Goal: Task Accomplishment & Management: Manage account settings

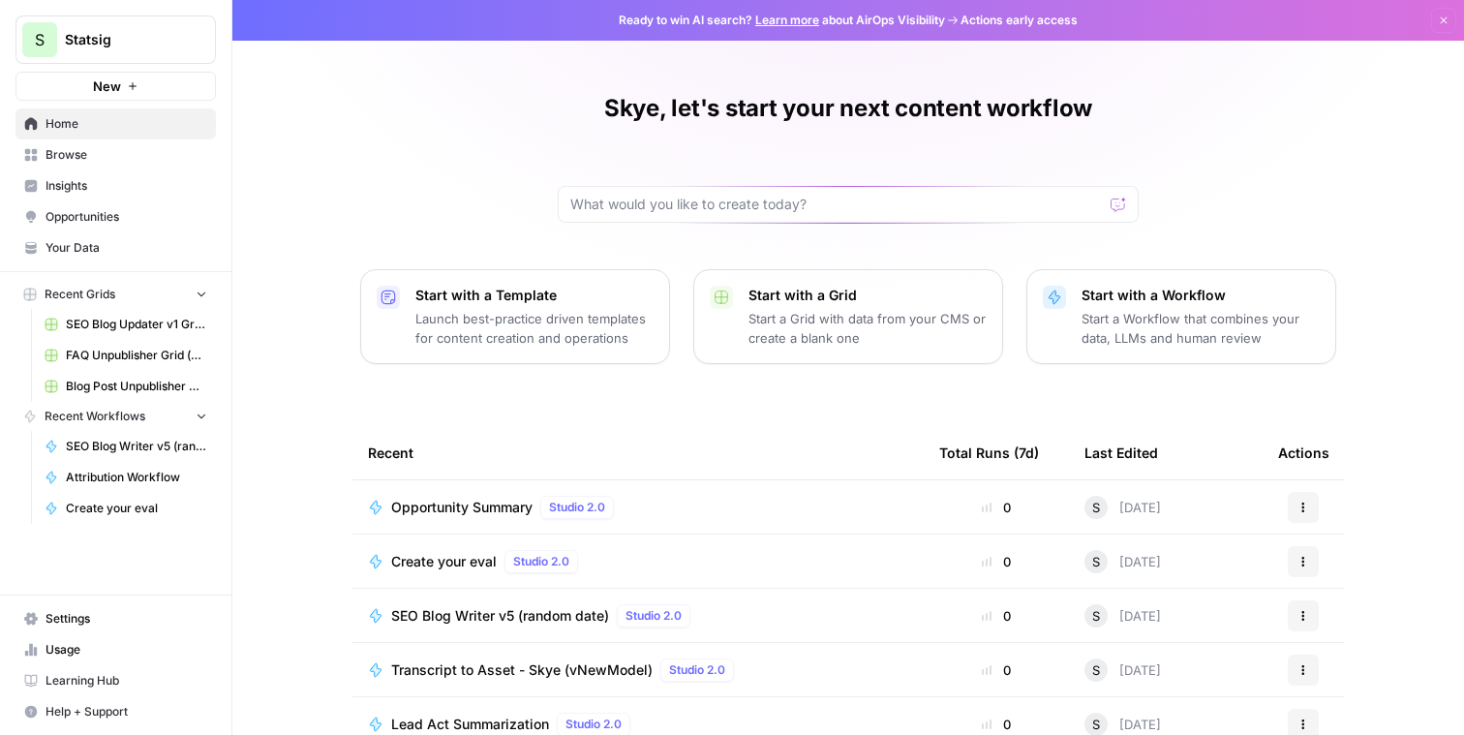
click at [180, 154] on span "Browse" at bounding box center [127, 154] width 162 height 17
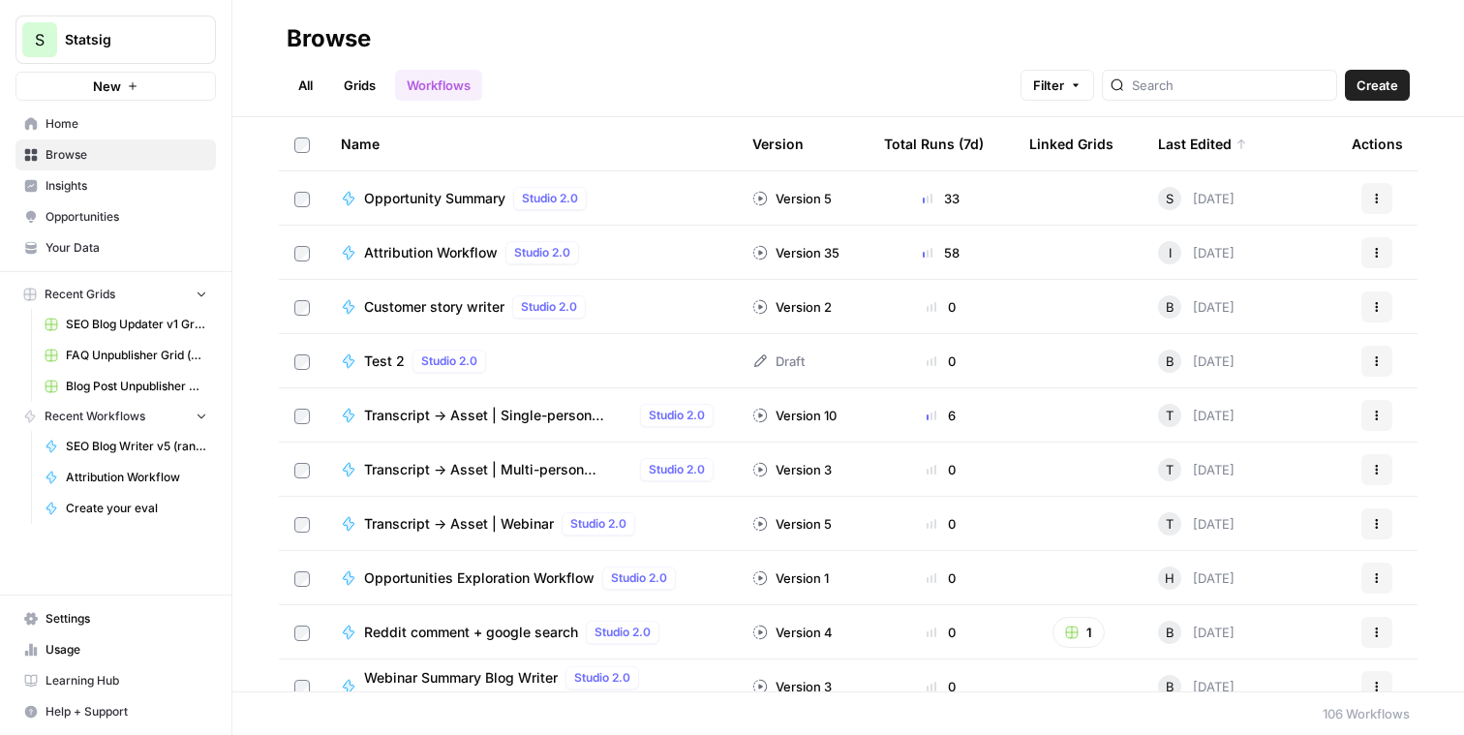
click at [457, 207] on span "Opportunity Summary" at bounding box center [434, 198] width 141 height 19
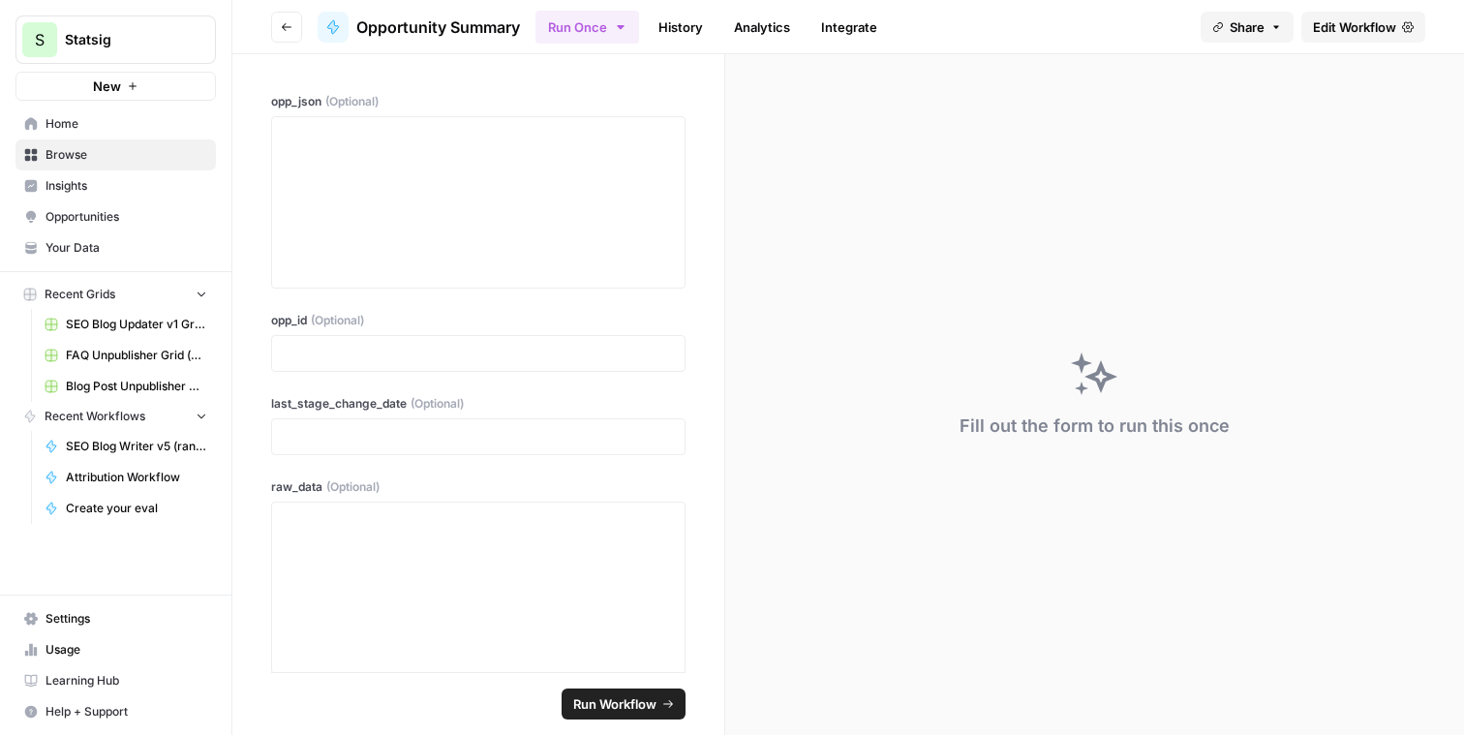
click at [1324, 23] on span "Edit Workflow" at bounding box center [1354, 26] width 83 height 19
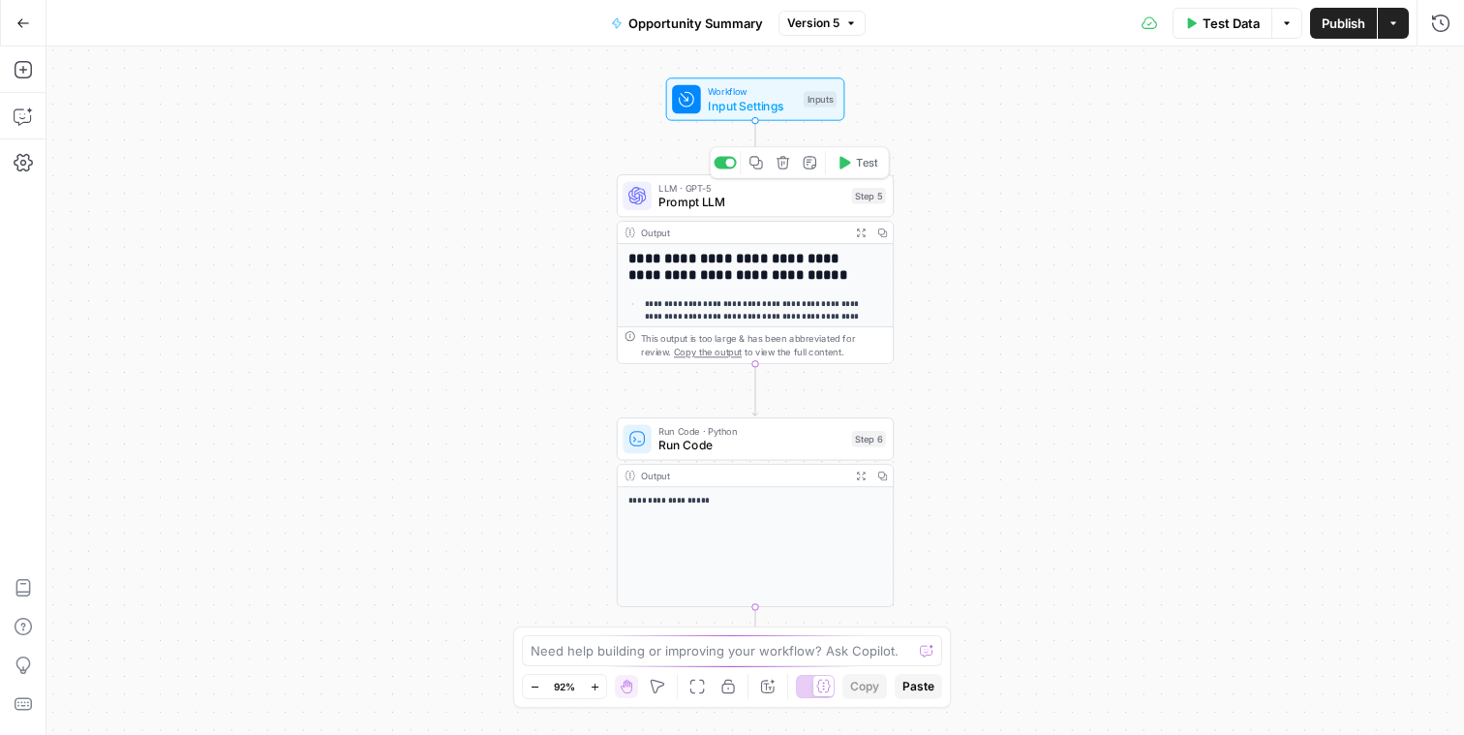
click at [808, 185] on span "LLM · GPT-5" at bounding box center [751, 188] width 186 height 15
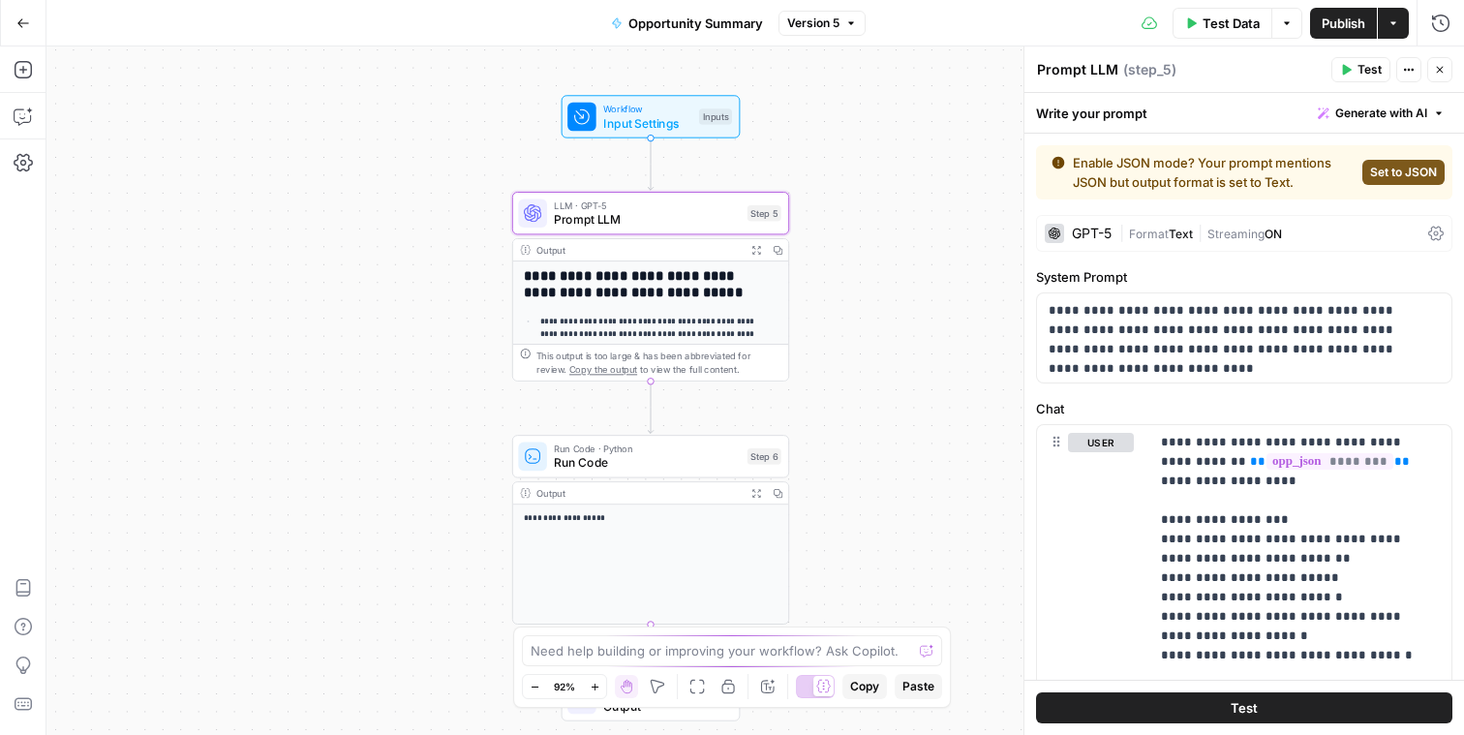
drag, startPoint x: 934, startPoint y: 160, endPoint x: 812, endPoint y: 179, distance: 123.5
click at [812, 179] on div "**********" at bounding box center [755, 390] width 1418 height 688
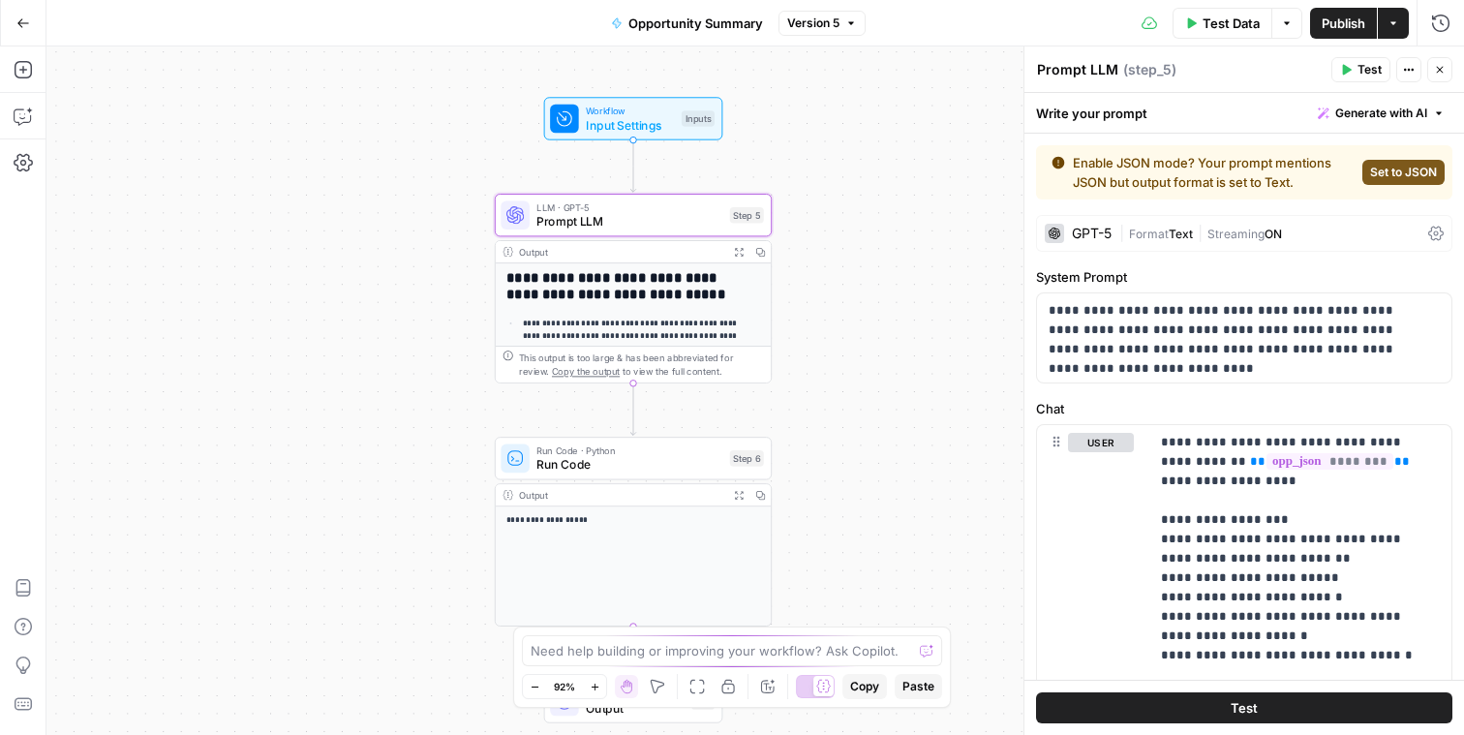
click at [1148, 234] on span "Format" at bounding box center [1149, 234] width 40 height 15
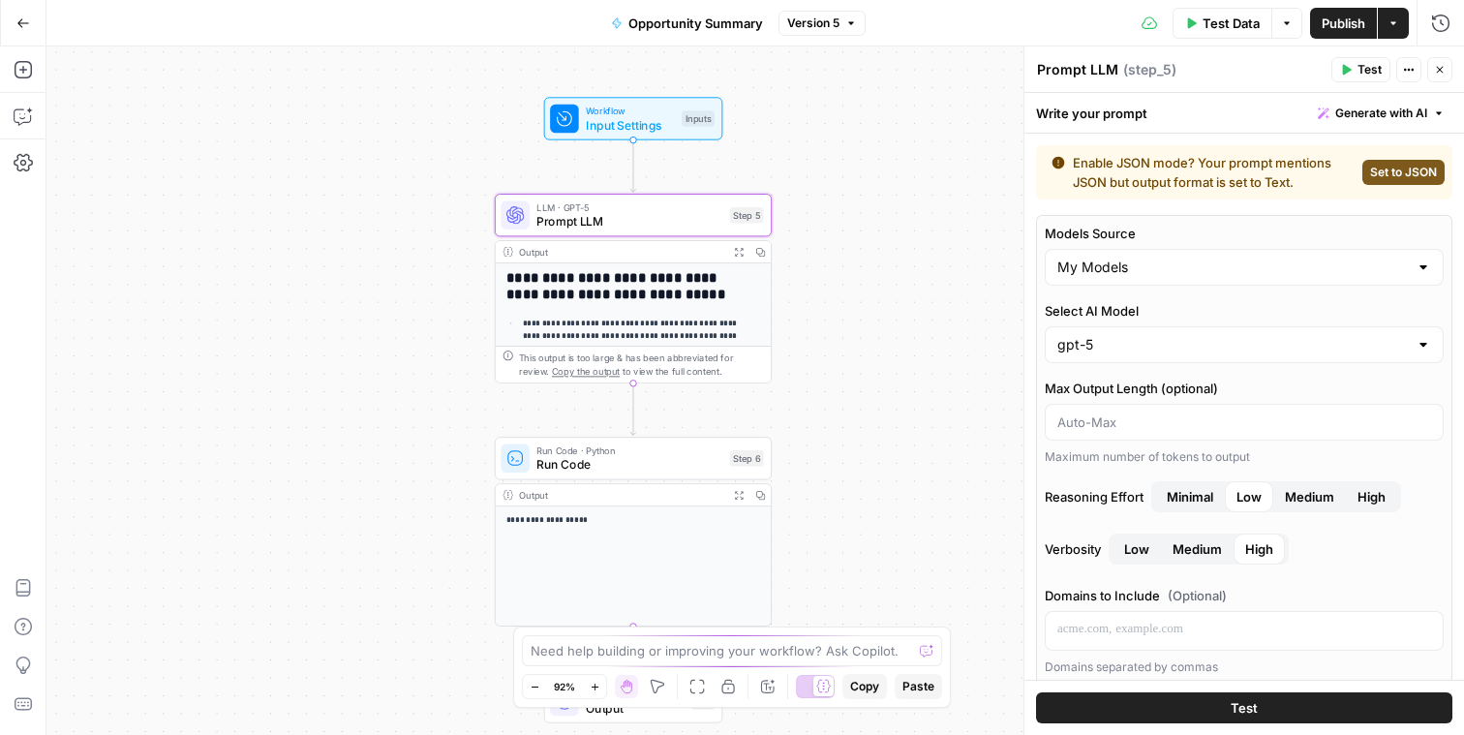
scroll to position [4, 0]
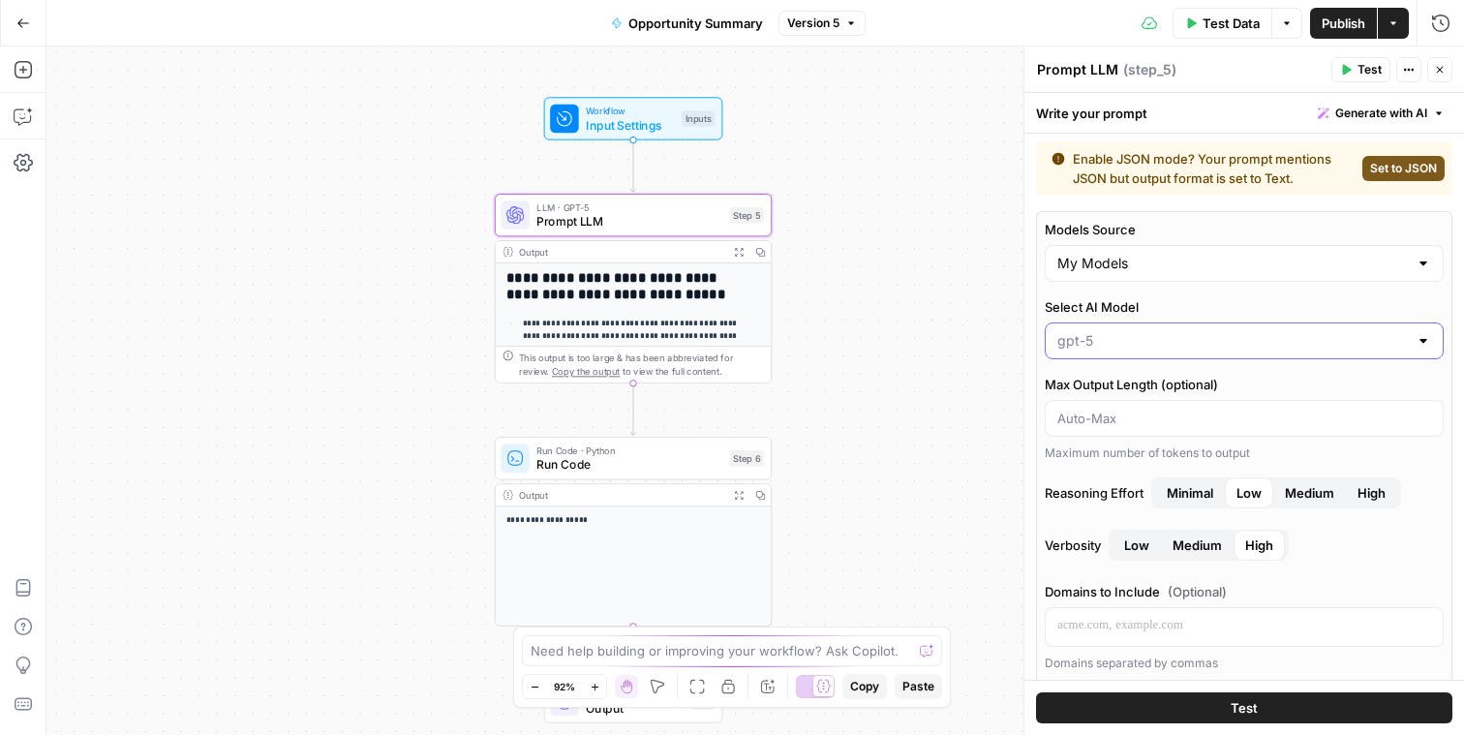
click at [1173, 332] on input "Select AI Model" at bounding box center [1232, 340] width 351 height 19
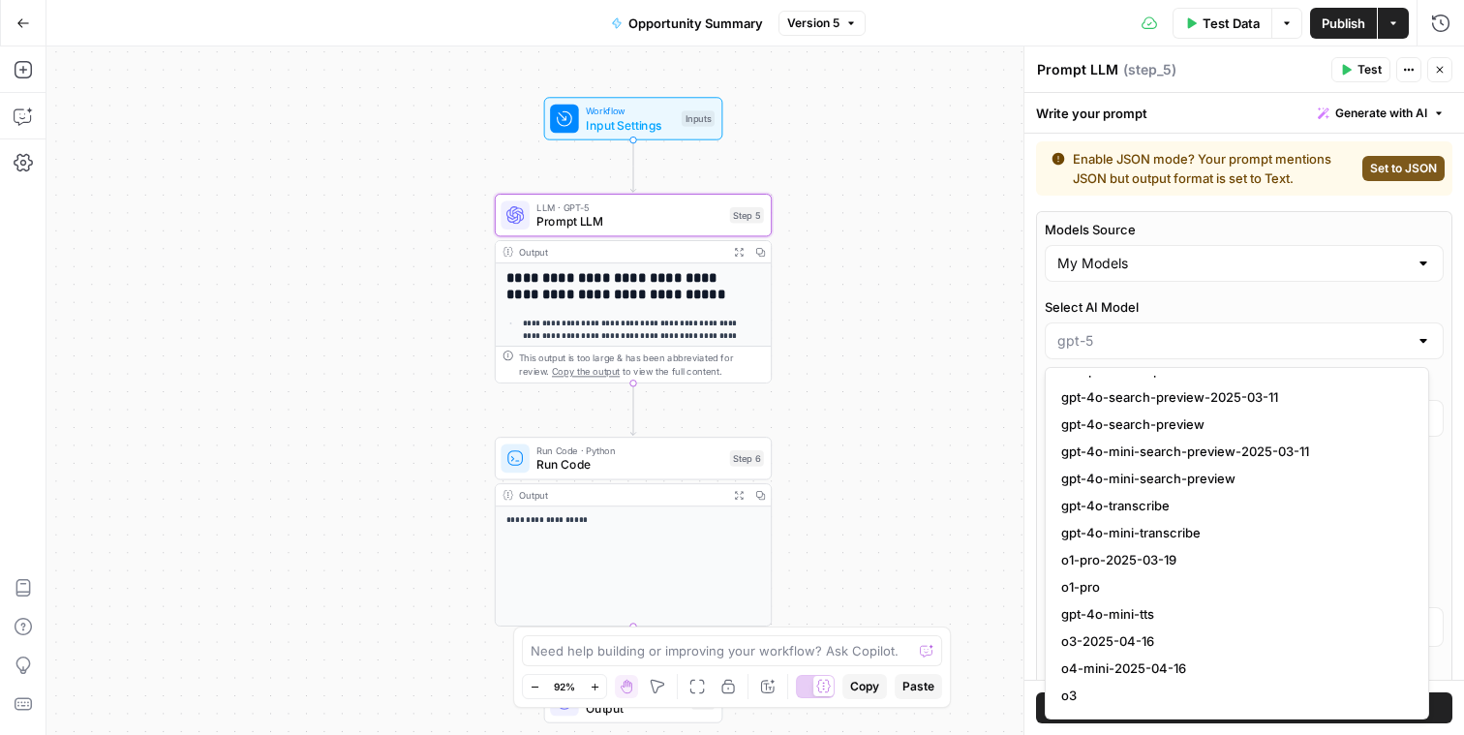
scroll to position [1324, 0]
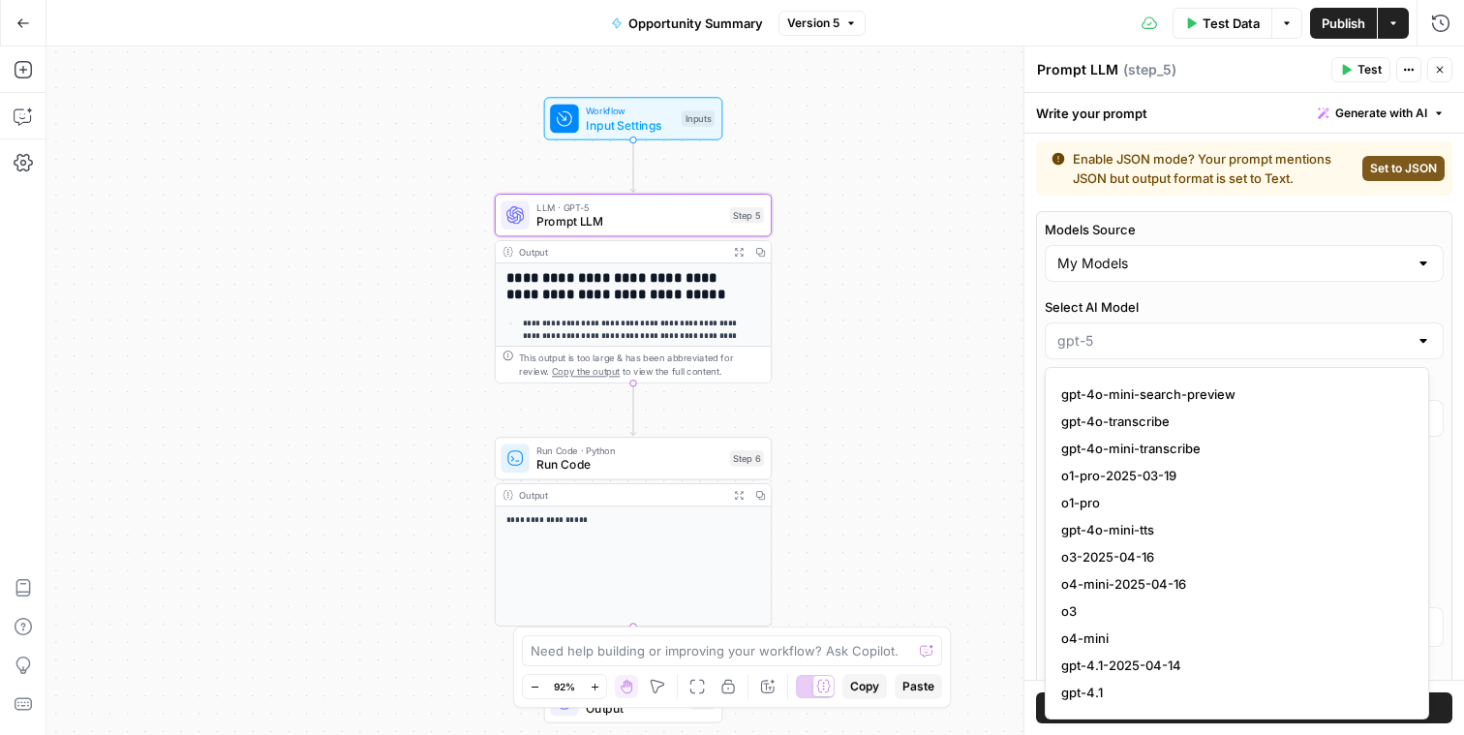
type input "gpt-5"
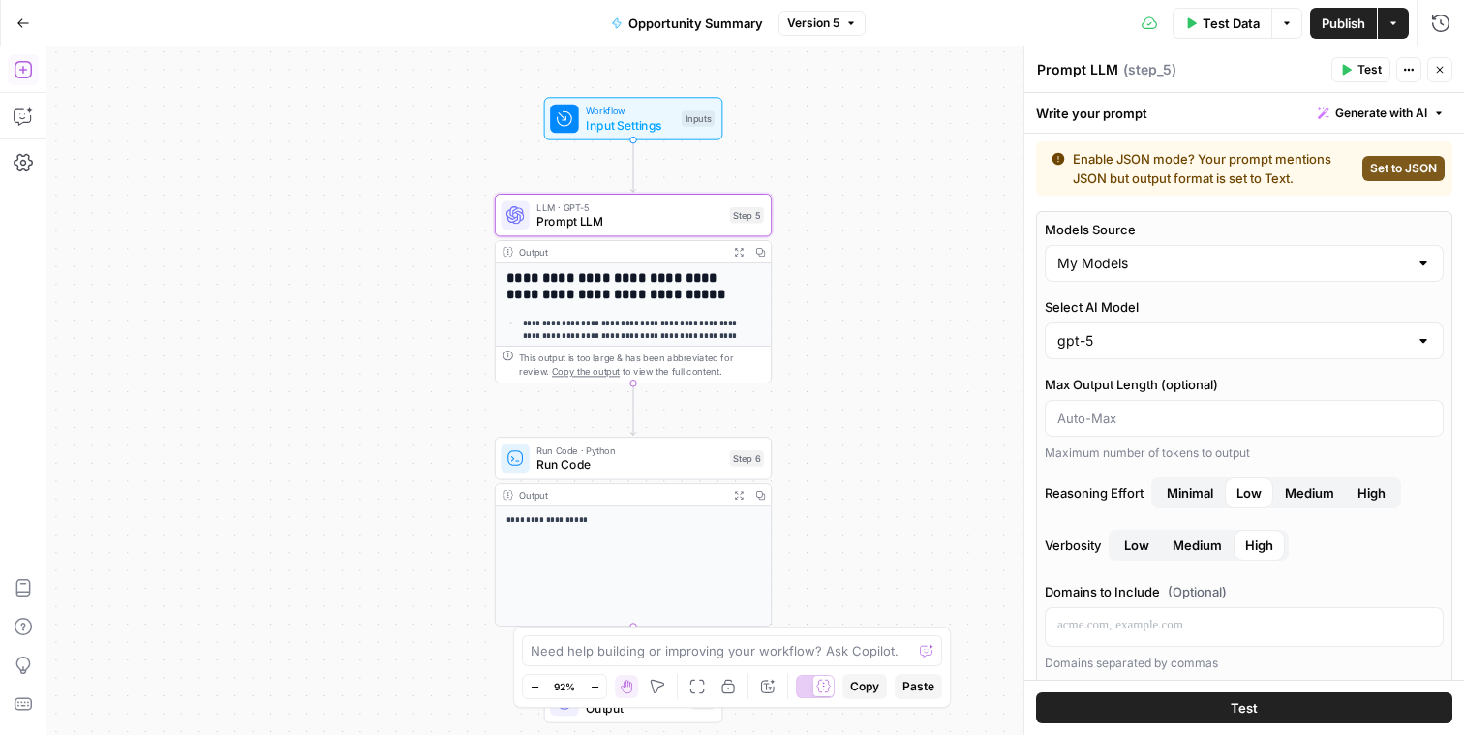
click at [14, 67] on icon "button" at bounding box center [23, 69] width 19 height 19
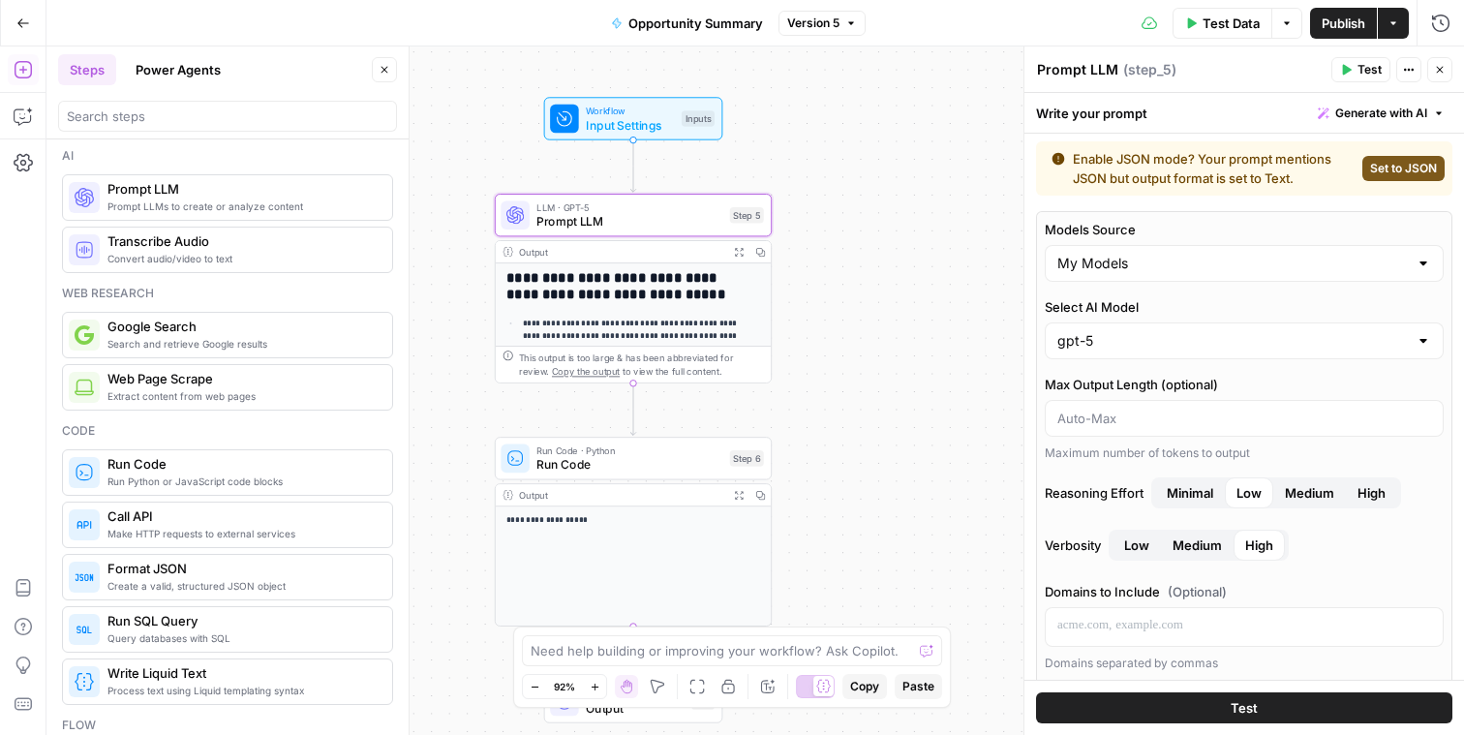
scroll to position [22, 0]
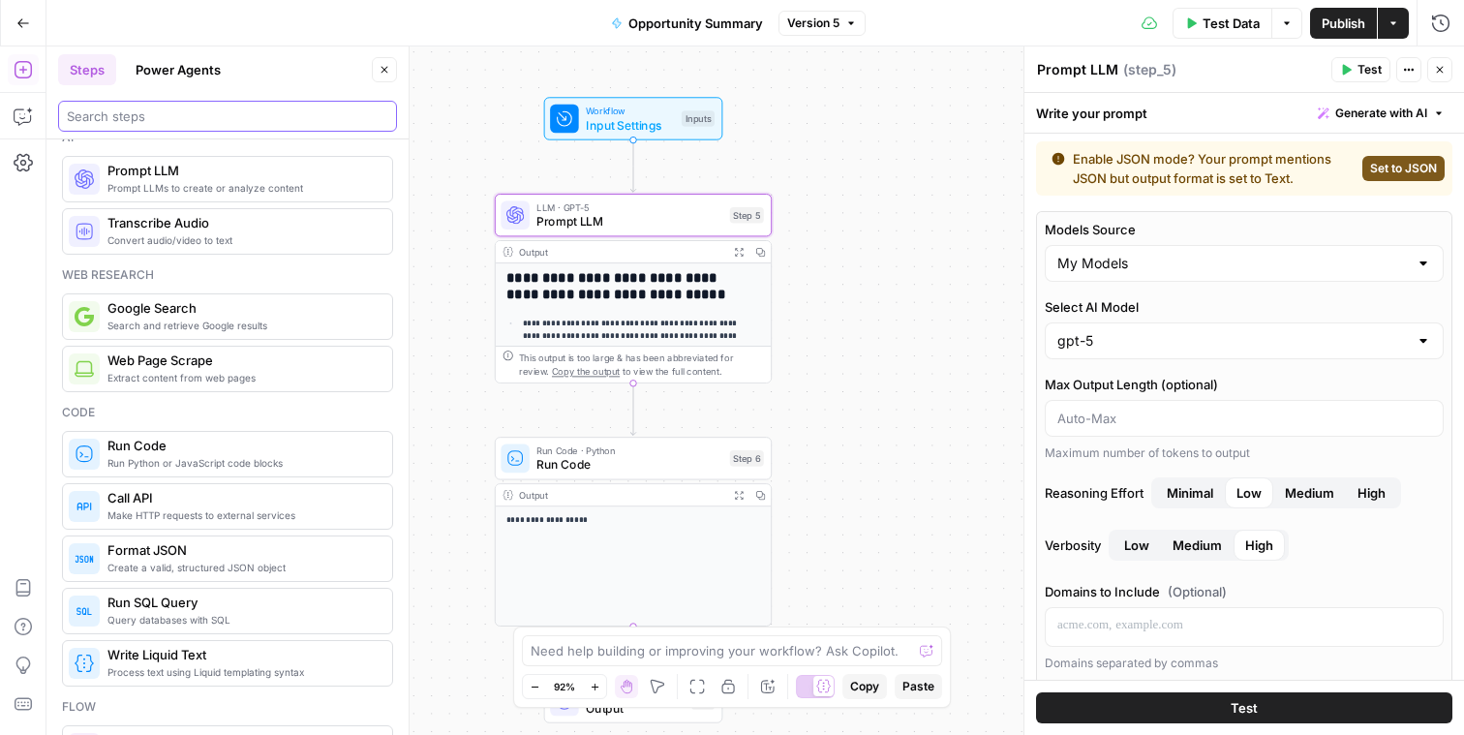
click at [204, 125] on input "search" at bounding box center [227, 116] width 321 height 19
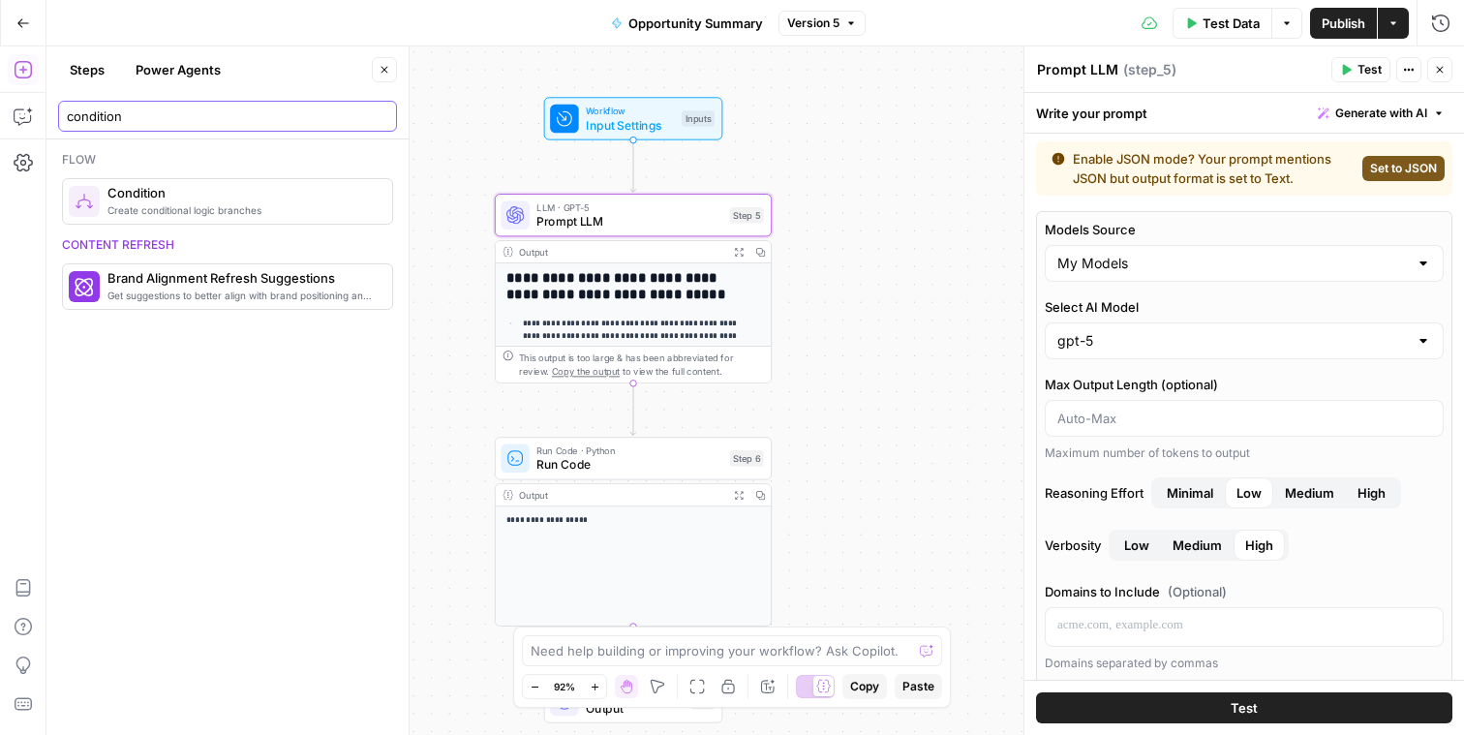
type input "condition"
click at [182, 203] on span "Create conditional logic branches" at bounding box center [241, 209] width 269 height 15
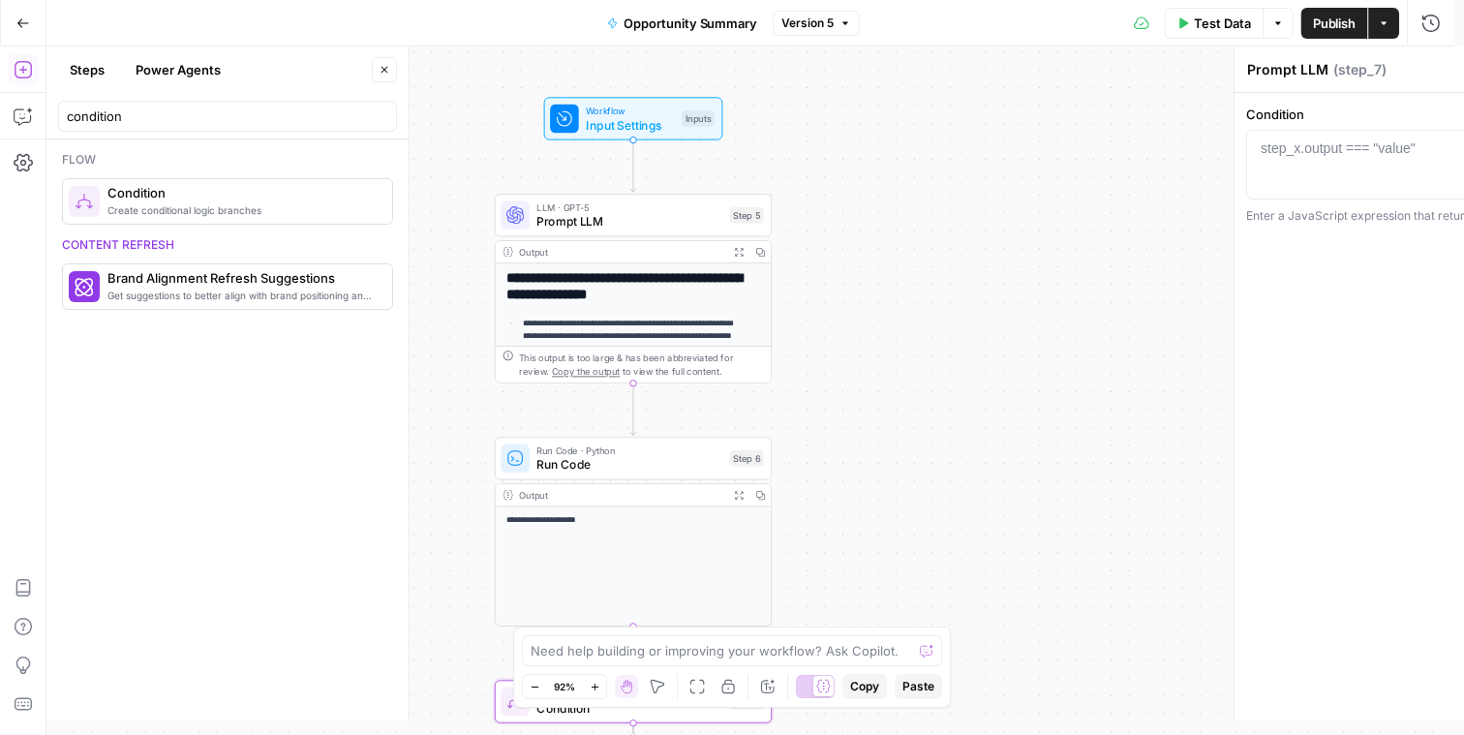
type textarea "Condition"
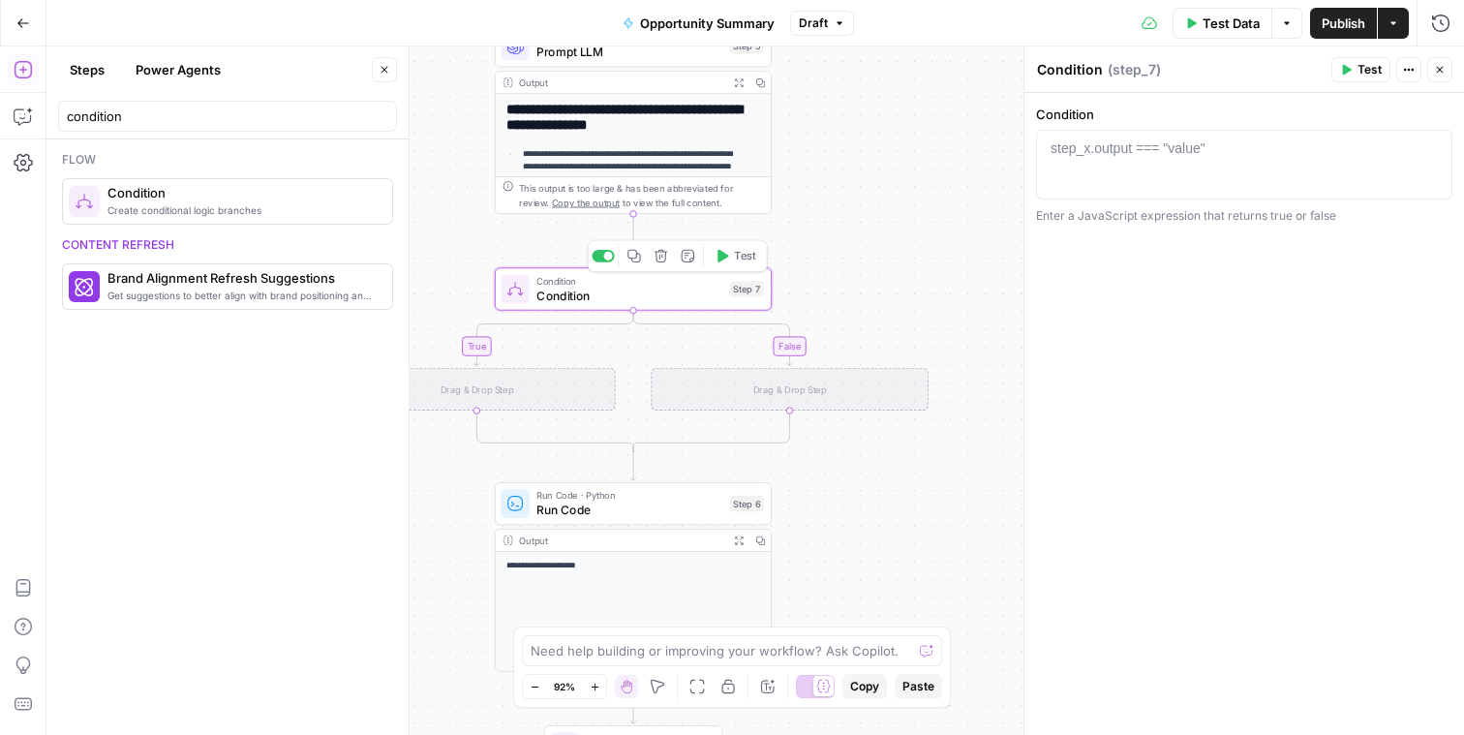
click at [958, 306] on div "**********" at bounding box center [755, 390] width 1418 height 688
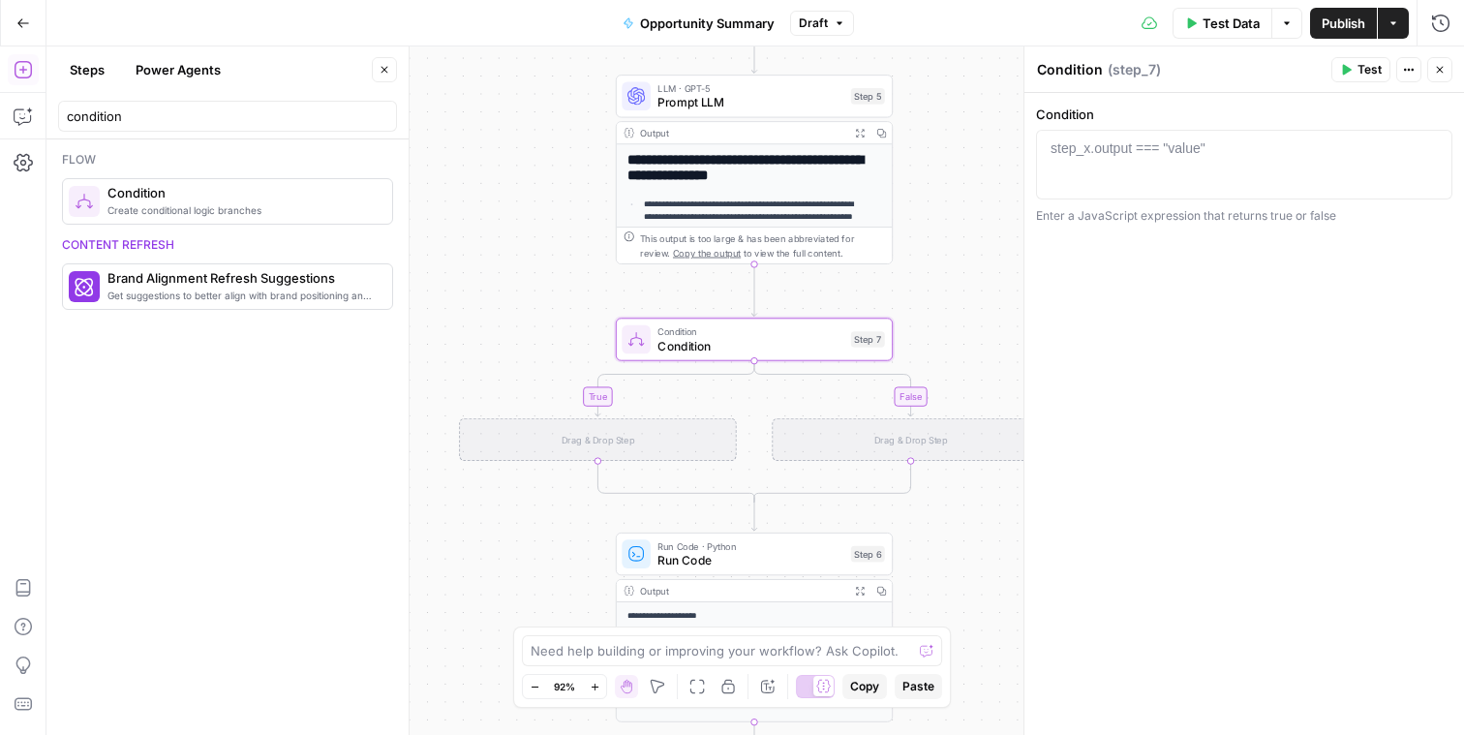
drag, startPoint x: 875, startPoint y: 277, endPoint x: 962, endPoint y: 363, distance: 122.6
click at [962, 363] on div "**********" at bounding box center [755, 390] width 1418 height 688
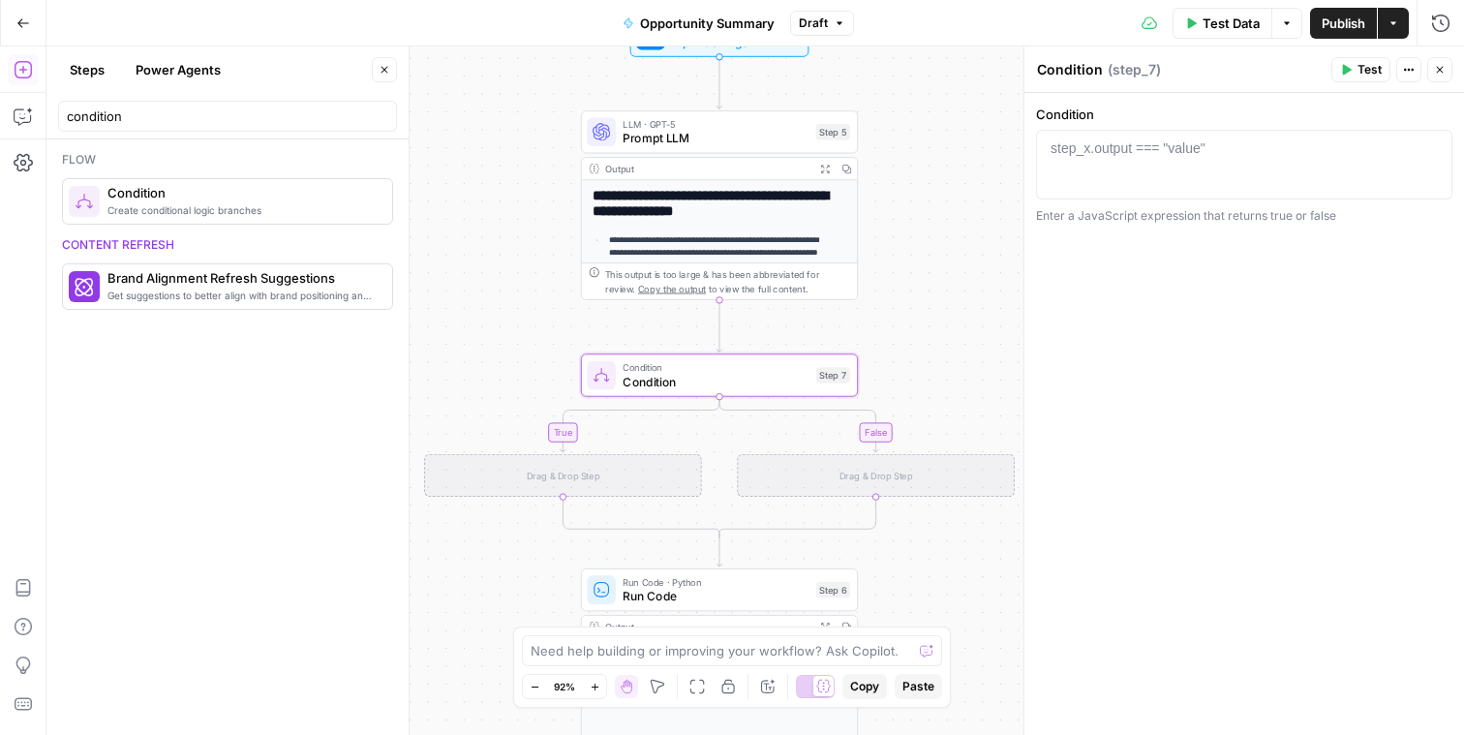
click at [1082, 173] on div at bounding box center [1244, 181] width 399 height 87
type textarea "*"
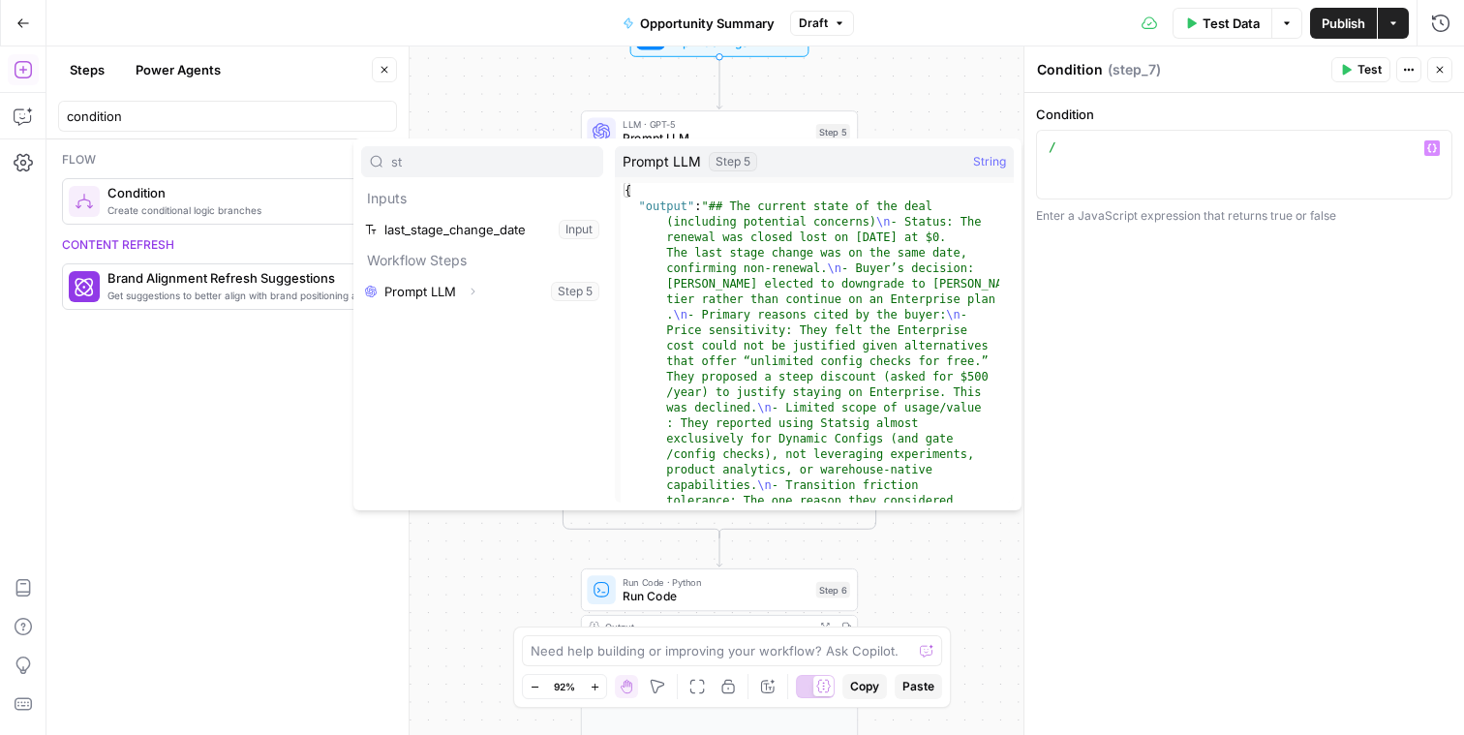
type input "st"
click at [479, 290] on button "Expand" at bounding box center [472, 291] width 25 height 25
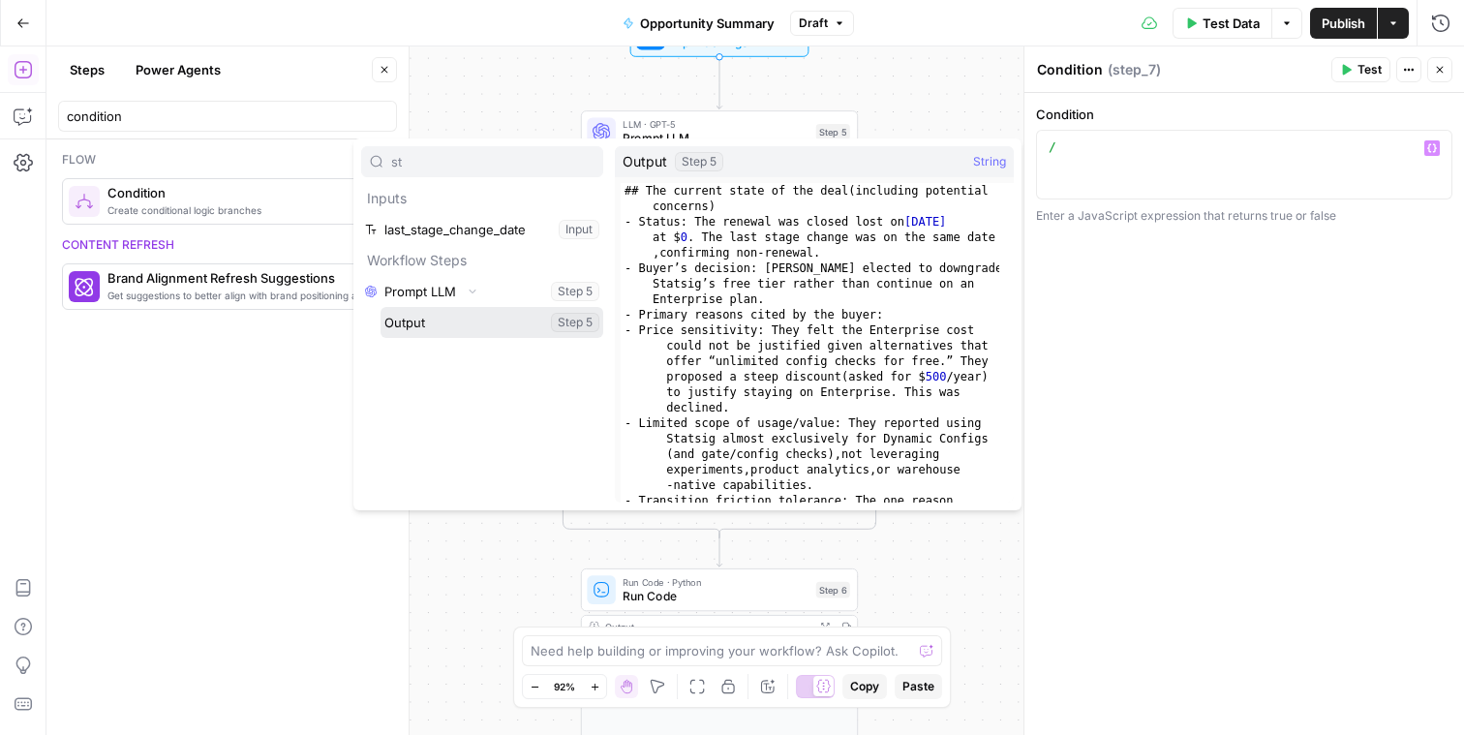
click at [470, 320] on button "Select variable Output" at bounding box center [492, 322] width 223 height 31
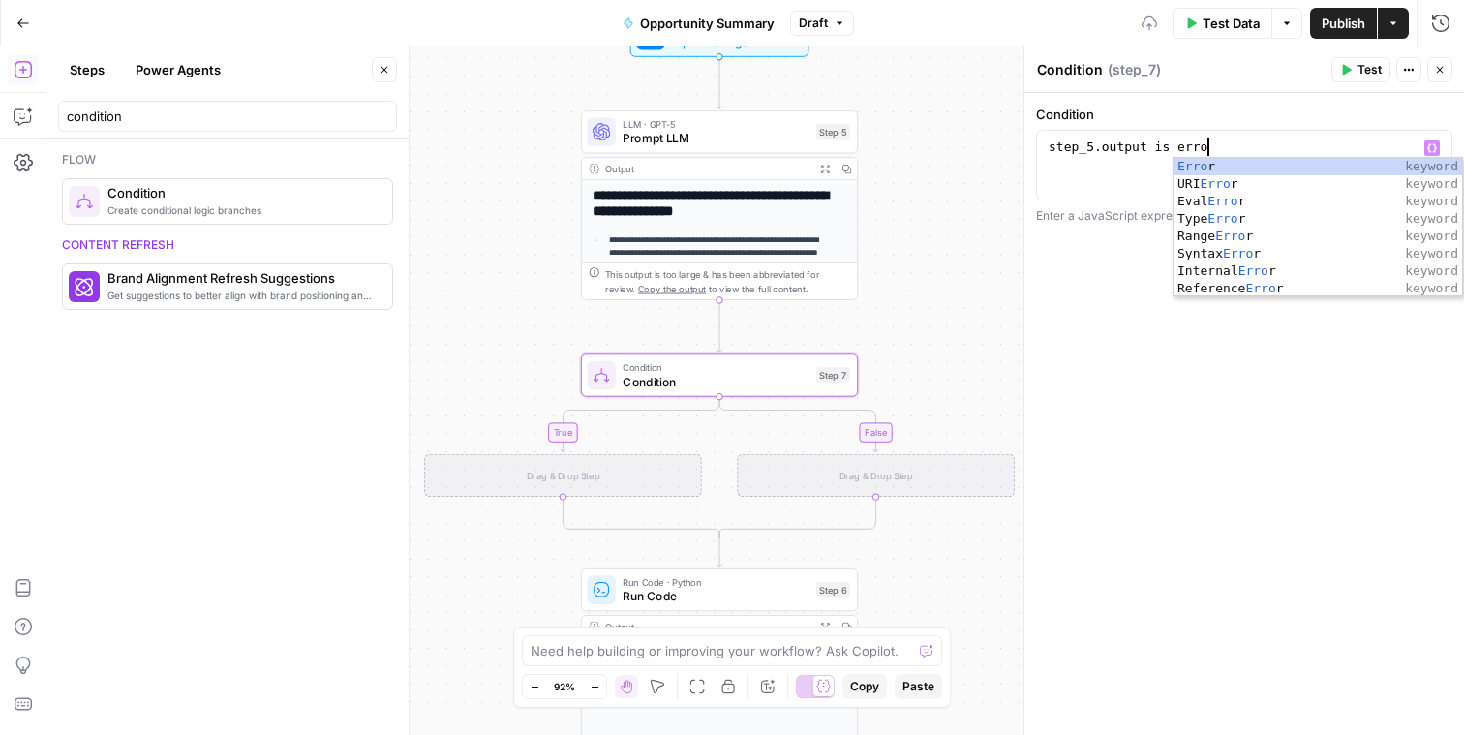
scroll to position [0, 12]
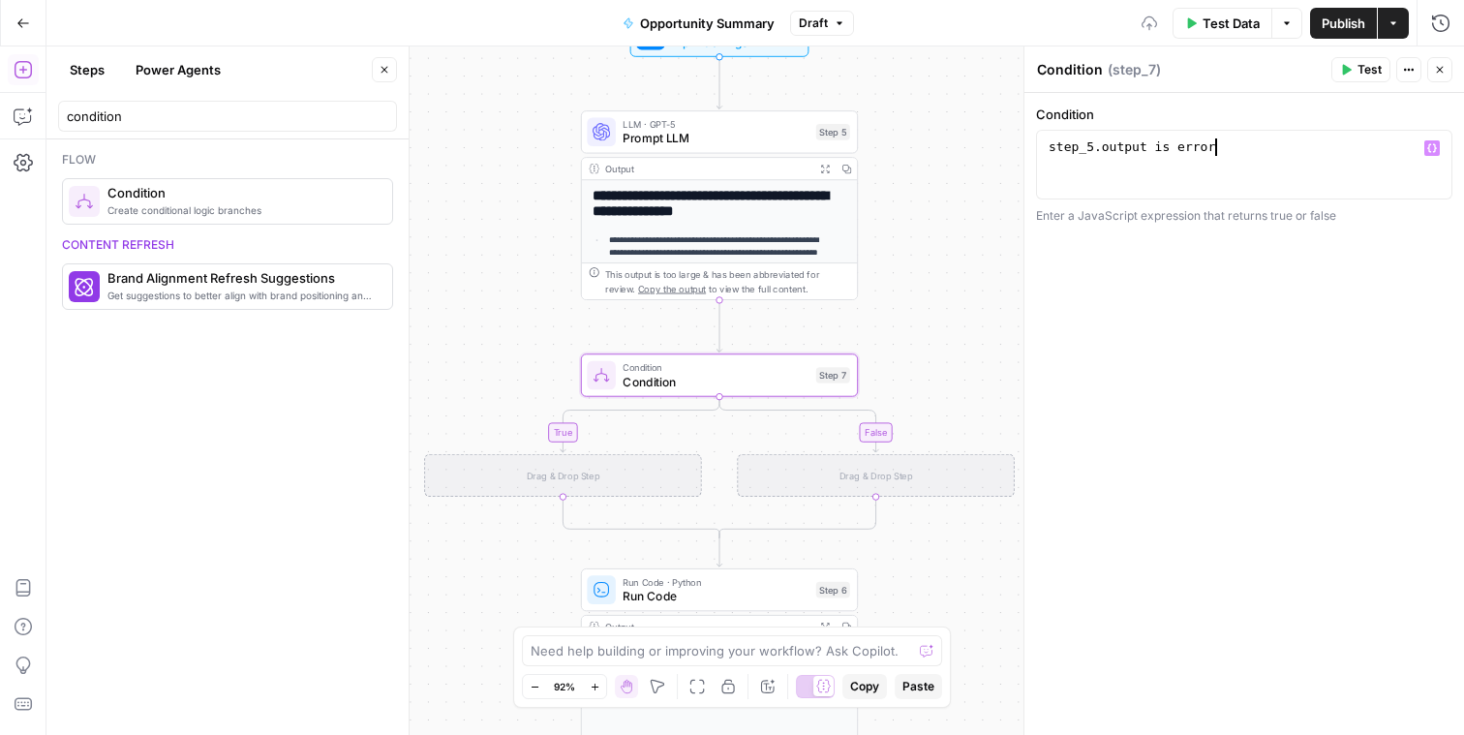
click at [1097, 180] on div "step_5 . output is error" at bounding box center [1244, 181] width 399 height 87
click at [1087, 144] on div "step_5 . output is error" at bounding box center [1244, 181] width 399 height 87
type textarea "**********"
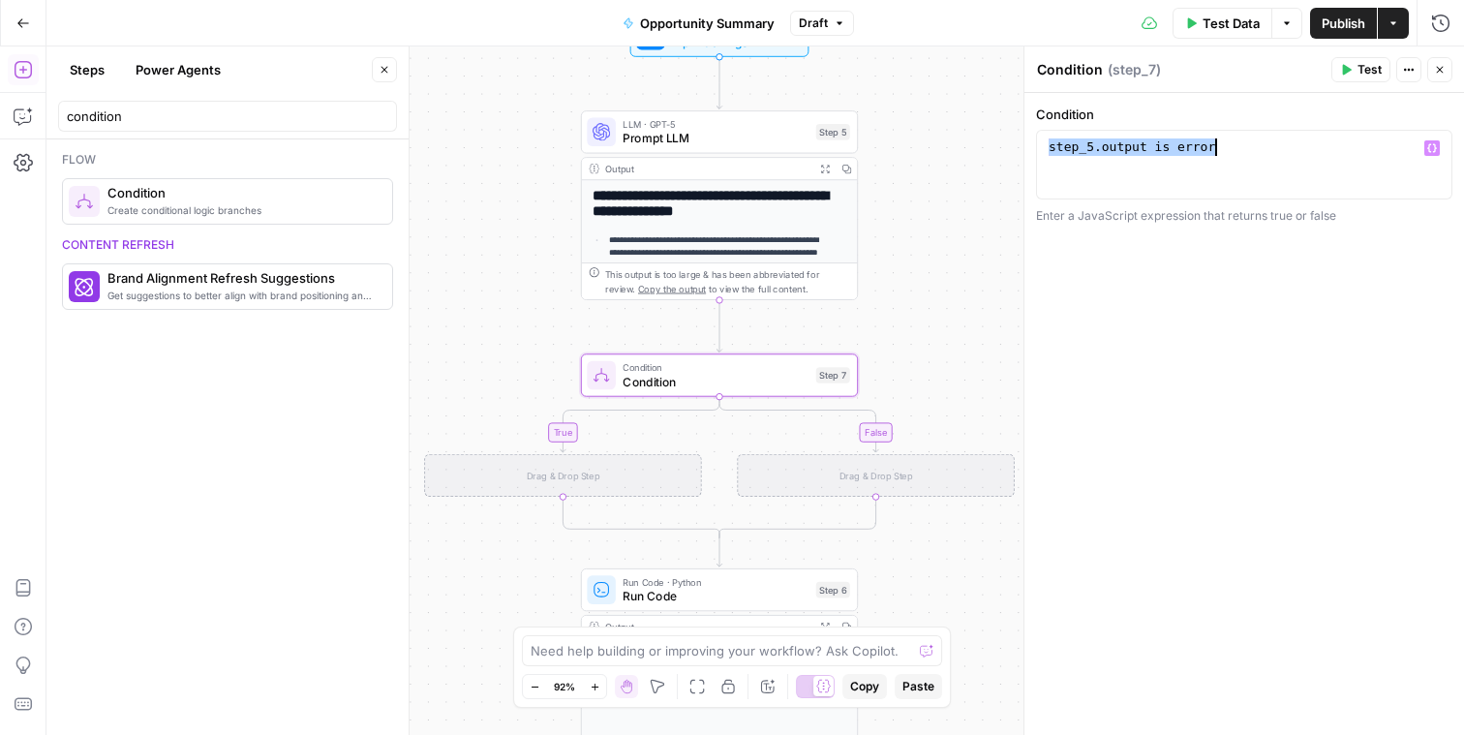
click at [391, 71] on button "Close" at bounding box center [384, 69] width 25 height 25
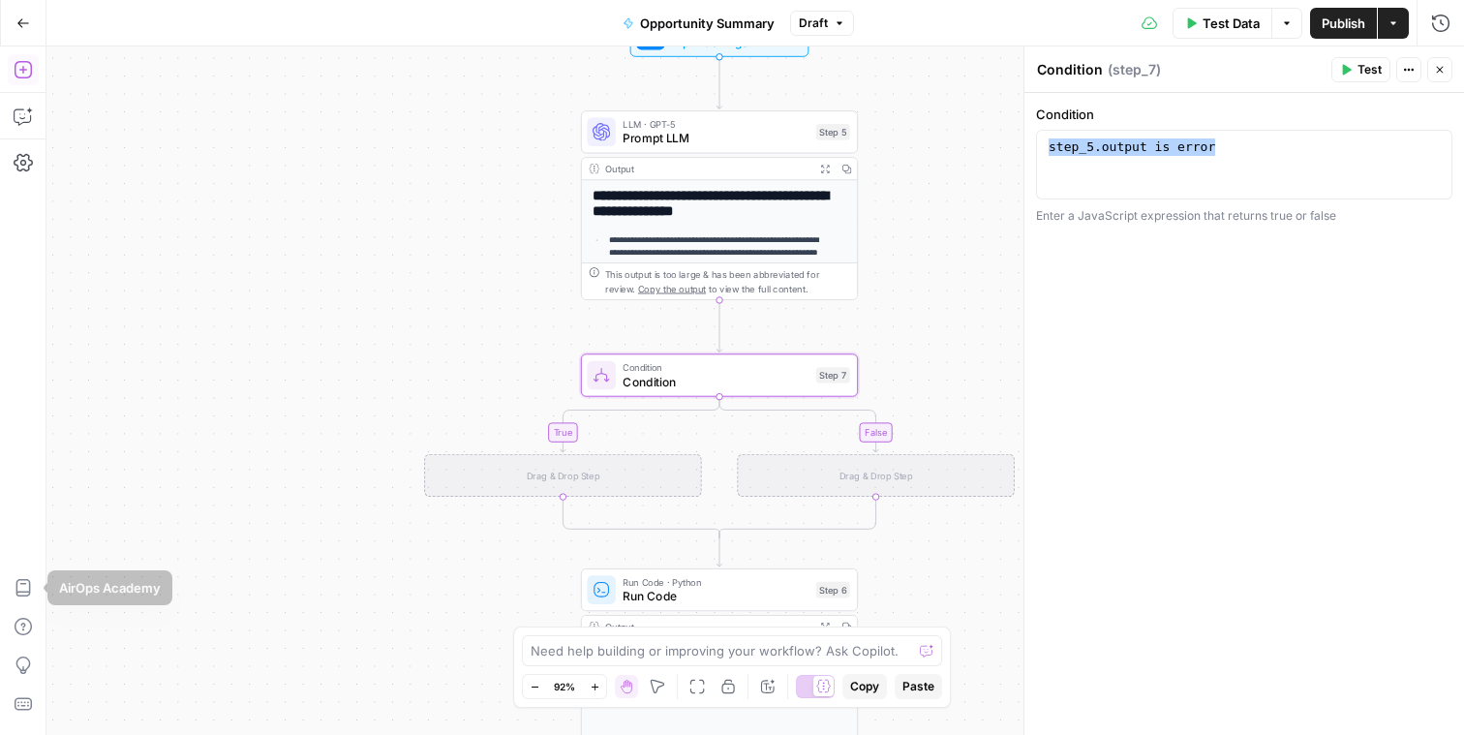
click at [26, 96] on div "Add Steps Copilot Settings AirOps Academy Help Give Feedback Shortcuts" at bounding box center [23, 390] width 46 height 688
click at [29, 120] on icon "button" at bounding box center [22, 116] width 16 height 15
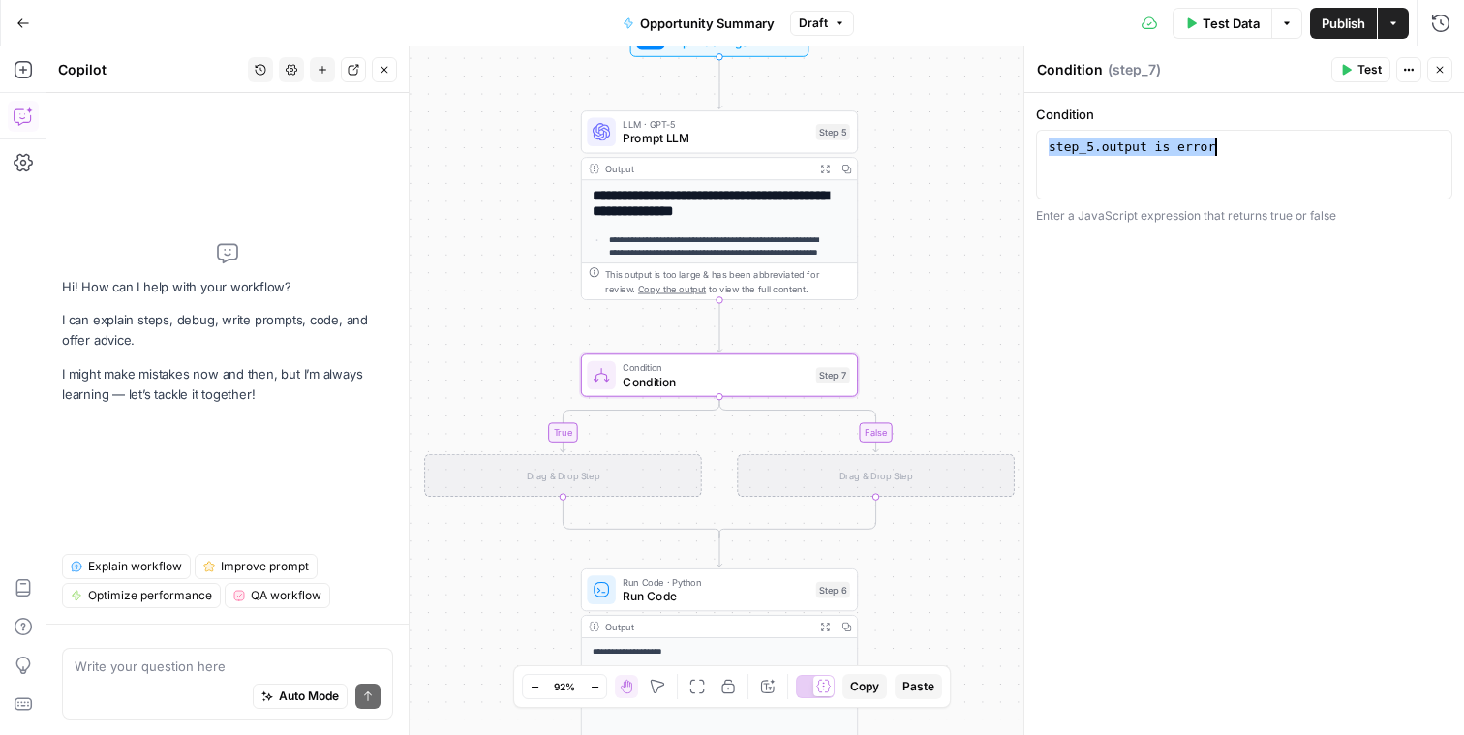
click at [1189, 165] on div "step_5 . output is error" at bounding box center [1244, 181] width 399 height 87
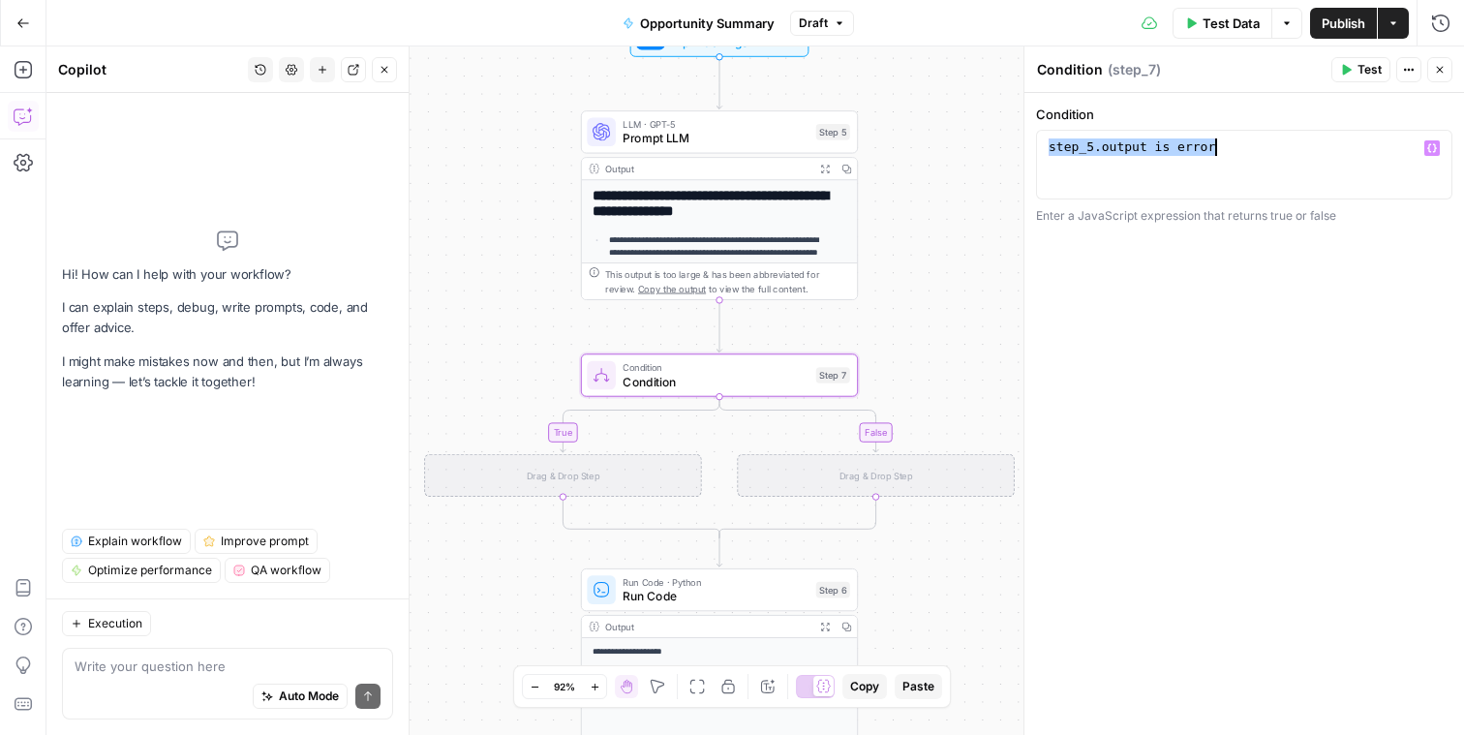
click at [215, 654] on div "Write your question here Auto Mode Send" at bounding box center [227, 684] width 331 height 72
paste textarea "step_5.output is error"
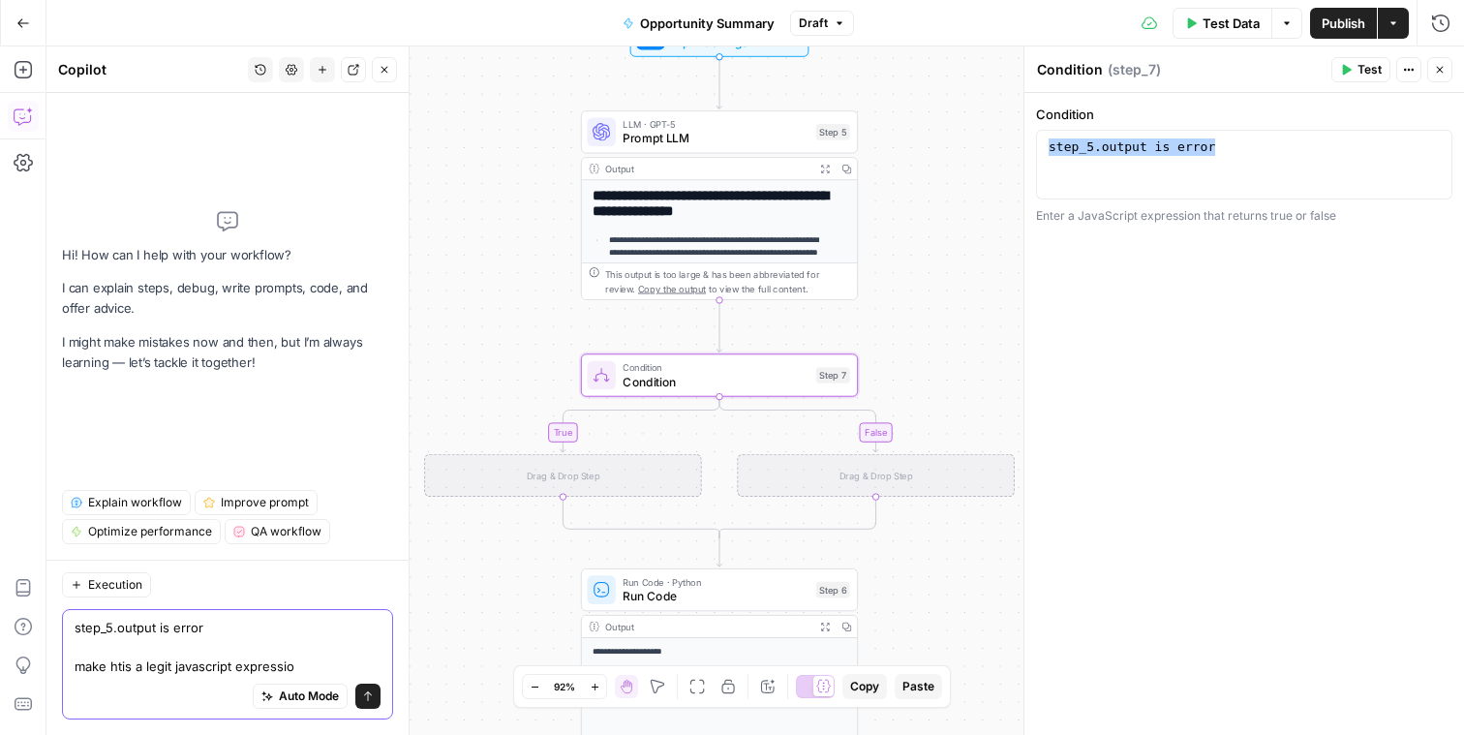
type textarea "step_5.output is error make htis a legit javascript expression"
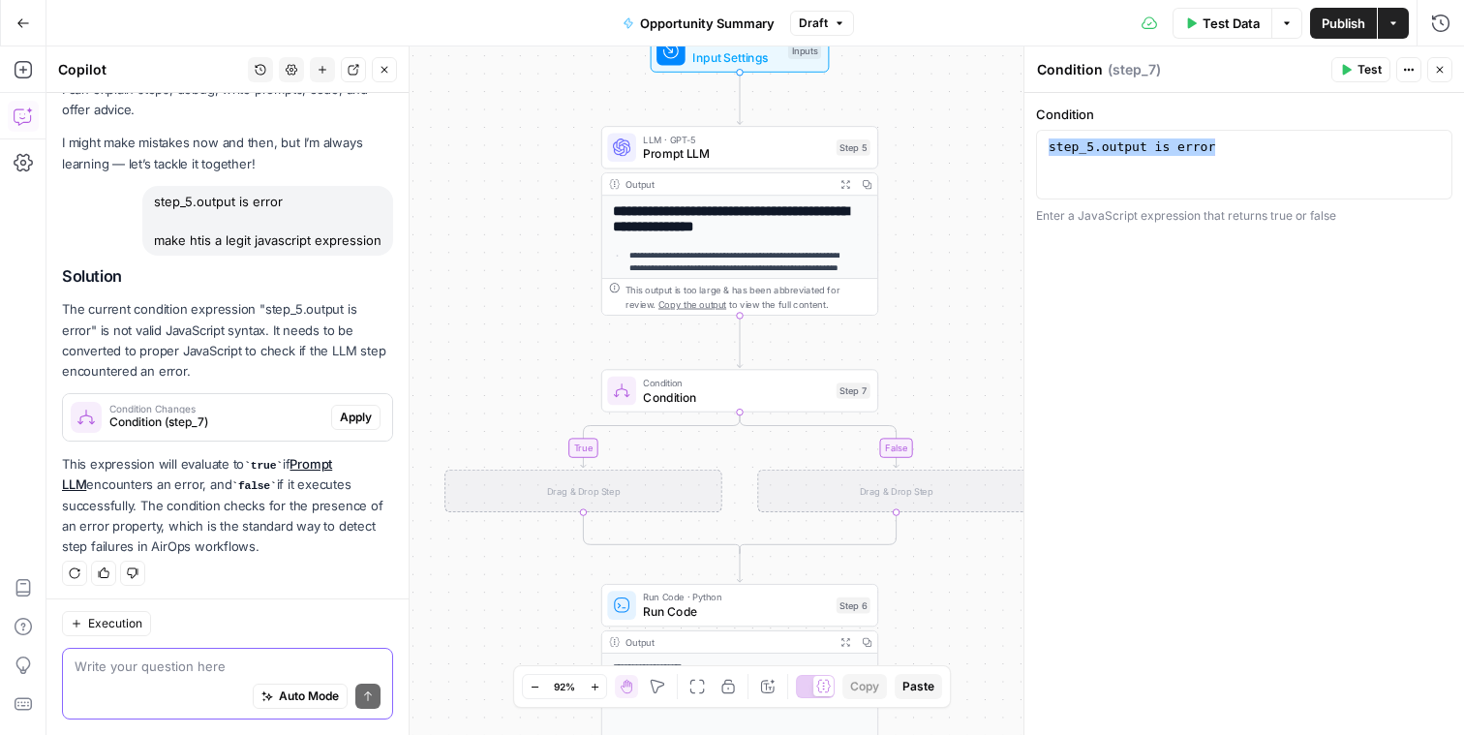
scroll to position [50, 0]
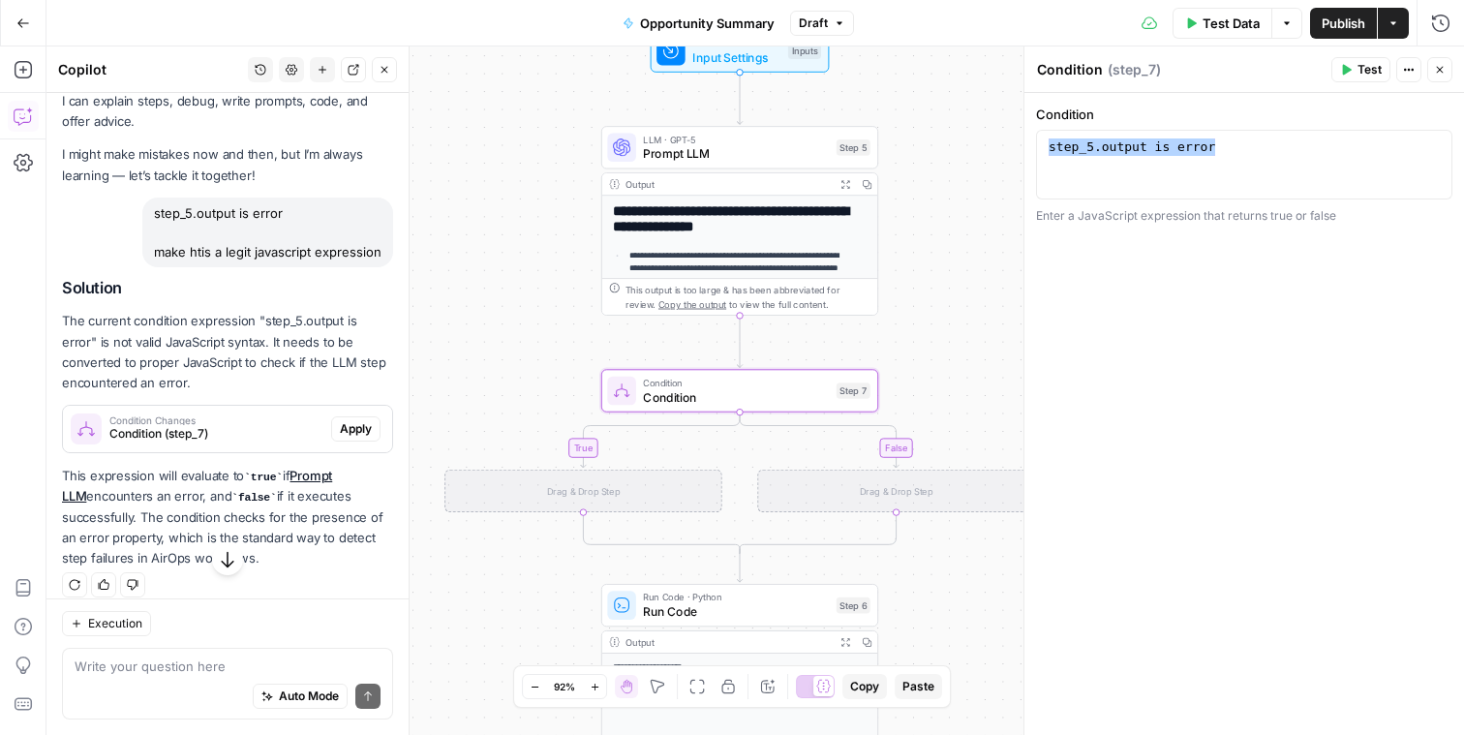
click at [340, 438] on span "Apply" at bounding box center [356, 428] width 32 height 17
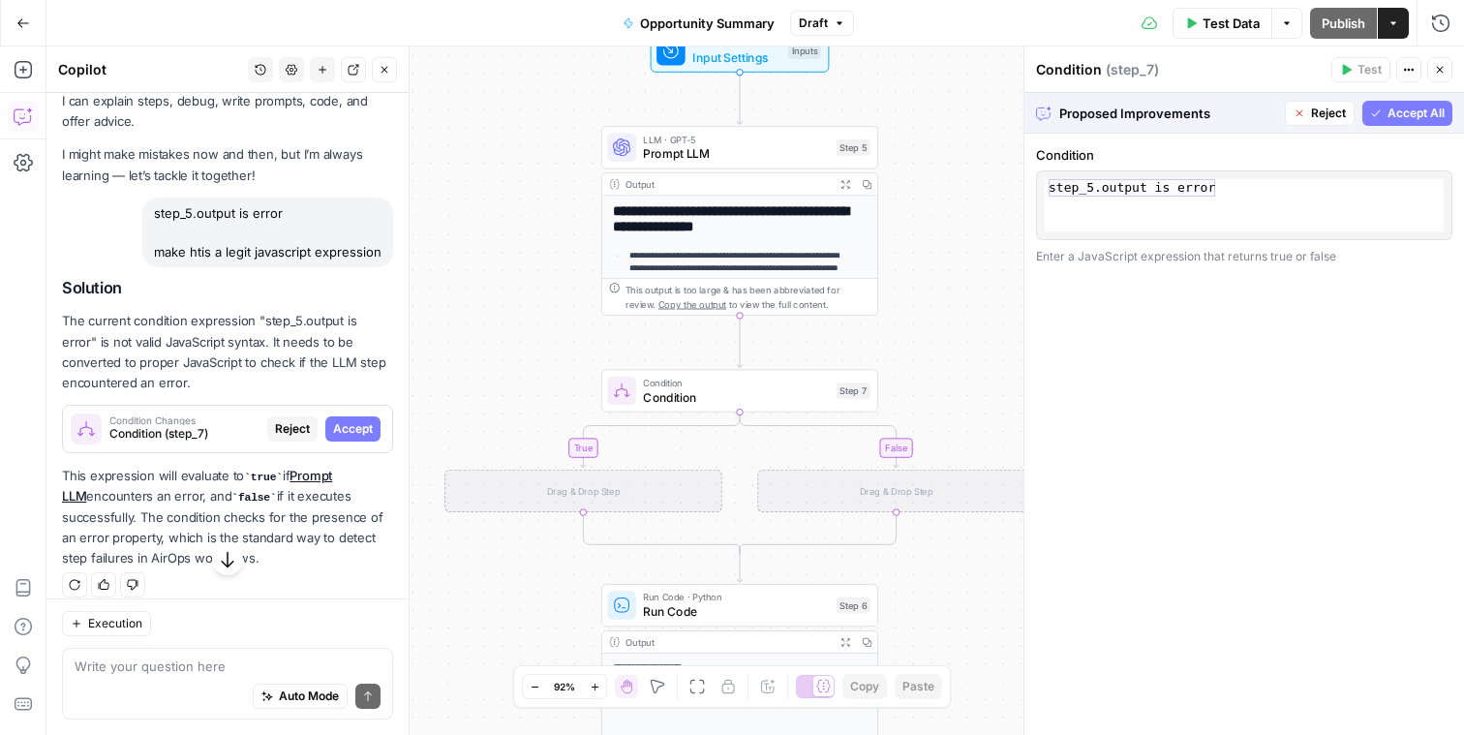
click at [1271, 194] on div "**********" at bounding box center [1244, 205] width 399 height 52
click at [1143, 387] on div "**********" at bounding box center [1244, 434] width 440 height 601
click at [1372, 116] on icon "button" at bounding box center [1376, 113] width 12 height 12
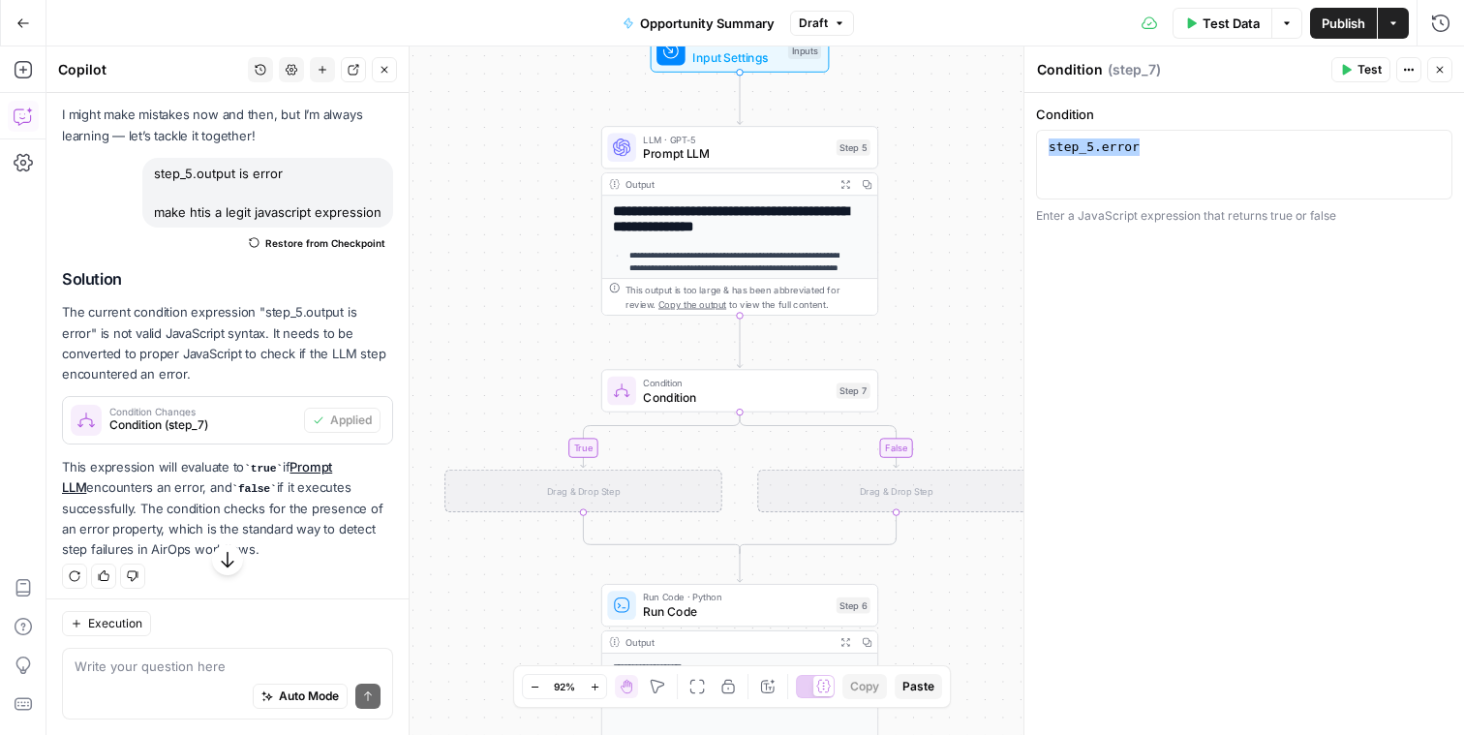
scroll to position [116, 0]
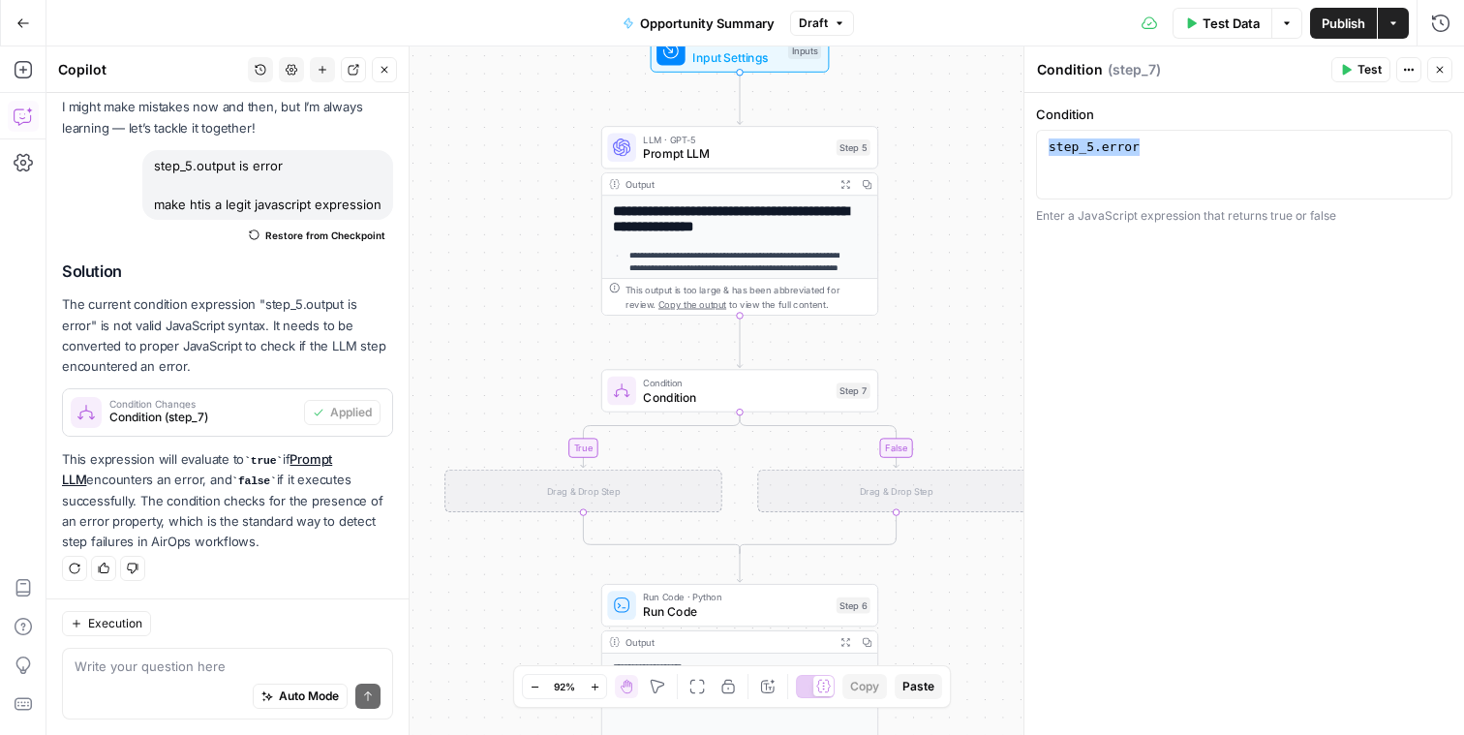
type textarea "**********"
click at [1144, 175] on div "step_5 . error" at bounding box center [1244, 181] width 399 height 87
drag, startPoint x: 935, startPoint y: 396, endPoint x: 899, endPoint y: 401, distance: 37.1
click at [933, 395] on div "**********" at bounding box center [755, 390] width 1418 height 688
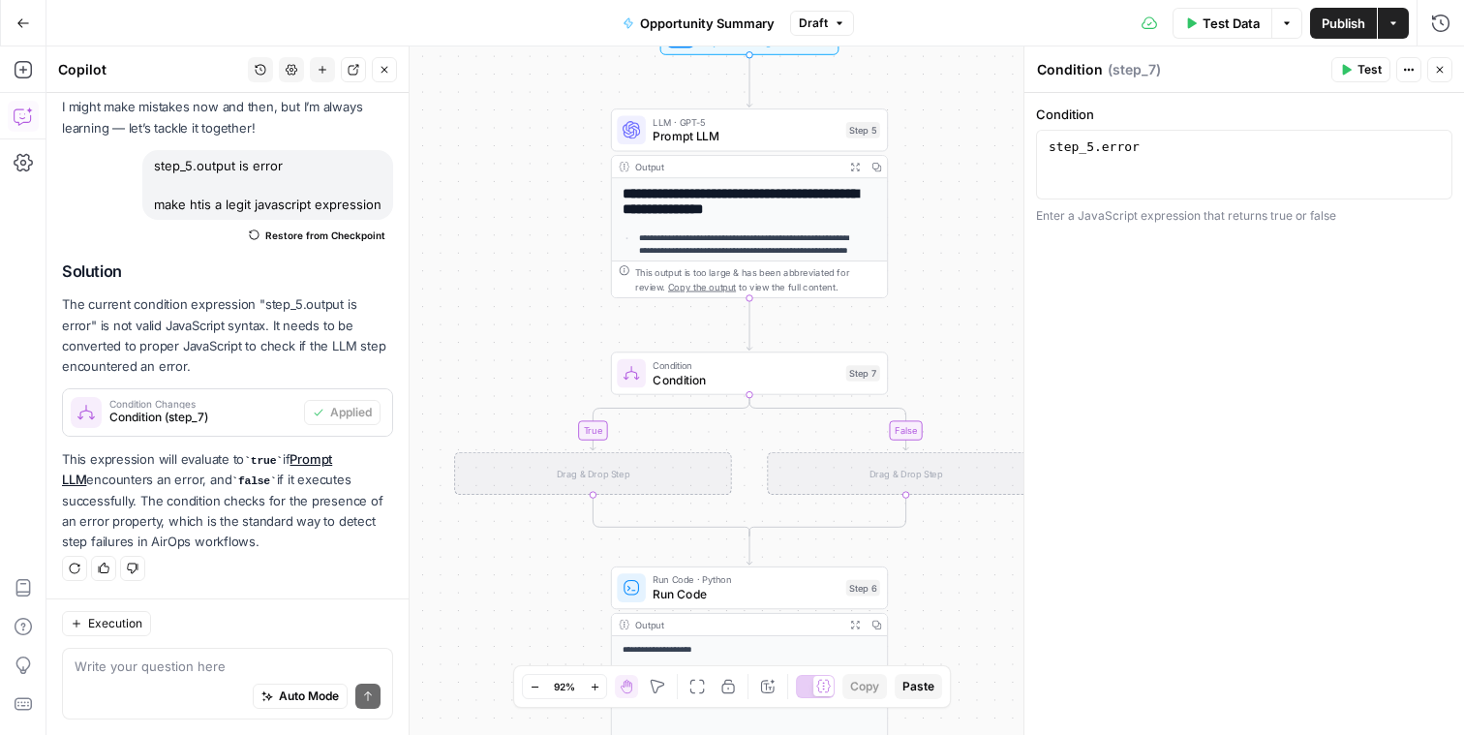
drag, startPoint x: 658, startPoint y: 445, endPoint x: 670, endPoint y: 429, distance: 20.1
click at [670, 429] on div "**********" at bounding box center [755, 390] width 1418 height 688
click at [645, 477] on div "Drag & Drop Step" at bounding box center [592, 473] width 277 height 43
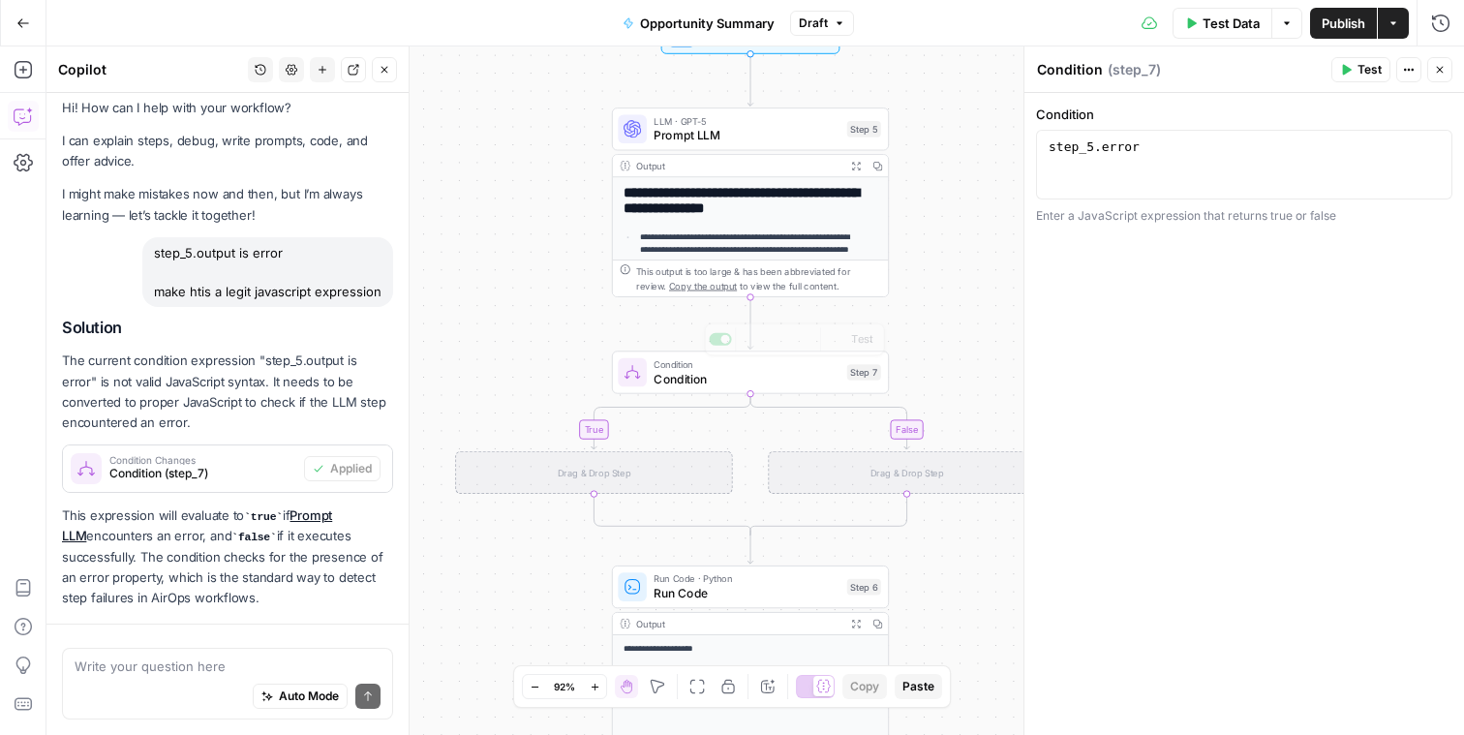
scroll to position [116, 0]
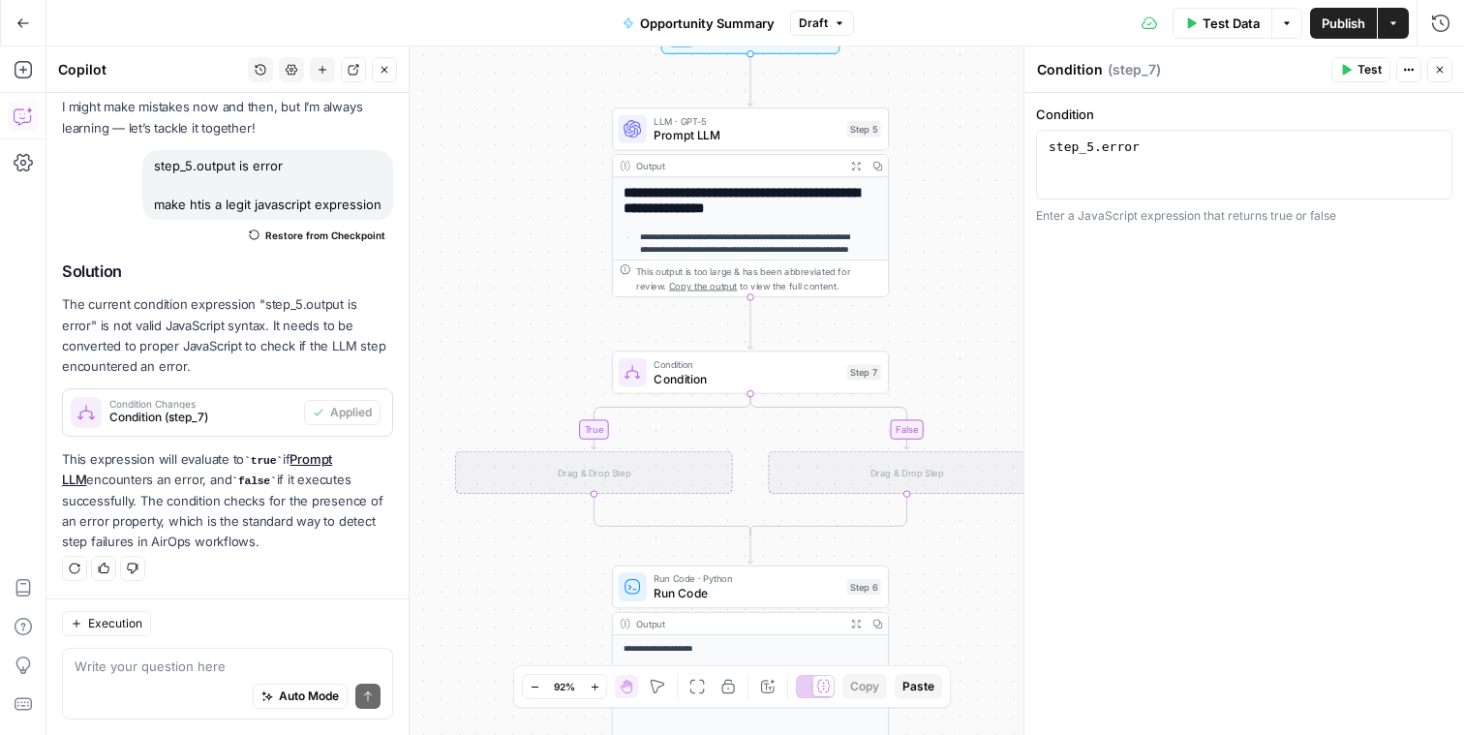
click at [390, 70] on button "Close" at bounding box center [384, 69] width 25 height 25
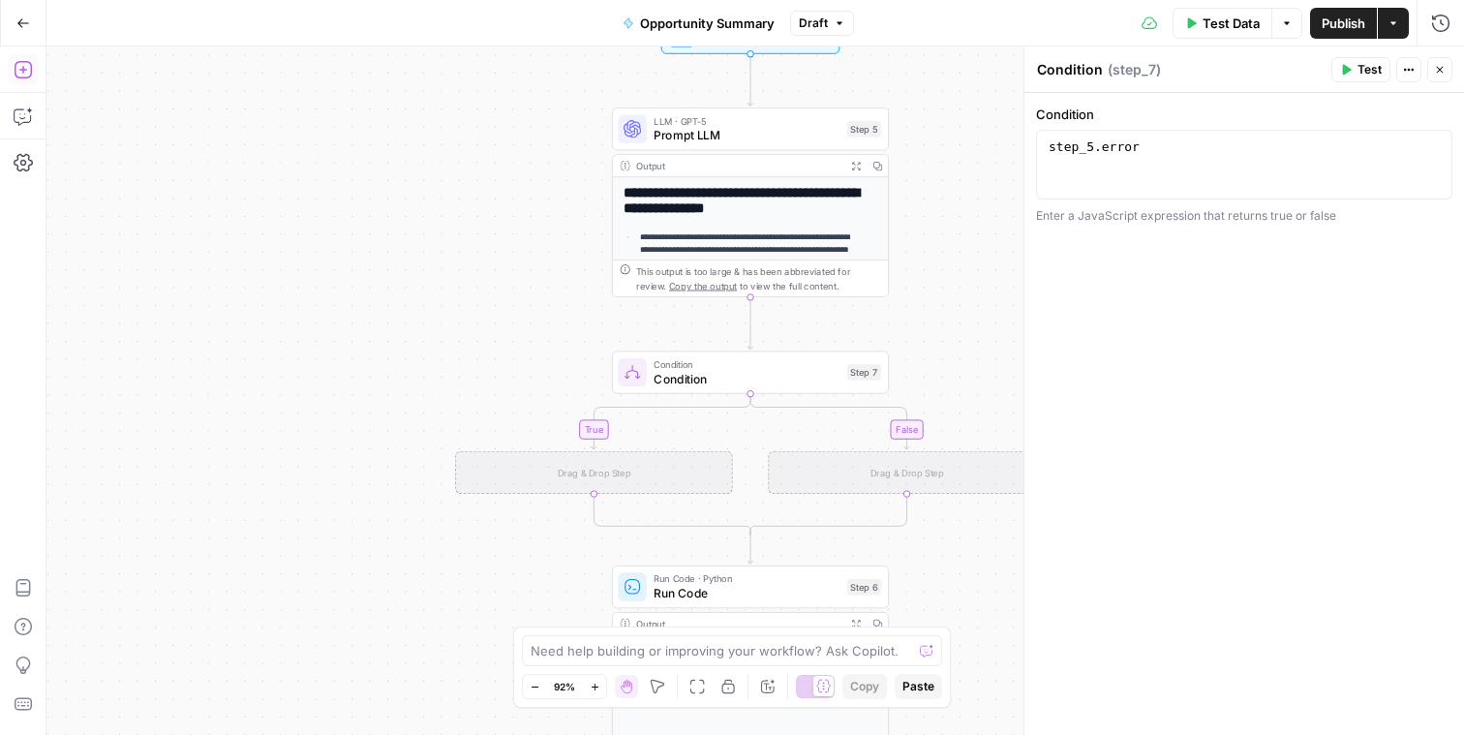
click at [29, 77] on icon "button" at bounding box center [23, 69] width 19 height 19
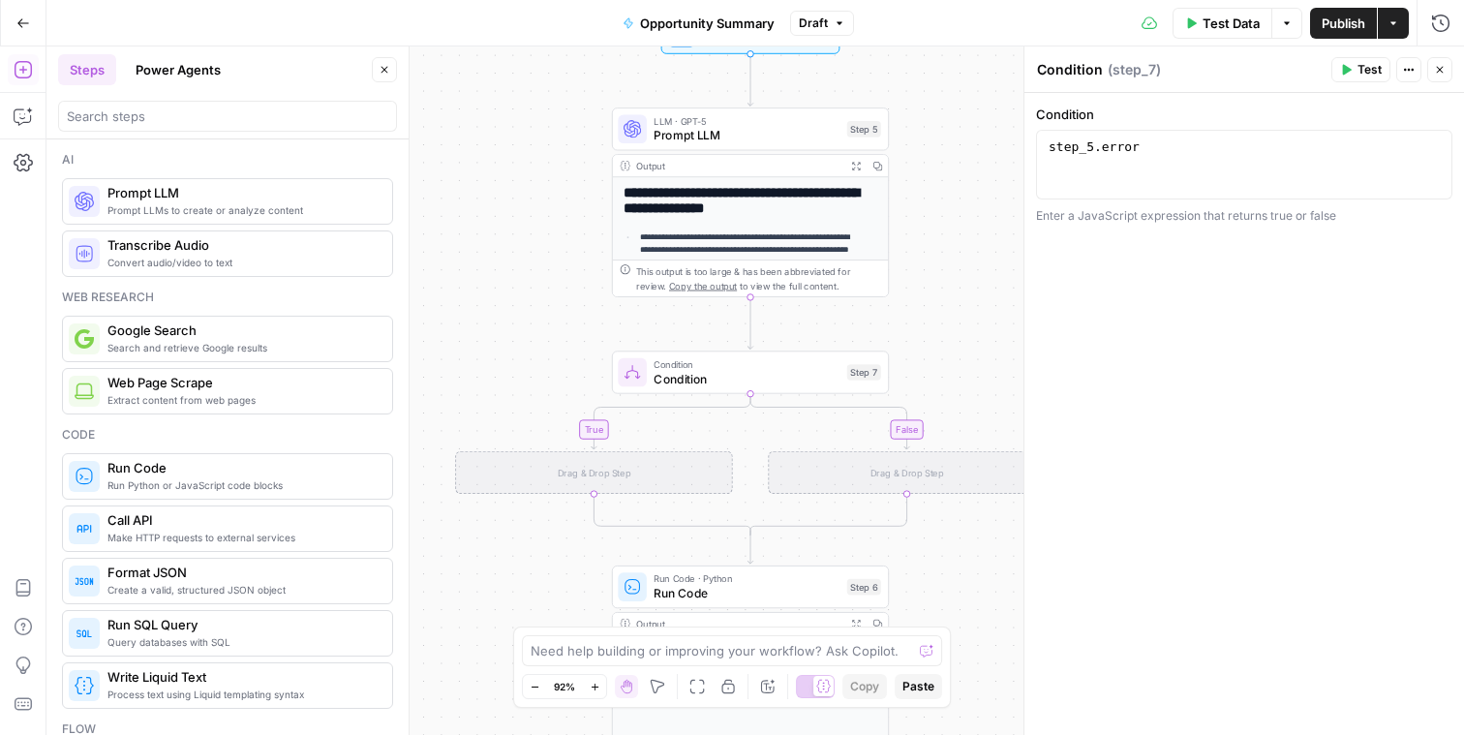
click at [265, 204] on span "Prompt LLMs to create or analyze content" at bounding box center [241, 209] width 269 height 15
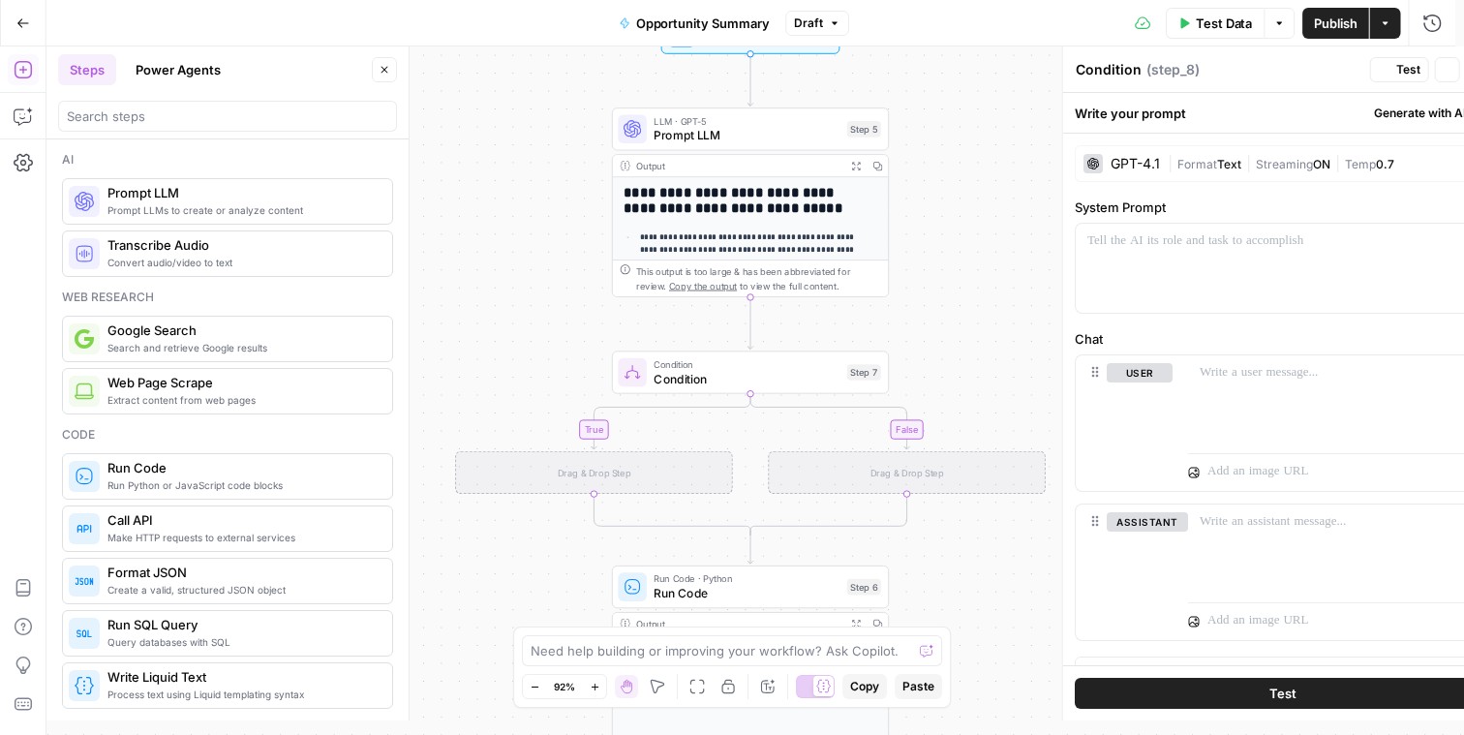
type textarea "Prompt LLM"
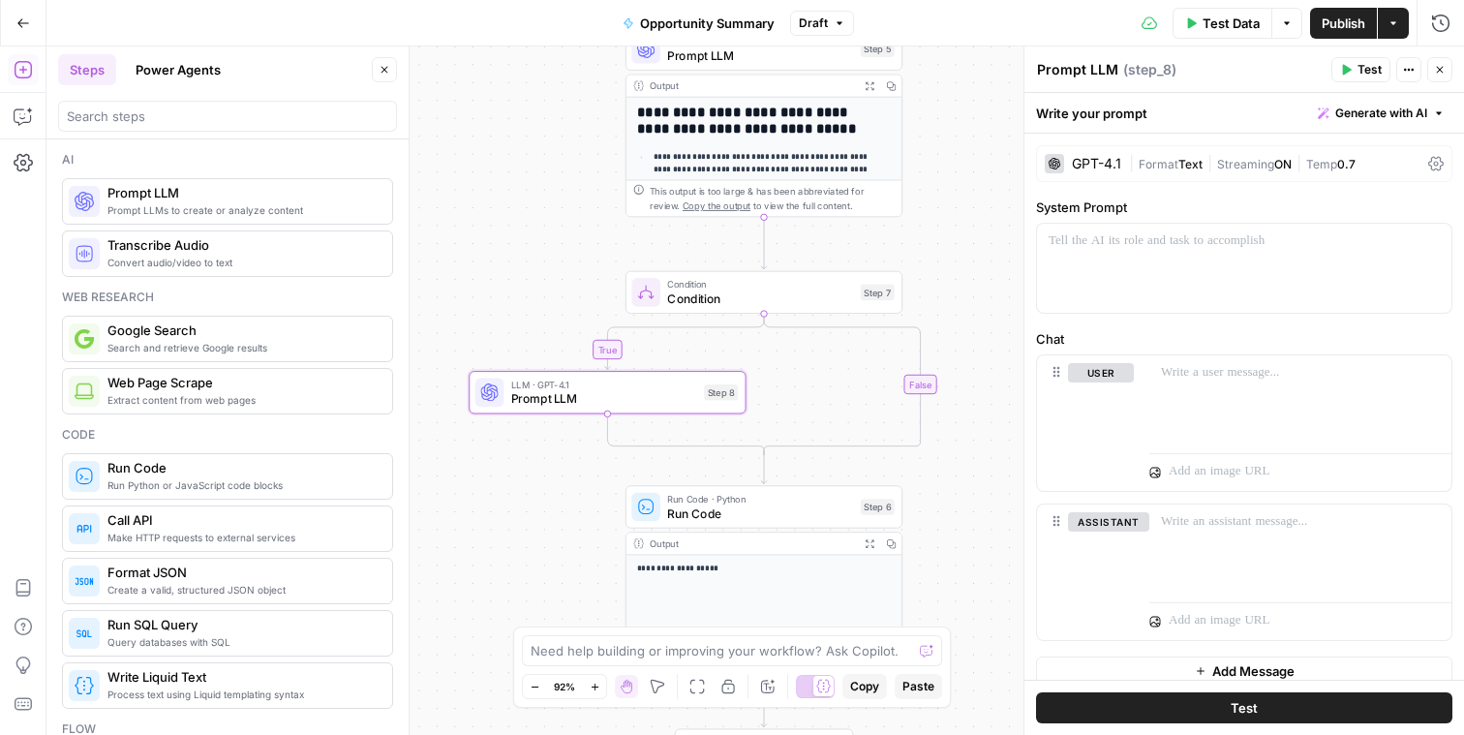
drag, startPoint x: 544, startPoint y: 193, endPoint x: 778, endPoint y: 361, distance: 287.8
click at [558, 494] on div "**********" at bounding box center [755, 390] width 1418 height 688
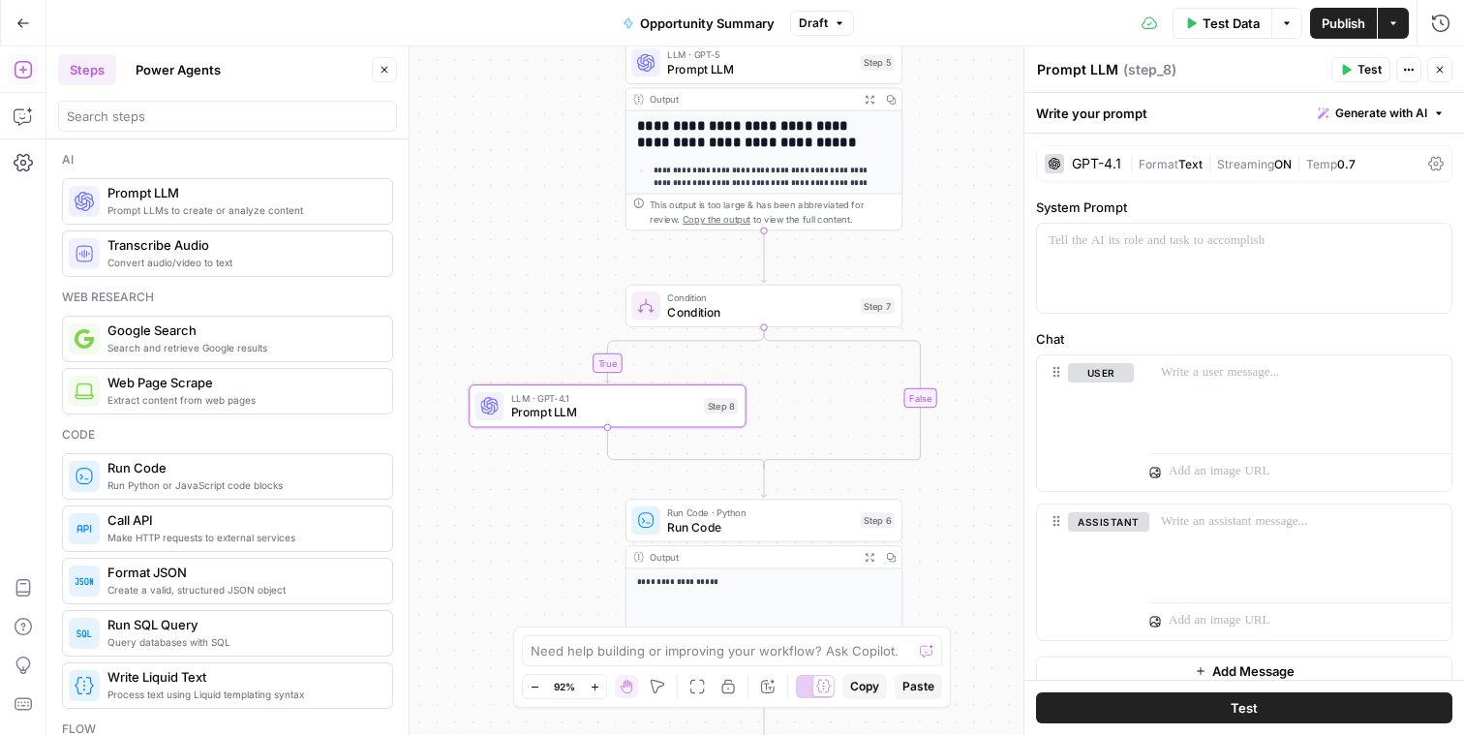
click at [1296, 152] on div "GPT-4.1 | Format Text | Streaming ON | Temp 0.7" at bounding box center [1244, 163] width 416 height 37
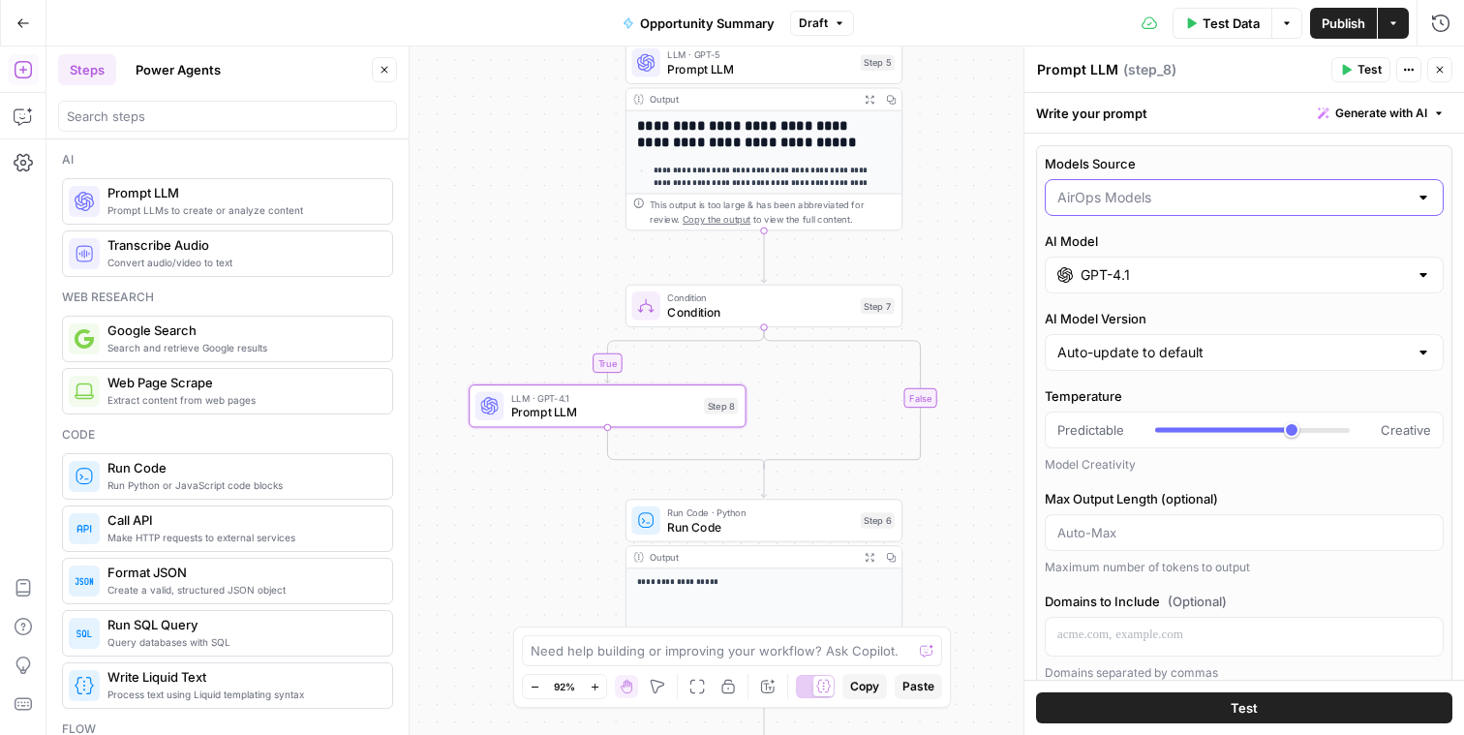
click at [1184, 203] on input "Models Source" at bounding box center [1232, 197] width 351 height 19
click at [1159, 281] on span "My Models" at bounding box center [1233, 272] width 344 height 19
type input "My Models"
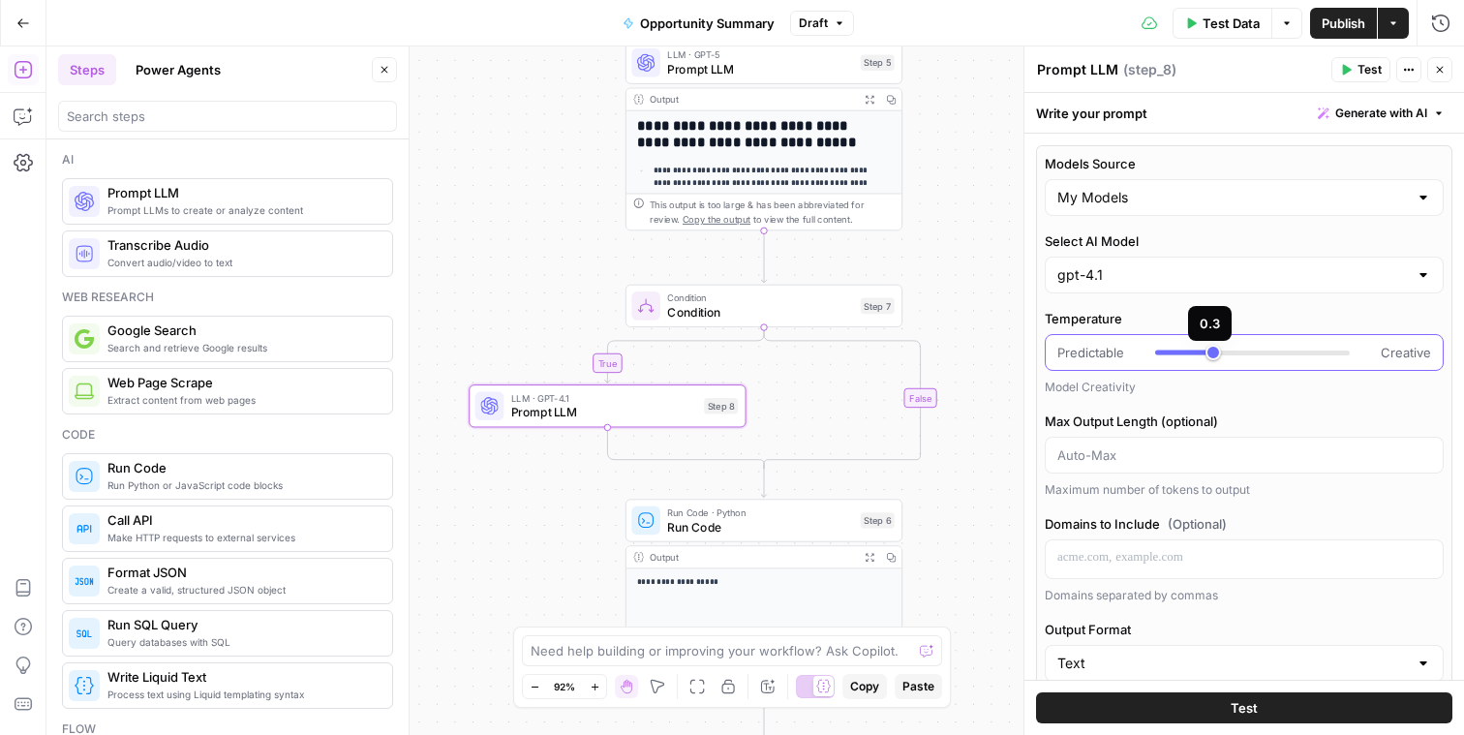
type input "***"
drag, startPoint x: 1280, startPoint y: 354, endPoint x: 1187, endPoint y: 360, distance: 93.1
click at [1187, 360] on div at bounding box center [1252, 352] width 195 height 19
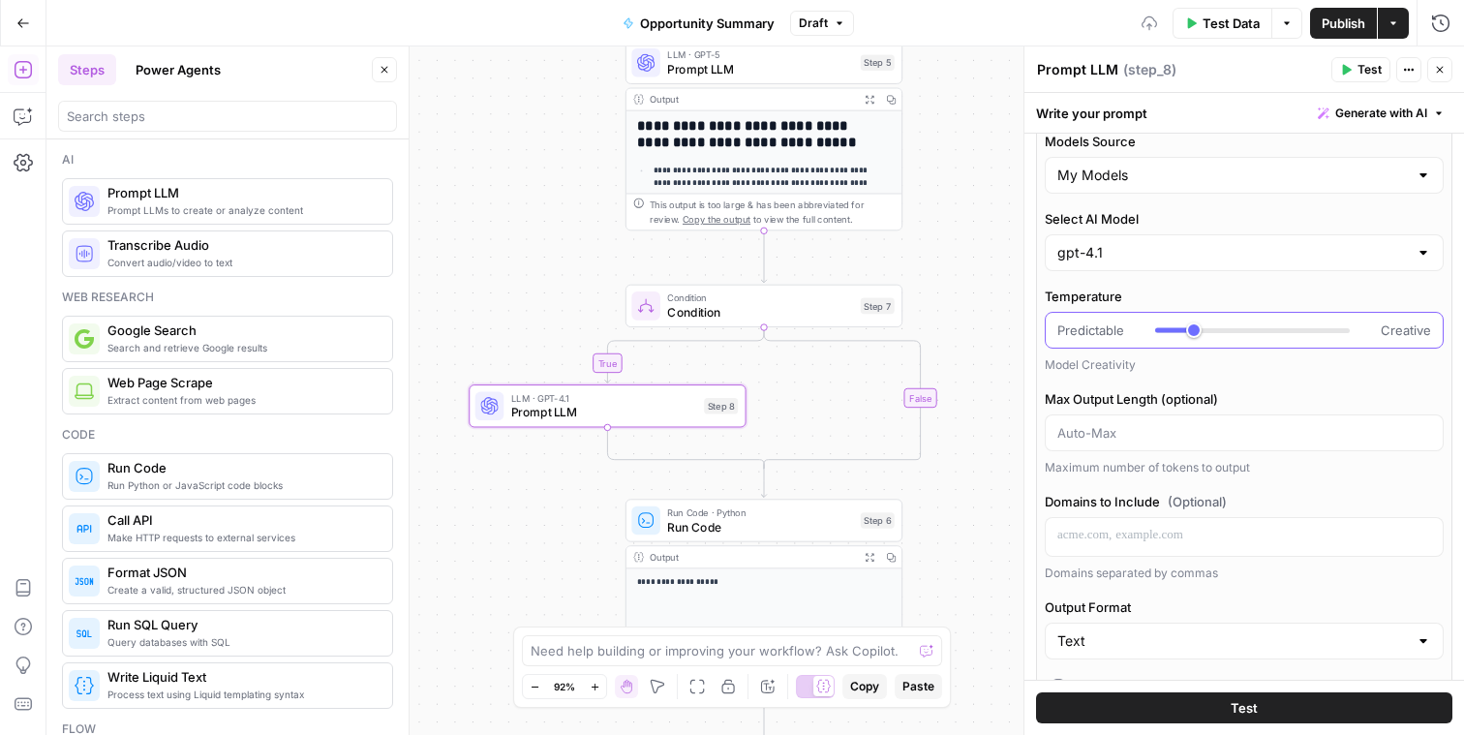
scroll to position [52, 0]
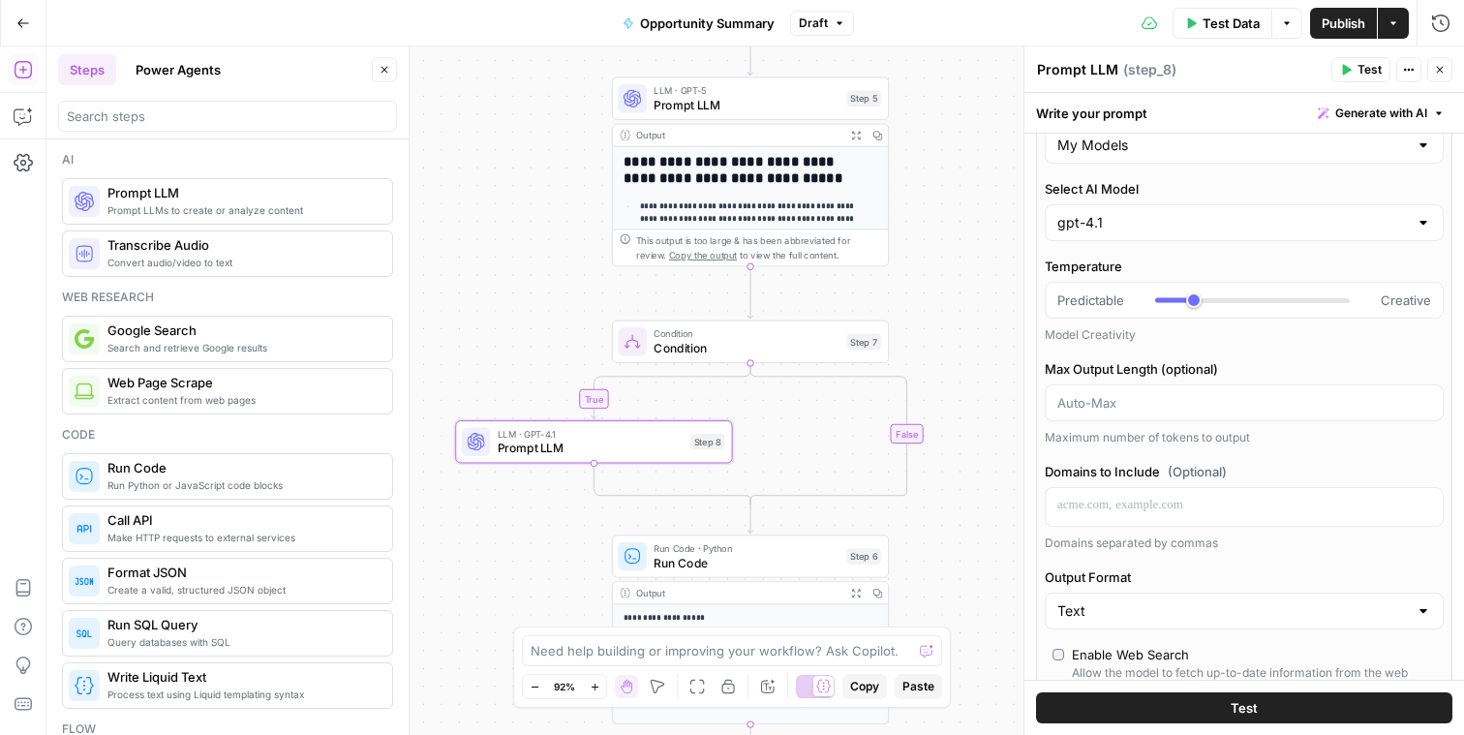
drag, startPoint x: 995, startPoint y: 171, endPoint x: 985, endPoint y: 208, distance: 38.3
click at [986, 214] on div "**********" at bounding box center [755, 390] width 1418 height 688
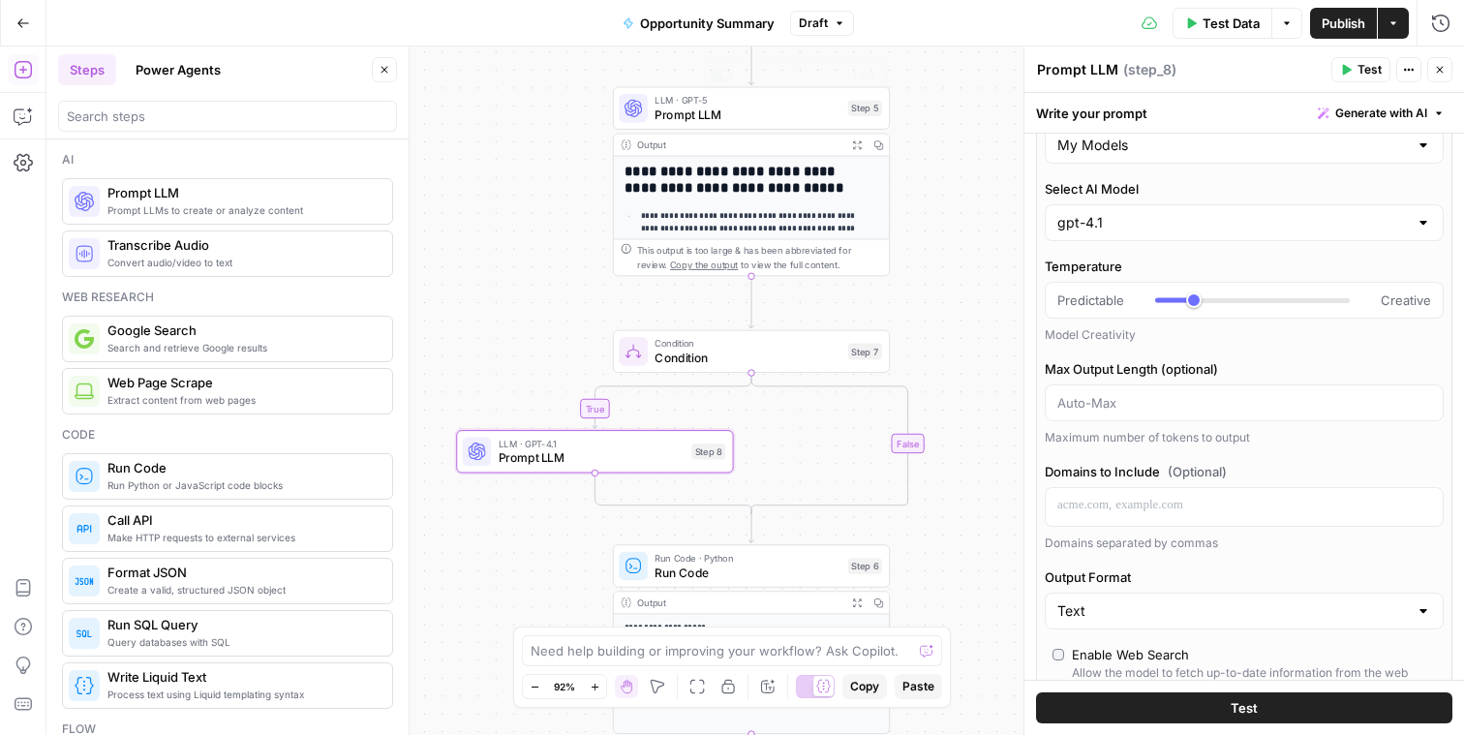
click at [698, 106] on span "Prompt LLM" at bounding box center [748, 114] width 186 height 17
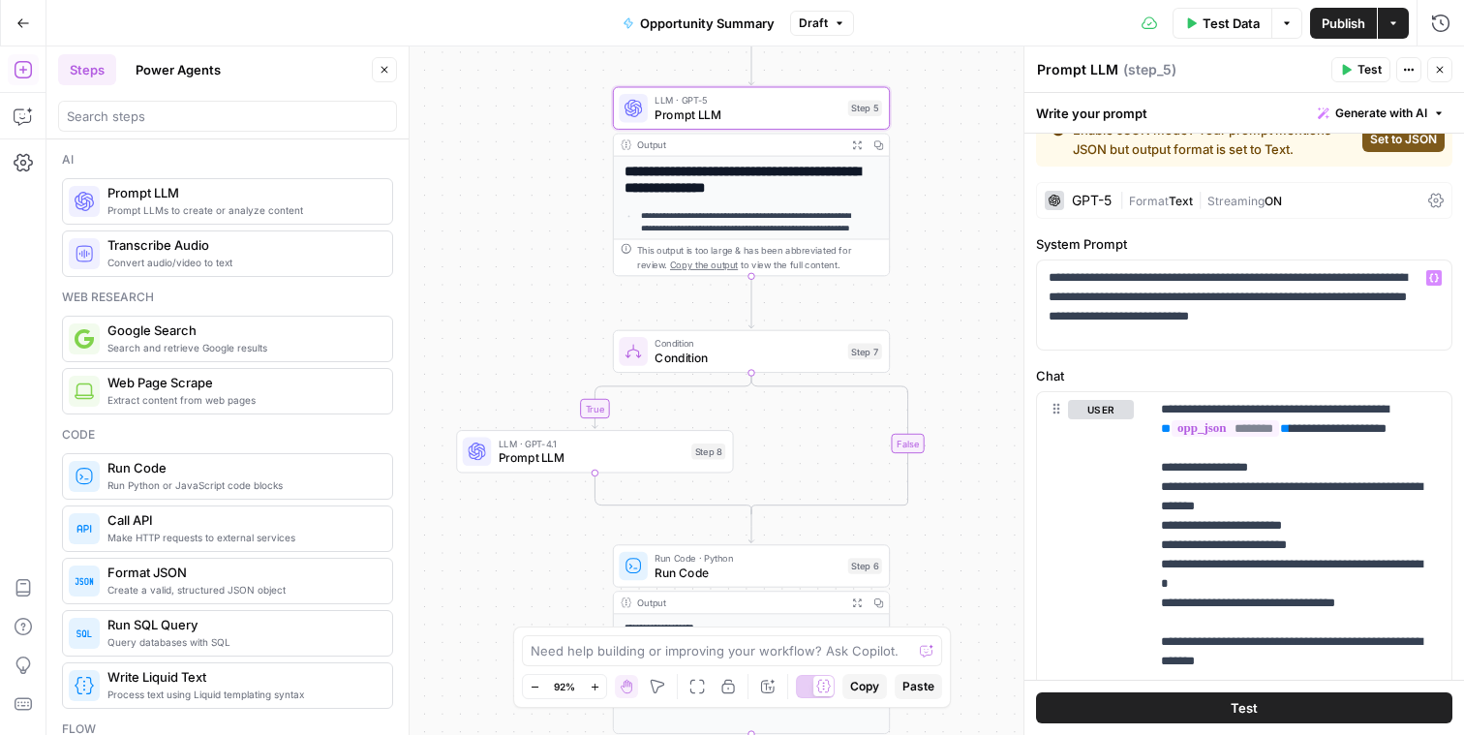
scroll to position [42, 0]
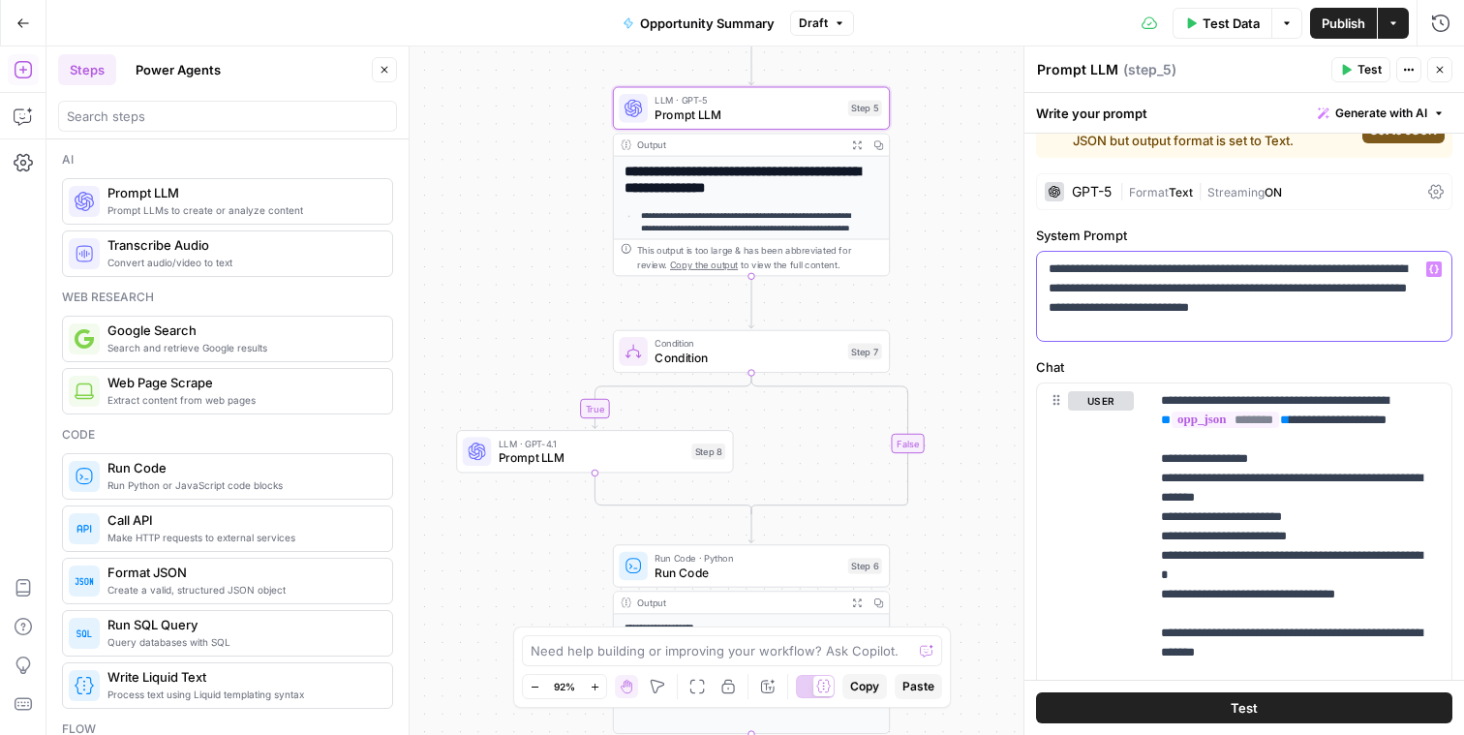
click at [1166, 310] on p "**********" at bounding box center [1237, 288] width 377 height 58
copy p "**********"
click at [600, 459] on span "Prompt LLM" at bounding box center [592, 457] width 186 height 17
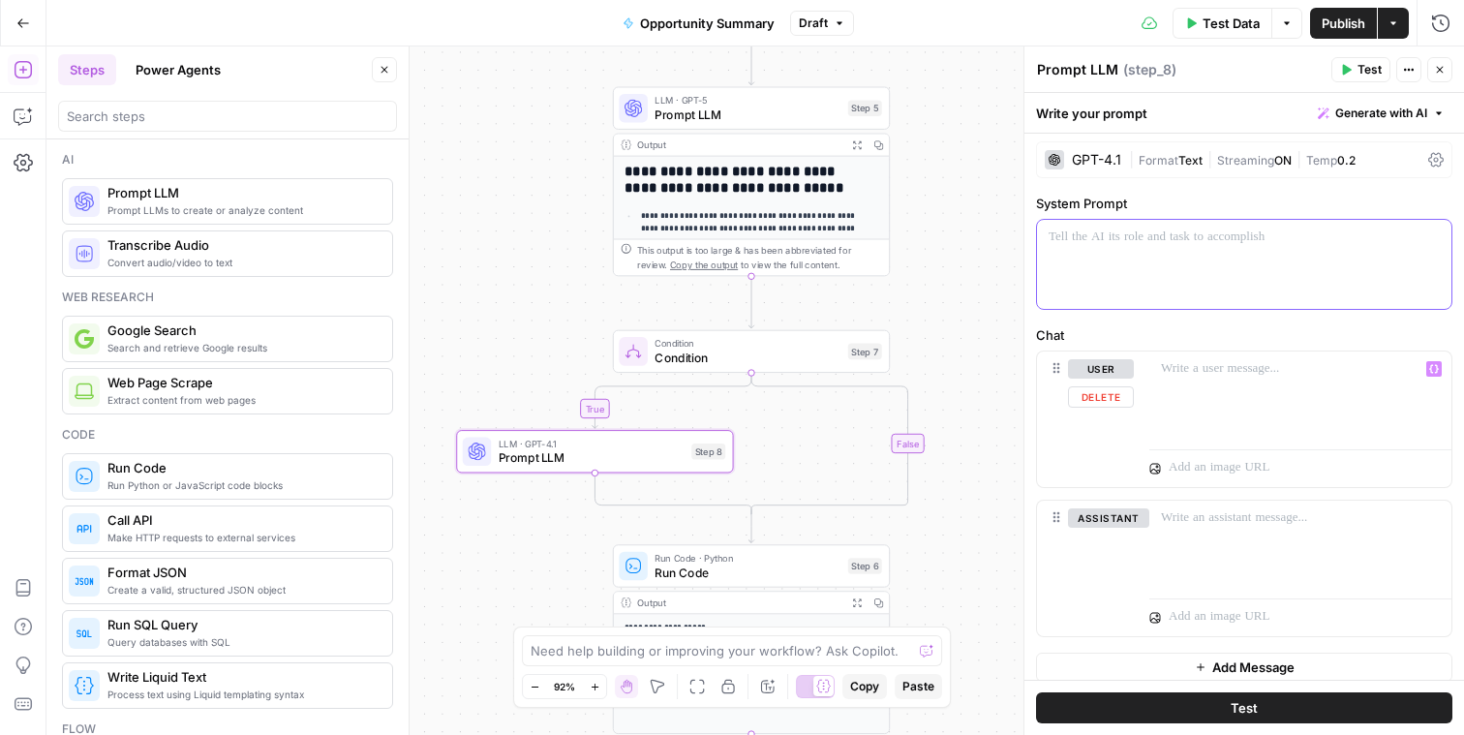
click at [1148, 291] on div at bounding box center [1244, 264] width 414 height 89
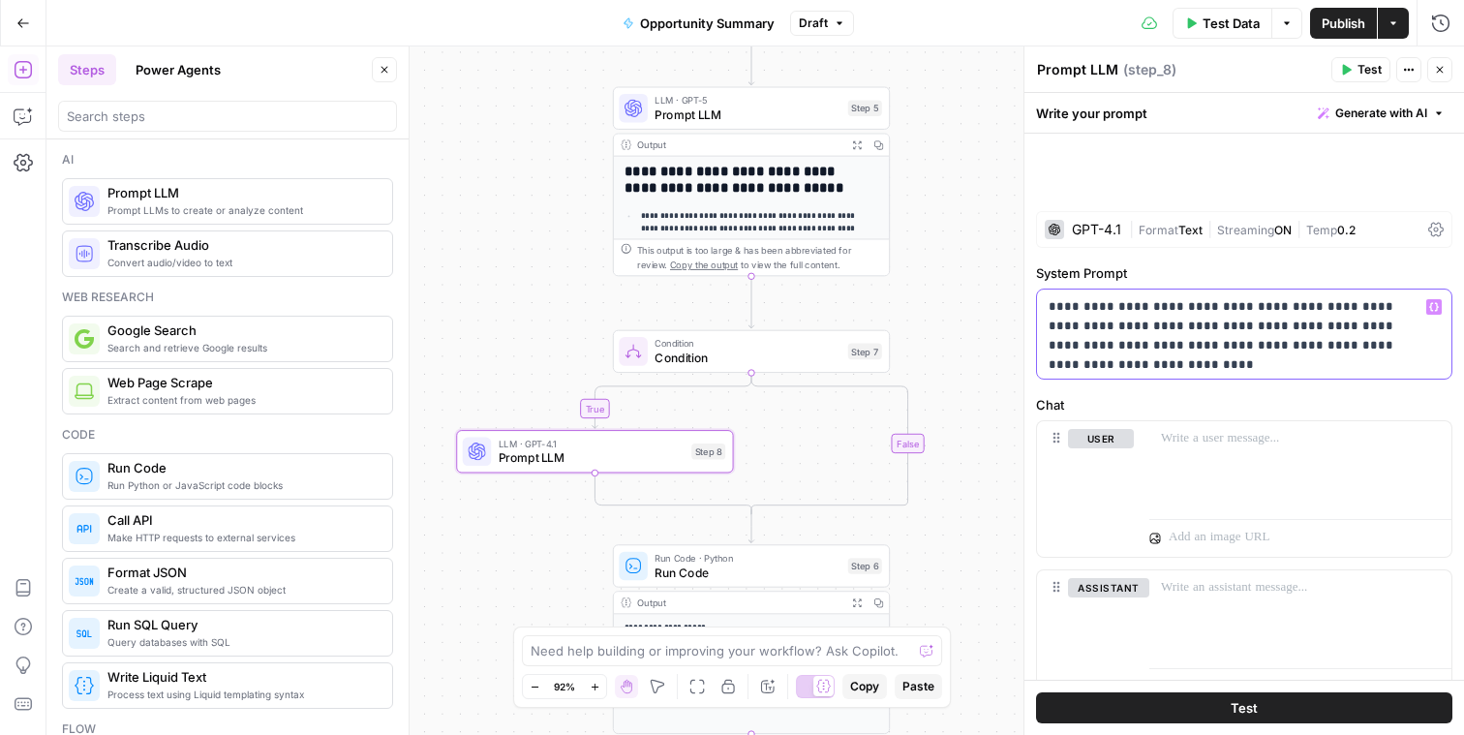
scroll to position [74, 0]
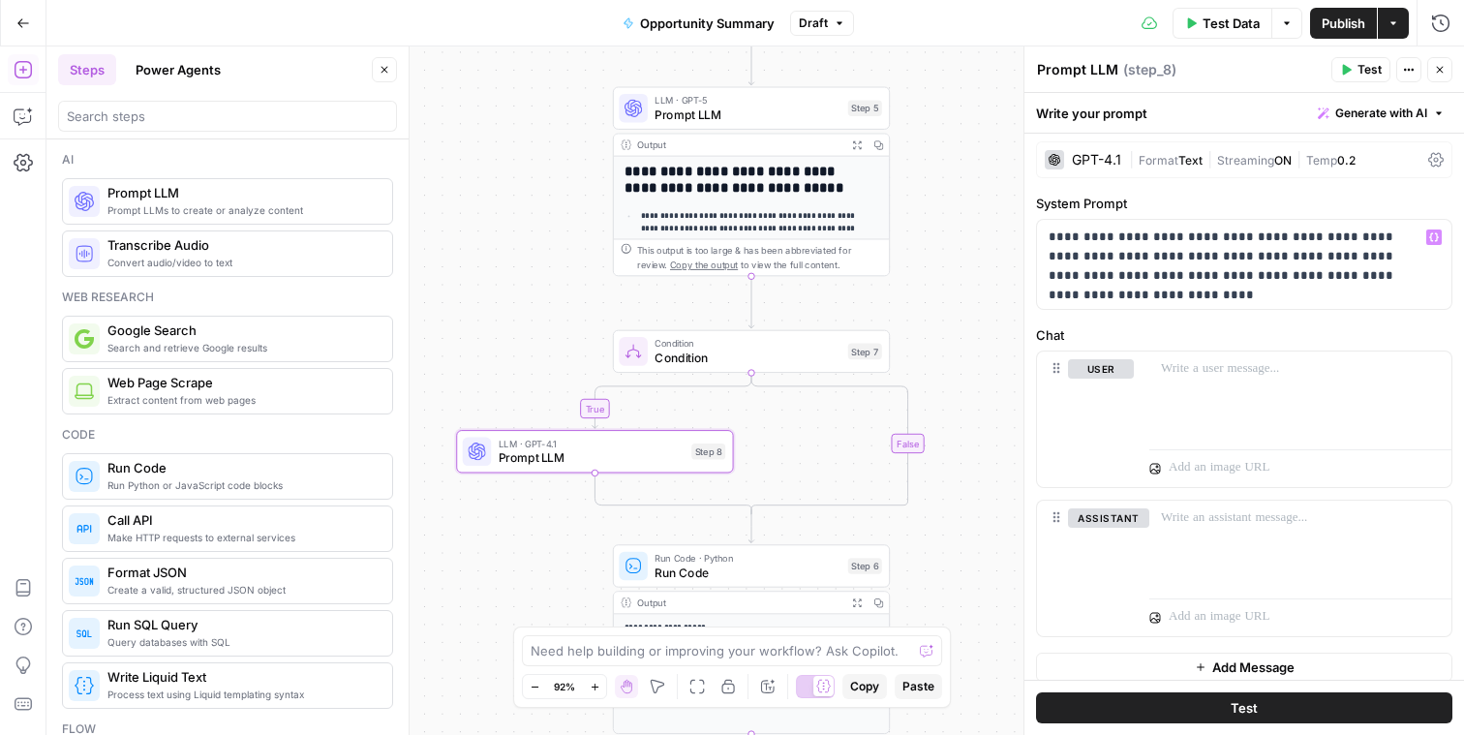
click at [747, 117] on span "Prompt LLM" at bounding box center [748, 114] width 186 height 17
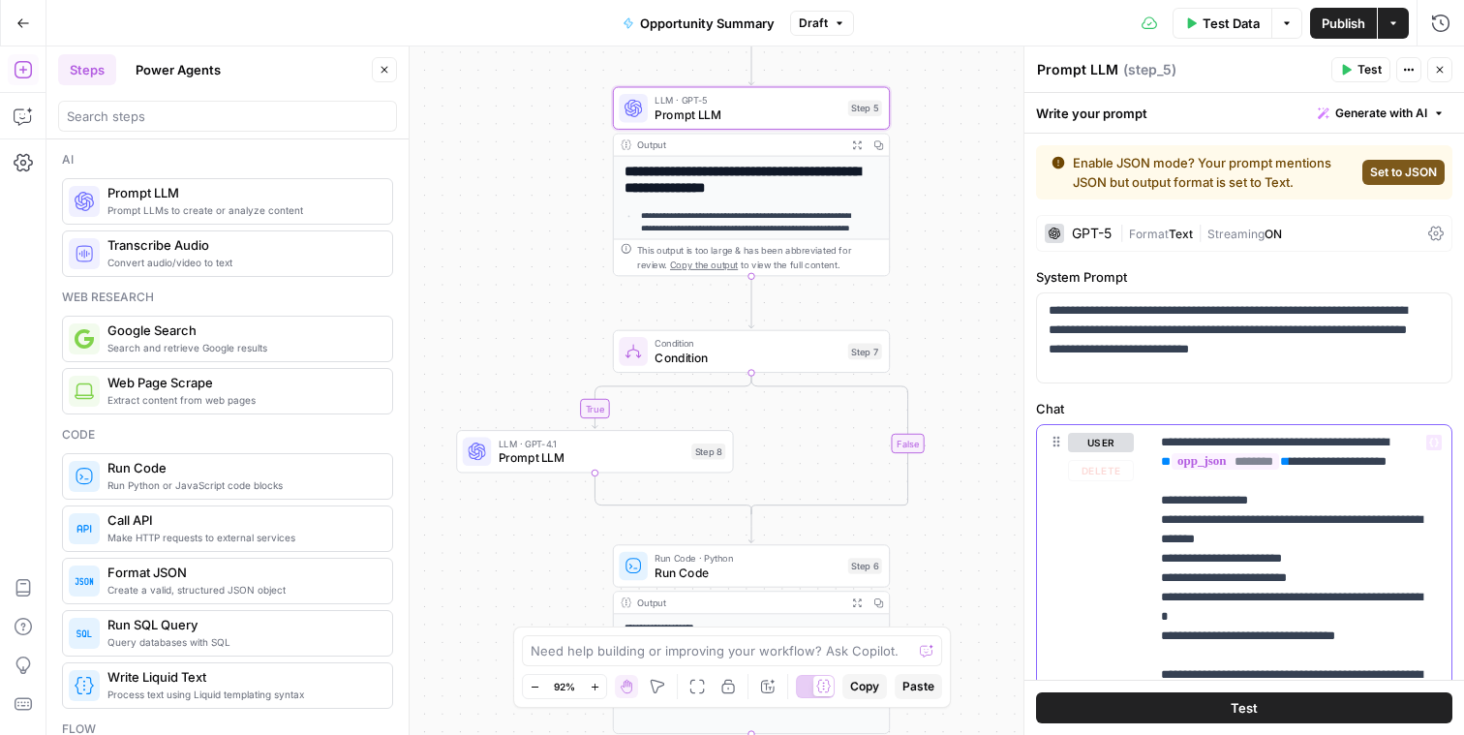
click at [1193, 461] on p "**********" at bounding box center [1293, 675] width 264 height 484
click at [691, 446] on div "Step 8" at bounding box center [708, 451] width 34 height 16
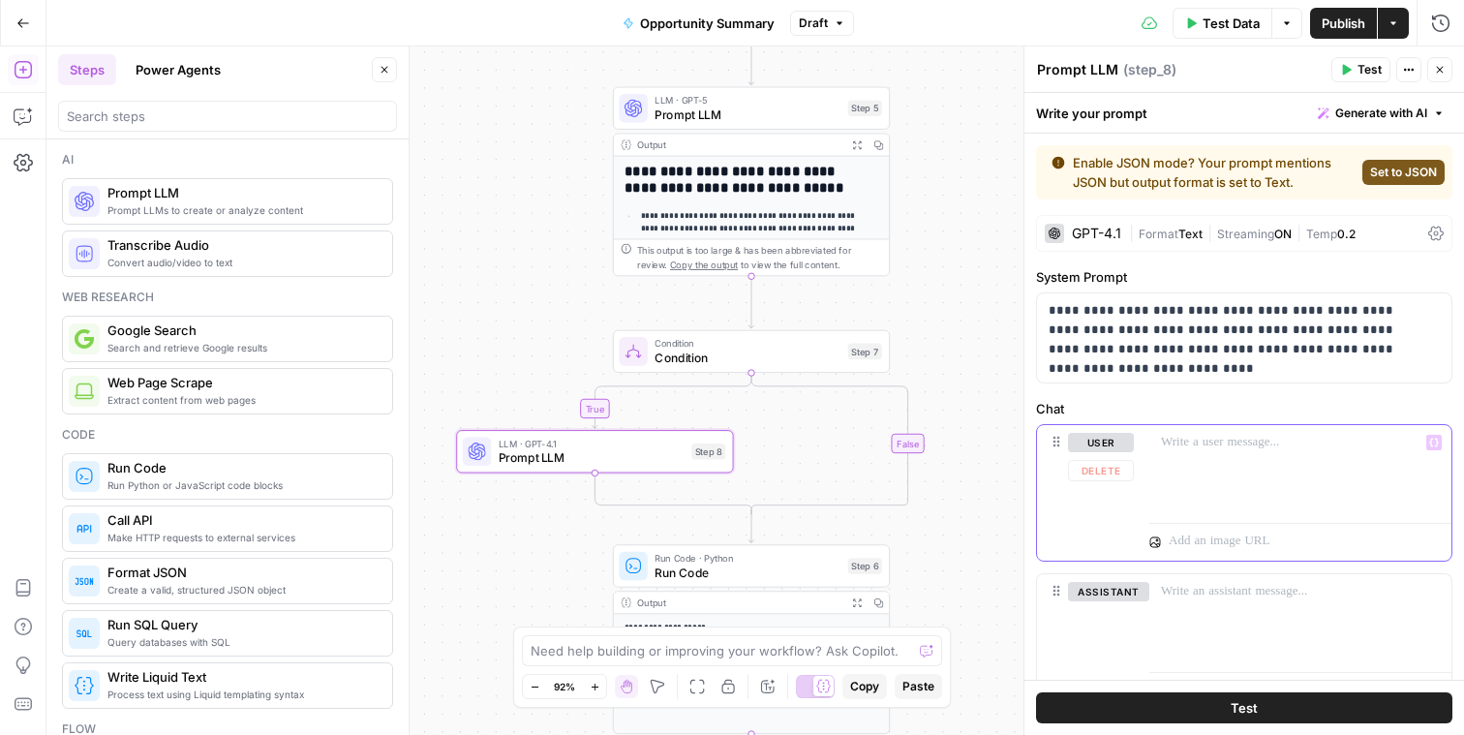
click at [1224, 462] on div at bounding box center [1300, 469] width 302 height 89
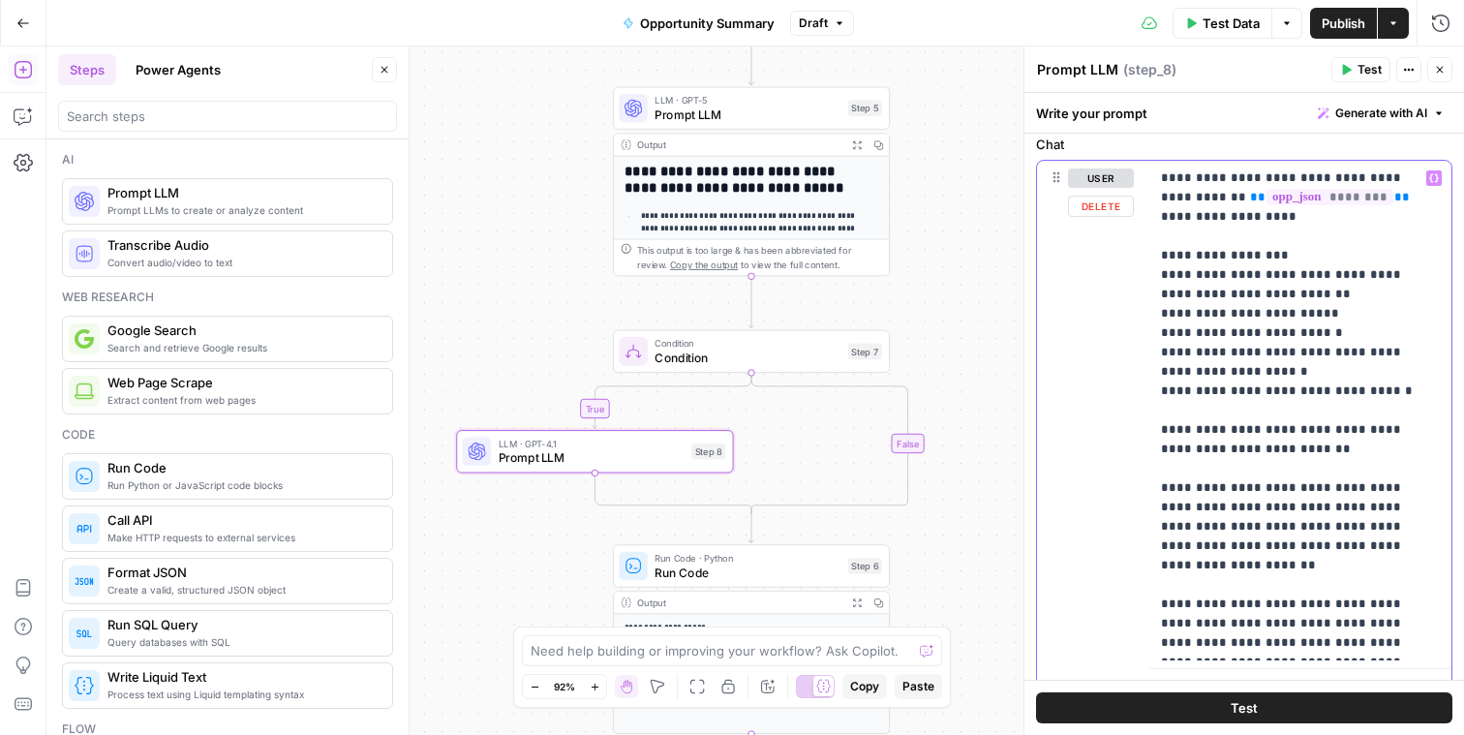
scroll to position [498, 0]
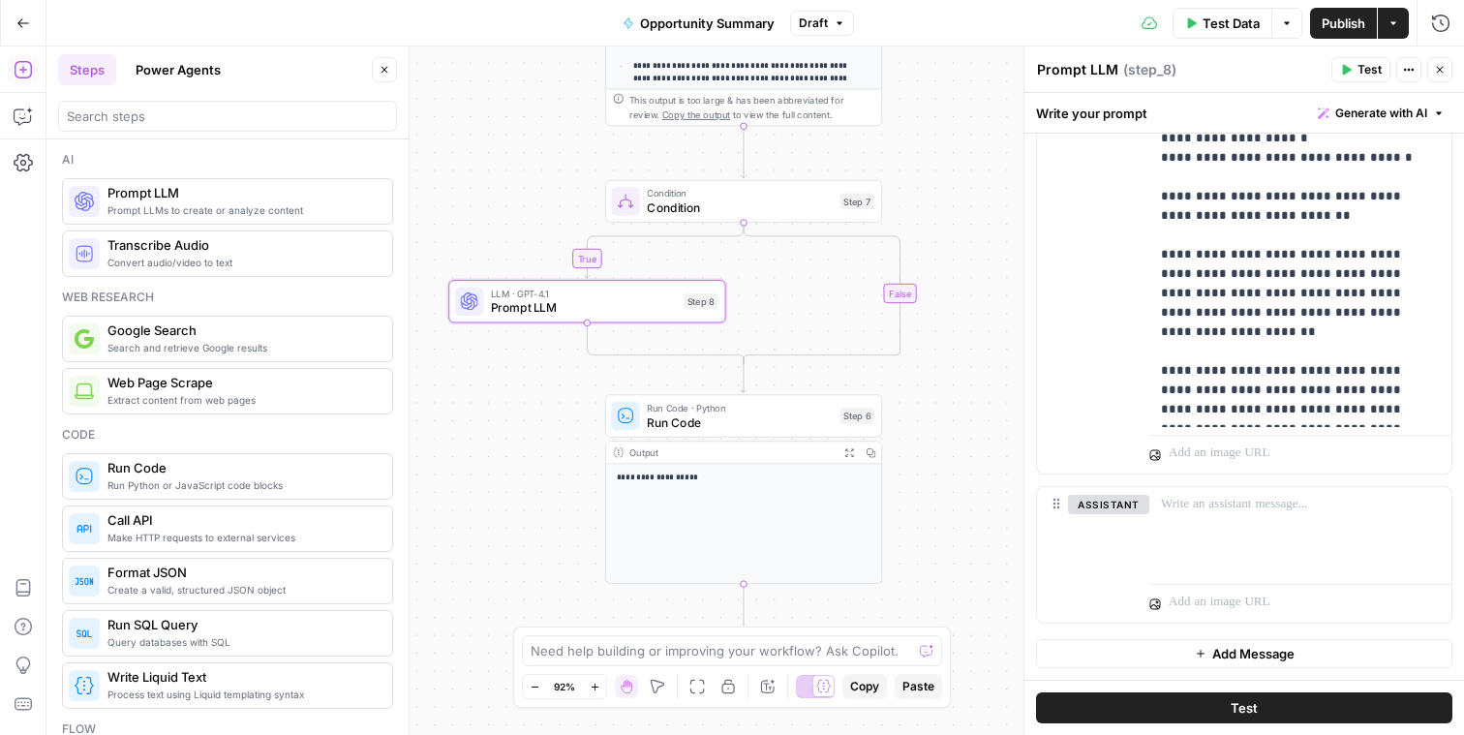
drag, startPoint x: 943, startPoint y: 483, endPoint x: 945, endPoint y: 372, distance: 111.4
click at [945, 372] on div "**********" at bounding box center [755, 390] width 1418 height 688
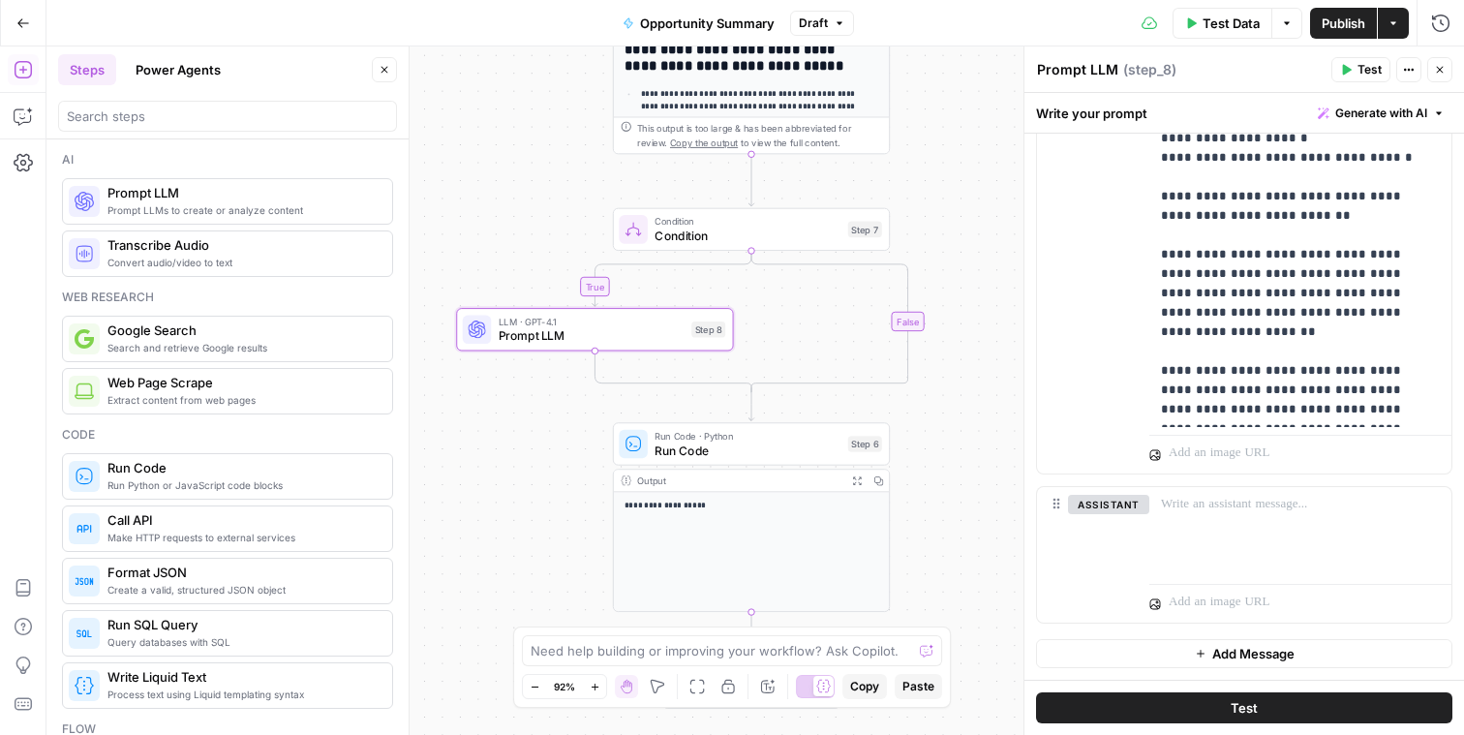
drag, startPoint x: 934, startPoint y: 426, endPoint x: 942, endPoint y: 455, distance: 30.1
click at [942, 455] on div "**********" at bounding box center [755, 390] width 1418 height 688
click at [162, 111] on input "search" at bounding box center [227, 116] width 321 height 19
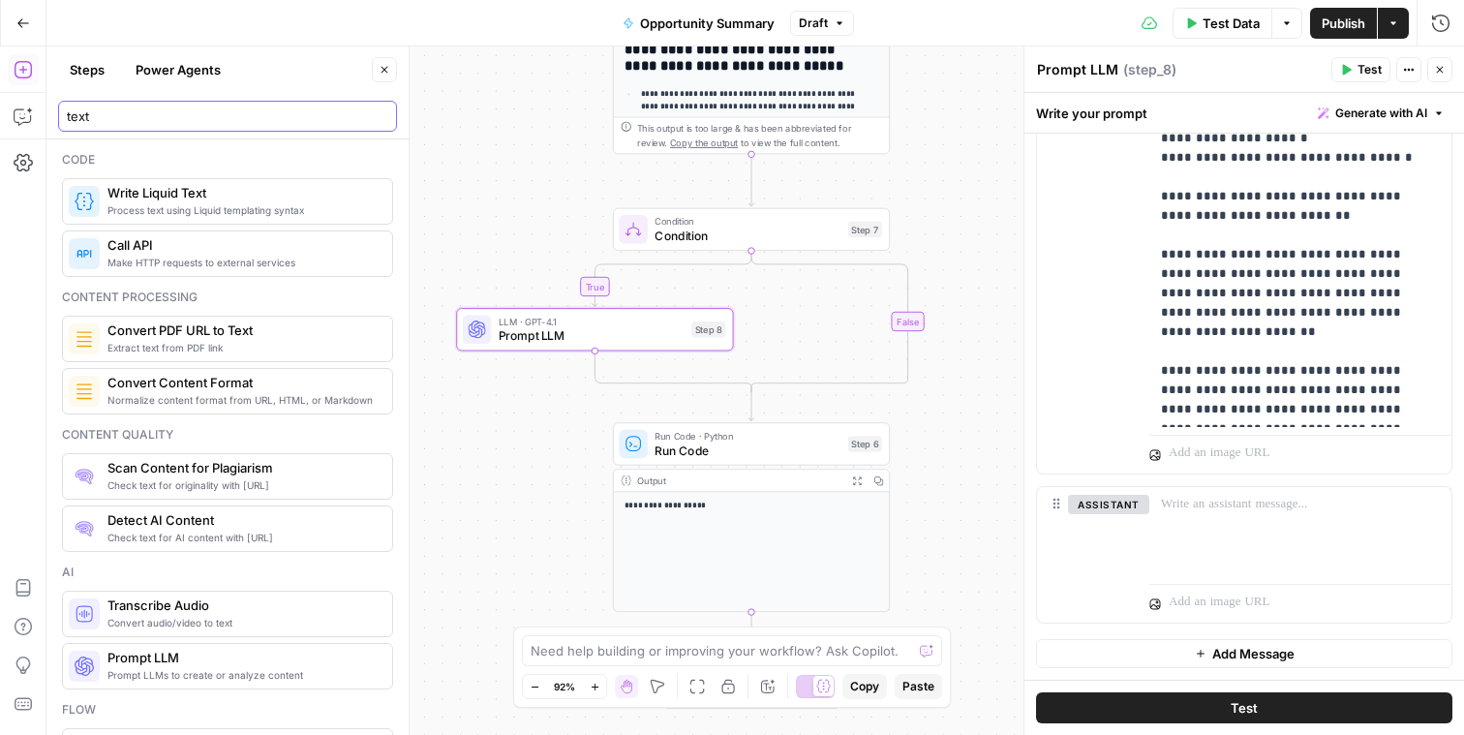
type input "text"
click at [207, 205] on span "Process text using Liquid templating syntax" at bounding box center [241, 209] width 269 height 15
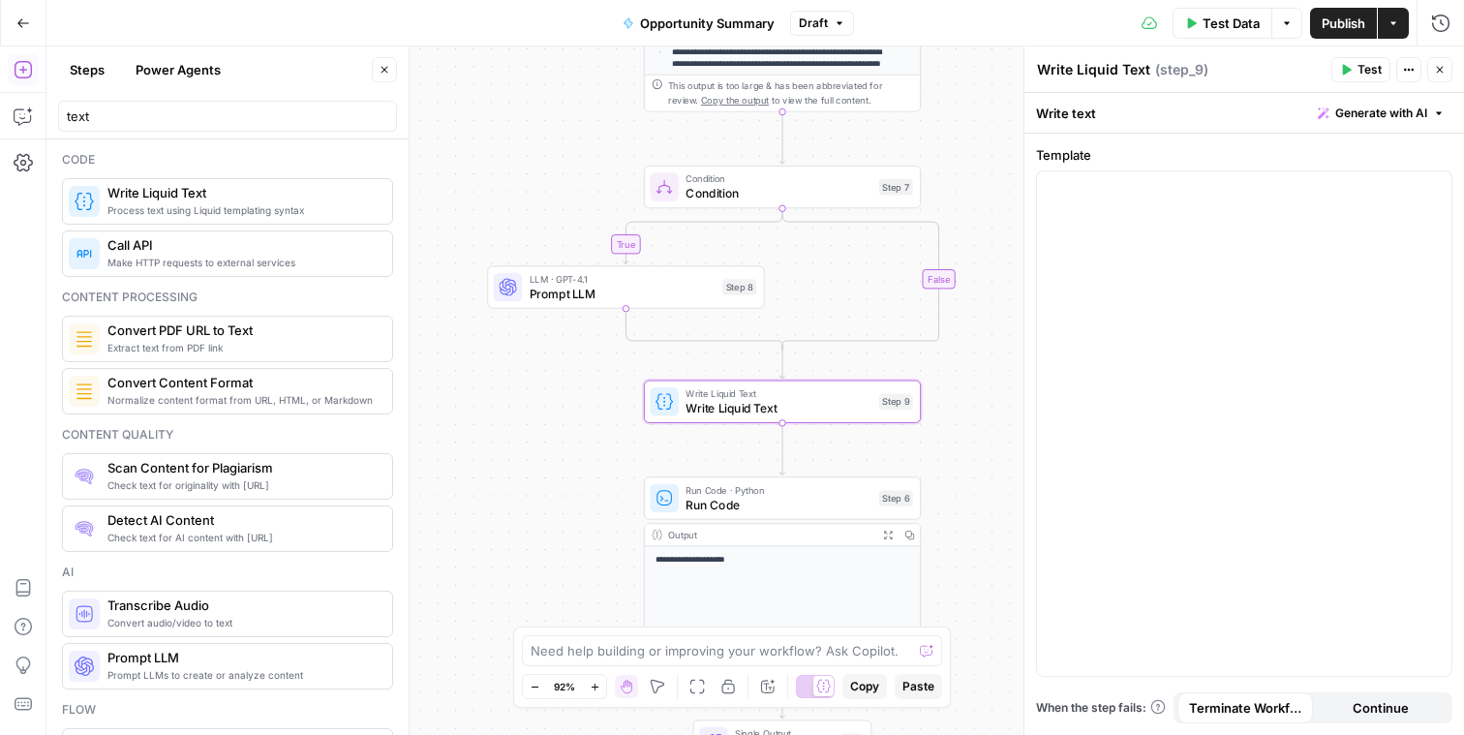
drag, startPoint x: 920, startPoint y: 317, endPoint x: 962, endPoint y: 483, distance: 171.9
click at [962, 483] on div "**********" at bounding box center [755, 390] width 1418 height 688
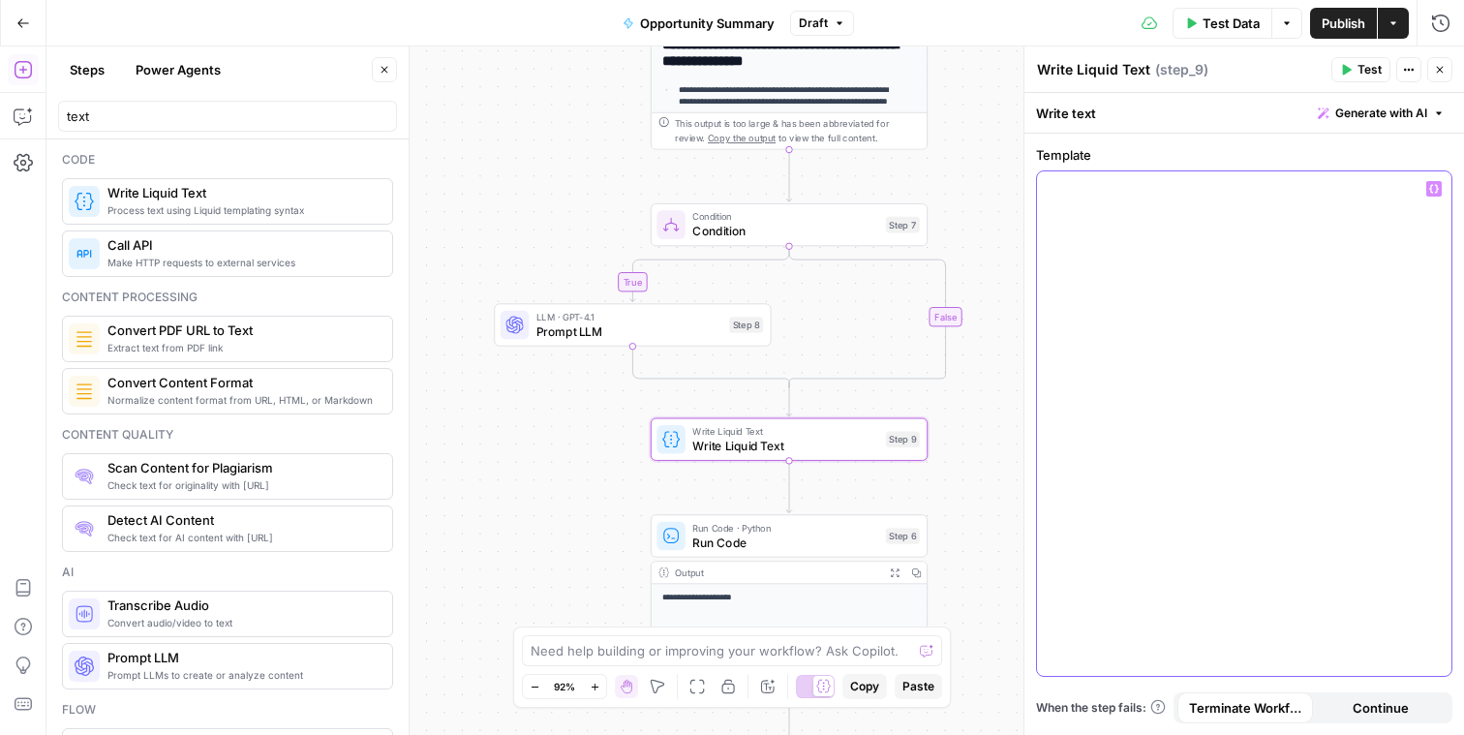
click at [1207, 302] on div at bounding box center [1244, 423] width 414 height 504
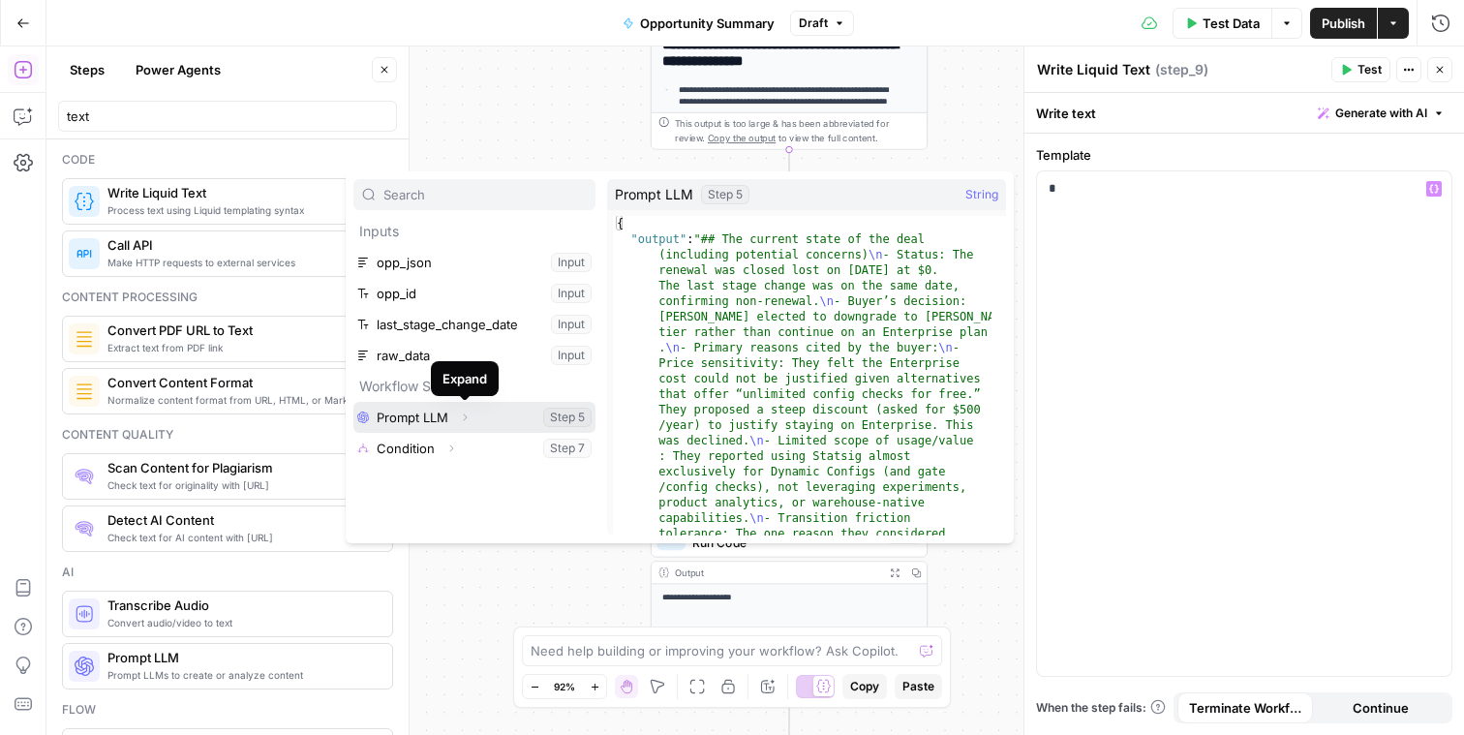
click at [468, 415] on icon "button" at bounding box center [465, 418] width 12 height 12
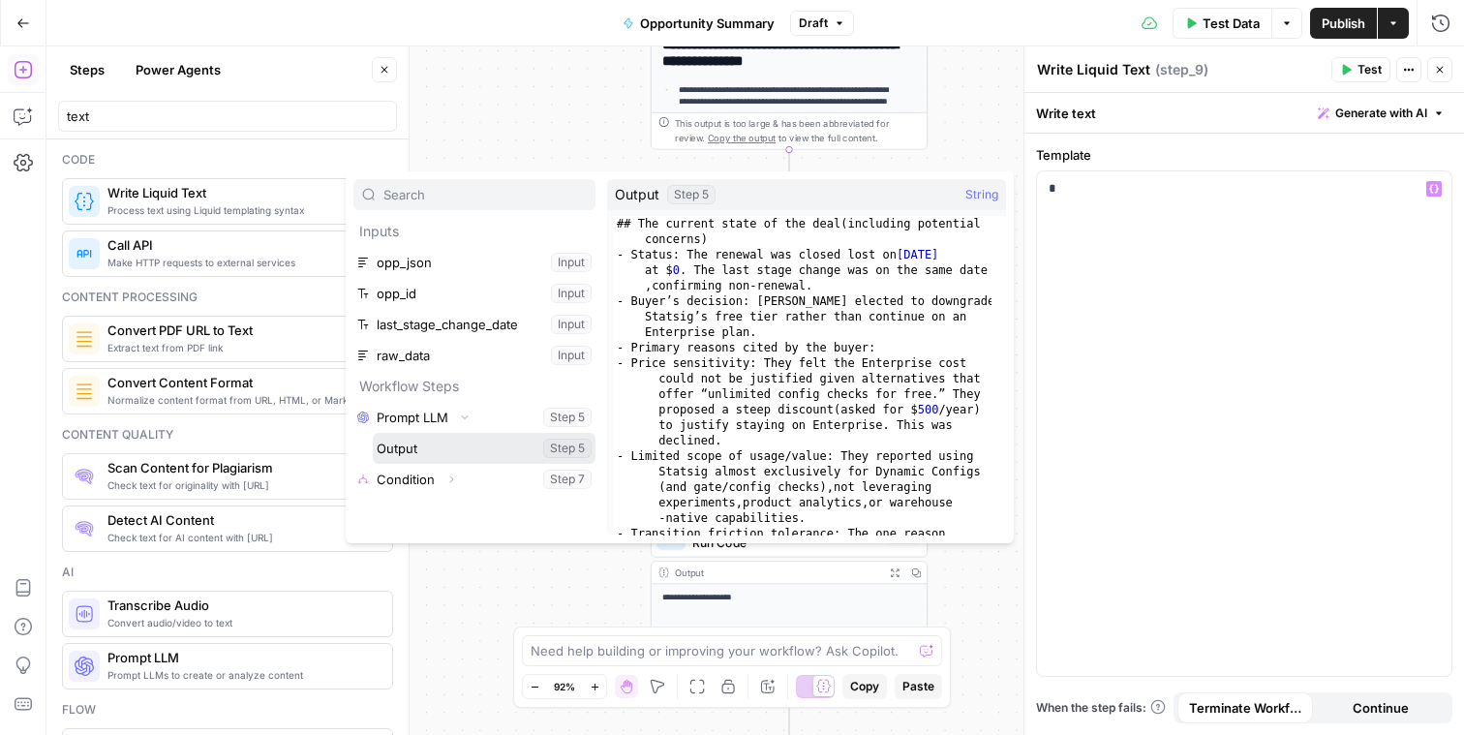
click at [475, 442] on button "Select variable Output" at bounding box center [484, 448] width 223 height 31
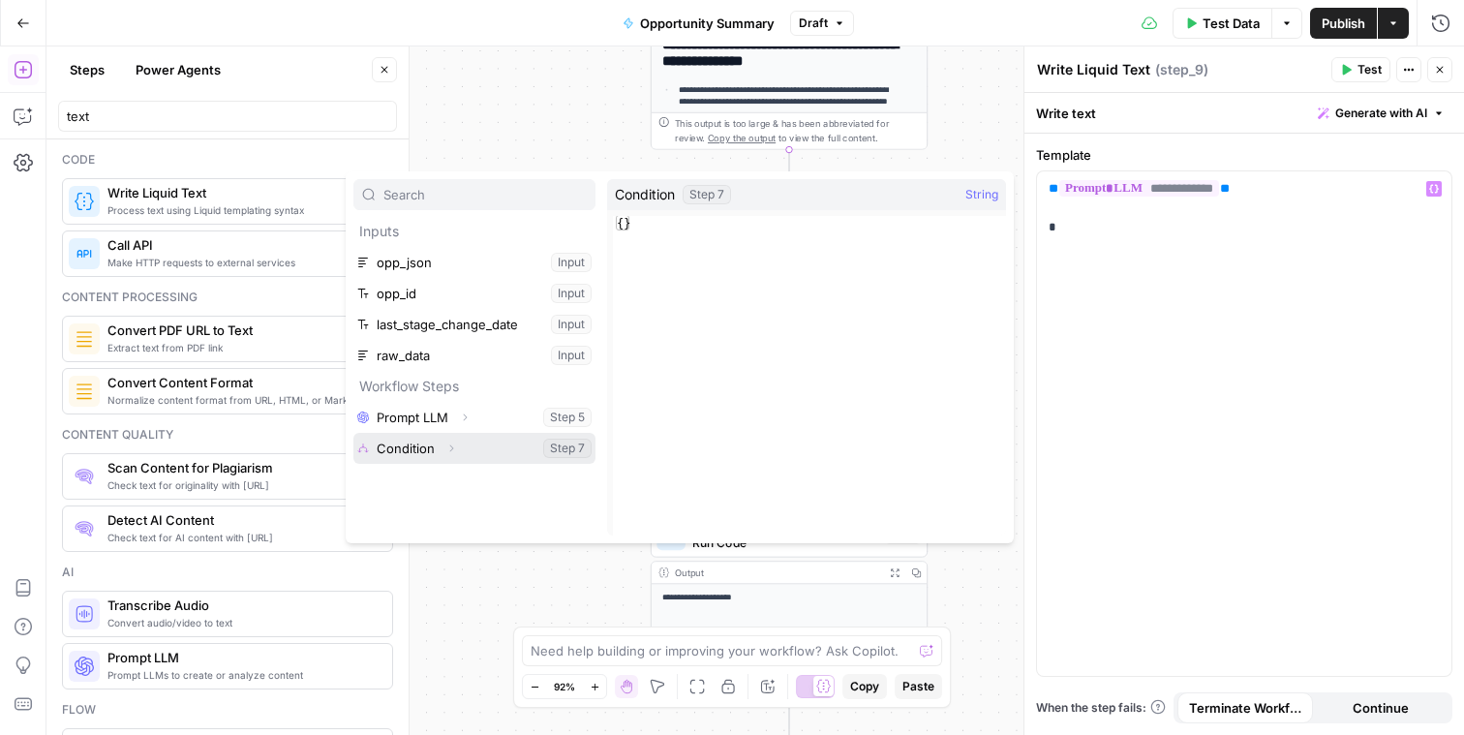
click at [449, 451] on icon "button" at bounding box center [451, 448] width 12 height 12
click at [456, 473] on button "Select variable Output" at bounding box center [484, 479] width 223 height 31
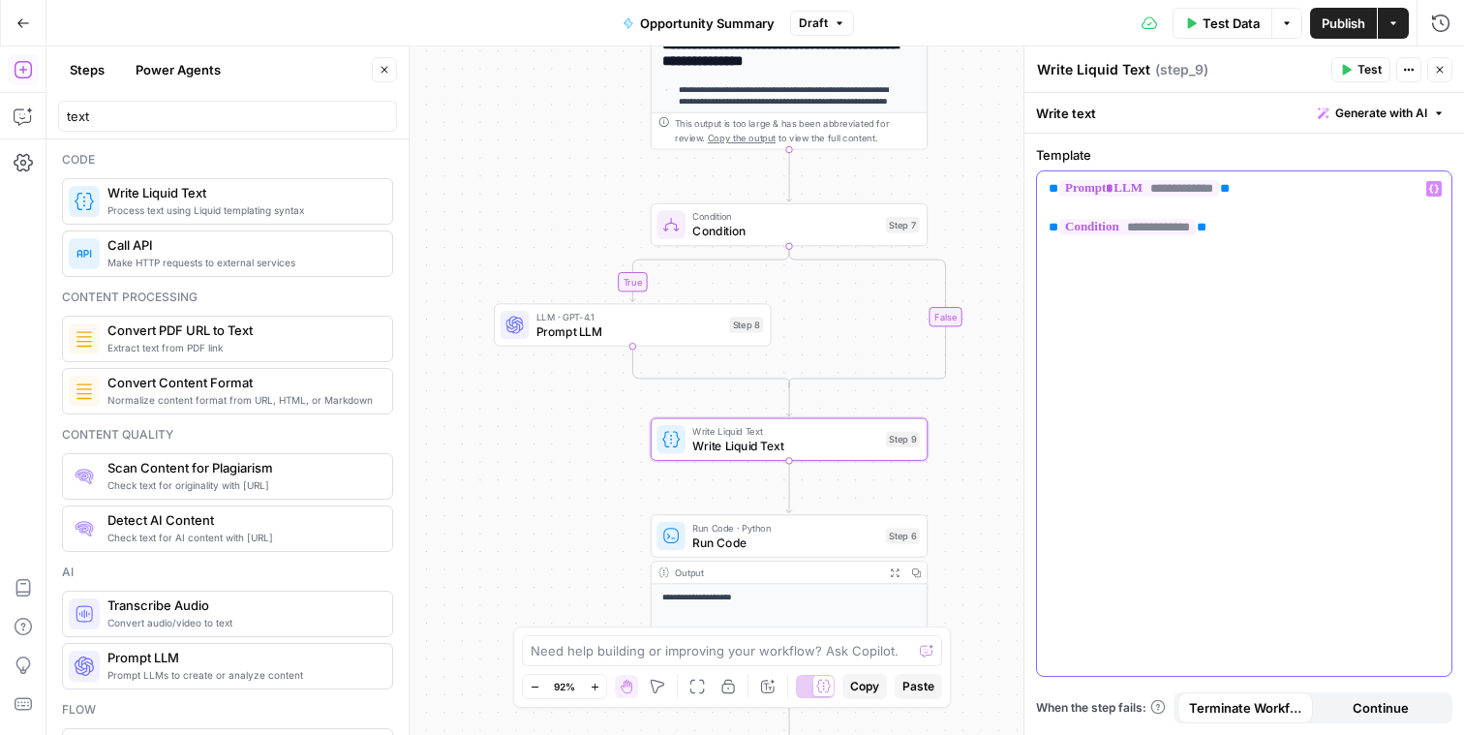
click at [1201, 327] on div "**********" at bounding box center [1244, 423] width 414 height 504
click at [1062, 204] on p "**********" at bounding box center [1244, 208] width 391 height 58
click at [953, 558] on div "**********" at bounding box center [755, 390] width 1418 height 688
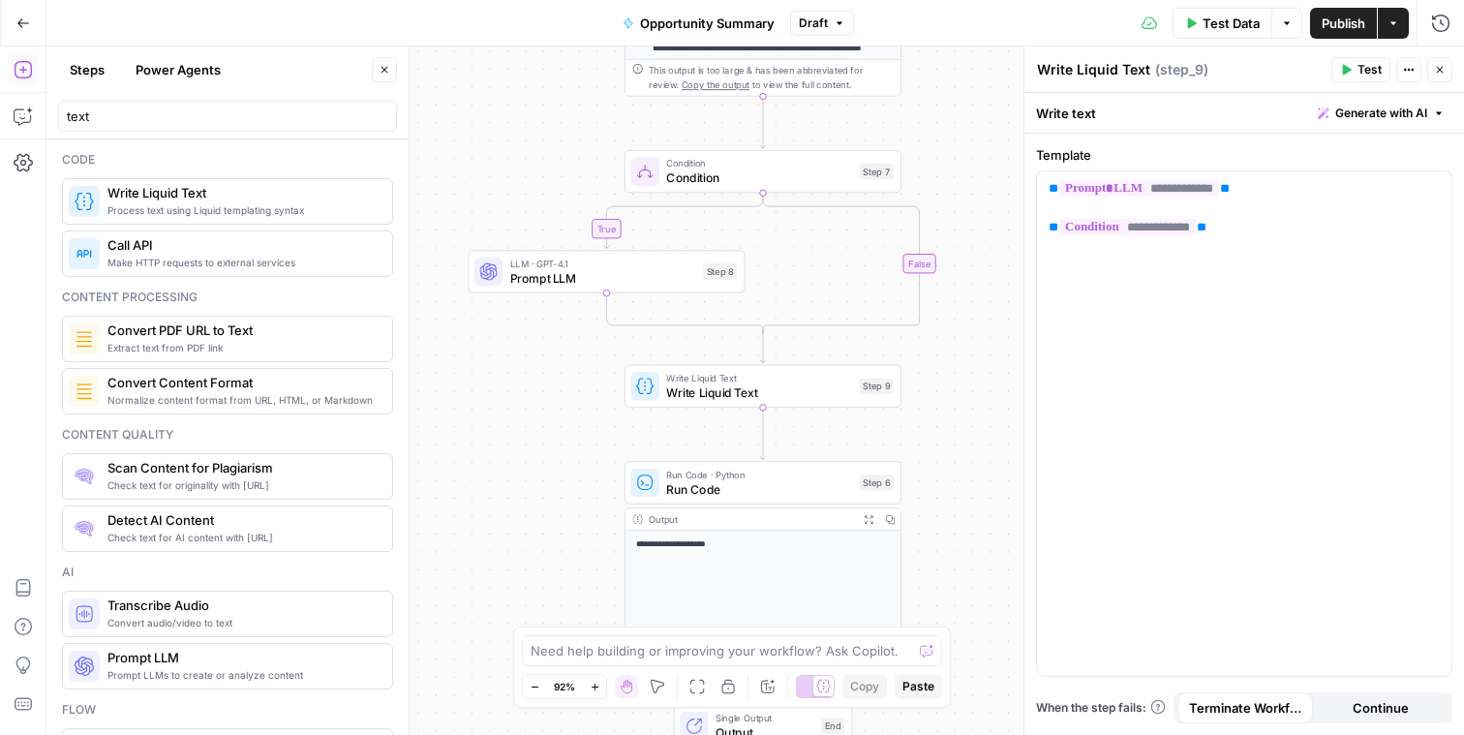
drag, startPoint x: 969, startPoint y: 565, endPoint x: 919, endPoint y: 476, distance: 101.5
click at [933, 481] on div "**********" at bounding box center [755, 390] width 1418 height 688
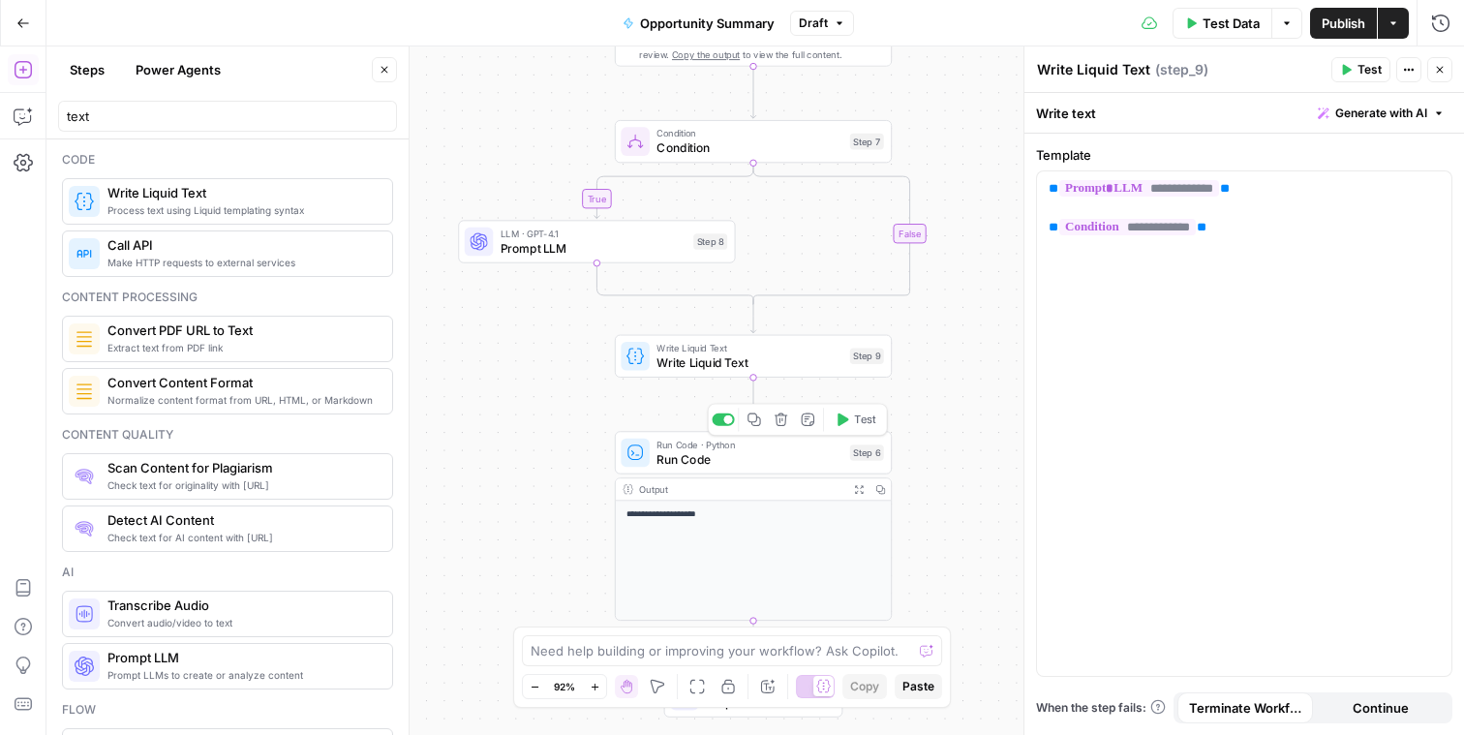
click at [799, 463] on span "Run Code" at bounding box center [749, 458] width 186 height 17
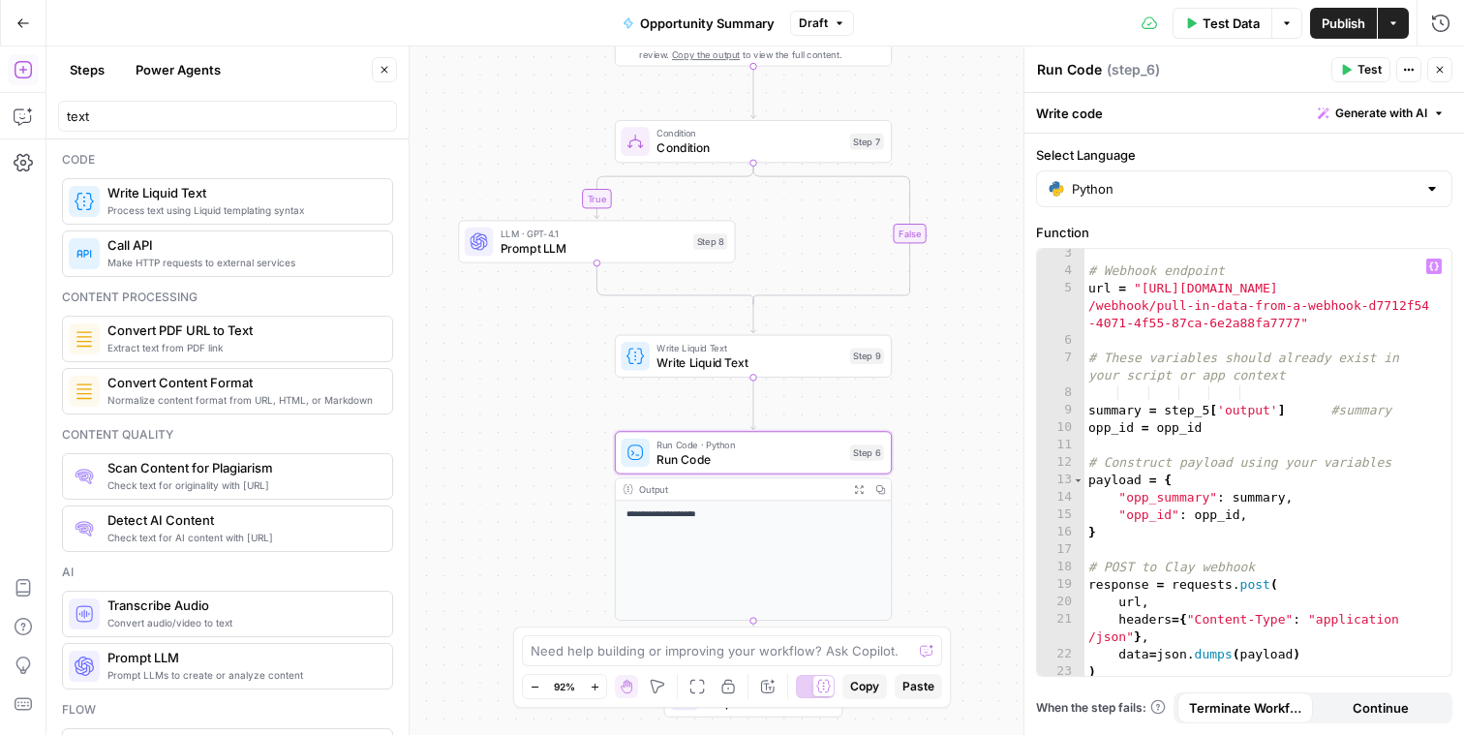
click at [1208, 410] on div "# Webhook endpoint url = "https://api.clay.com/v3/sources /webhook/pull-in-data…" at bounding box center [1260, 476] width 352 height 462
click at [1216, 425] on div "# Webhook endpoint url = "https://api.clay.com/v3/sources /webhook/pull-in-data…" at bounding box center [1260, 473] width 352 height 462
click at [1240, 497] on div "# Webhook endpoint url = "https://api.clay.com/v3/sources /webhook/pull-in-data…" at bounding box center [1260, 473] width 352 height 462
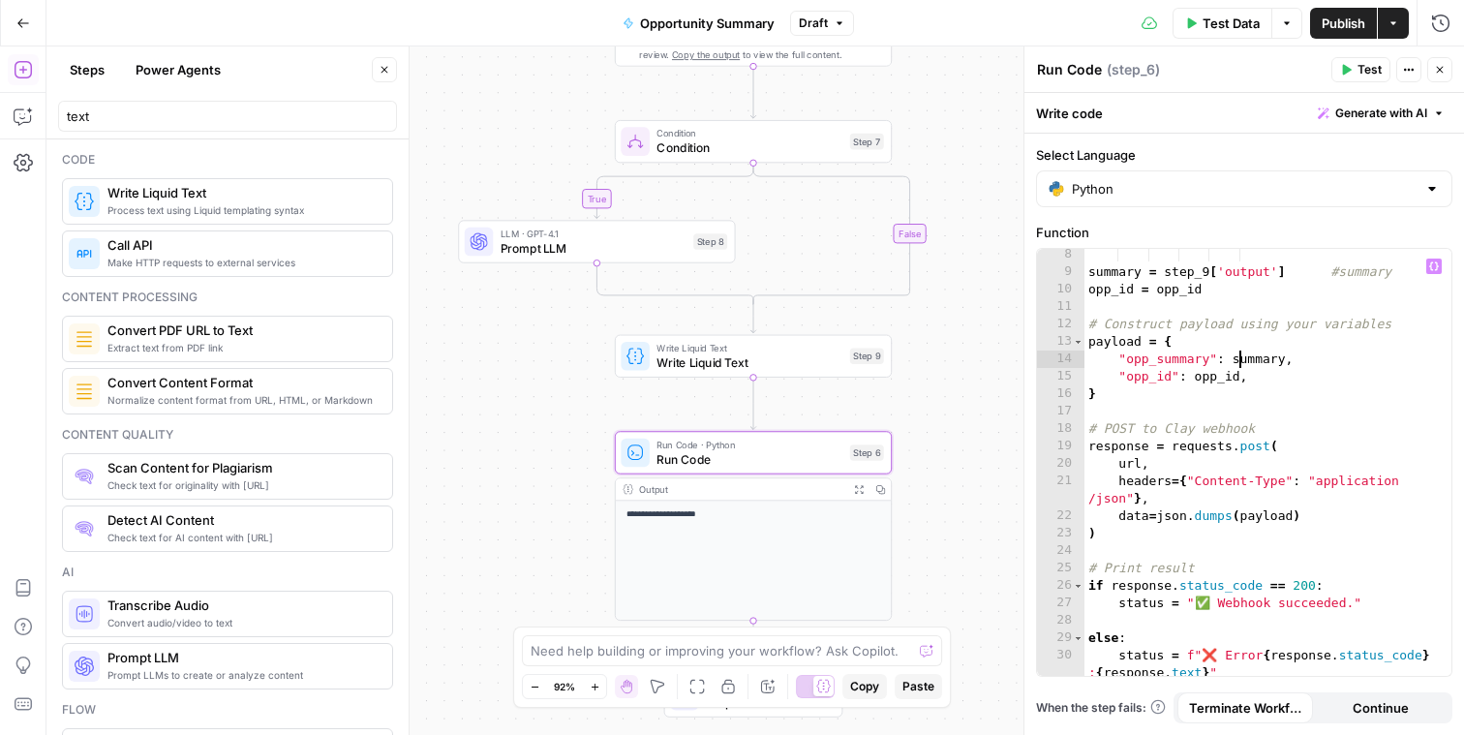
scroll to position [270, 0]
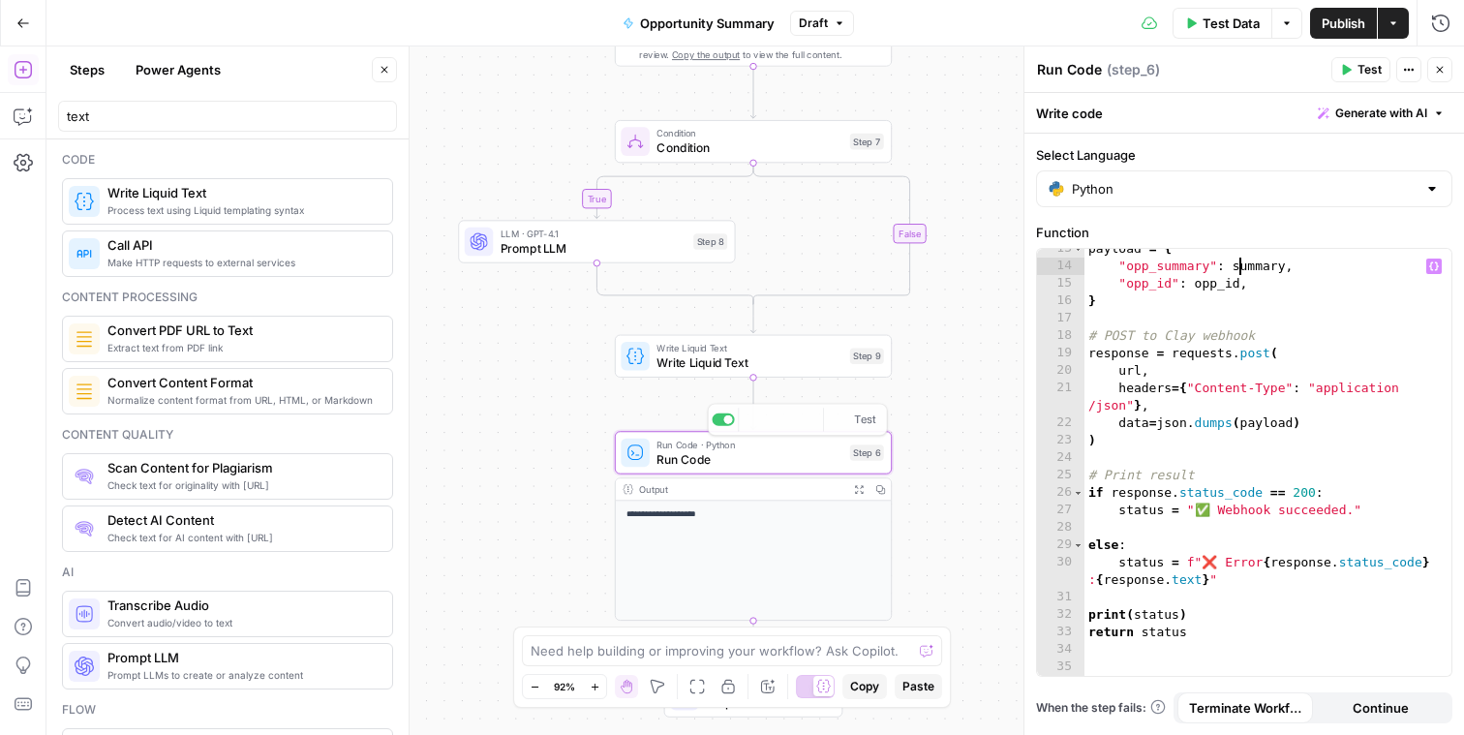
type textarea "**********"
click at [922, 414] on div "**********" at bounding box center [755, 390] width 1418 height 688
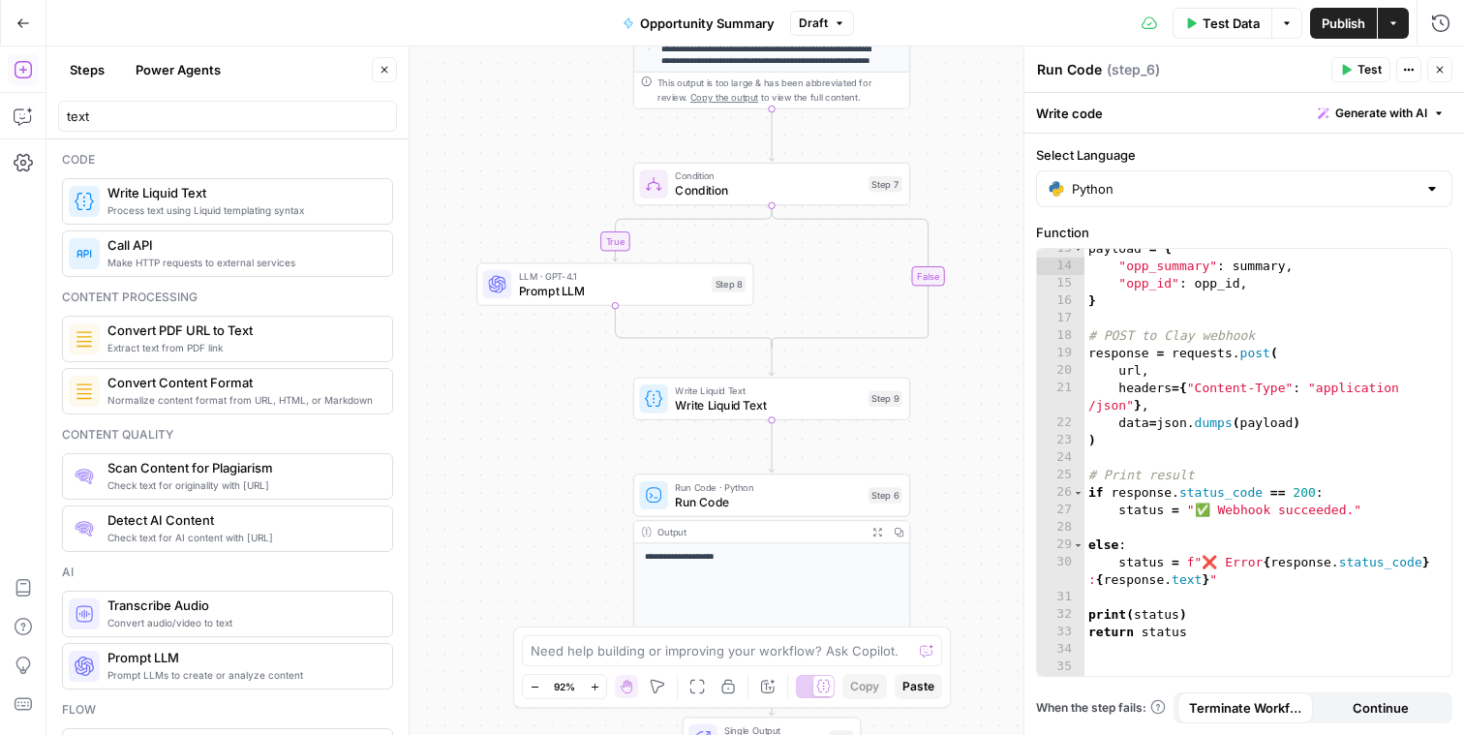
drag, startPoint x: 833, startPoint y: 245, endPoint x: 849, endPoint y: 286, distance: 43.9
click at [850, 287] on div "**********" at bounding box center [755, 390] width 1418 height 688
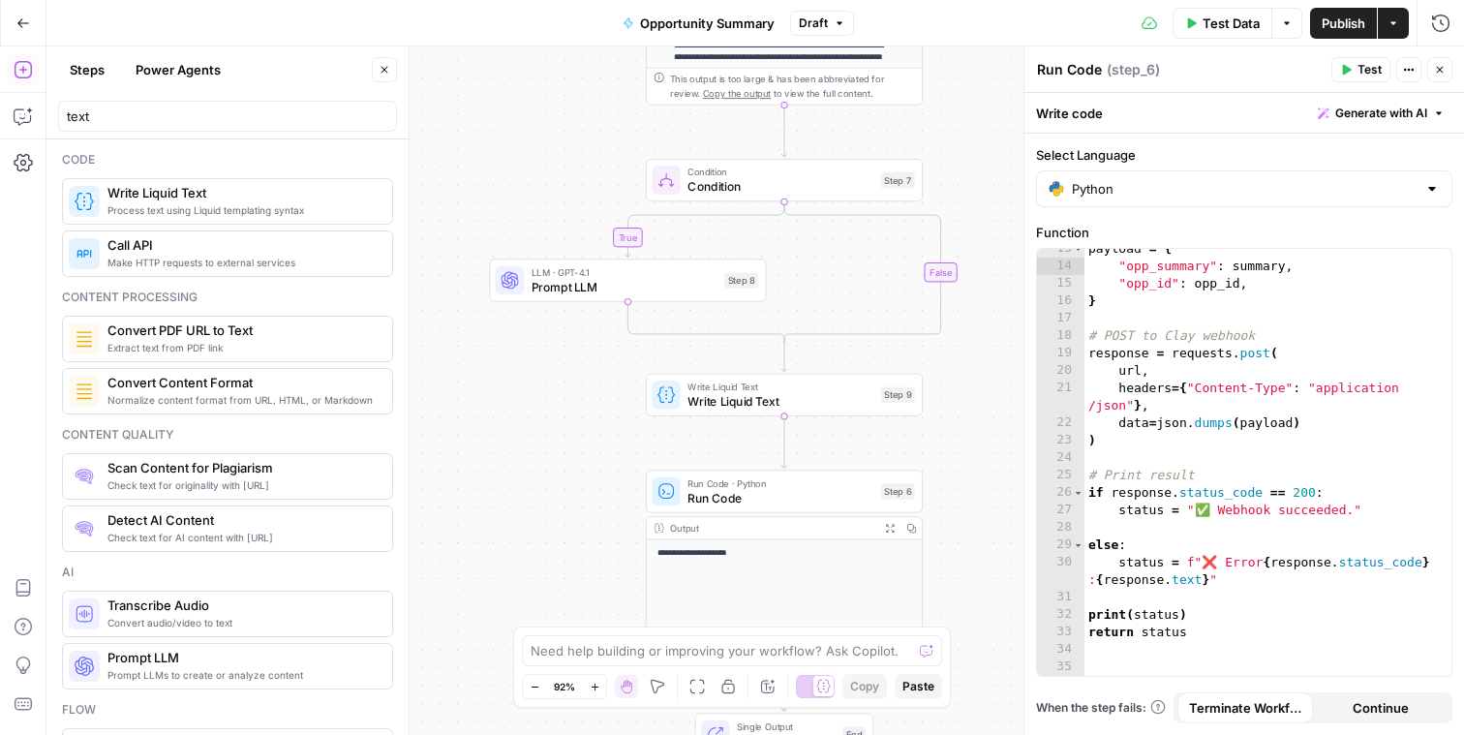
drag, startPoint x: 956, startPoint y: 369, endPoint x: 946, endPoint y: 370, distance: 9.7
click at [968, 366] on div "**********" at bounding box center [755, 390] width 1418 height 688
click at [794, 404] on span "Write Liquid Text" at bounding box center [780, 400] width 186 height 17
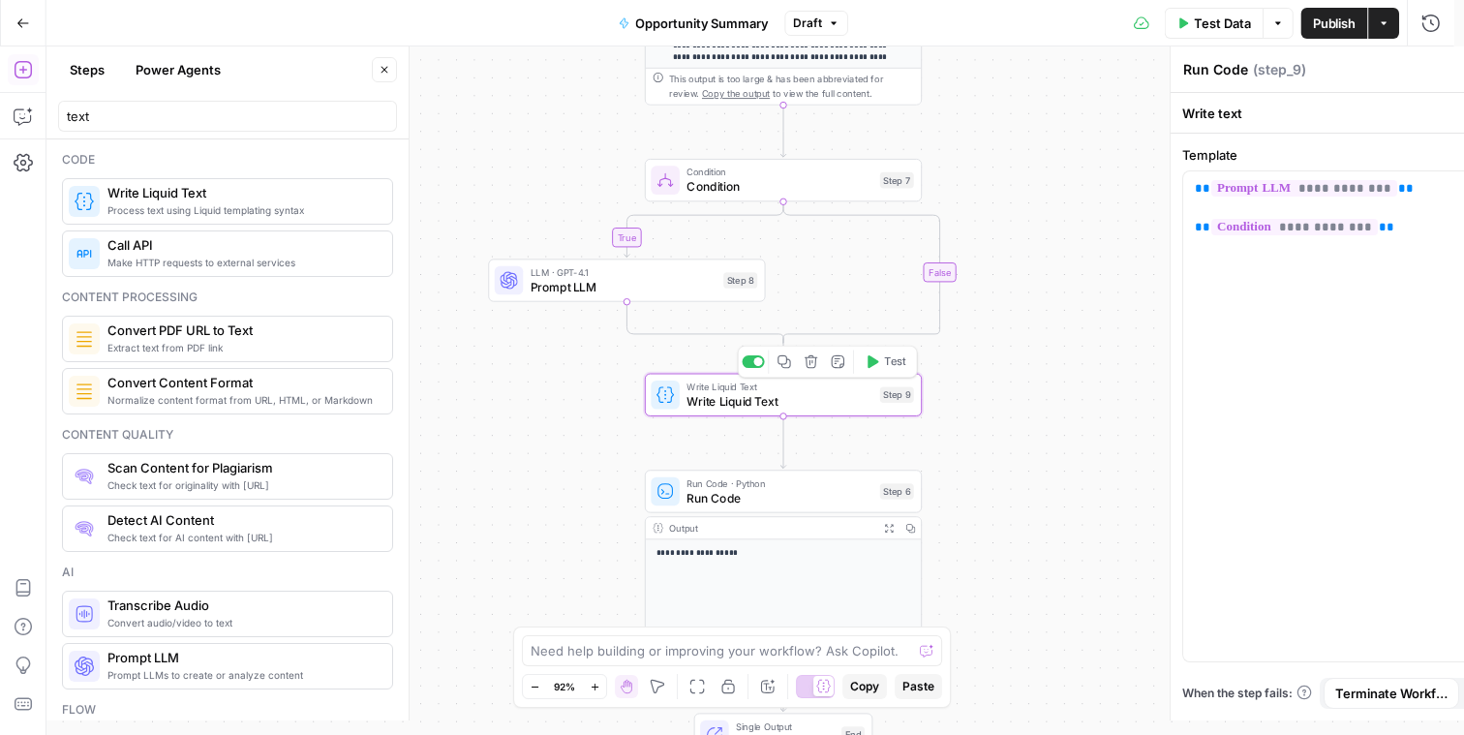
type textarea "Write Liquid Text"
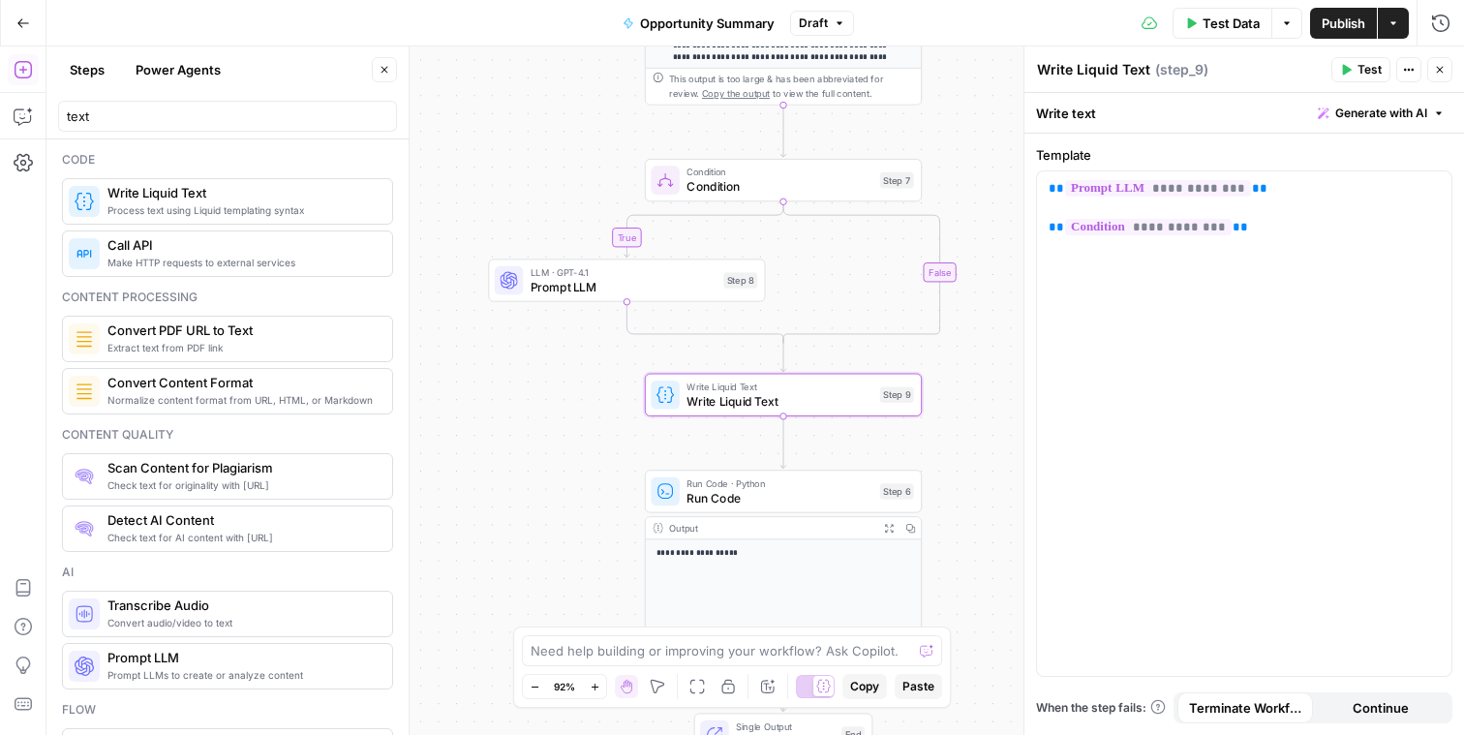
click at [830, 486] on span "Run Code · Python" at bounding box center [780, 483] width 186 height 15
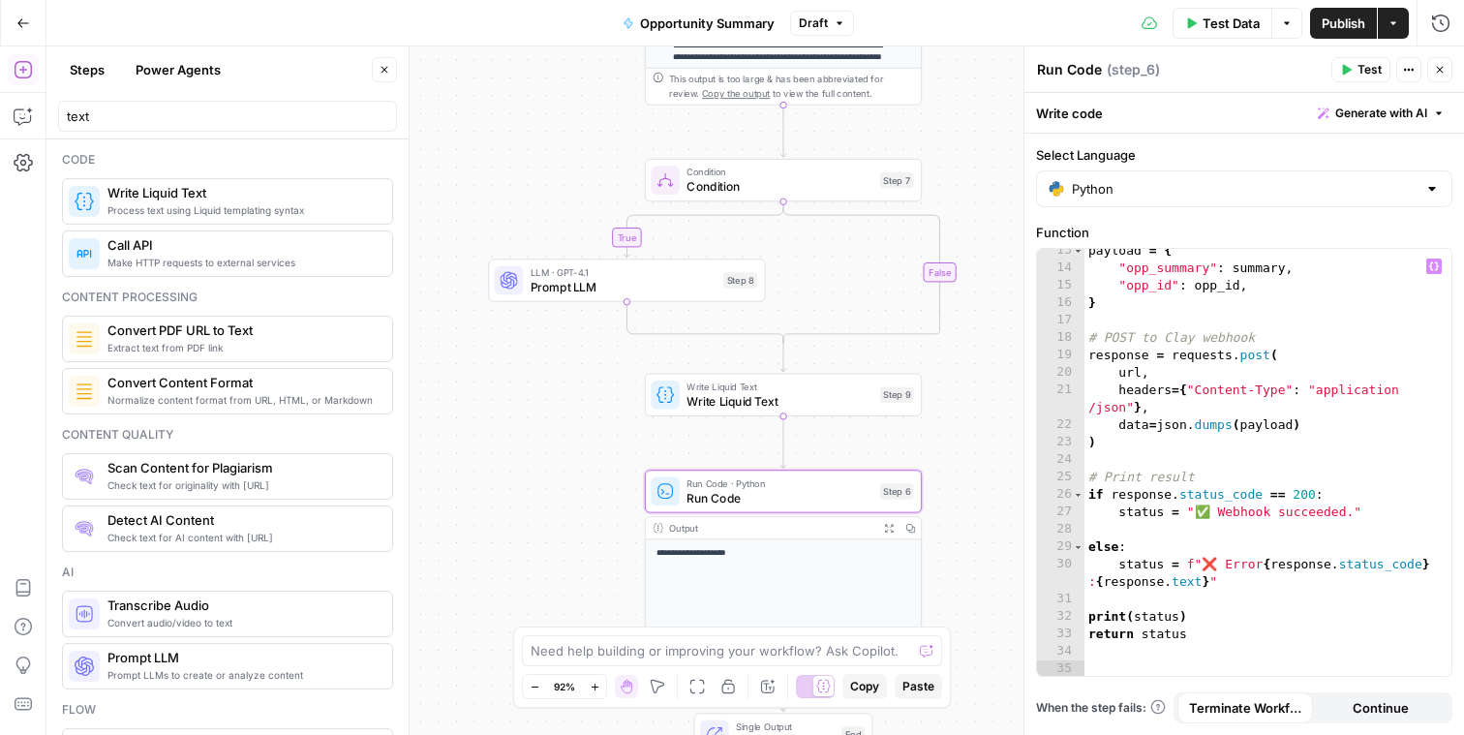
scroll to position [0, 0]
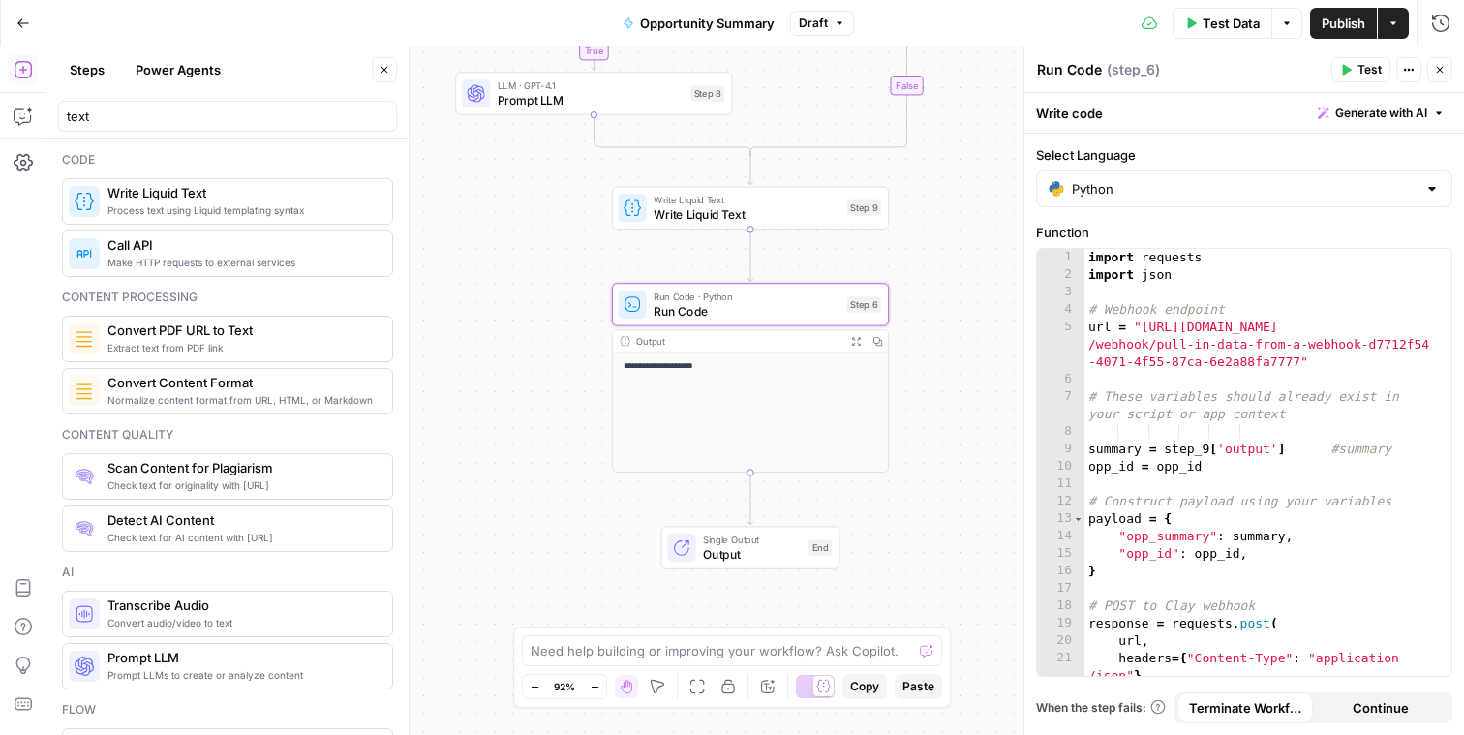
drag, startPoint x: 980, startPoint y: 490, endPoint x: 929, endPoint y: 361, distance: 138.6
click at [899, 408] on div "**********" at bounding box center [755, 390] width 1418 height 688
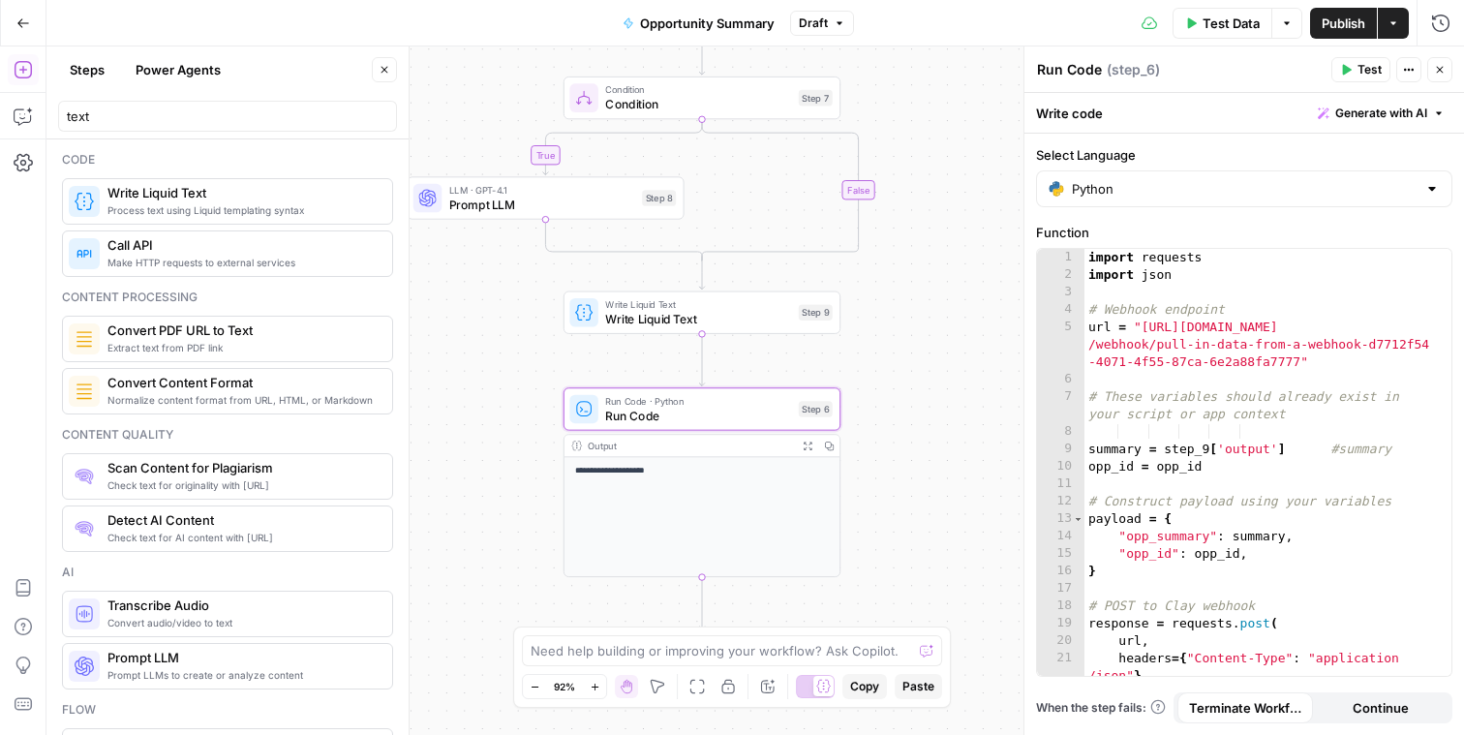
click at [1448, 75] on button "Close" at bounding box center [1439, 69] width 25 height 25
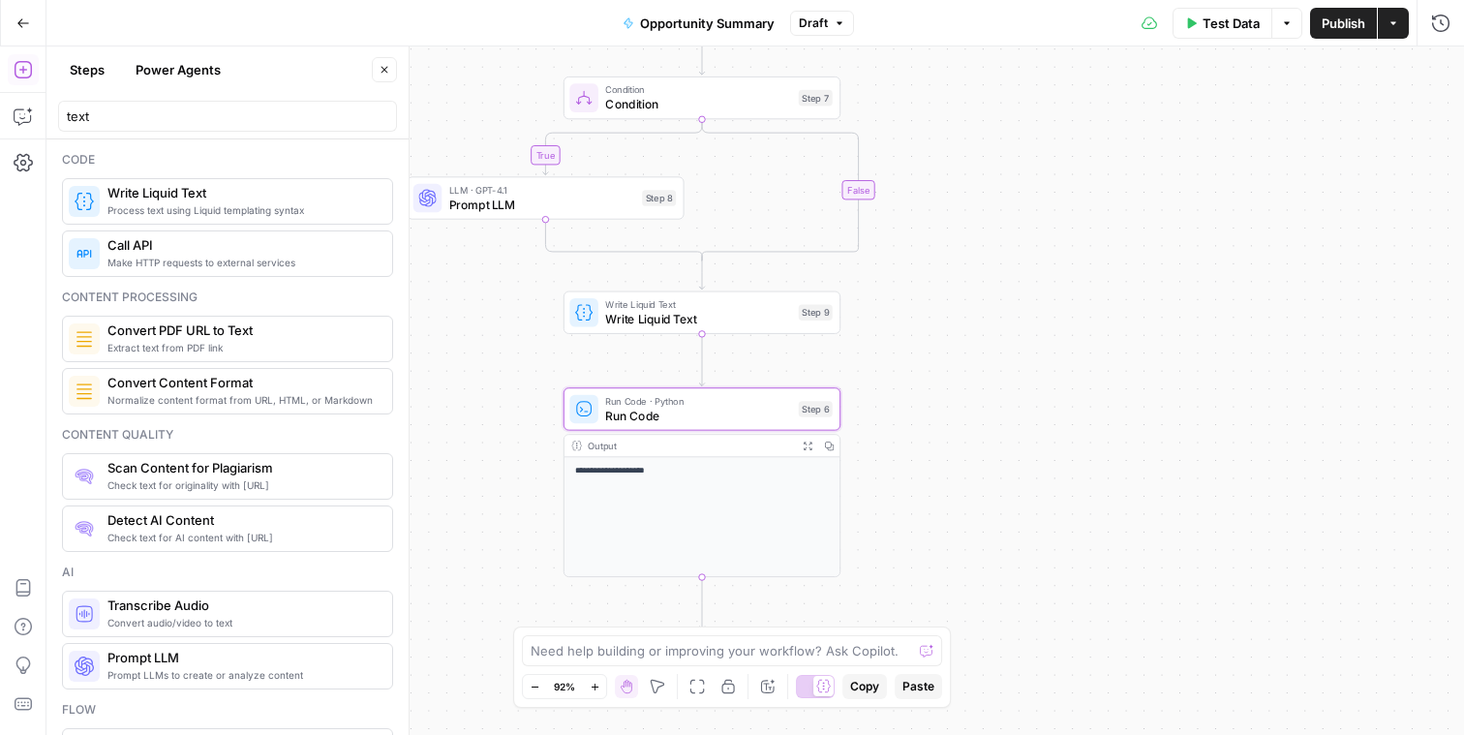
click at [1341, 23] on span "Publish" at bounding box center [1344, 23] width 44 height 19
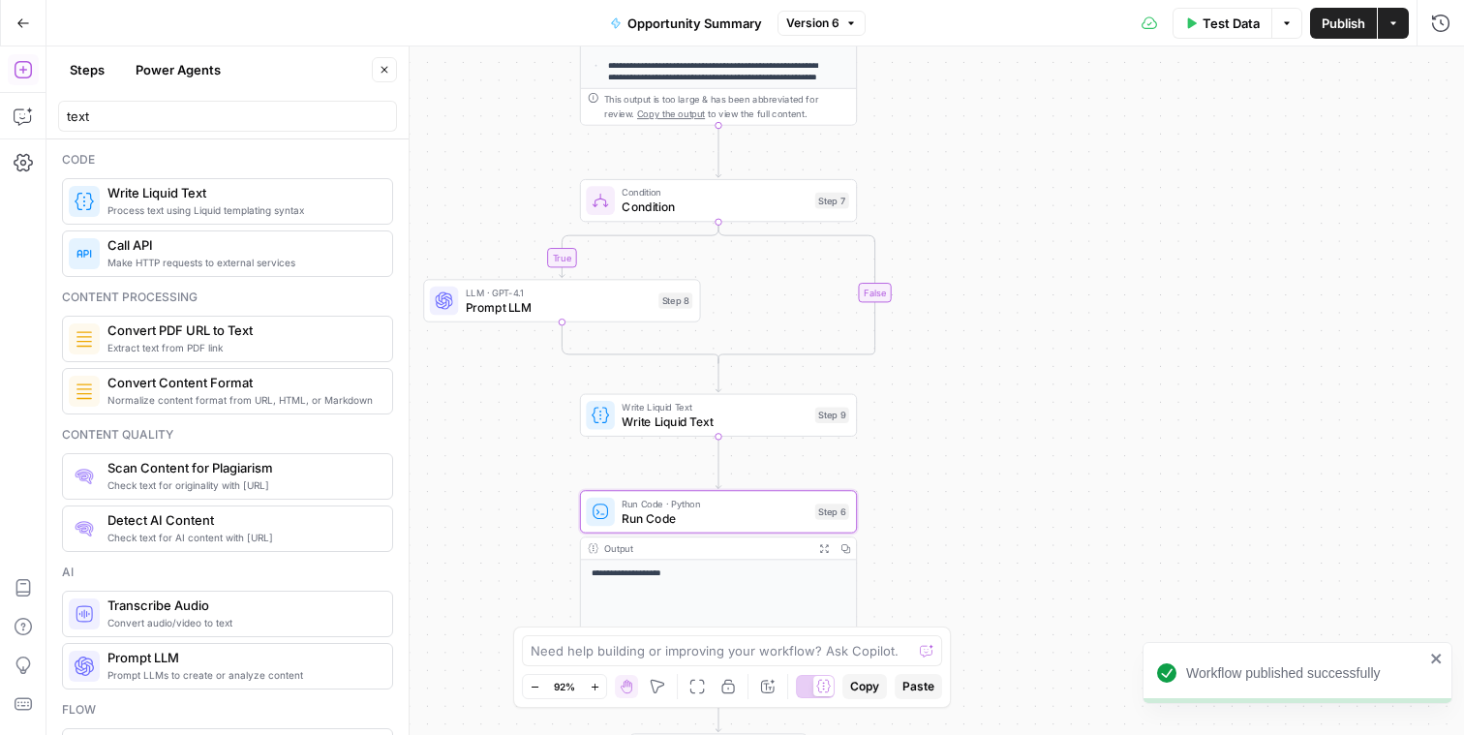
drag, startPoint x: 1028, startPoint y: 146, endPoint x: 1045, endPoint y: 249, distance: 103.9
click at [1045, 249] on div "**********" at bounding box center [755, 390] width 1418 height 688
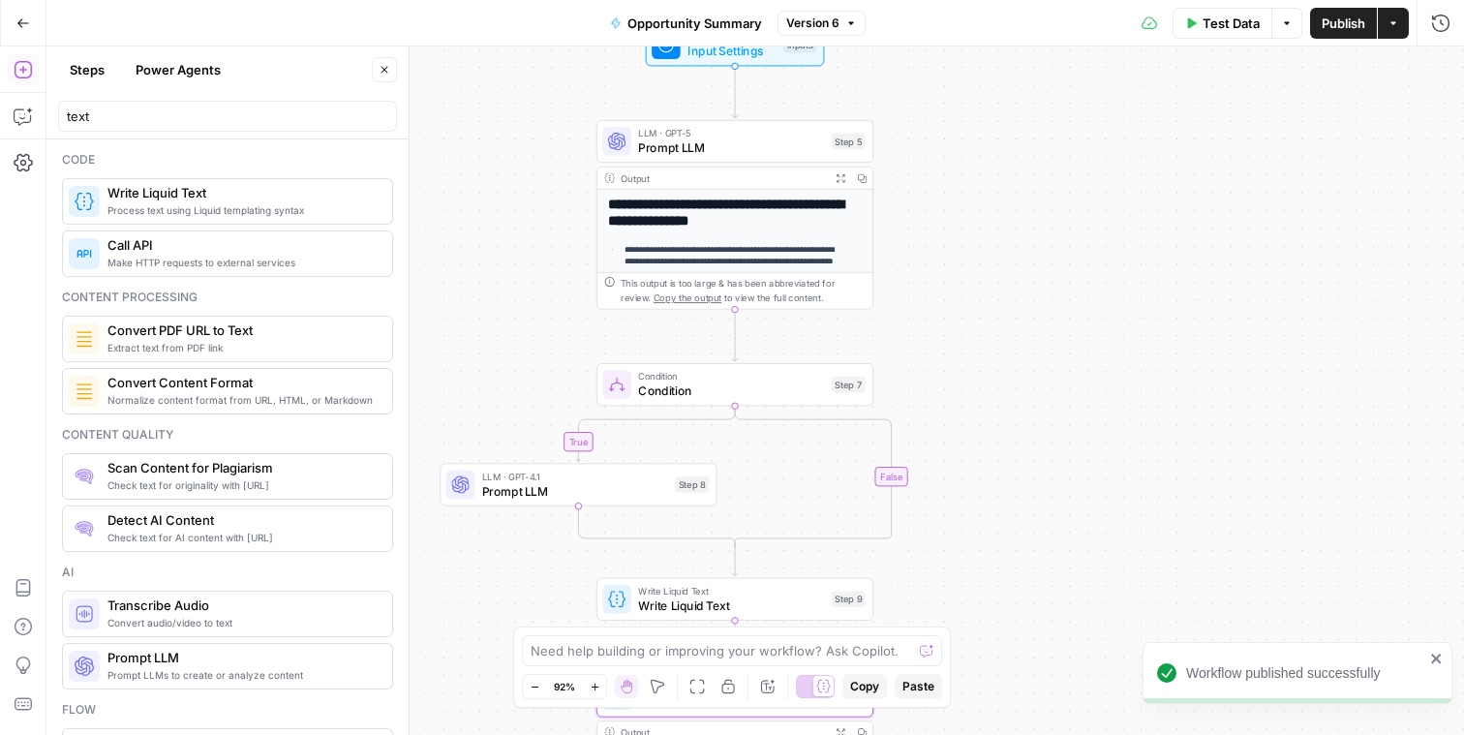
drag, startPoint x: 1087, startPoint y: 196, endPoint x: 1092, endPoint y: 359, distance: 163.7
click at [1104, 369] on div "**********" at bounding box center [755, 390] width 1418 height 688
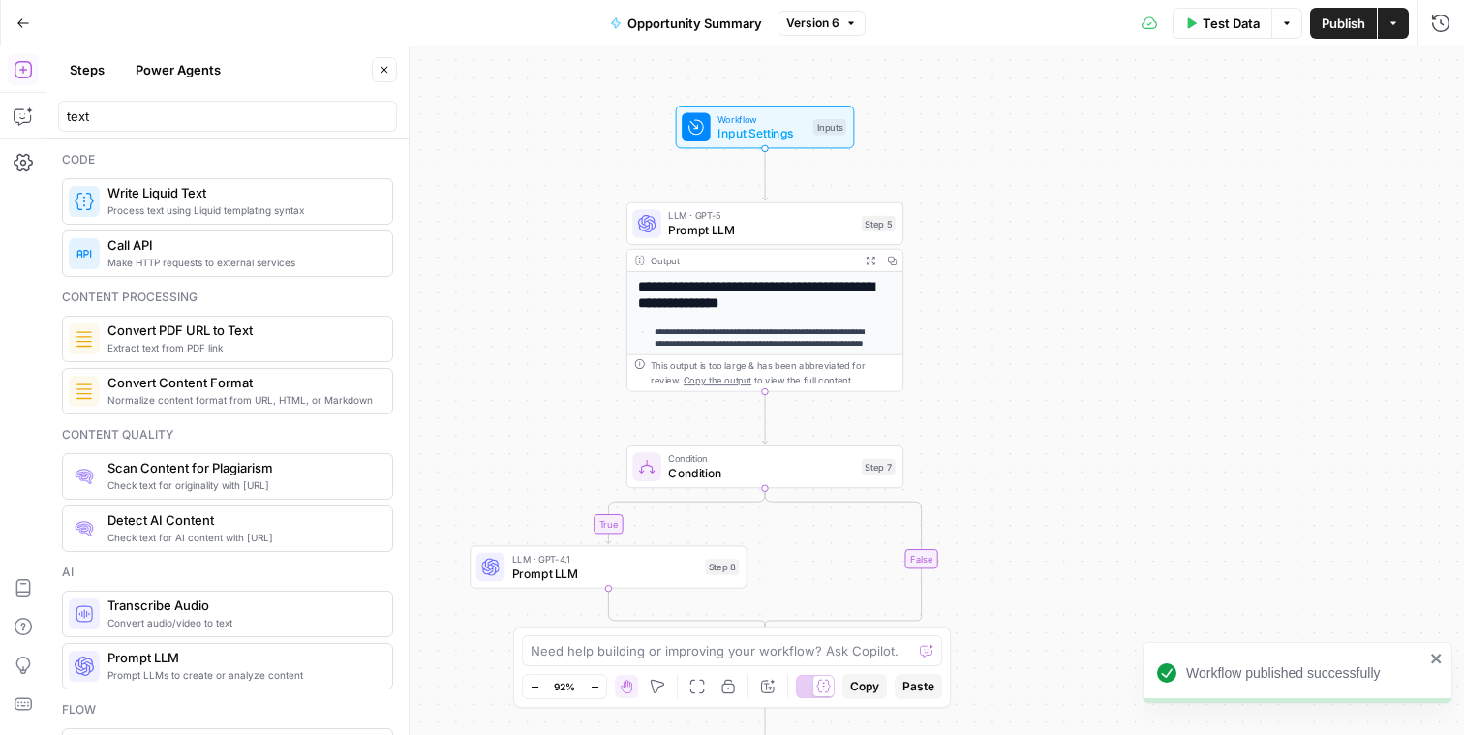
drag, startPoint x: 1017, startPoint y: 194, endPoint x: 1047, endPoint y: 275, distance: 86.7
click at [1047, 275] on div "**********" at bounding box center [755, 390] width 1418 height 688
click at [19, 26] on icon "button" at bounding box center [23, 23] width 14 height 14
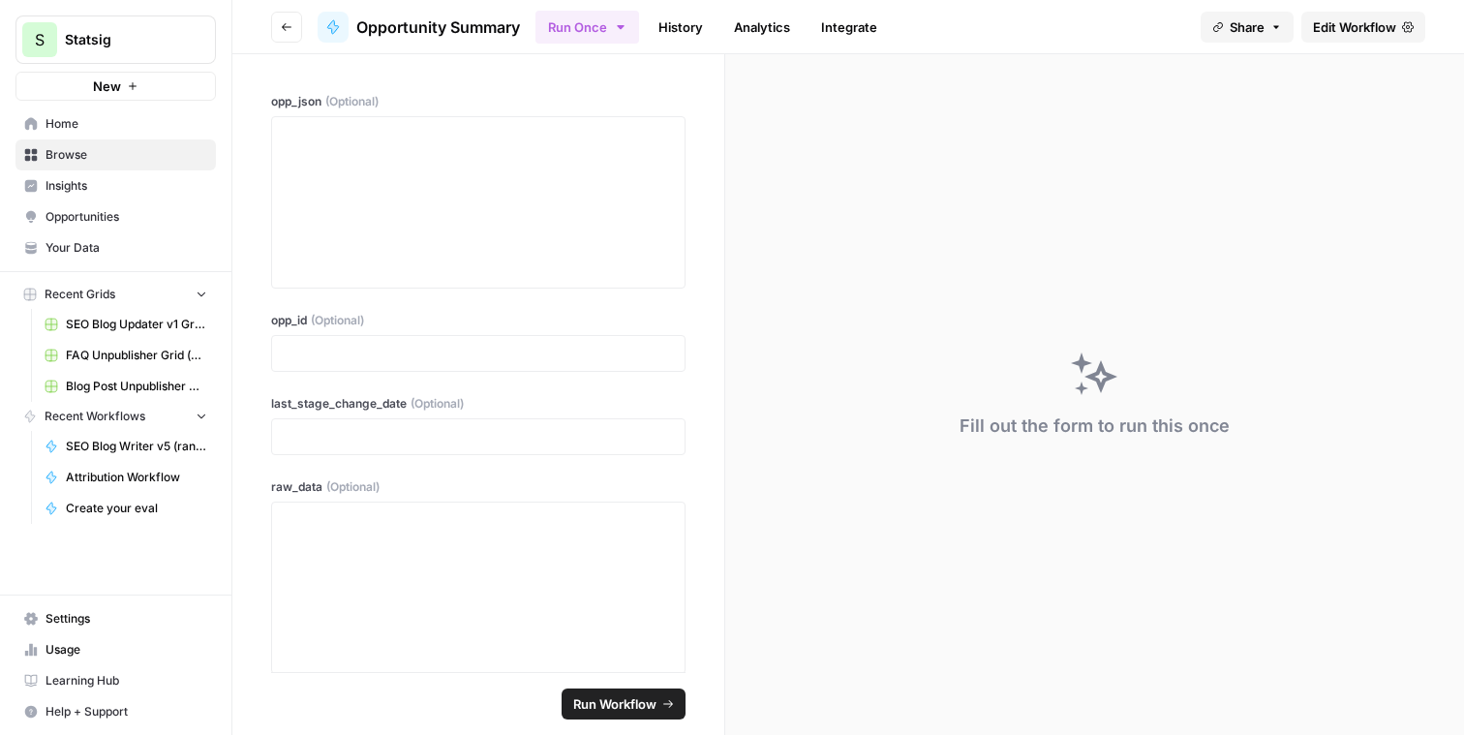
click at [690, 23] on link "History" at bounding box center [681, 27] width 68 height 31
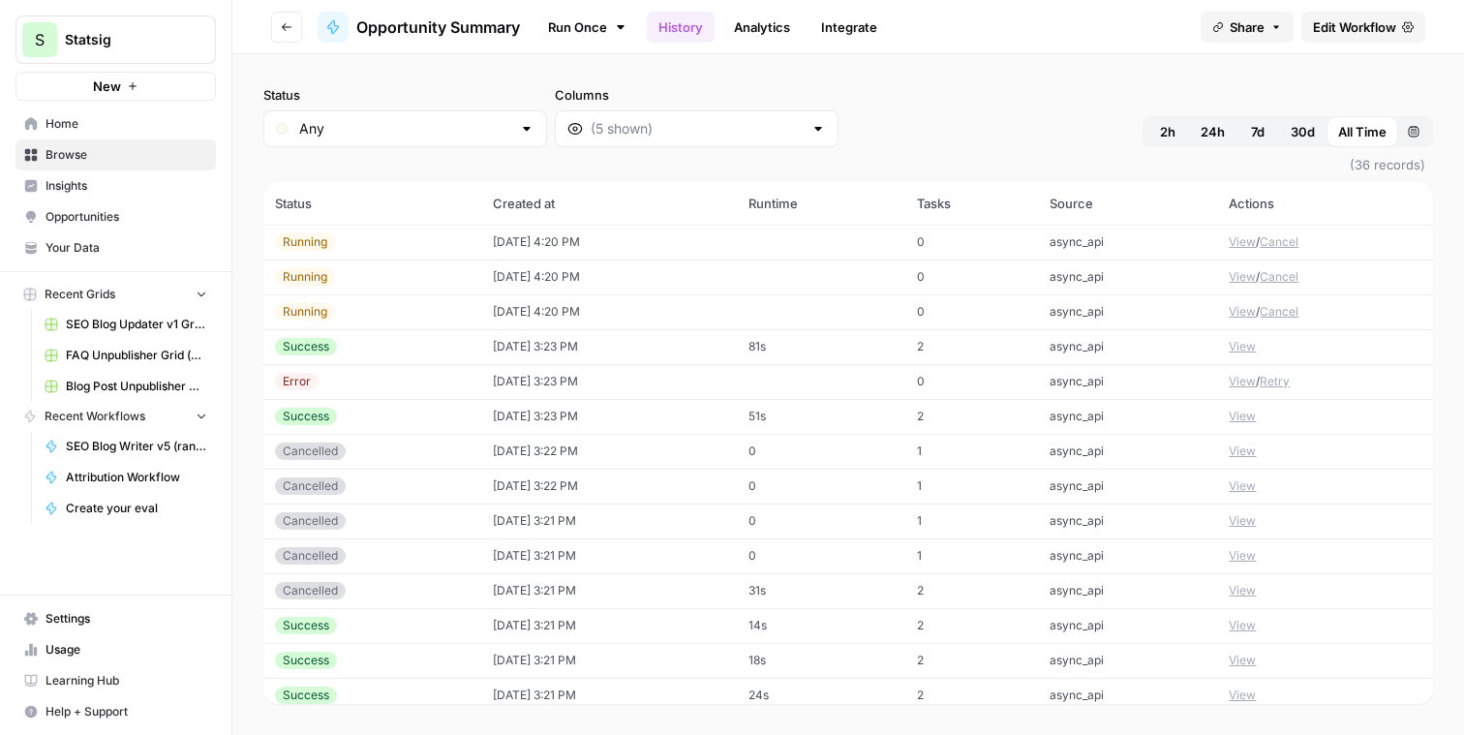
click at [1342, 29] on span "Edit Workflow" at bounding box center [1354, 26] width 83 height 19
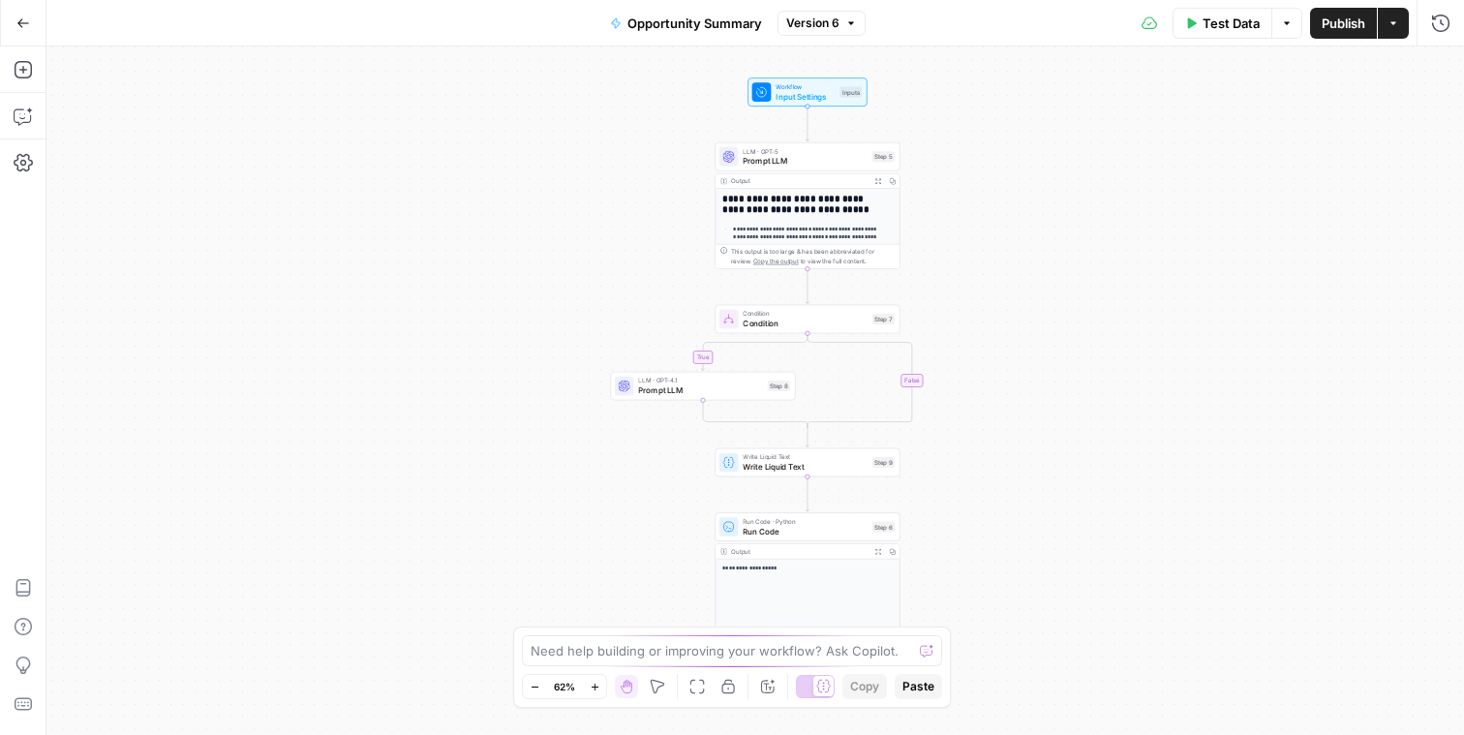
click at [1329, 35] on button "Publish" at bounding box center [1343, 23] width 67 height 31
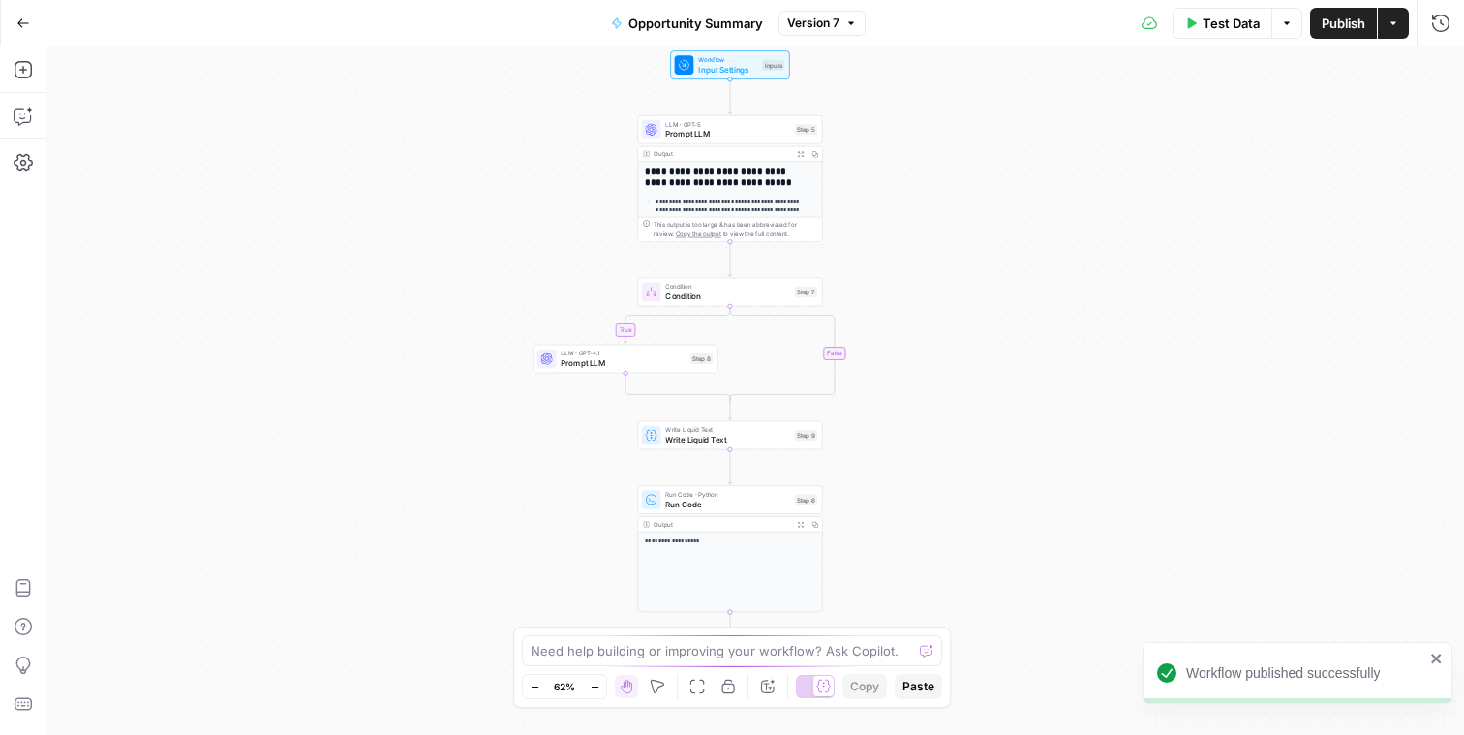
drag, startPoint x: 997, startPoint y: 280, endPoint x: 919, endPoint y: 252, distance: 83.3
click at [920, 252] on div "**********" at bounding box center [755, 390] width 1418 height 688
click at [712, 128] on span "Prompt LLM" at bounding box center [727, 133] width 124 height 12
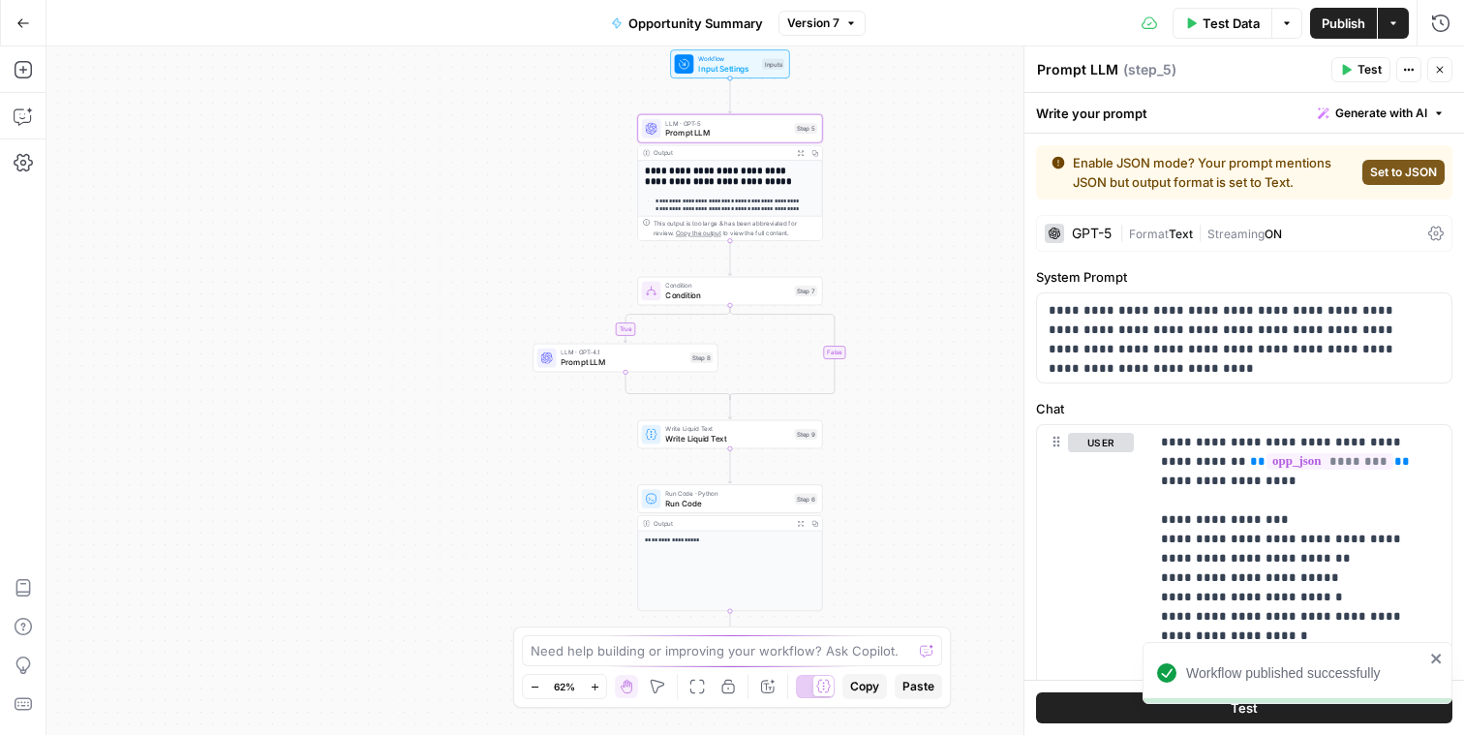
click at [1428, 234] on icon at bounding box center [1435, 233] width 15 height 15
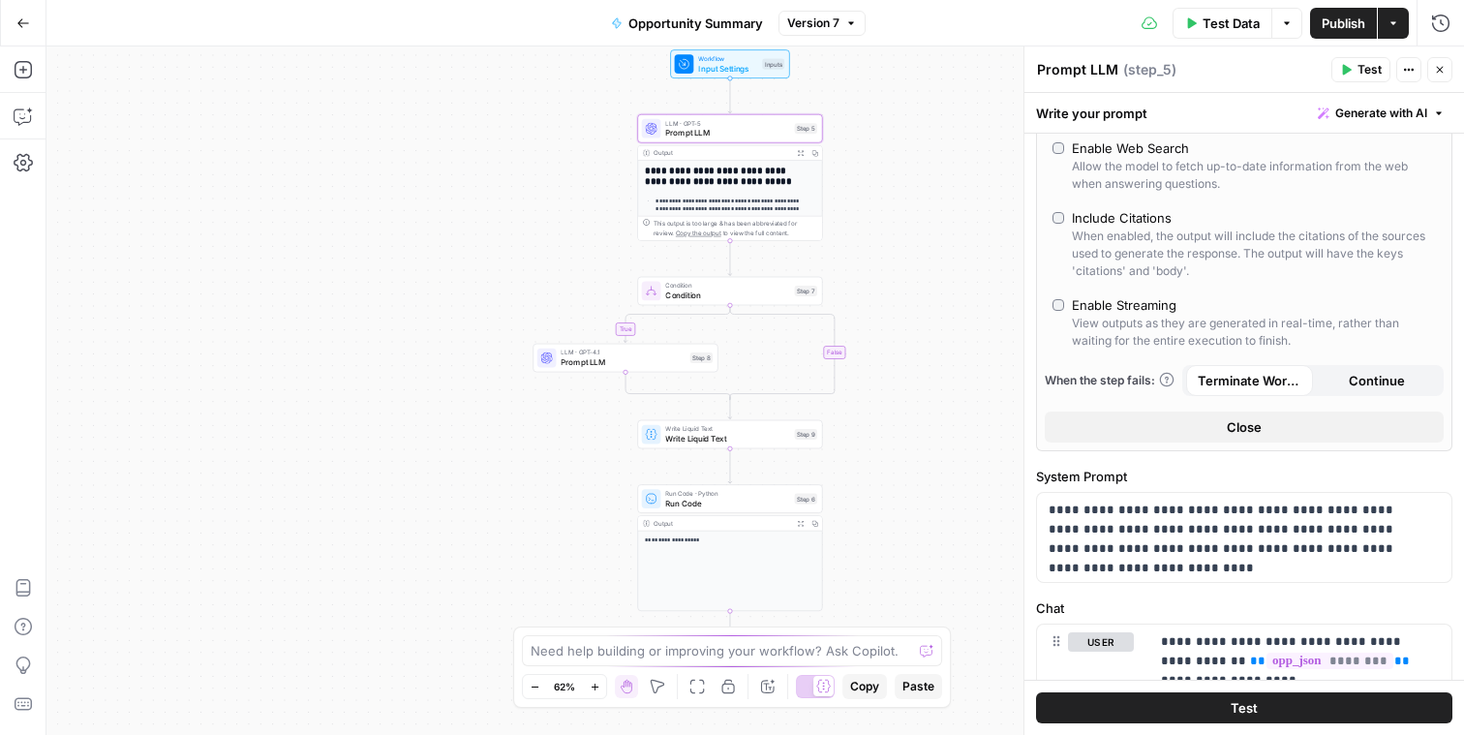
scroll to position [637, 0]
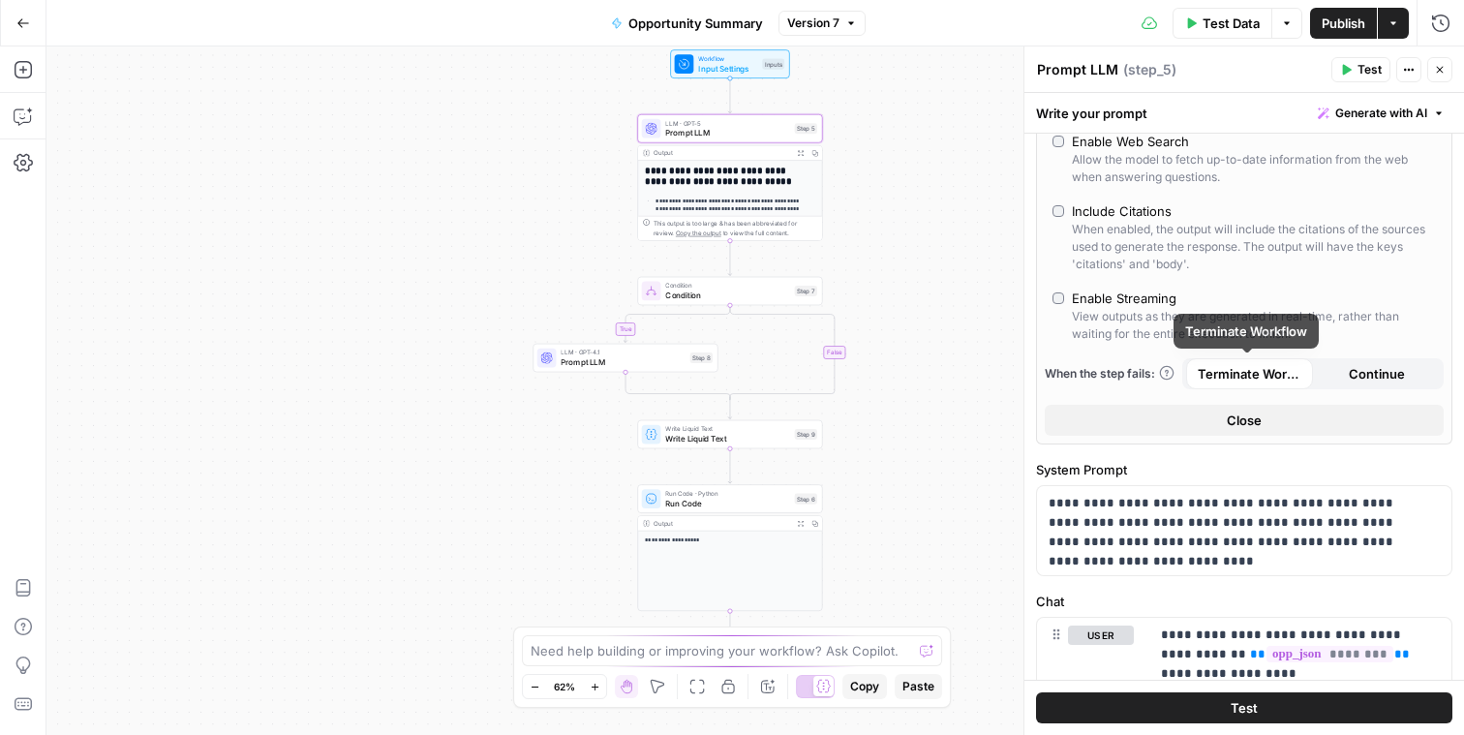
click at [1349, 372] on span "Continue" at bounding box center [1377, 373] width 56 height 19
click at [1439, 62] on span "E" at bounding box center [1434, 64] width 15 height 18
click at [1436, 75] on icon "button" at bounding box center [1440, 70] width 12 height 12
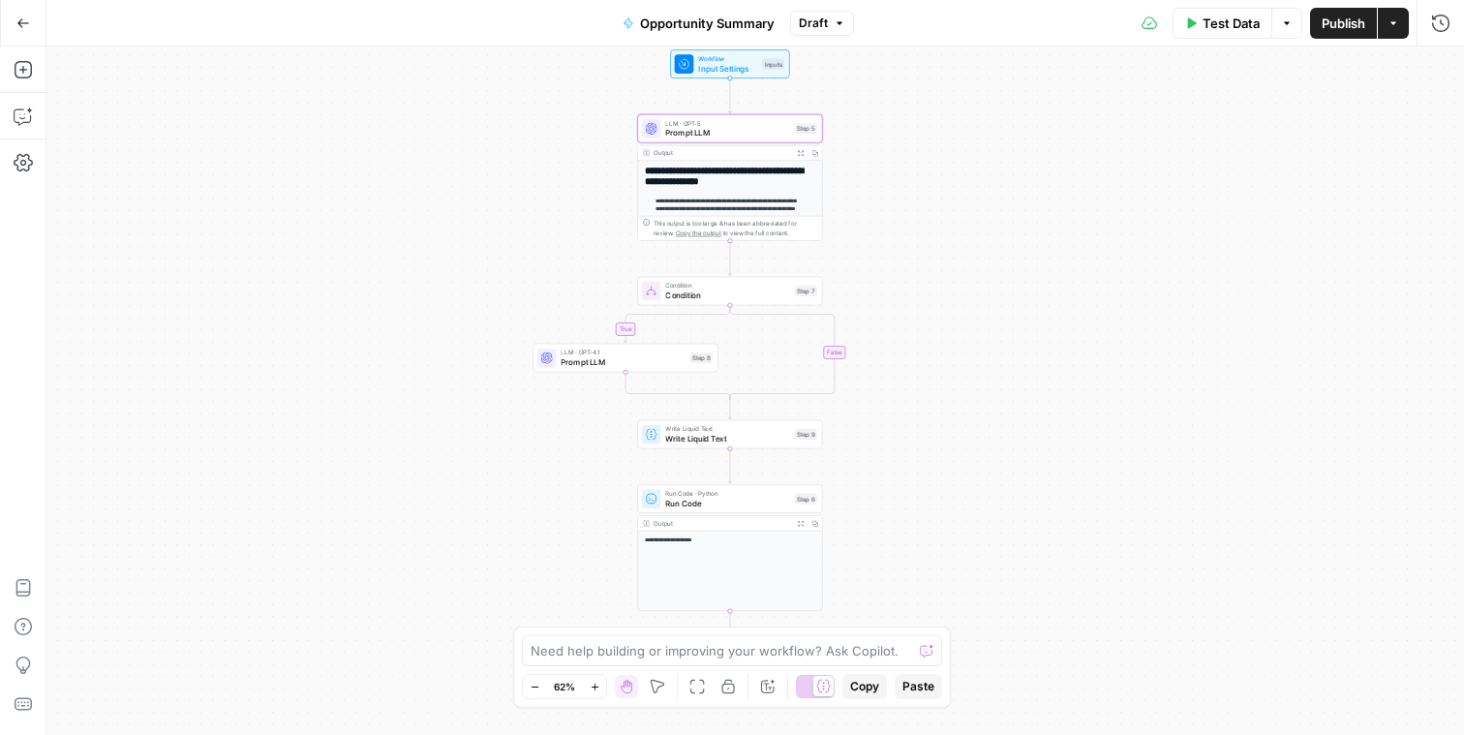
click at [1340, 32] on button "Publish" at bounding box center [1343, 23] width 67 height 31
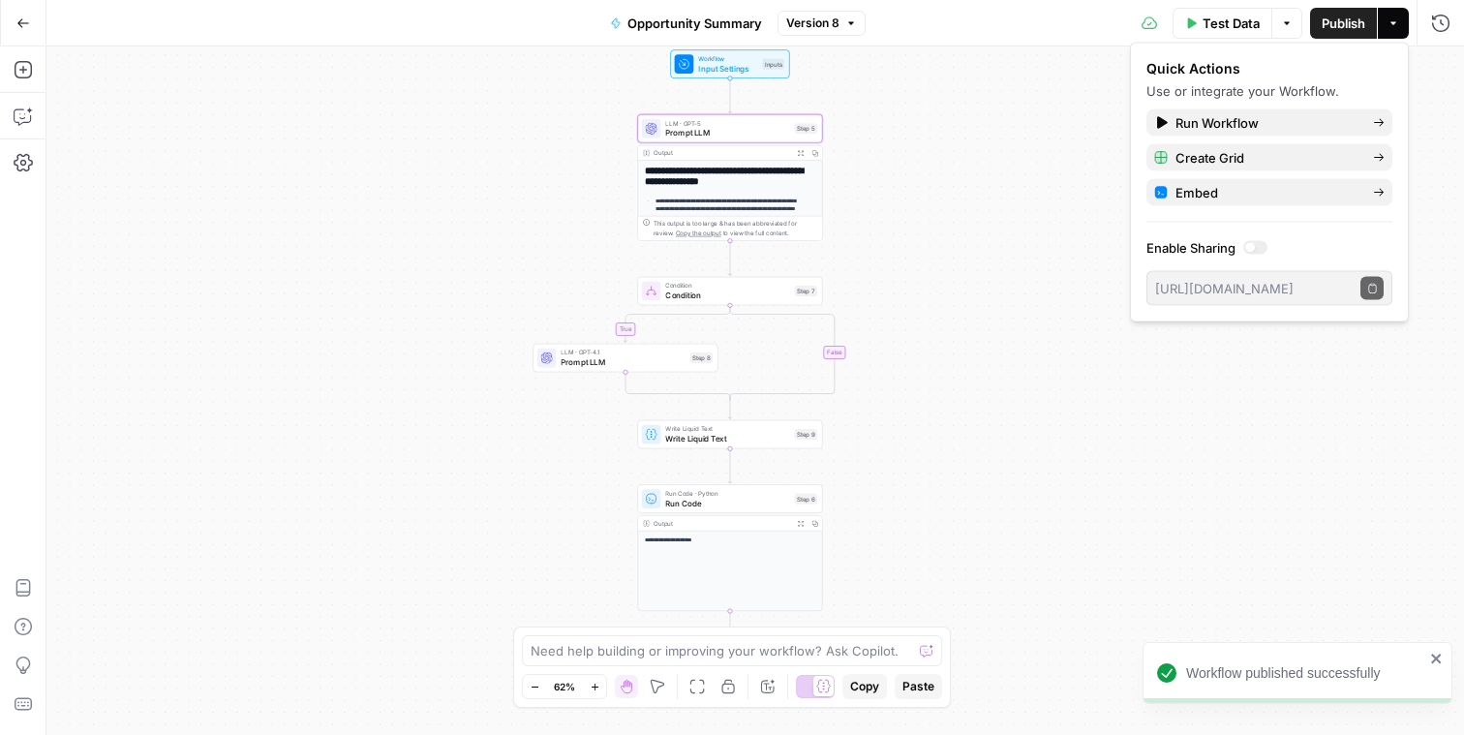
click at [1014, 168] on div "**********" at bounding box center [755, 390] width 1418 height 688
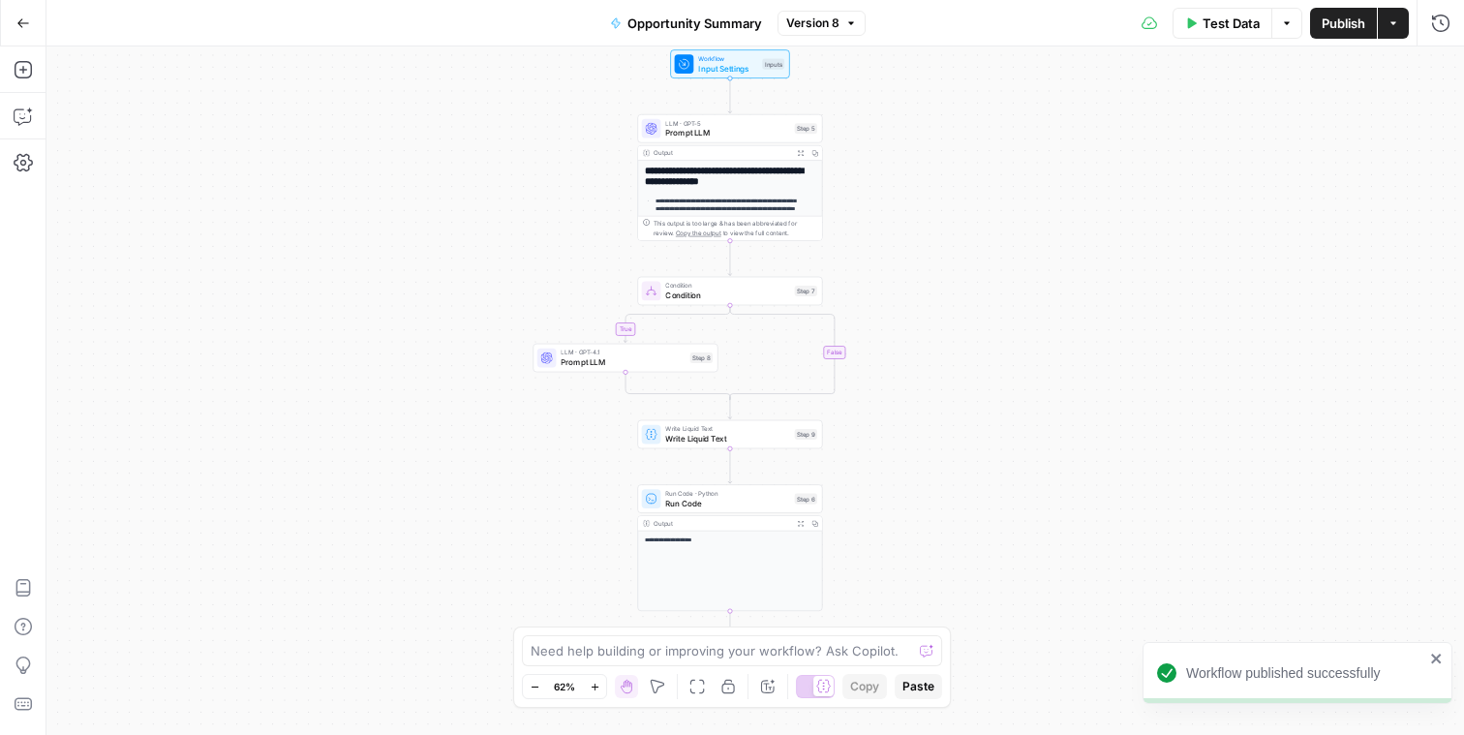
click at [1354, 31] on span "Publish" at bounding box center [1344, 23] width 44 height 19
click at [856, 255] on div "**********" at bounding box center [755, 390] width 1418 height 688
click at [28, 26] on icon "button" at bounding box center [23, 23] width 14 height 14
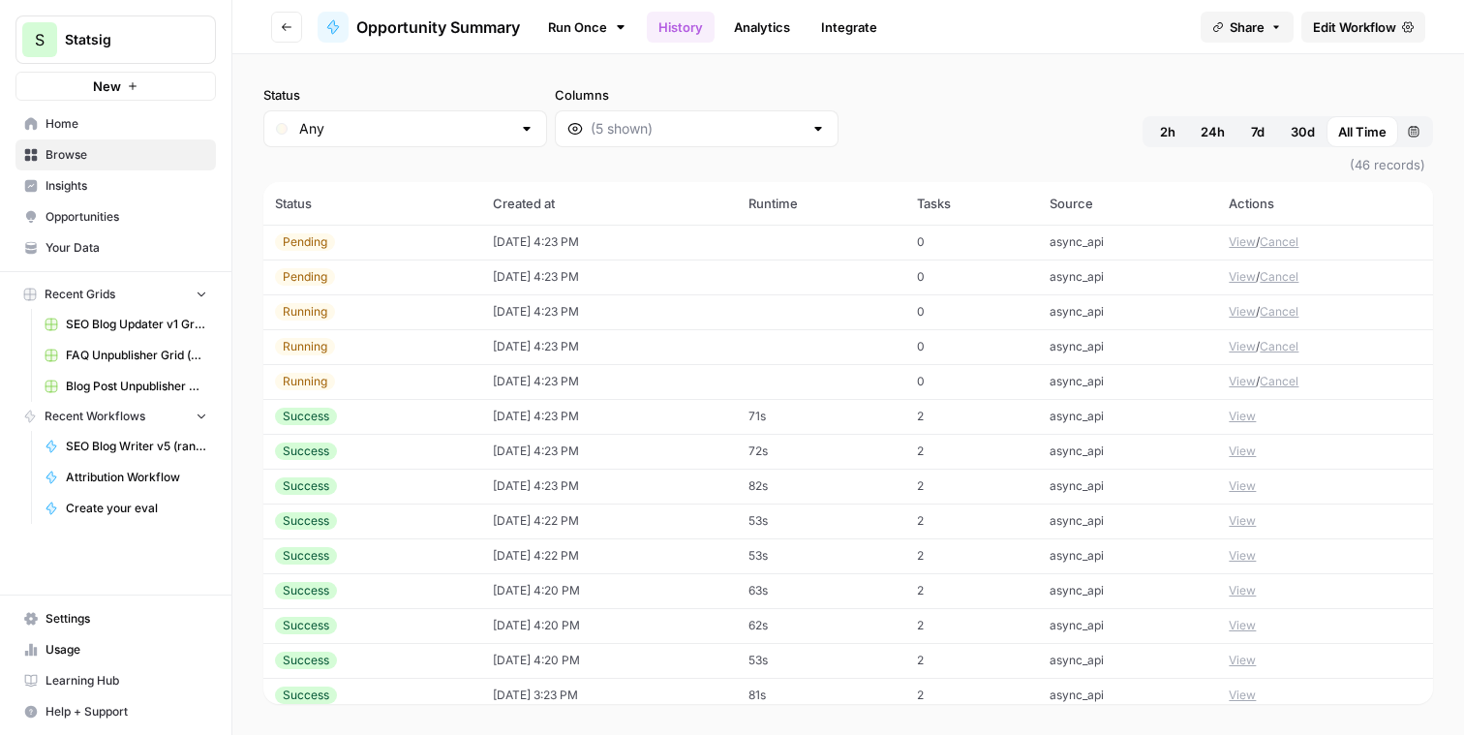
click at [1229, 485] on button "View" at bounding box center [1242, 485] width 27 height 17
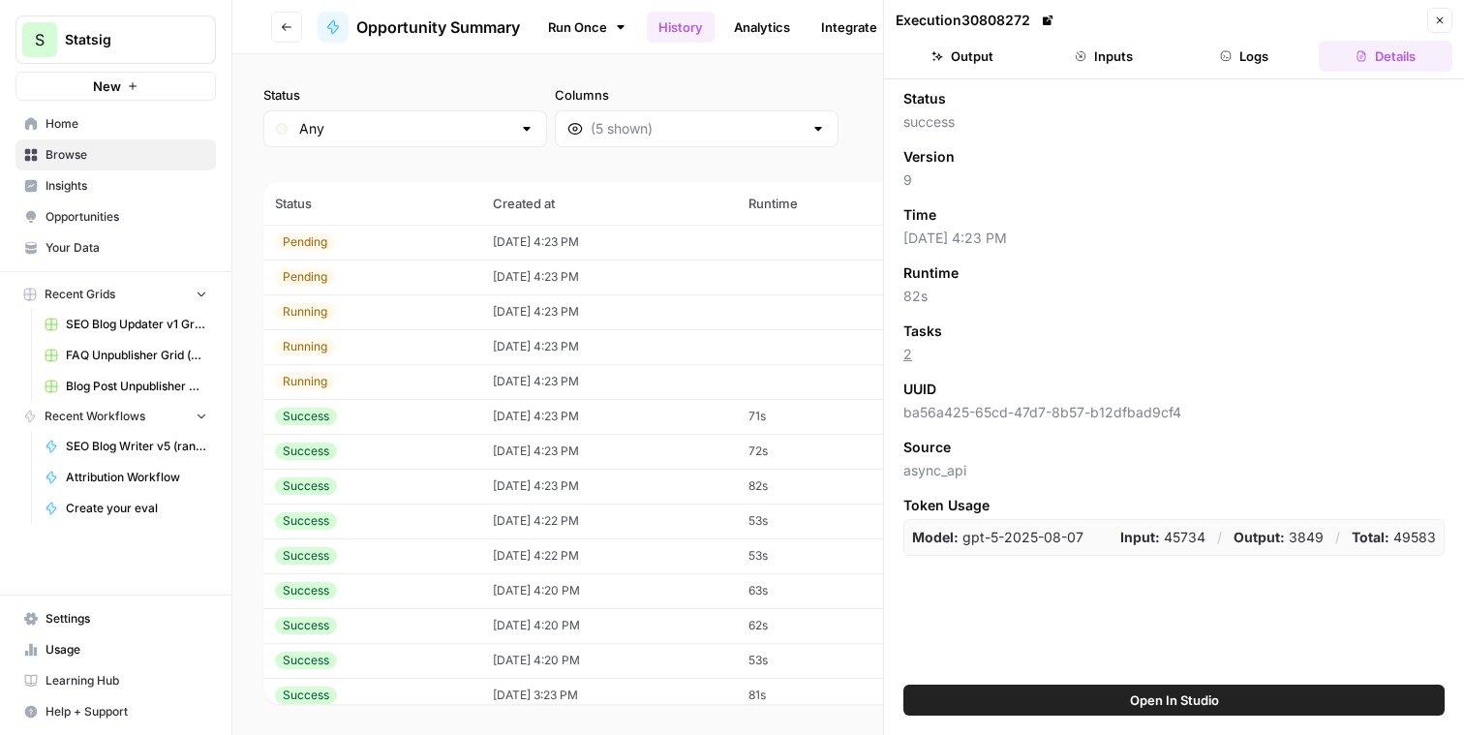
click at [1198, 58] on button "Logs" at bounding box center [1245, 56] width 134 height 31
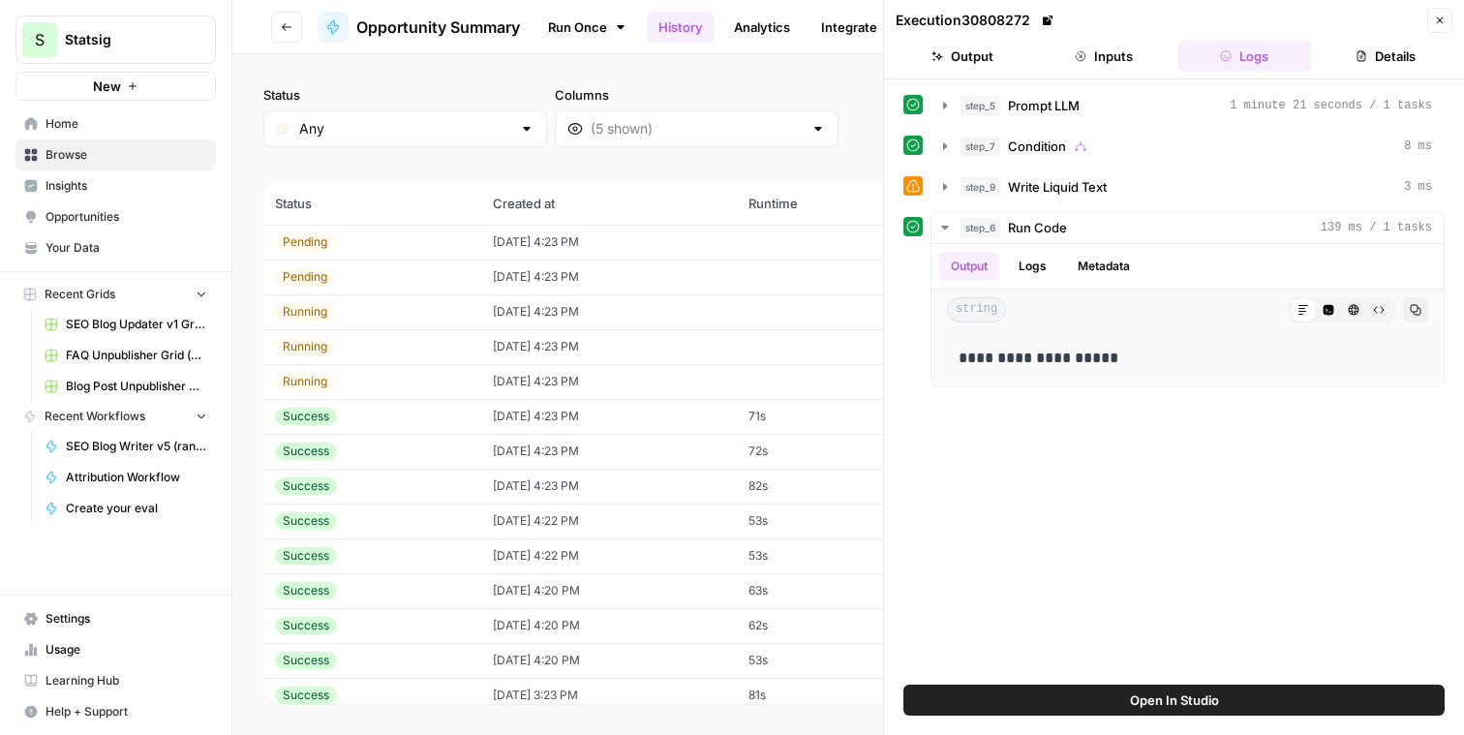
click at [1146, 57] on button "Inputs" at bounding box center [1104, 56] width 134 height 31
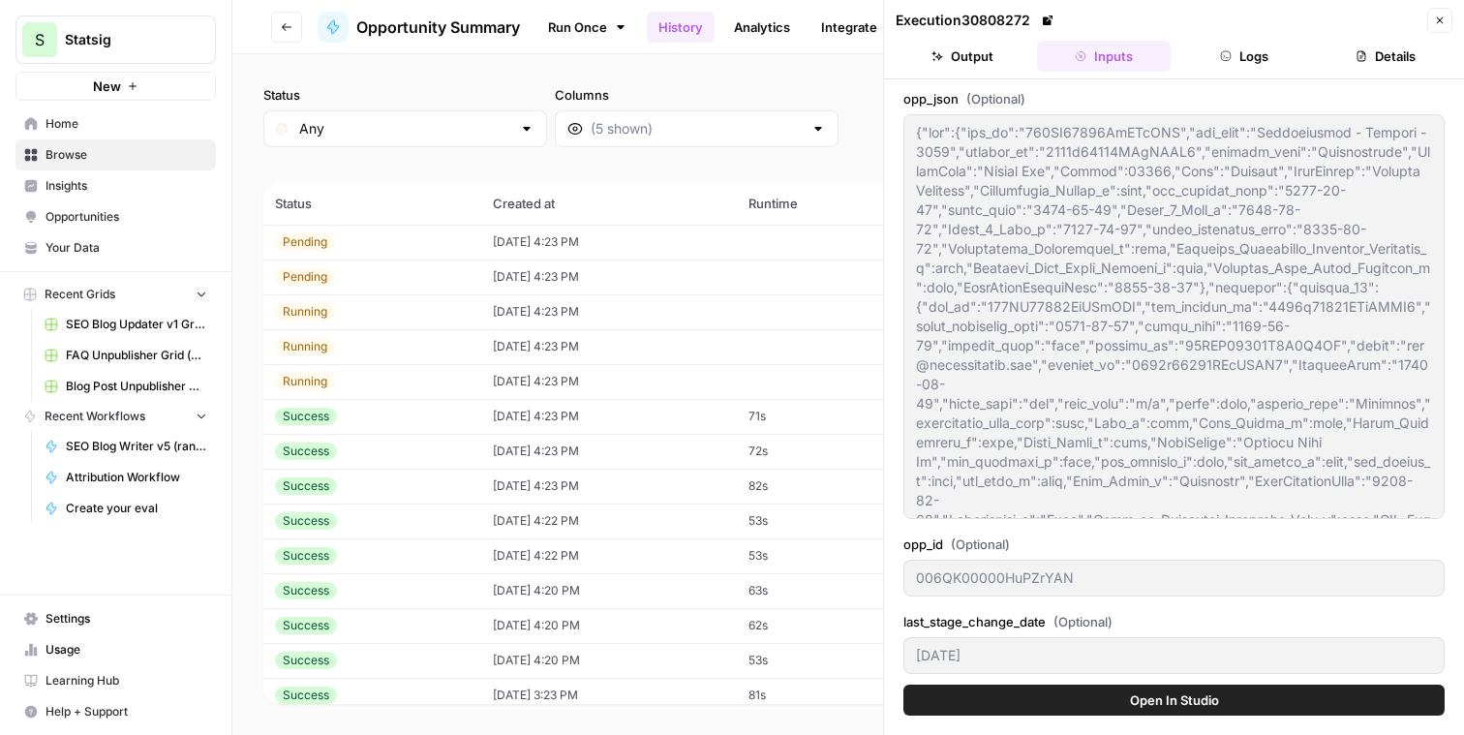
click at [1216, 50] on button "Logs" at bounding box center [1245, 56] width 134 height 31
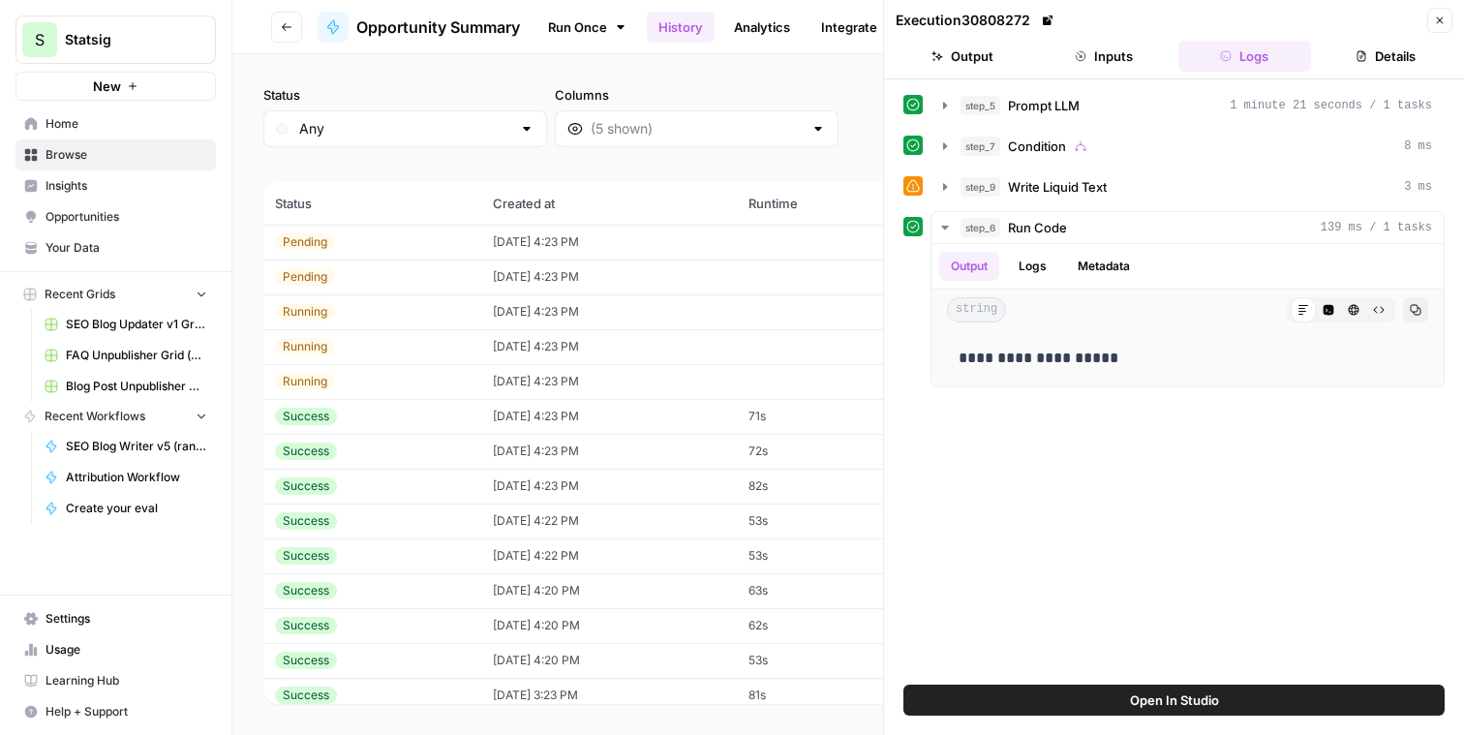
click at [1428, 18] on button "Close" at bounding box center [1439, 20] width 25 height 25
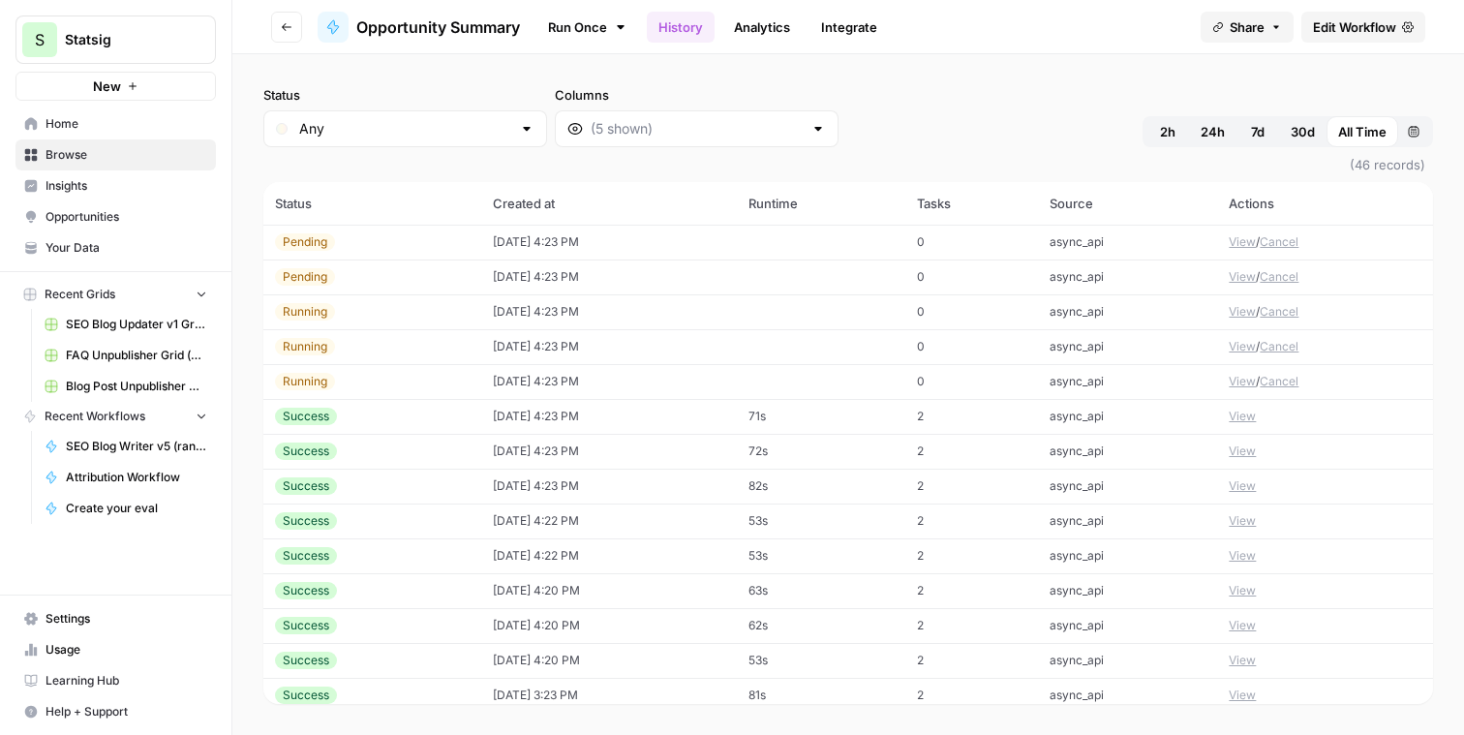
click at [1229, 452] on button "View" at bounding box center [1242, 450] width 27 height 17
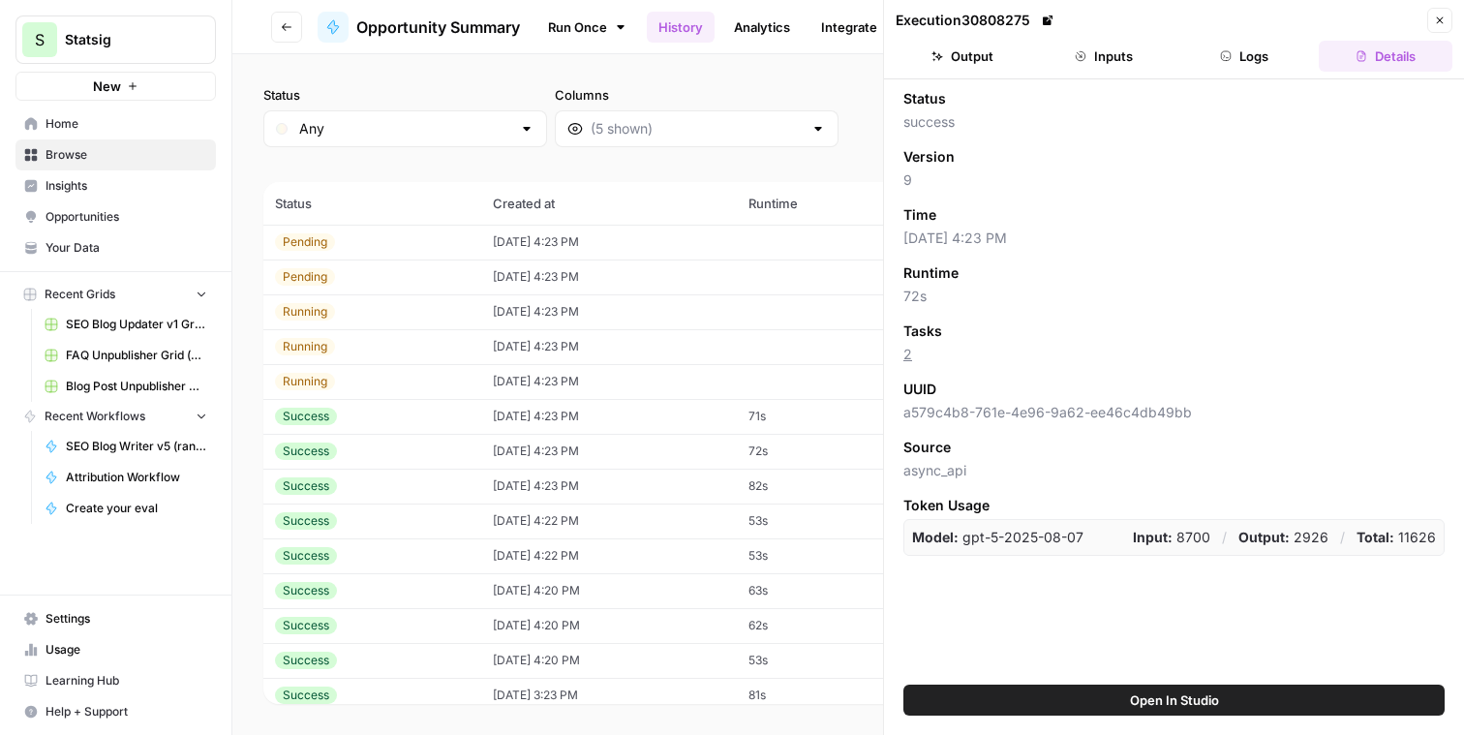
click at [1234, 62] on button "Logs" at bounding box center [1245, 56] width 134 height 31
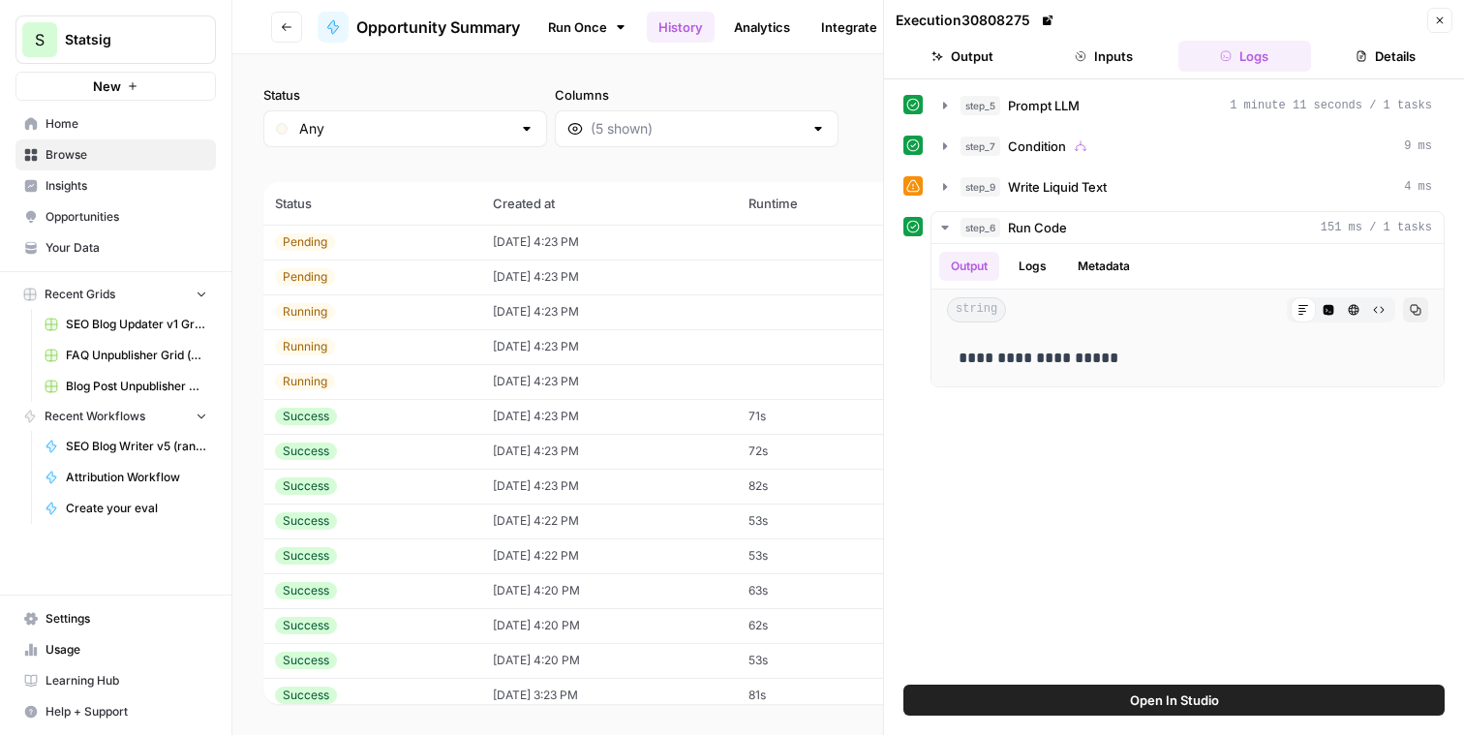
click at [1433, 27] on button "Close" at bounding box center [1439, 20] width 25 height 25
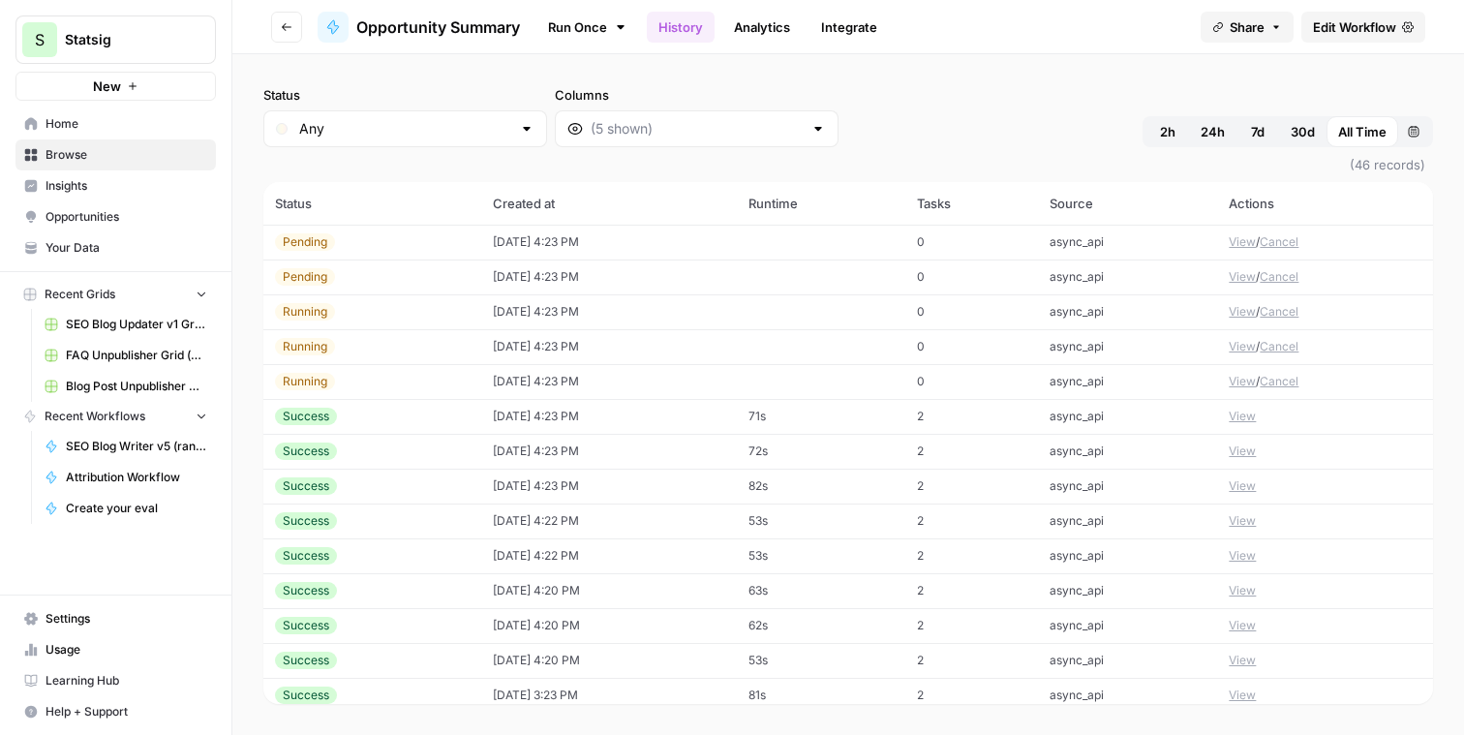
click at [1229, 485] on button "View" at bounding box center [1242, 485] width 27 height 17
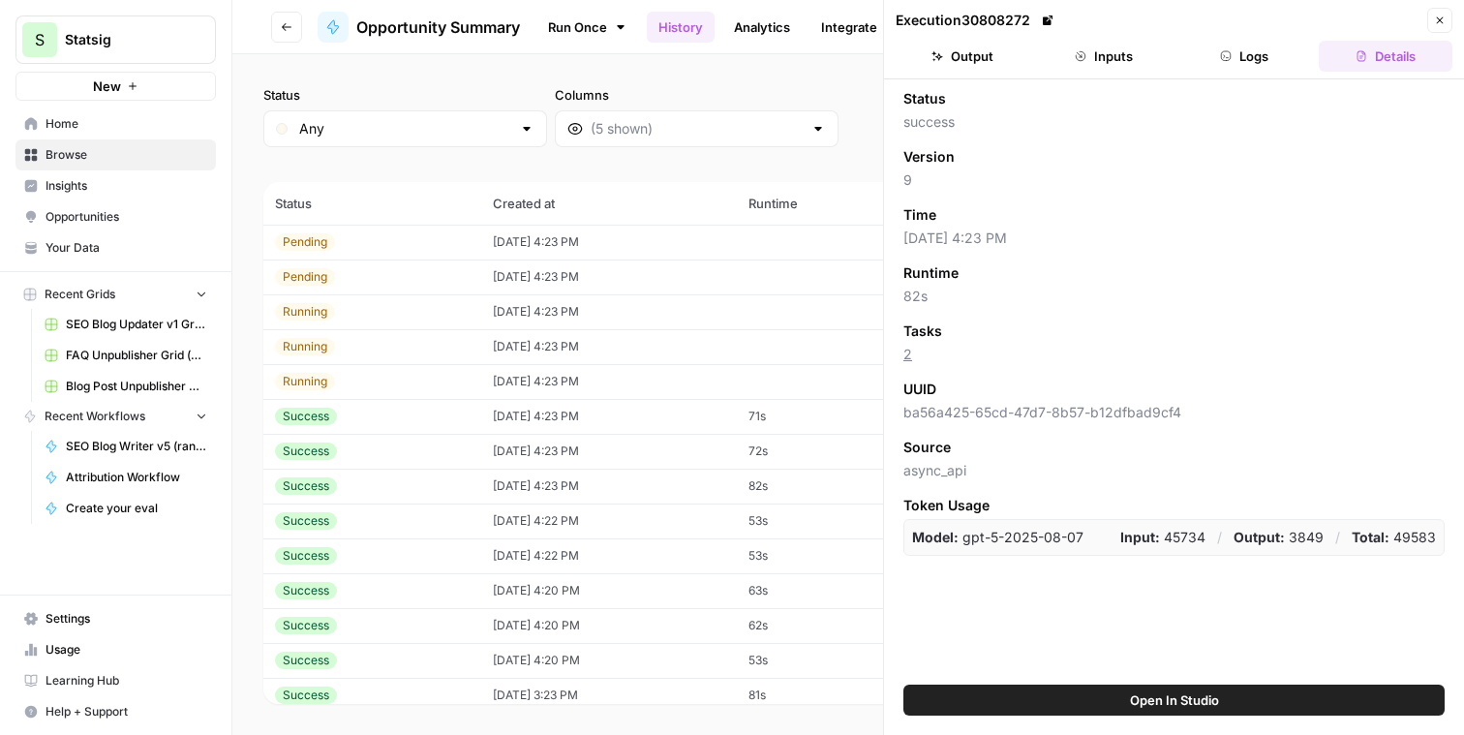
click at [1266, 65] on button "Logs" at bounding box center [1245, 56] width 134 height 31
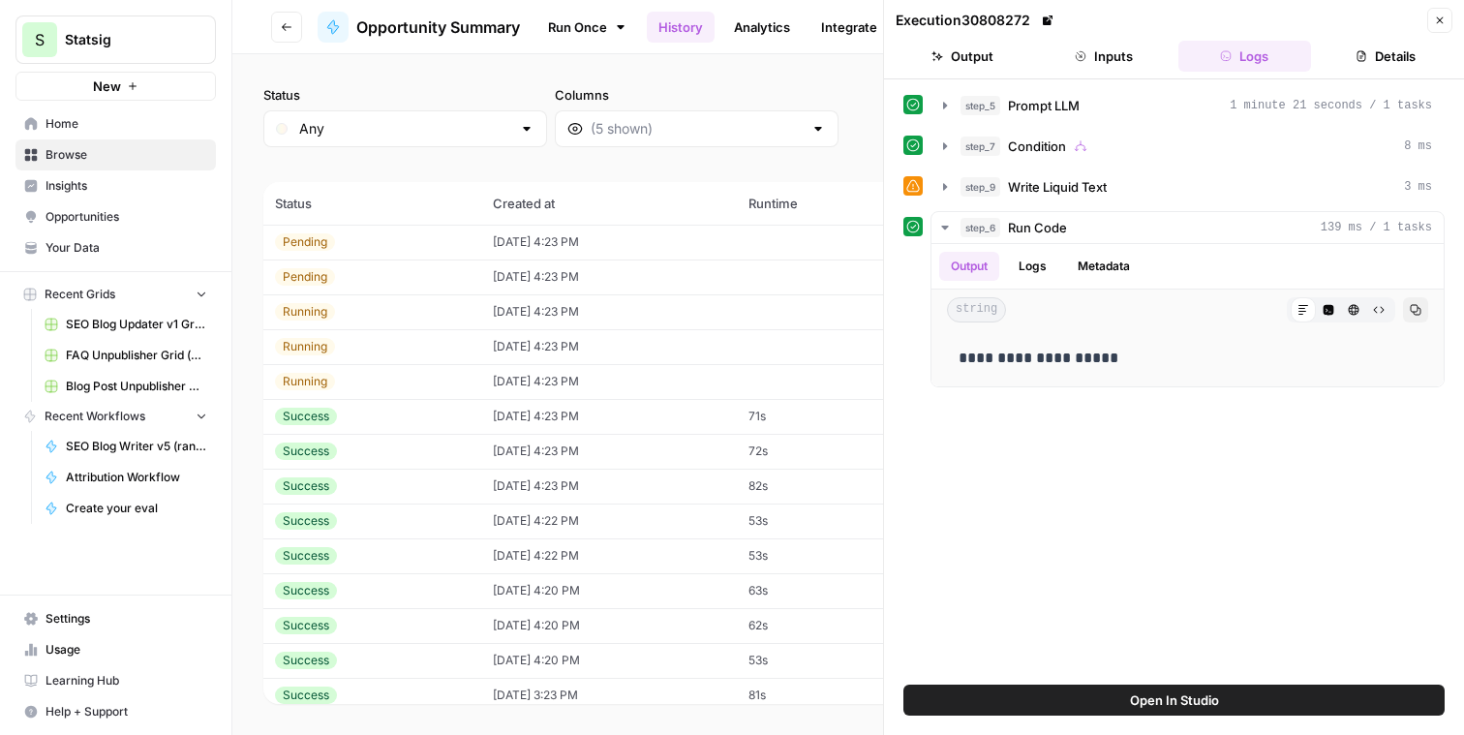
click at [1425, 23] on div "Execution 30808272 Close" at bounding box center [1174, 20] width 557 height 25
click at [1442, 18] on icon "button" at bounding box center [1440, 20] width 7 height 7
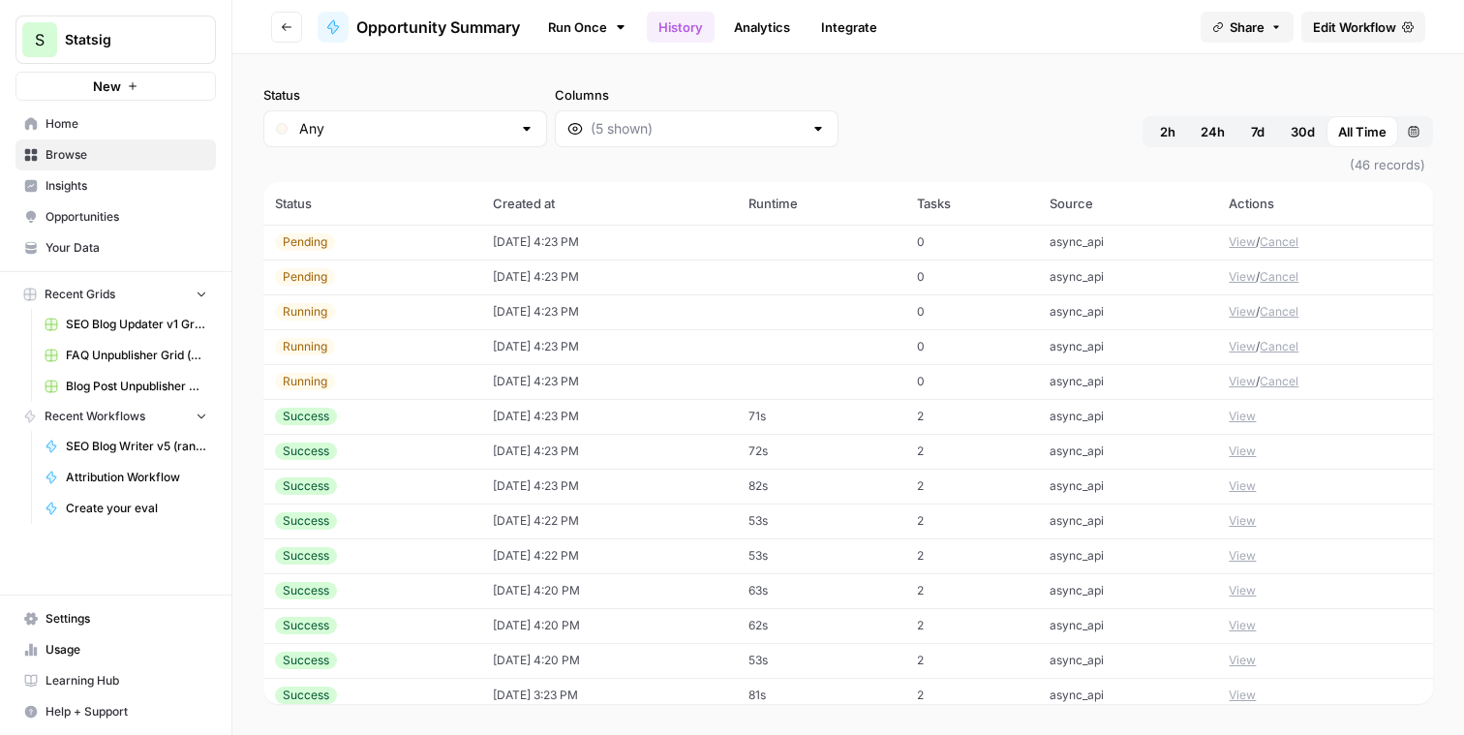
click at [1235, 554] on button "View" at bounding box center [1242, 555] width 27 height 17
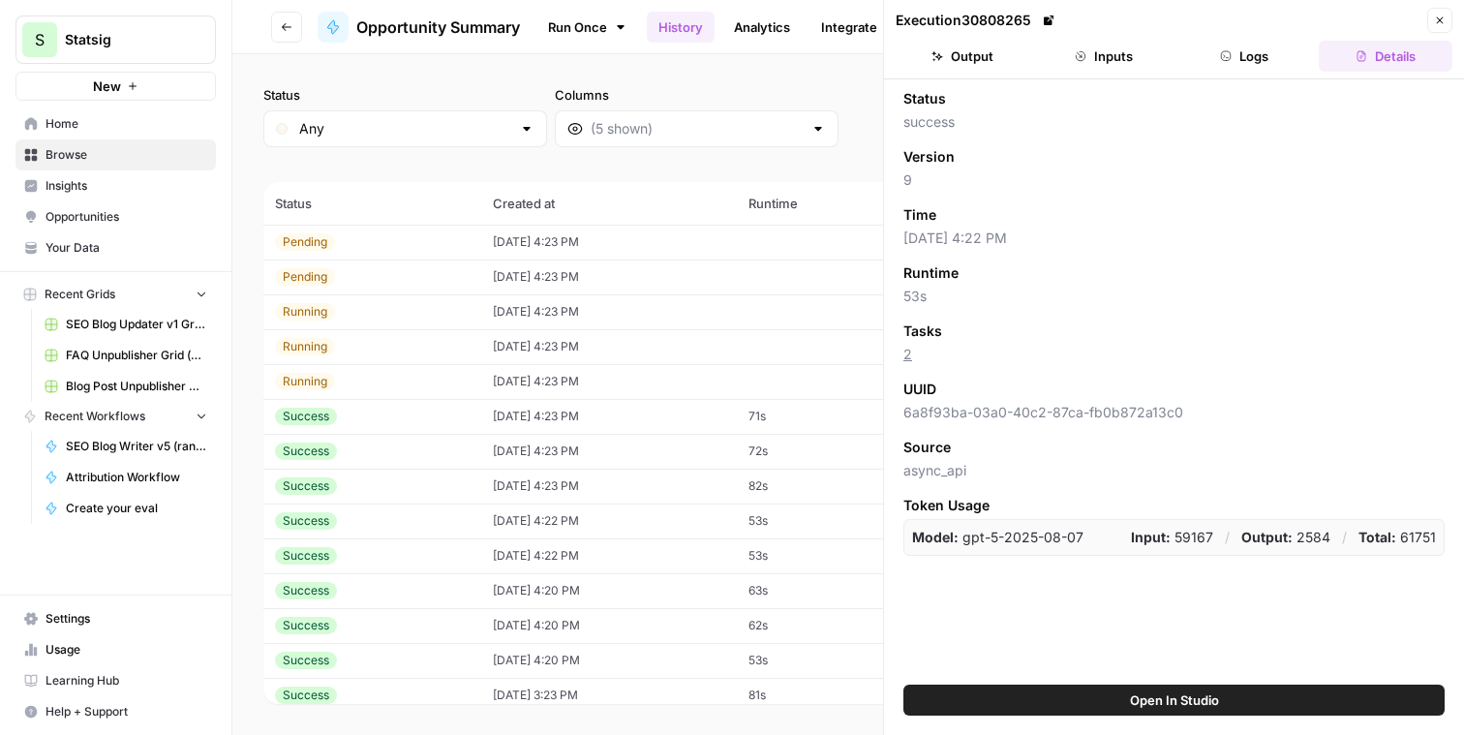
click at [1239, 57] on button "Logs" at bounding box center [1245, 56] width 134 height 31
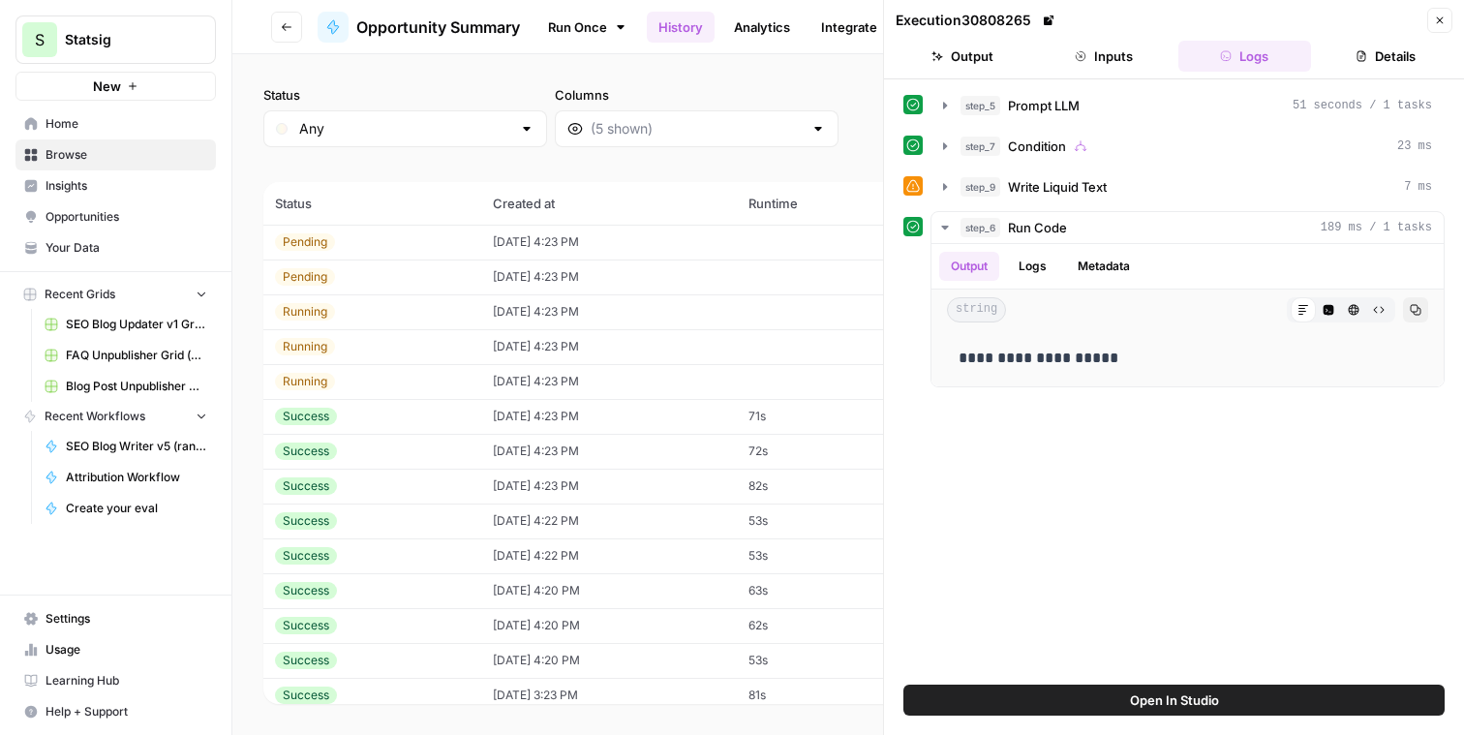
click at [1433, 22] on button "Close" at bounding box center [1439, 20] width 25 height 25
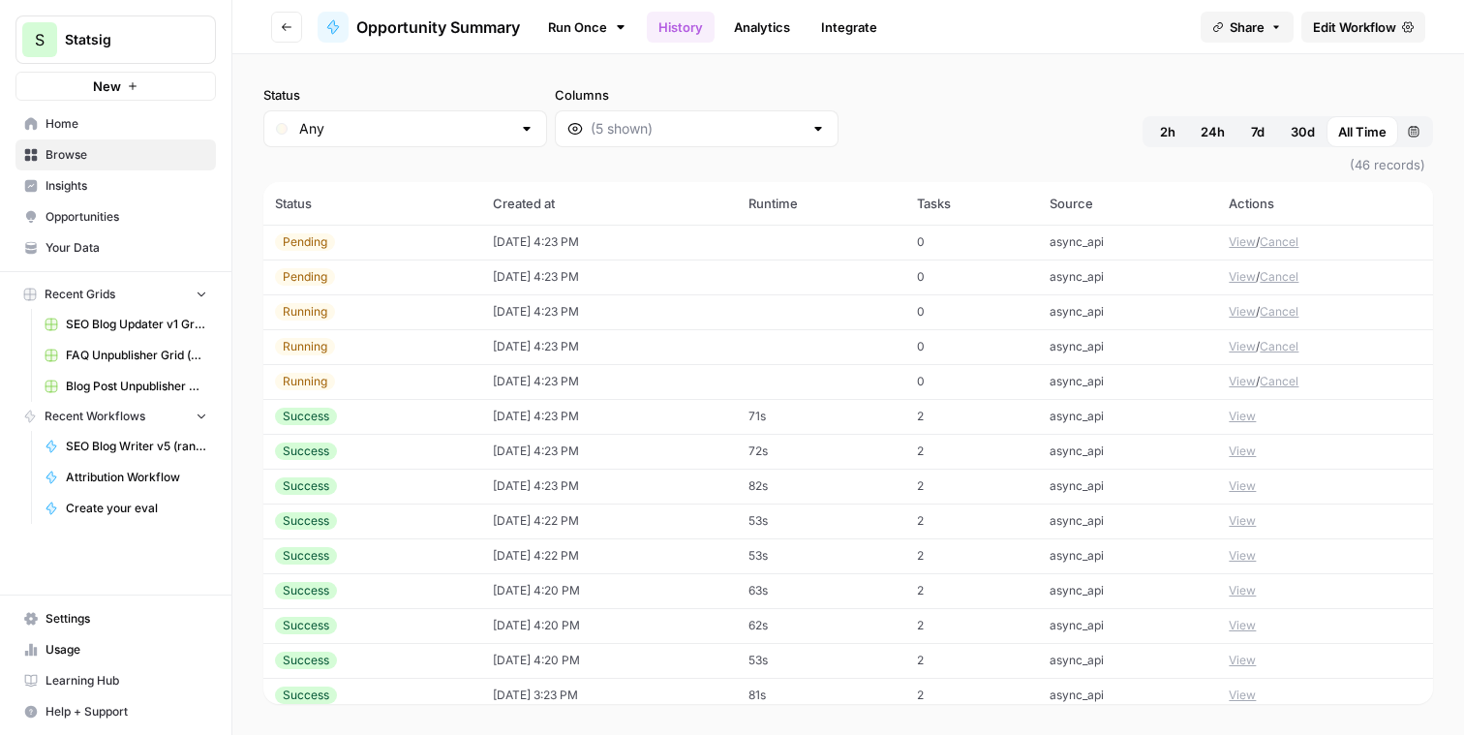
click at [1237, 518] on button "View" at bounding box center [1242, 520] width 27 height 17
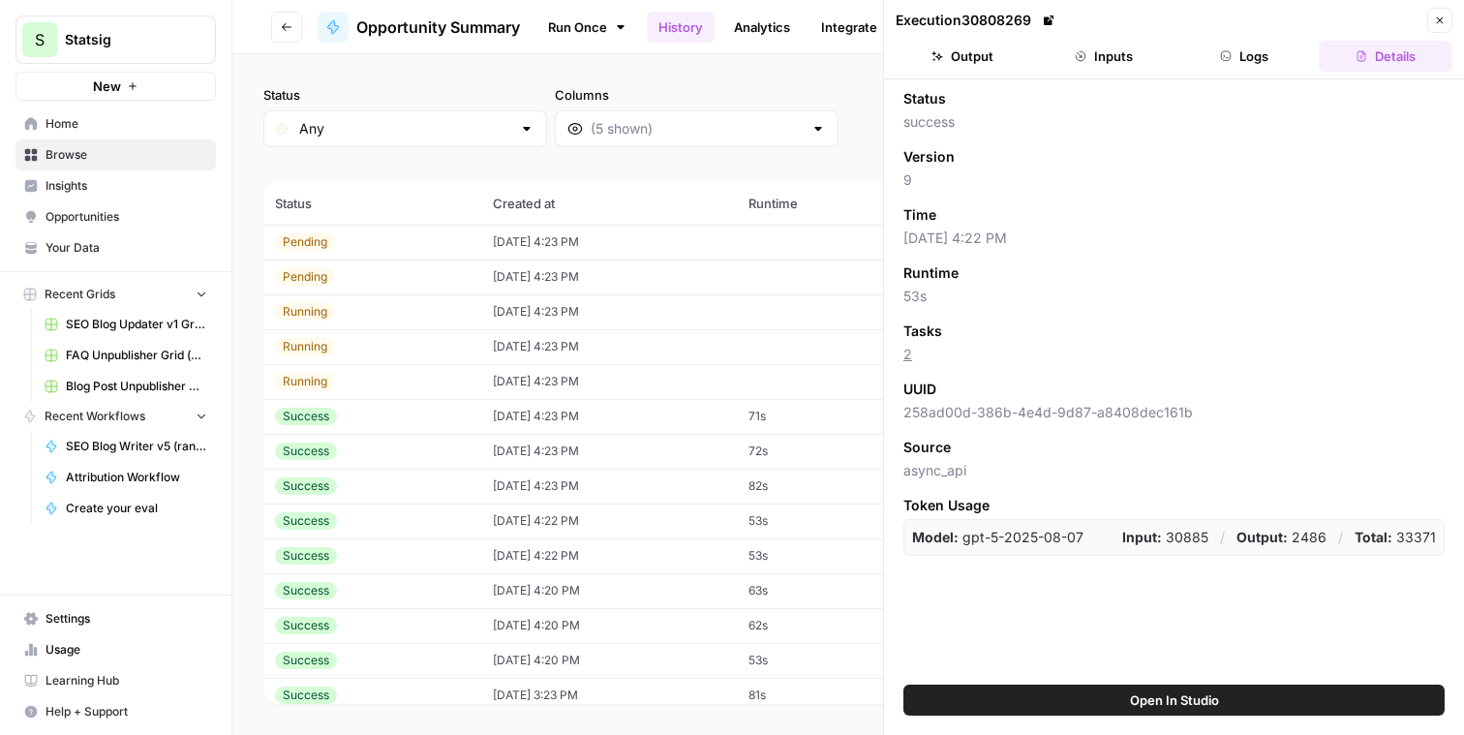
click at [1200, 66] on button "Logs" at bounding box center [1245, 56] width 134 height 31
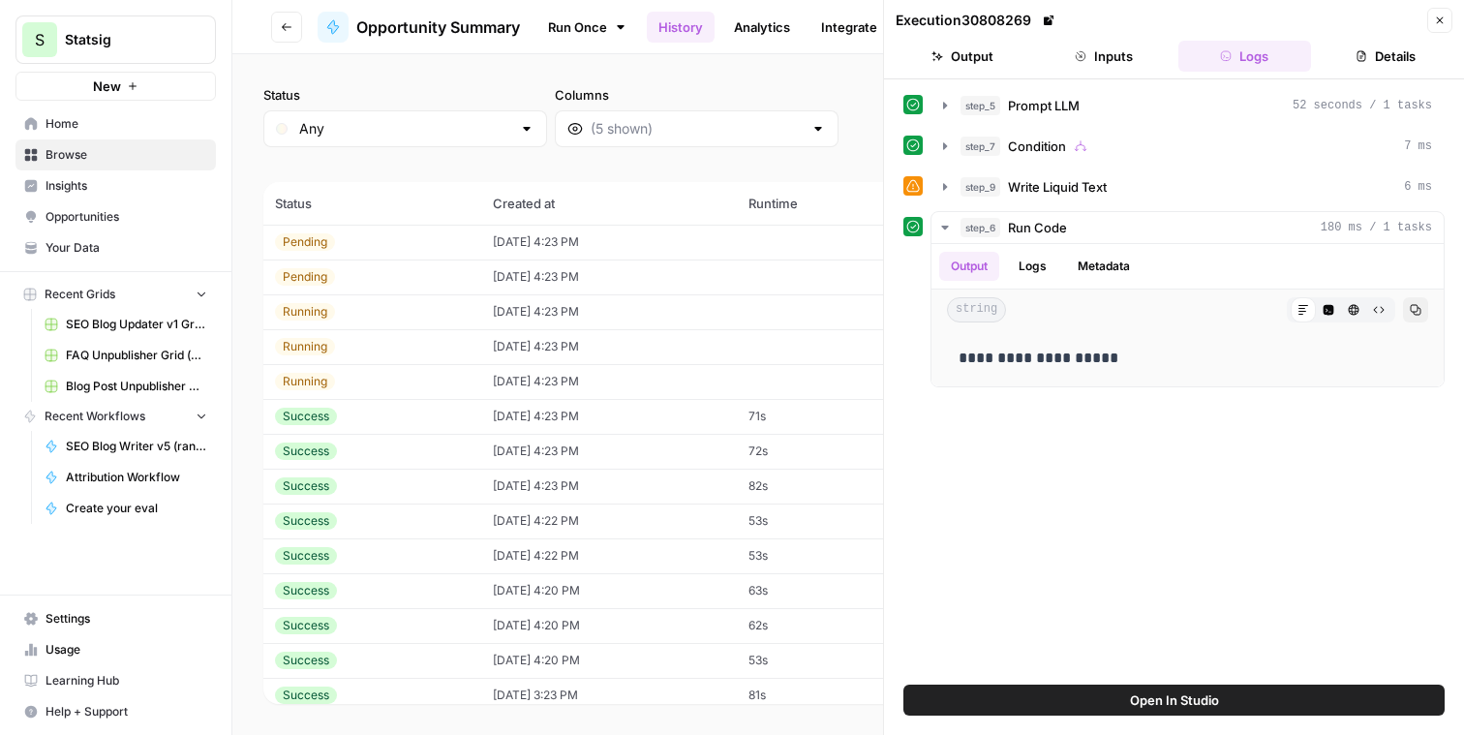
click at [1436, 10] on button "Close" at bounding box center [1439, 20] width 25 height 25
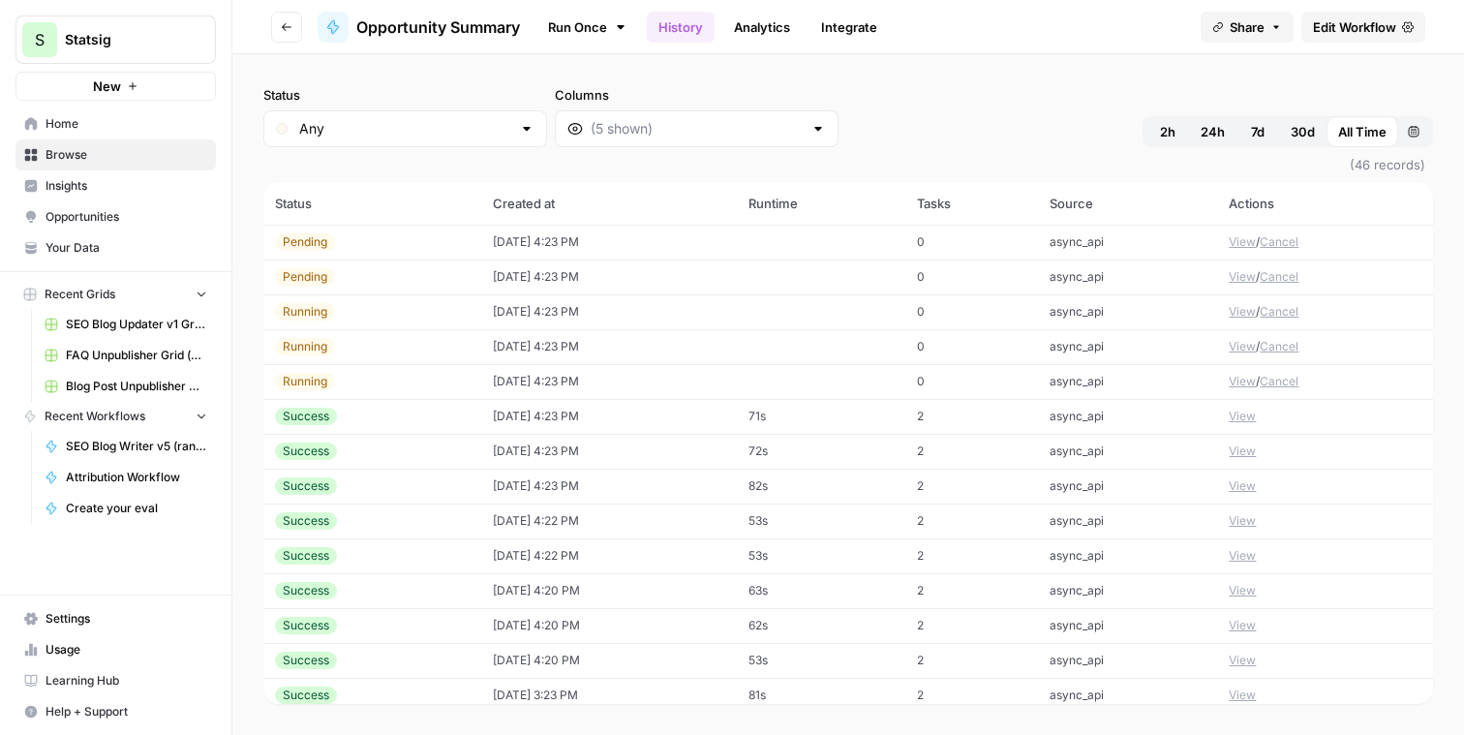
click at [1229, 381] on button "View" at bounding box center [1242, 381] width 27 height 17
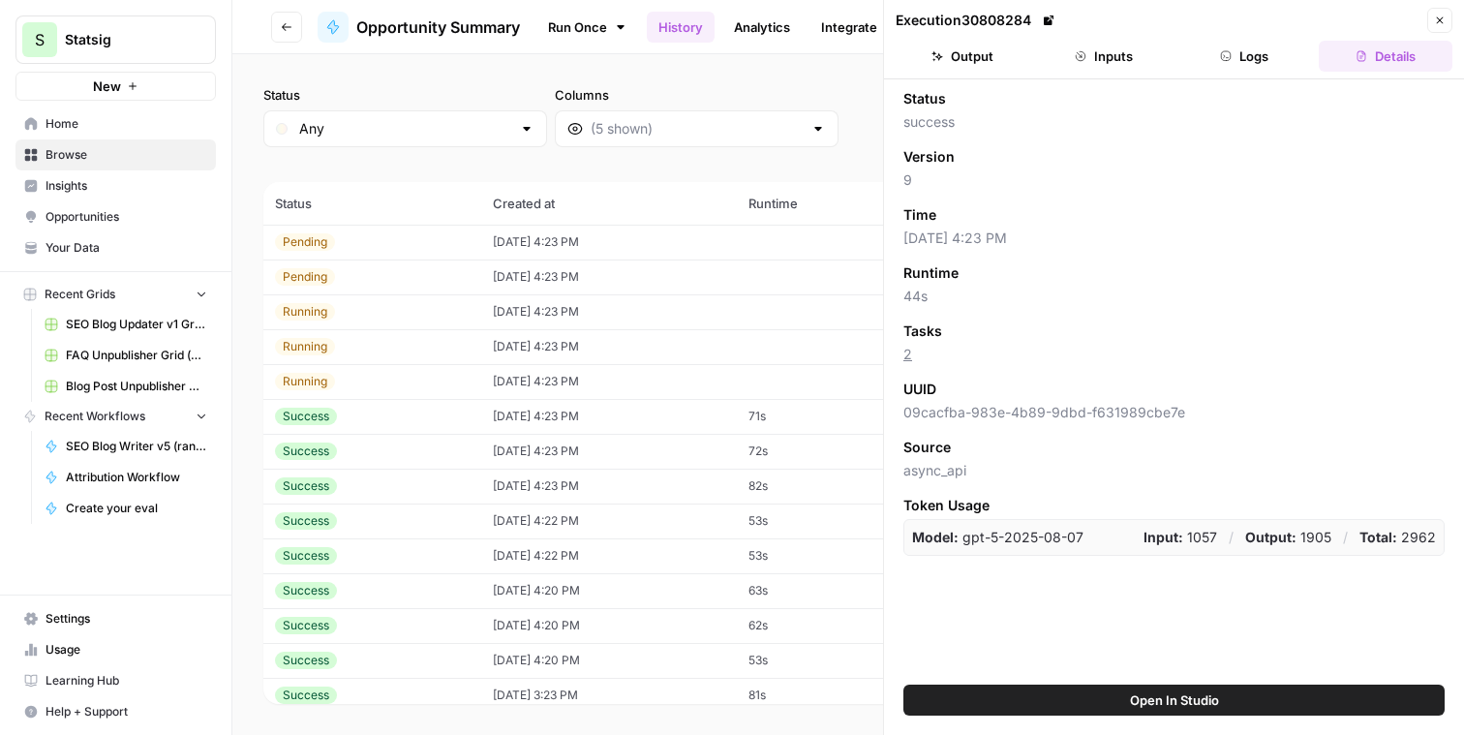
click at [1265, 56] on button "Logs" at bounding box center [1245, 56] width 134 height 31
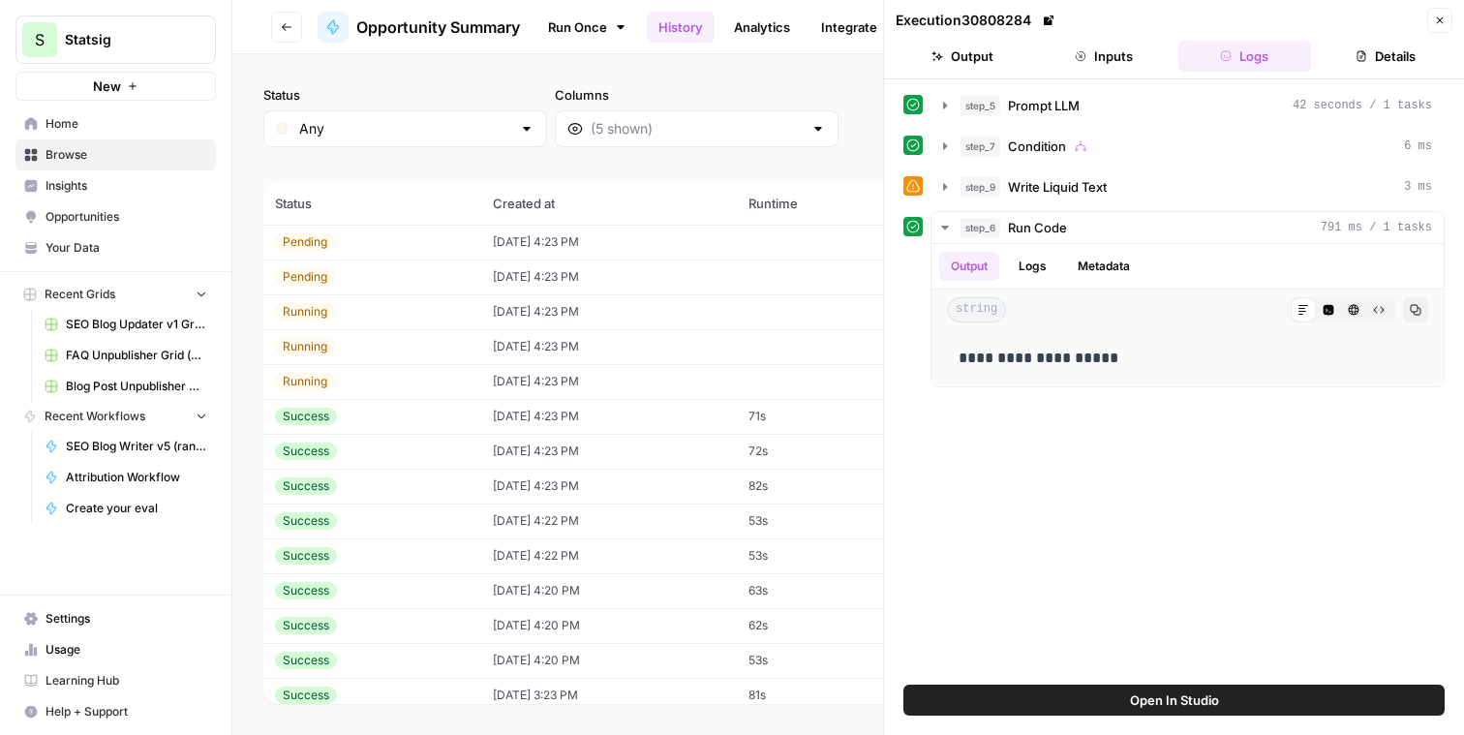
click at [1425, 17] on div "Execution 30808284 Close" at bounding box center [1174, 20] width 557 height 25
click at [1443, 18] on icon "button" at bounding box center [1440, 21] width 12 height 12
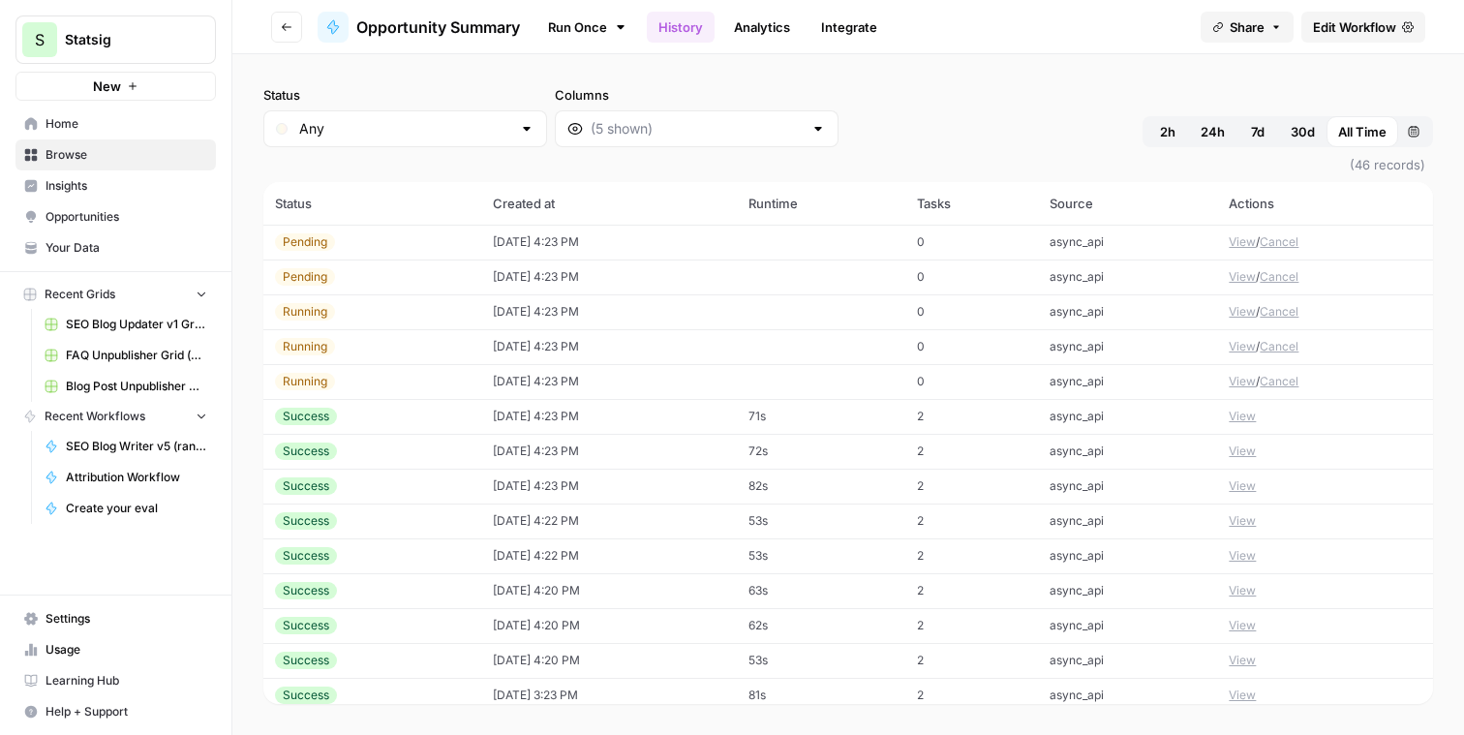
click at [1229, 348] on button "View" at bounding box center [1242, 346] width 27 height 17
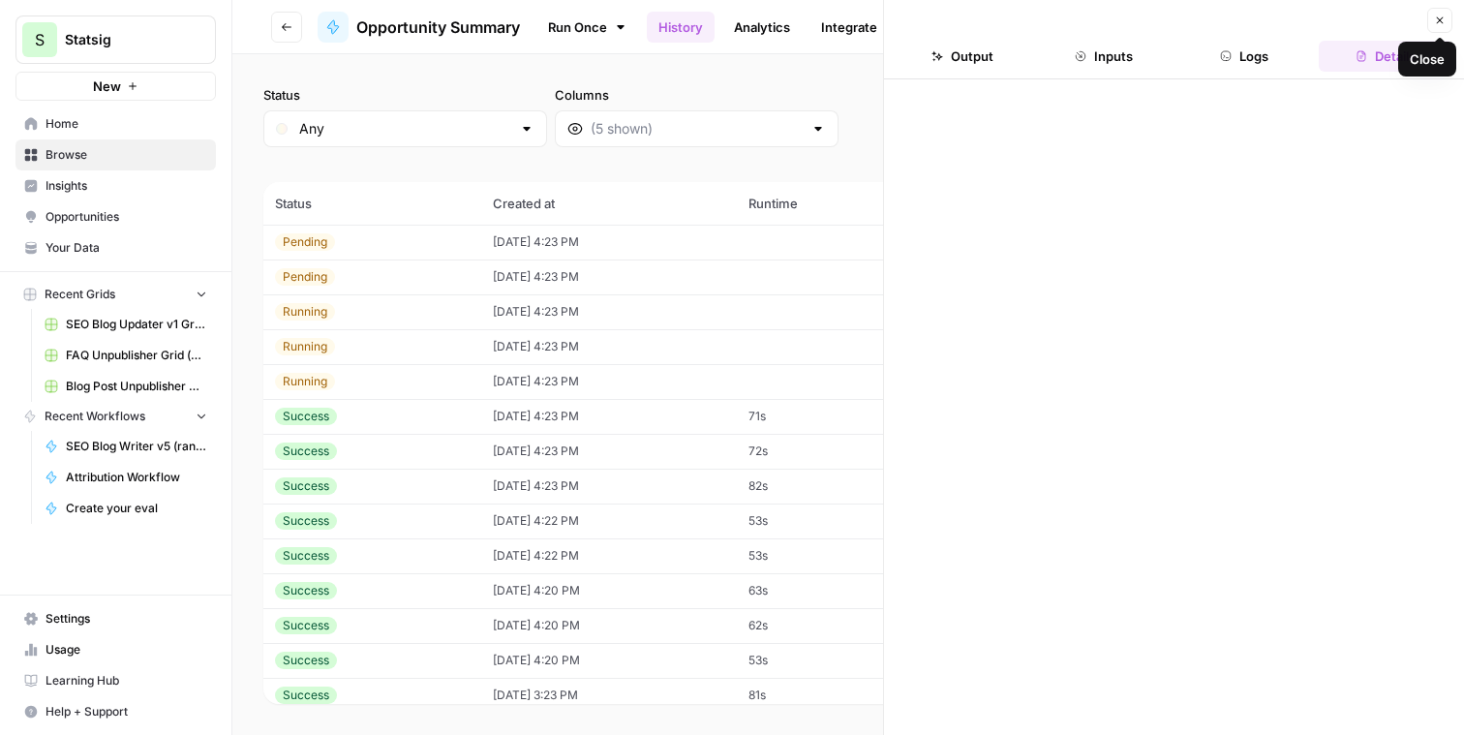
click at [1276, 62] on button "Logs" at bounding box center [1245, 56] width 134 height 31
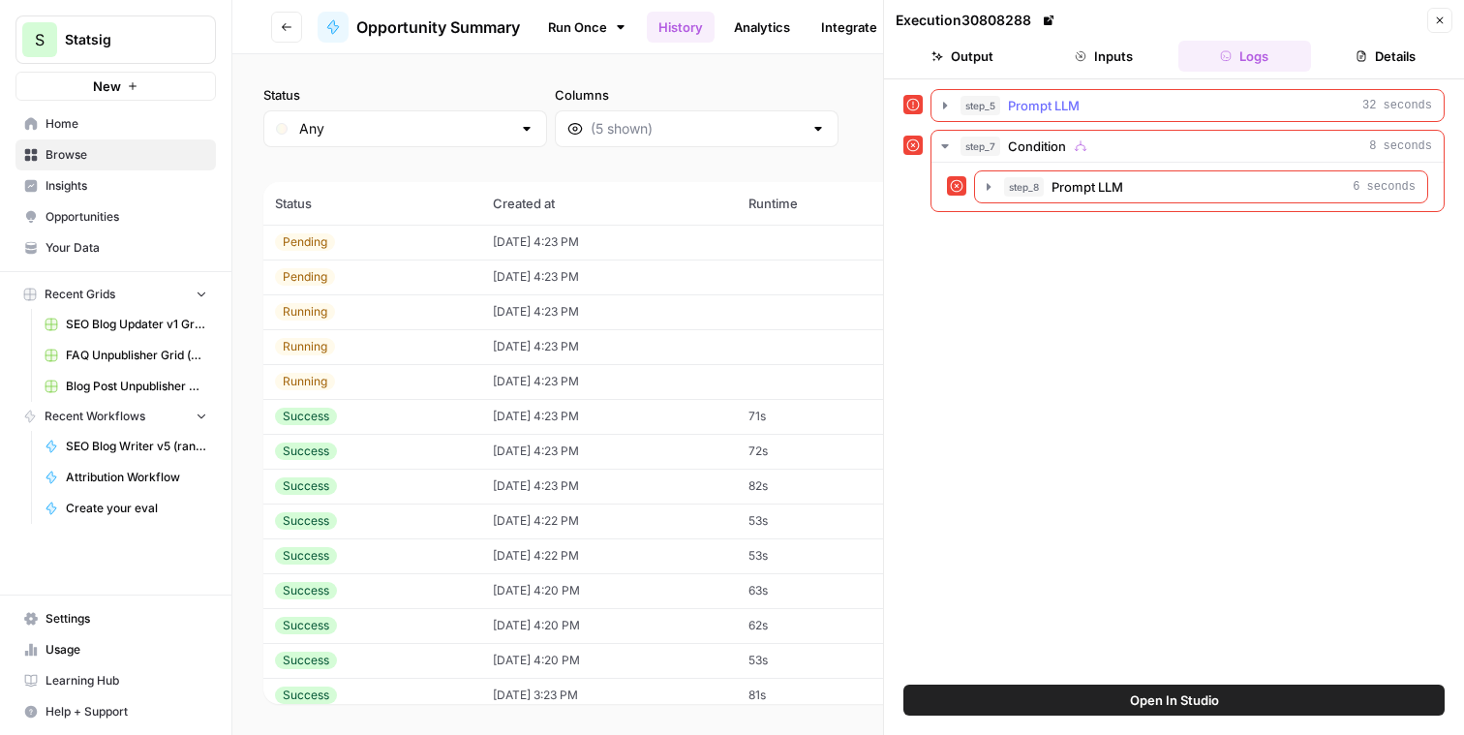
click at [949, 109] on icon "button" at bounding box center [944, 105] width 15 height 15
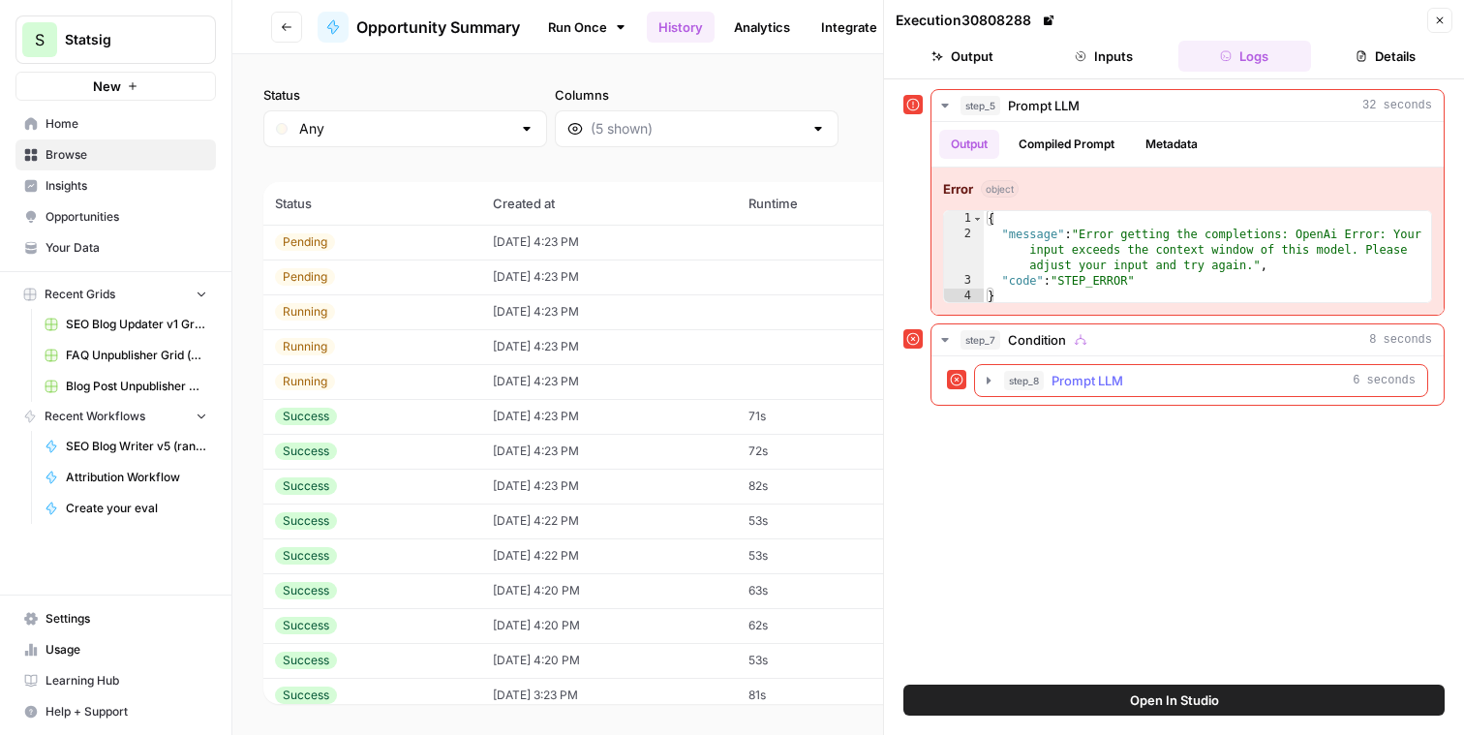
click at [990, 382] on icon "button" at bounding box center [988, 380] width 15 height 15
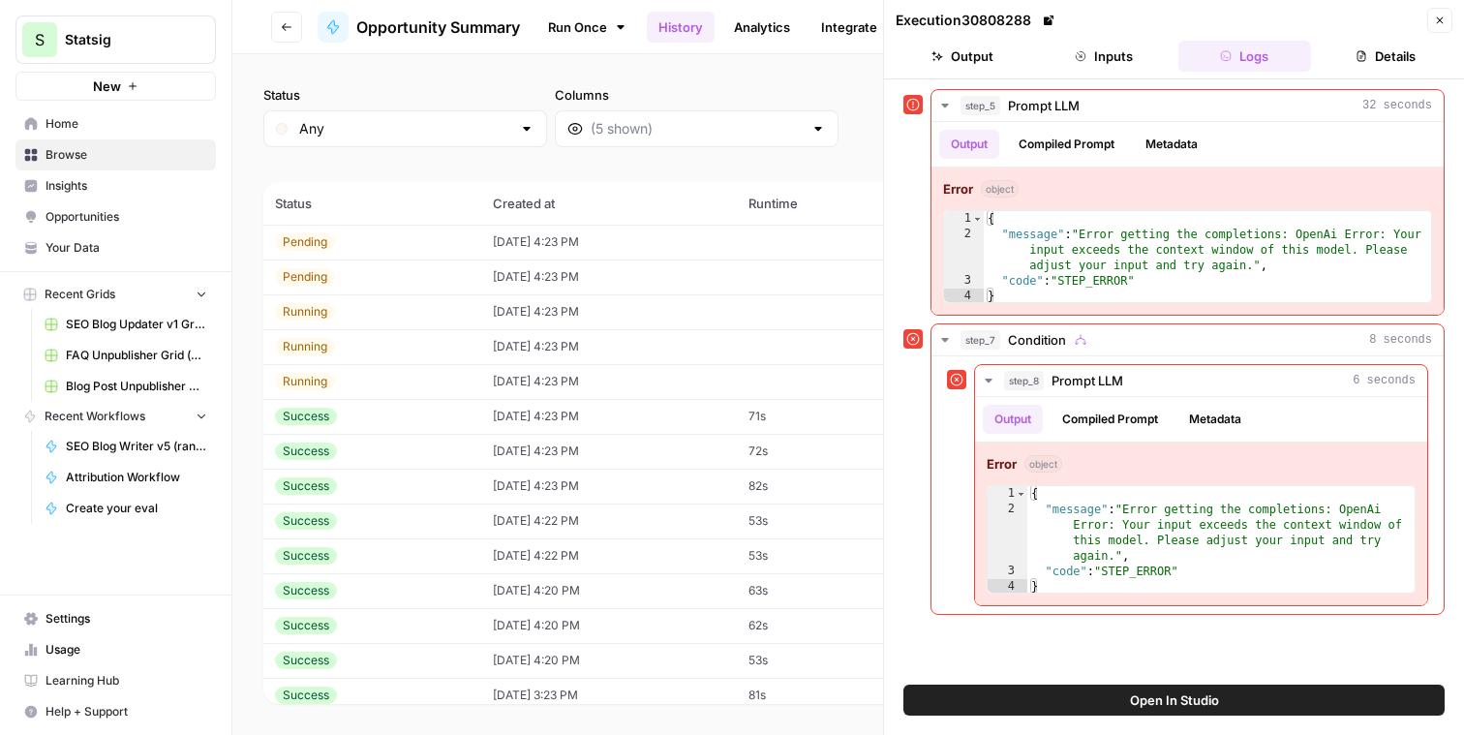
click at [1364, 60] on icon "button" at bounding box center [1362, 56] width 9 height 11
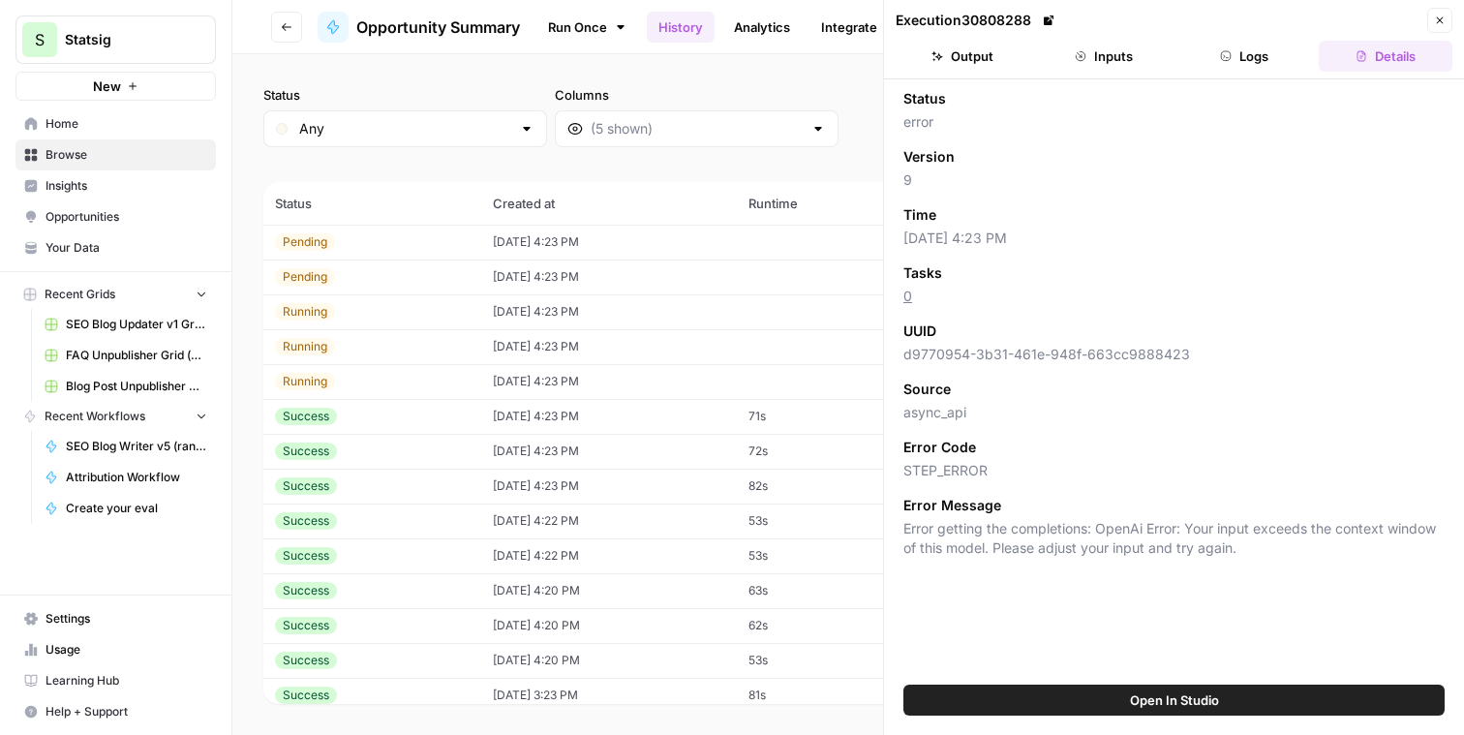
click at [973, 61] on button "Output" at bounding box center [963, 56] width 134 height 31
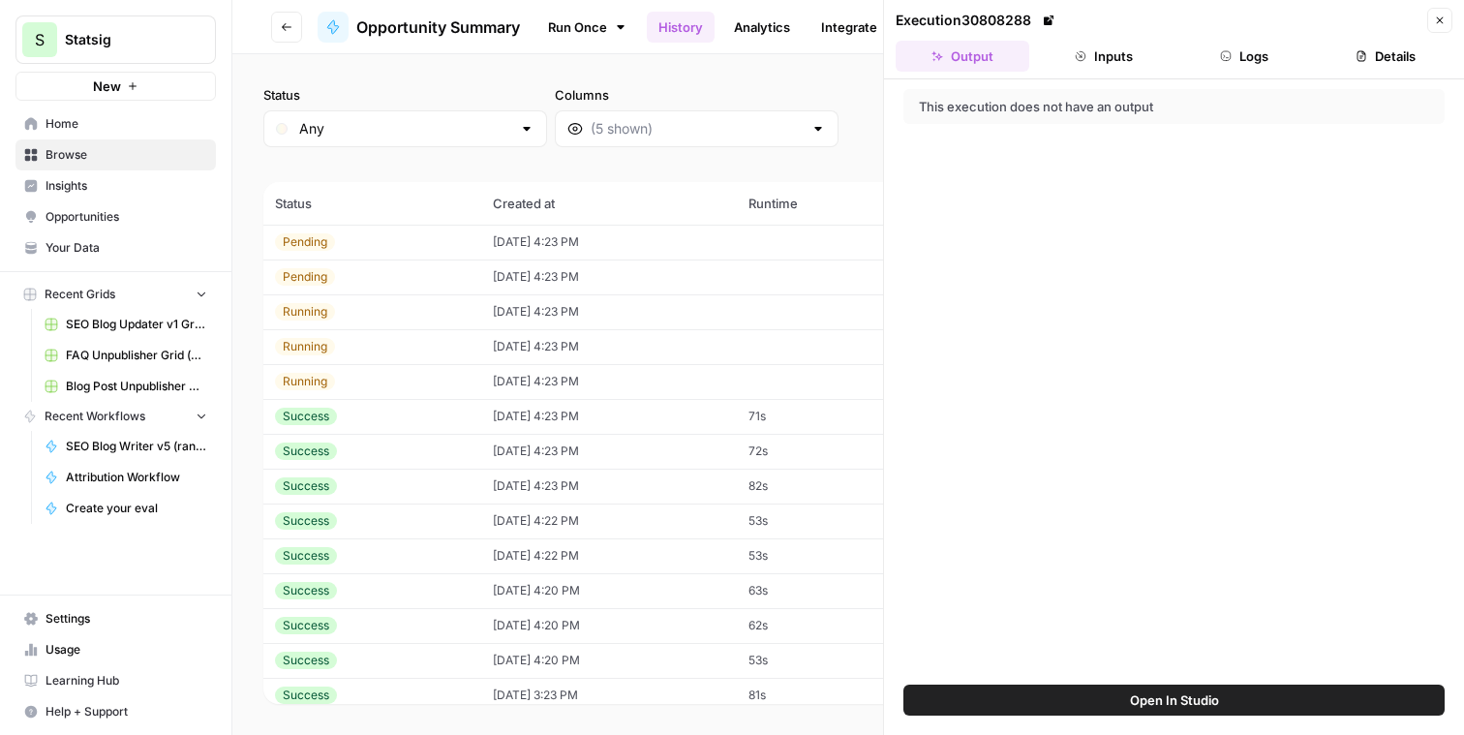
click at [1436, 15] on icon "button" at bounding box center [1440, 21] width 12 height 12
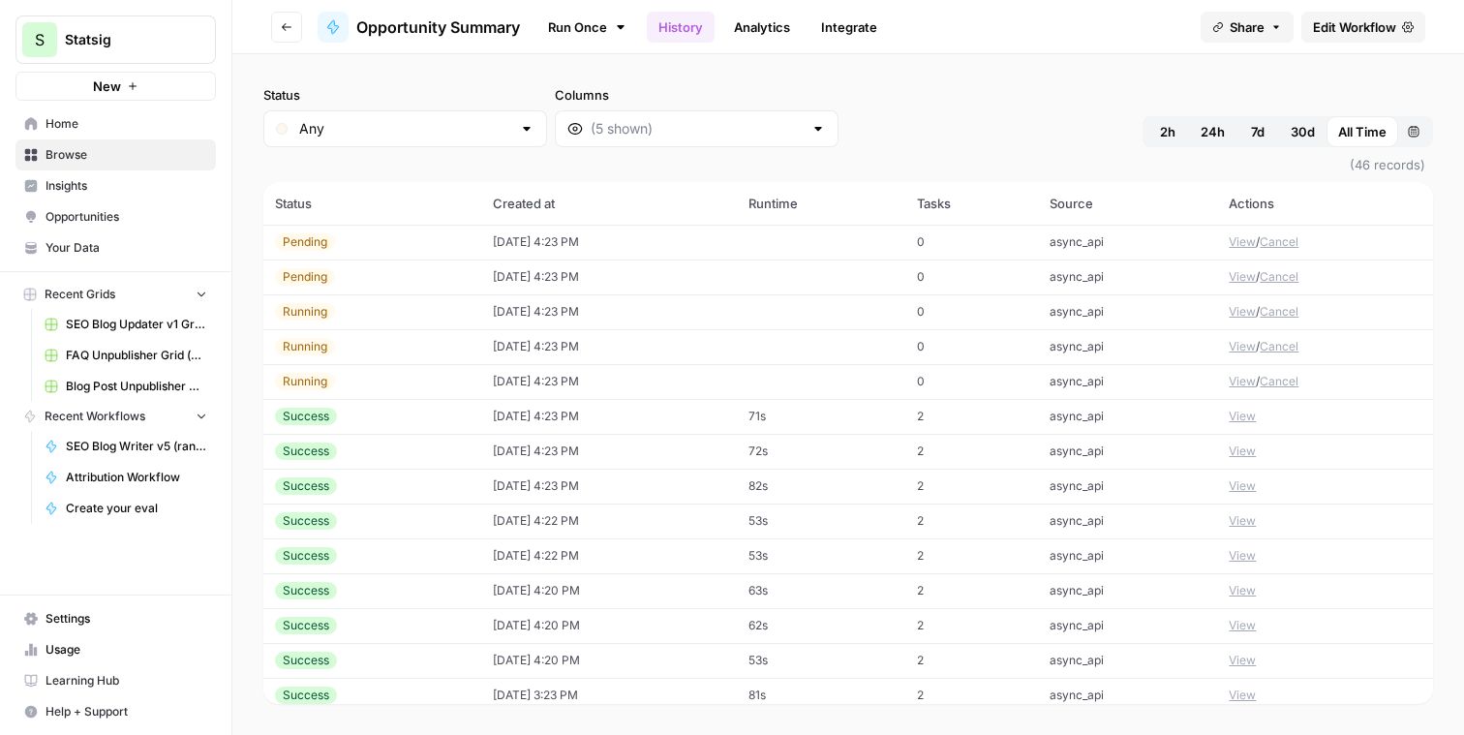
click at [1114, 107] on div "Status Any Columns 2h 24h 7d 30d All Time Custom range" at bounding box center [848, 116] width 1170 height 62
click at [1236, 343] on button "View" at bounding box center [1242, 346] width 27 height 17
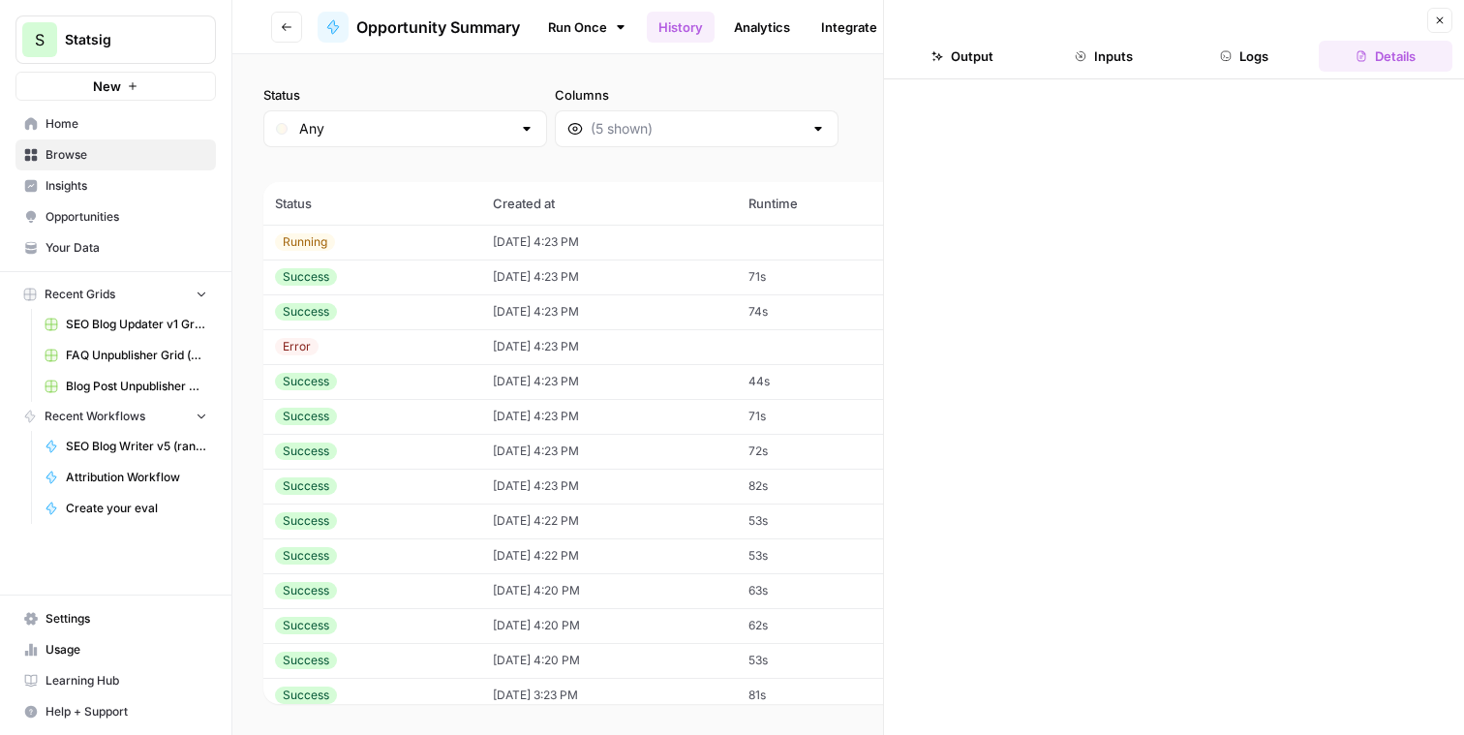
click at [1111, 63] on button "Inputs" at bounding box center [1104, 56] width 134 height 31
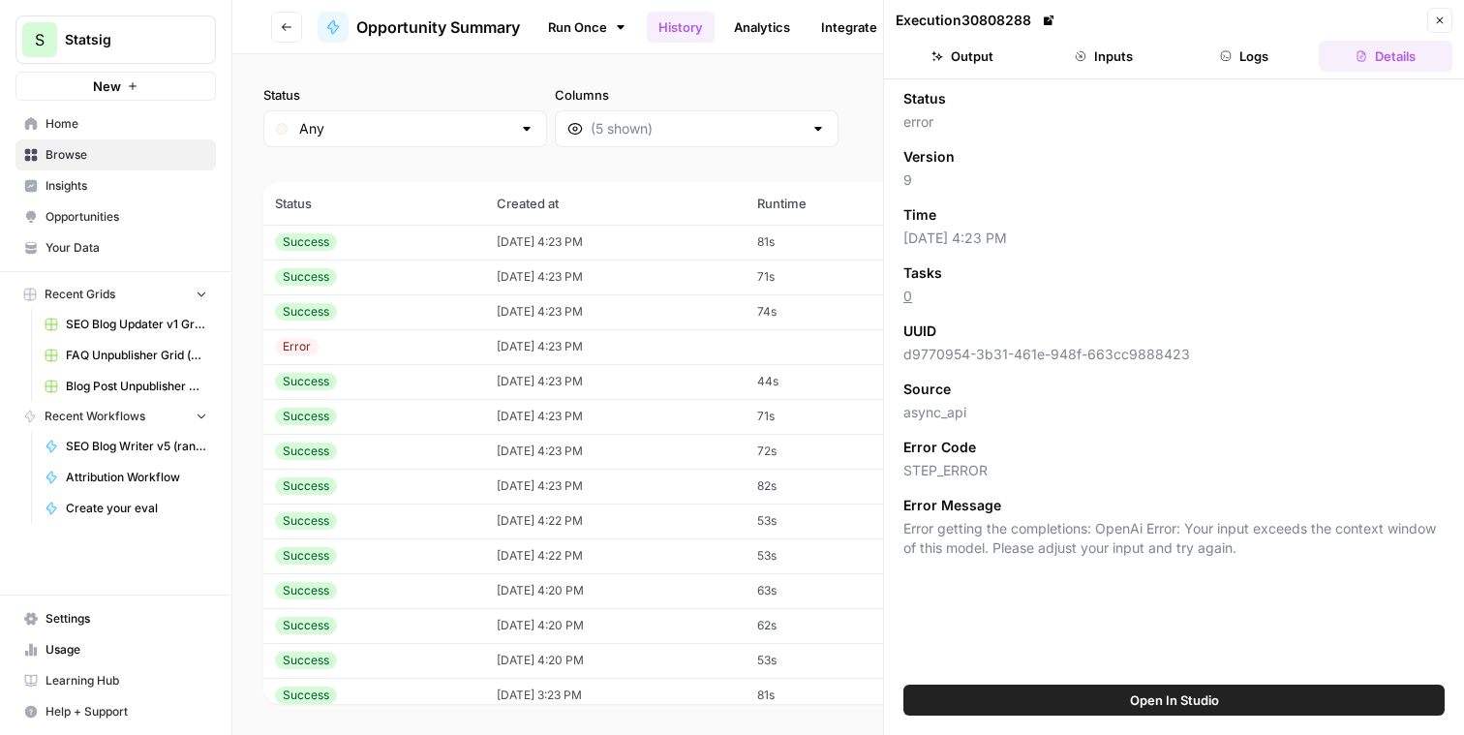
click at [1436, 13] on button "Close" at bounding box center [1439, 20] width 25 height 25
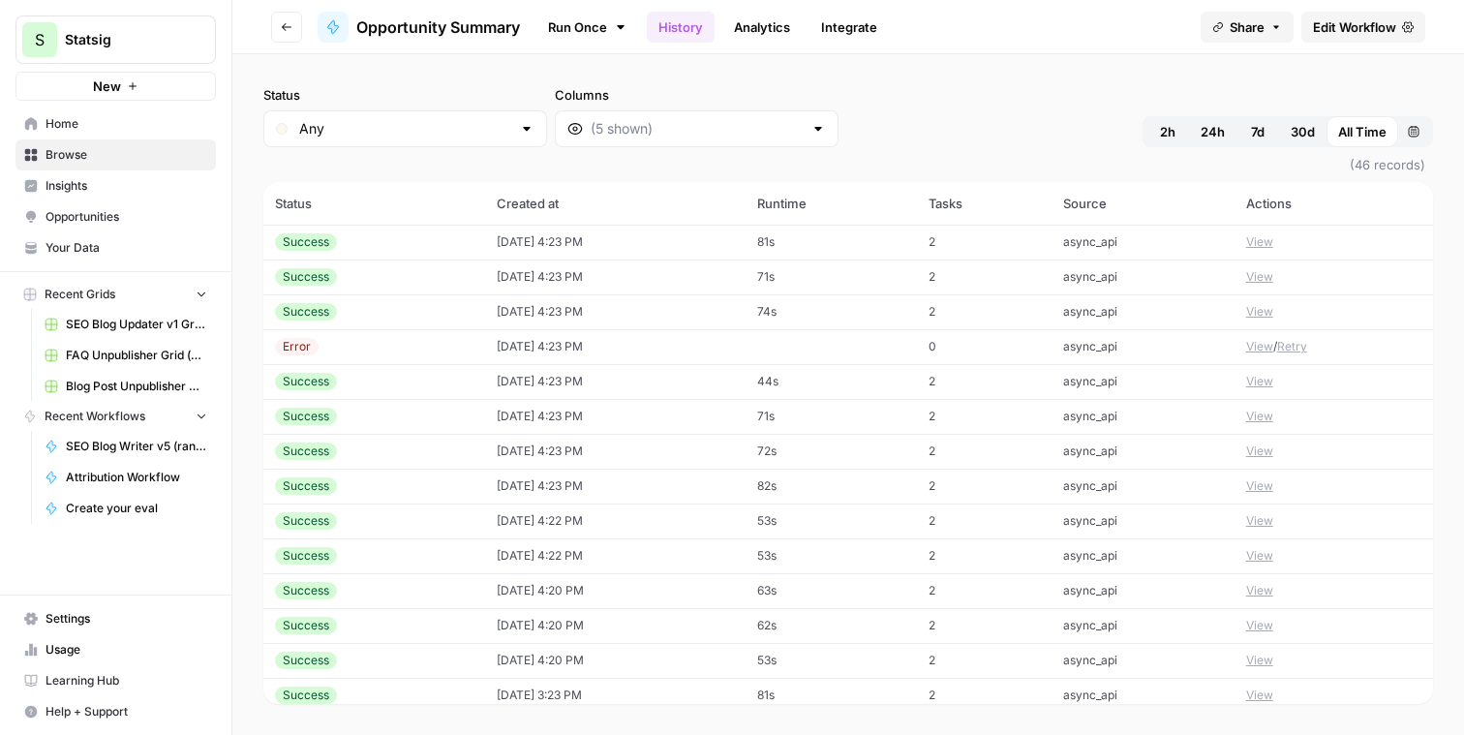
click at [946, 110] on div "Status Any Columns 2h 24h 7d 30d All Time Custom range" at bounding box center [848, 116] width 1170 height 62
click at [945, 124] on div "Status Any Columns 2h 24h 7d 30d All Time Custom range" at bounding box center [848, 116] width 1170 height 62
click at [1376, 23] on span "Edit Workflow" at bounding box center [1354, 26] width 83 height 19
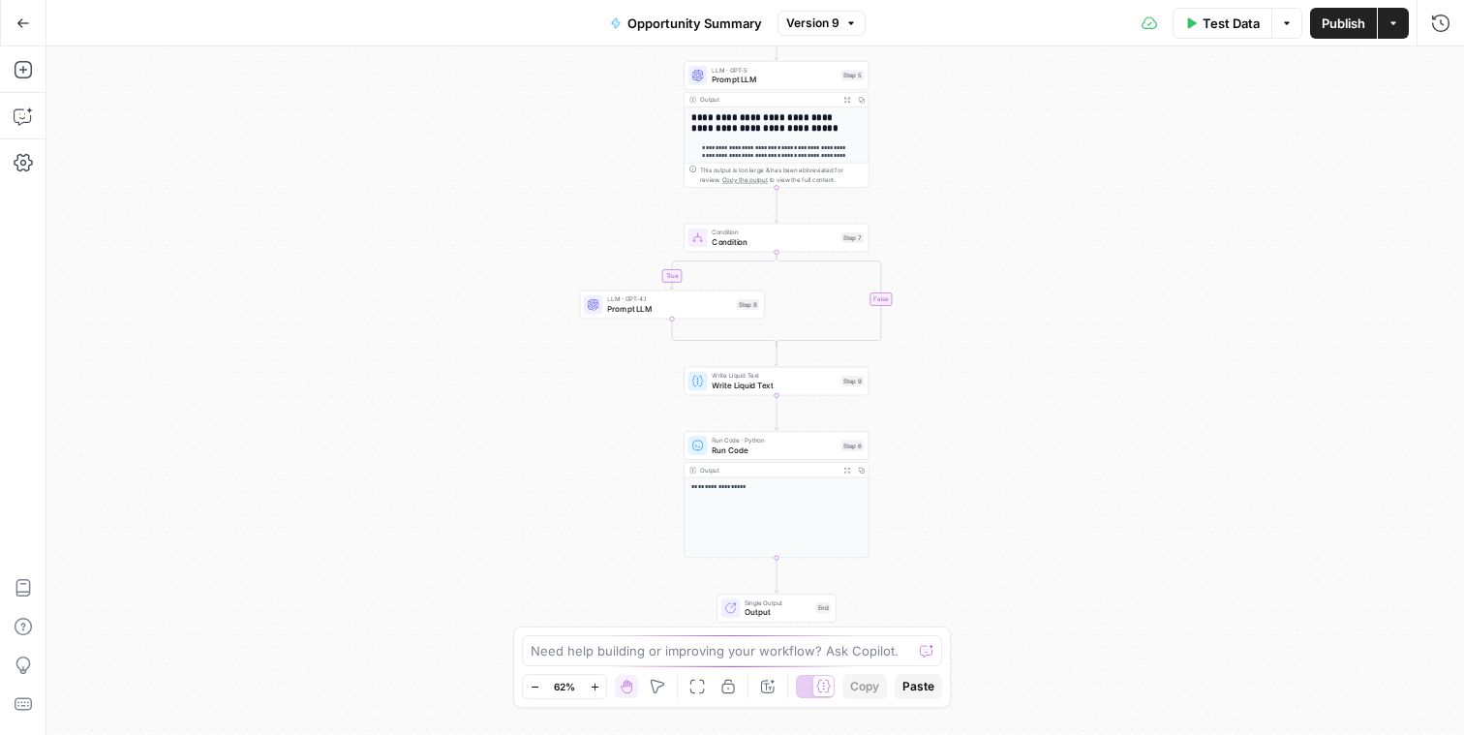
drag, startPoint x: 970, startPoint y: 480, endPoint x: 935, endPoint y: 332, distance: 152.2
click at [934, 336] on div "**********" at bounding box center [755, 390] width 1418 height 688
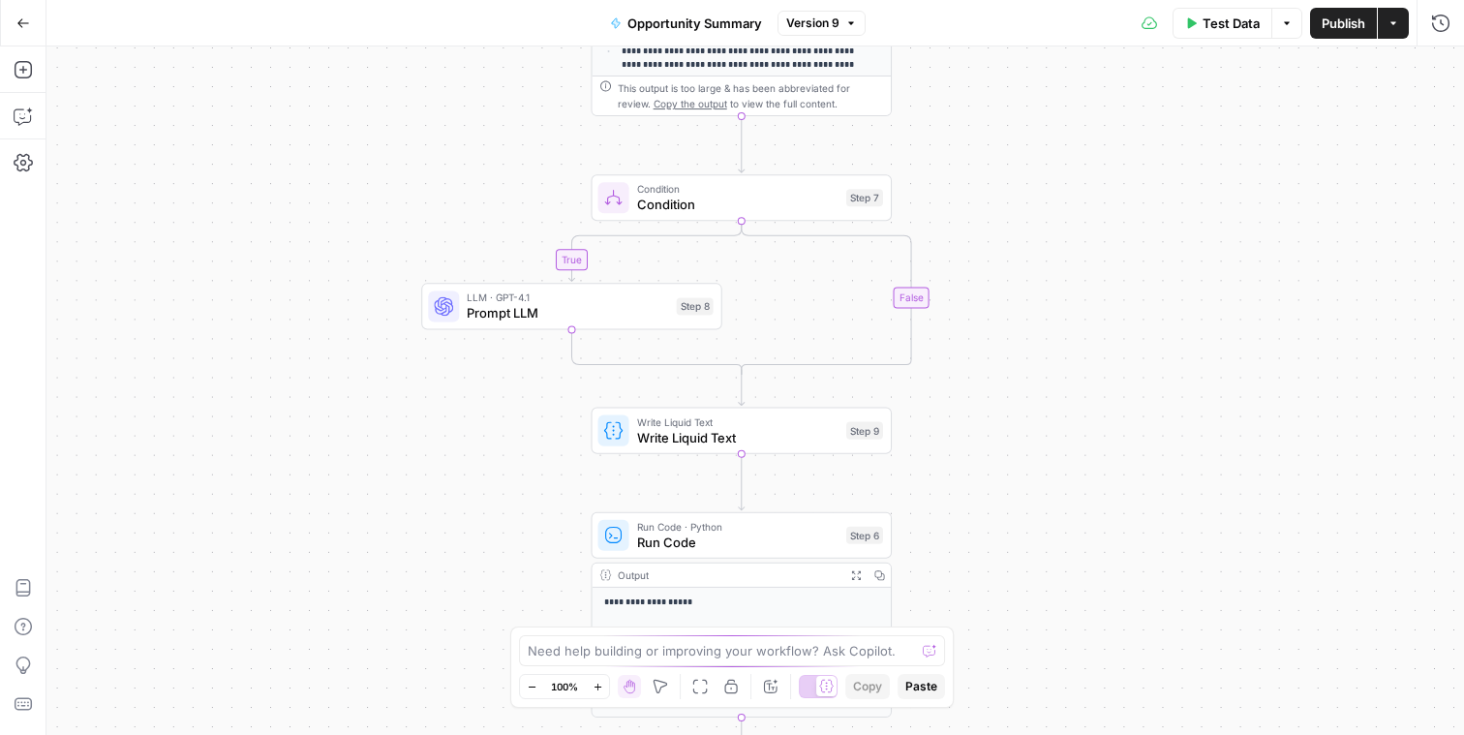
drag, startPoint x: 934, startPoint y: 456, endPoint x: 984, endPoint y: 560, distance: 114.8
click at [984, 562] on div "**********" at bounding box center [755, 390] width 1418 height 688
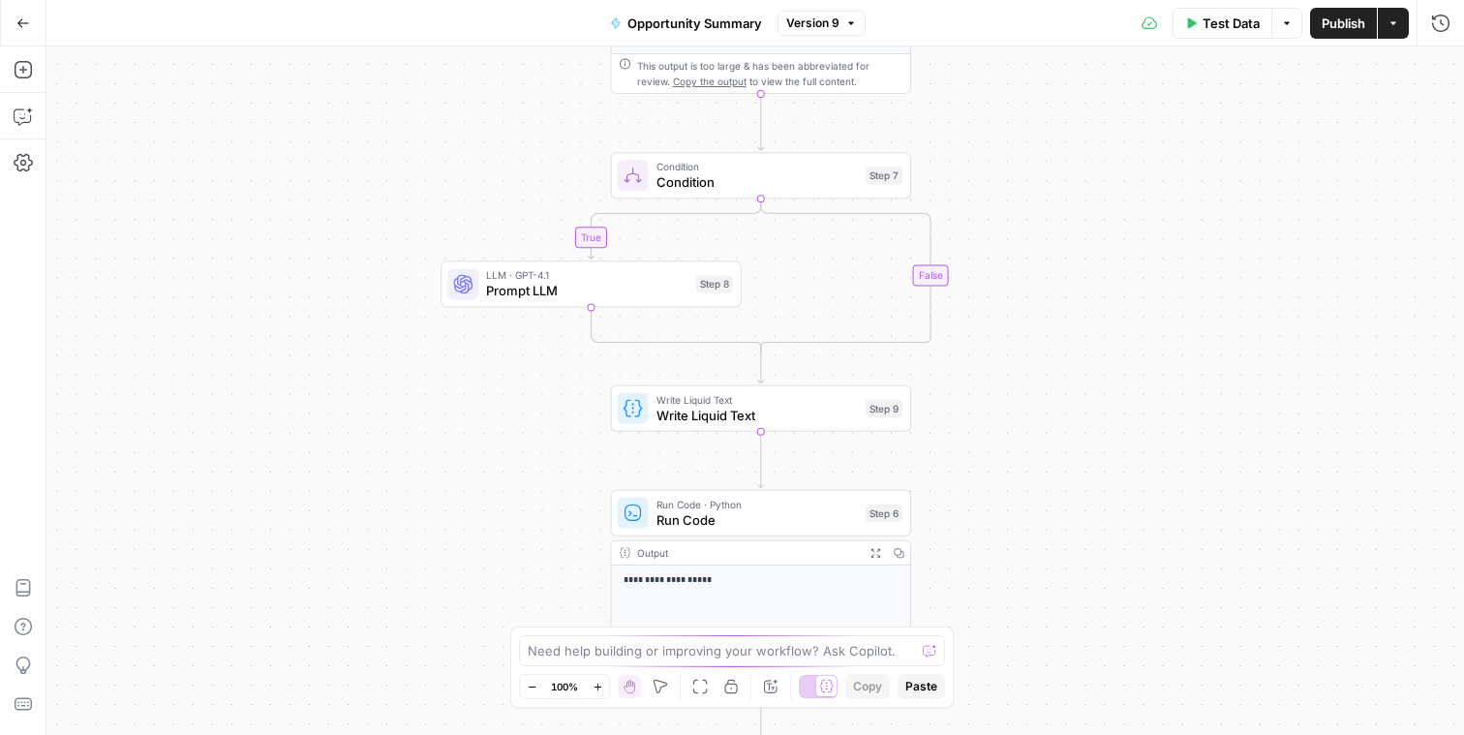
drag, startPoint x: 990, startPoint y: 499, endPoint x: 975, endPoint y: 401, distance: 98.9
click at [975, 401] on div "**********" at bounding box center [755, 390] width 1418 height 688
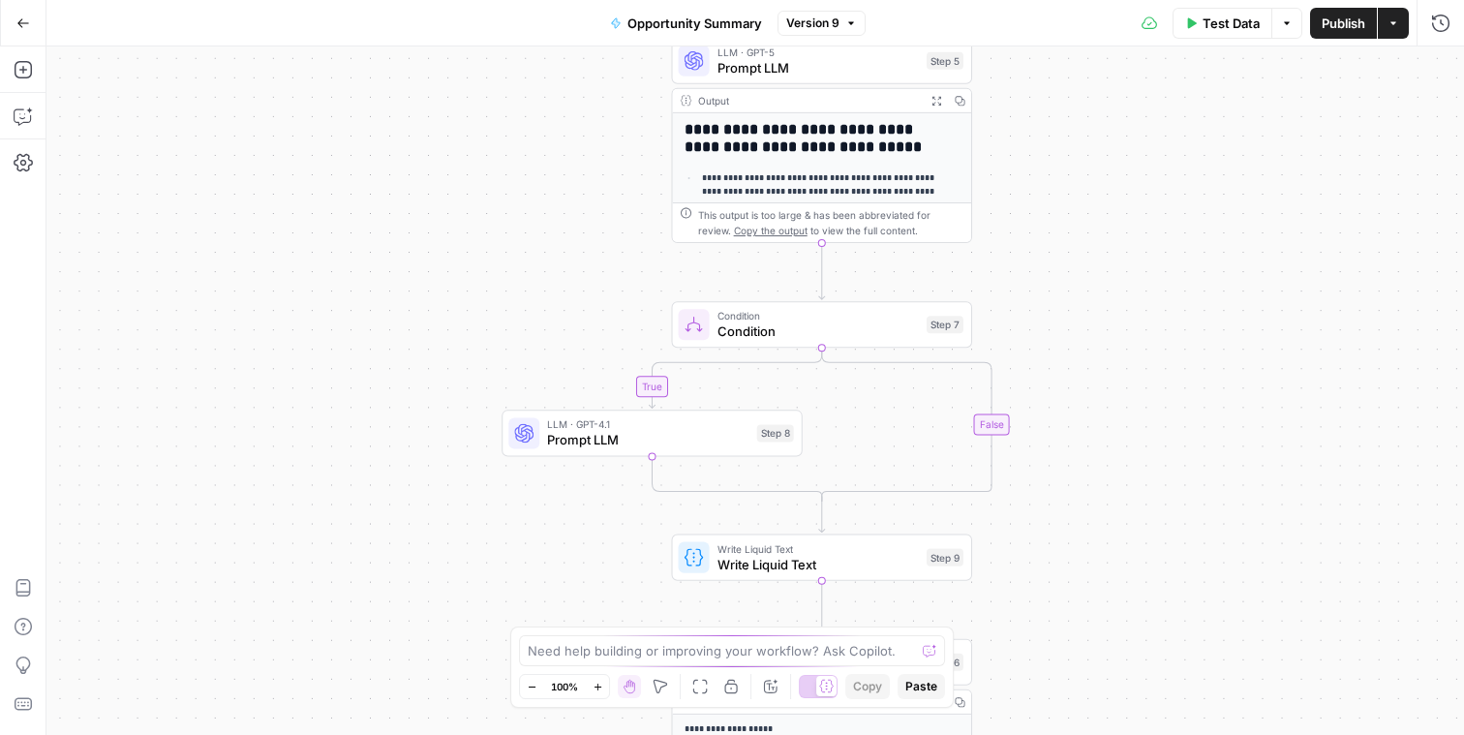
drag, startPoint x: 970, startPoint y: 398, endPoint x: 1036, endPoint y: 548, distance: 163.9
click at [1036, 548] on div "**********" at bounding box center [755, 390] width 1418 height 688
click at [555, 336] on div "**********" at bounding box center [755, 390] width 1418 height 688
click at [8, 71] on button "Add Steps" at bounding box center [23, 69] width 31 height 31
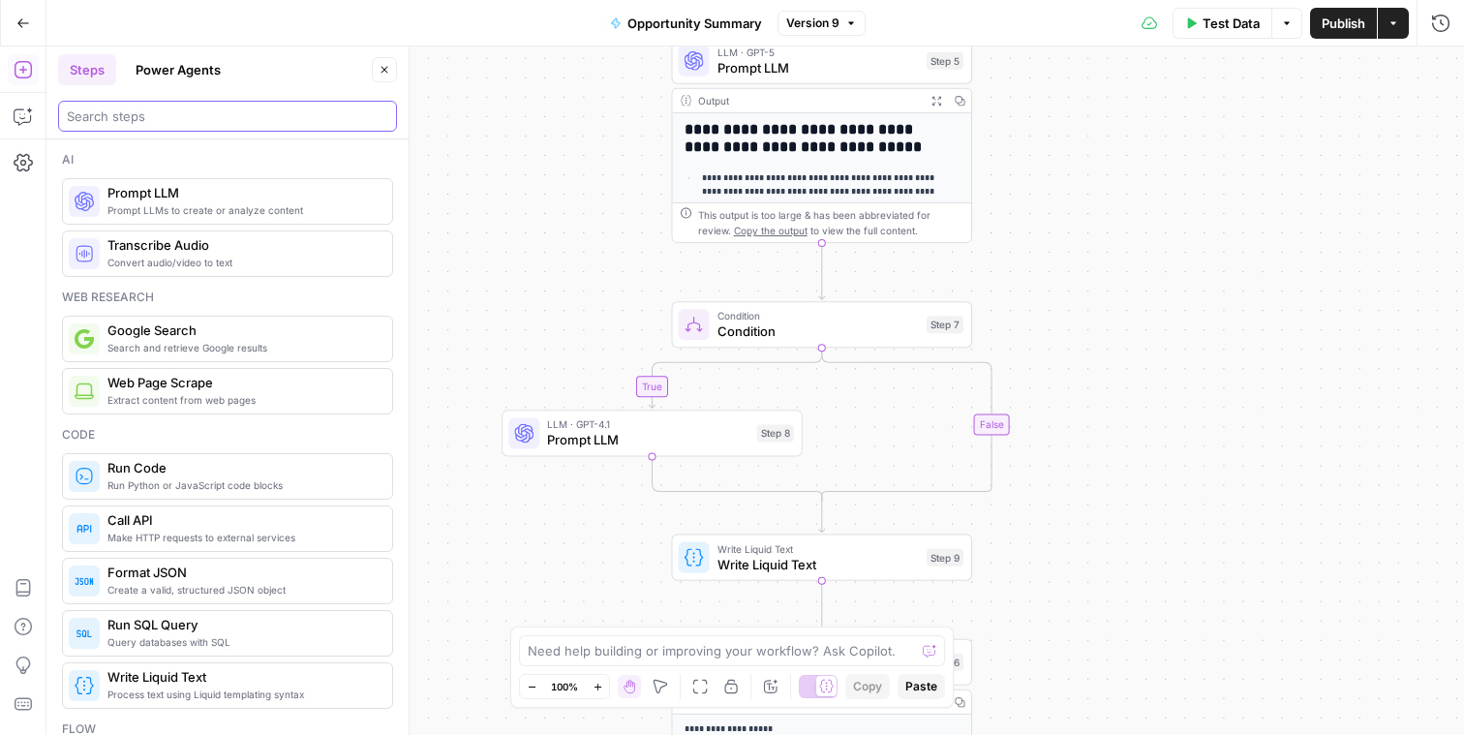
click at [197, 113] on input "search" at bounding box center [227, 116] width 321 height 19
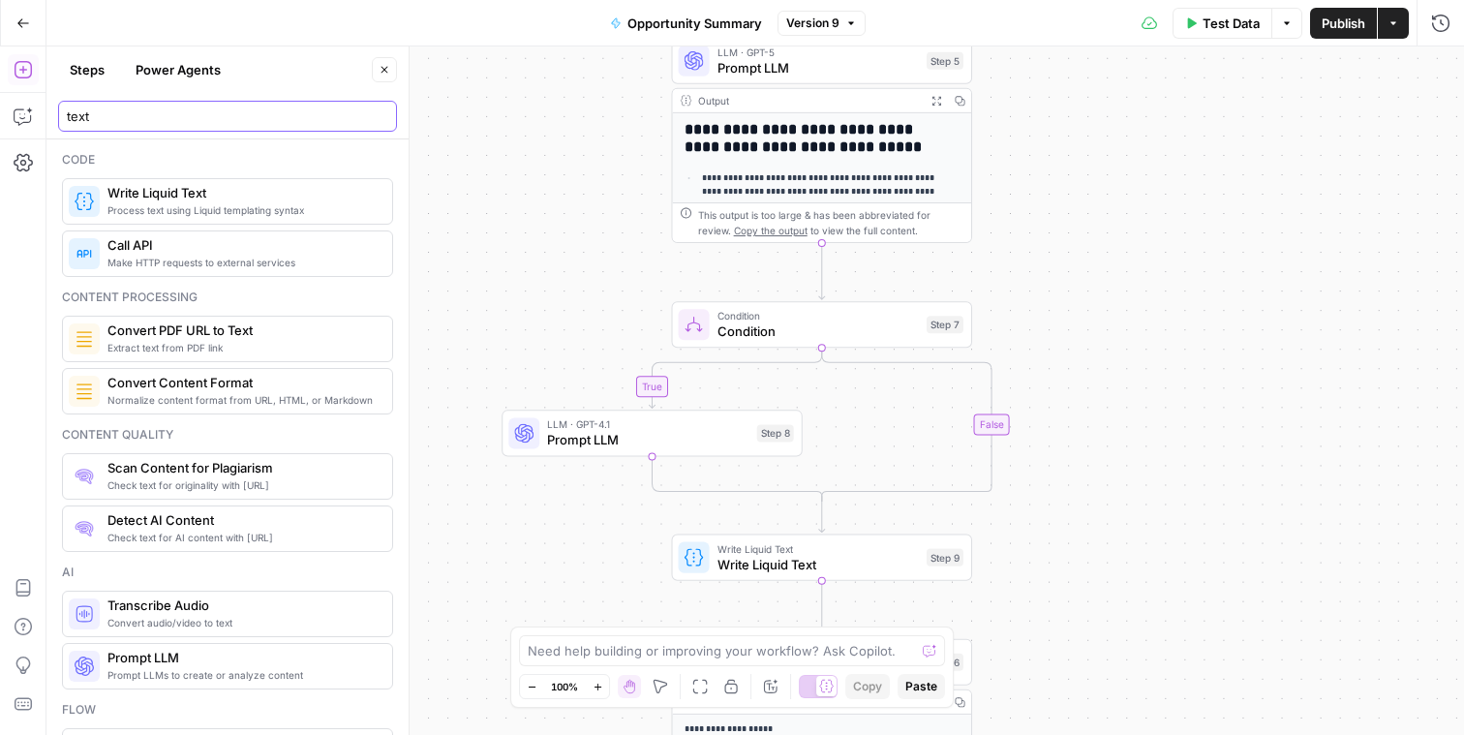
click at [198, 119] on input "text" at bounding box center [227, 116] width 321 height 19
click at [197, 120] on input "text" at bounding box center [227, 116] width 321 height 19
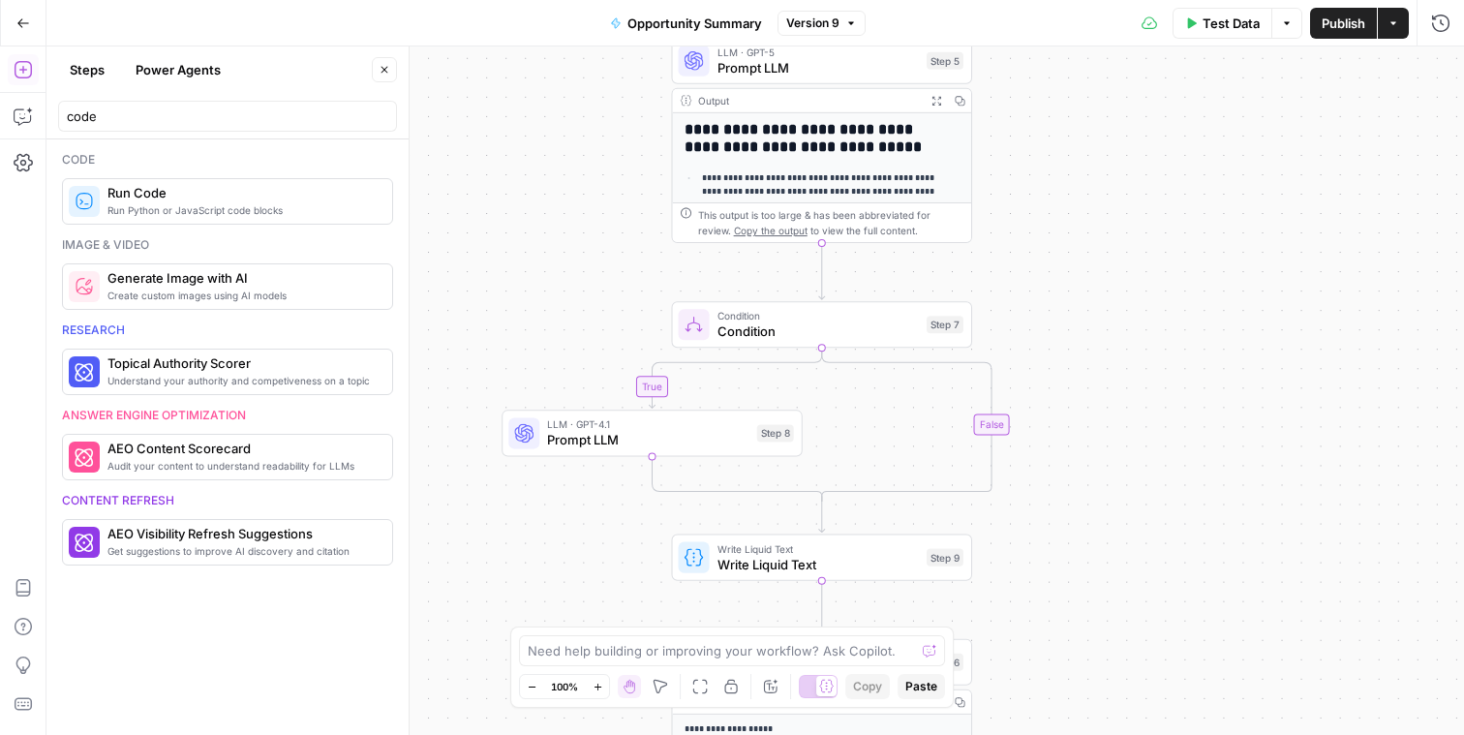
click at [181, 187] on span "Run Code" at bounding box center [241, 192] width 269 height 19
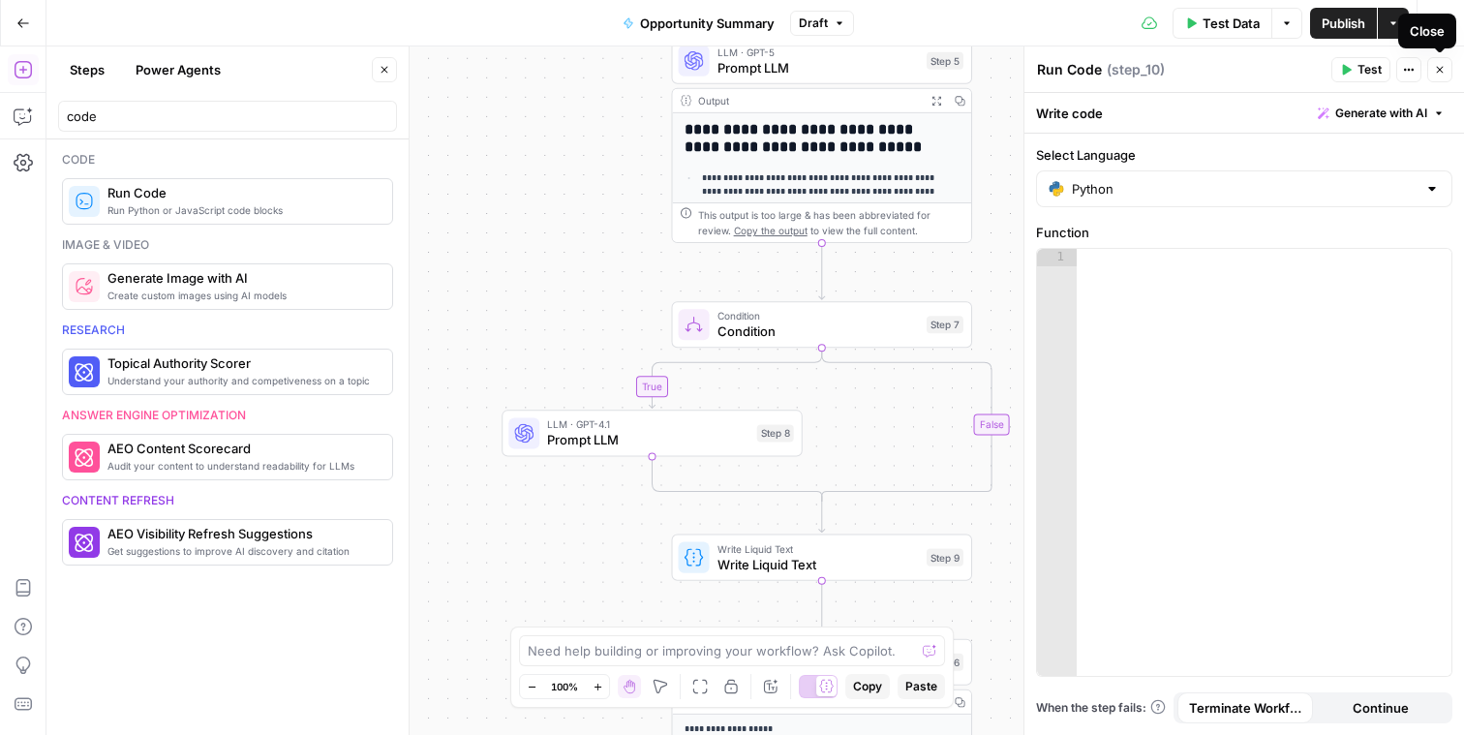
click at [1439, 73] on icon "button" at bounding box center [1440, 70] width 12 height 12
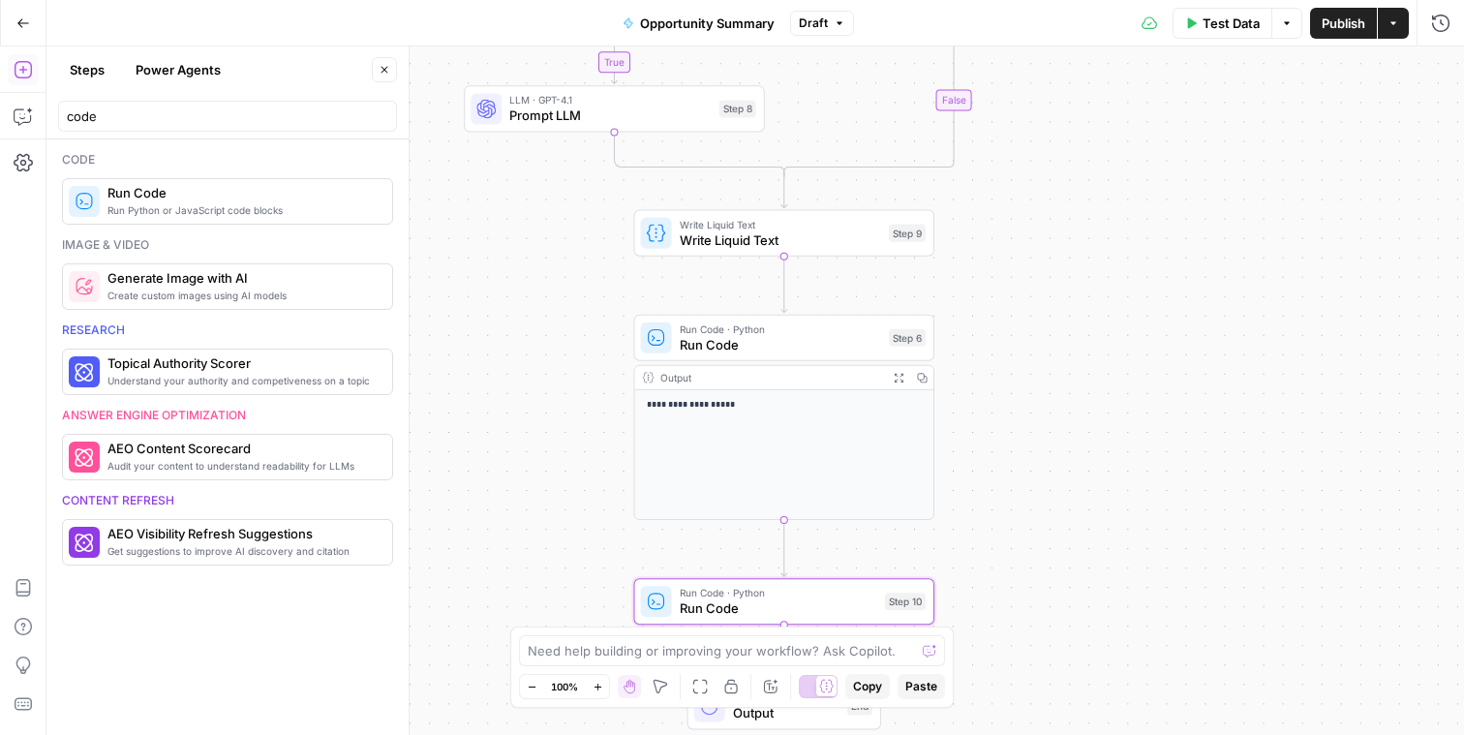
drag, startPoint x: 1141, startPoint y: 473, endPoint x: 1120, endPoint y: 117, distance: 355.9
click at [1120, 117] on div "**********" at bounding box center [755, 390] width 1418 height 688
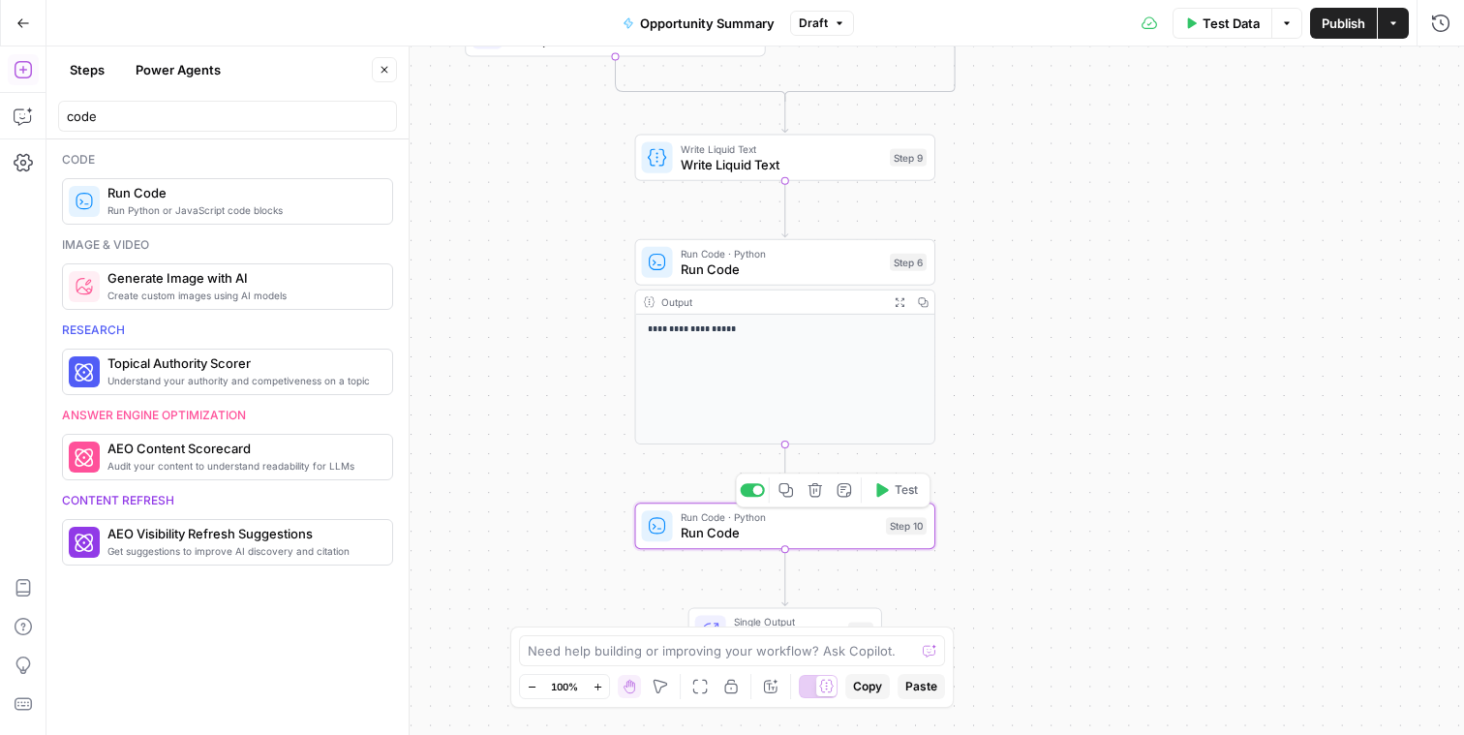
click at [813, 488] on icon "button" at bounding box center [815, 489] width 15 height 15
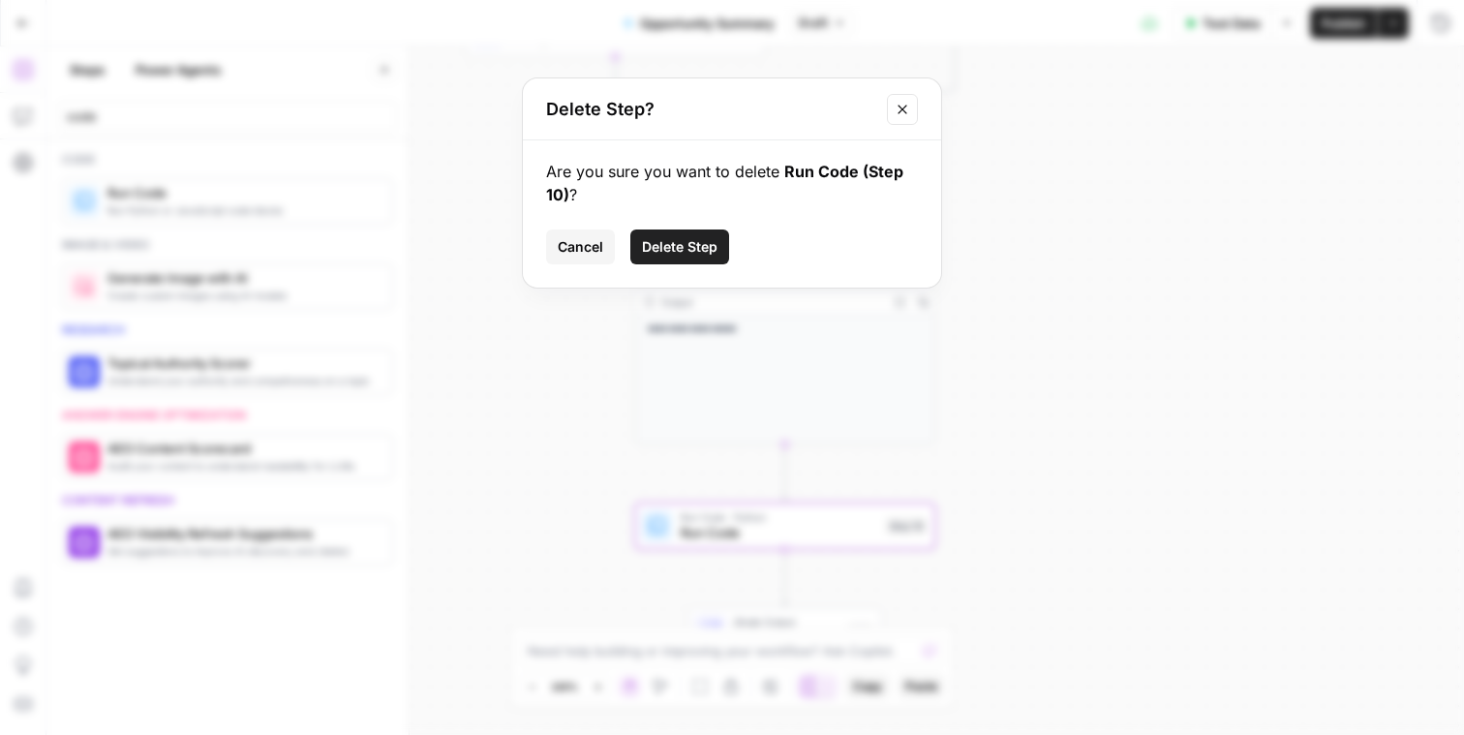
click at [687, 249] on span "Delete Step" at bounding box center [680, 246] width 76 height 19
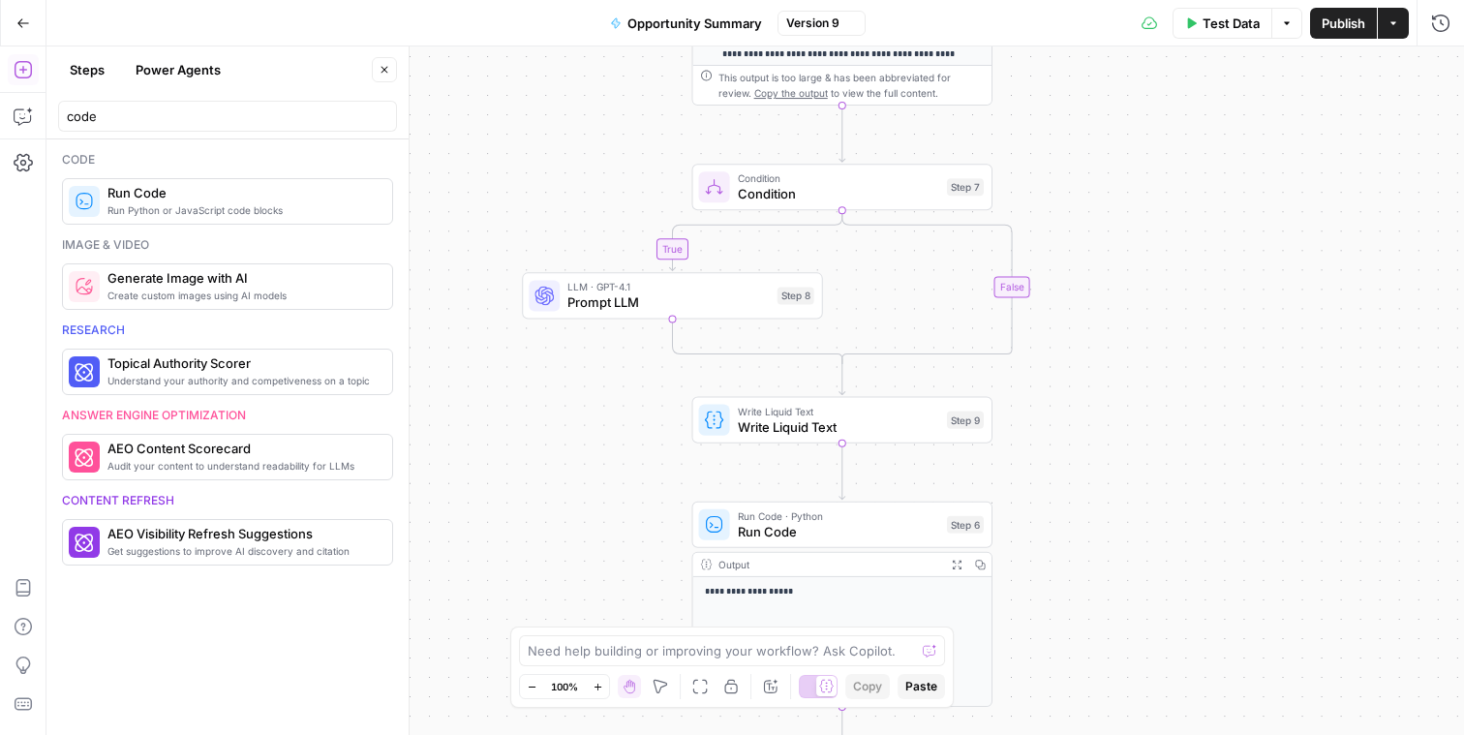
drag, startPoint x: 1134, startPoint y: 311, endPoint x: 1191, endPoint y: 567, distance: 262.9
click at [1191, 567] on div "**********" at bounding box center [755, 390] width 1418 height 688
click at [585, 399] on div "**********" at bounding box center [755, 390] width 1418 height 688
click at [260, 107] on input "code" at bounding box center [227, 116] width 321 height 19
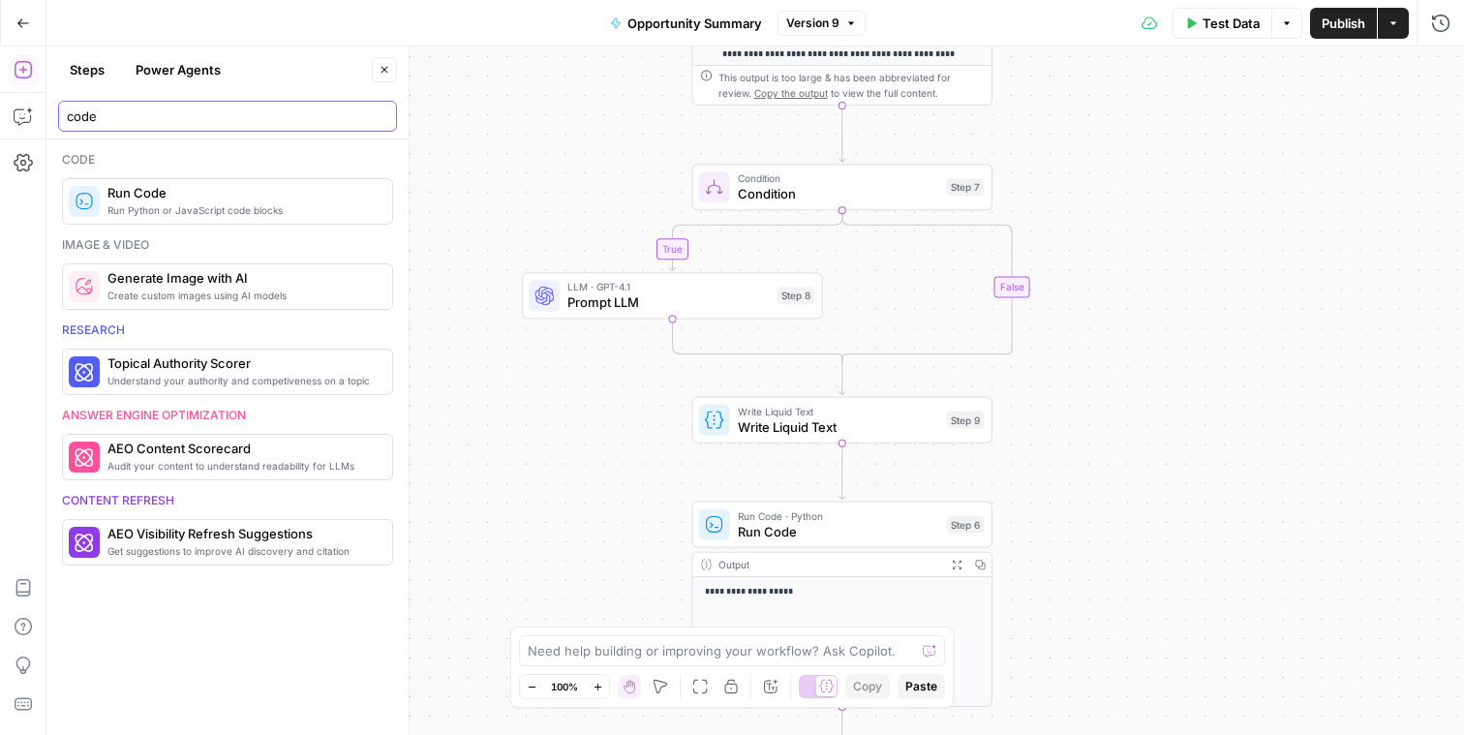
type input "\"
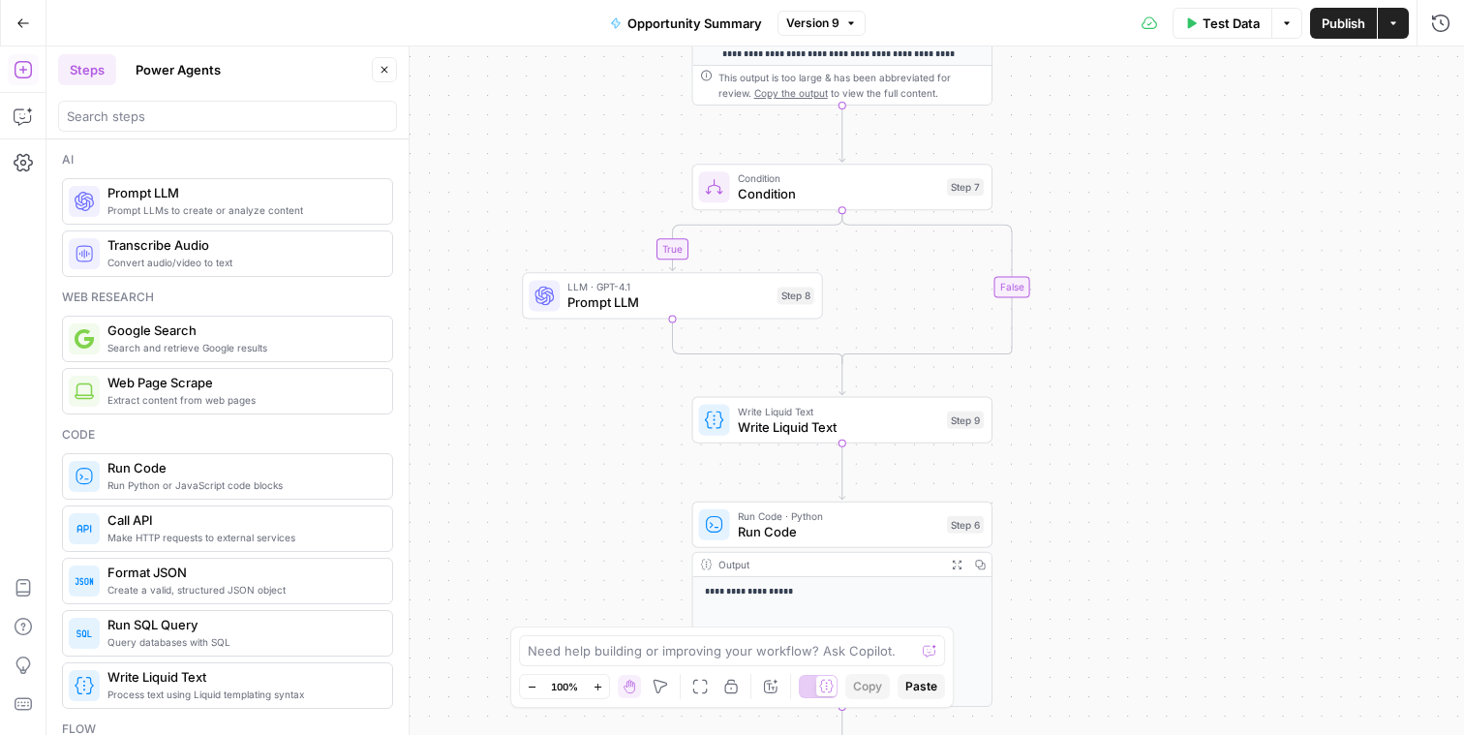
click at [460, 160] on div "**********" at bounding box center [755, 390] width 1418 height 688
click at [588, 306] on span "Prompt LLM" at bounding box center [667, 301] width 201 height 19
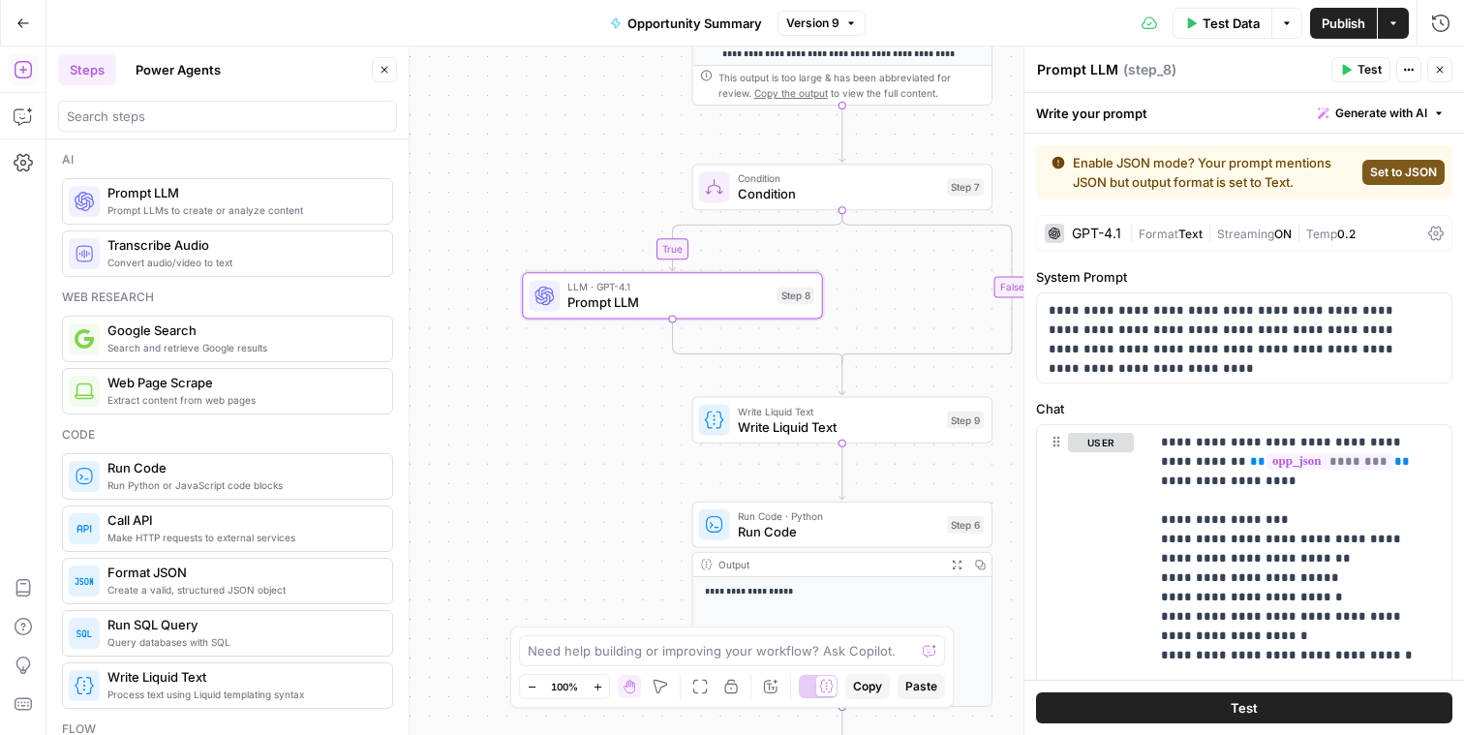
click at [1171, 247] on div "GPT-4.1 | Format Text | Streaming ON | Temp 0.2" at bounding box center [1244, 233] width 416 height 37
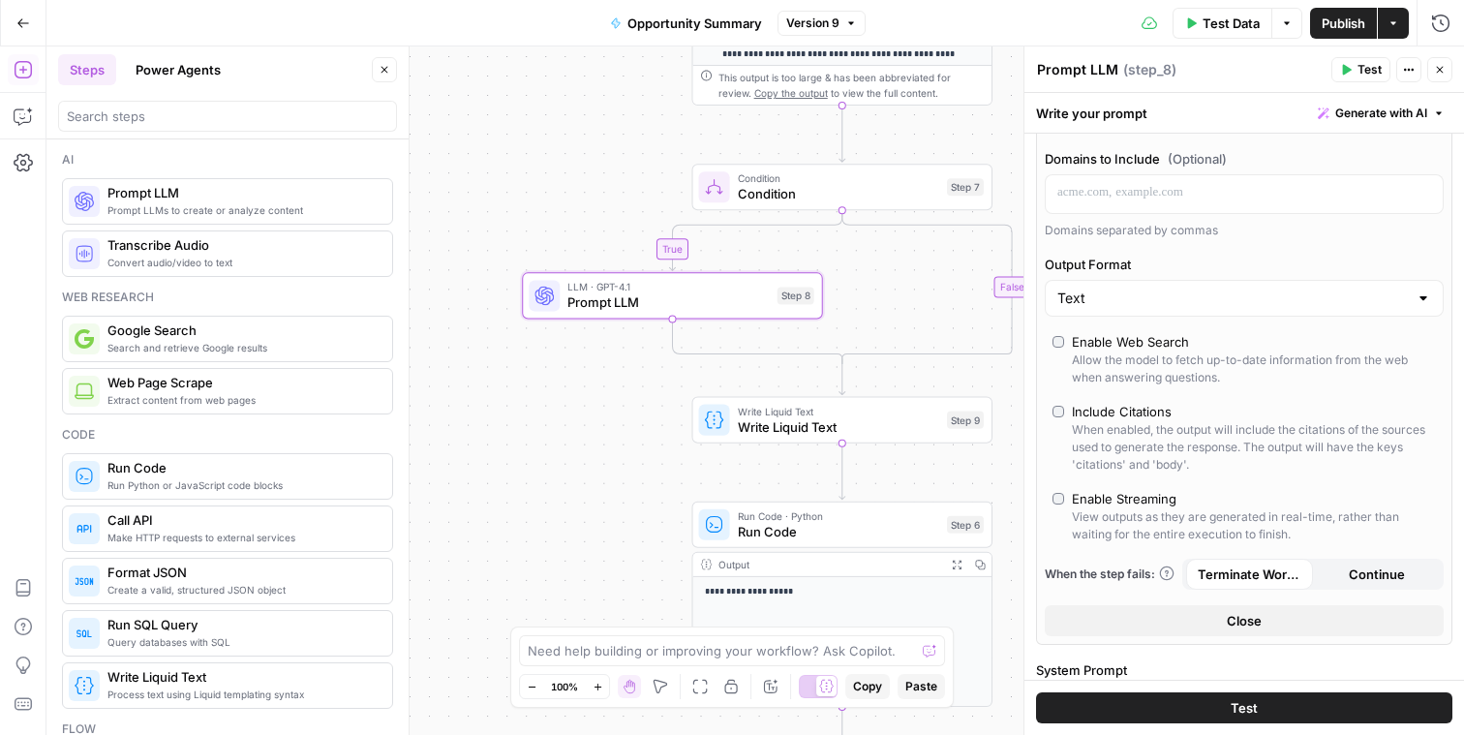
scroll to position [436, 0]
click at [1152, 514] on div "View outputs as they are generated in real-time, rather than waiting for the en…" at bounding box center [1254, 524] width 364 height 35
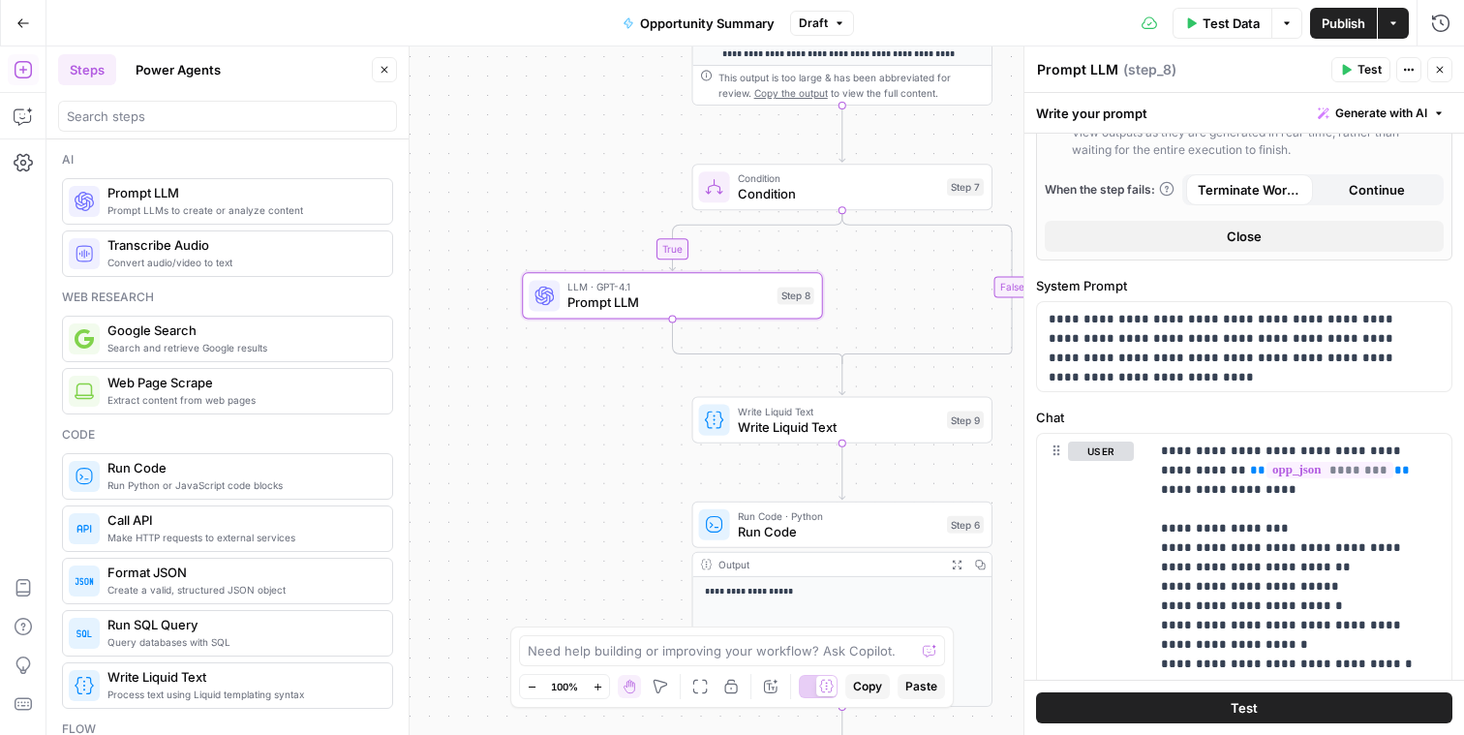
scroll to position [1326, 0]
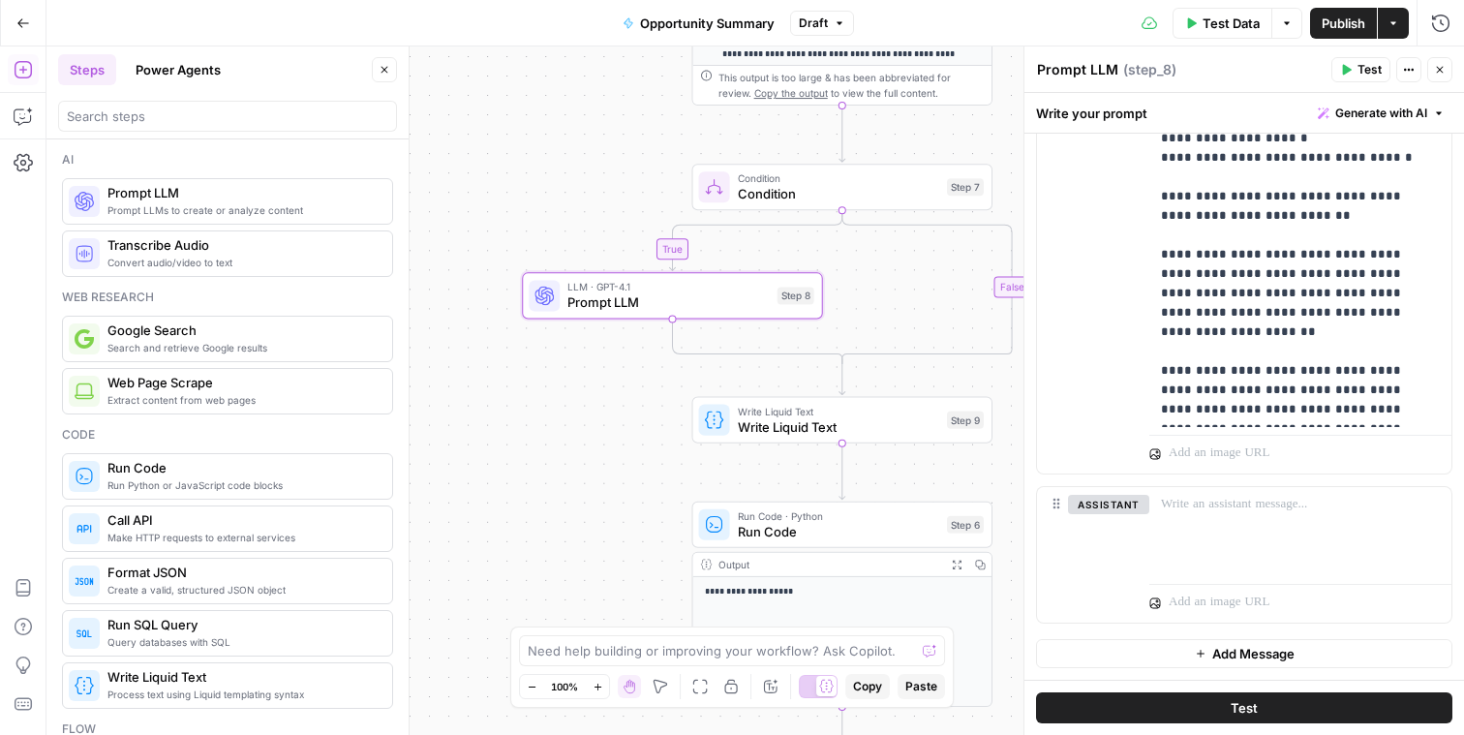
click at [765, 196] on span "Condition" at bounding box center [838, 193] width 201 height 19
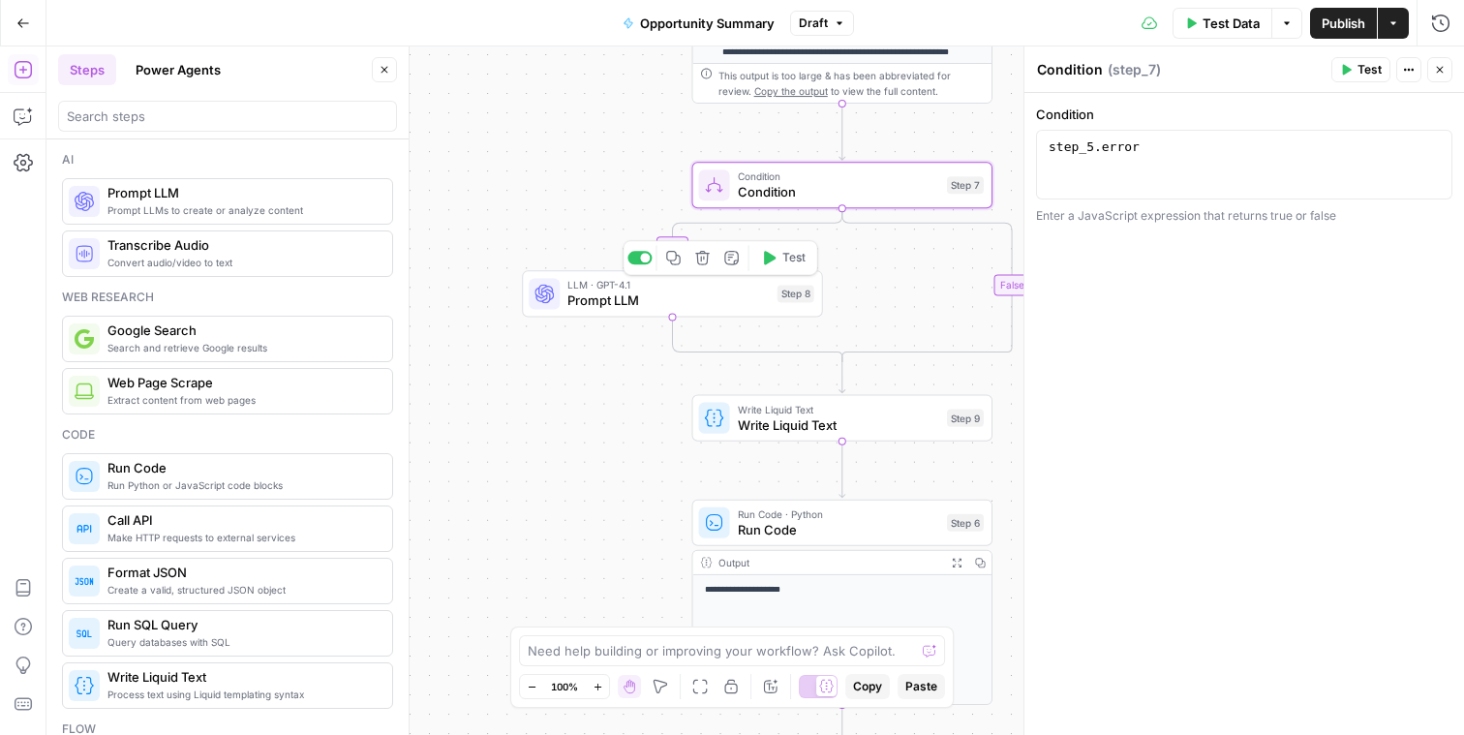
click at [753, 287] on span "LLM · GPT-4.1" at bounding box center [667, 284] width 201 height 15
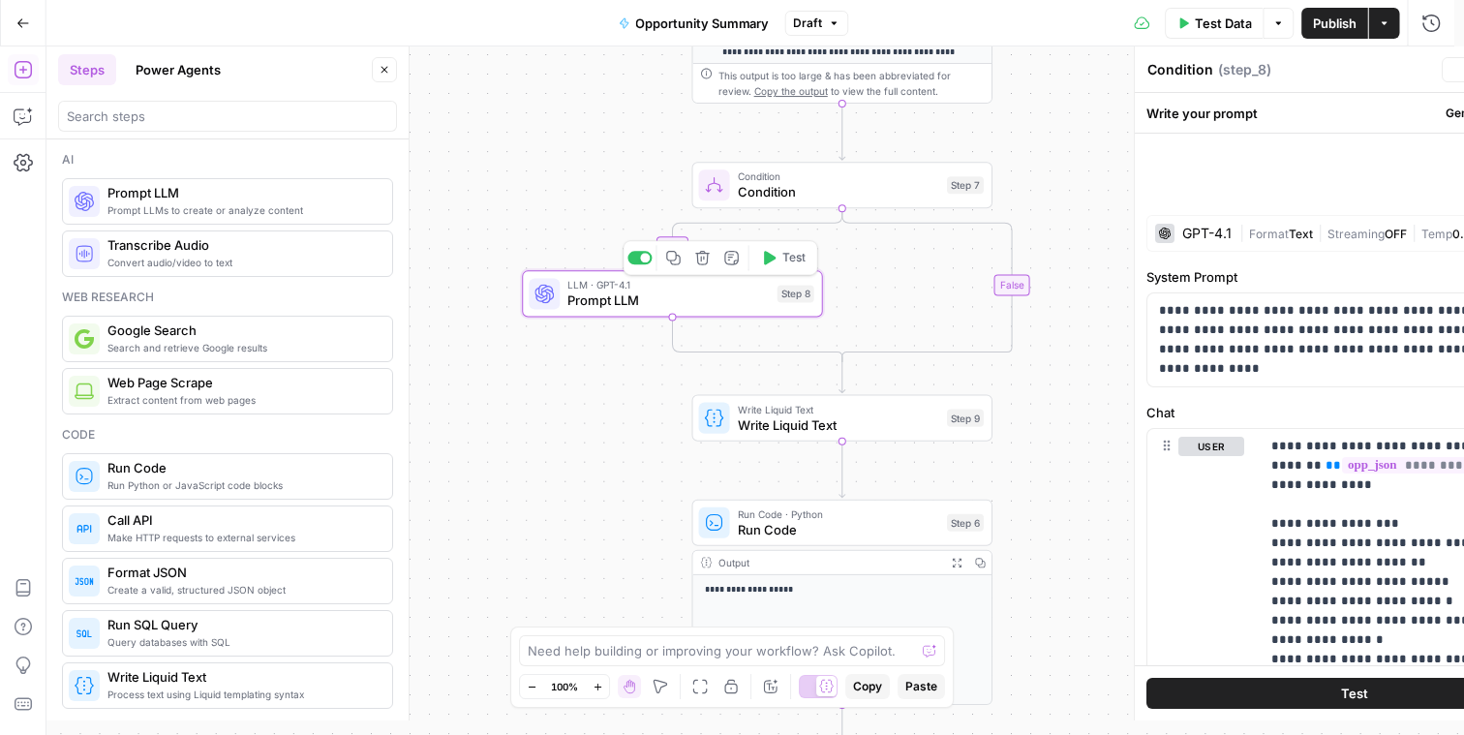
type textarea "Prompt LLM"
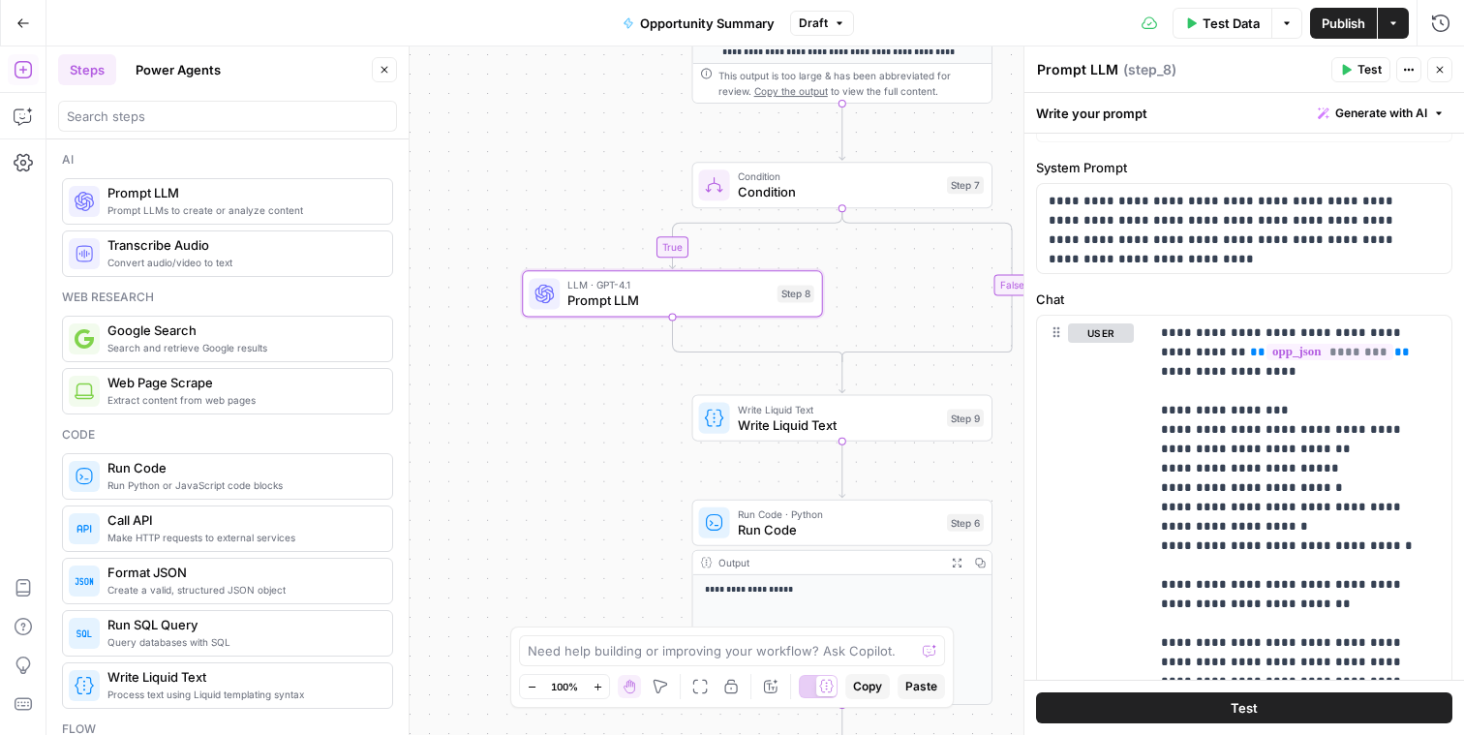
scroll to position [0, 0]
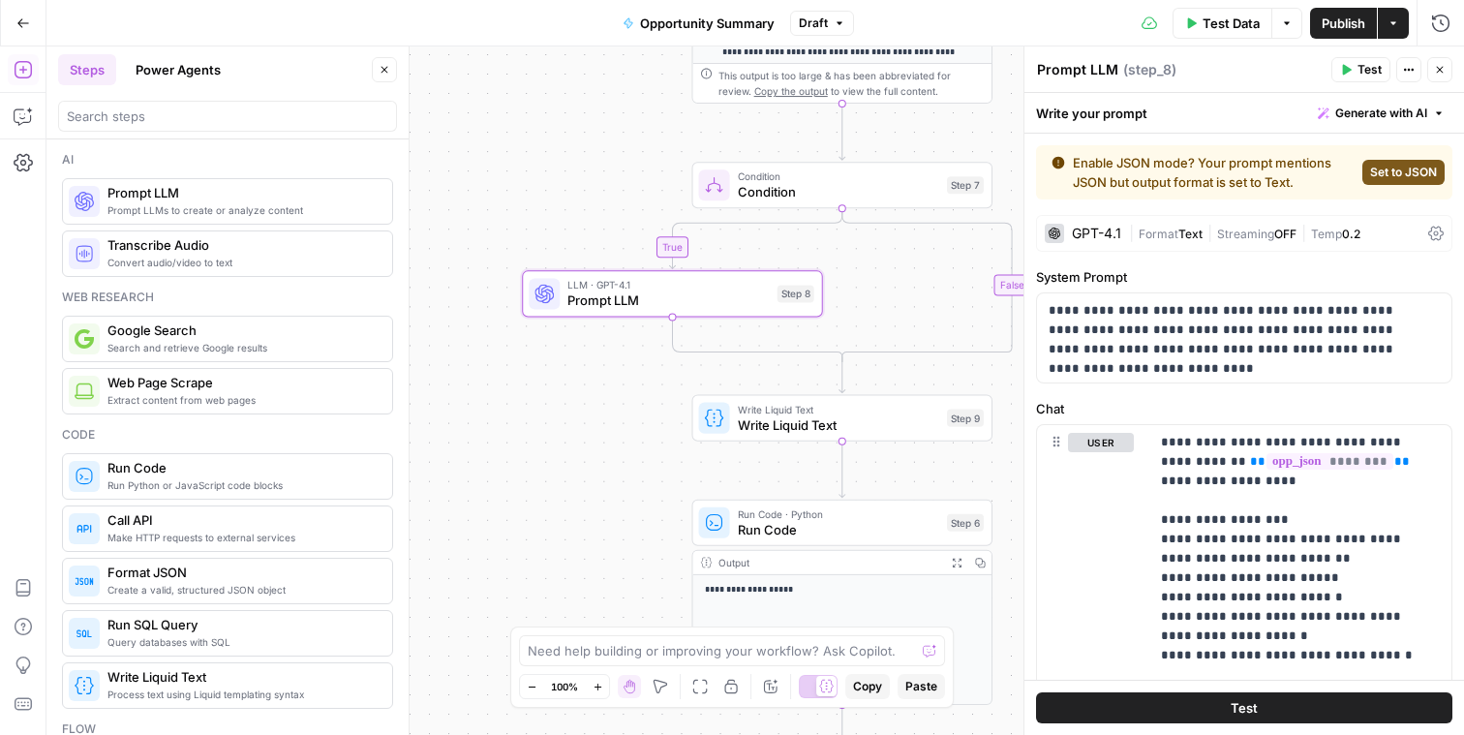
click at [1428, 236] on icon at bounding box center [1435, 233] width 15 height 15
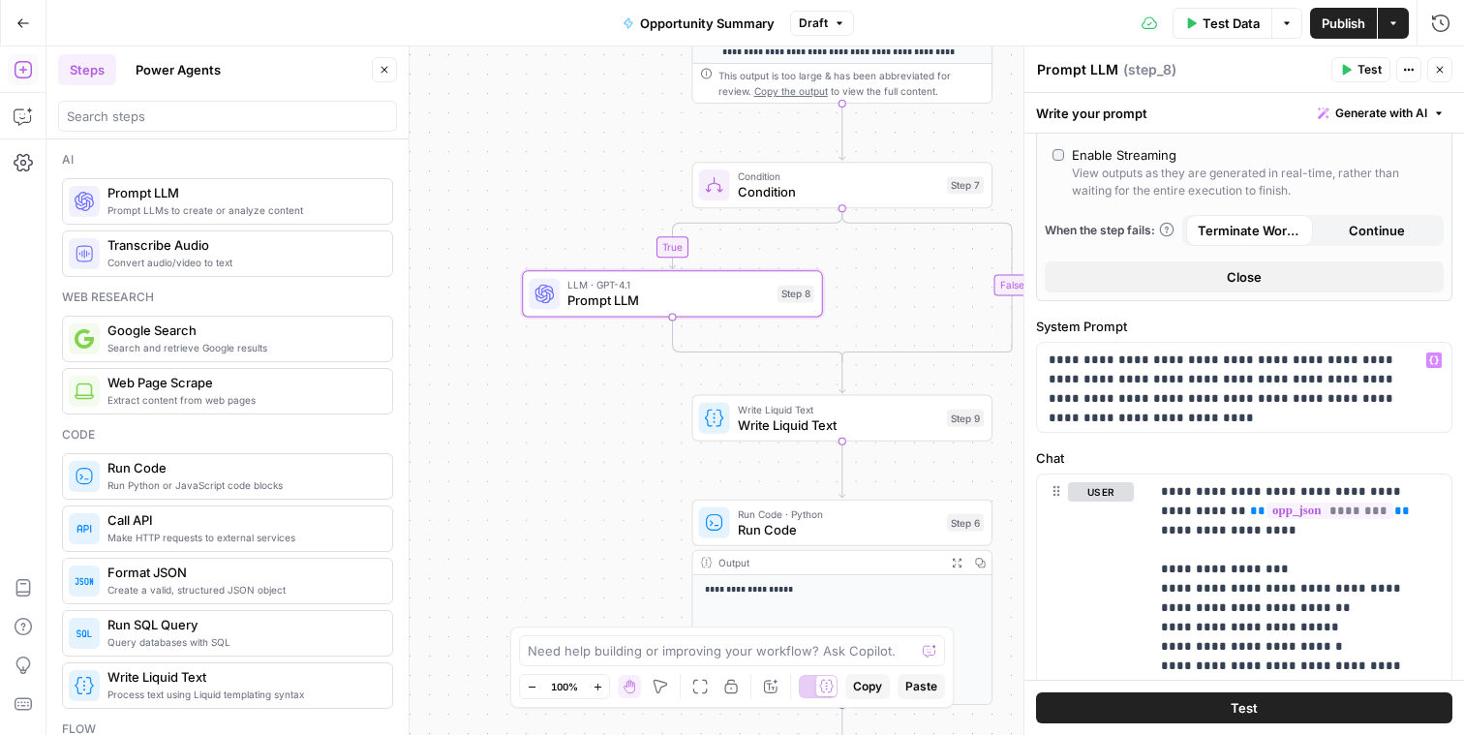
scroll to position [1326, 0]
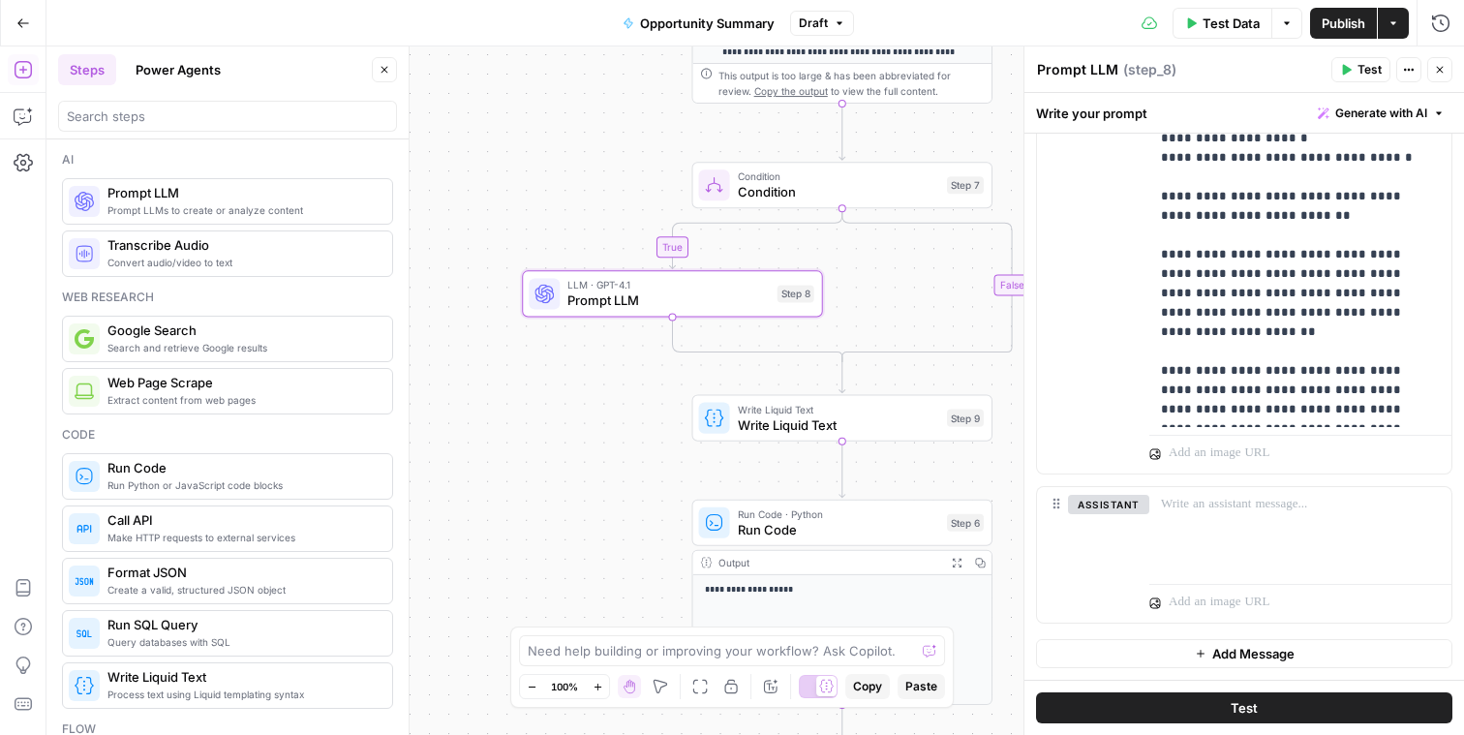
click at [900, 428] on span "Write Liquid Text" at bounding box center [838, 424] width 201 height 19
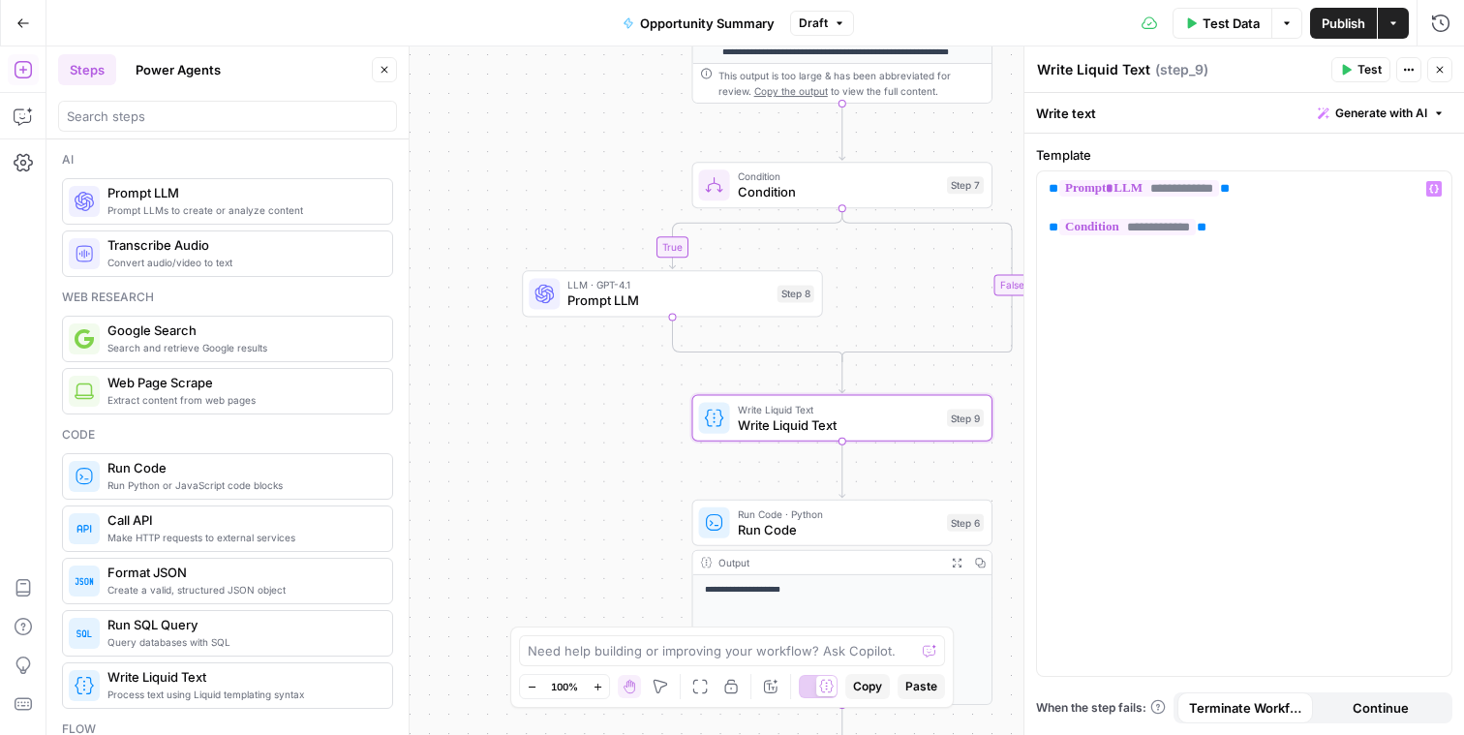
click at [898, 530] on span "Run Code" at bounding box center [838, 529] width 201 height 19
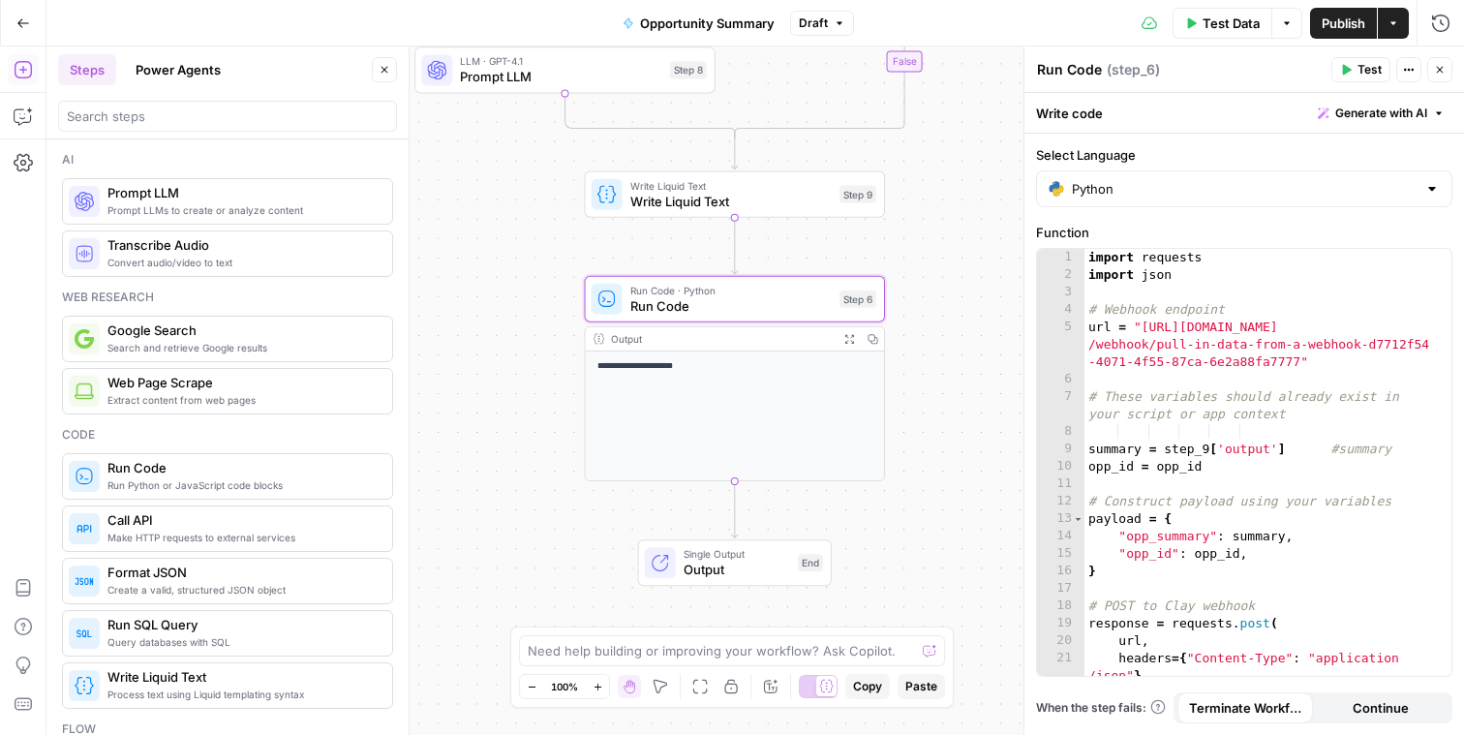
drag, startPoint x: 616, startPoint y: 483, endPoint x: 513, endPoint y: 251, distance: 254.0
click at [513, 252] on div "**********" at bounding box center [755, 390] width 1418 height 688
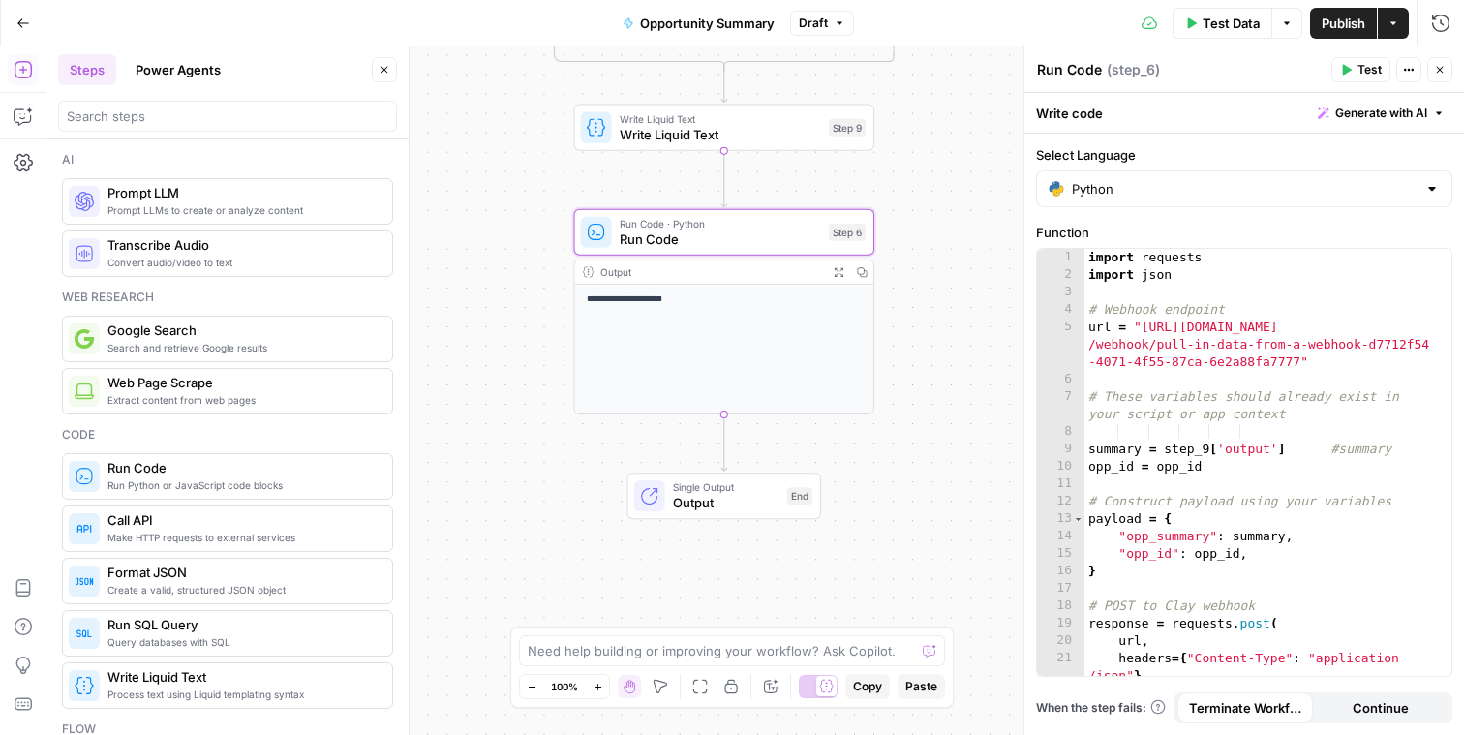
drag, startPoint x: 934, startPoint y: 547, endPoint x: 904, endPoint y: 498, distance: 57.8
click at [922, 497] on div "**********" at bounding box center [755, 390] width 1418 height 688
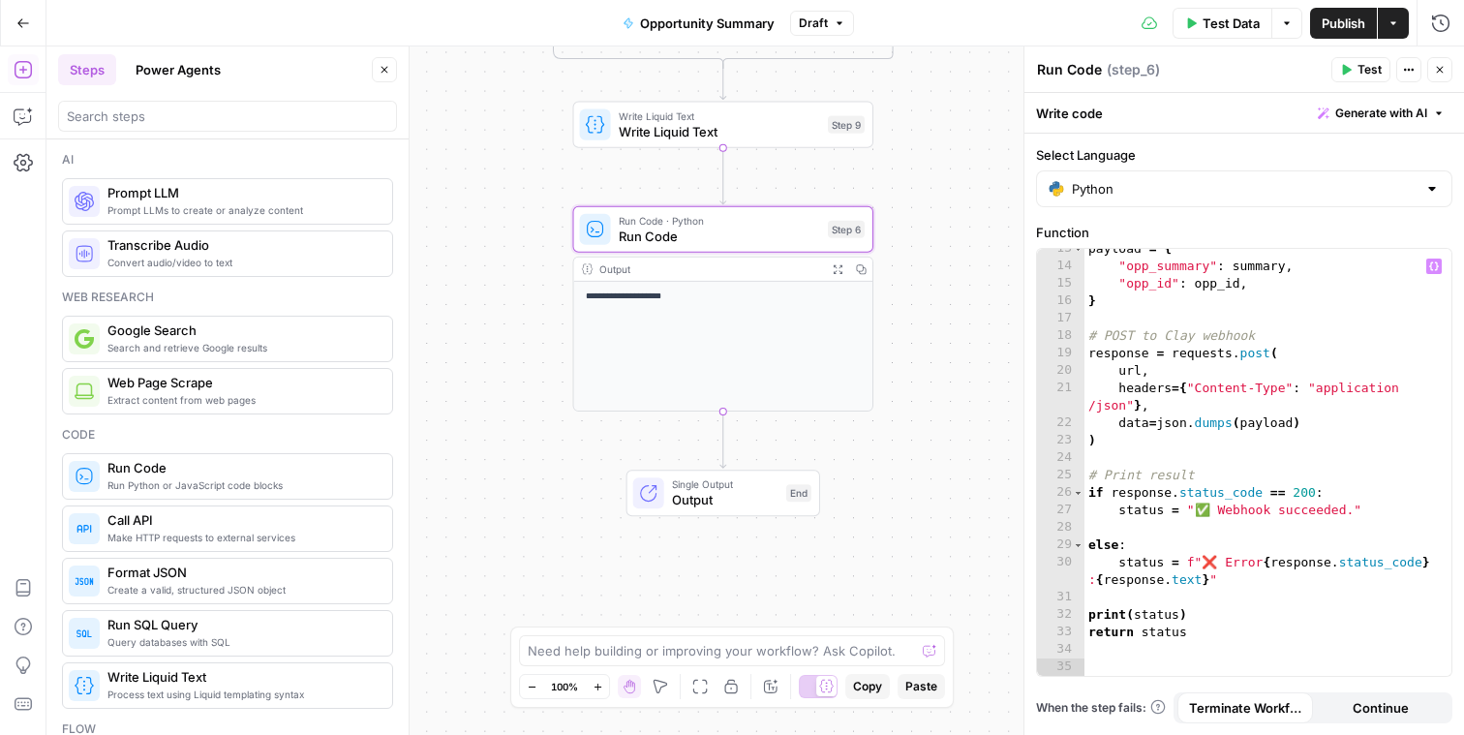
scroll to position [0, 0]
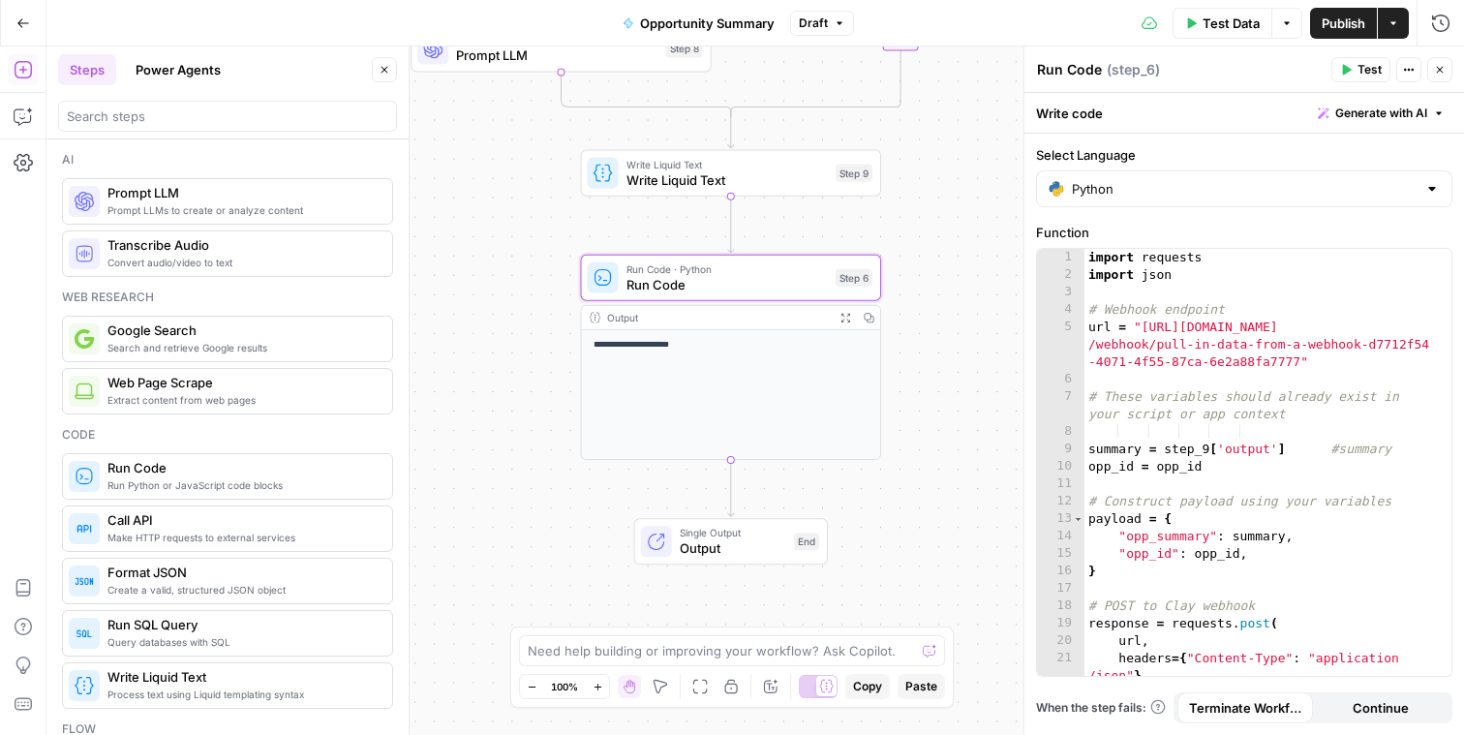
drag, startPoint x: 925, startPoint y: 457, endPoint x: 937, endPoint y: 508, distance: 52.8
click at [937, 508] on div "**********" at bounding box center [755, 390] width 1418 height 688
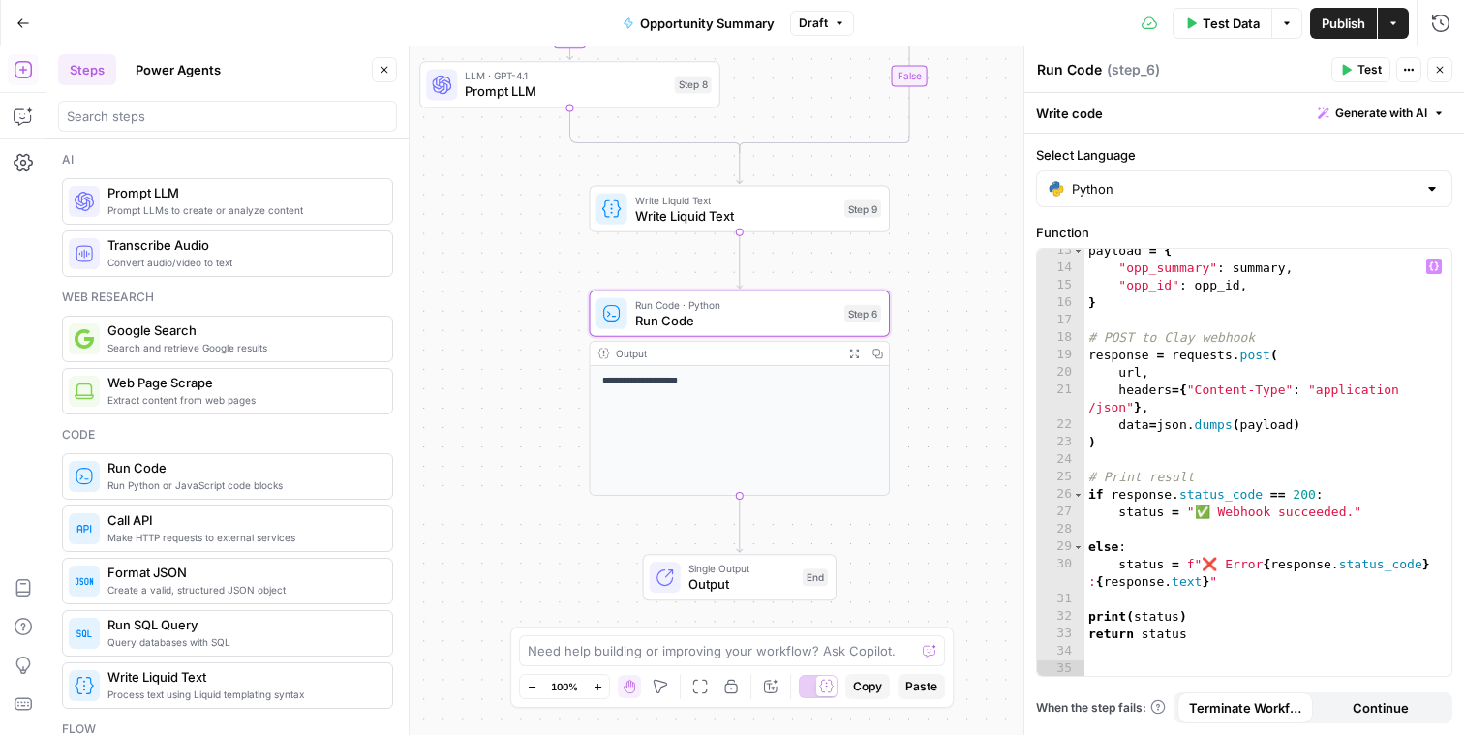
scroll to position [270, 0]
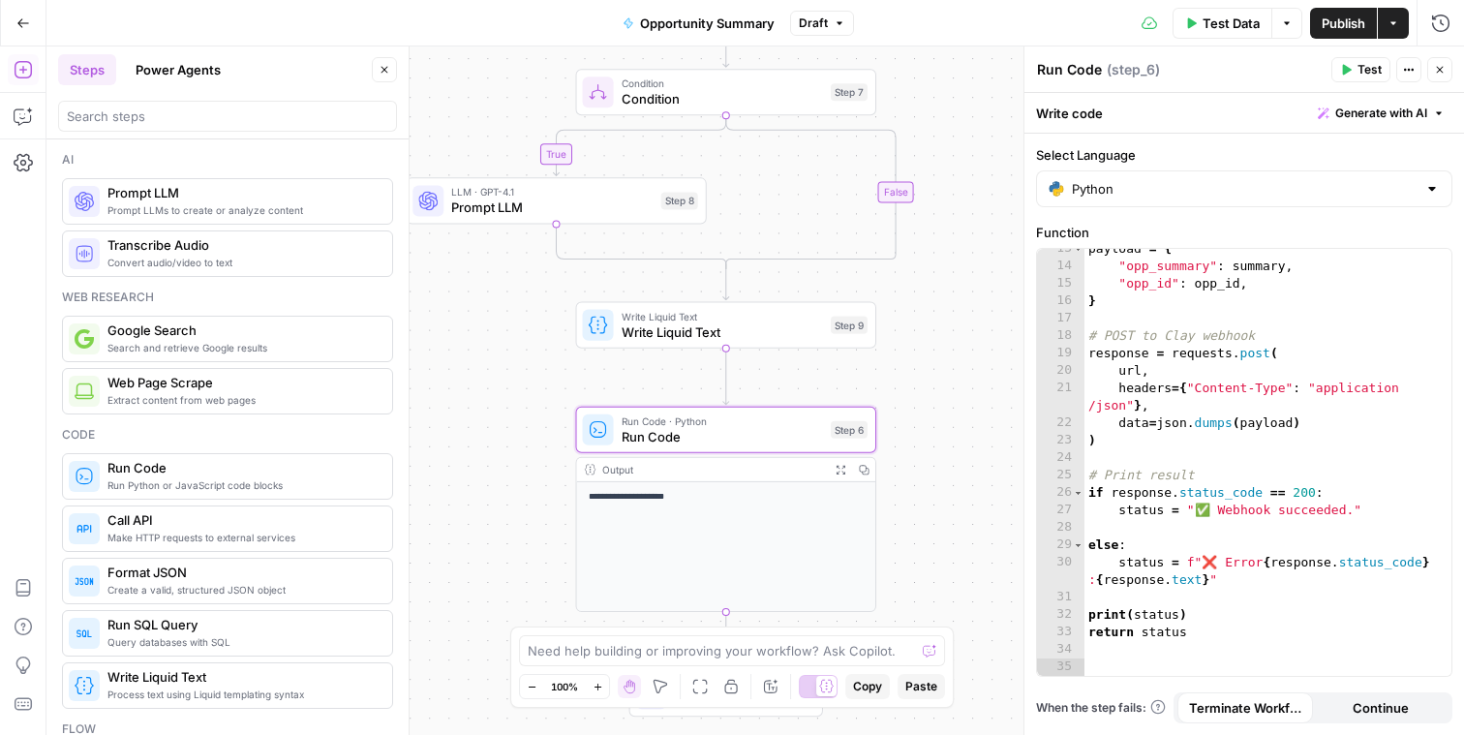
drag, startPoint x: 948, startPoint y: 384, endPoint x: 931, endPoint y: 495, distance: 111.6
click at [934, 502] on div "**********" at bounding box center [755, 390] width 1418 height 688
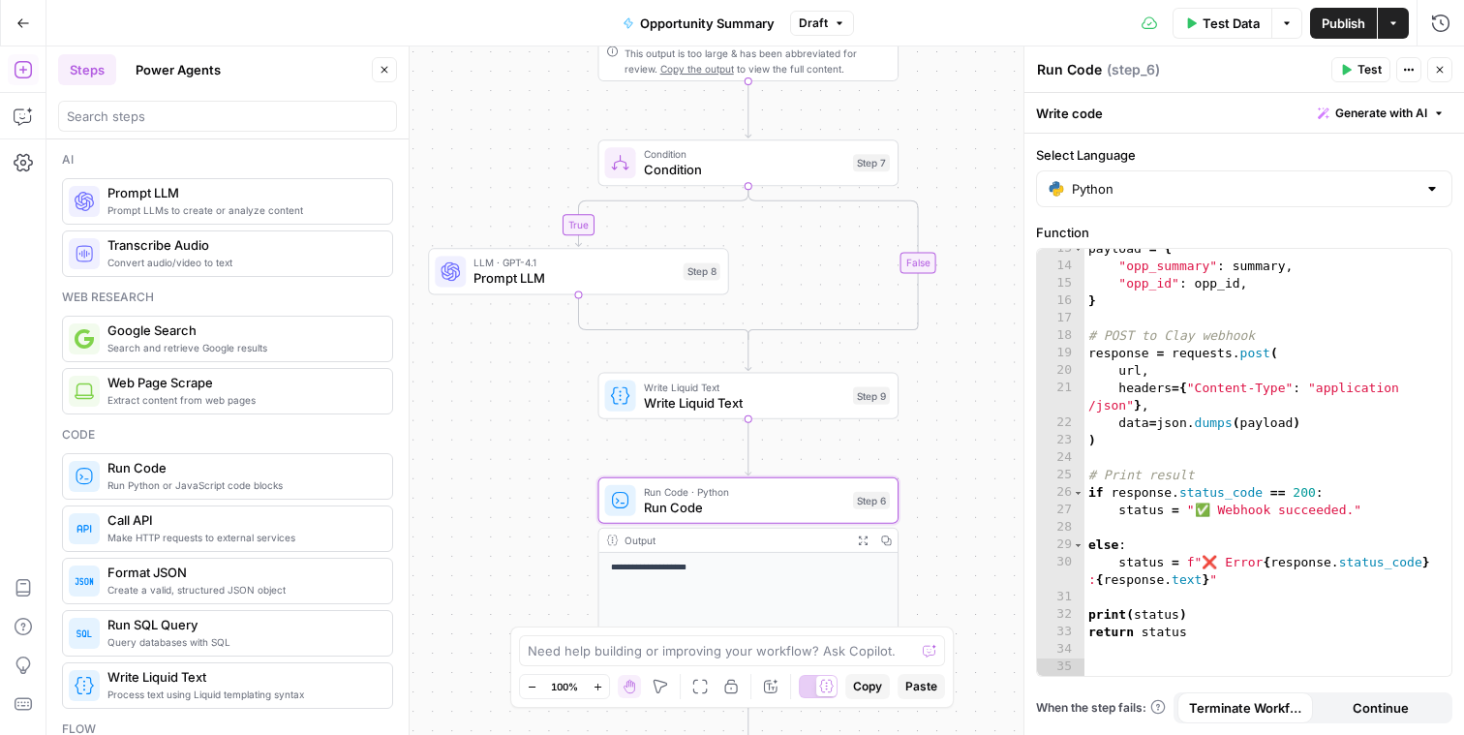
drag, startPoint x: 937, startPoint y: 407, endPoint x: 959, endPoint y: 475, distance: 72.0
click at [960, 478] on div "**********" at bounding box center [755, 390] width 1418 height 688
click at [614, 239] on icon "button" at bounding box center [608, 236] width 15 height 15
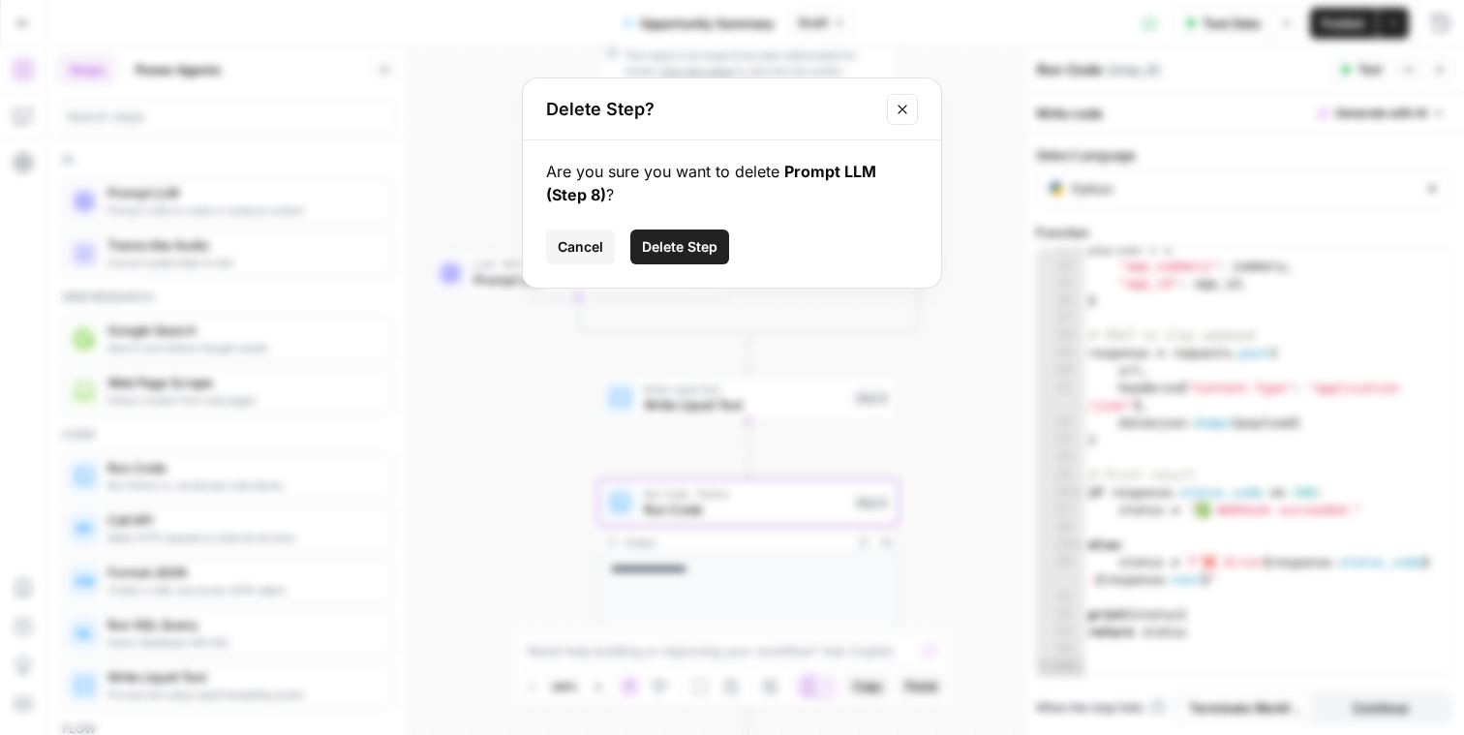
click at [665, 258] on button "Delete Step" at bounding box center [679, 246] width 99 height 35
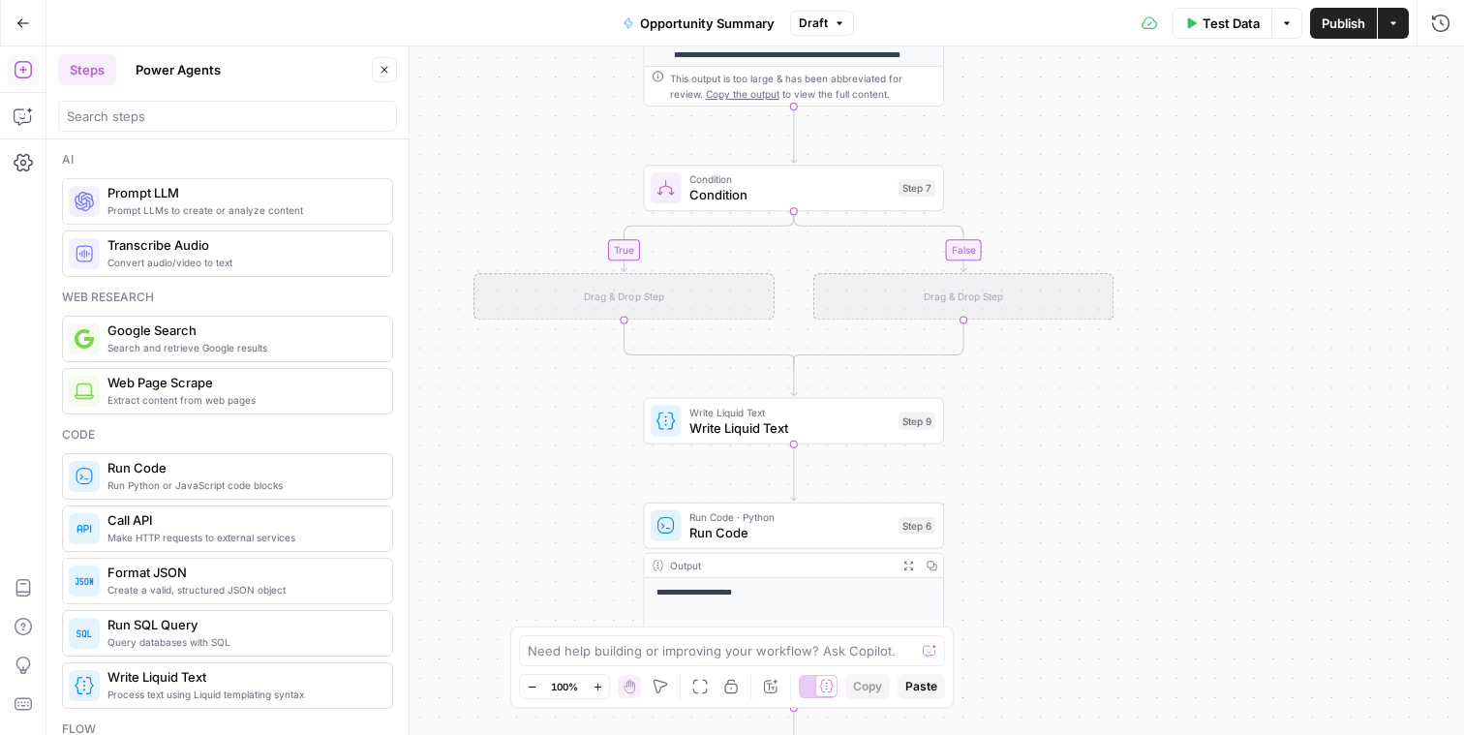
drag, startPoint x: 678, startPoint y: 237, endPoint x: 601, endPoint y: 245, distance: 76.9
click at [703, 251] on div "**********" at bounding box center [755, 390] width 1418 height 688
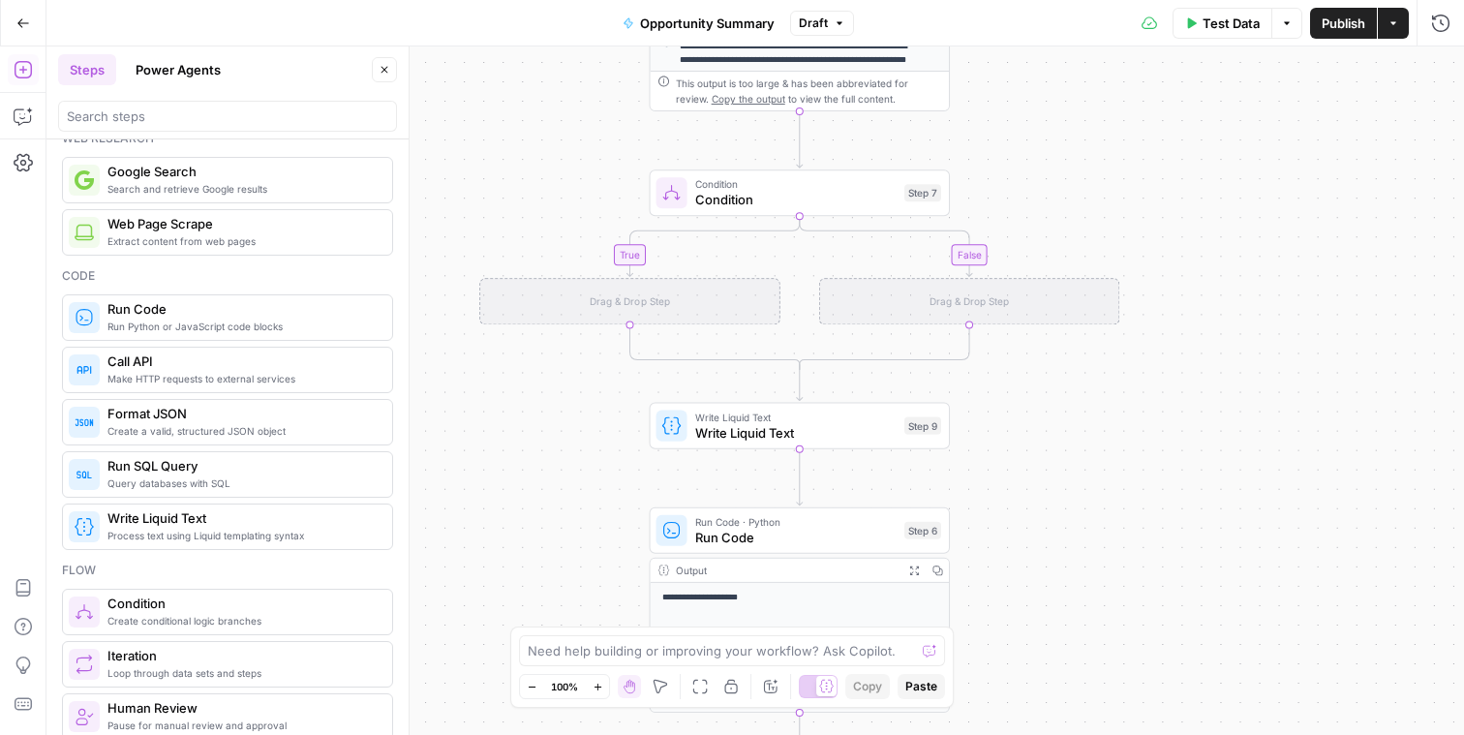
scroll to position [161, 0]
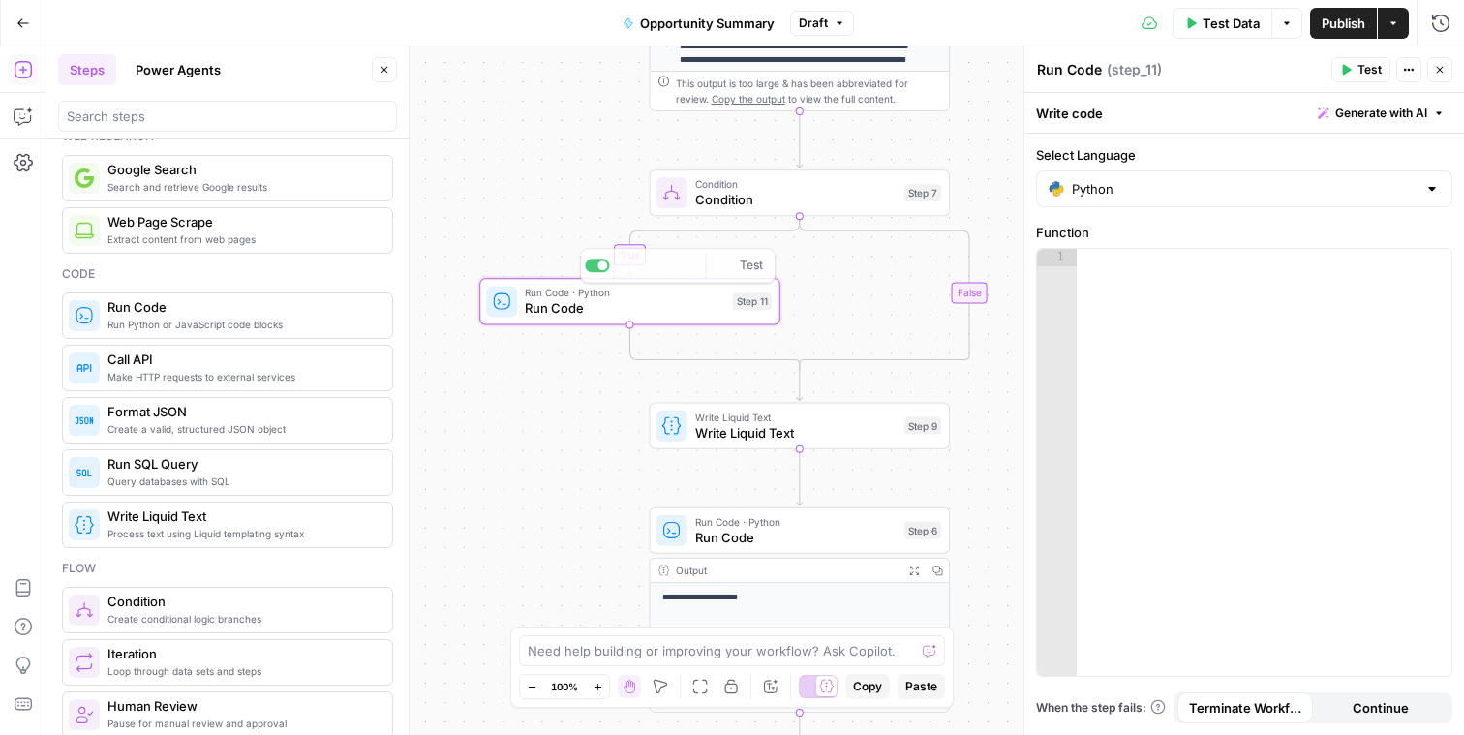
click at [1276, 313] on div at bounding box center [1264, 480] width 375 height 462
click at [26, 23] on icon "button" at bounding box center [23, 23] width 14 height 14
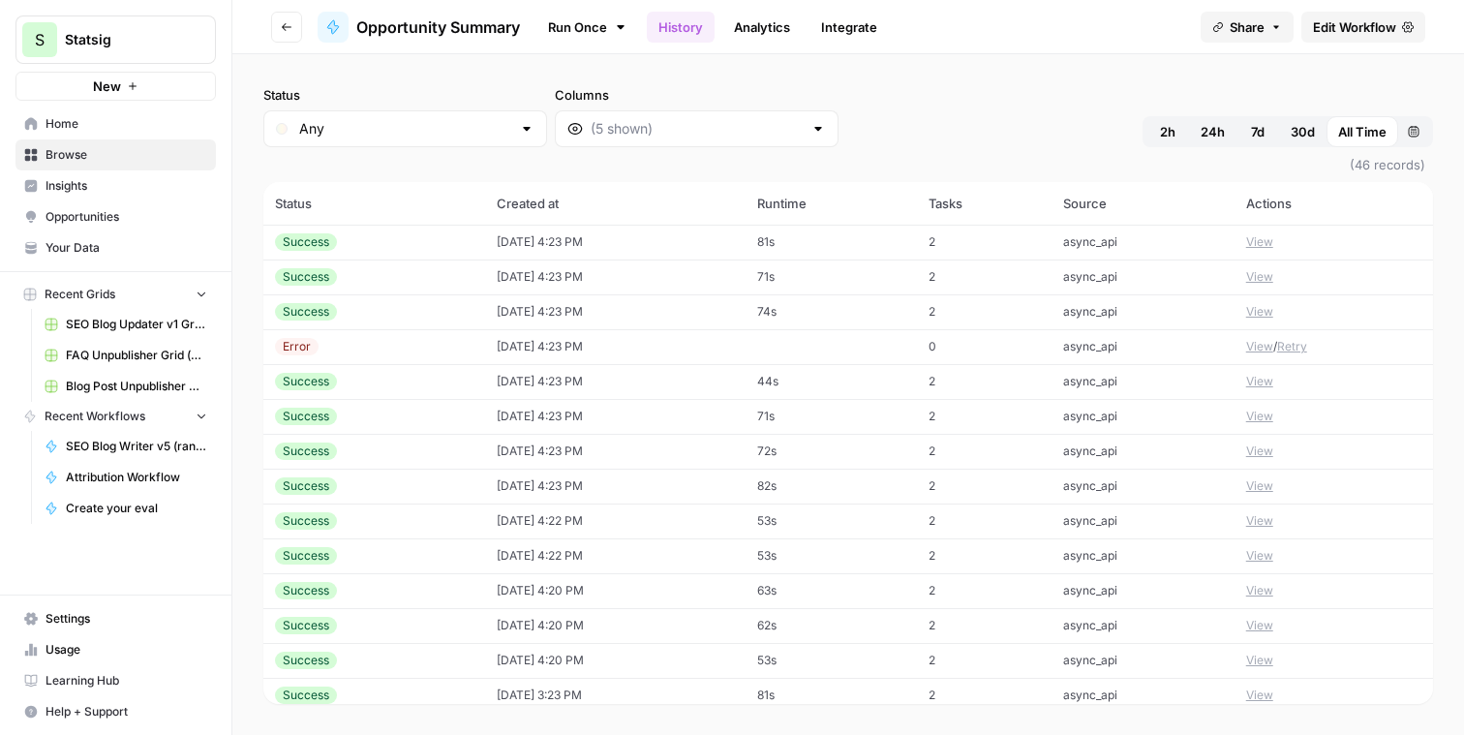
click at [1173, 345] on td "async_api" at bounding box center [1143, 346] width 183 height 35
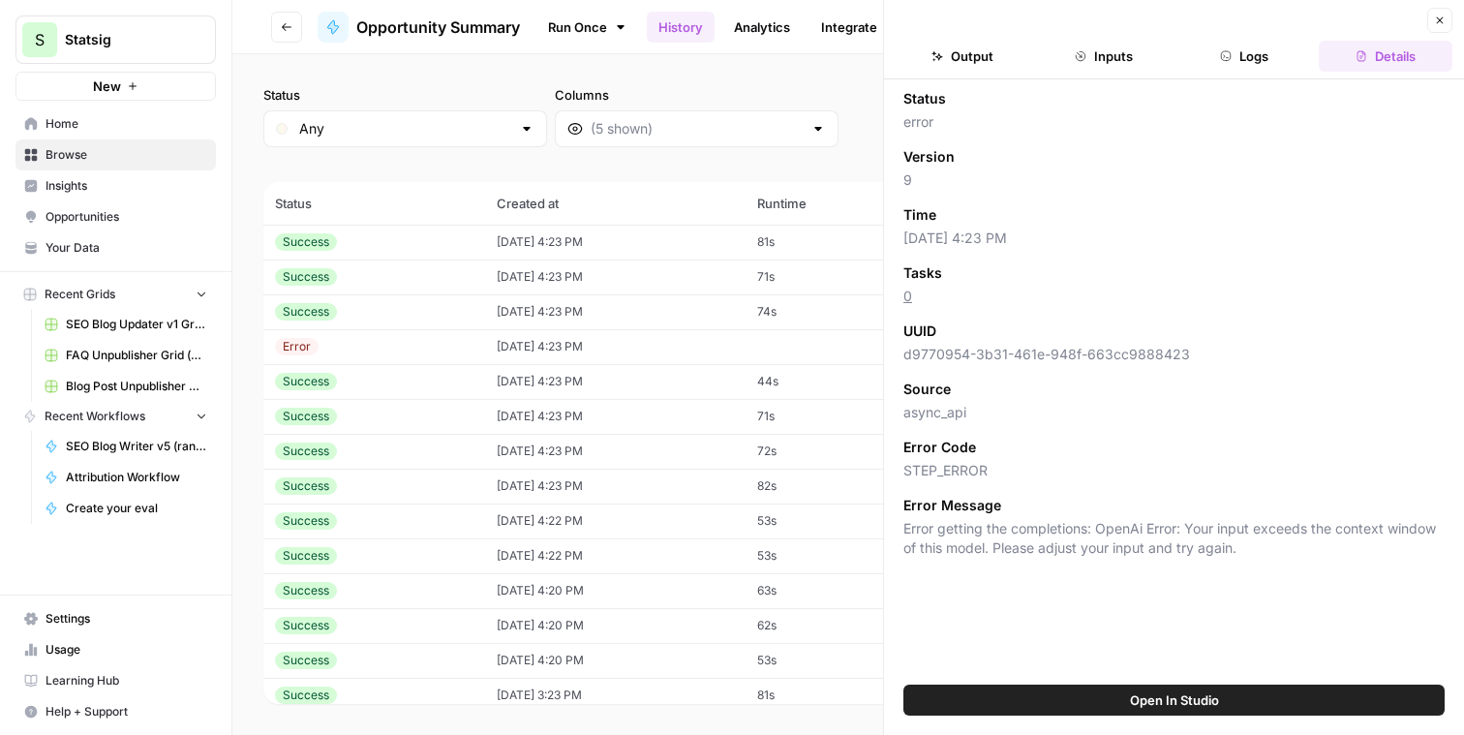
click at [1102, 58] on button "Inputs" at bounding box center [1104, 56] width 134 height 31
click at [1228, 55] on icon "button" at bounding box center [1226, 56] width 12 height 12
click at [1227, 55] on icon "button" at bounding box center [1226, 56] width 12 height 12
click at [1439, 19] on icon "button" at bounding box center [1440, 20] width 7 height 7
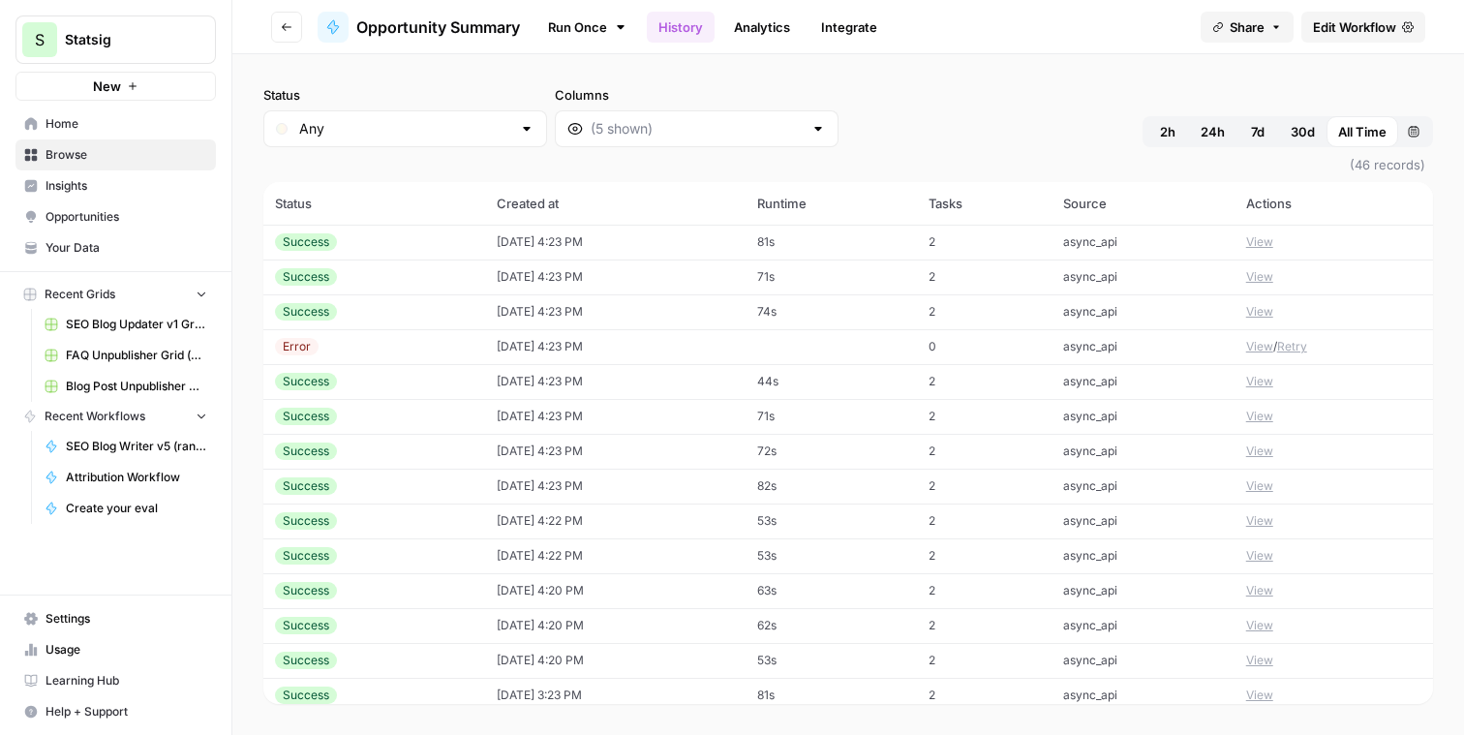
click at [1353, 21] on span "Edit Workflow" at bounding box center [1354, 26] width 83 height 19
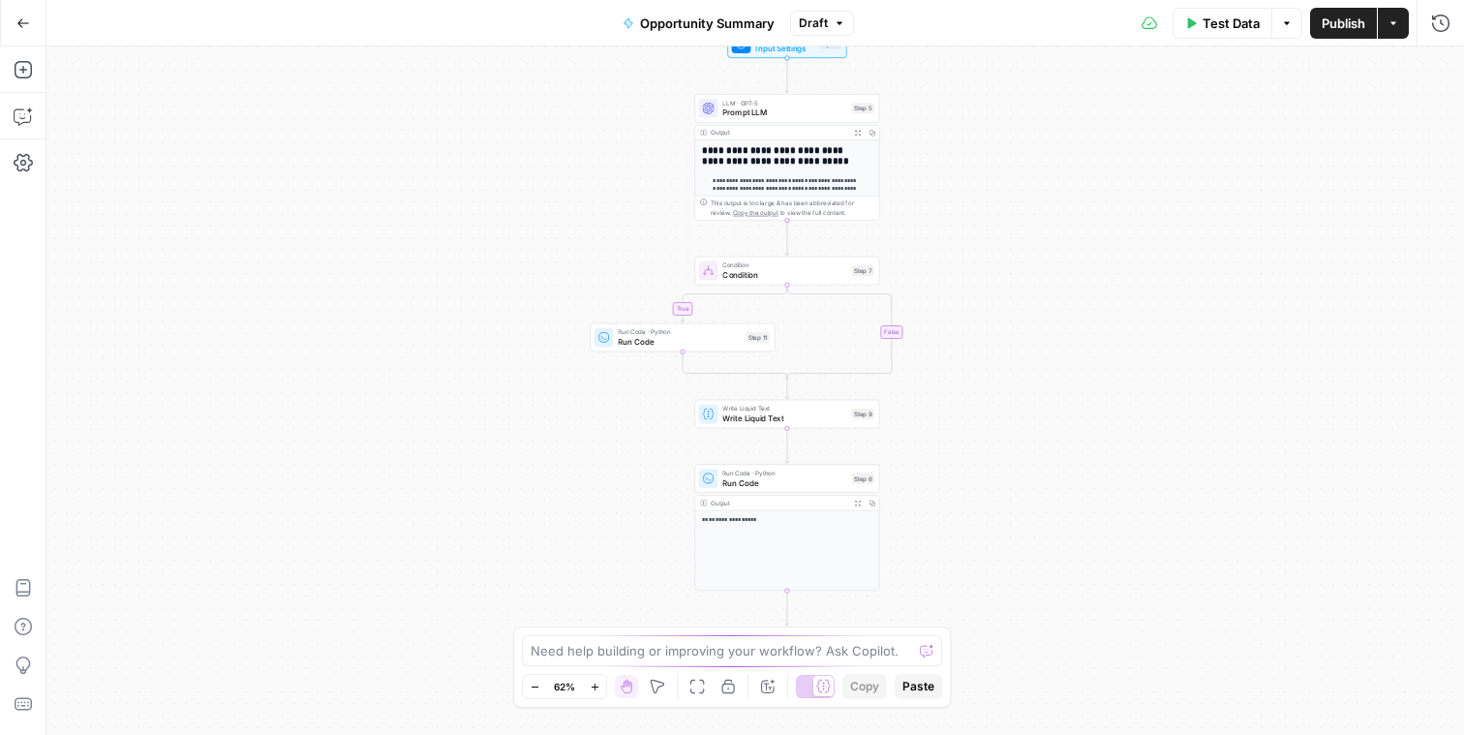
drag, startPoint x: 1025, startPoint y: 427, endPoint x: 926, endPoint y: 369, distance: 115.4
click at [1003, 377] on div "**********" at bounding box center [755, 390] width 1418 height 688
click at [688, 344] on span "Run Code" at bounding box center [677, 340] width 123 height 12
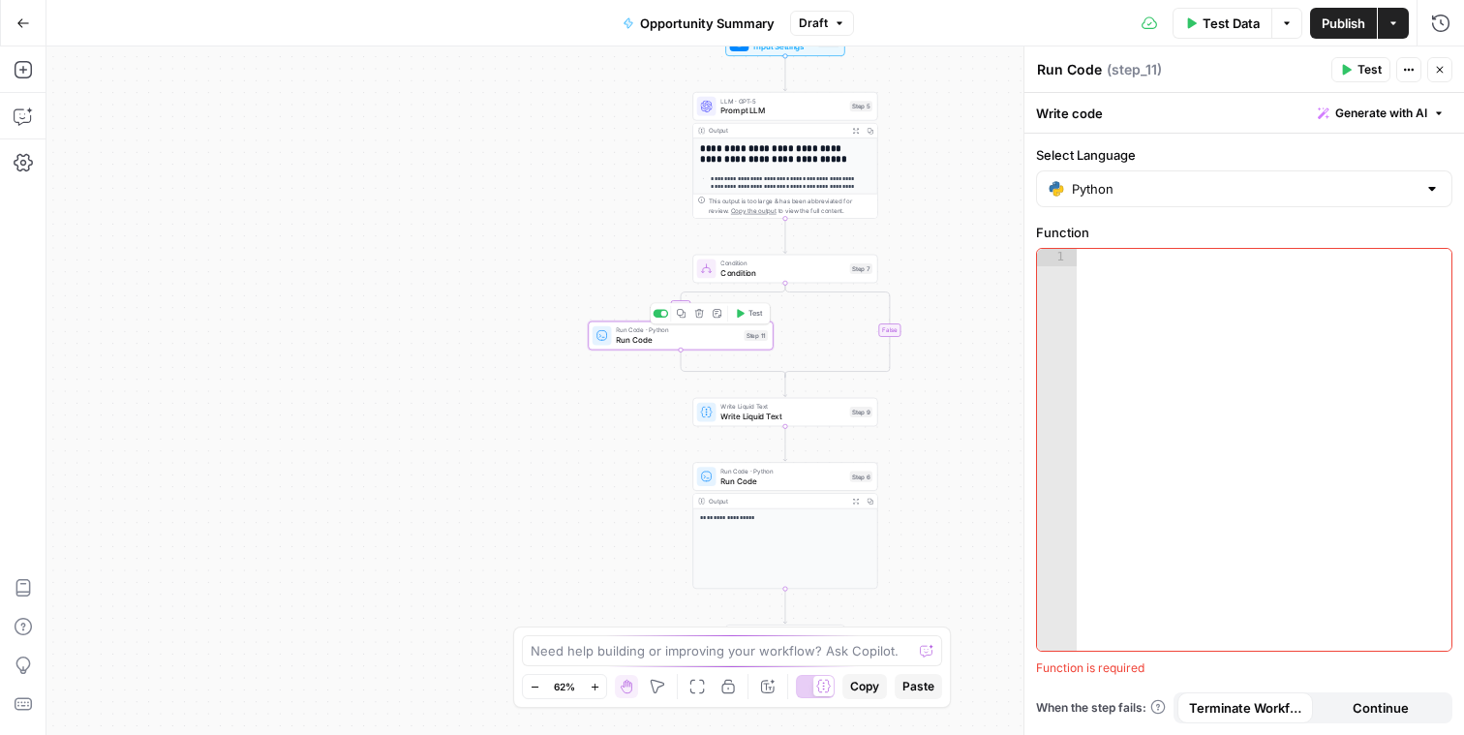
click at [1130, 304] on div at bounding box center [1264, 467] width 375 height 437
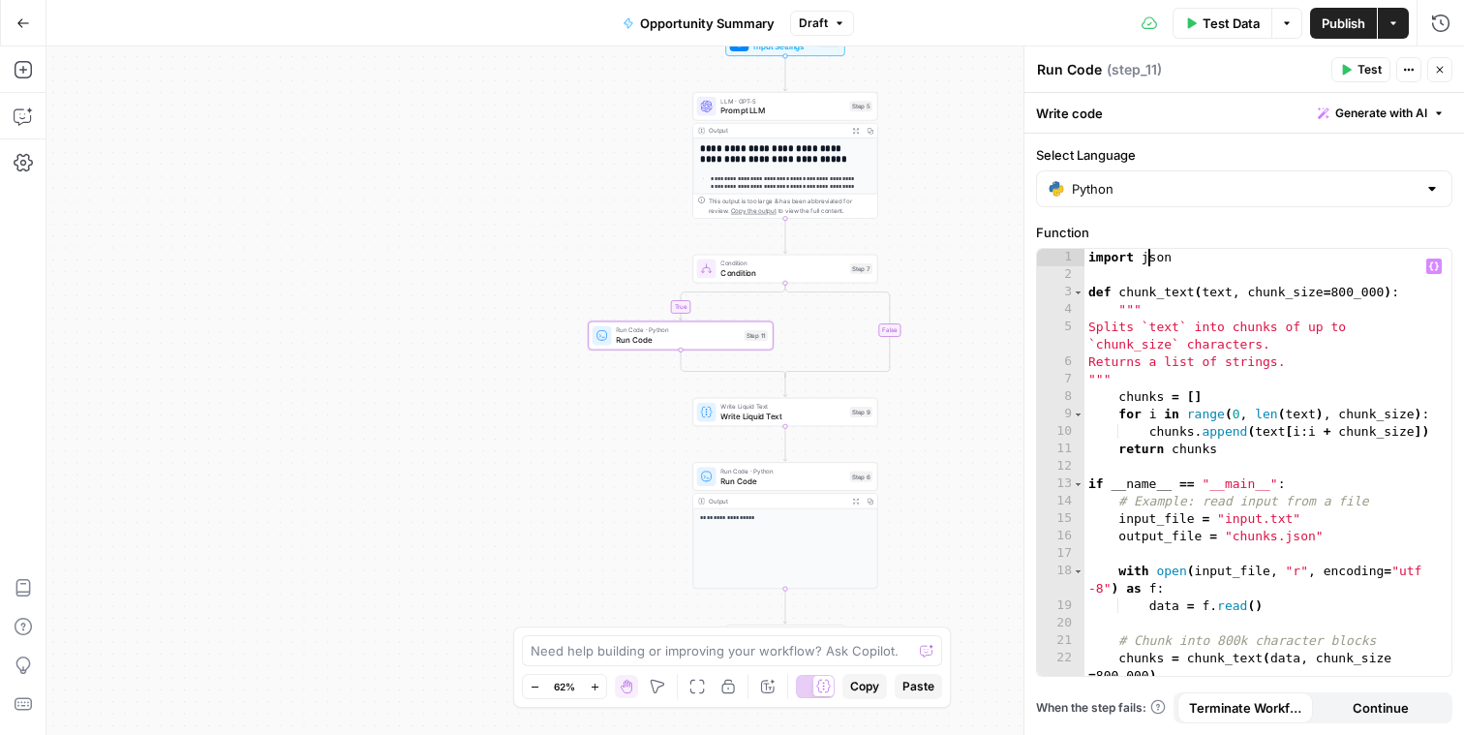
click at [1149, 261] on div "import json def chunk_text ( text , chunk_size = 800 _000 ) : """ Splits `text`…" at bounding box center [1260, 480] width 352 height 462
click at [1204, 264] on div "import json def chunk_text ( text , chunk_size = 800 _000 ) : """ Splits `text`…" at bounding box center [1260, 480] width 352 height 462
click at [1216, 294] on div "import json def chunk_text ( text , chunk_size = 800 _000 ) : """ Splits `text`…" at bounding box center [1260, 480] width 352 height 462
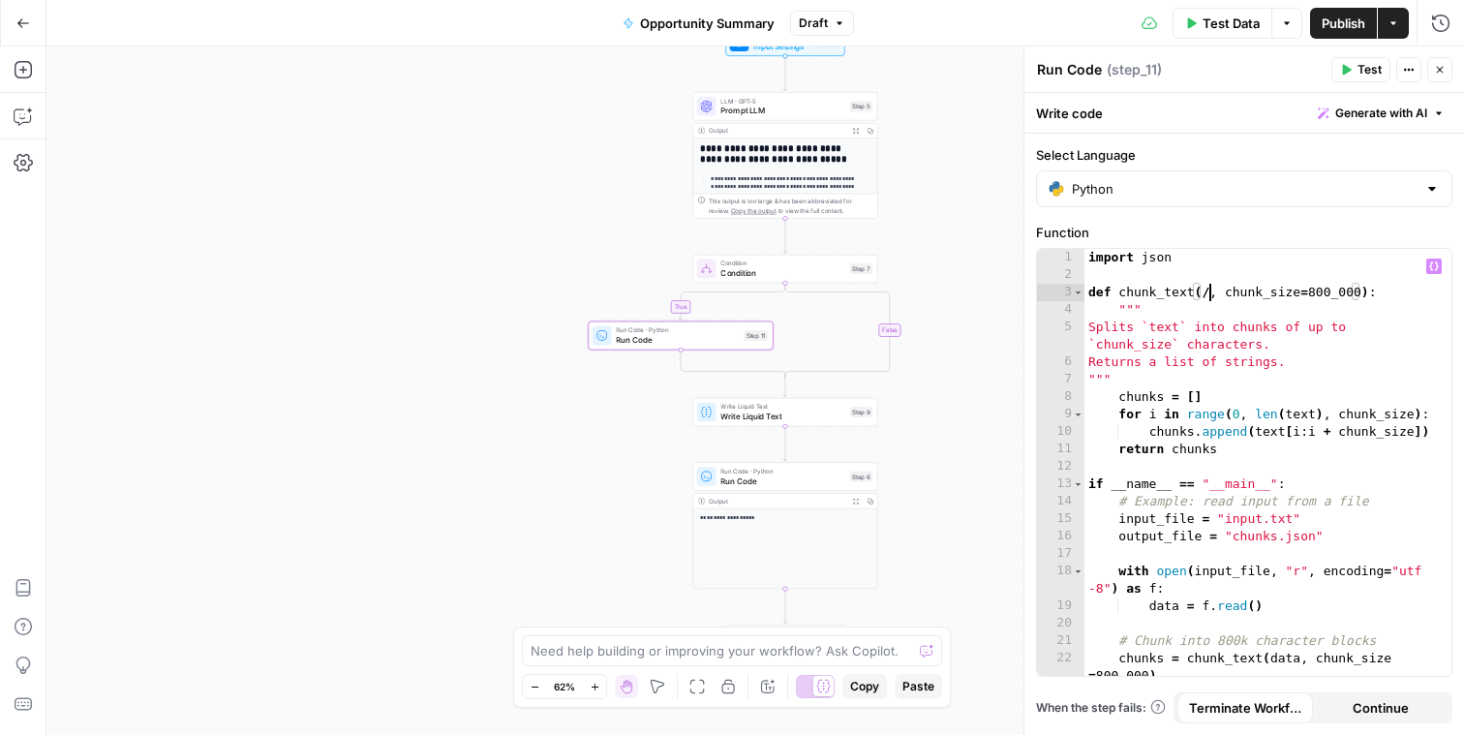
scroll to position [0, 9]
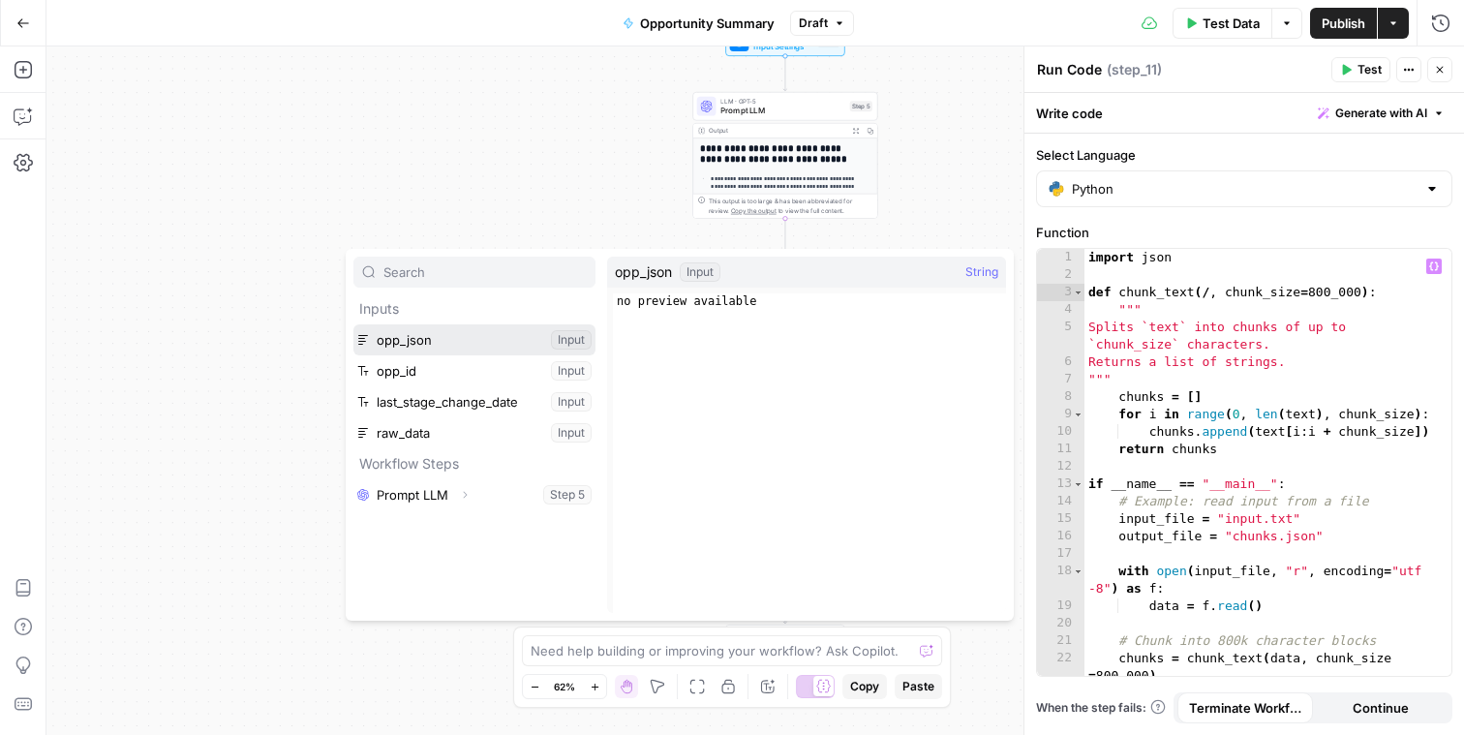
click at [492, 347] on button "Select variable opp_json" at bounding box center [474, 339] width 242 height 31
type textarea "**********"
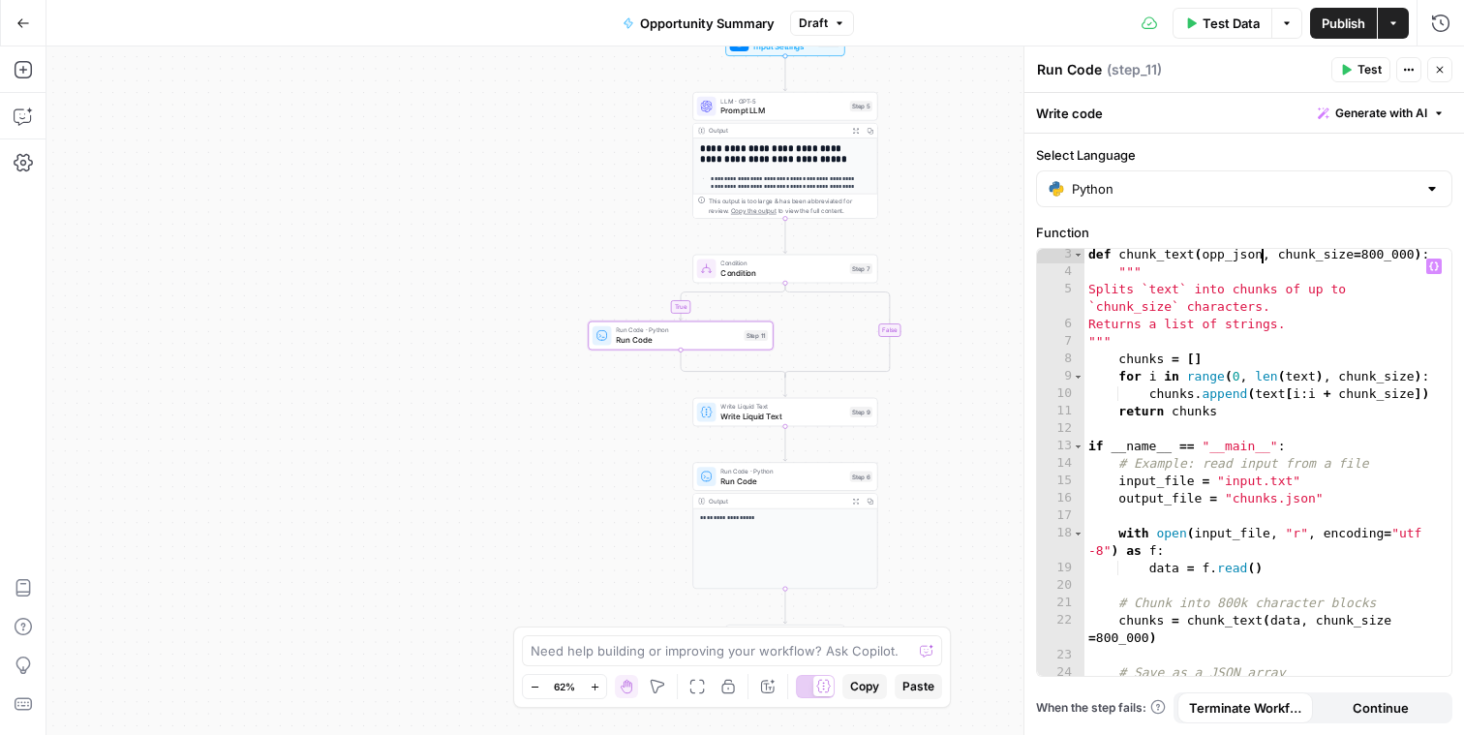
scroll to position [183, 0]
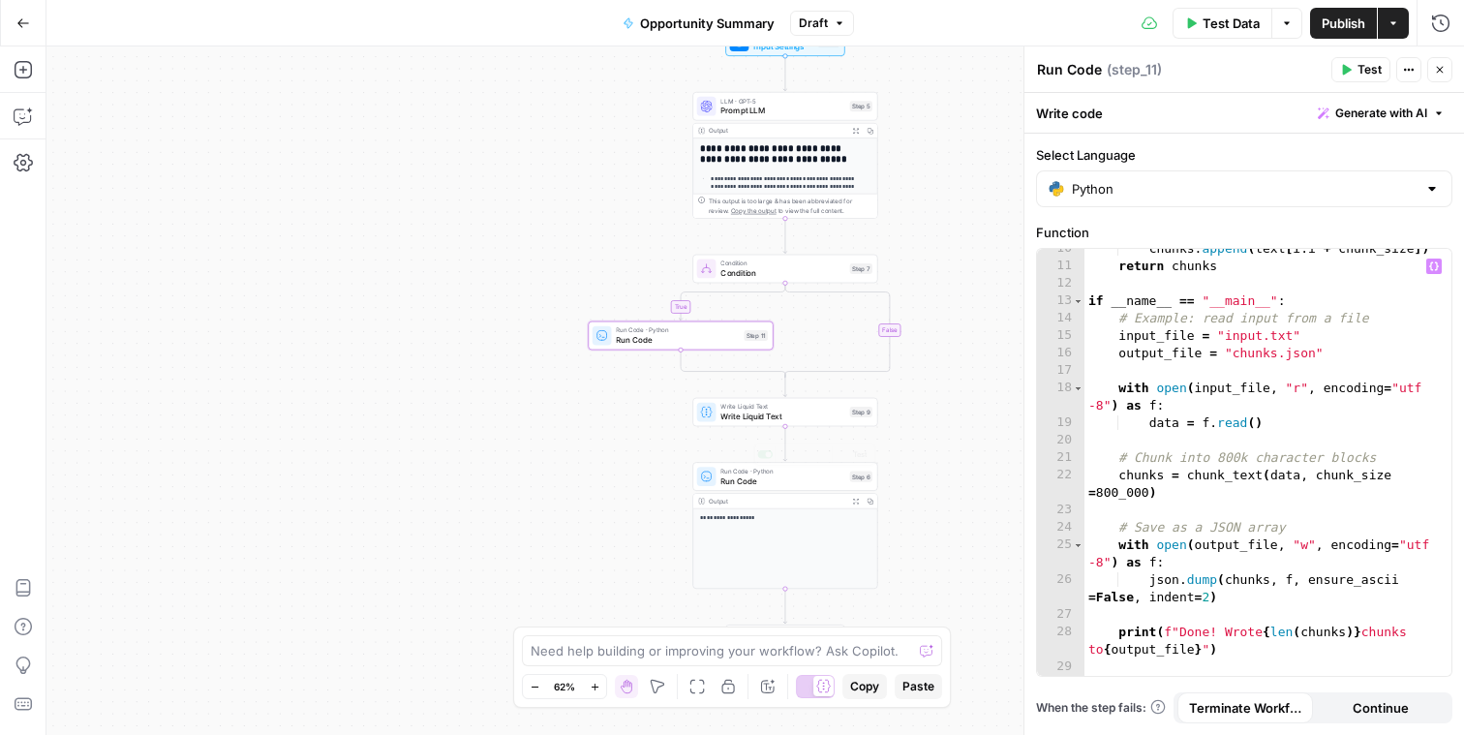
click at [595, 445] on div "**********" at bounding box center [755, 390] width 1418 height 688
click at [23, 76] on icon "button" at bounding box center [23, 69] width 19 height 19
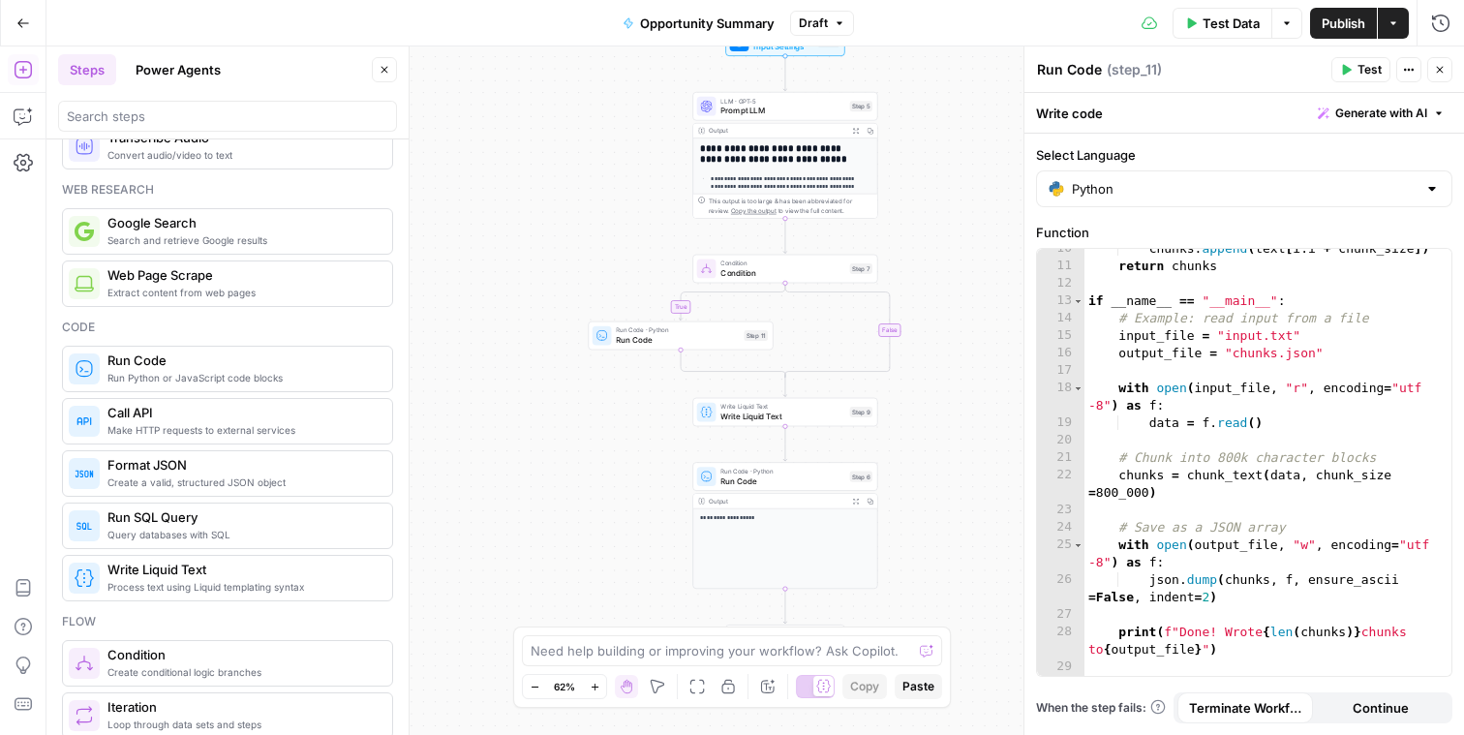
scroll to position [109, 0]
click at [203, 116] on input "search" at bounding box center [227, 116] width 321 height 19
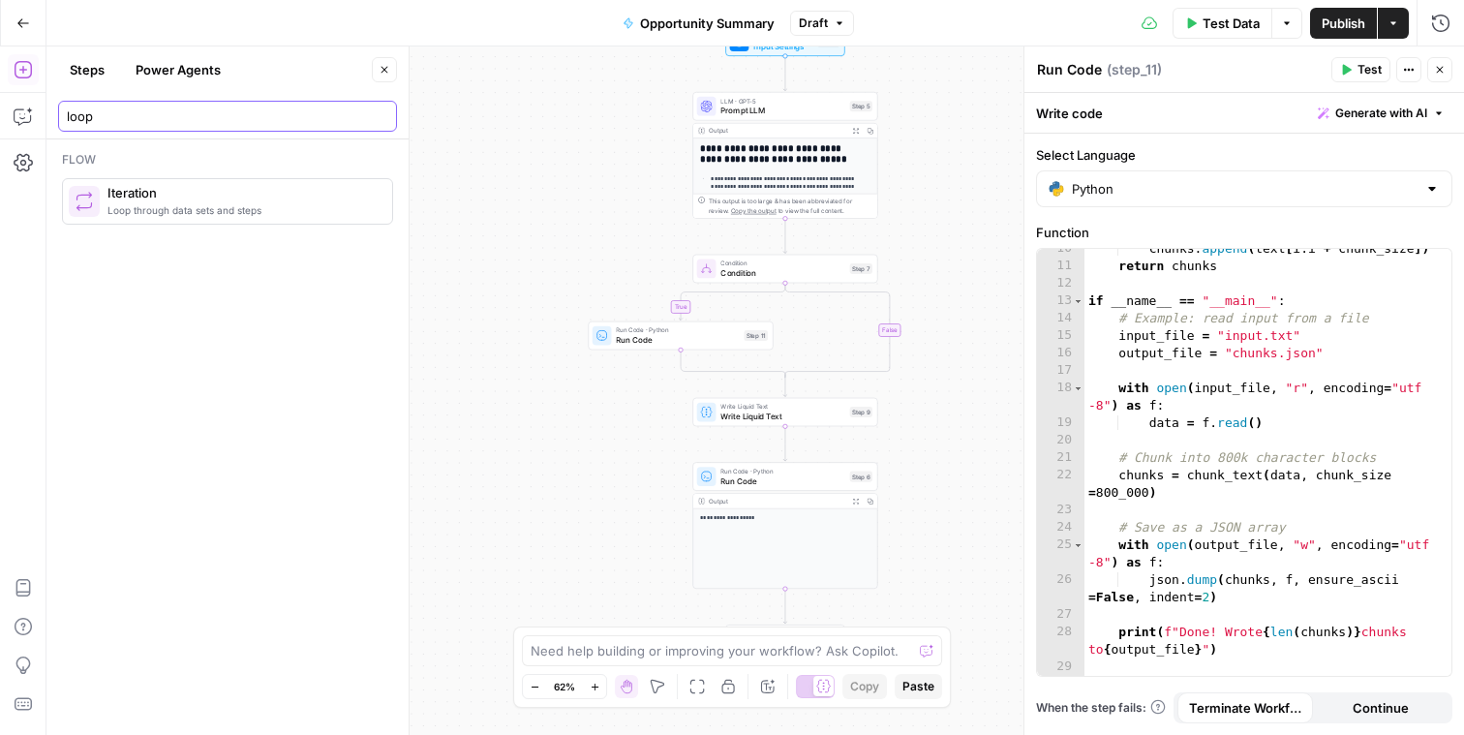
scroll to position [0, 0]
type input "loop"
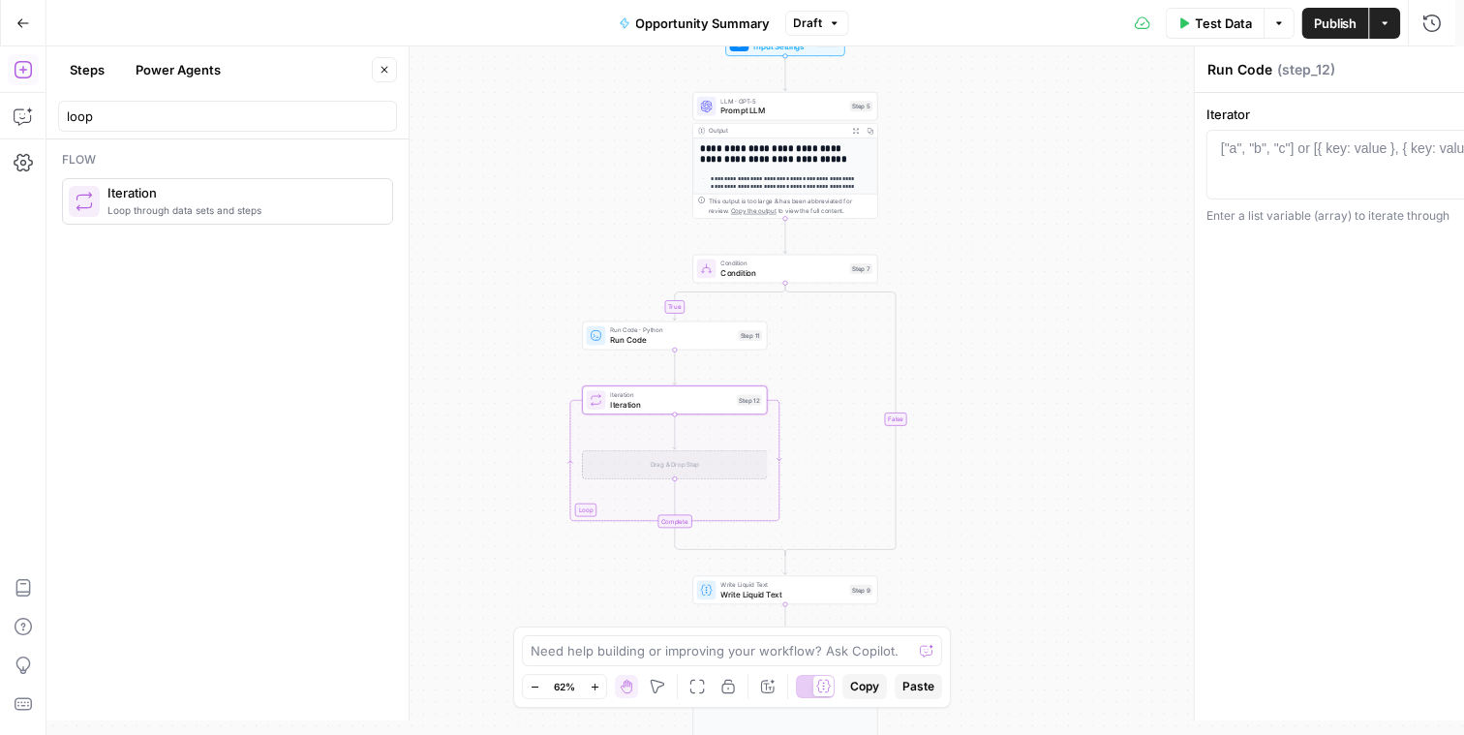
type textarea "Iteration"
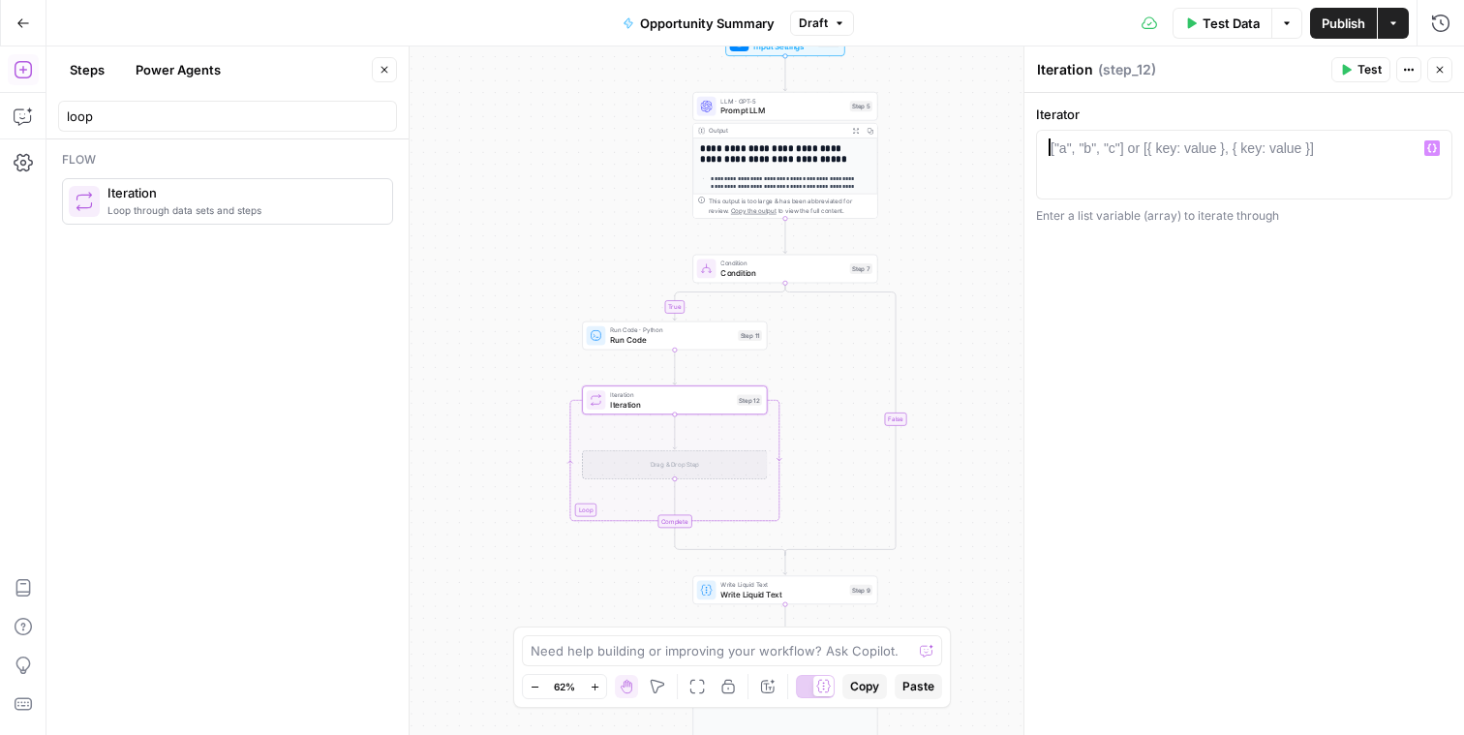
click at [1141, 146] on div "["a", "b", "c"] or [{ key: value }, { key: value }]" at bounding box center [1182, 147] width 263 height 19
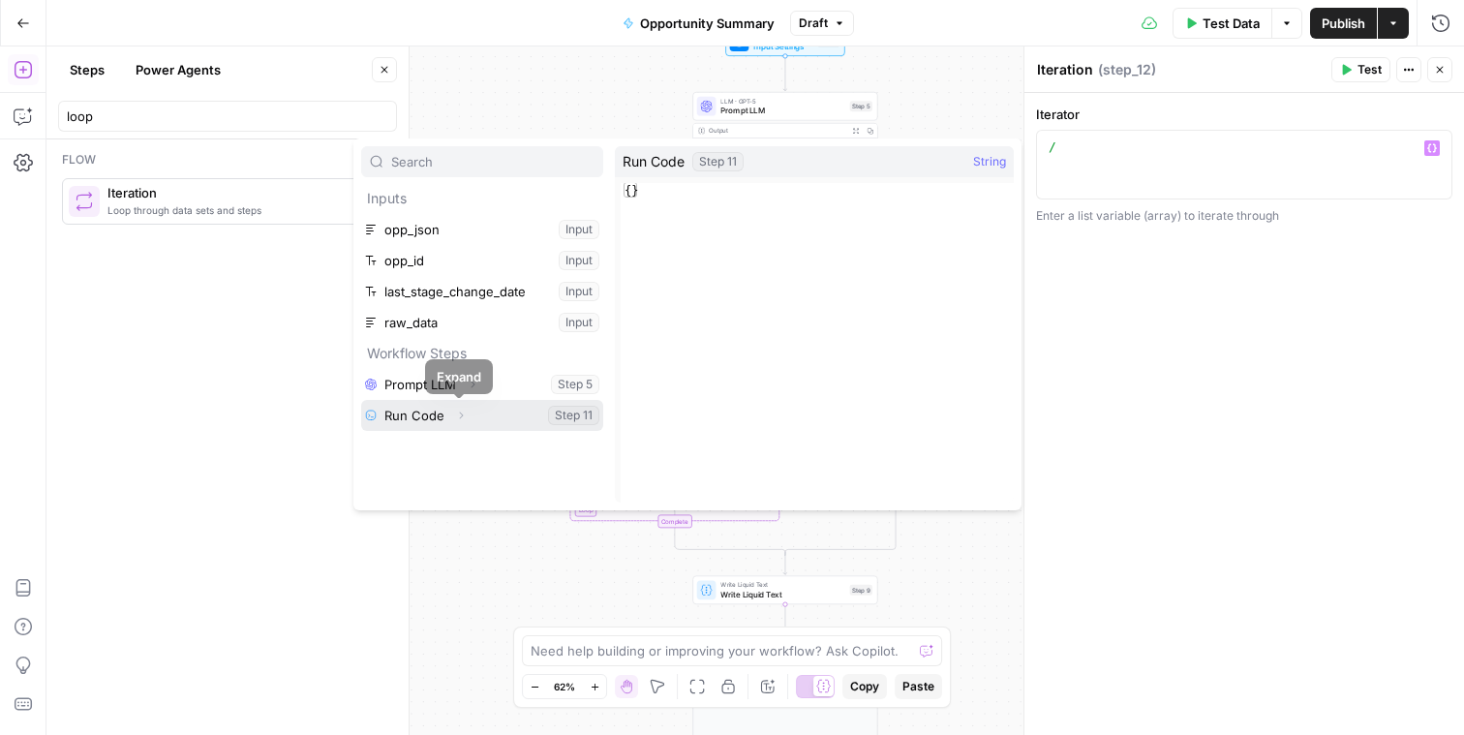
click at [457, 416] on icon "button" at bounding box center [461, 416] width 12 height 12
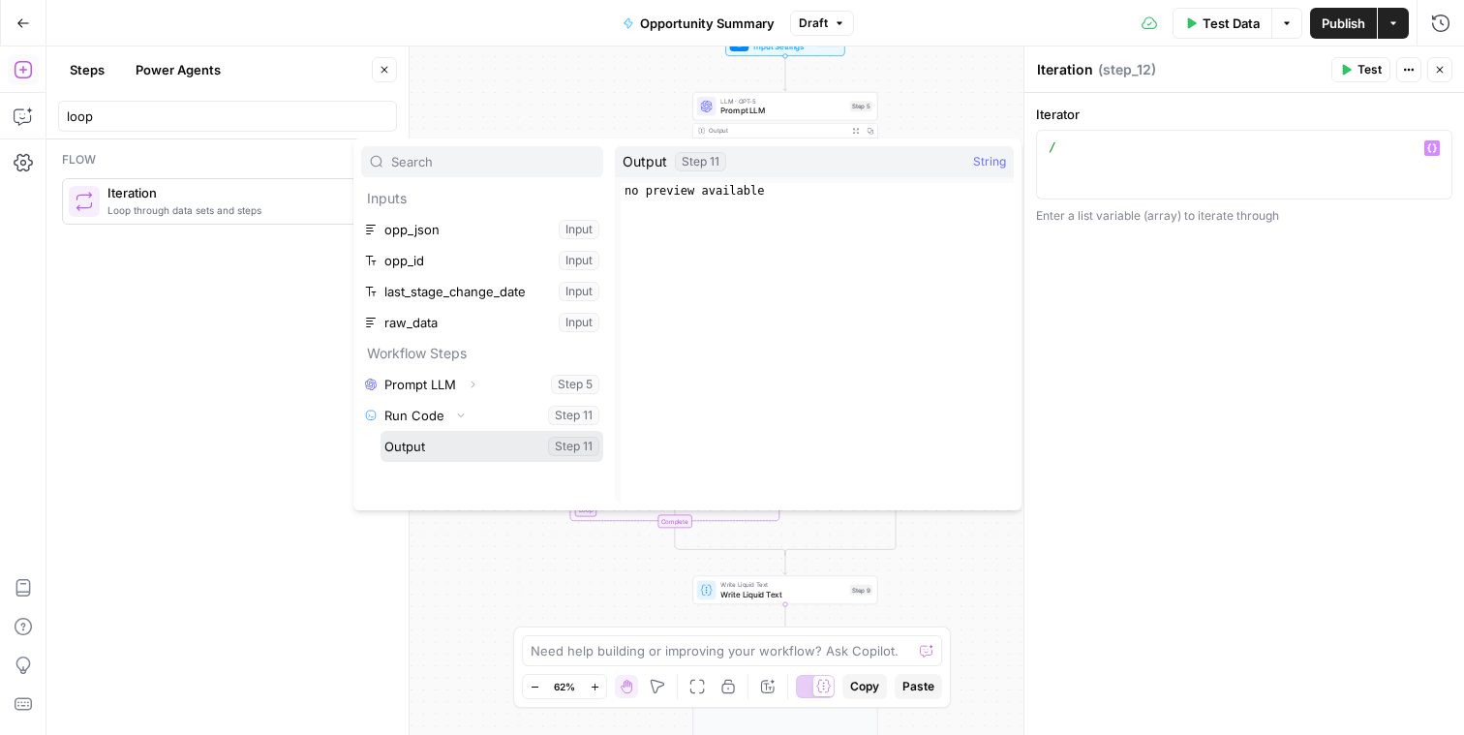
click at [446, 449] on button "Select variable Output" at bounding box center [492, 446] width 223 height 31
type textarea "**********"
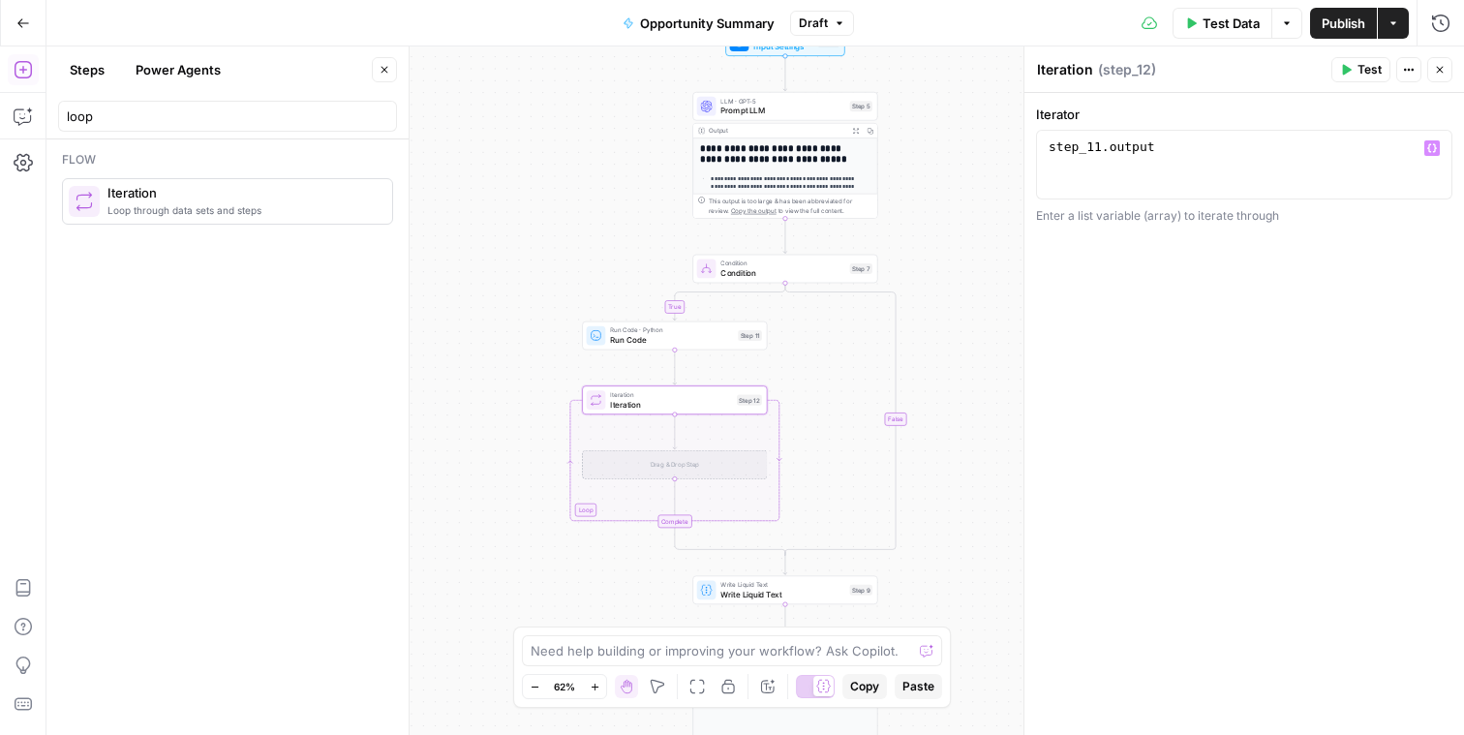
click at [691, 460] on div "Drag & Drop Step" at bounding box center [674, 464] width 185 height 29
click at [649, 459] on div "Drag & Drop Step" at bounding box center [674, 464] width 185 height 29
click at [517, 461] on div "**********" at bounding box center [755, 390] width 1418 height 688
click at [686, 466] on div "Drag & Drop Step" at bounding box center [674, 464] width 185 height 29
click at [393, 79] on button "Close" at bounding box center [384, 69] width 25 height 25
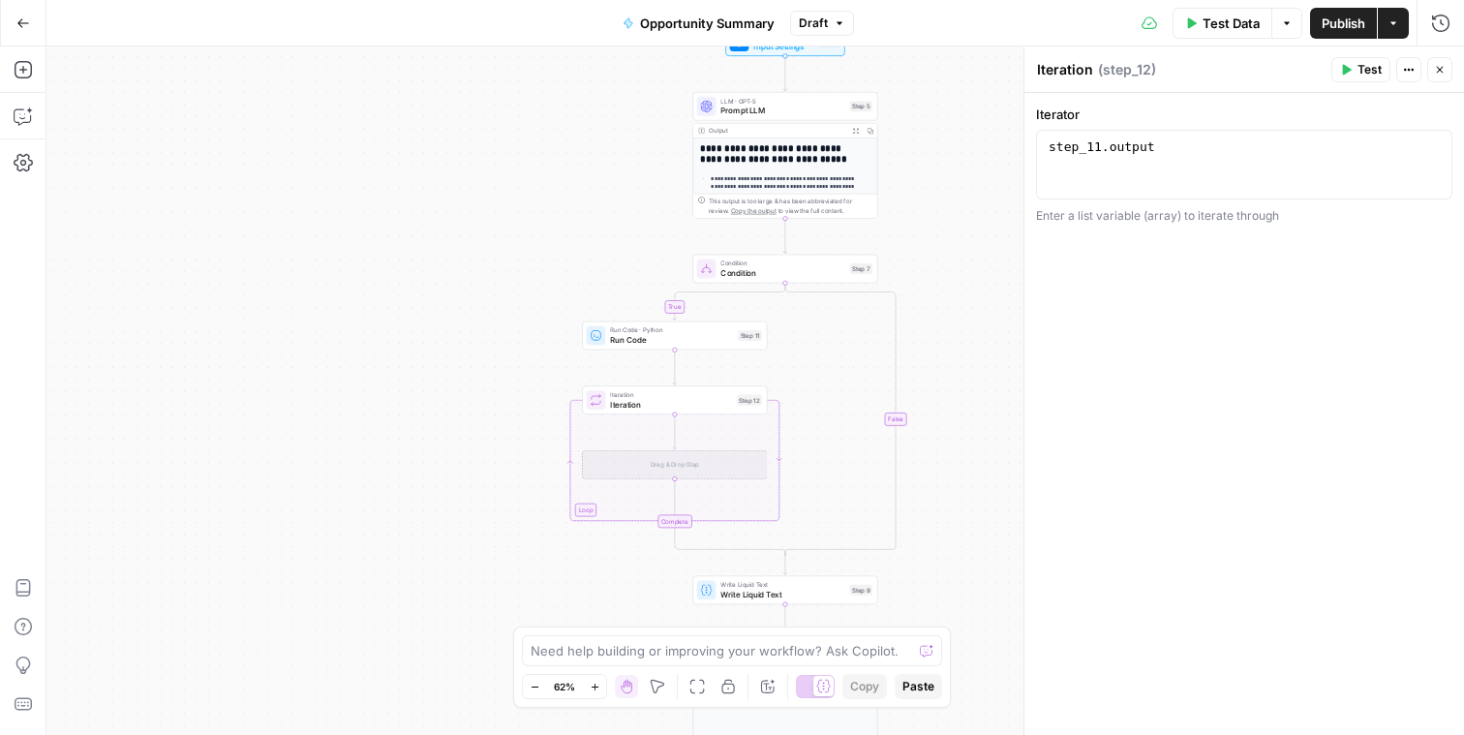
click at [668, 466] on div "Drag & Drop Step" at bounding box center [674, 464] width 185 height 29
click at [660, 462] on div "Drag & Drop Step" at bounding box center [674, 464] width 185 height 29
click at [481, 448] on div "**********" at bounding box center [755, 390] width 1418 height 688
click at [709, 468] on div "Drag & Drop Step" at bounding box center [674, 464] width 185 height 29
click at [709, 467] on div "Drag & Drop Step" at bounding box center [674, 464] width 185 height 29
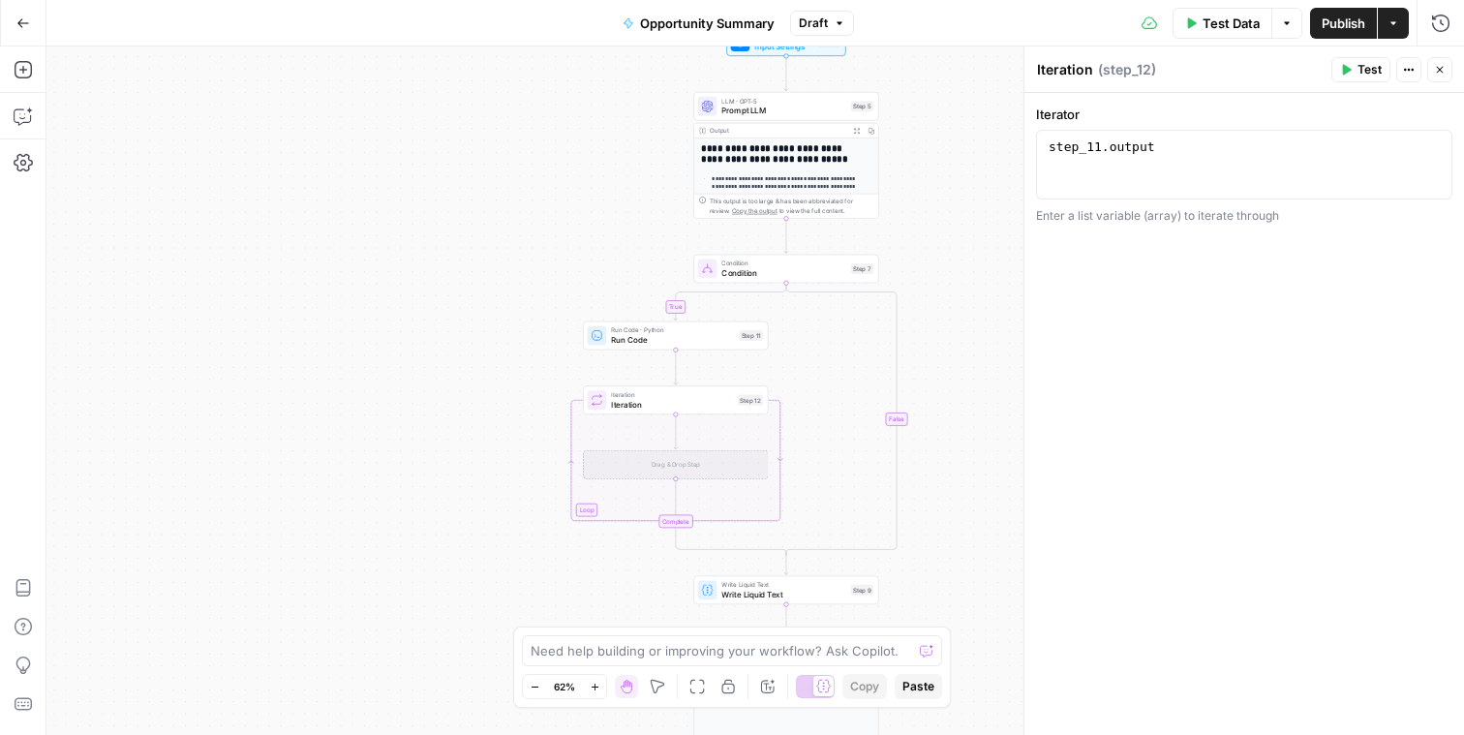
click at [712, 456] on div "Drag & Drop Step" at bounding box center [675, 464] width 185 height 29
click at [20, 72] on icon "button" at bounding box center [23, 69] width 19 height 19
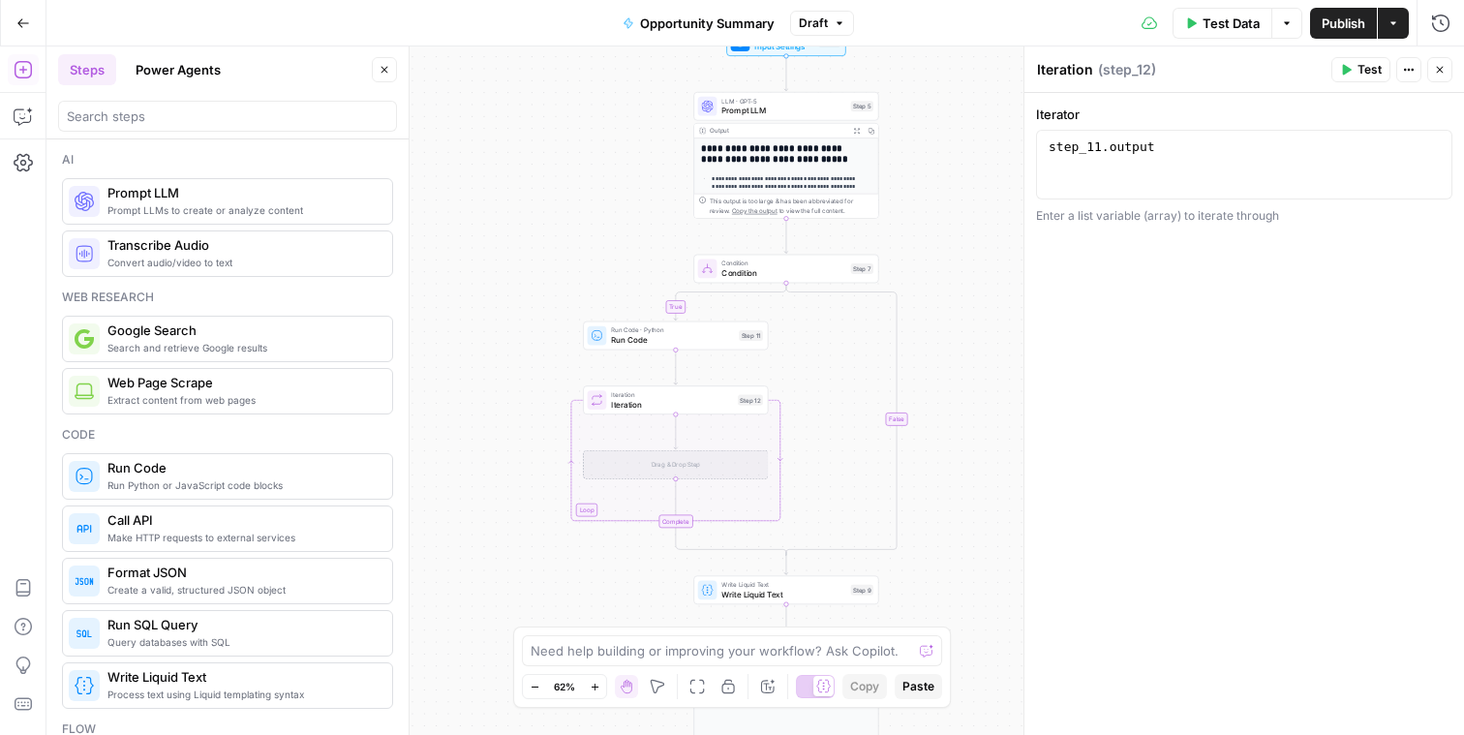
click at [148, 101] on div at bounding box center [227, 116] width 339 height 31
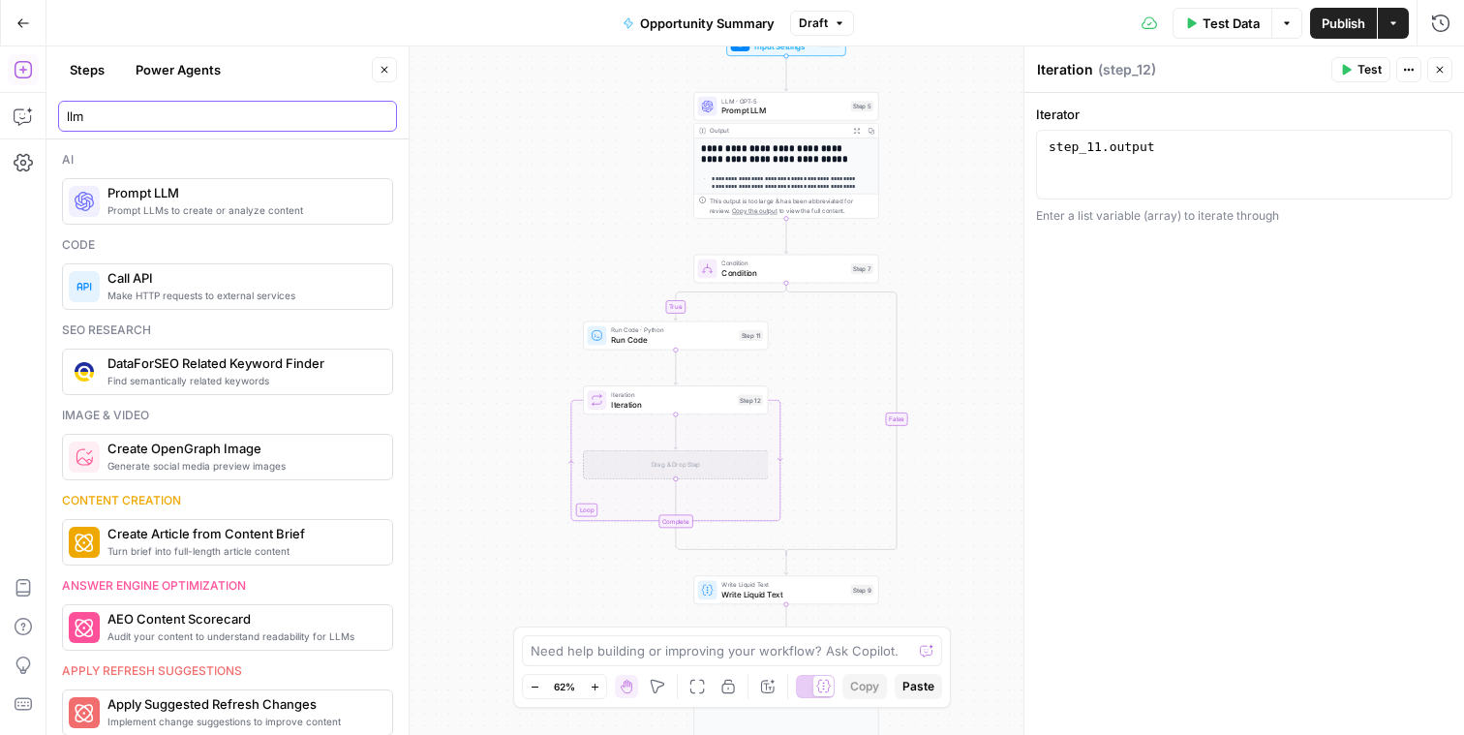
type input "llm"
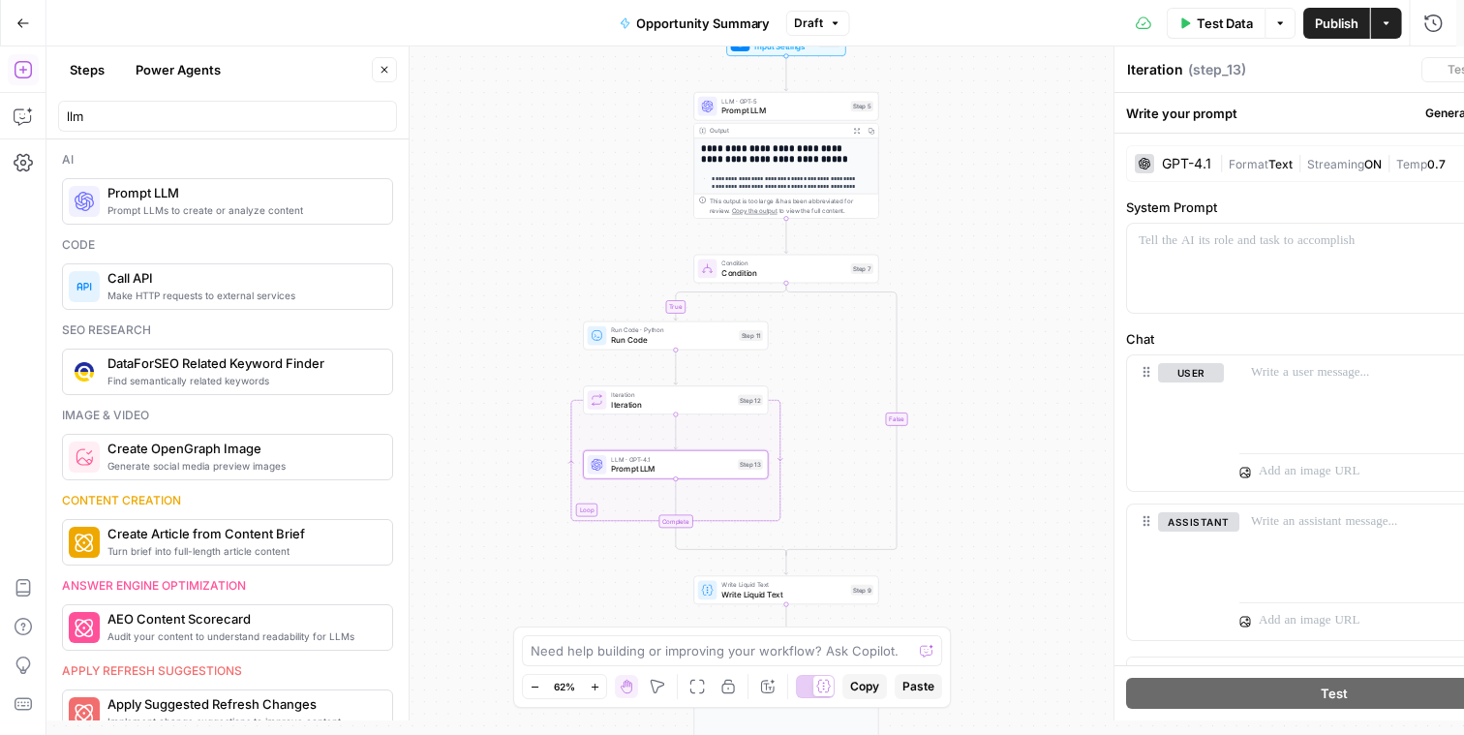
type textarea "Prompt LLM"
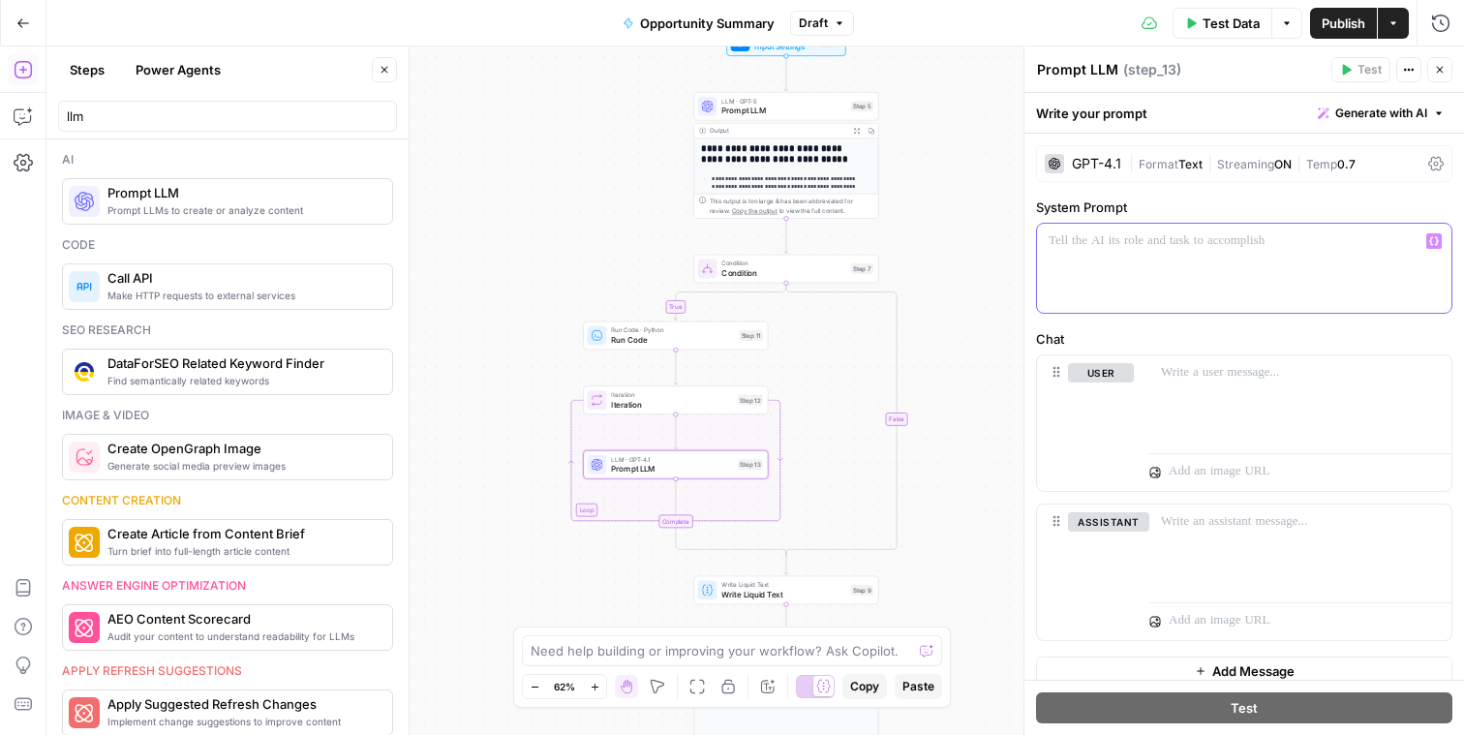
click at [1066, 277] on div at bounding box center [1244, 268] width 414 height 89
click at [1182, 175] on div "GPT-4.1 | Format Text | Streaming ON | Temp 0.7" at bounding box center [1244, 163] width 416 height 37
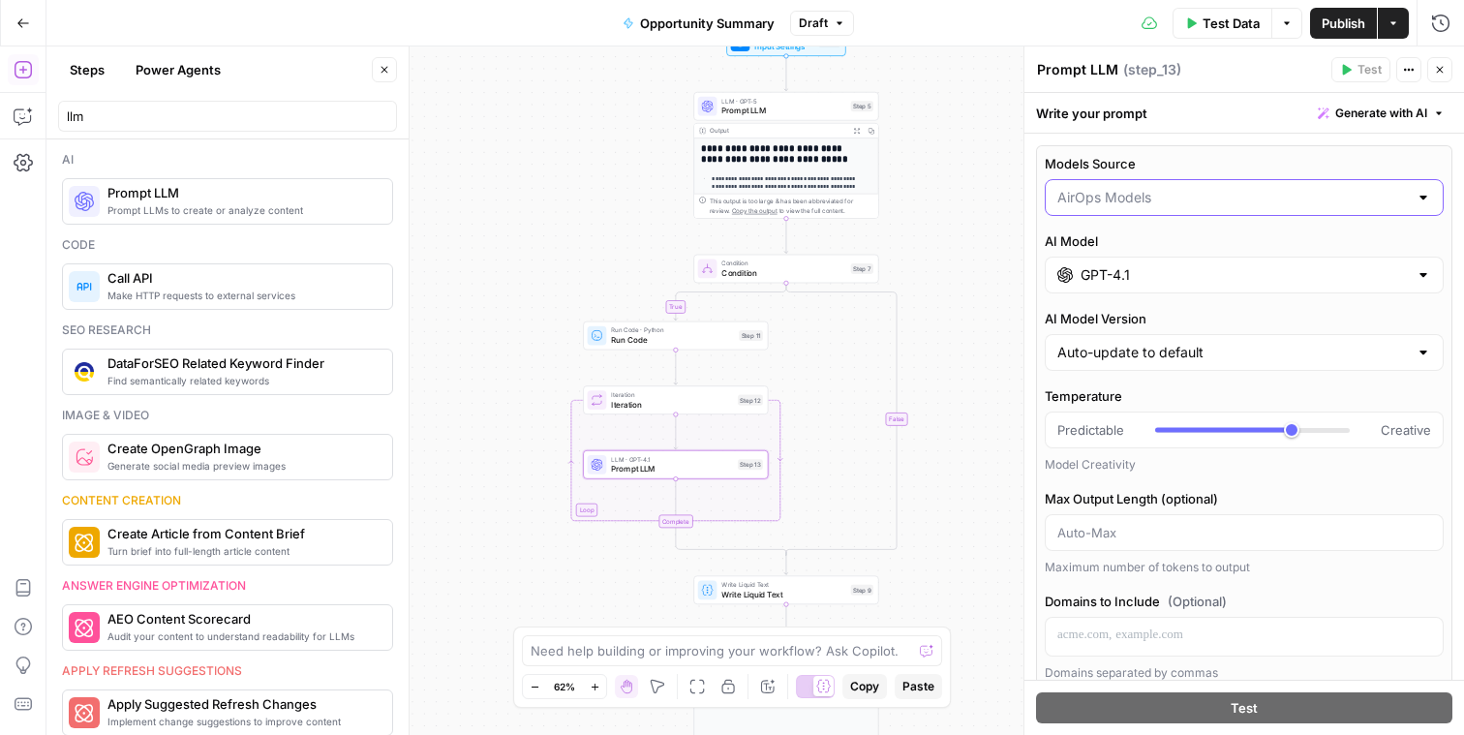
click at [1174, 200] on input "Models Source" at bounding box center [1232, 197] width 351 height 19
click at [1142, 272] on span "My Models" at bounding box center [1233, 272] width 344 height 19
type input "My Models"
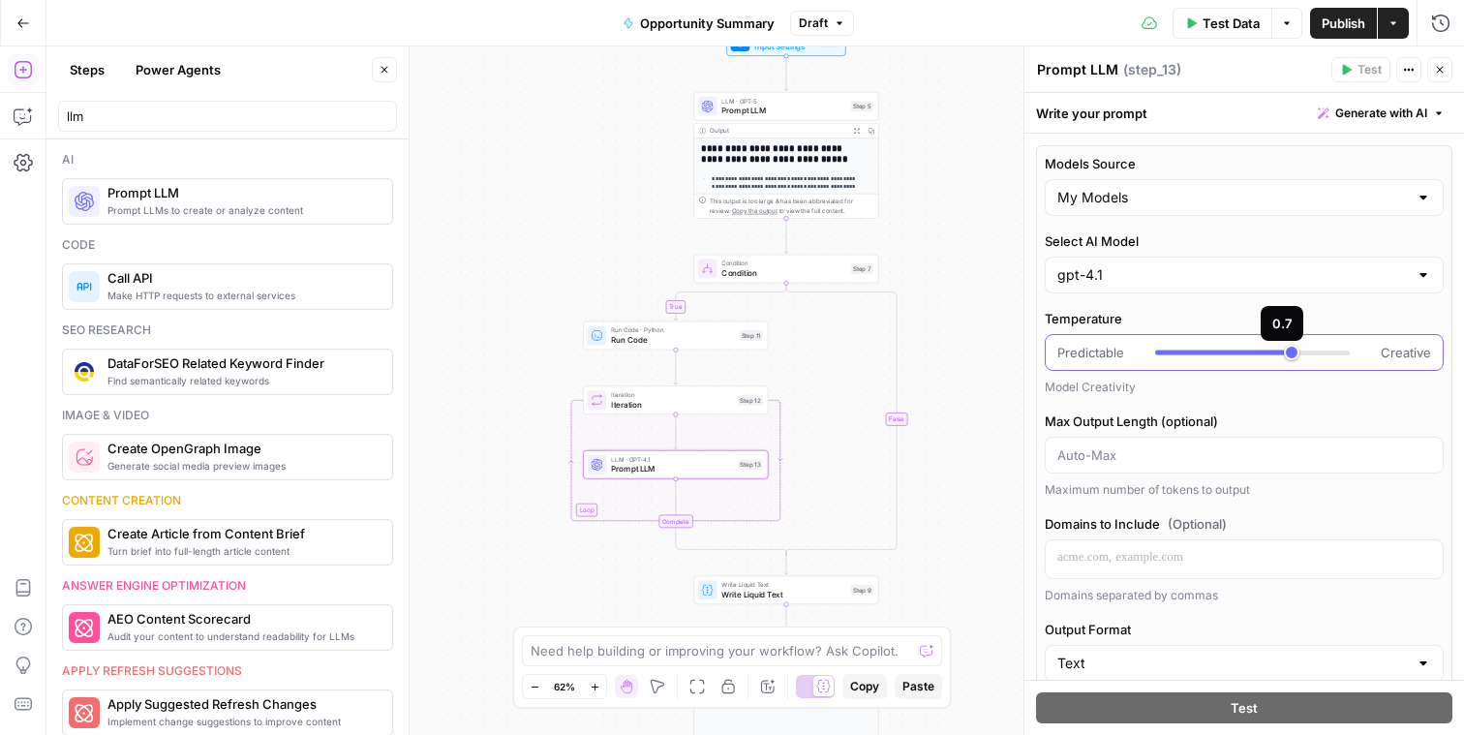
type input "*"
drag, startPoint x: 1282, startPoint y: 351, endPoint x: 1049, endPoint y: 376, distance: 234.7
click at [1049, 376] on div "Temperature Predictable Creative Model Creativity" at bounding box center [1244, 352] width 399 height 87
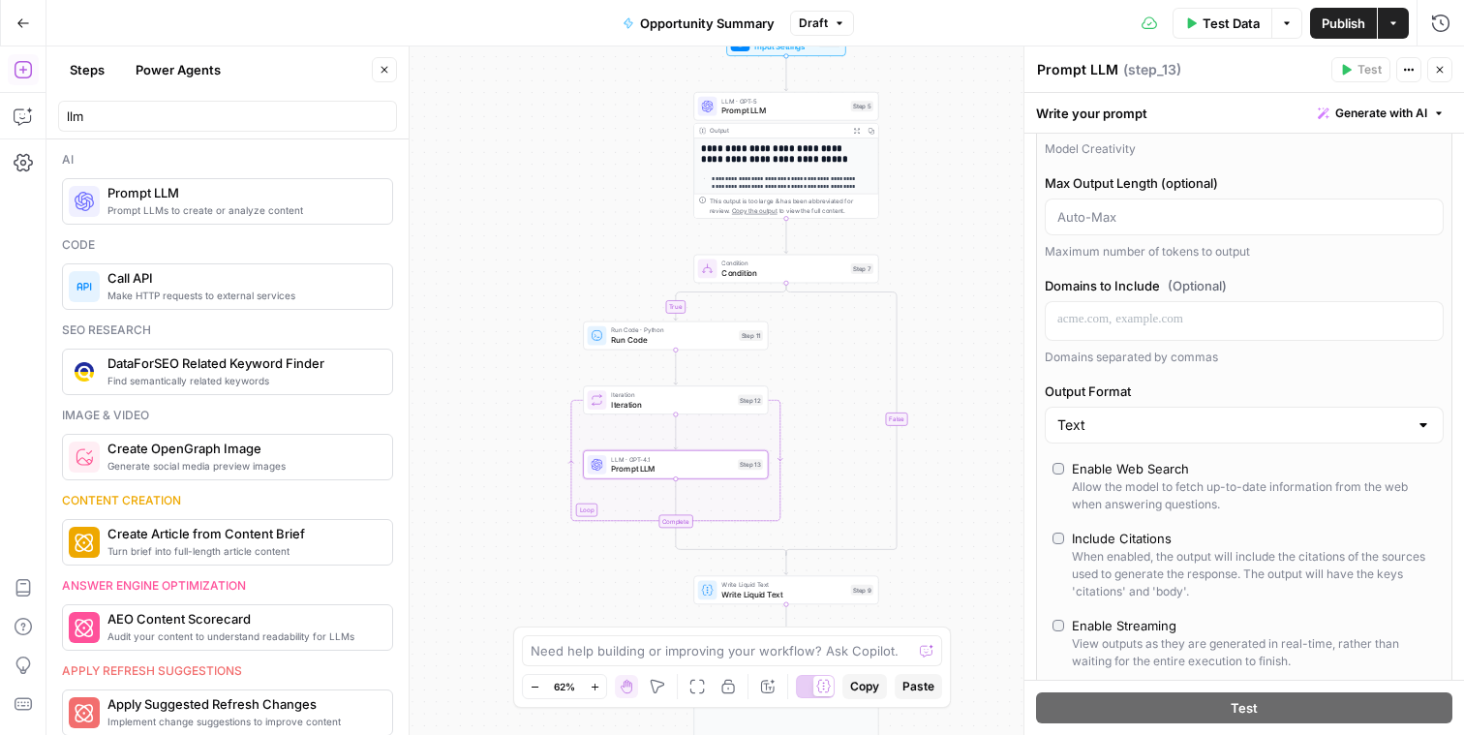
scroll to position [233, 0]
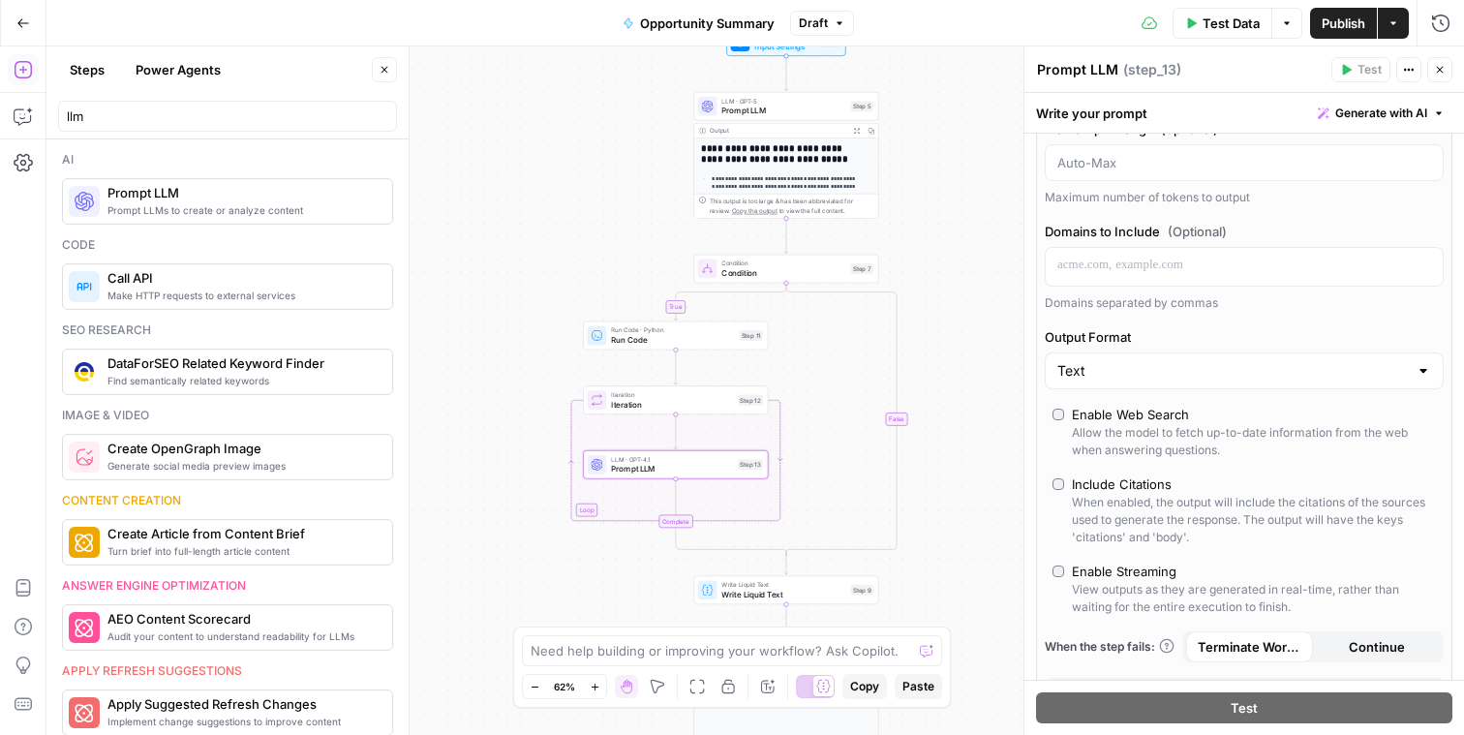
click at [1153, 577] on div "Enable Streaming" at bounding box center [1124, 571] width 105 height 19
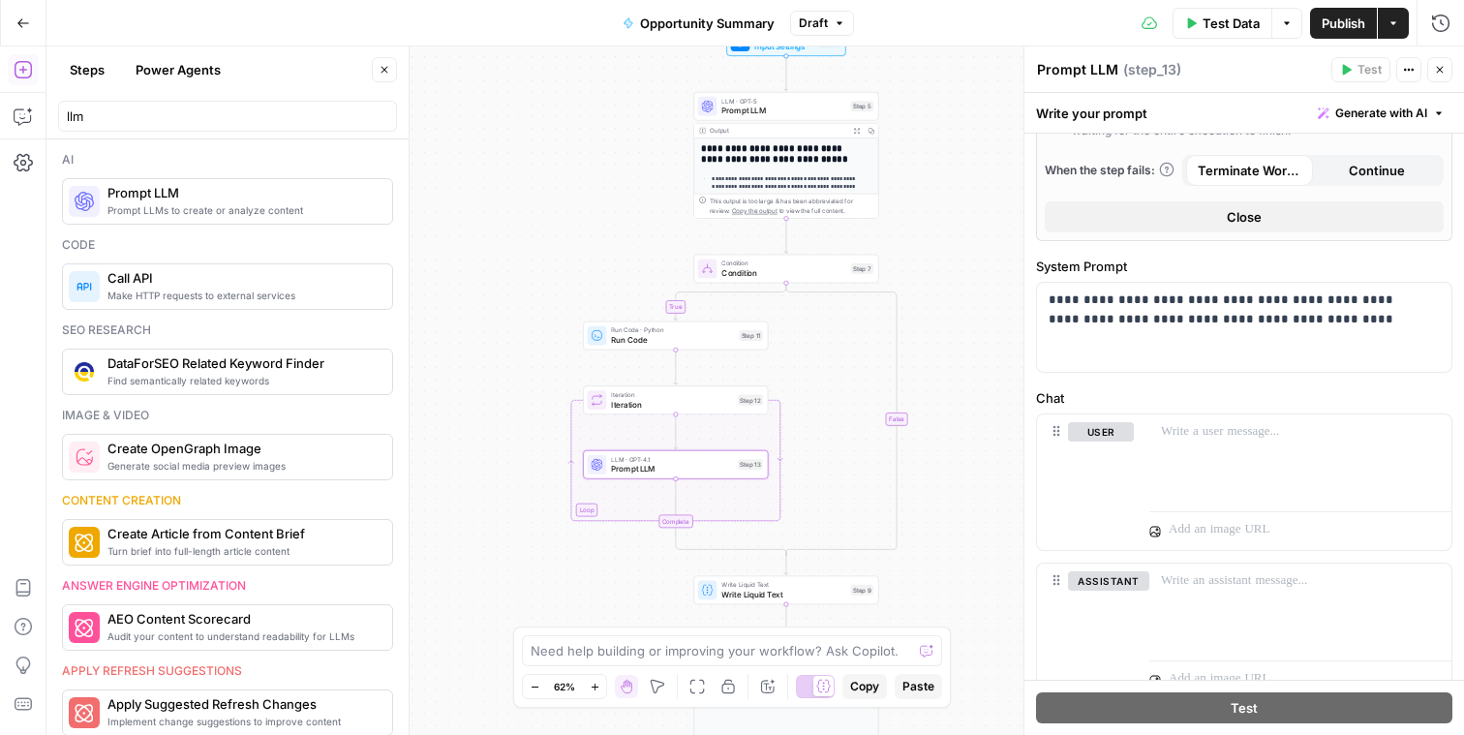
scroll to position [845, 0]
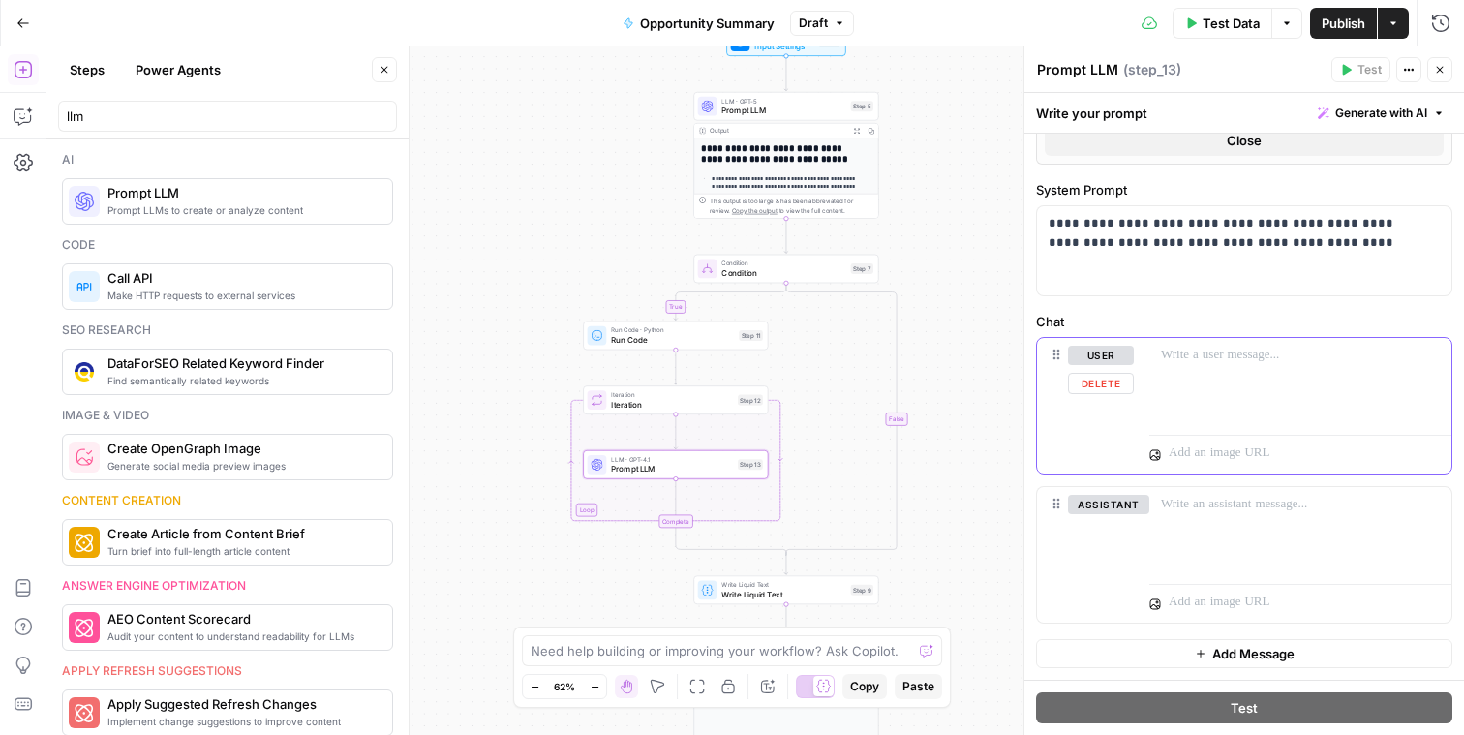
click at [1214, 360] on p at bounding box center [1300, 355] width 279 height 19
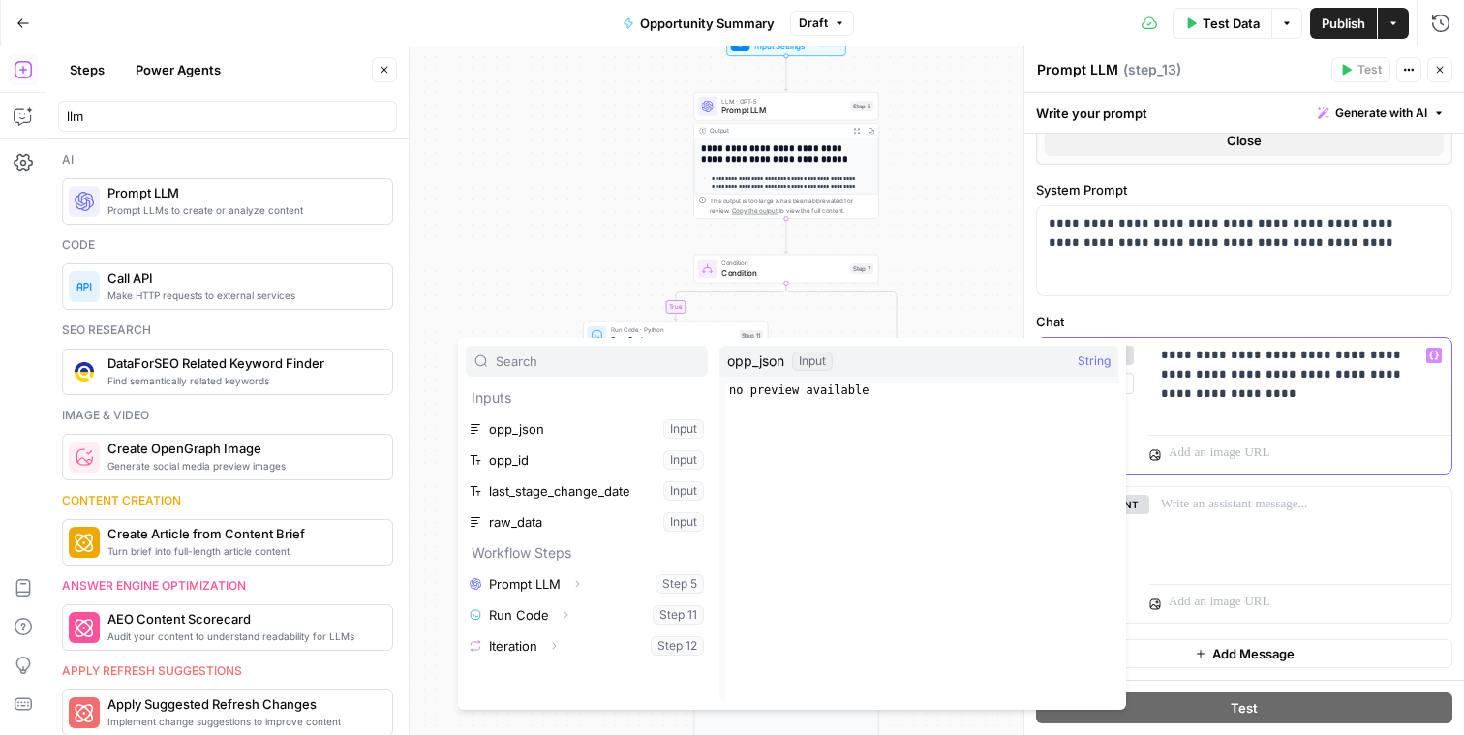
click at [1219, 419] on div "**********" at bounding box center [1300, 382] width 302 height 89
click at [567, 612] on icon "button" at bounding box center [566, 615] width 12 height 12
click at [549, 677] on icon "button" at bounding box center [554, 677] width 12 height 12
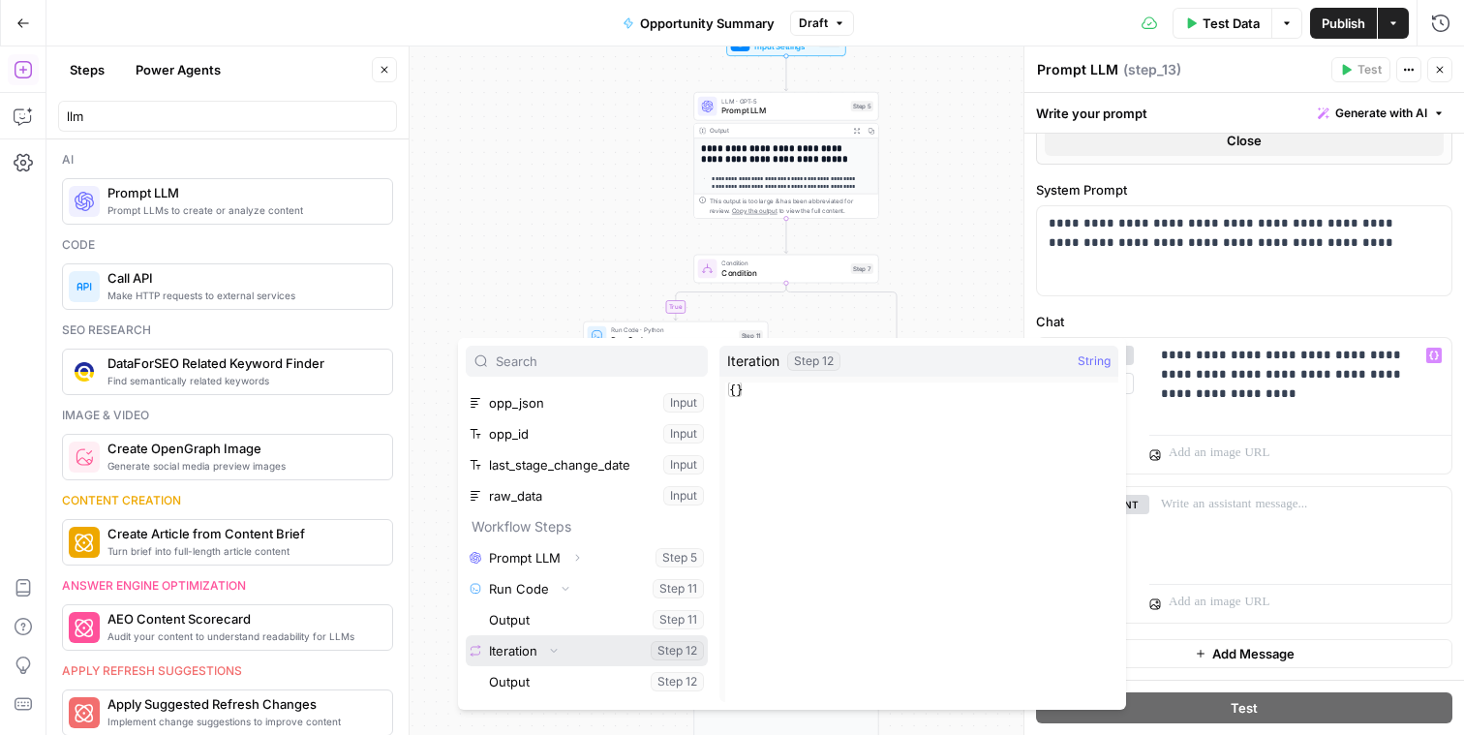
scroll to position [83, 0]
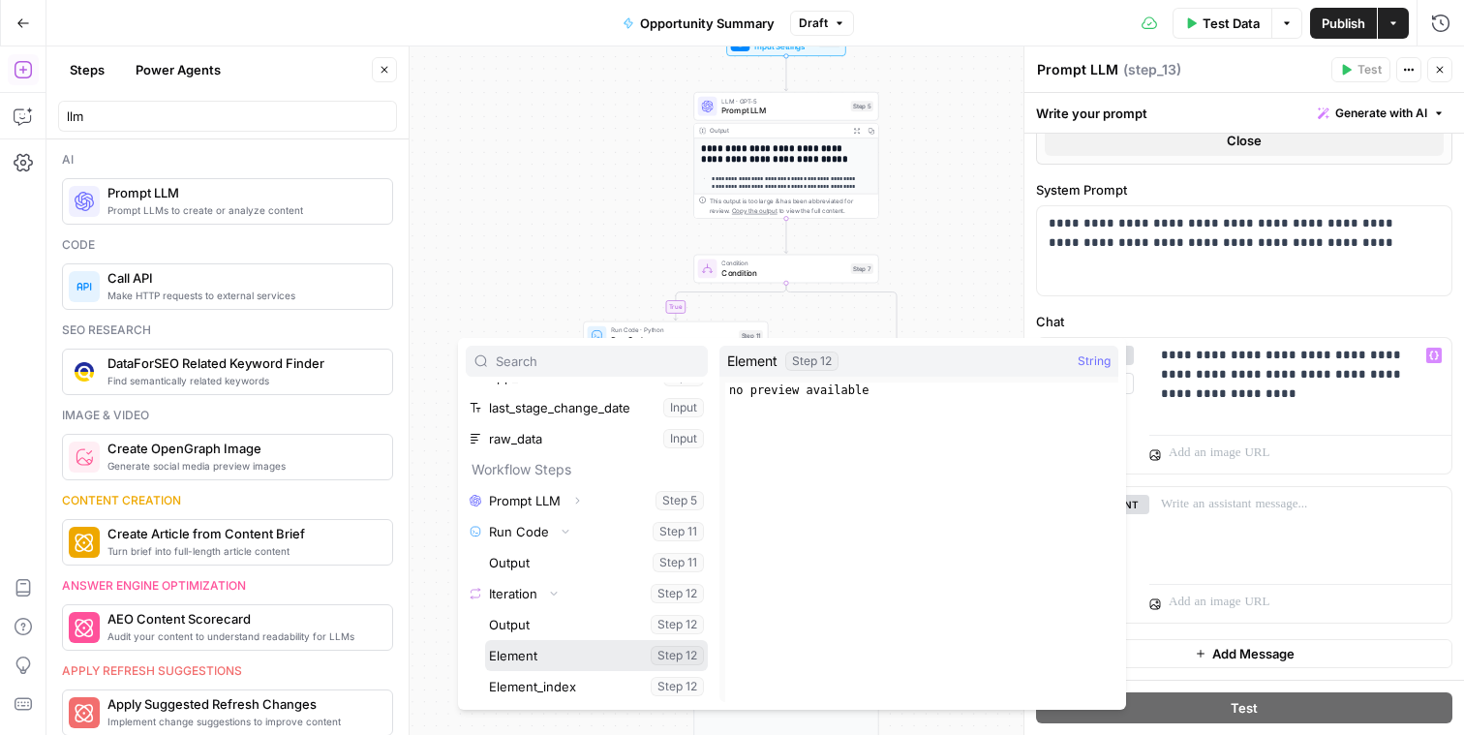
click at [595, 645] on button "Select variable Element" at bounding box center [596, 655] width 223 height 31
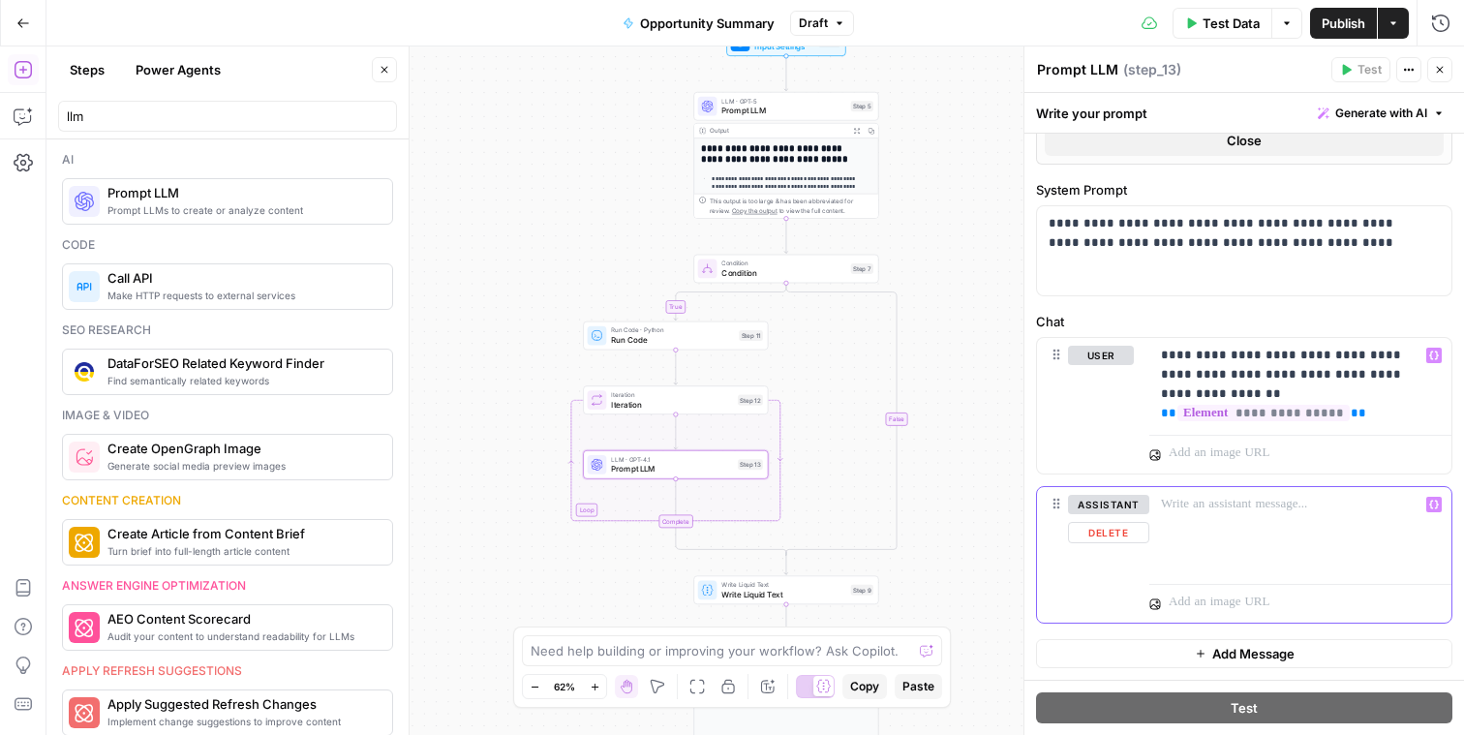
click at [1301, 535] on div at bounding box center [1300, 531] width 302 height 89
drag, startPoint x: 892, startPoint y: 497, endPoint x: 885, endPoint y: 459, distance: 38.4
click at [885, 459] on div "**********" at bounding box center [755, 390] width 1418 height 688
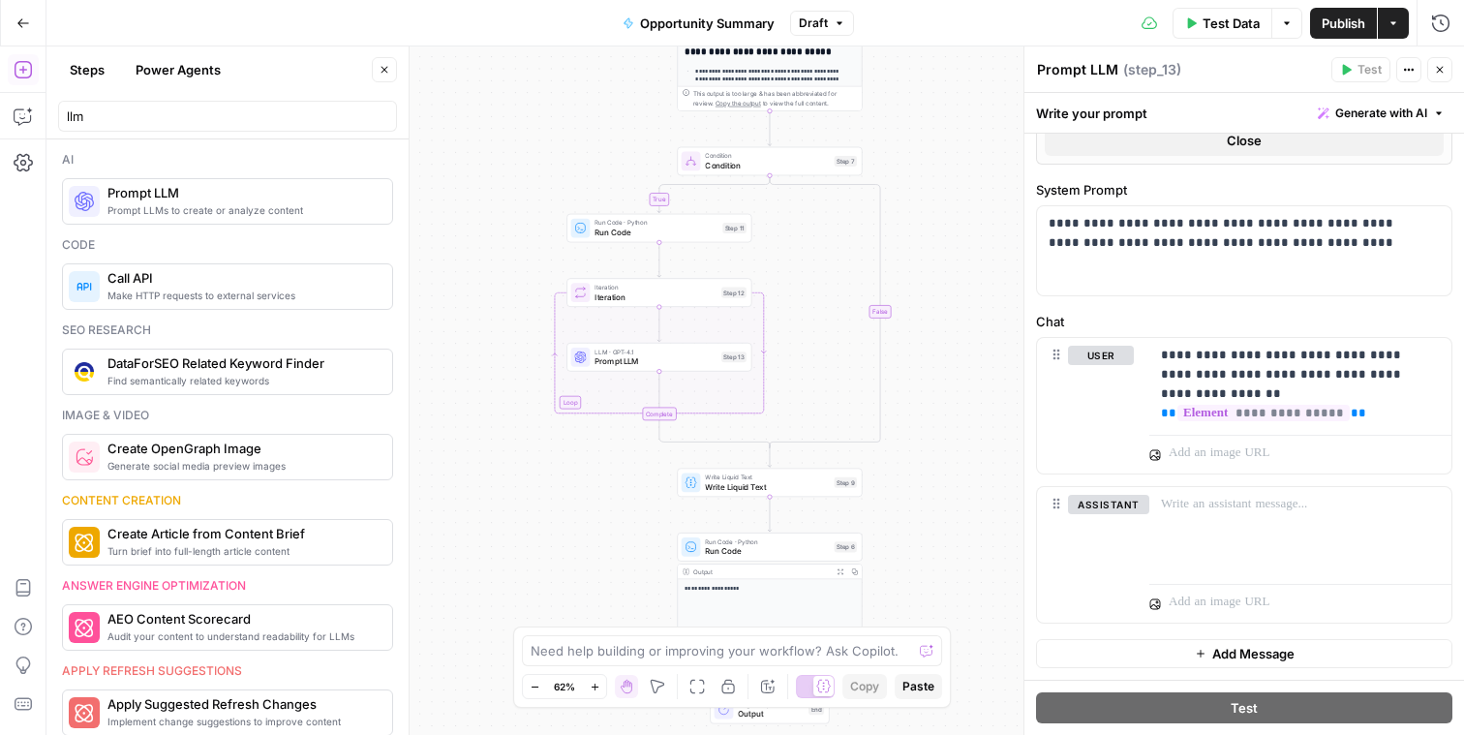
drag, startPoint x: 957, startPoint y: 499, endPoint x: 946, endPoint y: 351, distance: 147.6
click at [946, 351] on div "**********" at bounding box center [755, 390] width 1418 height 688
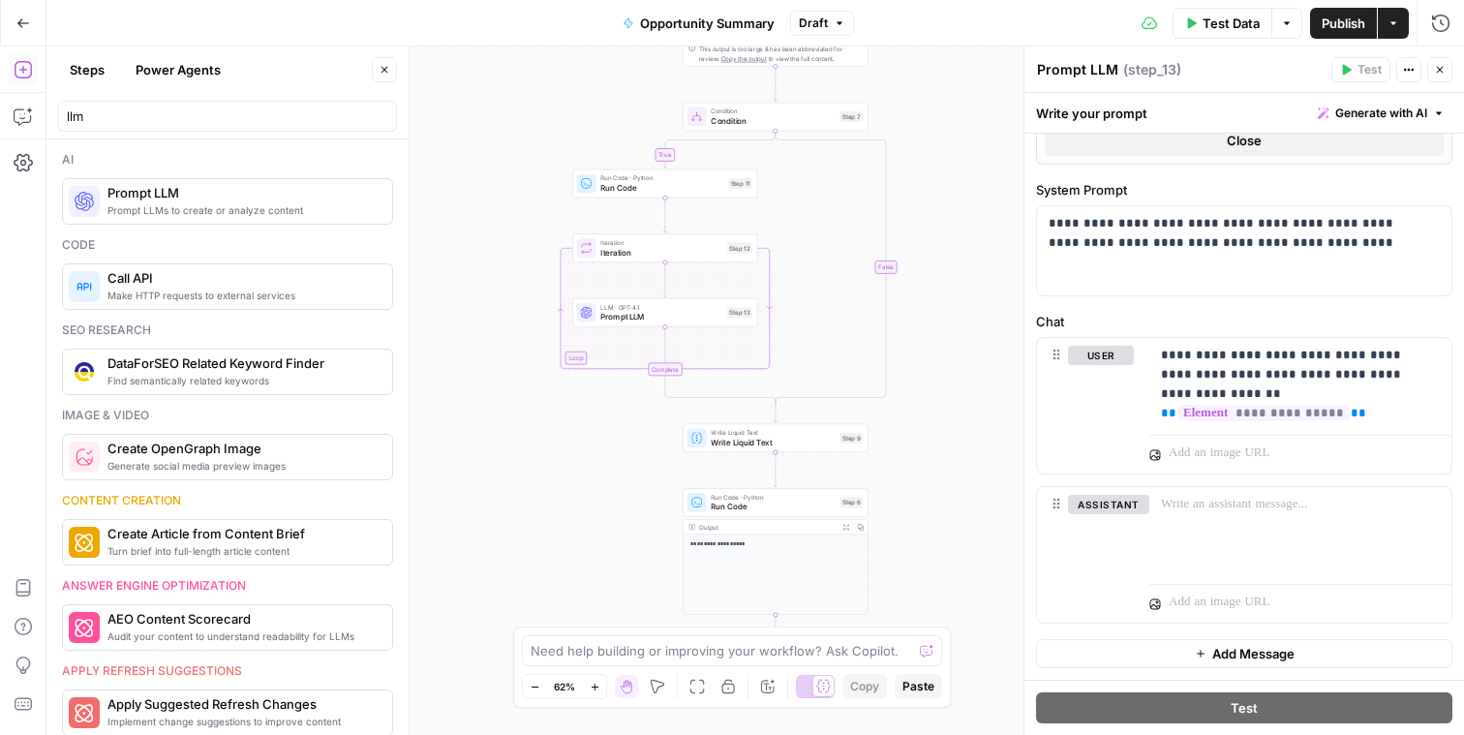
drag, startPoint x: 919, startPoint y: 405, endPoint x: 911, endPoint y: 375, distance: 31.0
click at [914, 376] on div "**********" at bounding box center [755, 390] width 1418 height 688
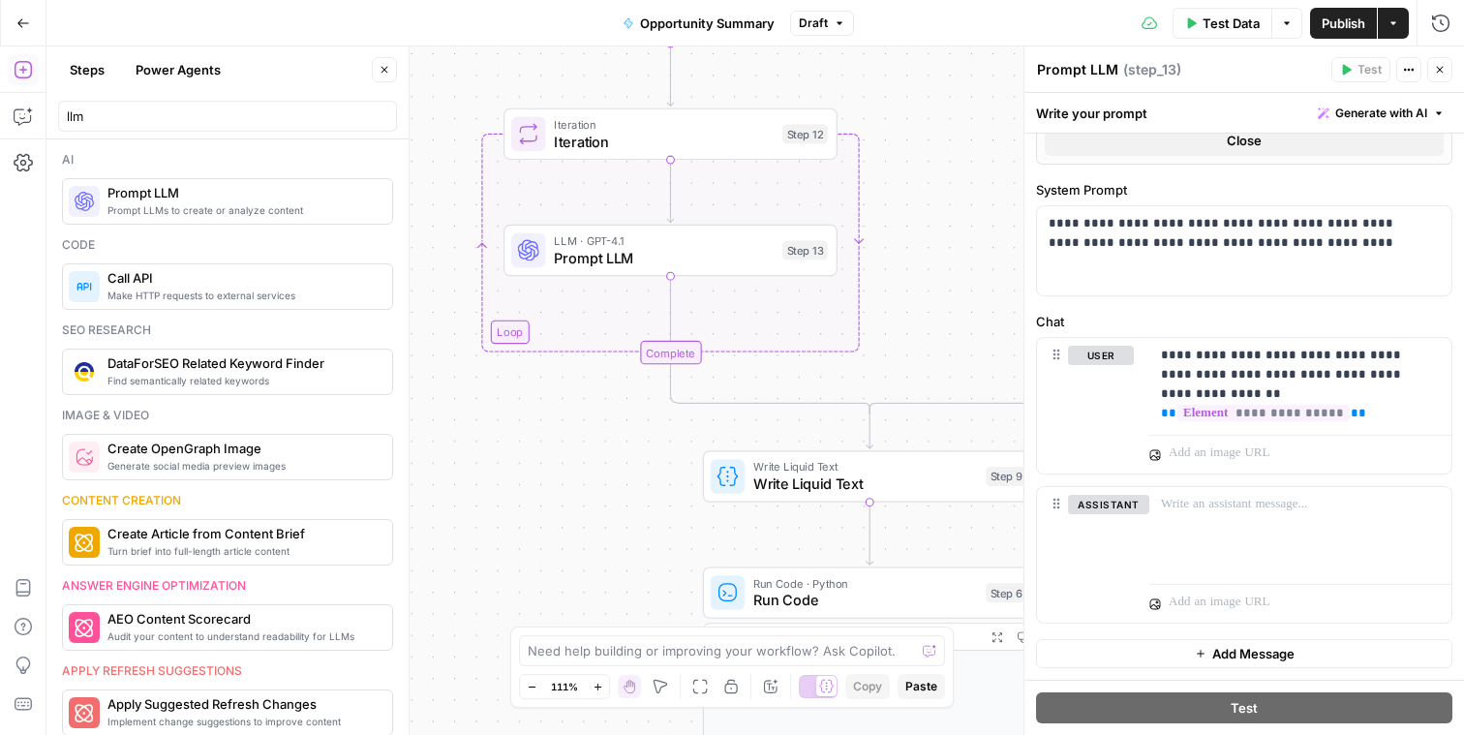
click at [265, 128] on div "llm" at bounding box center [227, 116] width 339 height 31
click at [264, 120] on input "llm" at bounding box center [227, 116] width 321 height 19
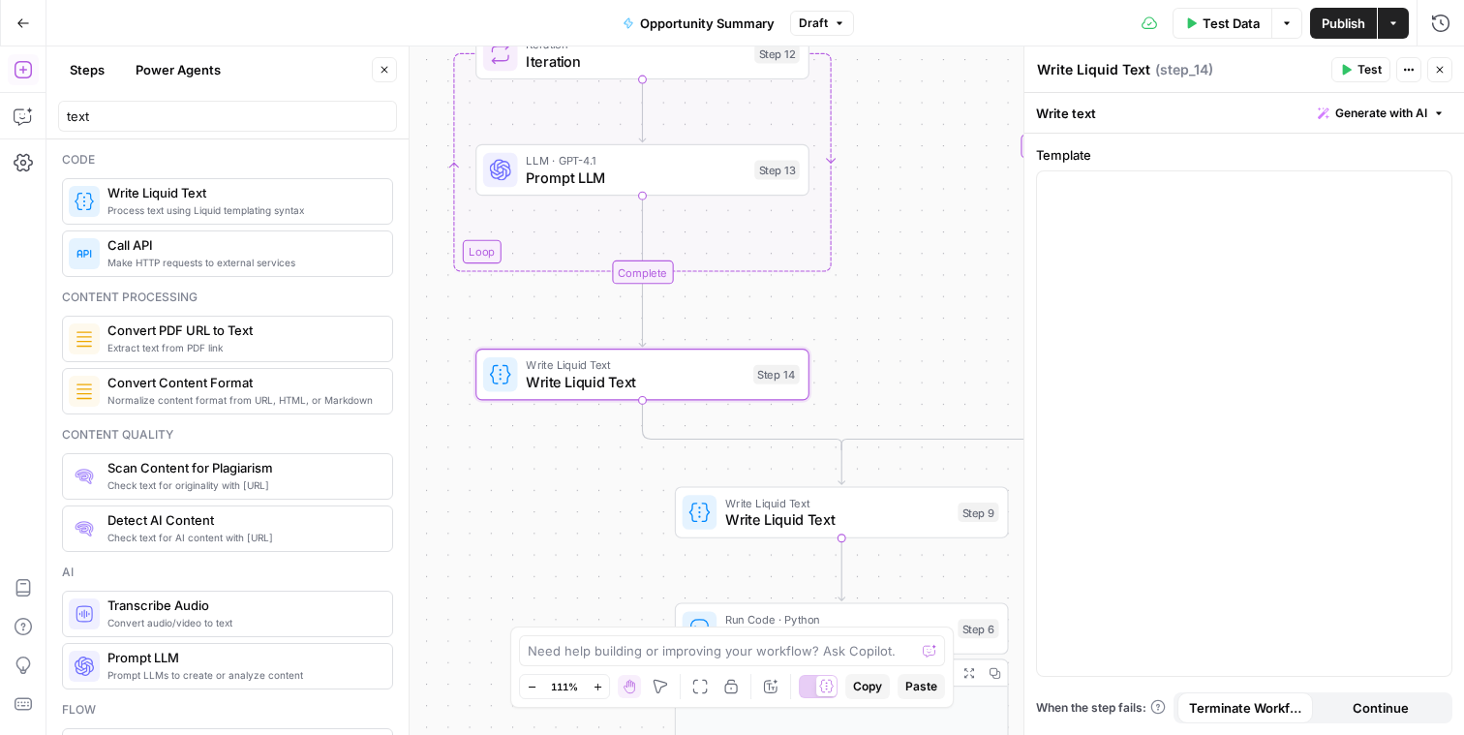
drag, startPoint x: 869, startPoint y: 445, endPoint x: 735, endPoint y: 403, distance: 140.2
click at [850, 378] on div "**********" at bounding box center [755, 390] width 1418 height 688
click at [165, 114] on input "text" at bounding box center [227, 116] width 321 height 19
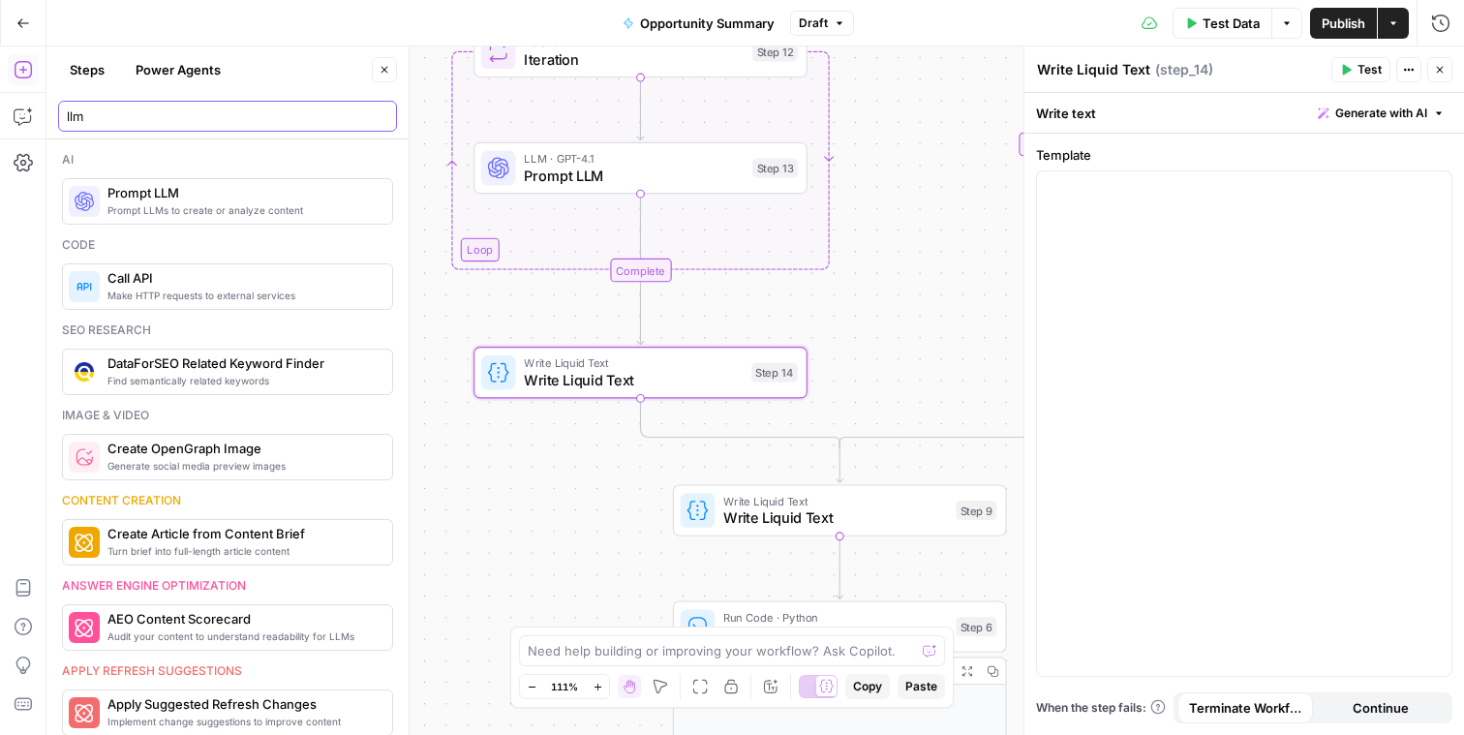
type input "llm"
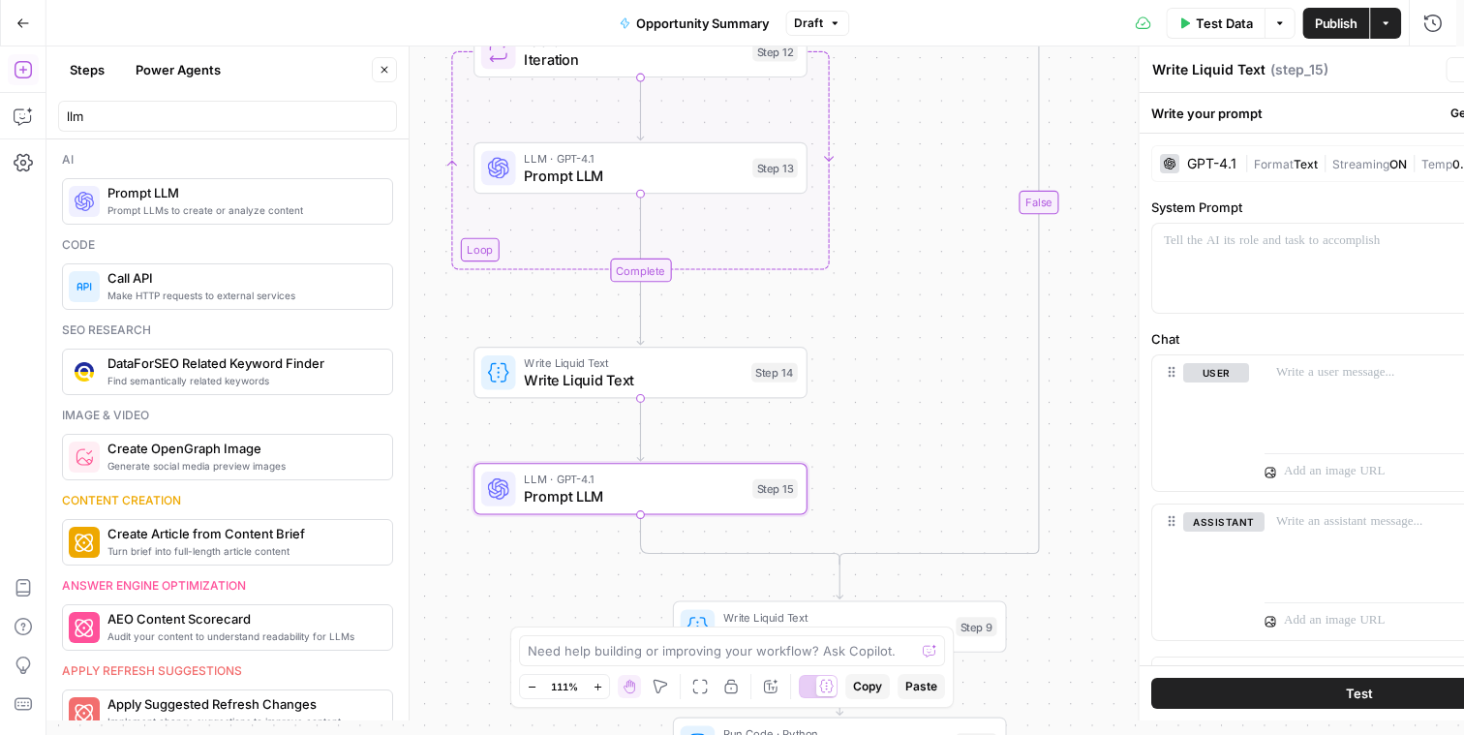
type textarea "Prompt LLM"
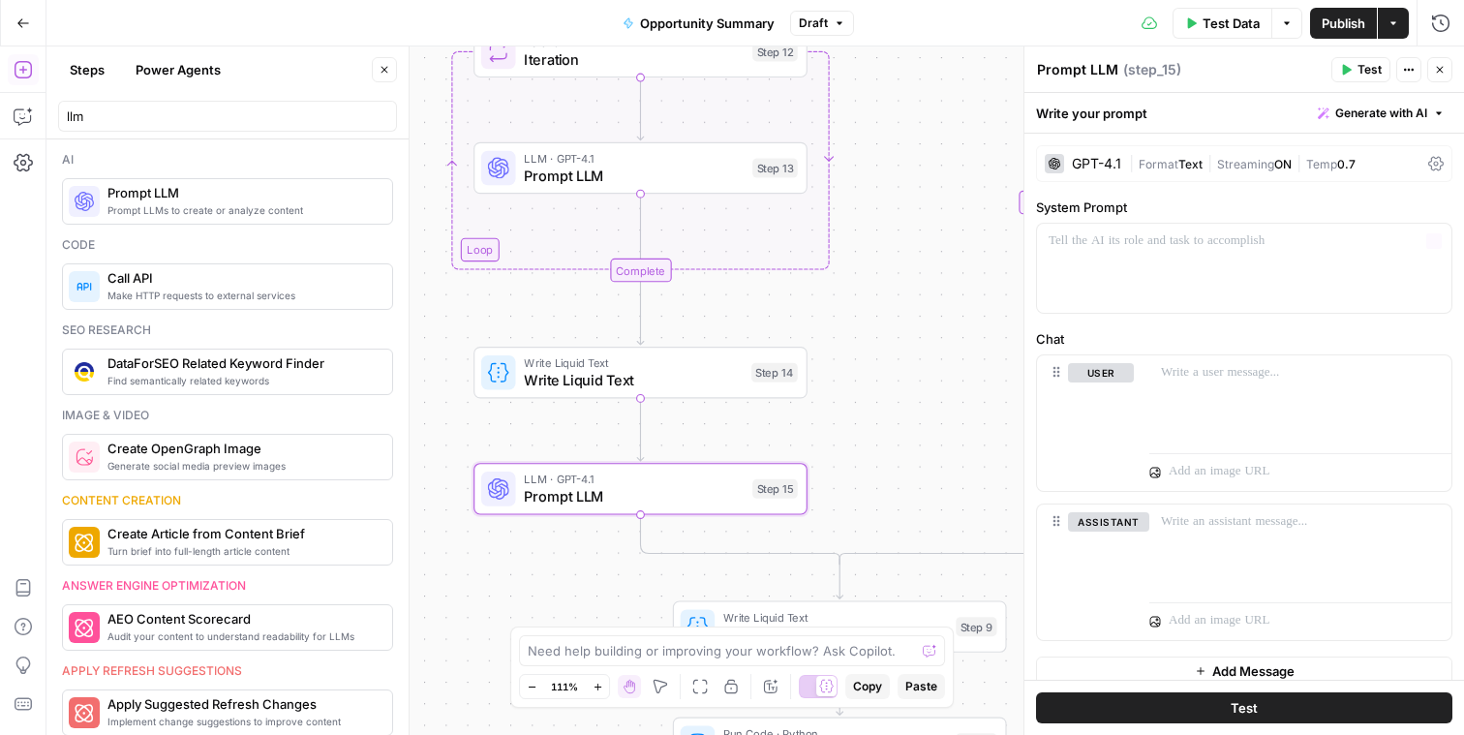
click at [1222, 168] on span "Streaming" at bounding box center [1245, 164] width 57 height 15
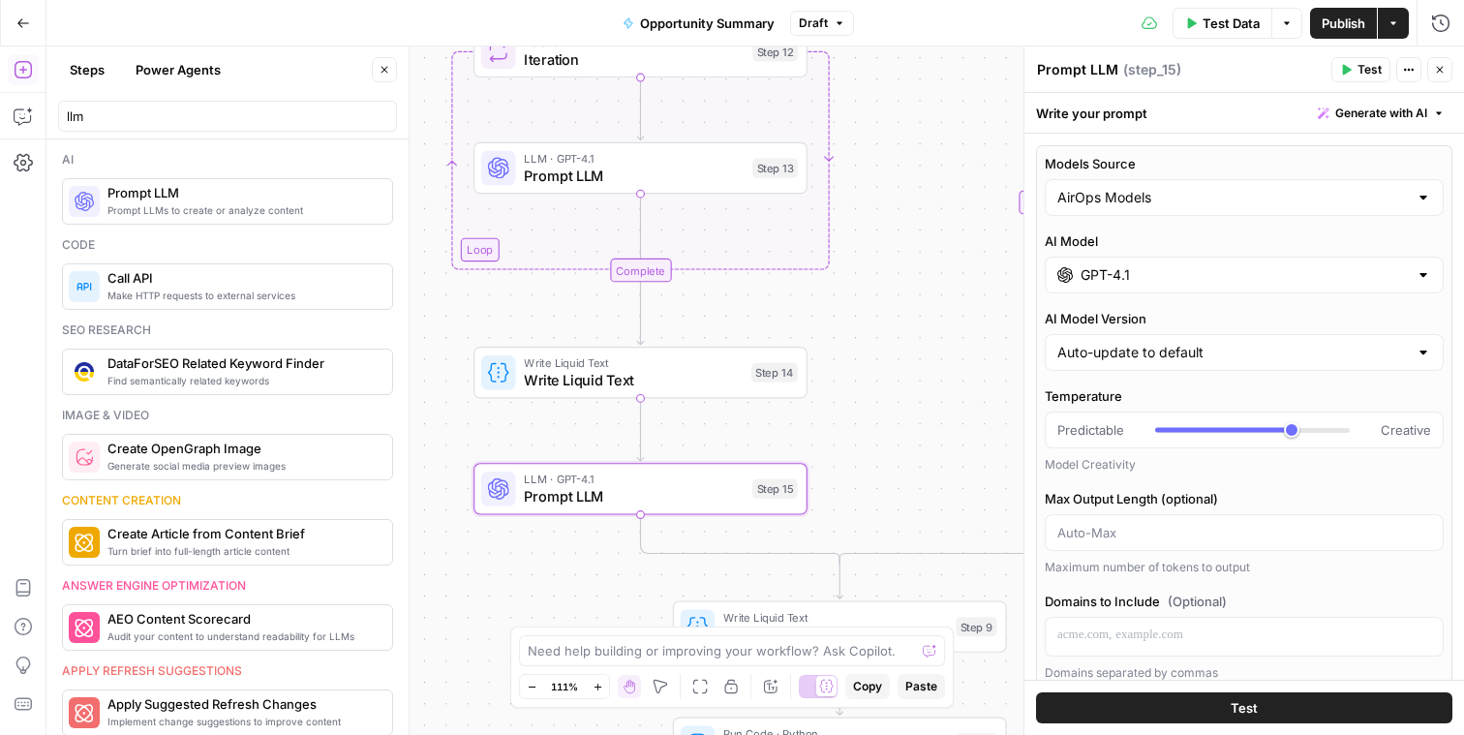
click at [1151, 212] on div "AirOps Models" at bounding box center [1244, 197] width 399 height 37
click at [1148, 264] on span "My Models" at bounding box center [1233, 272] width 344 height 19
type input "My Models"
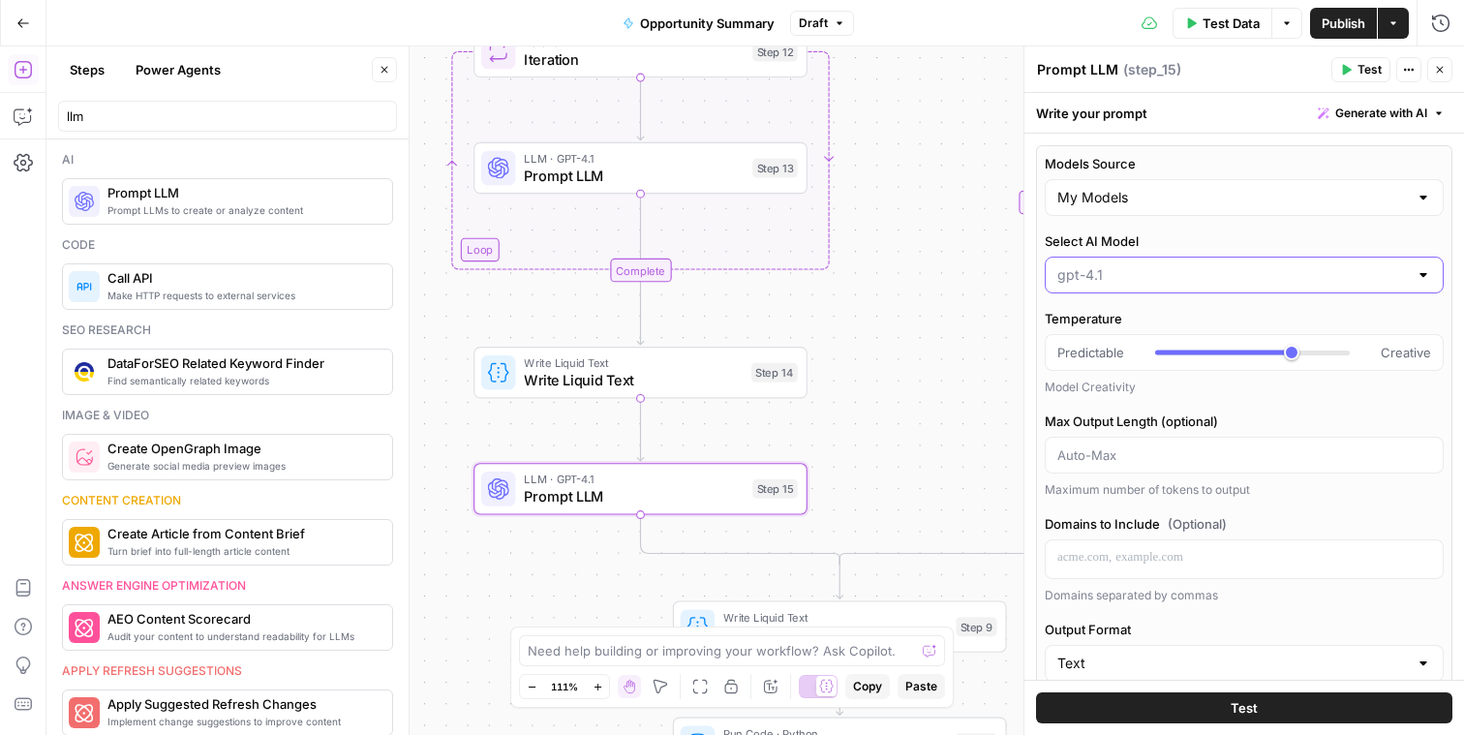
click at [1143, 269] on input "Select AI Model" at bounding box center [1232, 274] width 351 height 19
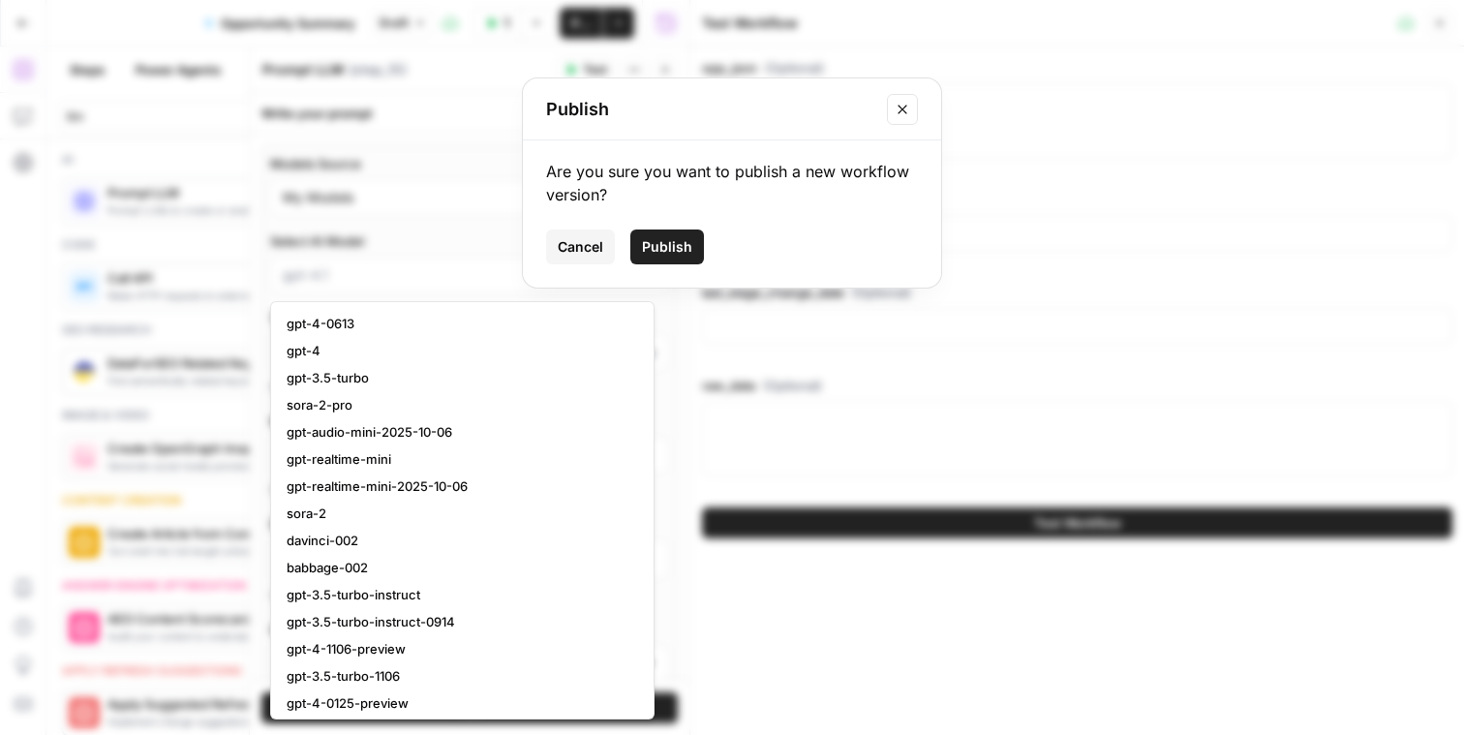
type input "gpt-4.1"
click at [571, 233] on button "Cancel" at bounding box center [580, 246] width 69 height 35
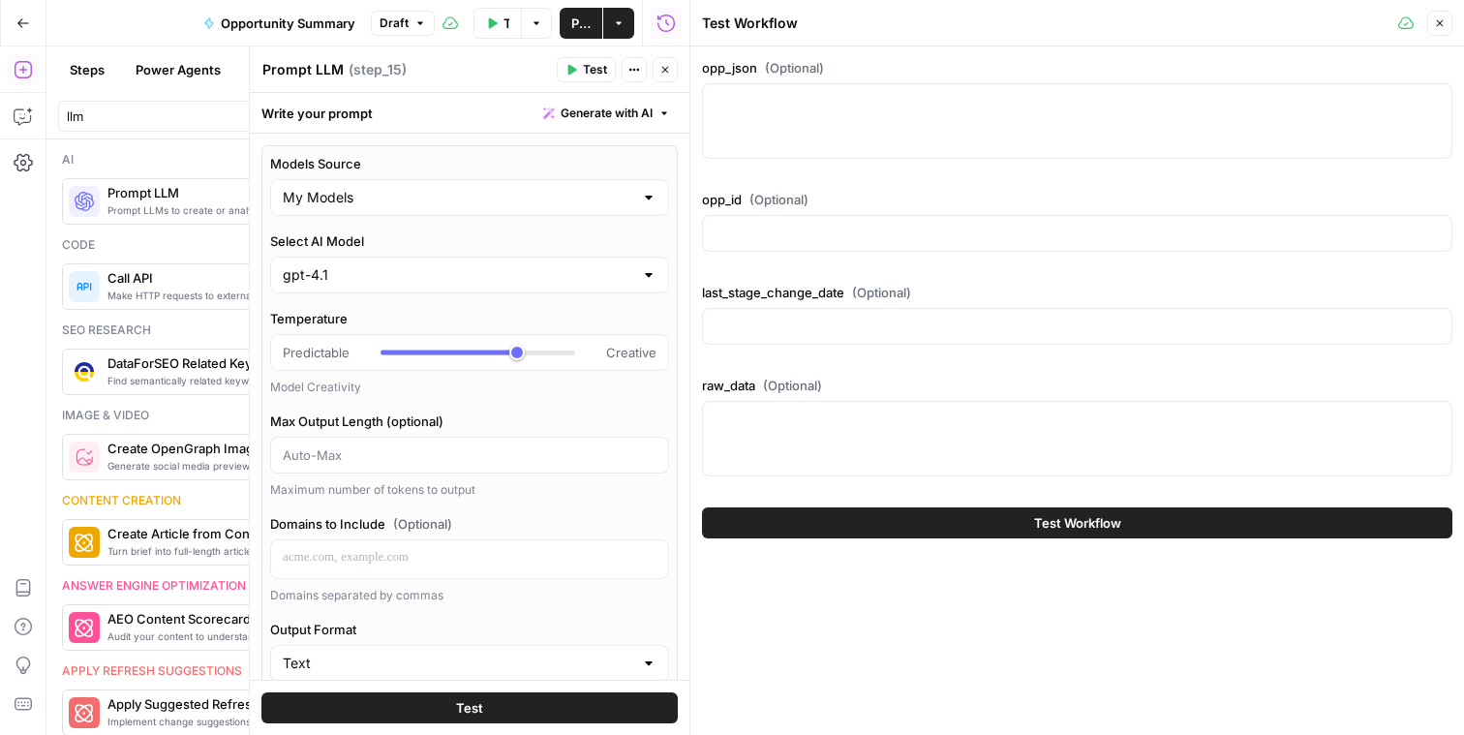
click at [1438, 26] on icon "button" at bounding box center [1440, 23] width 12 height 12
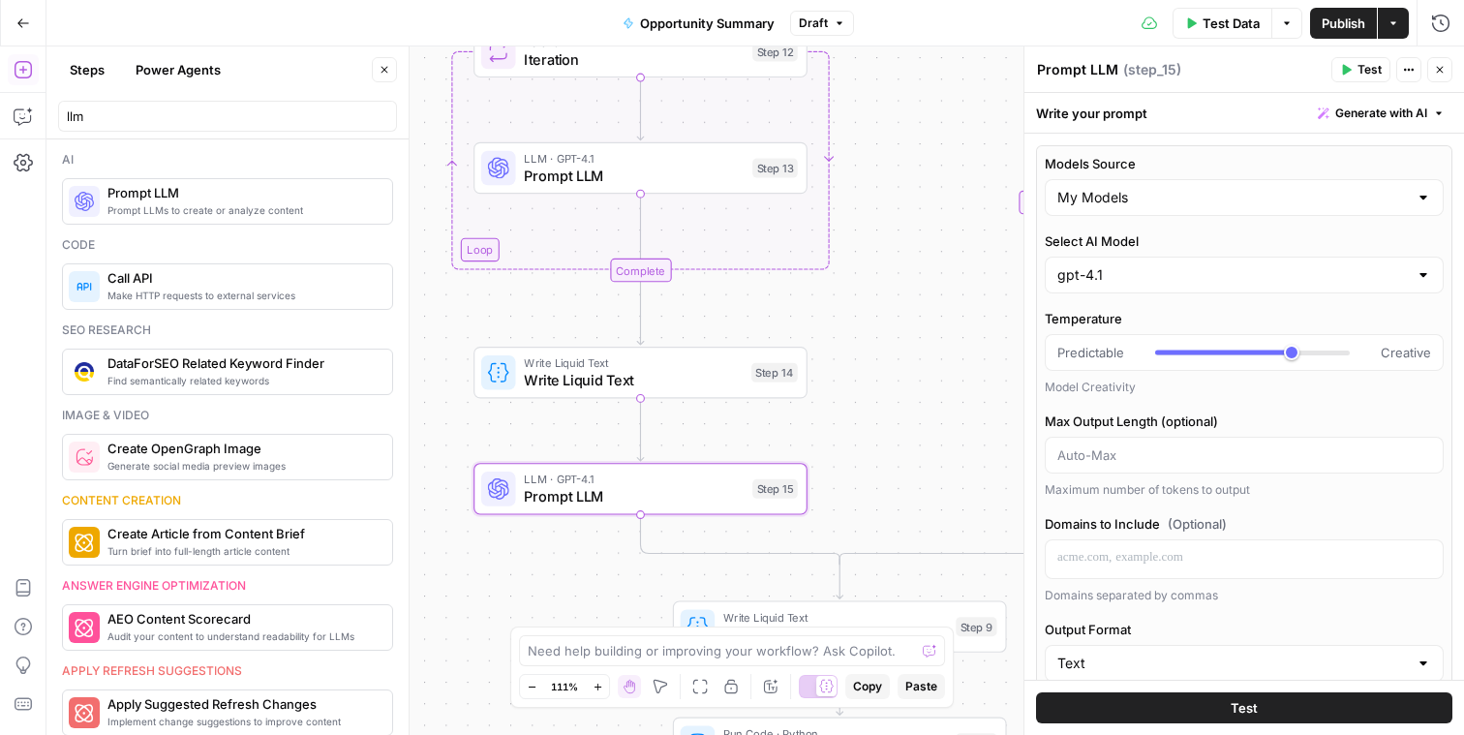
click at [1222, 289] on div "gpt-4.1" at bounding box center [1244, 275] width 399 height 37
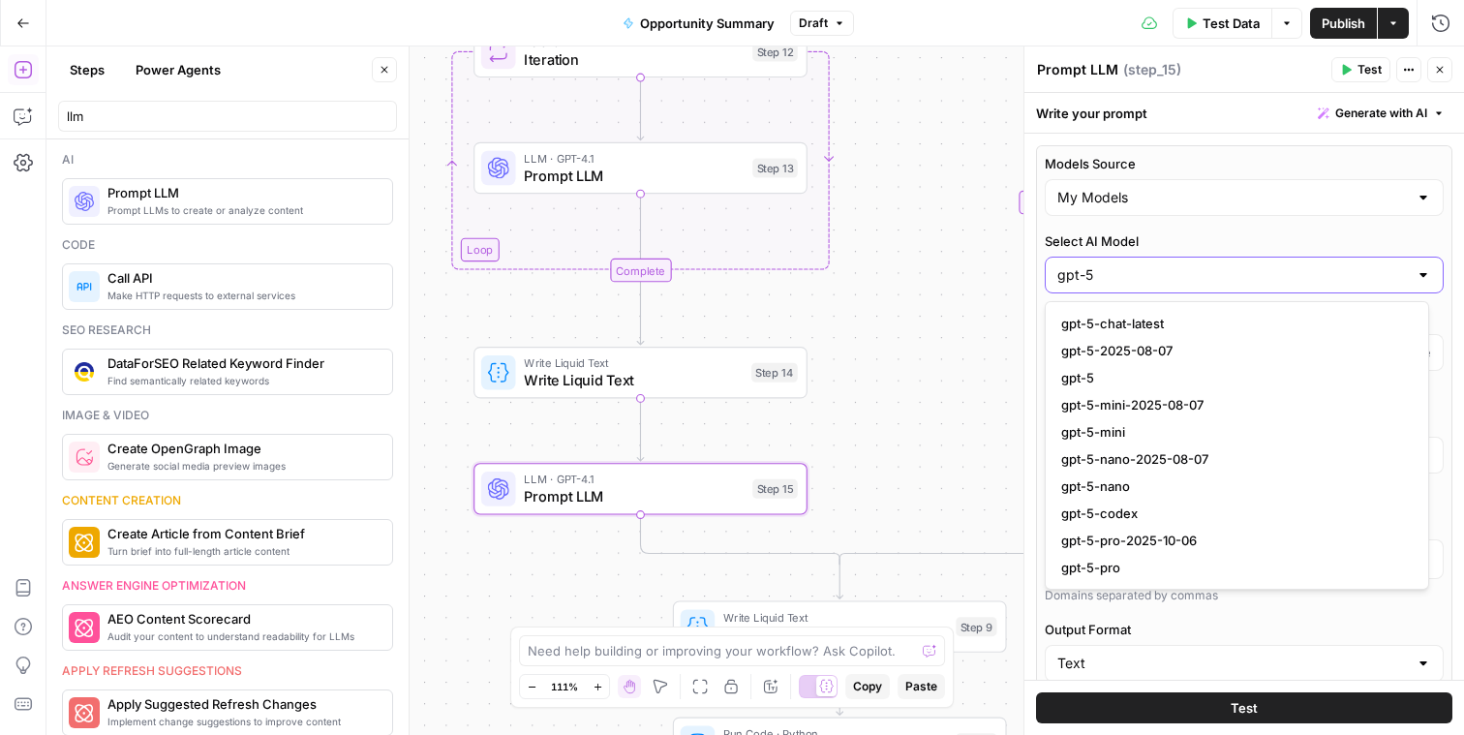
type input "gpt-5"
click at [1180, 369] on span "gpt-5" at bounding box center [1233, 377] width 344 height 19
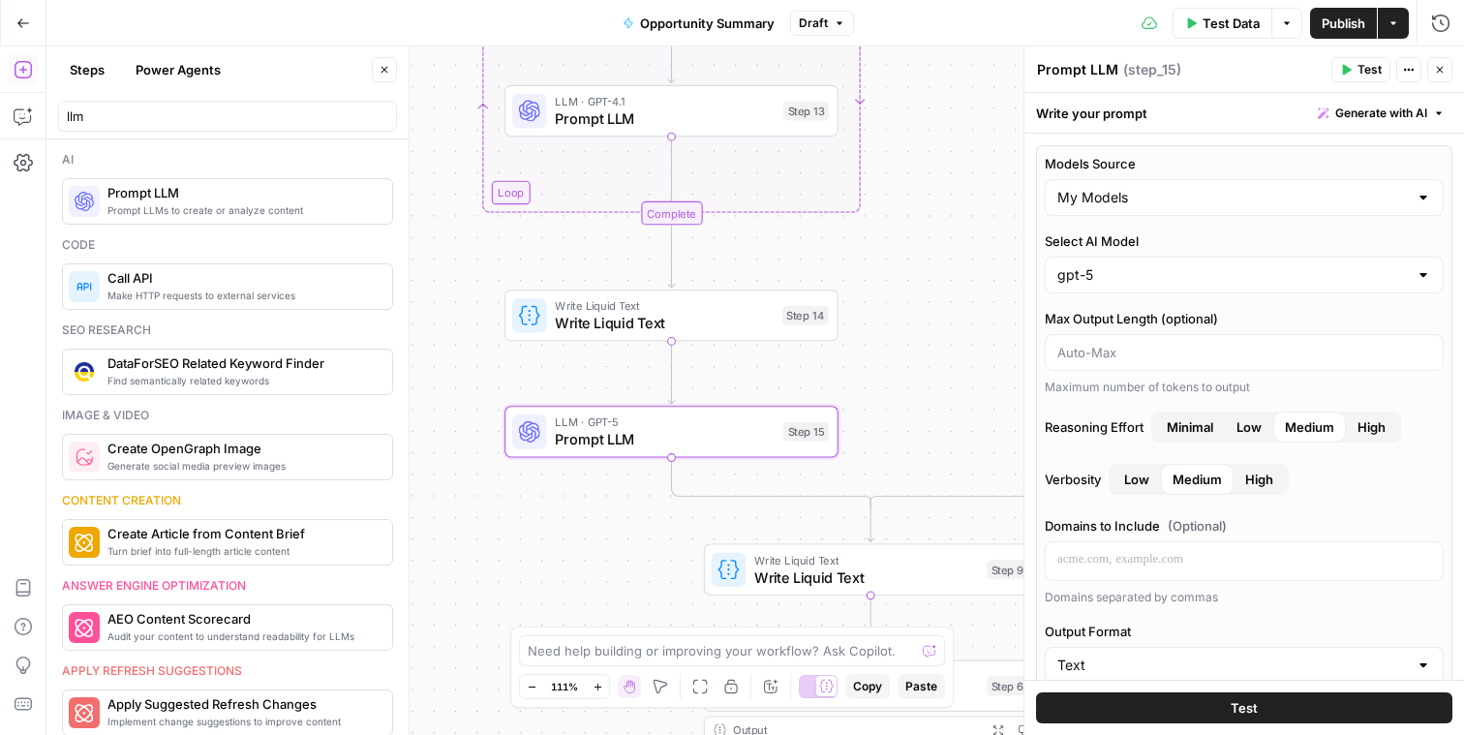
drag, startPoint x: 916, startPoint y: 429, endPoint x: 940, endPoint y: 381, distance: 53.3
click at [940, 381] on div "**********" at bounding box center [755, 390] width 1418 height 688
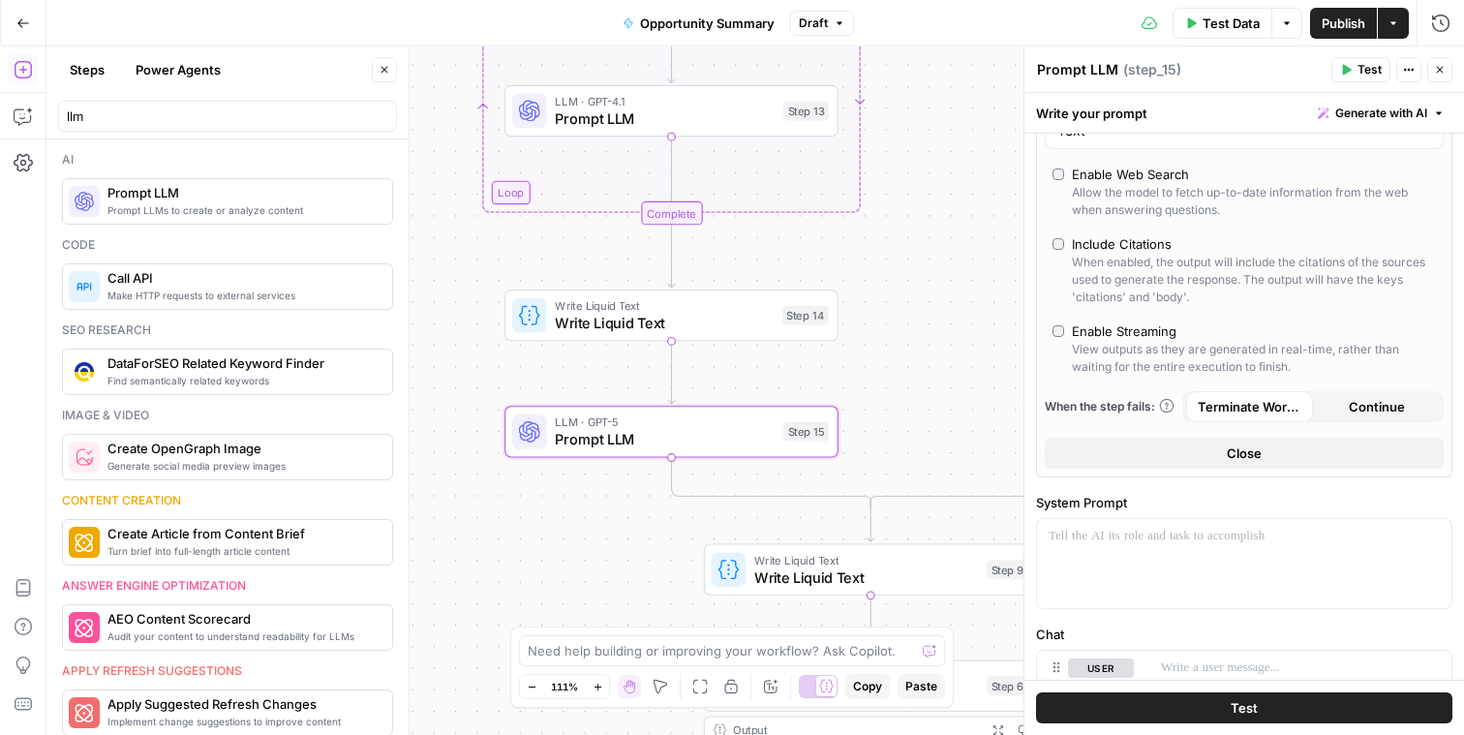
scroll to position [717, 0]
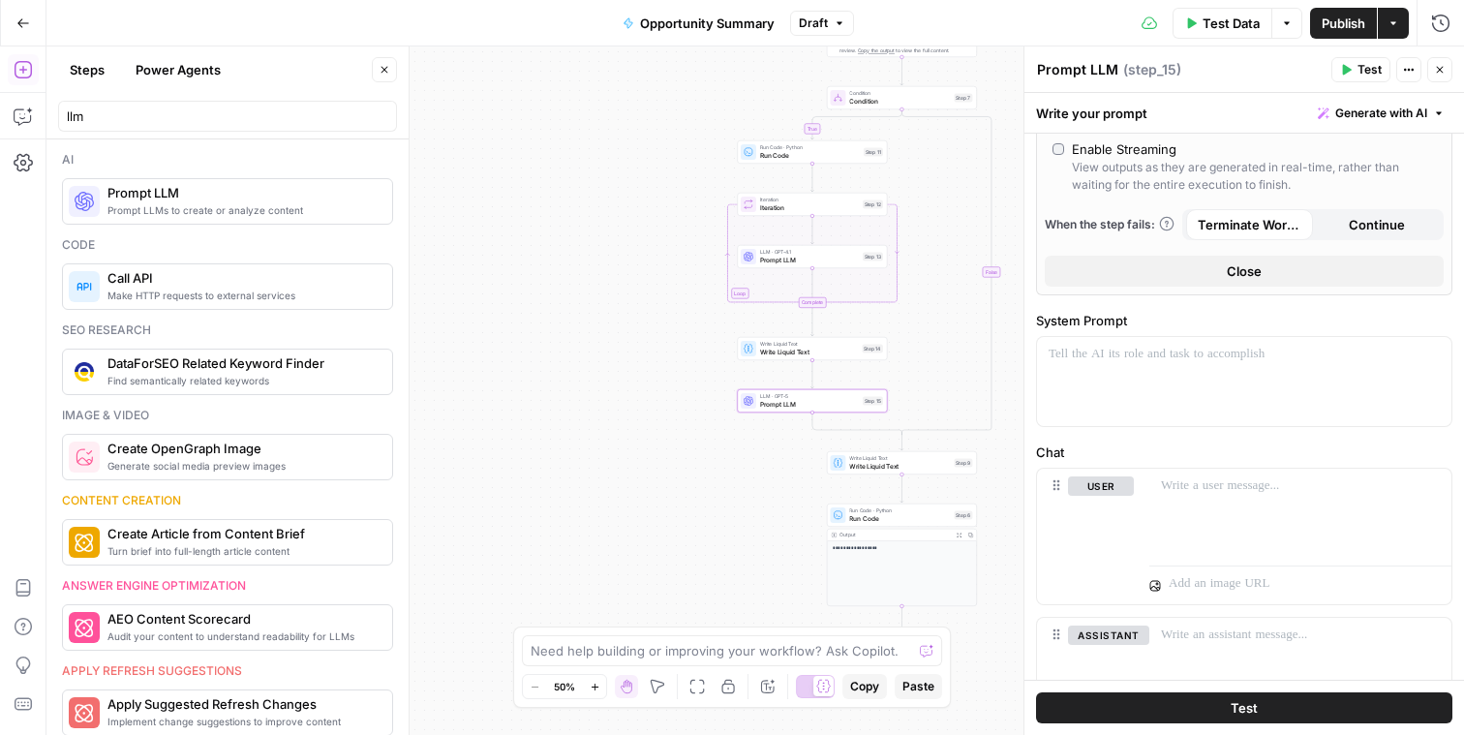
drag, startPoint x: 931, startPoint y: 332, endPoint x: 926, endPoint y: 406, distance: 73.7
click at [930, 411] on div "**********" at bounding box center [755, 390] width 1418 height 688
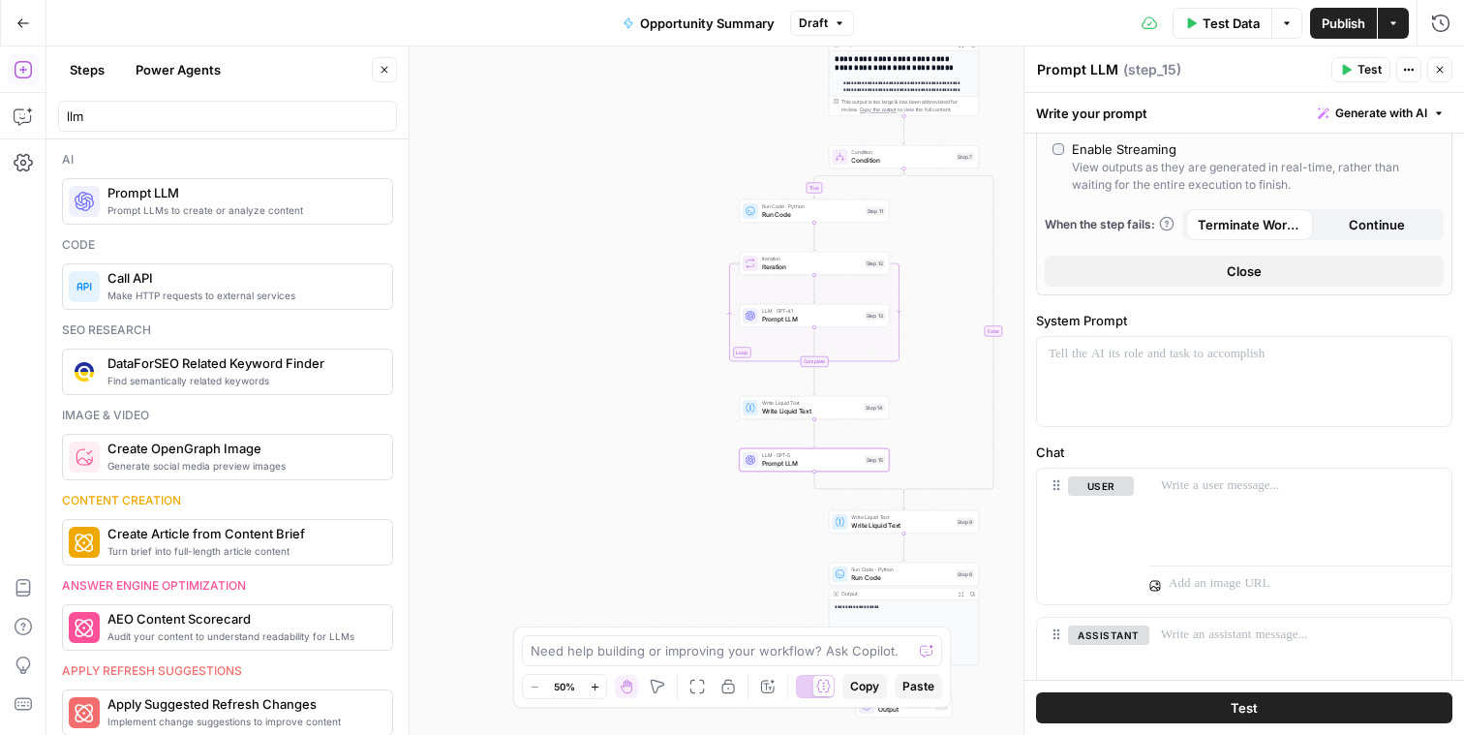
click at [831, 407] on span "Write Liquid Text" at bounding box center [811, 411] width 99 height 10
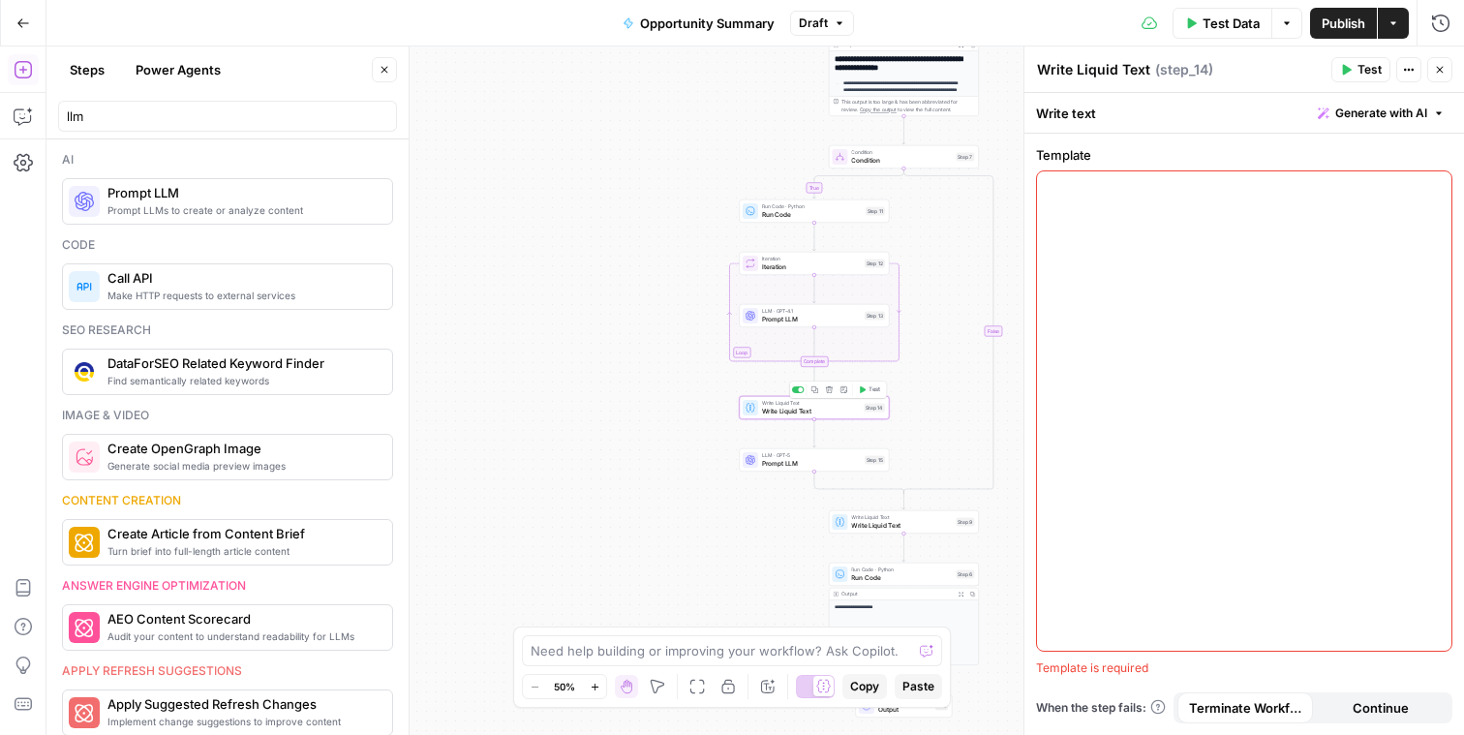
click at [1163, 218] on div at bounding box center [1244, 410] width 414 height 479
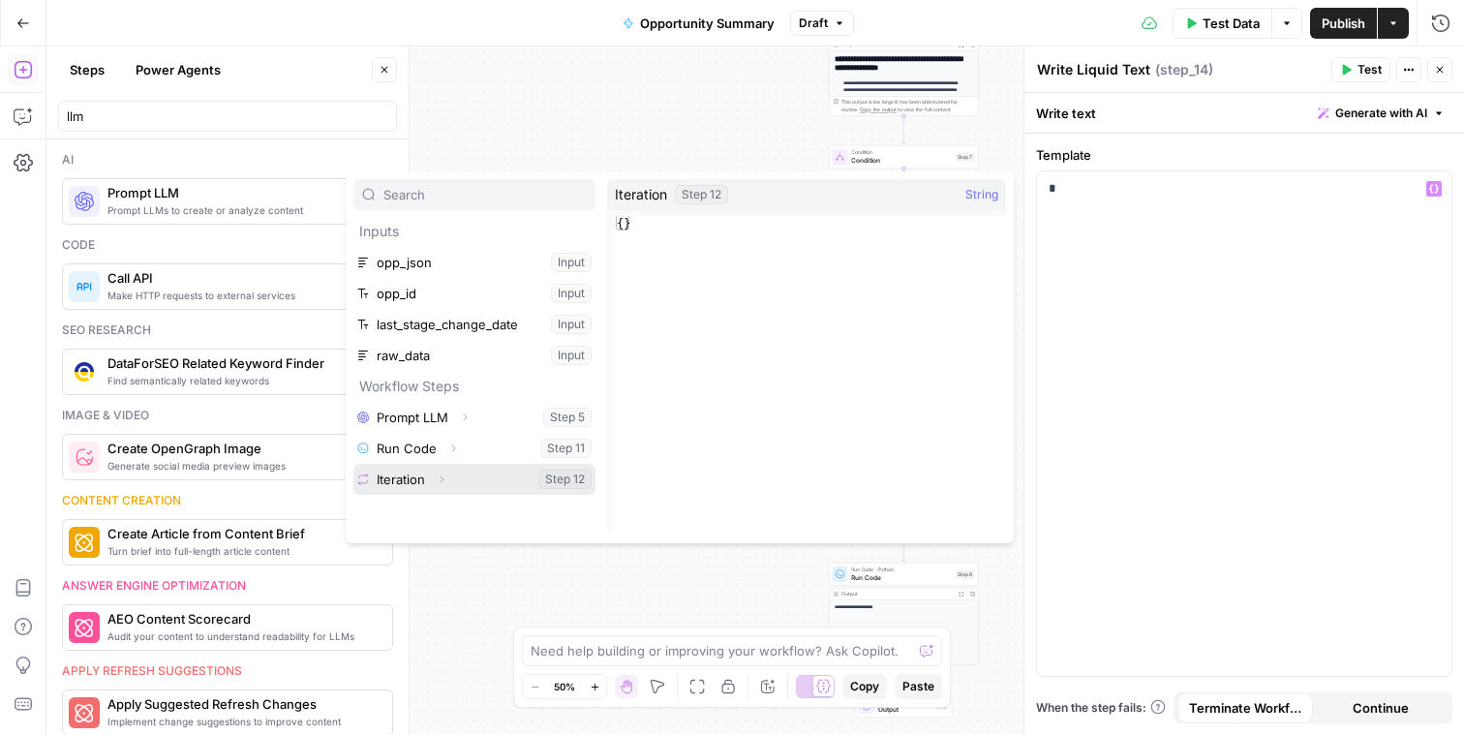
click at [447, 482] on icon "button" at bounding box center [442, 479] width 12 height 12
click at [428, 518] on button "Select variable Output" at bounding box center [484, 510] width 223 height 31
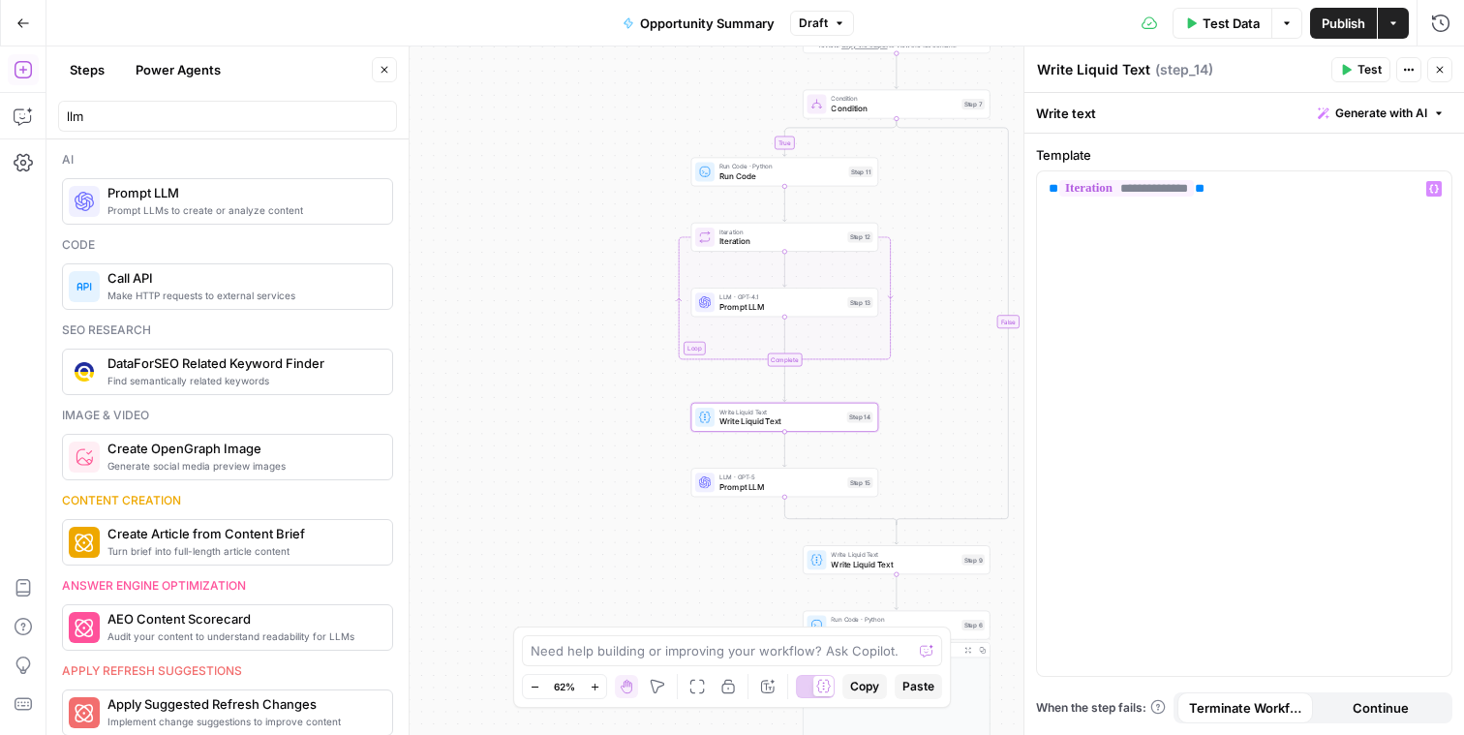
click at [893, 407] on div "**********" at bounding box center [755, 390] width 1418 height 688
click at [838, 484] on span "Prompt LLM" at bounding box center [780, 486] width 123 height 12
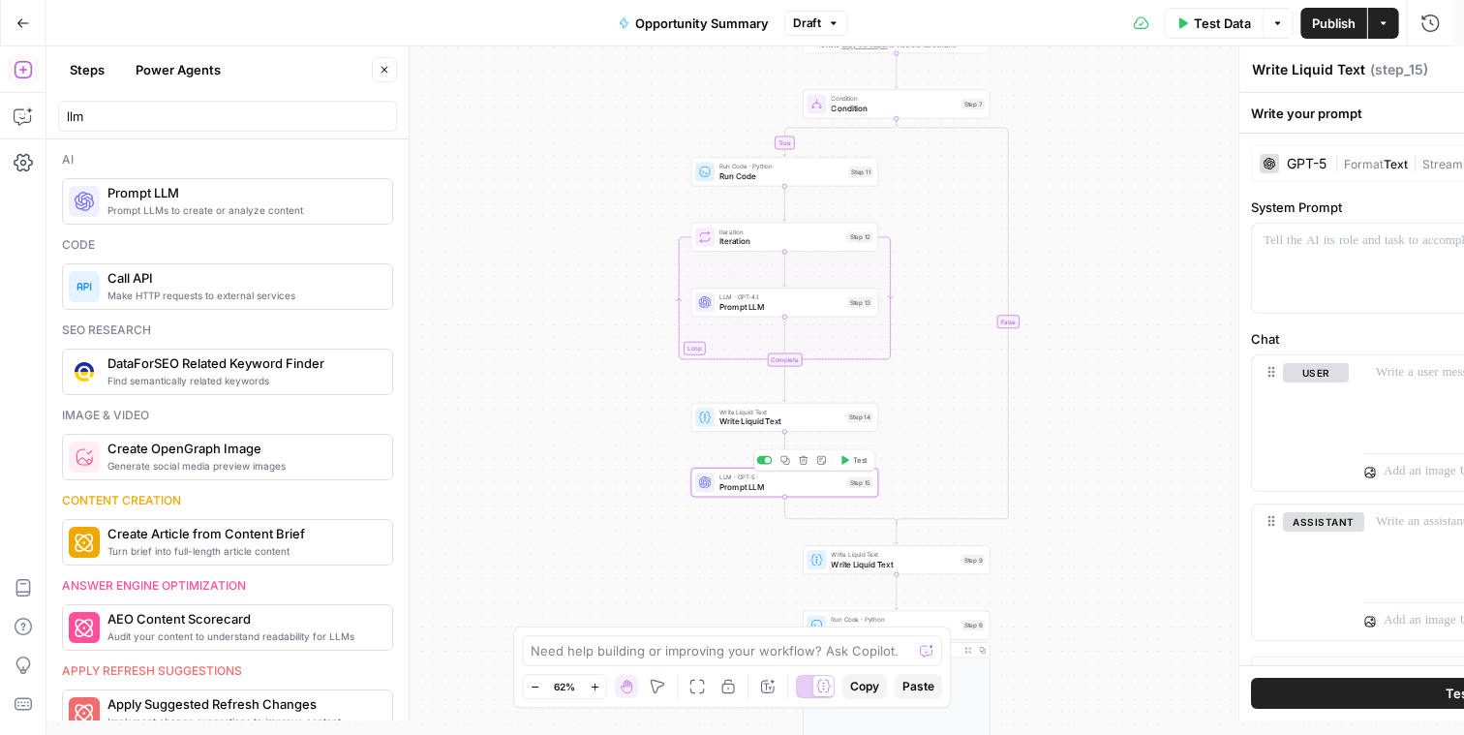
type textarea "Prompt LLM"
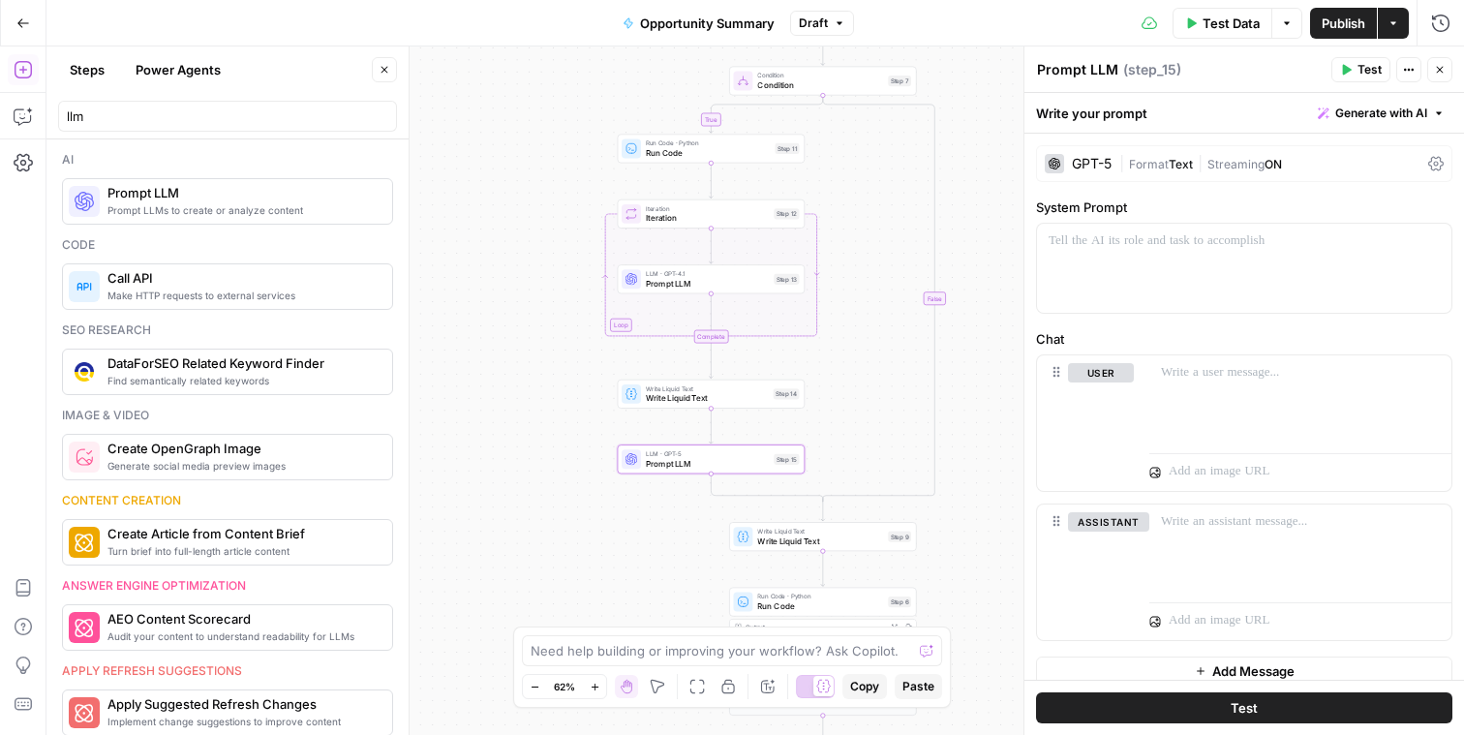
drag, startPoint x: 940, startPoint y: 445, endPoint x: 880, endPoint y: 430, distance: 62.0
click at [880, 430] on div "**********" at bounding box center [755, 390] width 1418 height 688
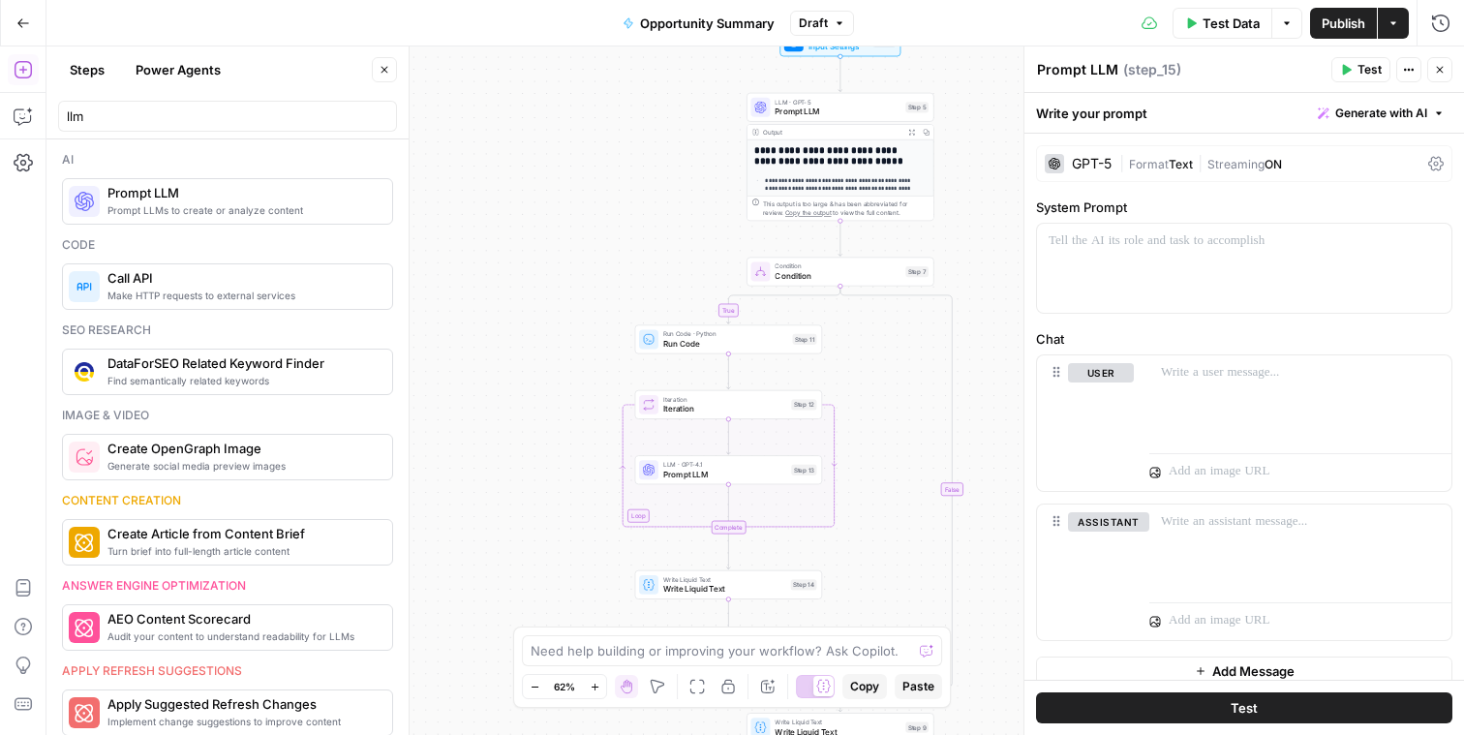
drag, startPoint x: 866, startPoint y: 240, endPoint x: 864, endPoint y: 325, distance: 85.2
click at [882, 437] on div "**********" at bounding box center [755, 390] width 1418 height 688
click at [827, 111] on span "Prompt LLM" at bounding box center [837, 117] width 126 height 12
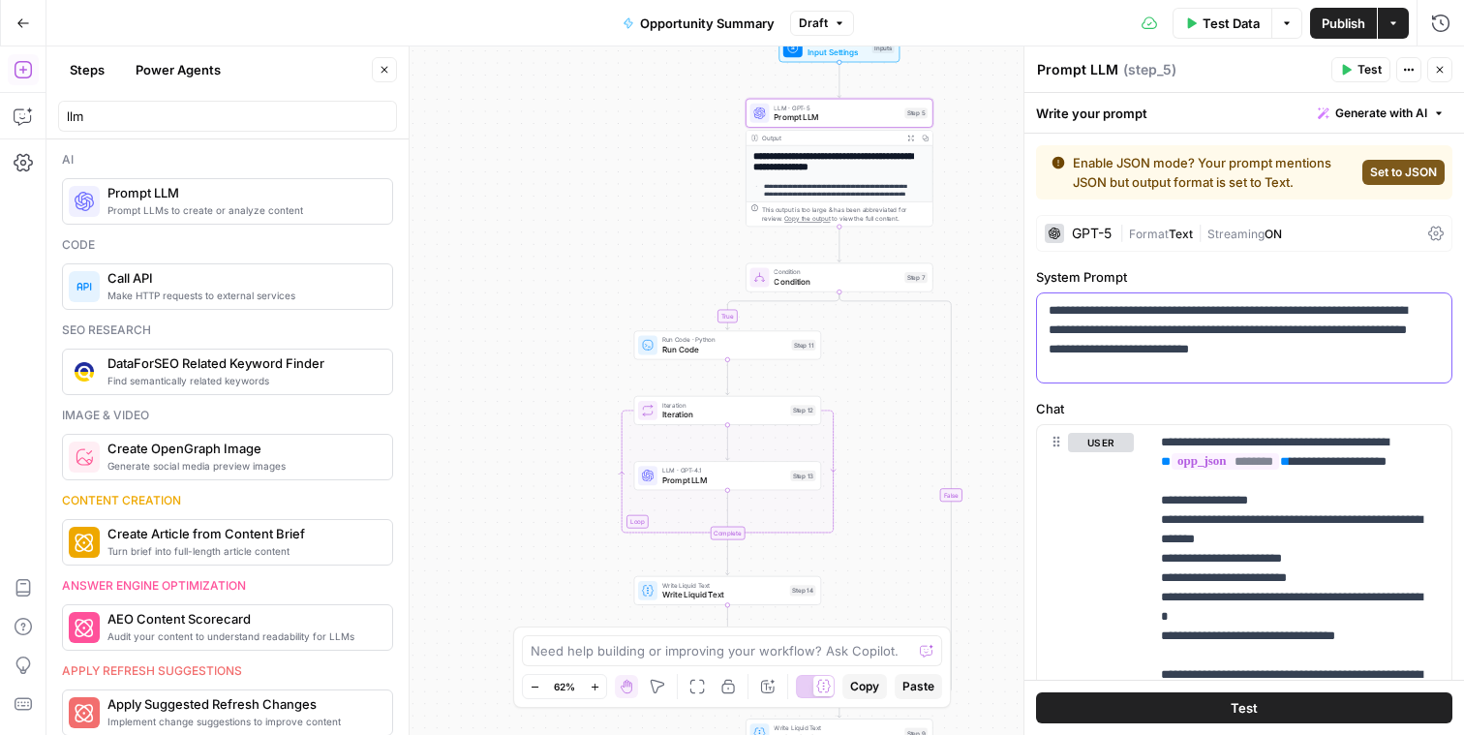
click at [1177, 321] on p "**********" at bounding box center [1237, 330] width 377 height 58
copy p "**********"
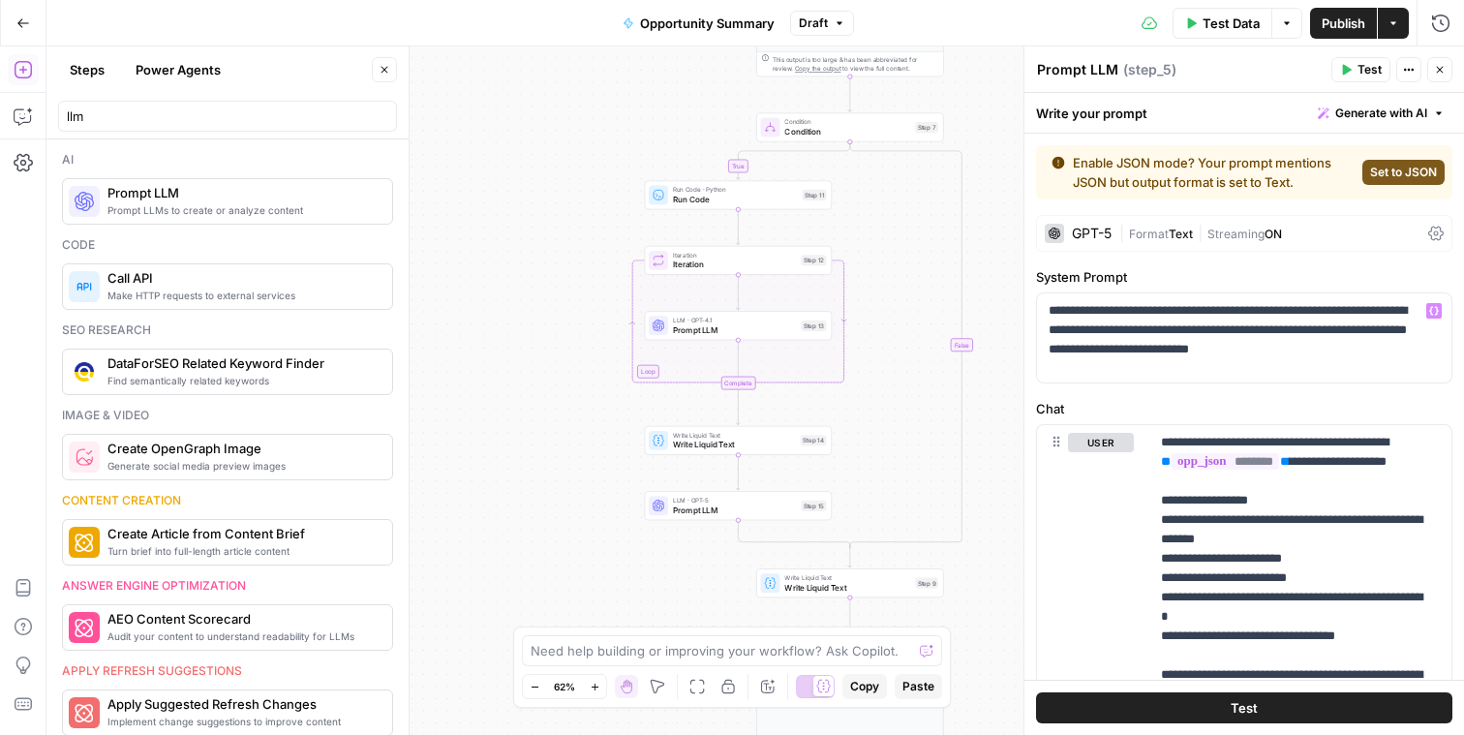
drag, startPoint x: 519, startPoint y: 266, endPoint x: 530, endPoint y: 115, distance: 151.4
click at [530, 112] on div "**********" at bounding box center [755, 390] width 1418 height 688
click at [720, 505] on span "Prompt LLM" at bounding box center [735, 504] width 123 height 12
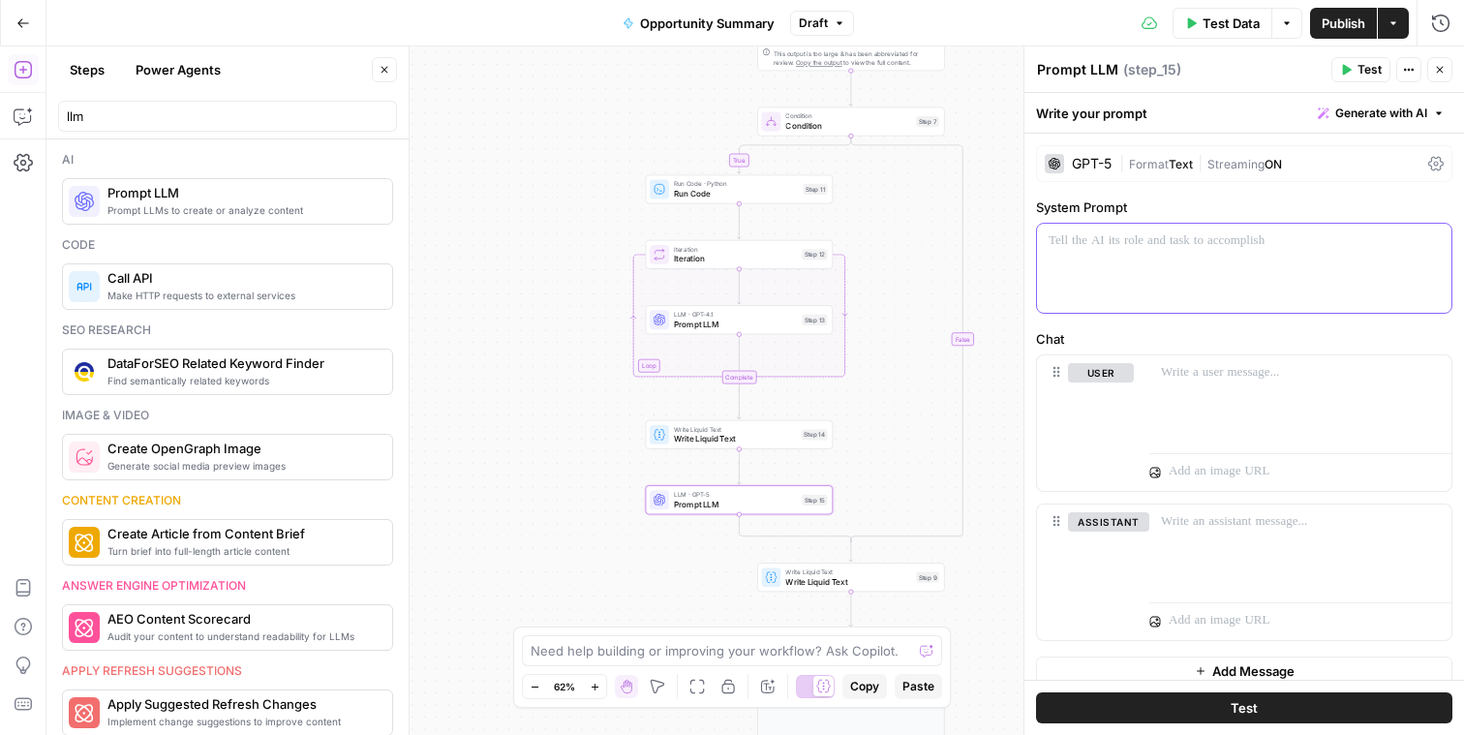
click at [1095, 252] on div at bounding box center [1244, 268] width 414 height 89
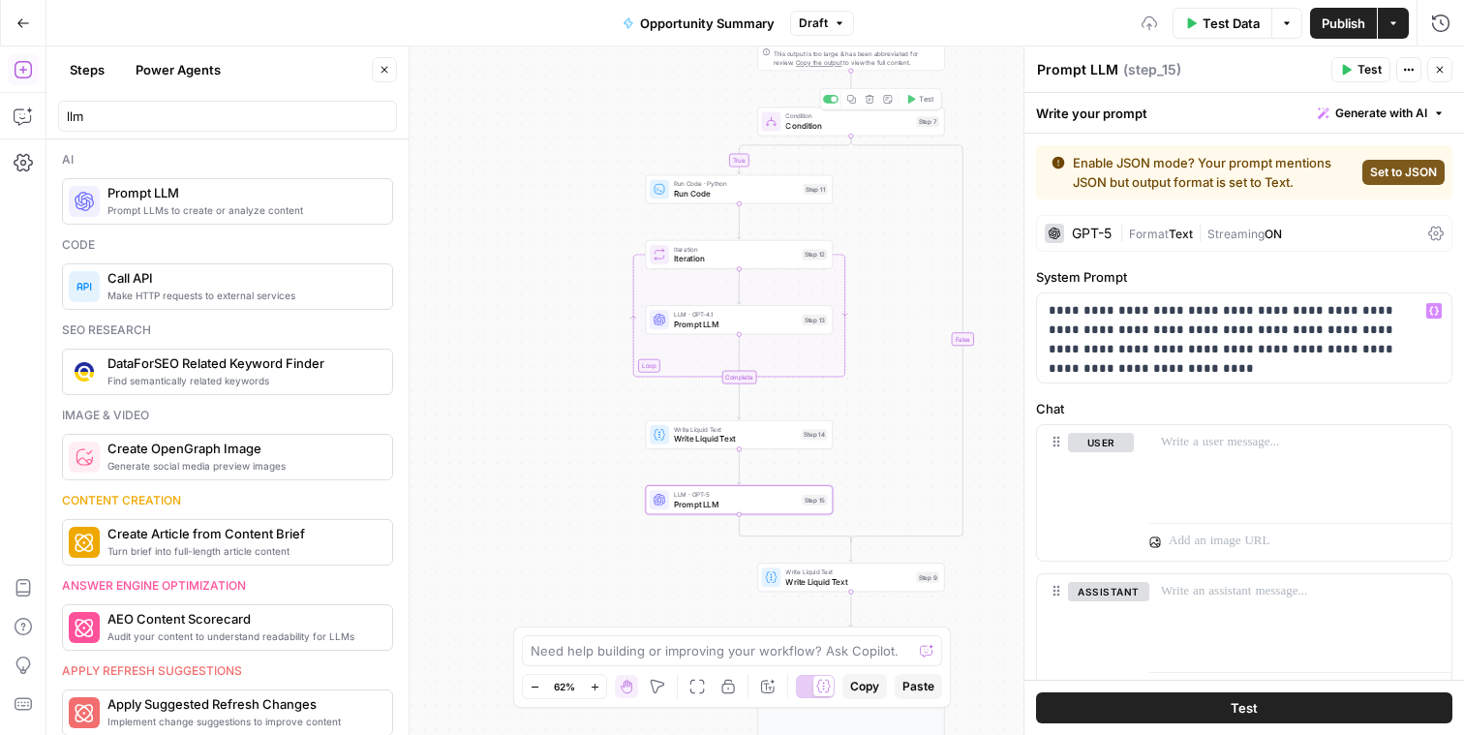
click at [826, 63] on div "This output is too large & has been abbreviated for review. Copy the output to …" at bounding box center [857, 57] width 166 height 19
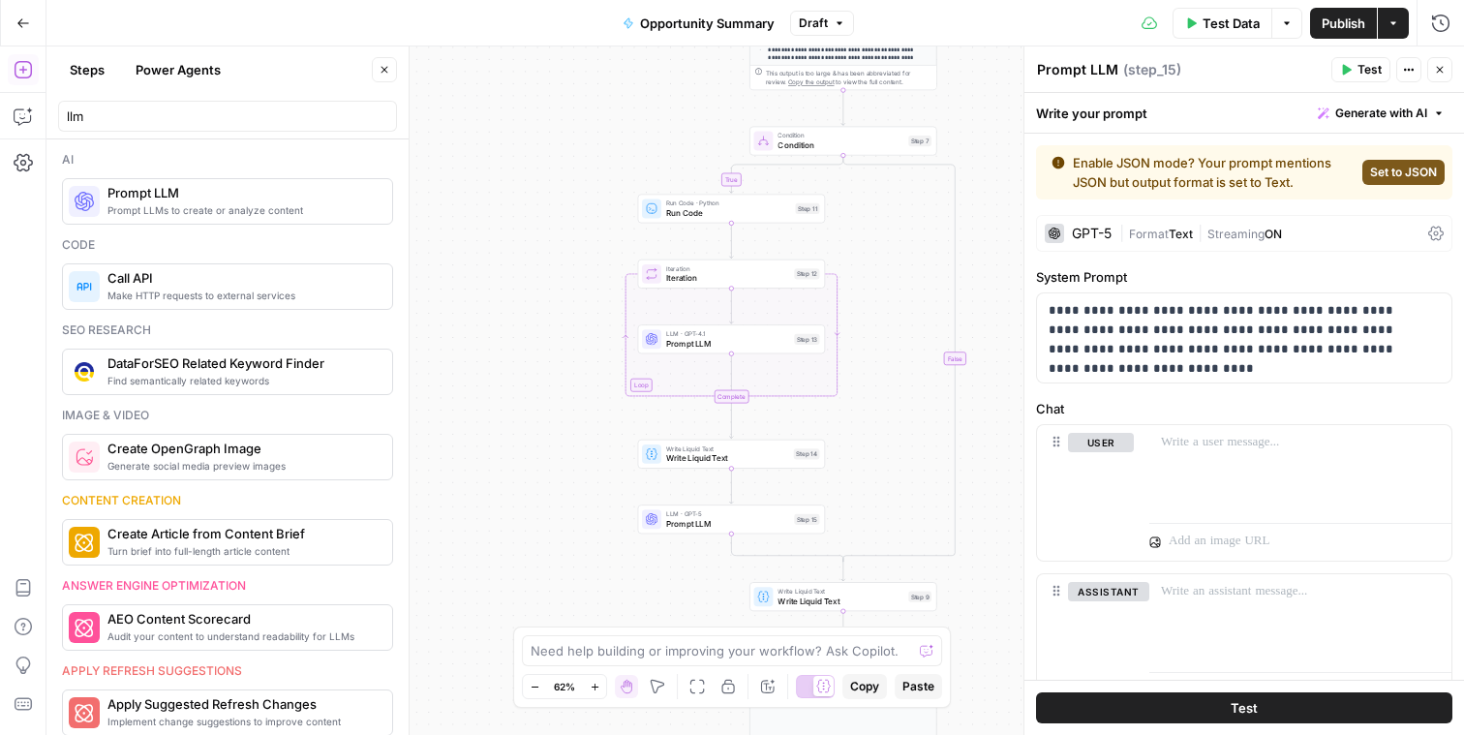
drag, startPoint x: 734, startPoint y: 80, endPoint x: 736, endPoint y: 132, distance: 51.4
click at [721, 145] on div "**********" at bounding box center [755, 390] width 1418 height 688
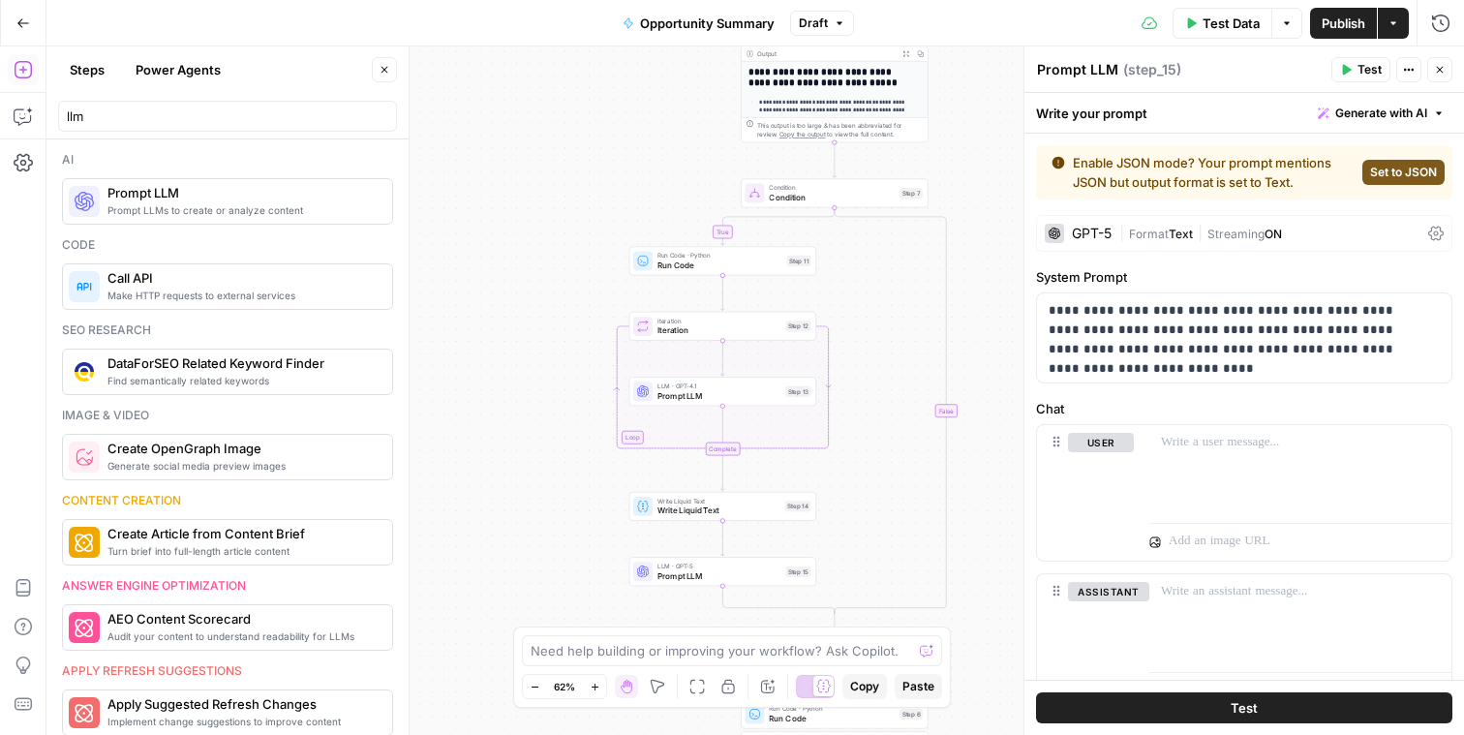
click at [796, 59] on div "Output Expand Output Copy" at bounding box center [835, 53] width 186 height 15
click at [825, 92] on div "**********" at bounding box center [835, 189] width 186 height 257
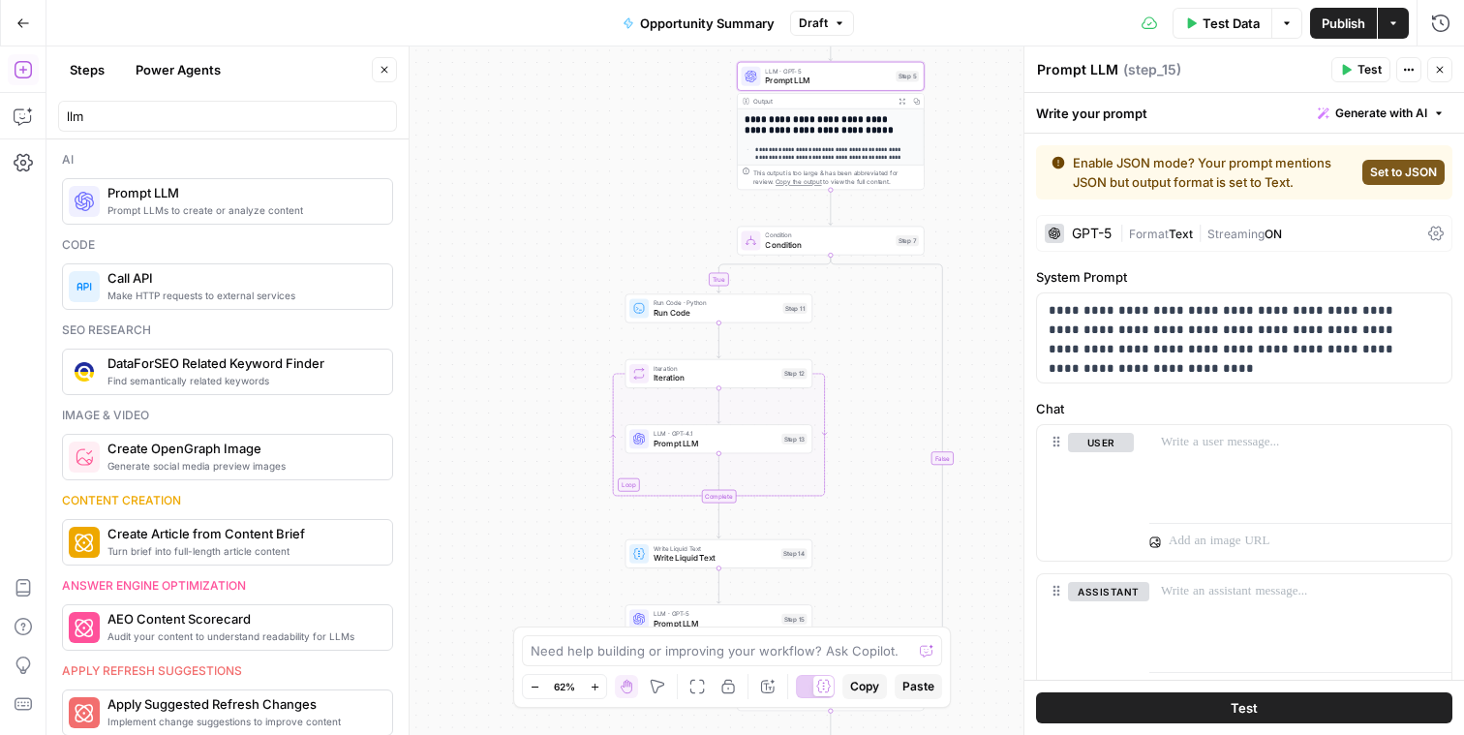
drag, startPoint x: 654, startPoint y: 127, endPoint x: 653, endPoint y: 226, distance: 98.8
click at [645, 236] on div "**********" at bounding box center [755, 390] width 1418 height 688
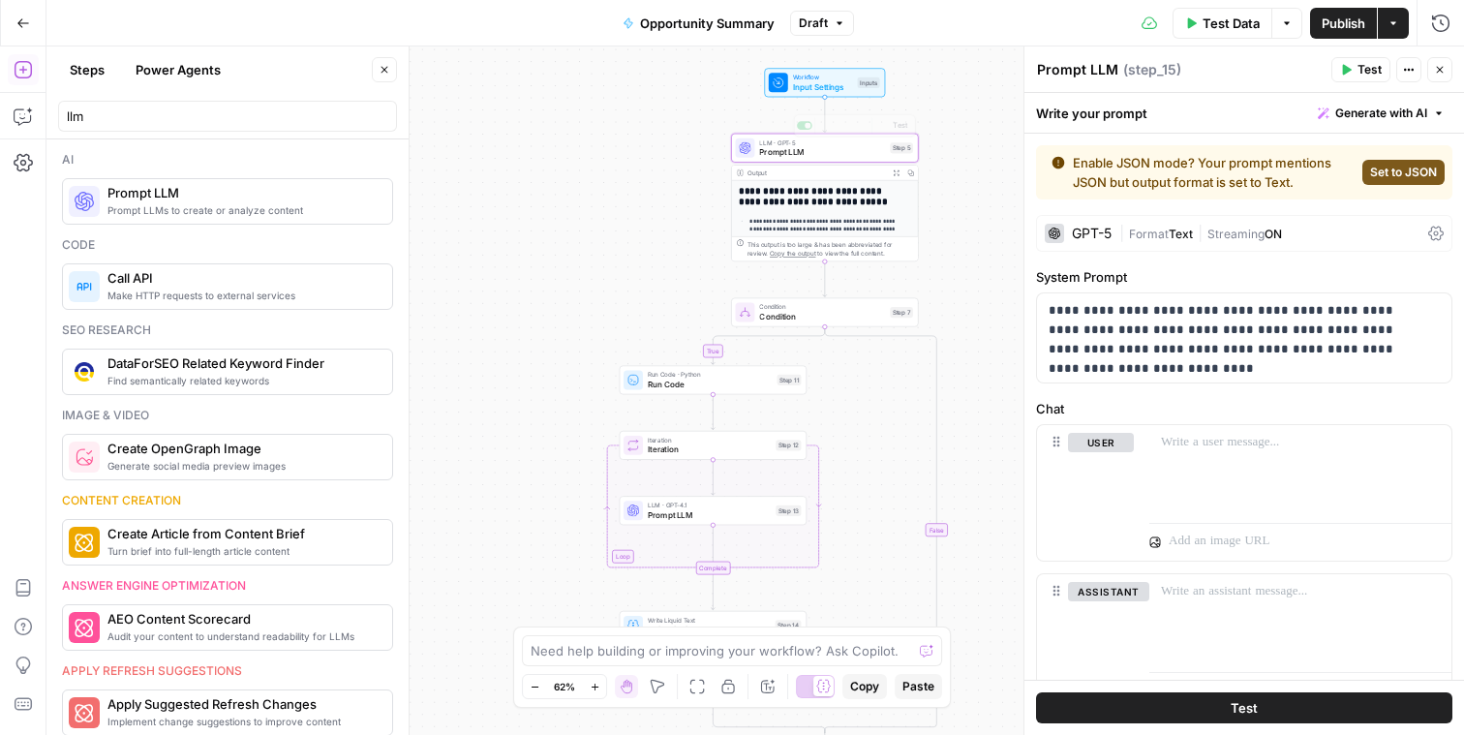
click at [800, 147] on span "Prompt LLM" at bounding box center [822, 152] width 126 height 12
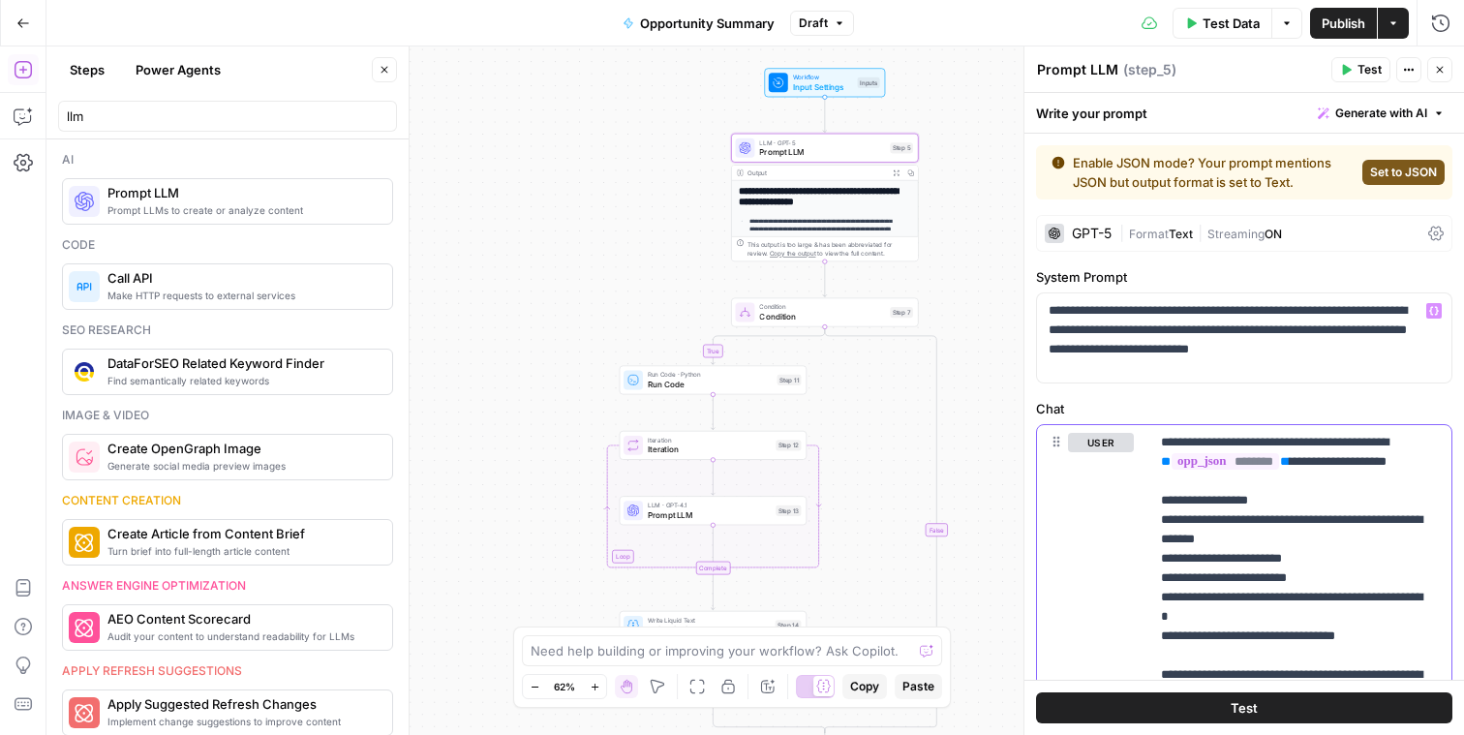
click at [1217, 514] on p "**********" at bounding box center [1293, 675] width 264 height 484
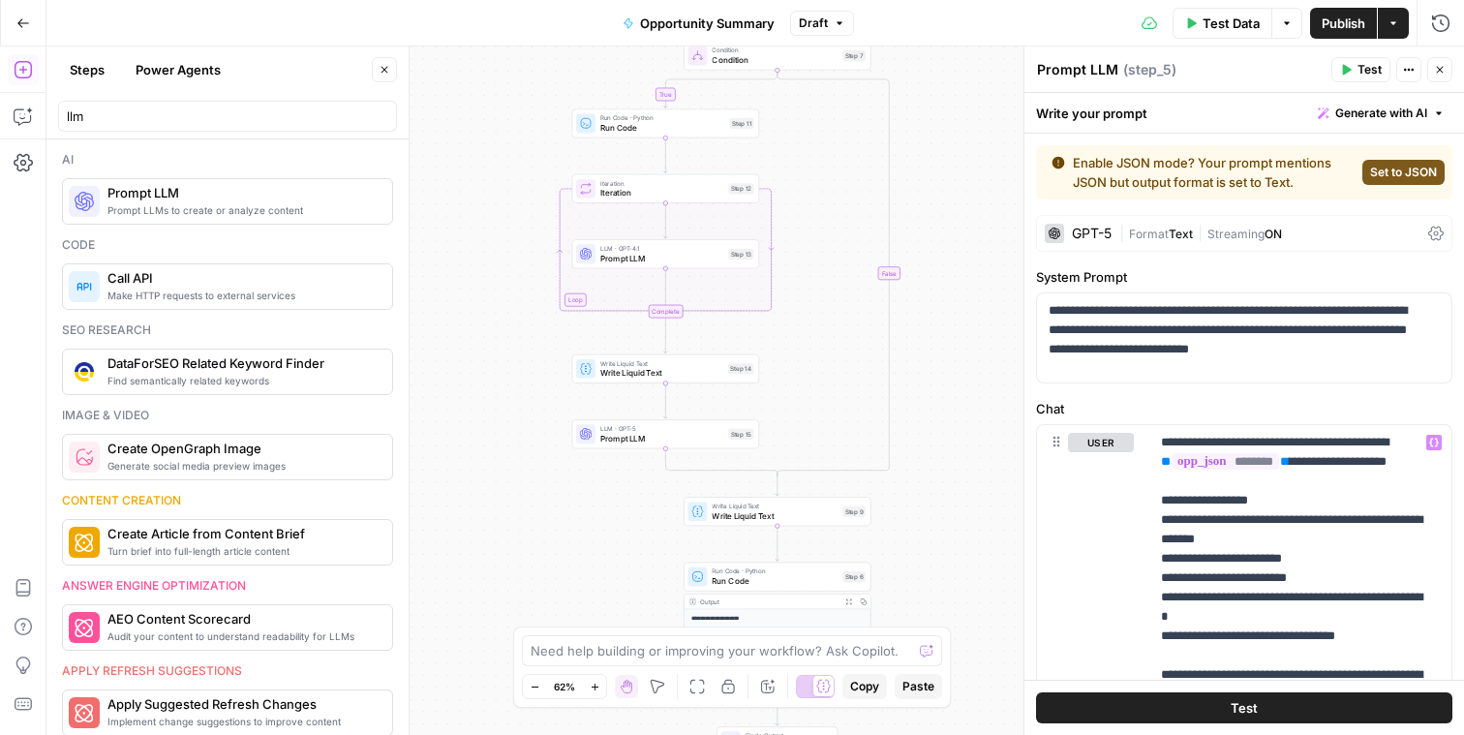
drag, startPoint x: 994, startPoint y: 528, endPoint x: 943, endPoint y: 244, distance: 288.3
click at [944, 245] on div "**********" at bounding box center [755, 390] width 1418 height 688
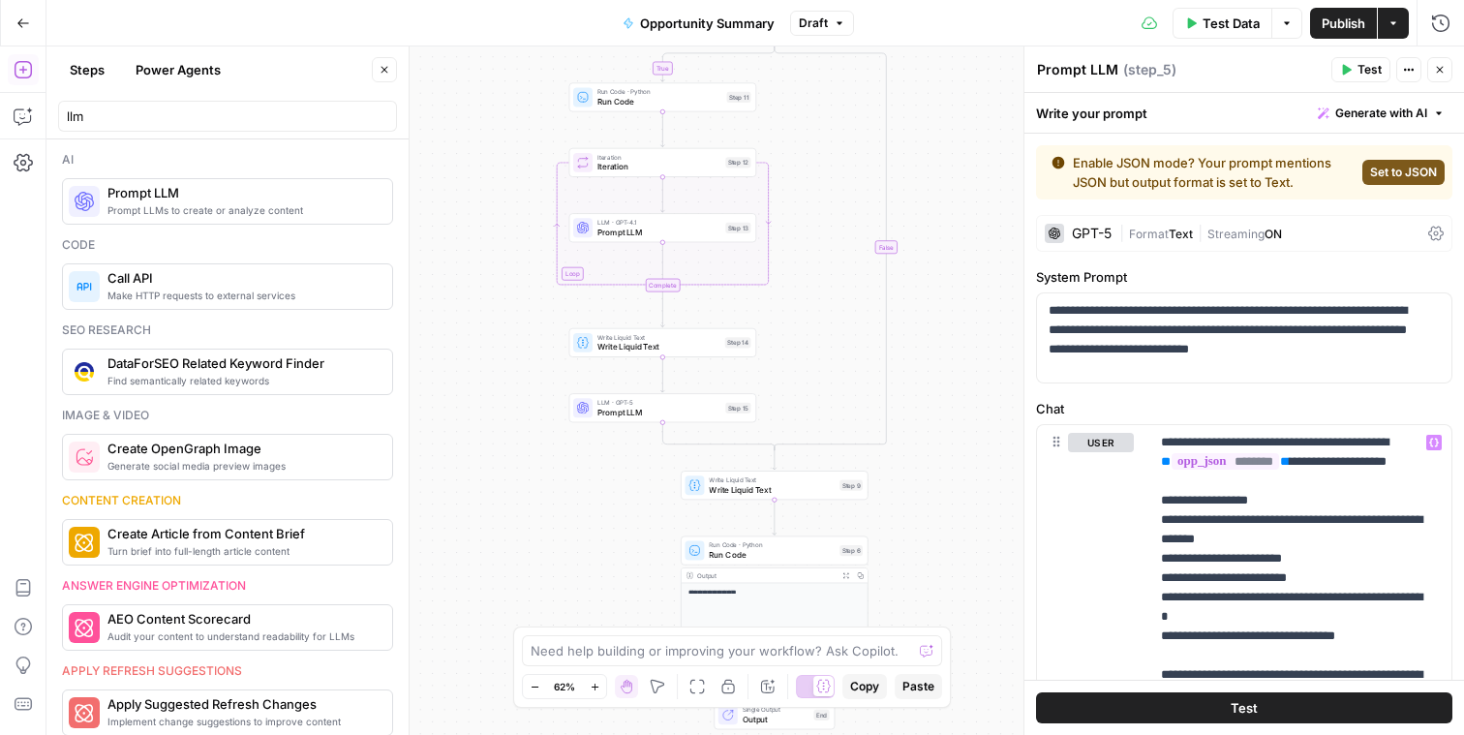
click at [606, 407] on span "Prompt LLM" at bounding box center [658, 412] width 123 height 12
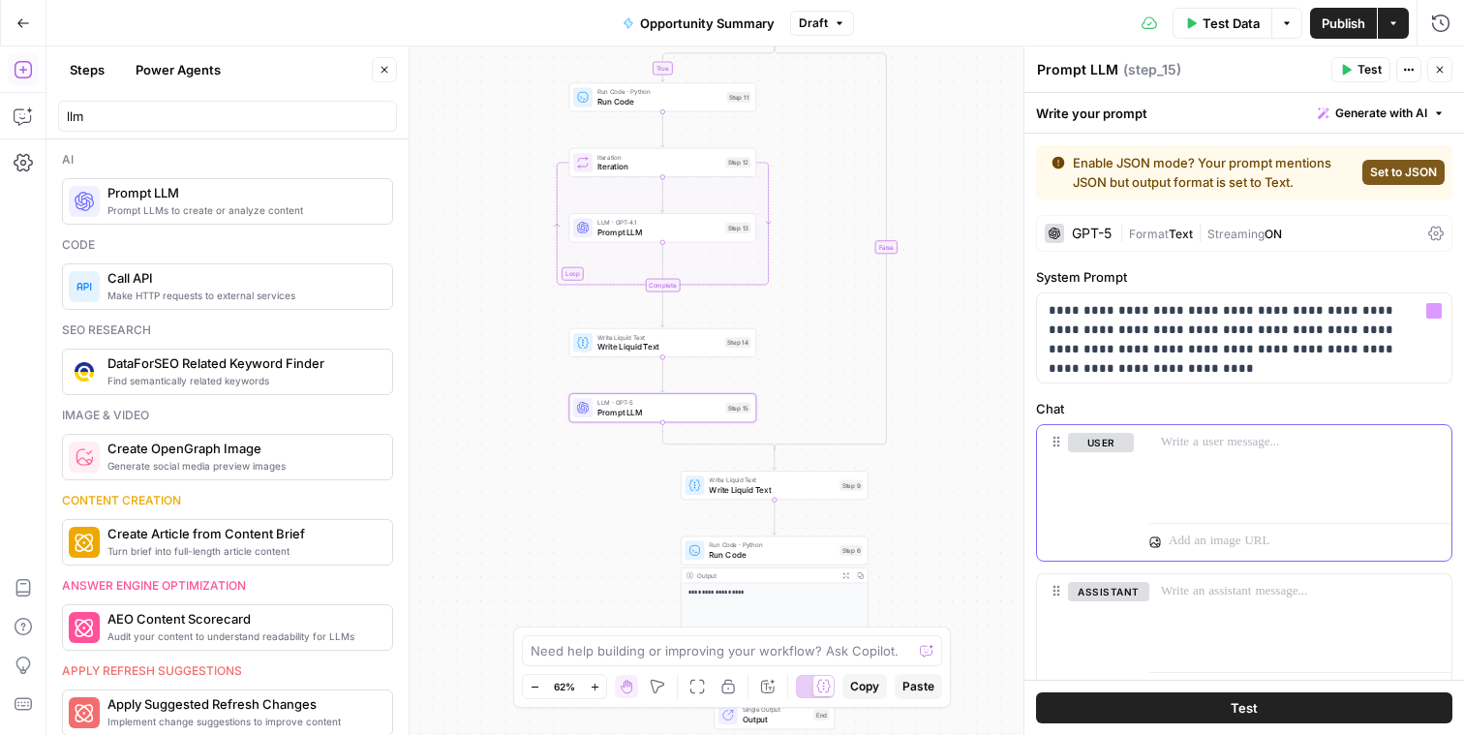
click at [1251, 458] on div at bounding box center [1300, 469] width 302 height 89
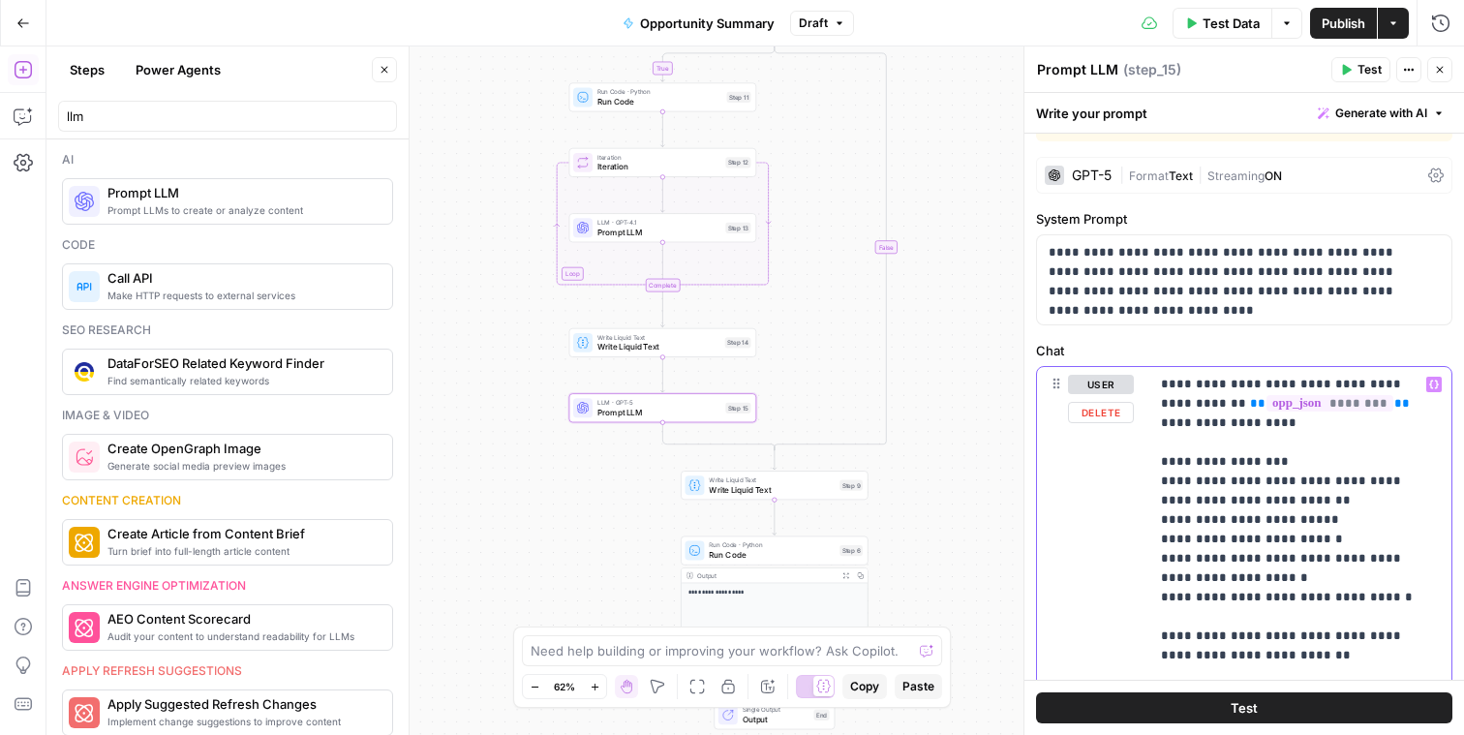
scroll to position [498, 0]
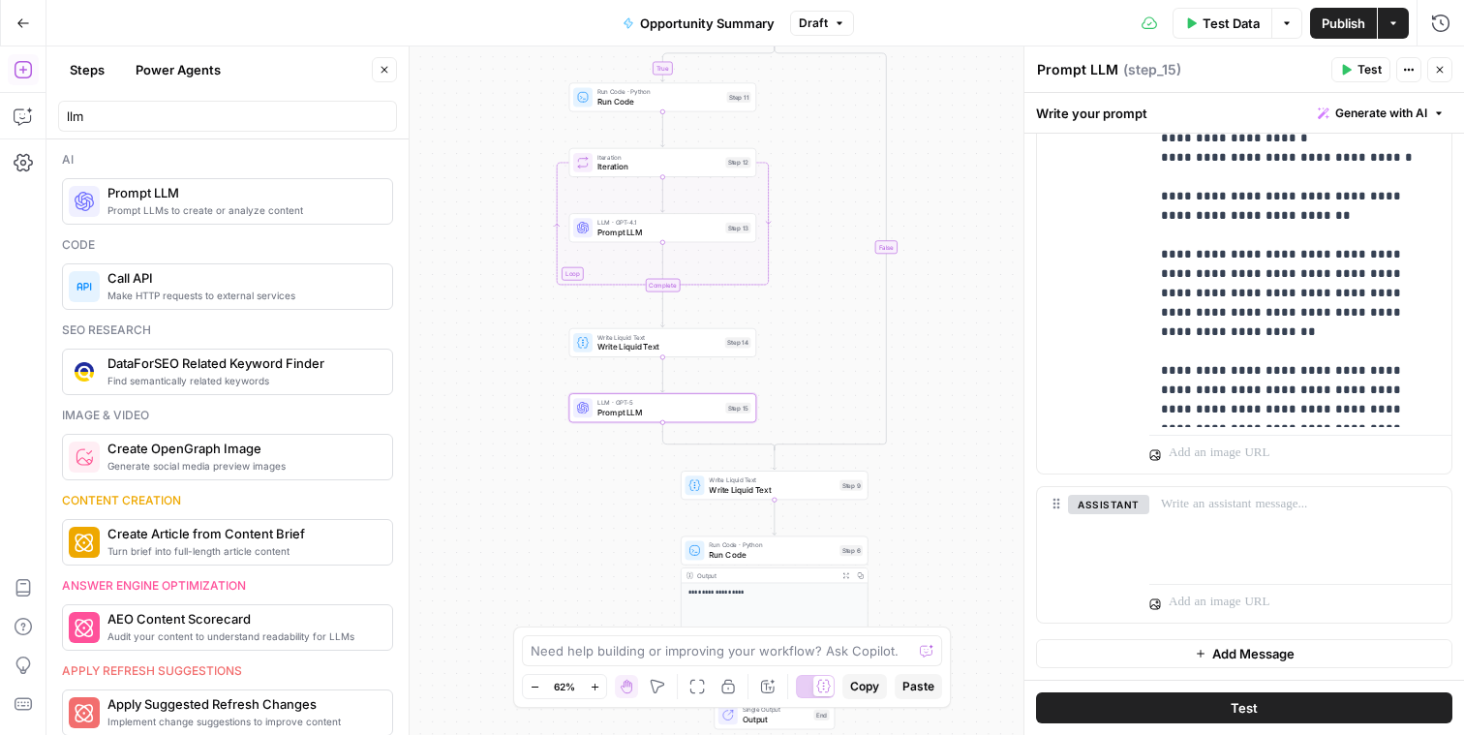
click at [971, 301] on div "**********" at bounding box center [755, 390] width 1418 height 688
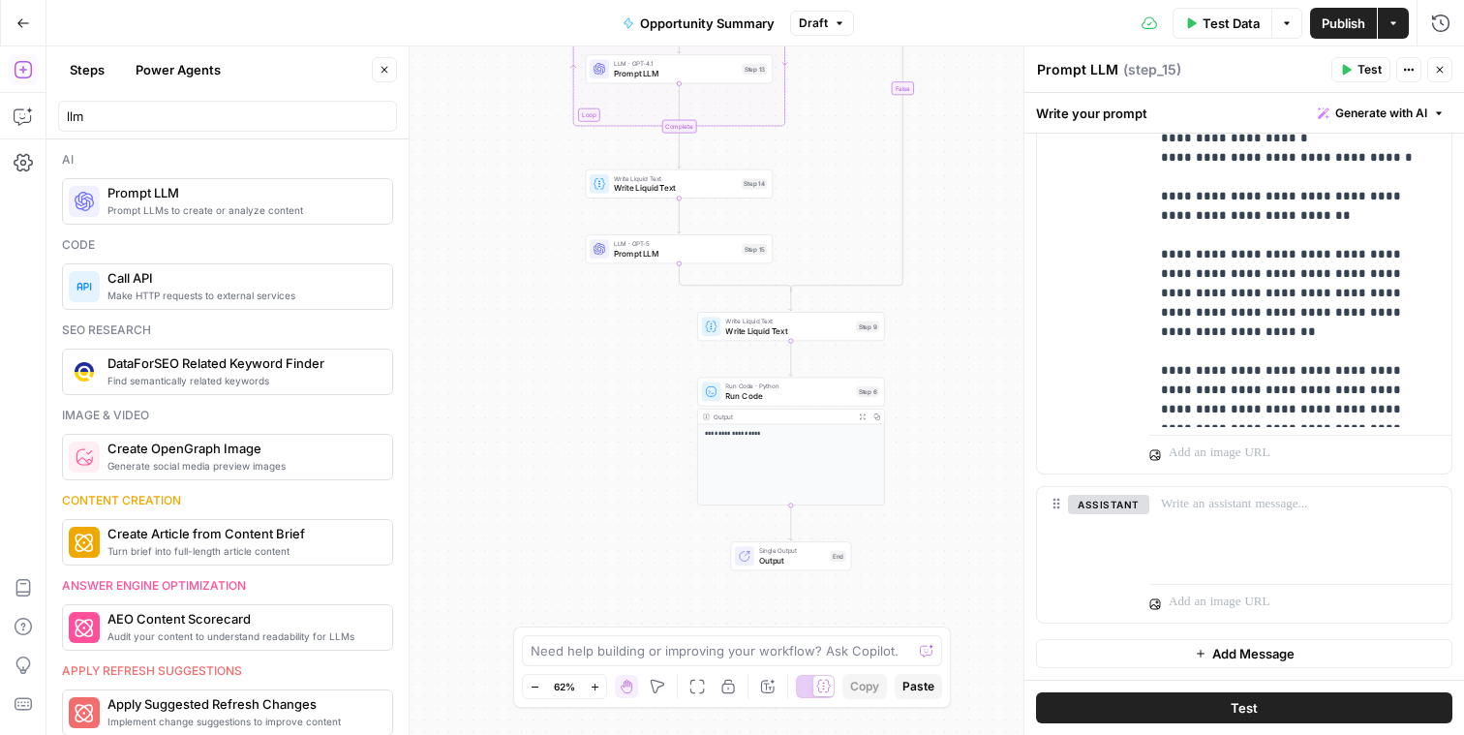
drag, startPoint x: 961, startPoint y: 325, endPoint x: 974, endPoint y: 297, distance: 31.2
click at [967, 310] on div "**********" at bounding box center [755, 390] width 1418 height 688
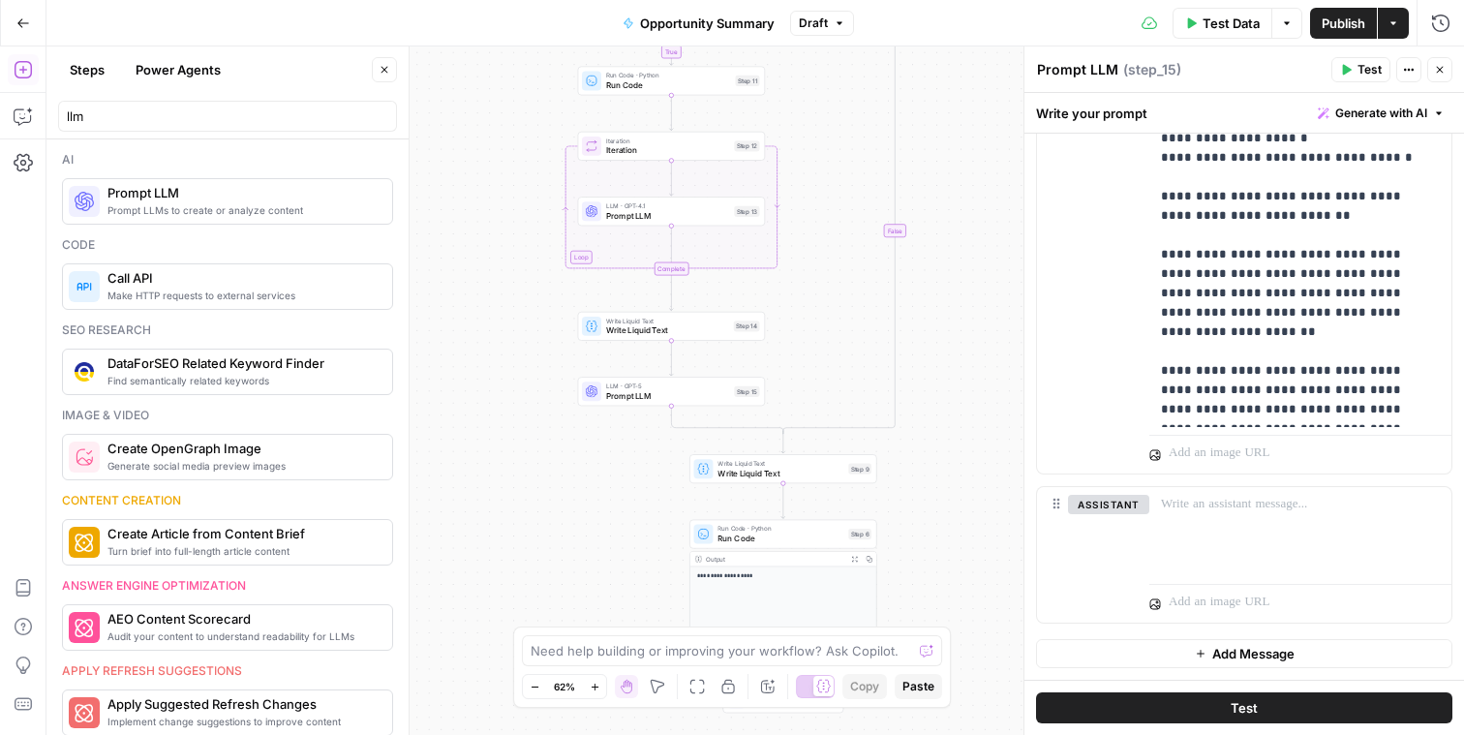
click at [1325, 18] on span "Publish" at bounding box center [1344, 23] width 44 height 19
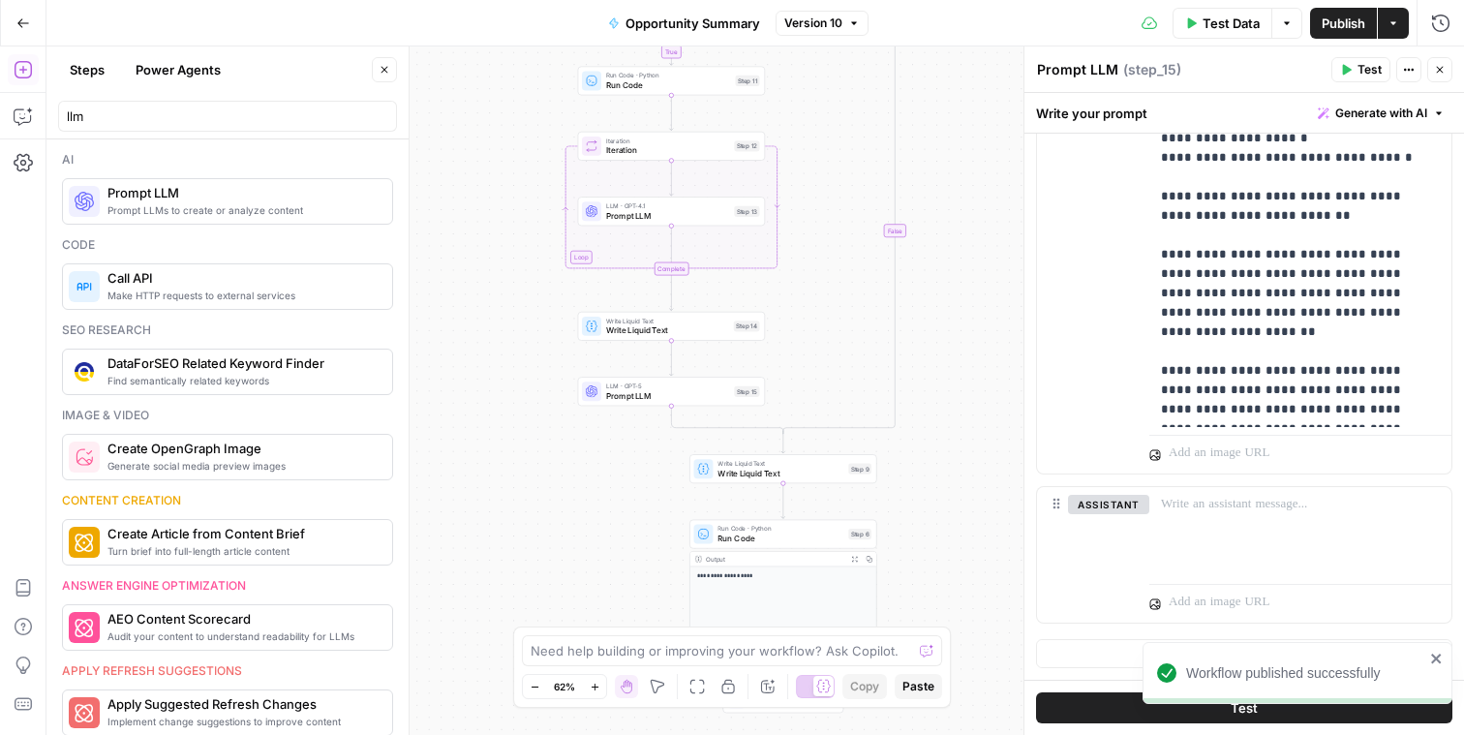
click at [30, 19] on button "Go Back" at bounding box center [23, 23] width 35 height 35
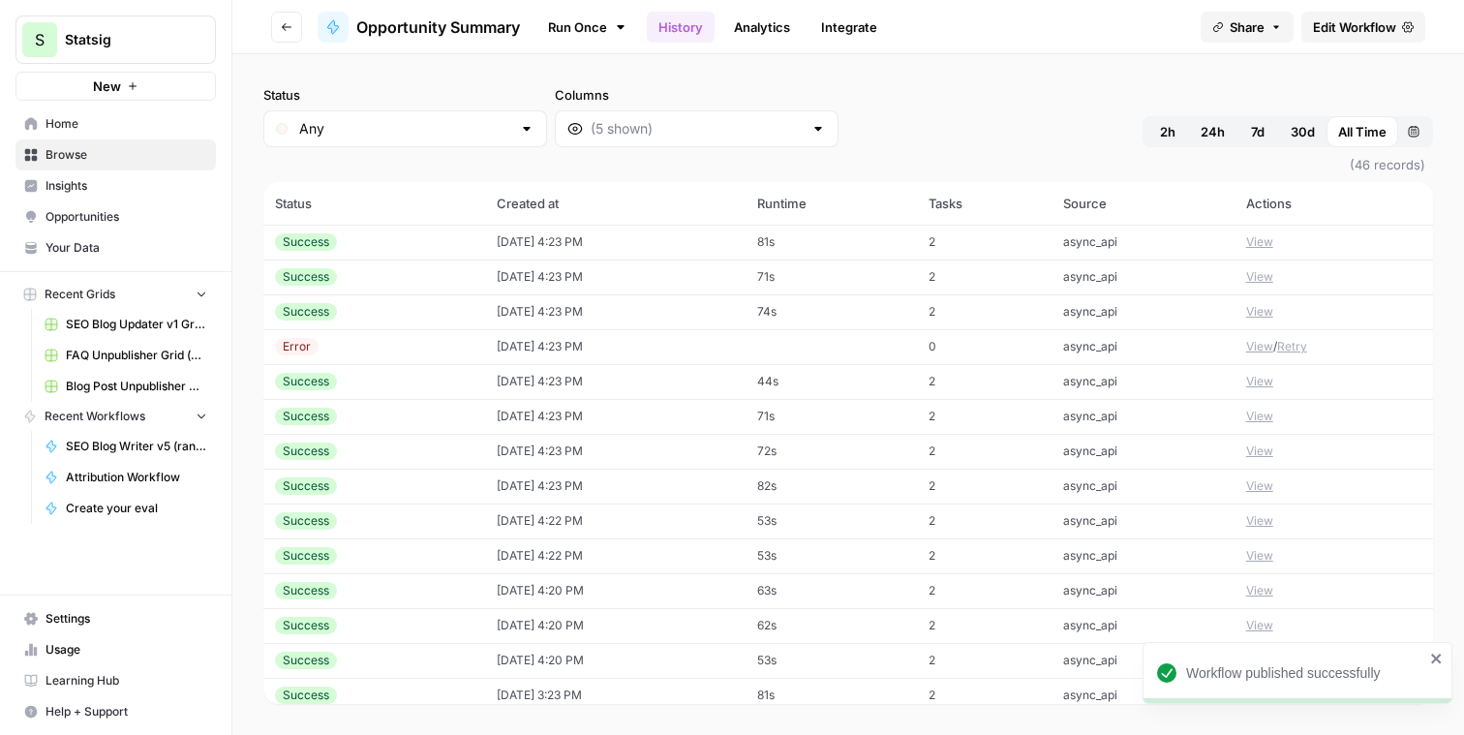
click at [1284, 345] on button "Retry" at bounding box center [1292, 346] width 30 height 17
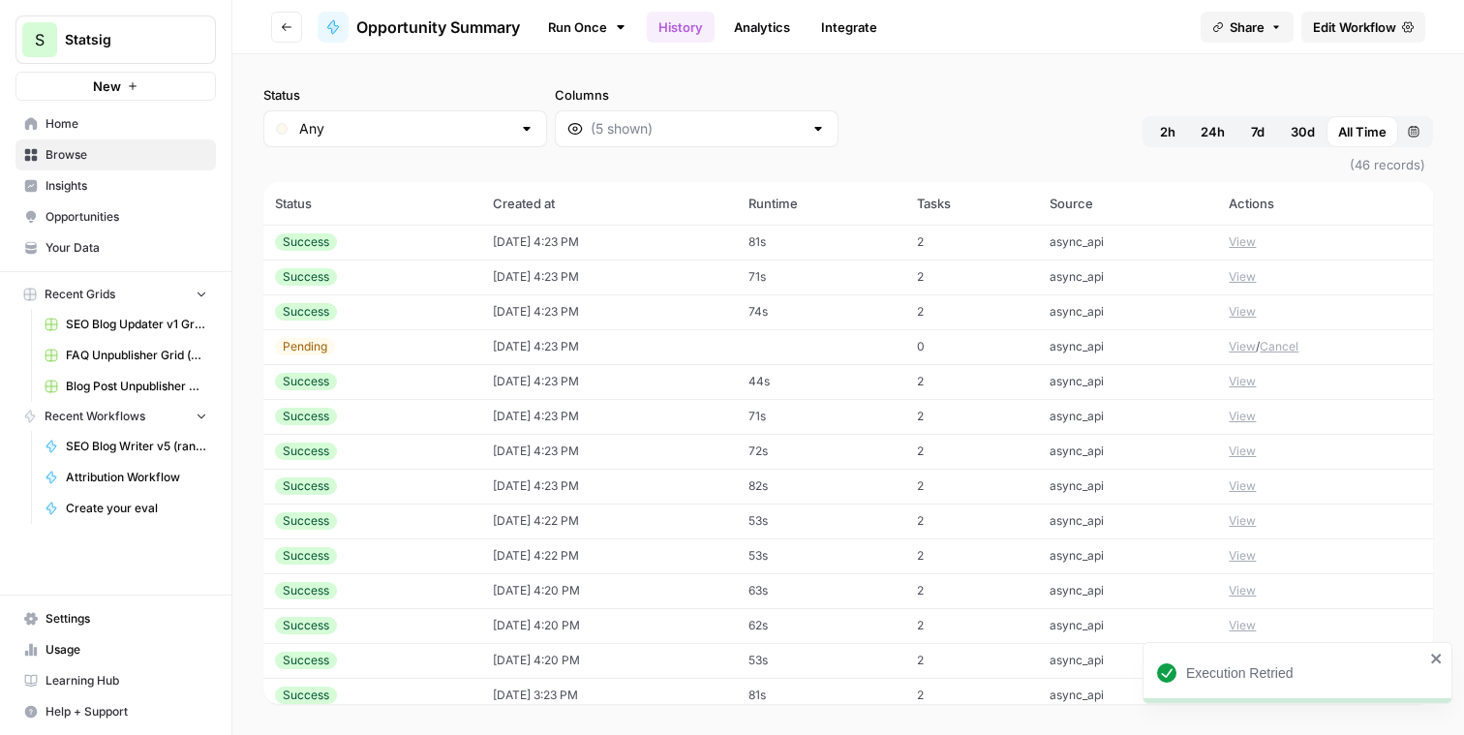
click at [1439, 651] on icon "close" at bounding box center [1437, 658] width 14 height 15
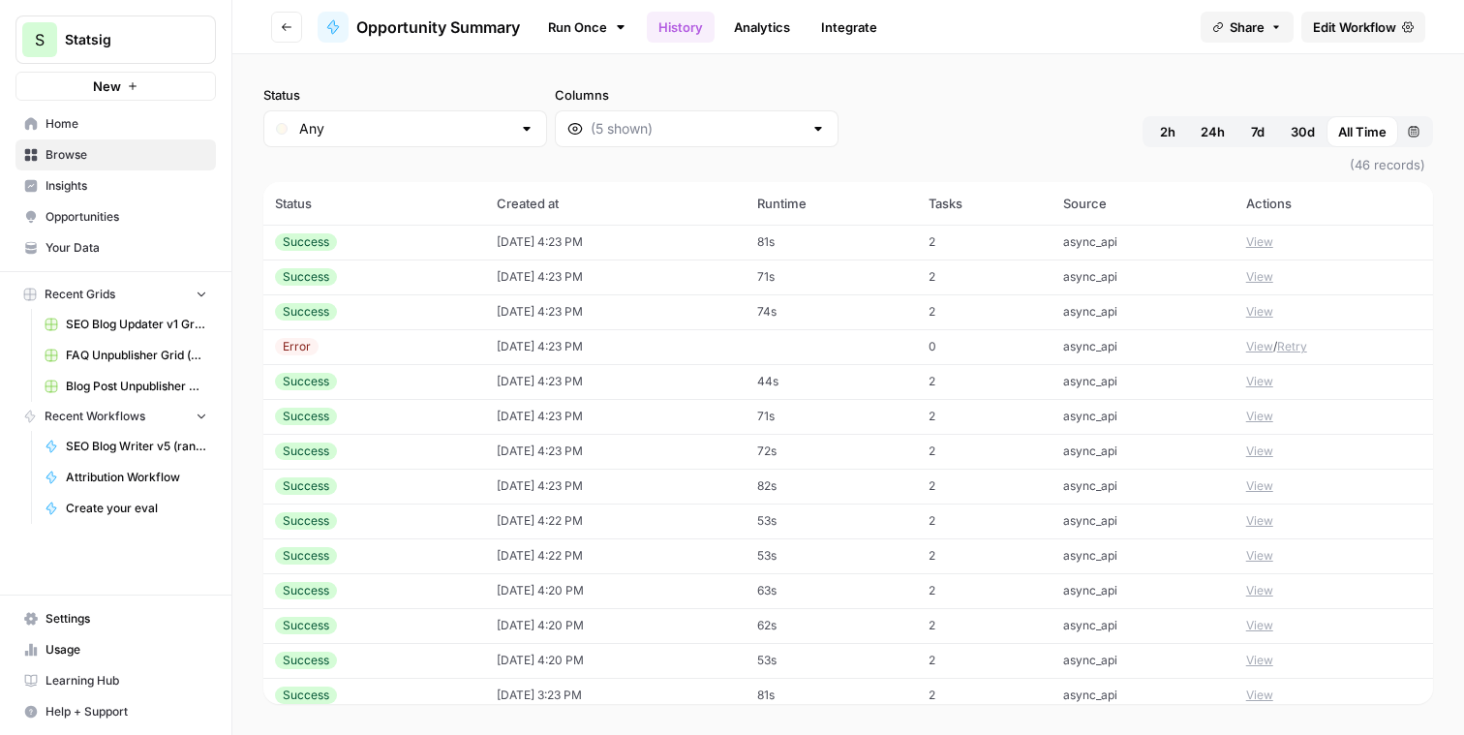
click at [1249, 342] on button "View" at bounding box center [1259, 346] width 27 height 17
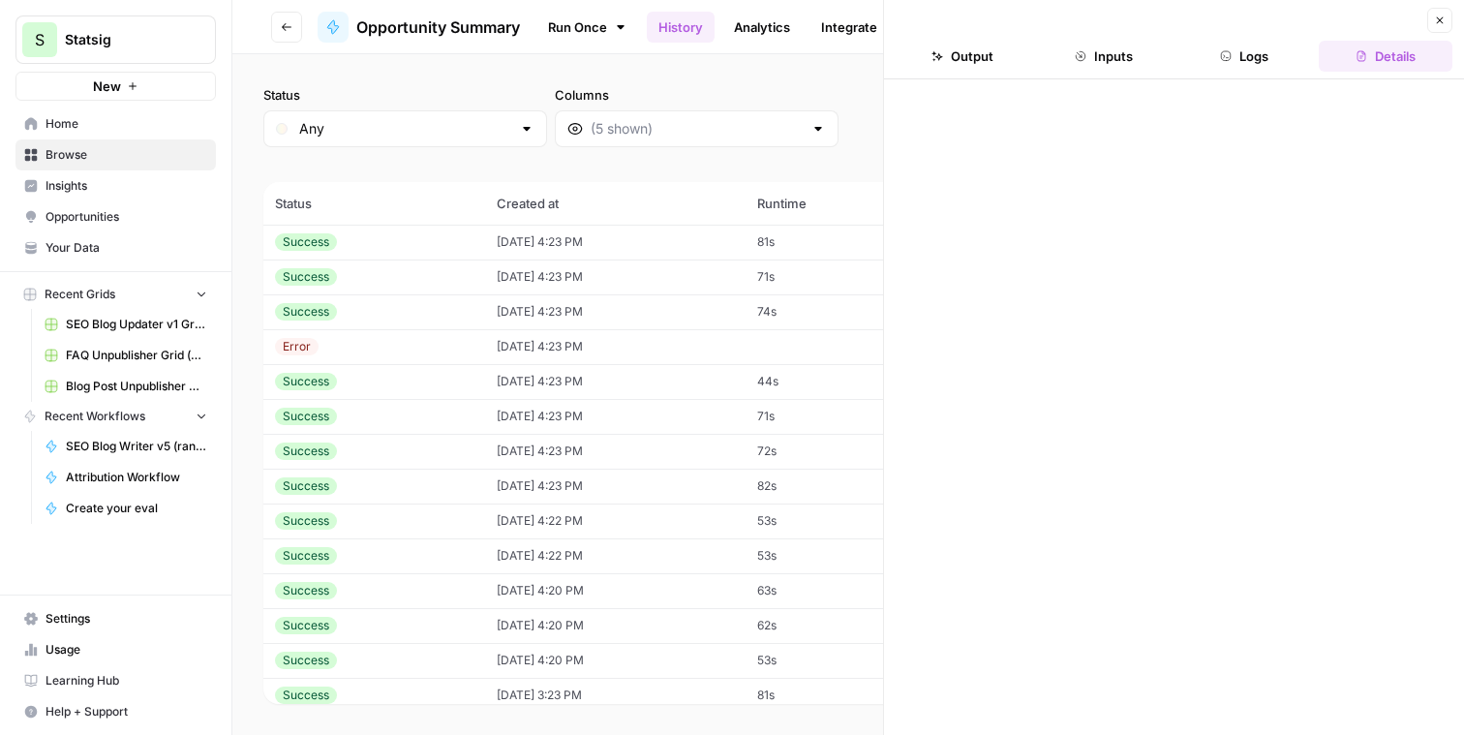
click at [1235, 67] on button "Logs" at bounding box center [1245, 56] width 134 height 31
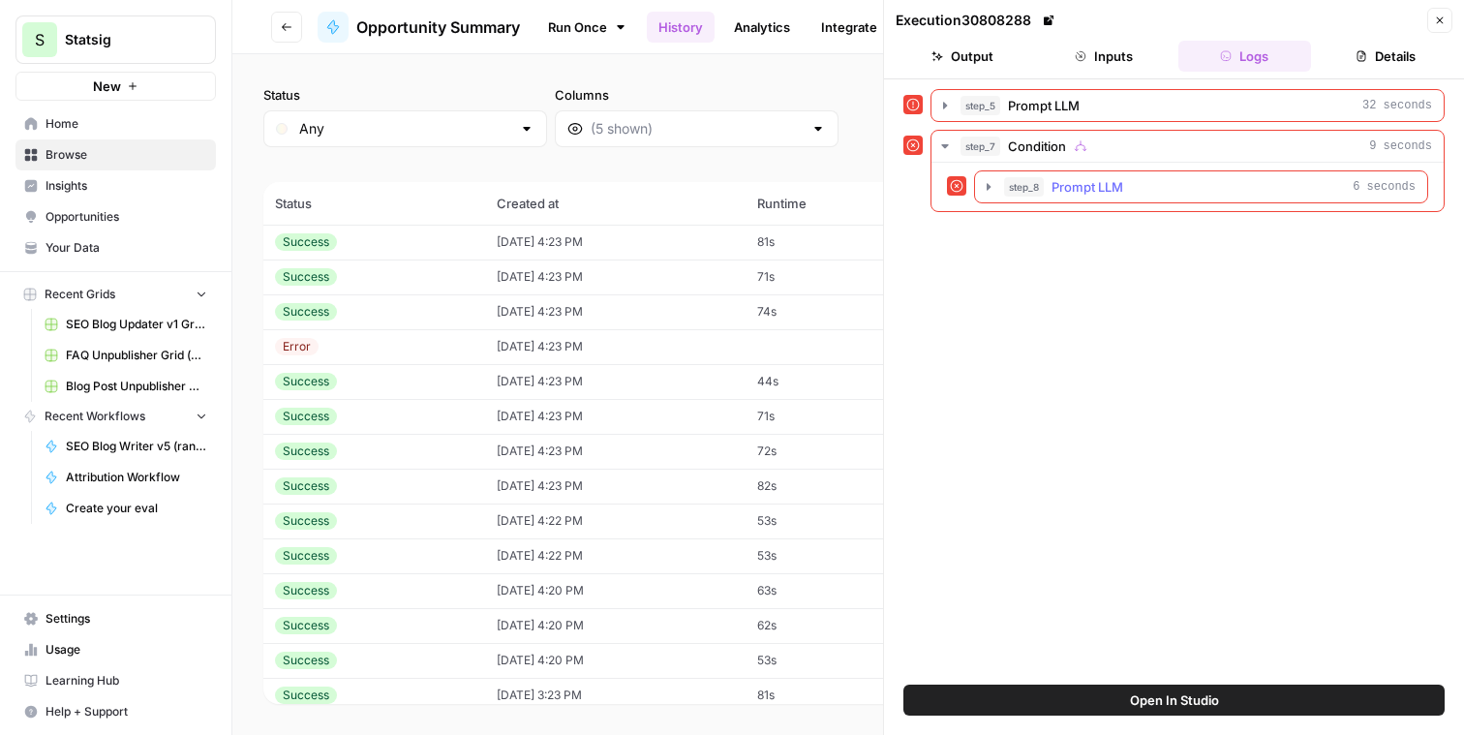
click at [984, 187] on icon "button" at bounding box center [988, 186] width 15 height 15
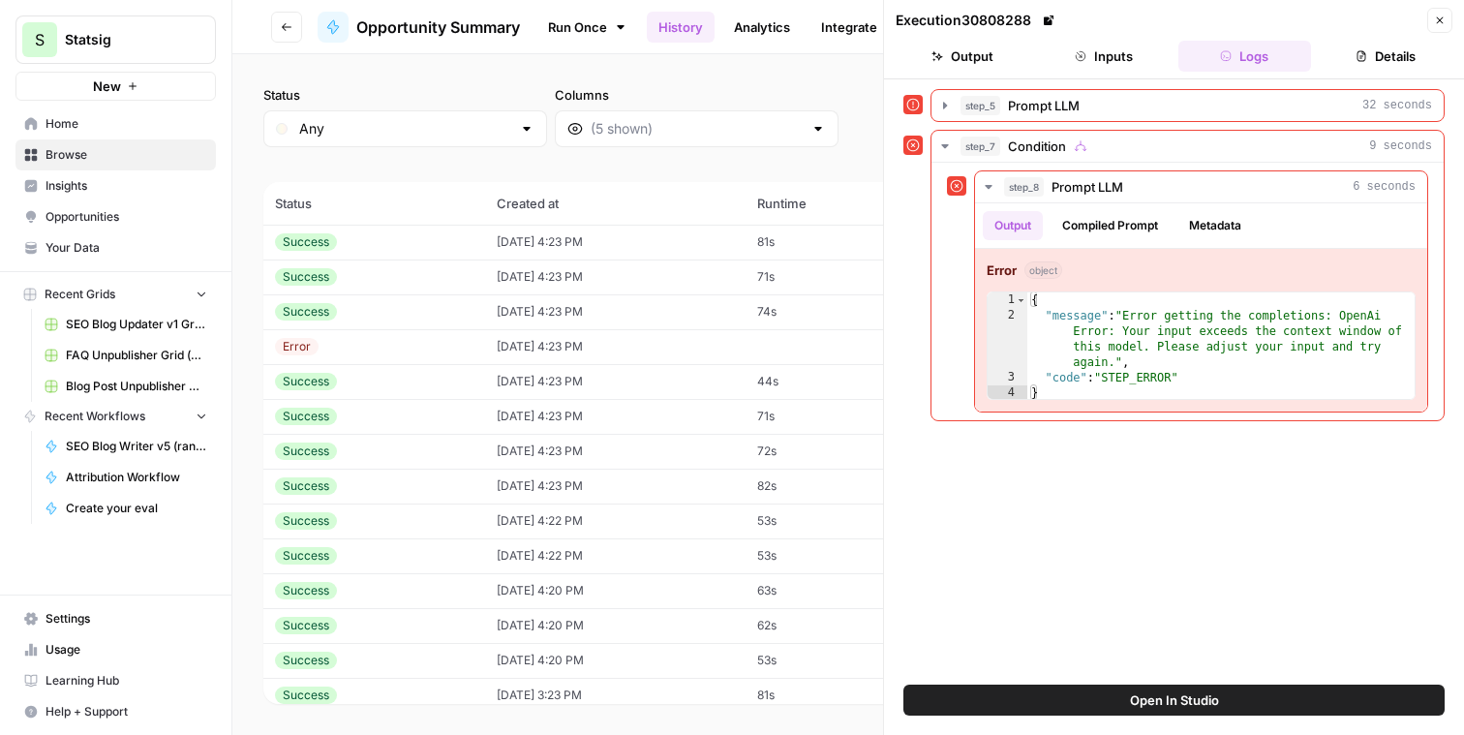
click at [1437, 21] on icon "button" at bounding box center [1440, 21] width 12 height 12
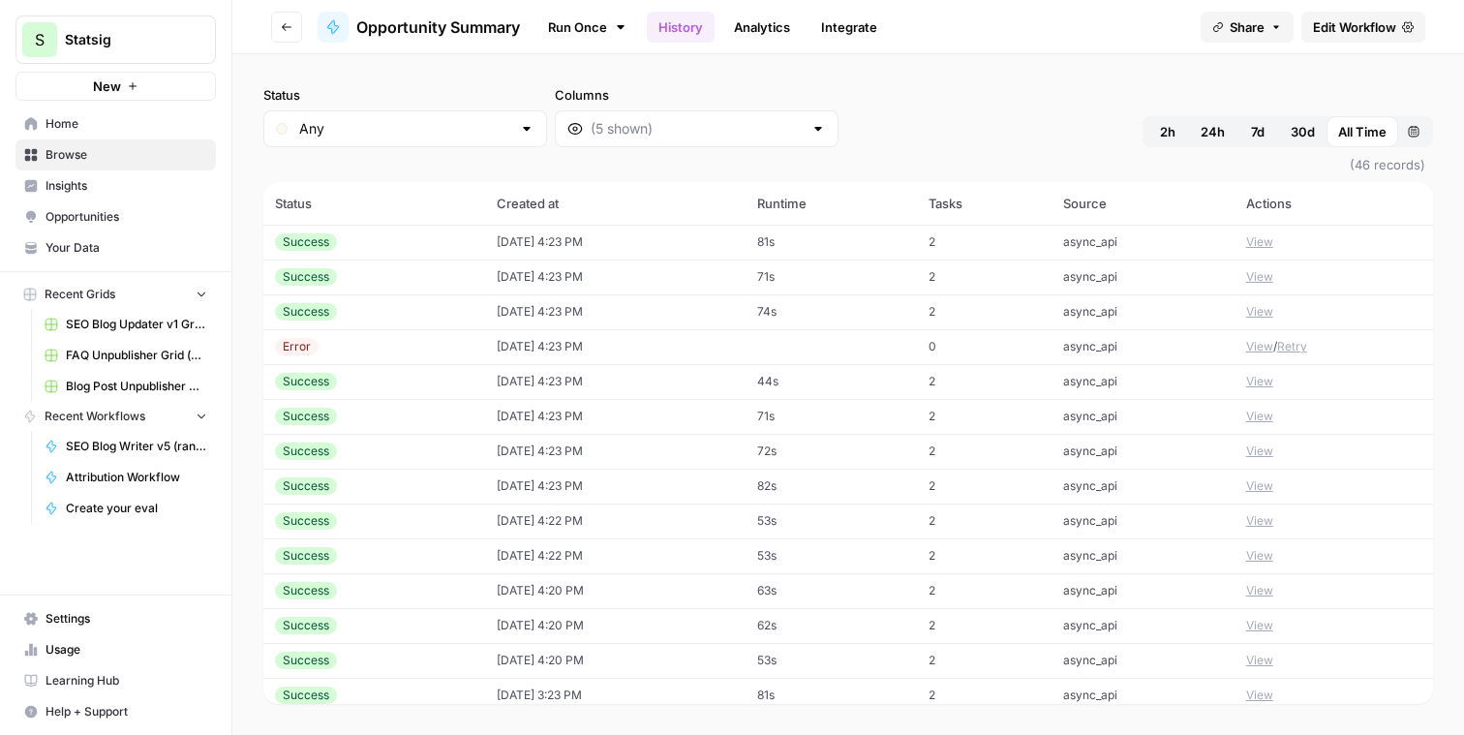
scroll to position [4, 0]
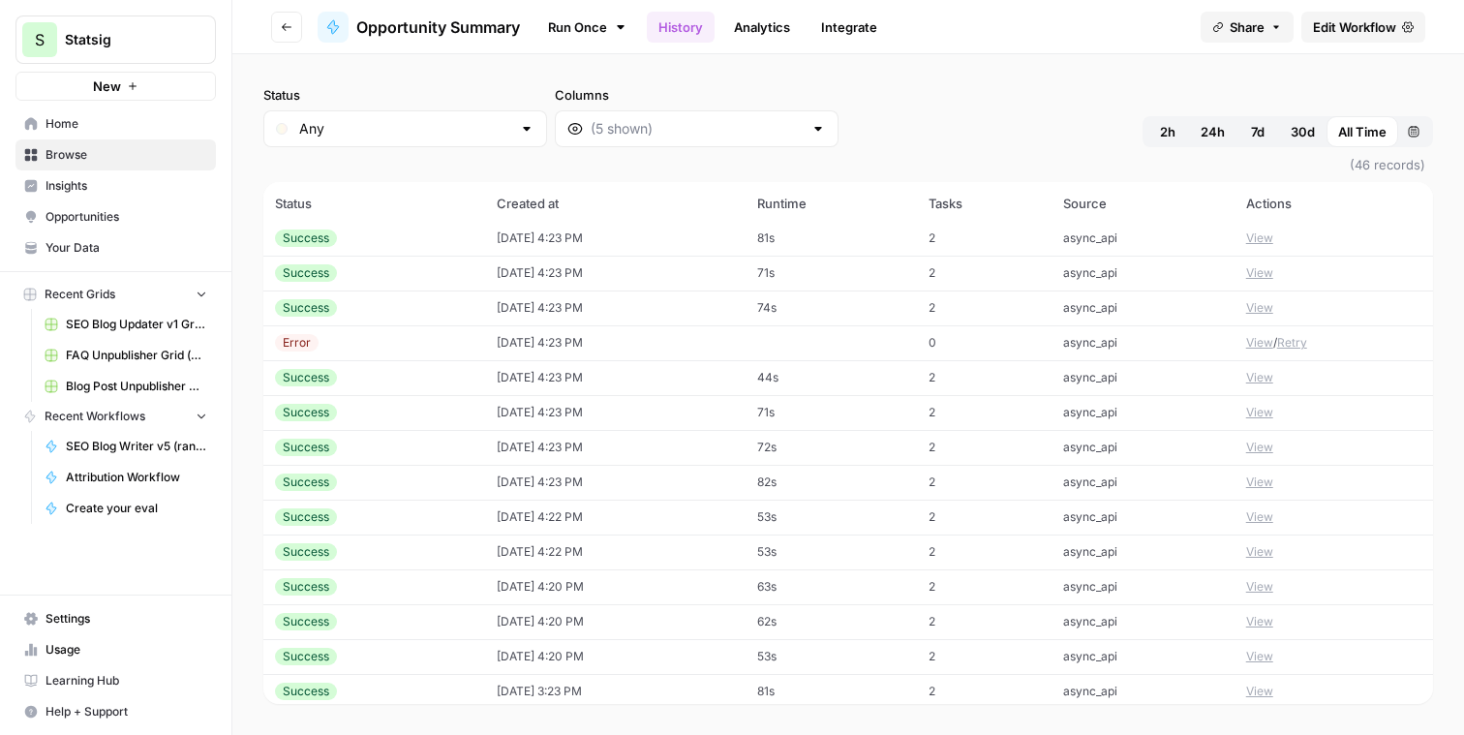
click at [1283, 346] on button "Retry" at bounding box center [1292, 342] width 30 height 17
click at [1054, 343] on td "async_api" at bounding box center [1143, 342] width 183 height 35
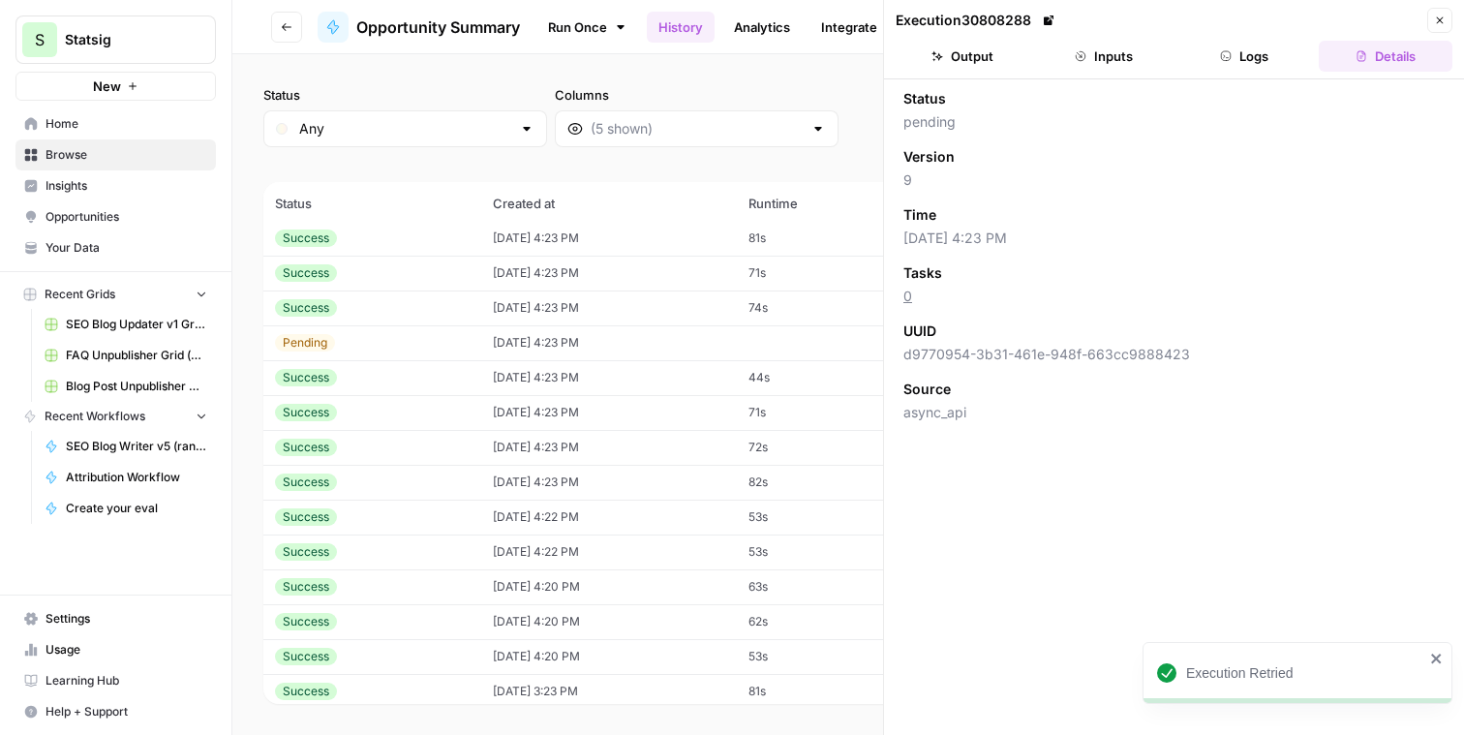
click at [819, 113] on div "Status Any Columns 2h 24h 7d 30d All Time Custom range" at bounding box center [848, 116] width 1170 height 62
click at [1443, 20] on icon "button" at bounding box center [1440, 21] width 12 height 12
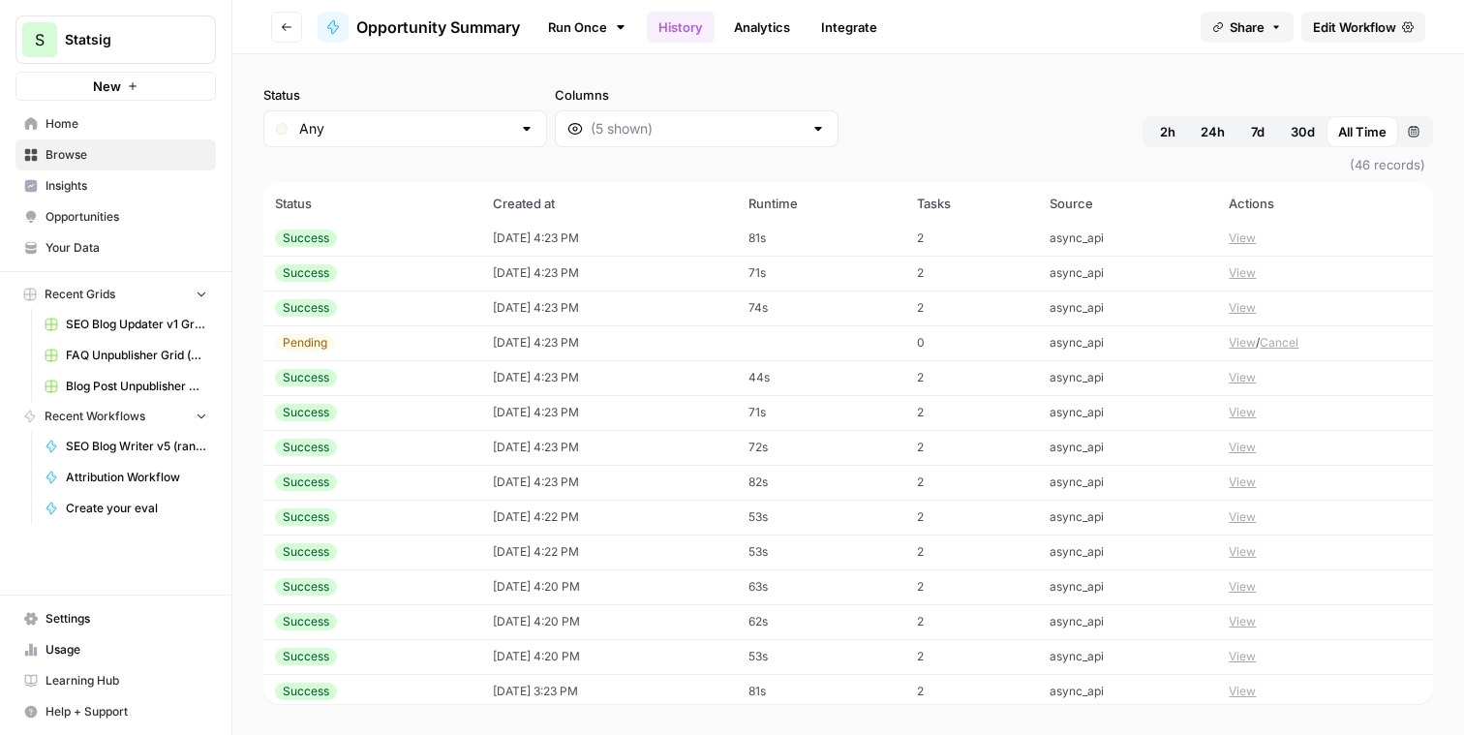
click at [1229, 345] on button "View" at bounding box center [1242, 342] width 27 height 17
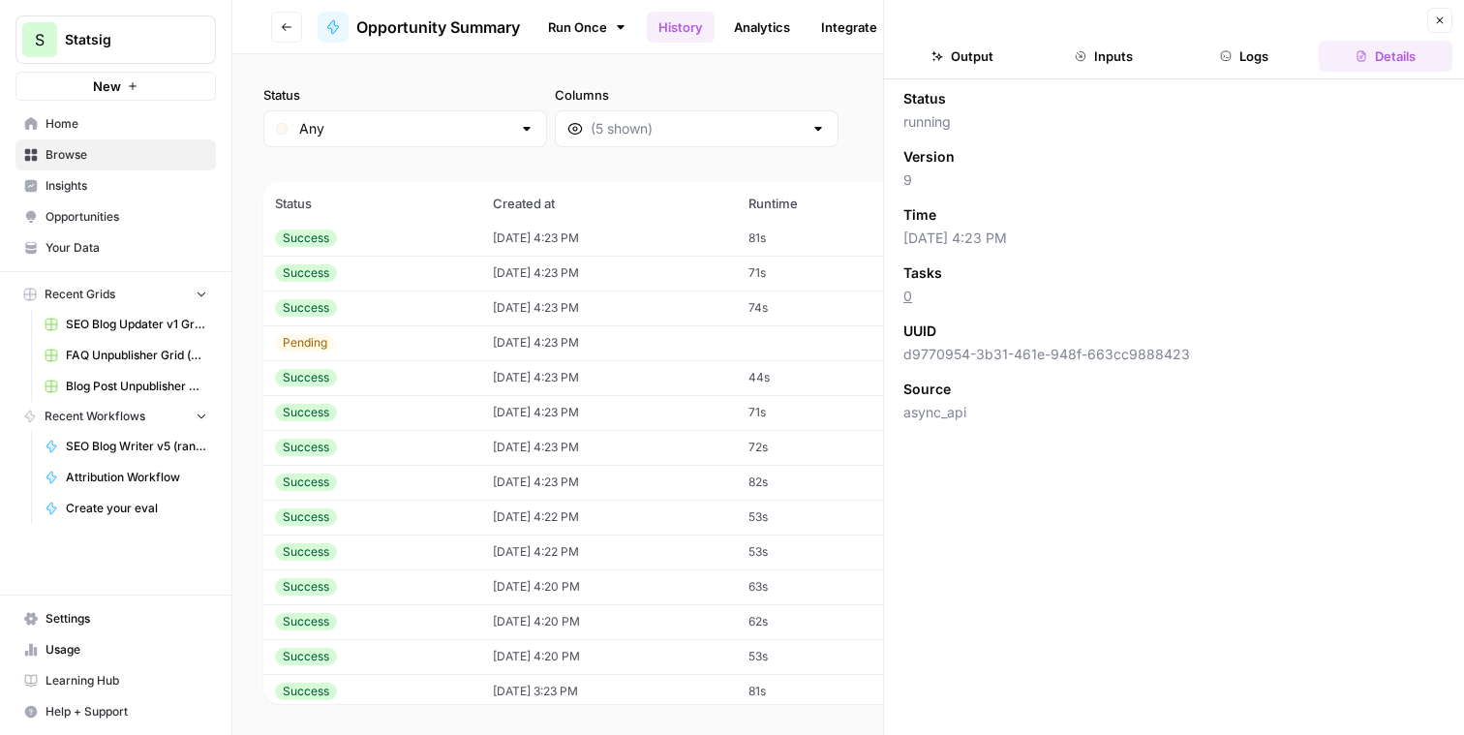
click at [1240, 45] on button "Logs" at bounding box center [1245, 56] width 134 height 31
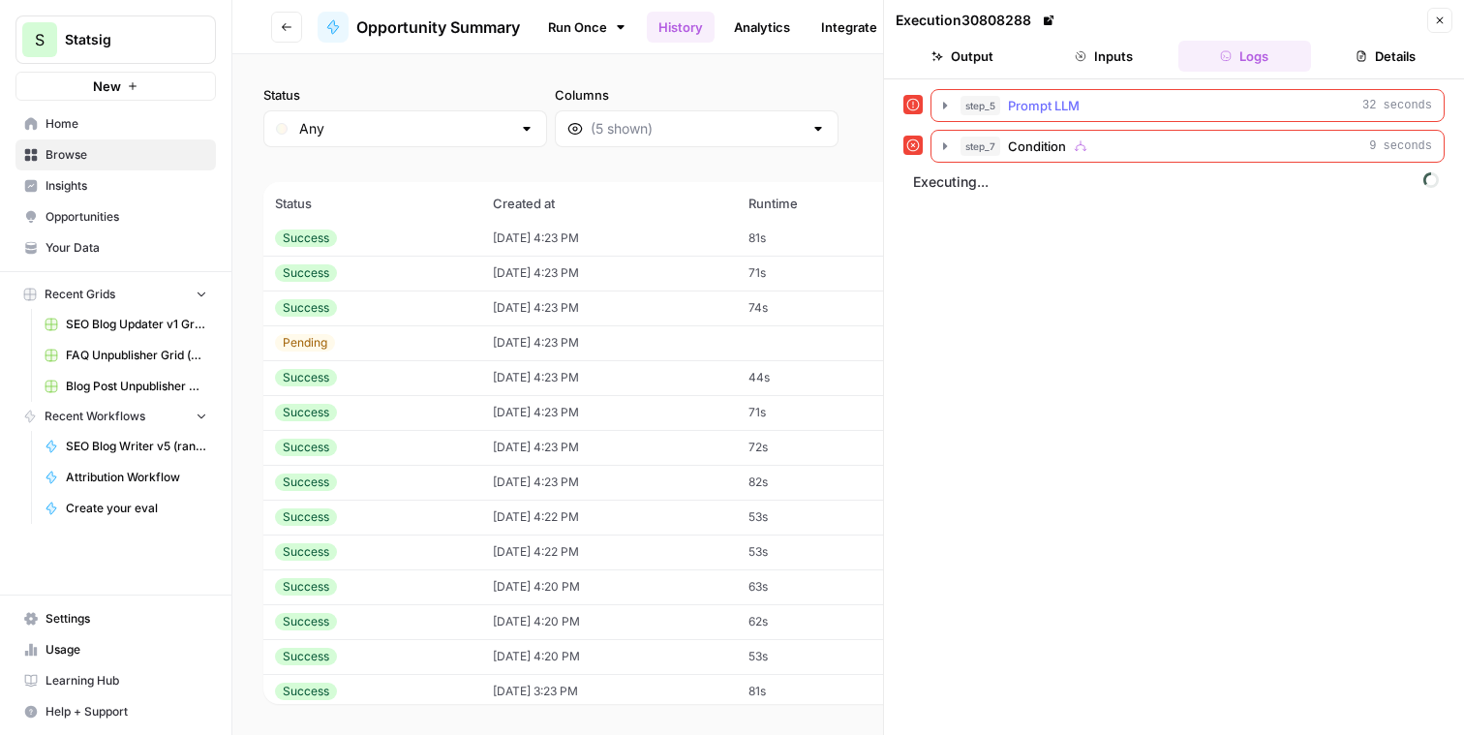
click at [942, 107] on icon "button" at bounding box center [944, 105] width 15 height 15
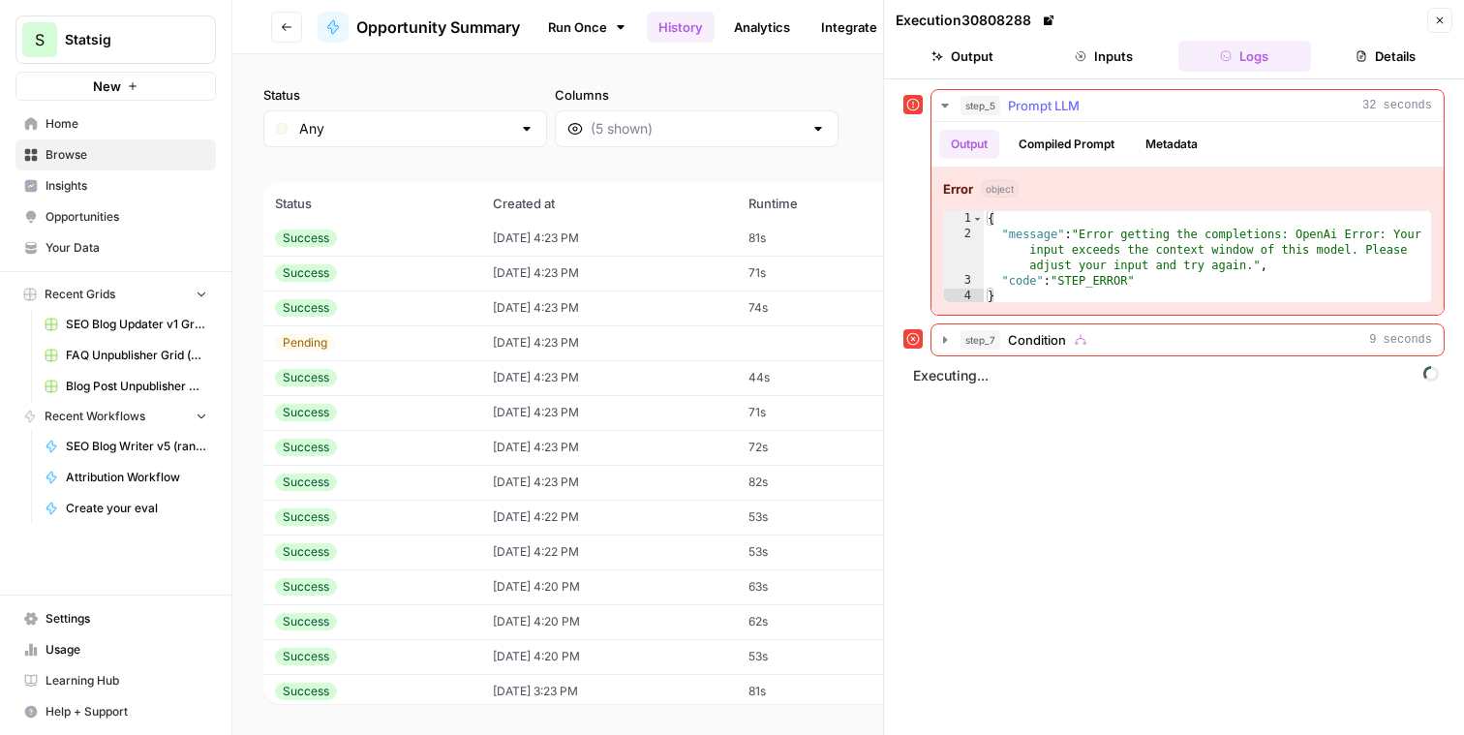
click at [1166, 146] on button "Metadata" at bounding box center [1172, 144] width 76 height 29
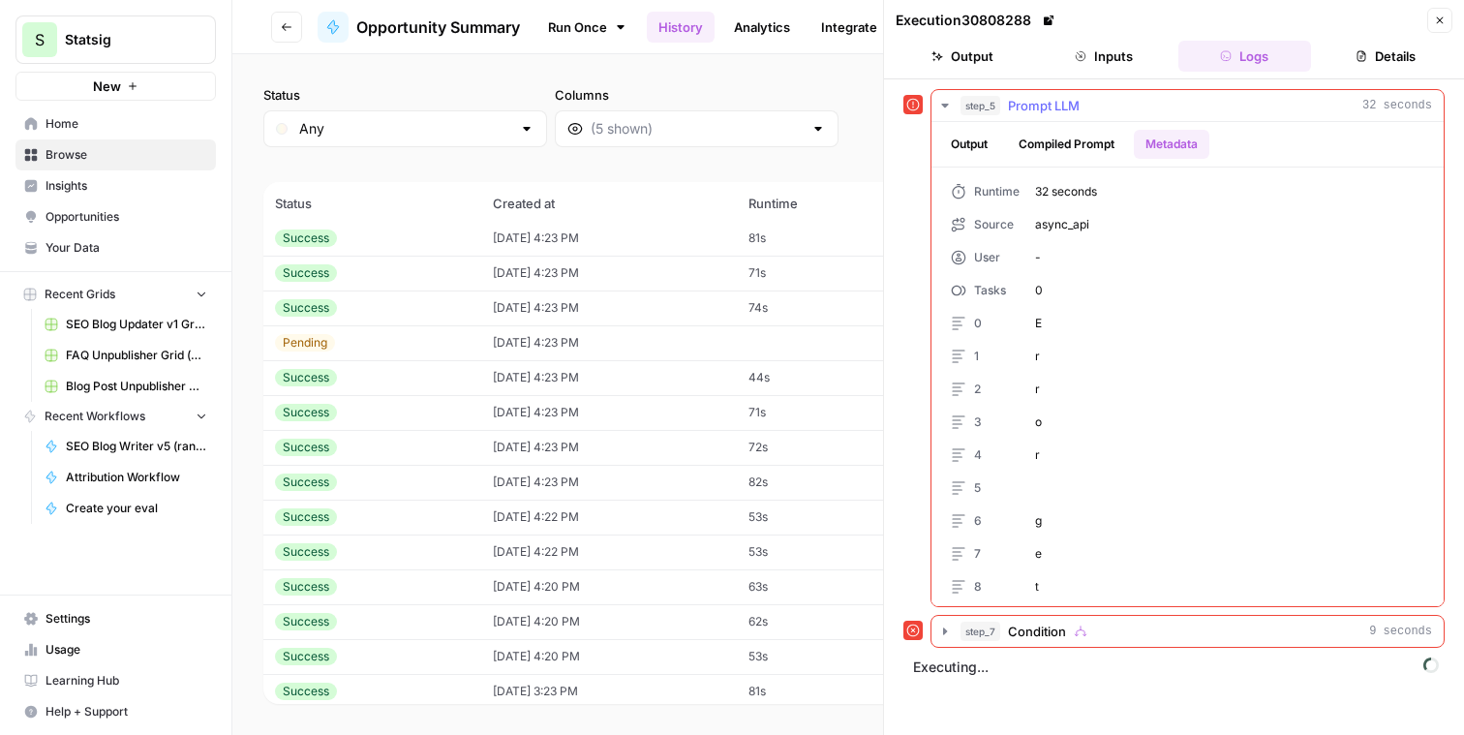
click at [1078, 139] on button "Compiled Prompt" at bounding box center [1066, 144] width 119 height 29
click at [832, 154] on span "(46 records)" at bounding box center [848, 164] width 1170 height 35
click at [836, 120] on div "Status Any Columns 2h 24h 7d 30d All Time Custom range" at bounding box center [848, 116] width 1170 height 62
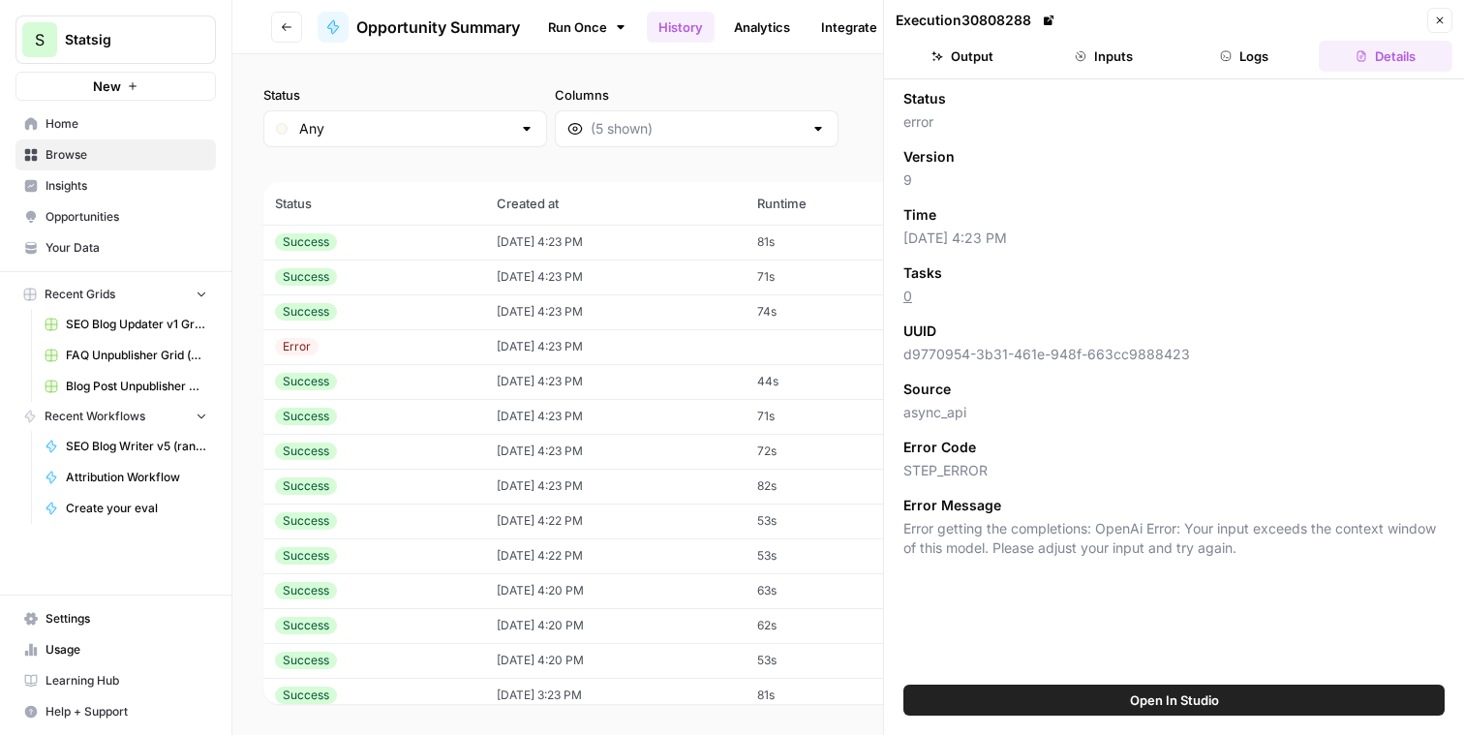
click at [1009, 60] on button "Output" at bounding box center [963, 56] width 134 height 31
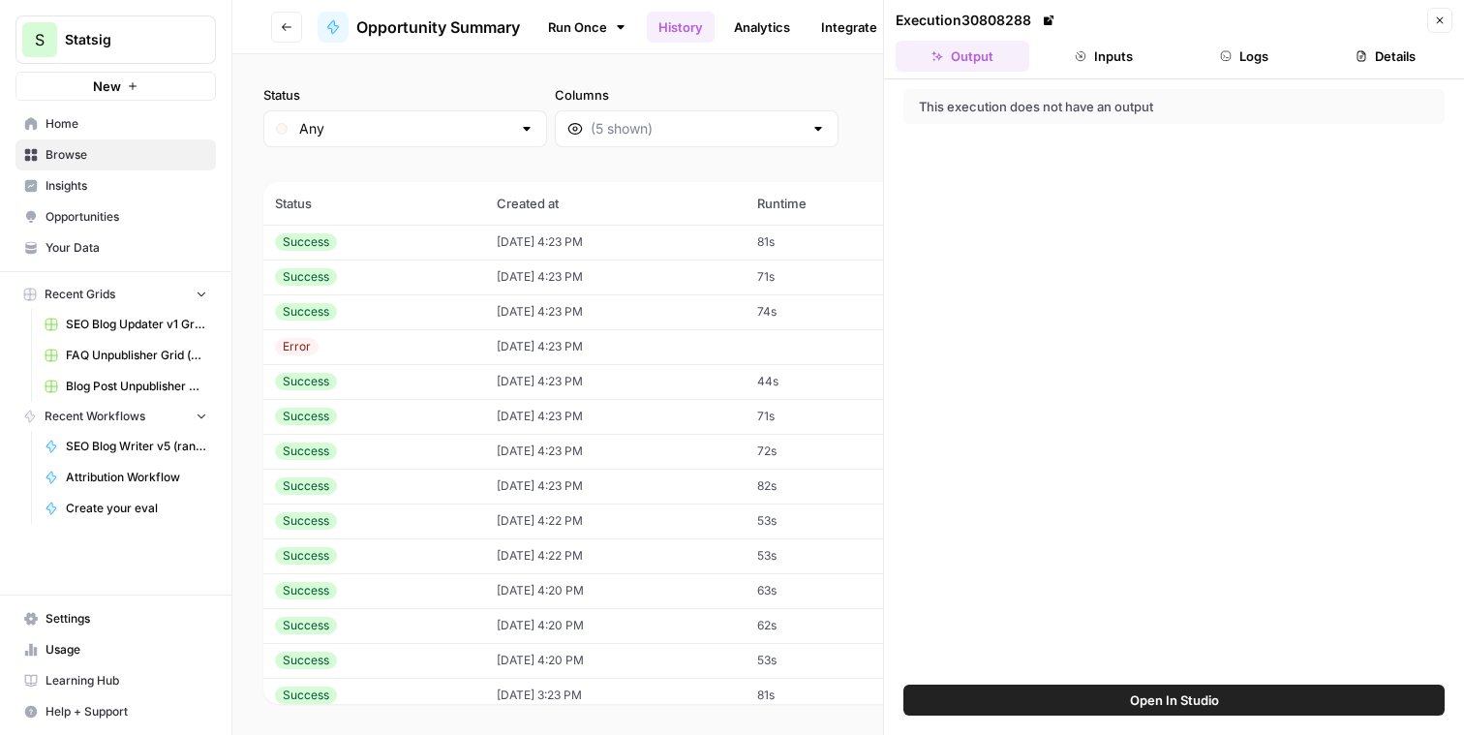
click at [1259, 57] on button "Logs" at bounding box center [1245, 56] width 134 height 31
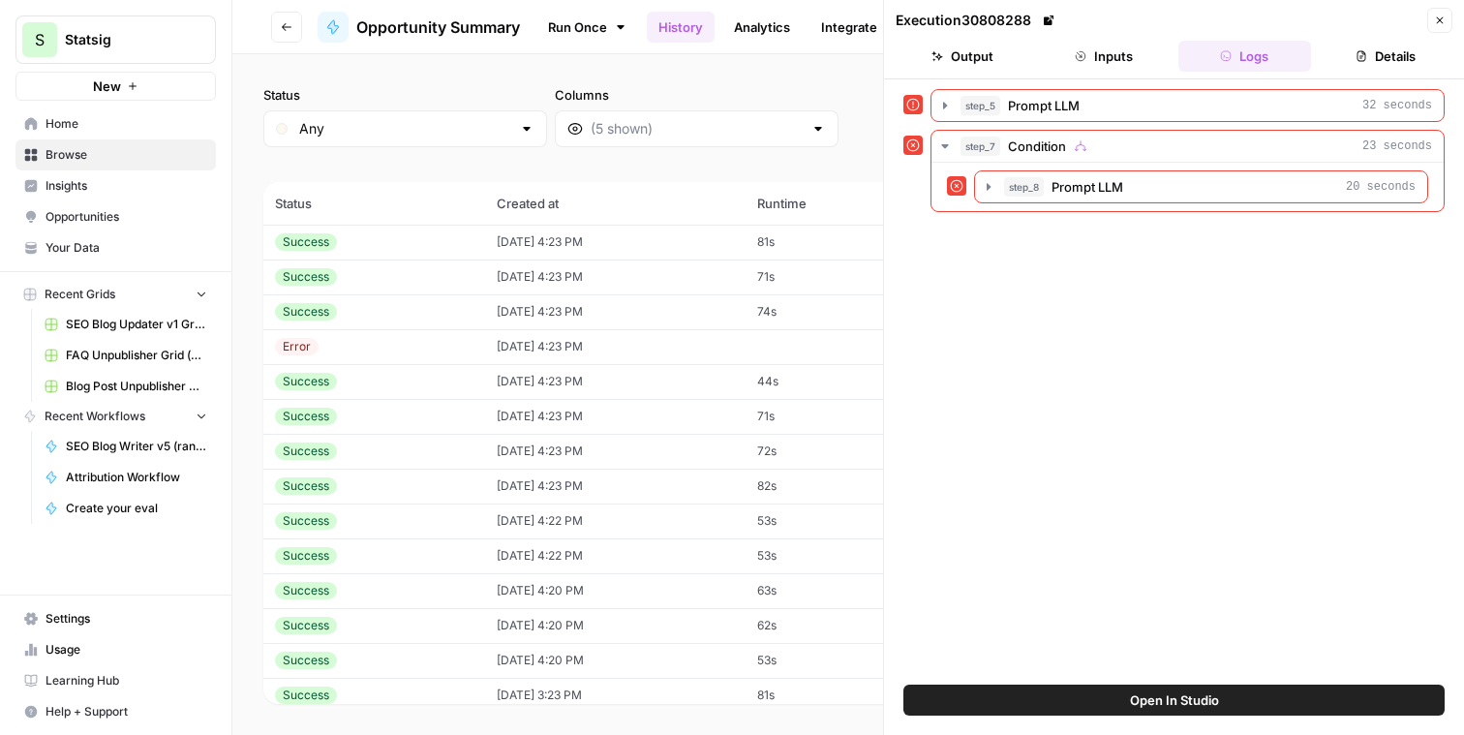
click at [1053, 20] on icon at bounding box center [1049, 20] width 10 height 10
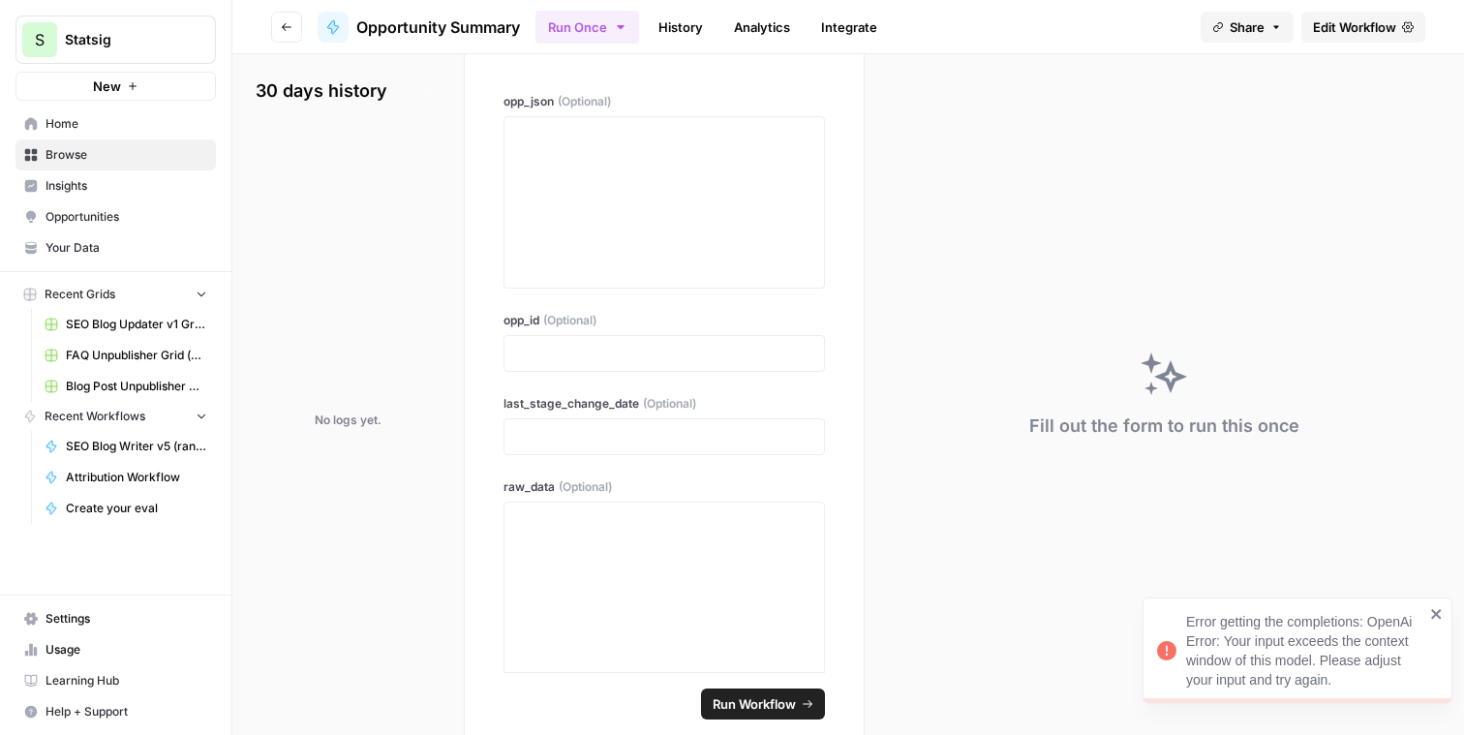
click at [715, 26] on link "History" at bounding box center [681, 27] width 68 height 31
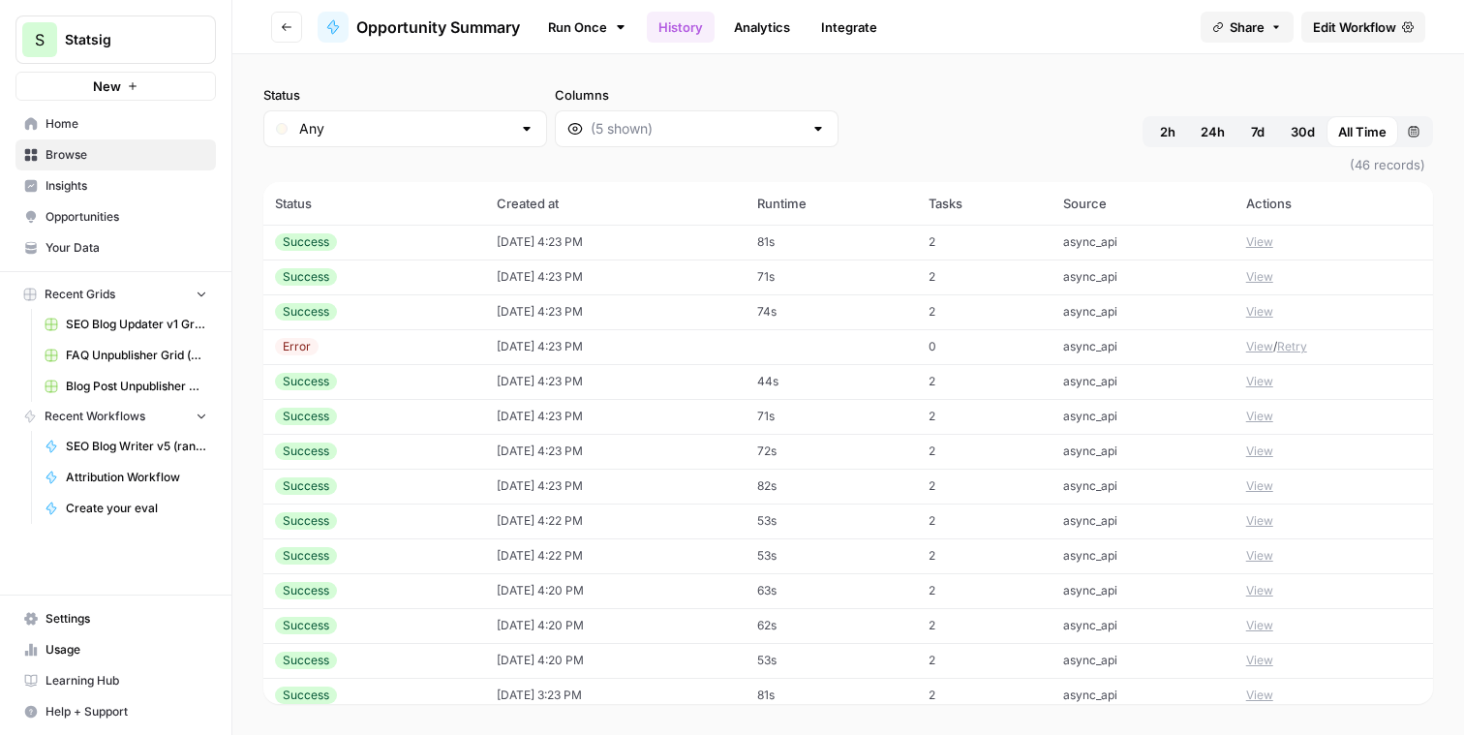
click at [763, 24] on link "Analytics" at bounding box center [761, 27] width 79 height 31
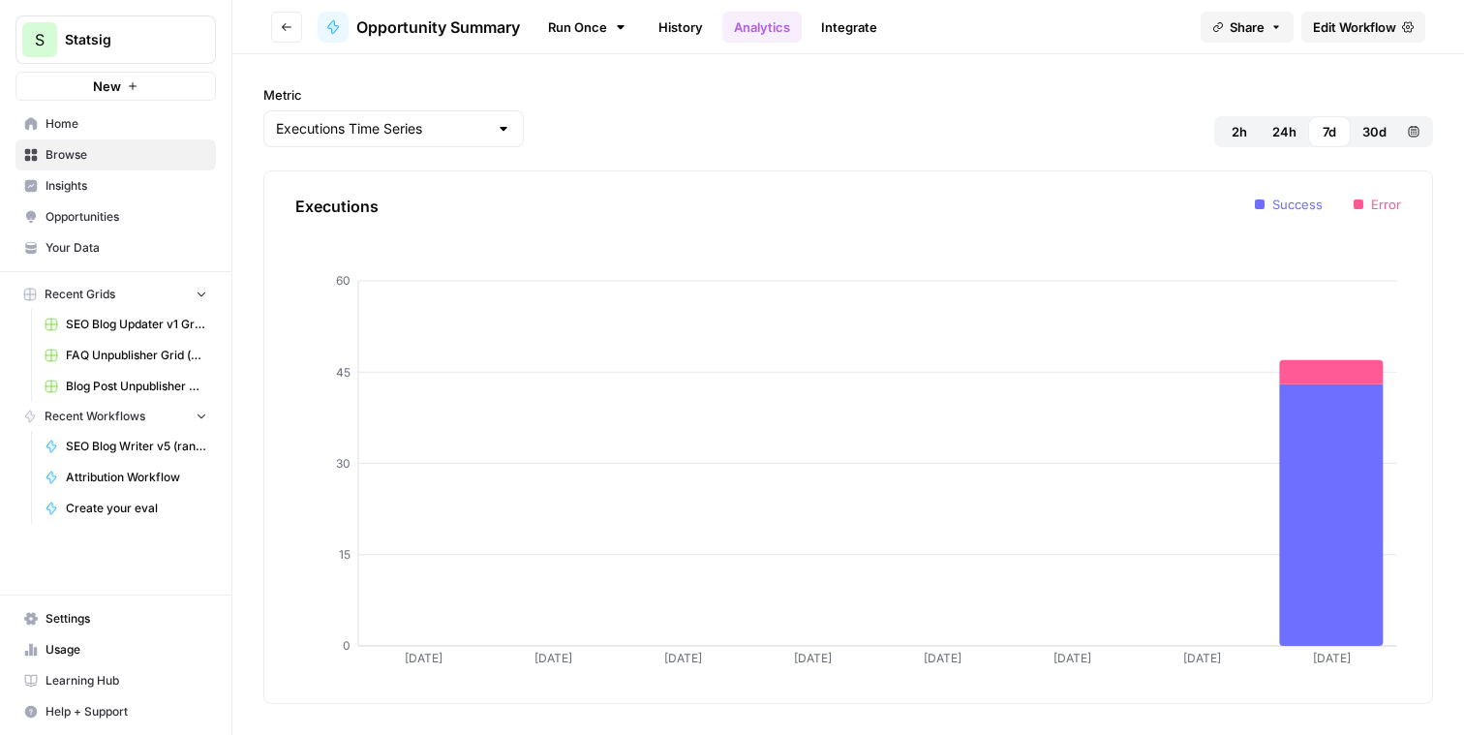
click at [827, 26] on link "Integrate" at bounding box center [848, 27] width 79 height 31
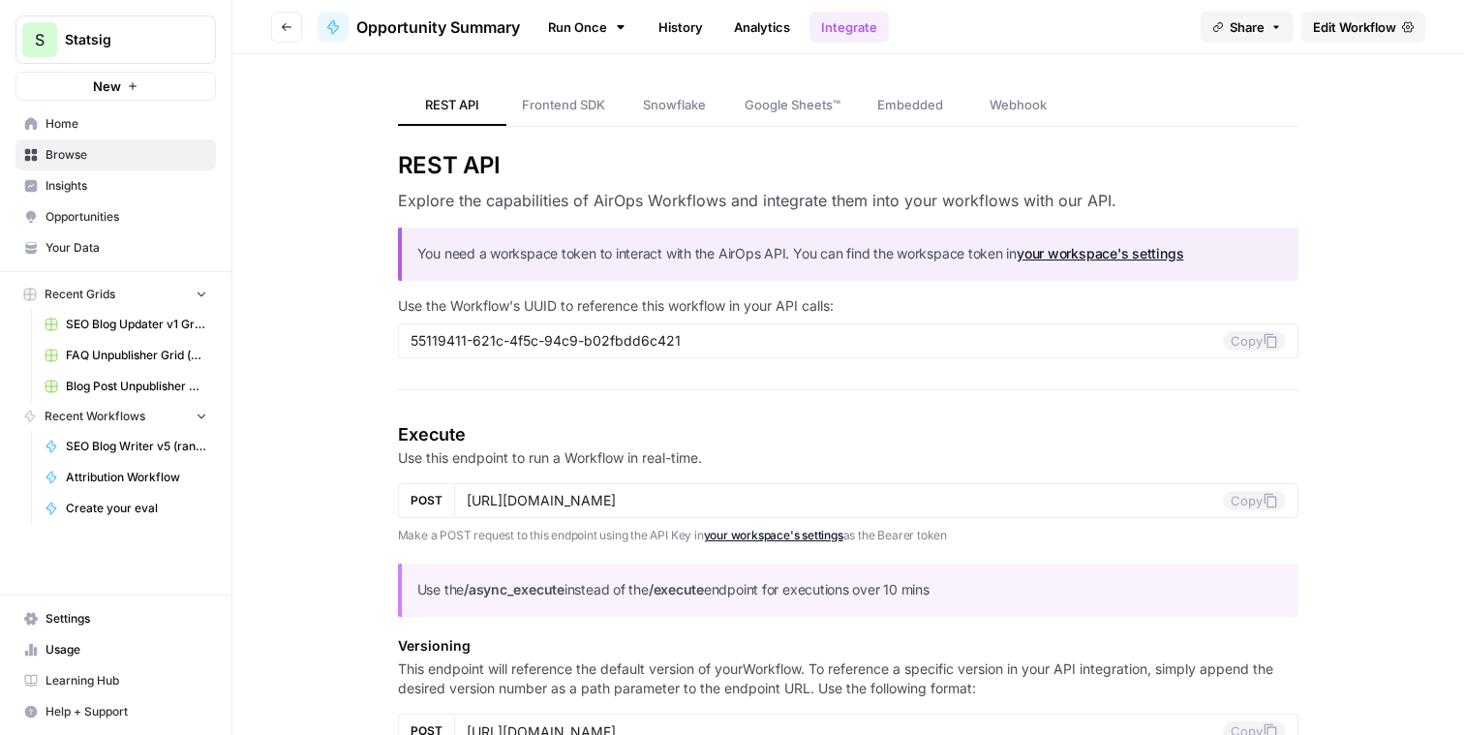
click at [656, 31] on link "History" at bounding box center [681, 27] width 68 height 31
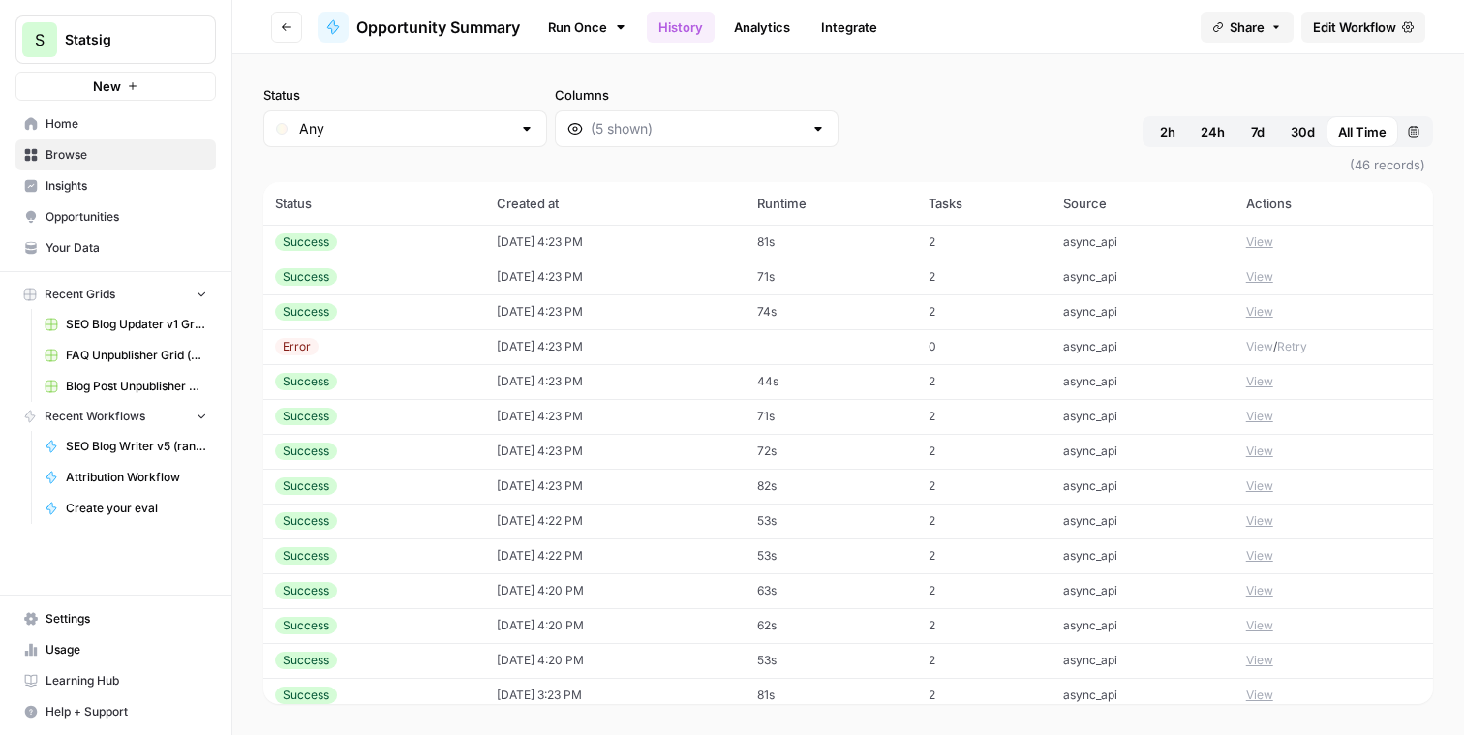
click at [633, 346] on td "[DATE] 4:23 PM" at bounding box center [615, 346] width 260 height 35
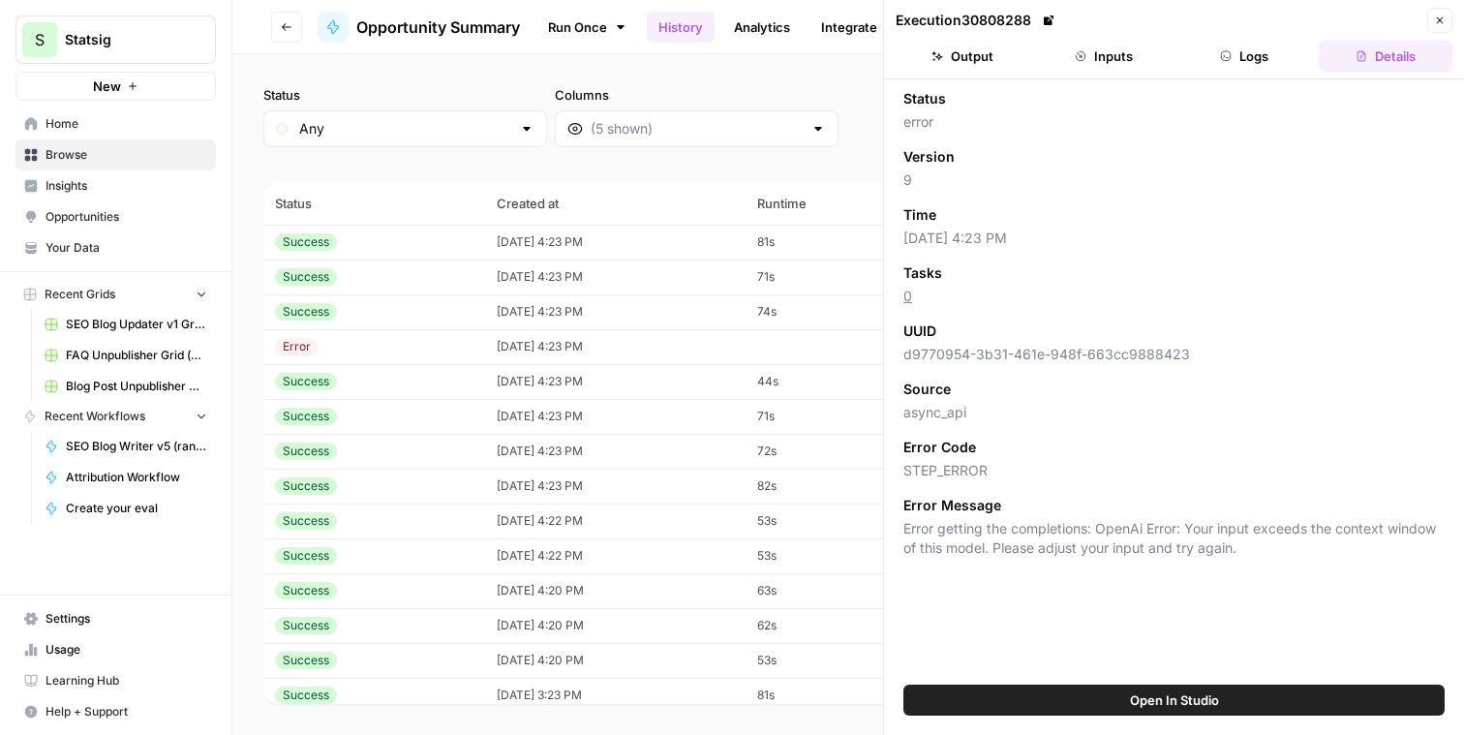
click at [1256, 696] on button "Open In Studio" at bounding box center [1173, 700] width 541 height 31
click at [1224, 56] on icon "button" at bounding box center [1226, 56] width 12 height 12
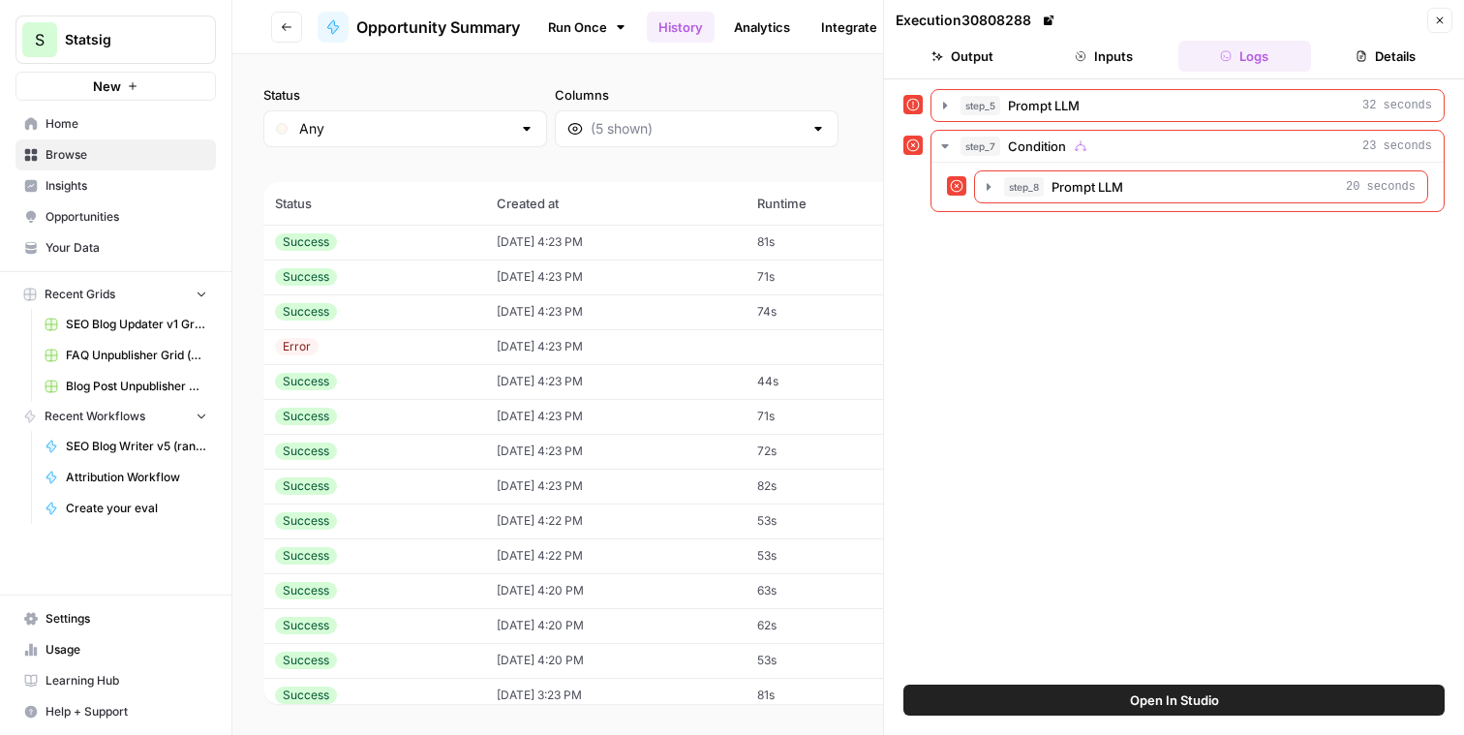
click at [1437, 30] on button "Close" at bounding box center [1439, 20] width 25 height 25
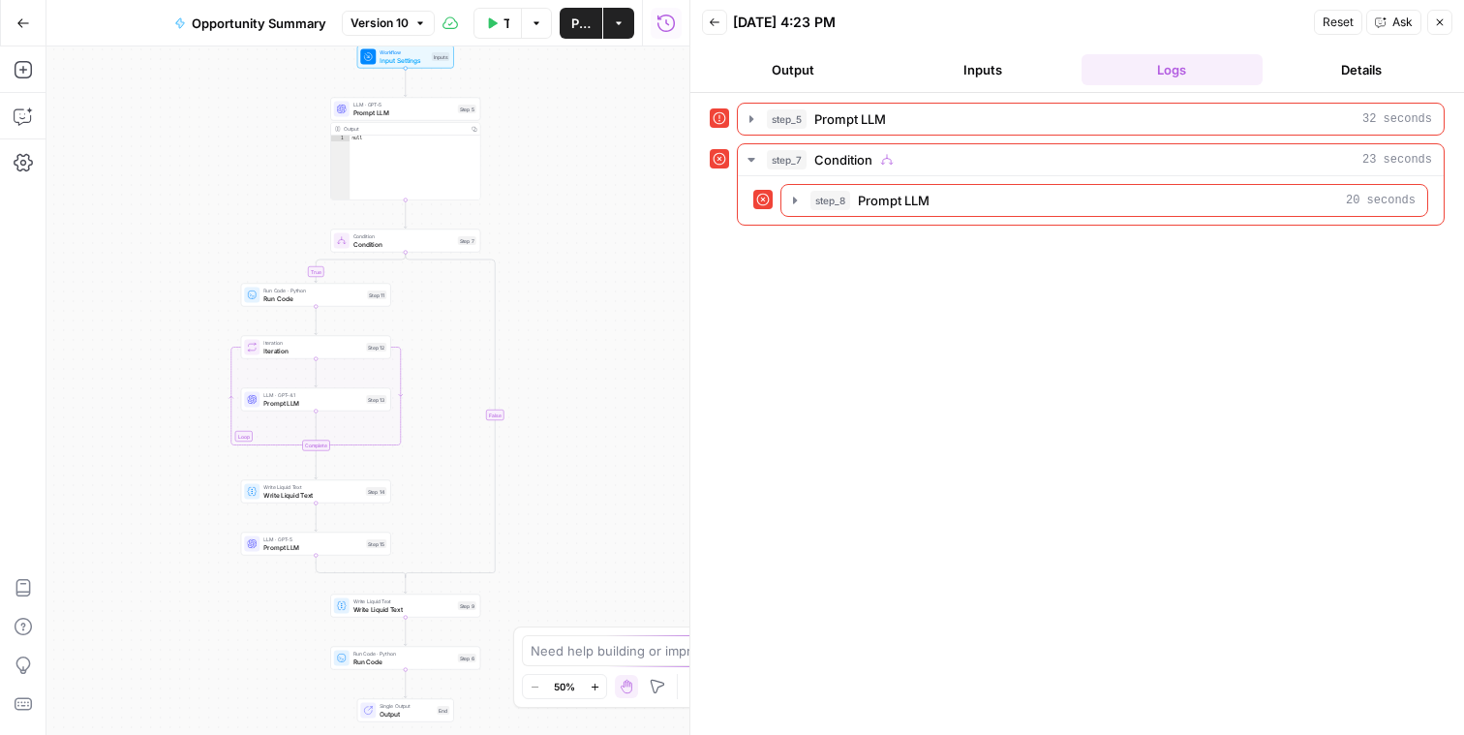
click at [1323, 26] on span "Reset" at bounding box center [1338, 22] width 31 height 17
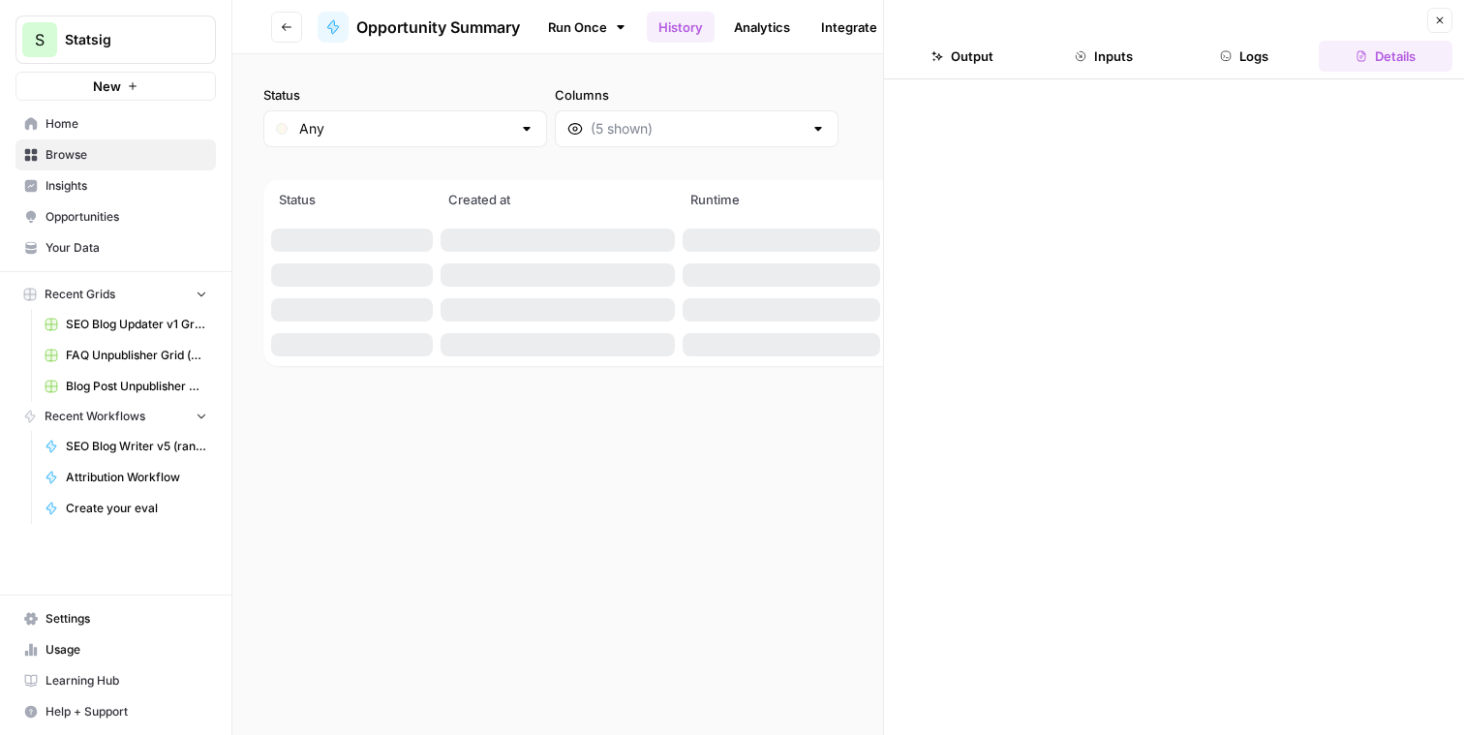
click at [1244, 53] on button "Logs" at bounding box center [1245, 56] width 134 height 31
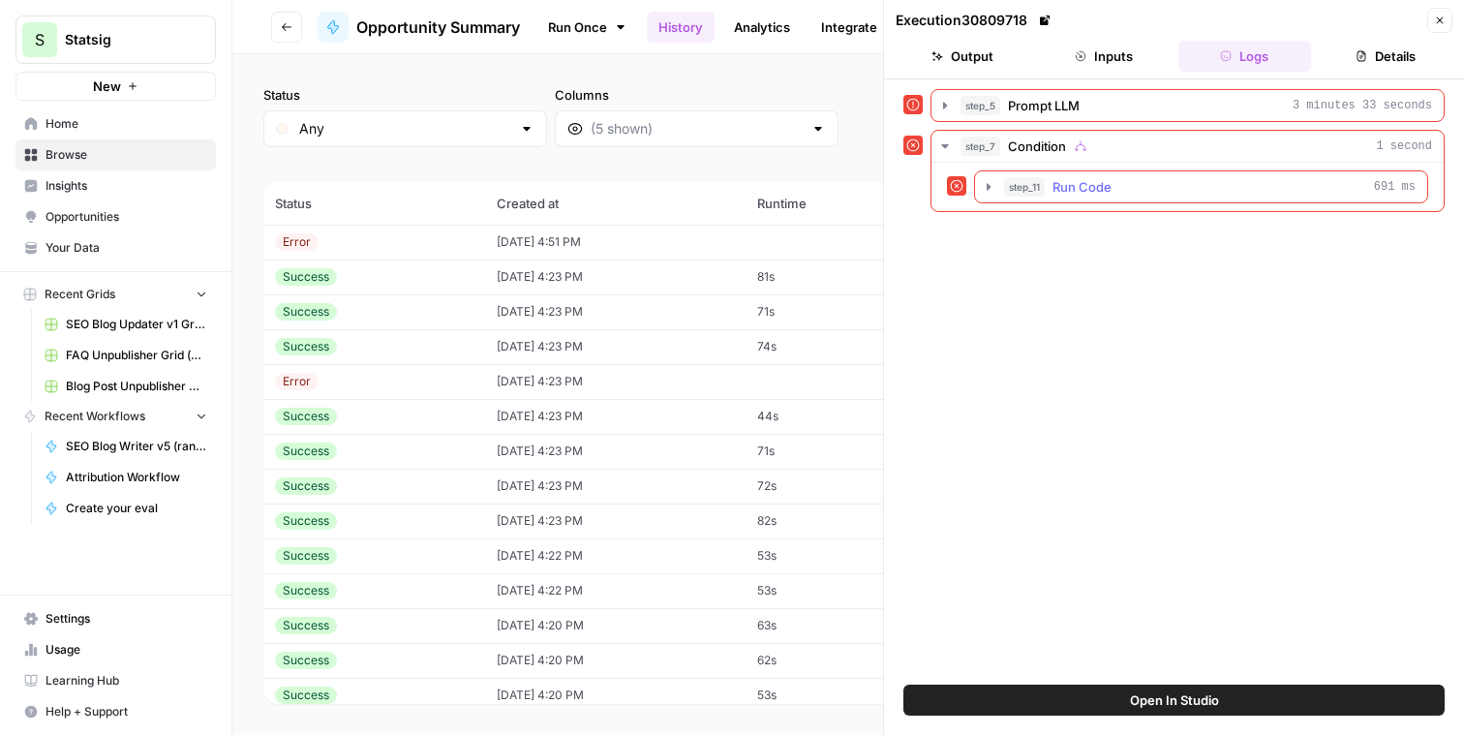
click at [980, 186] on button "step_11 Run Code 691 ms" at bounding box center [1201, 186] width 452 height 31
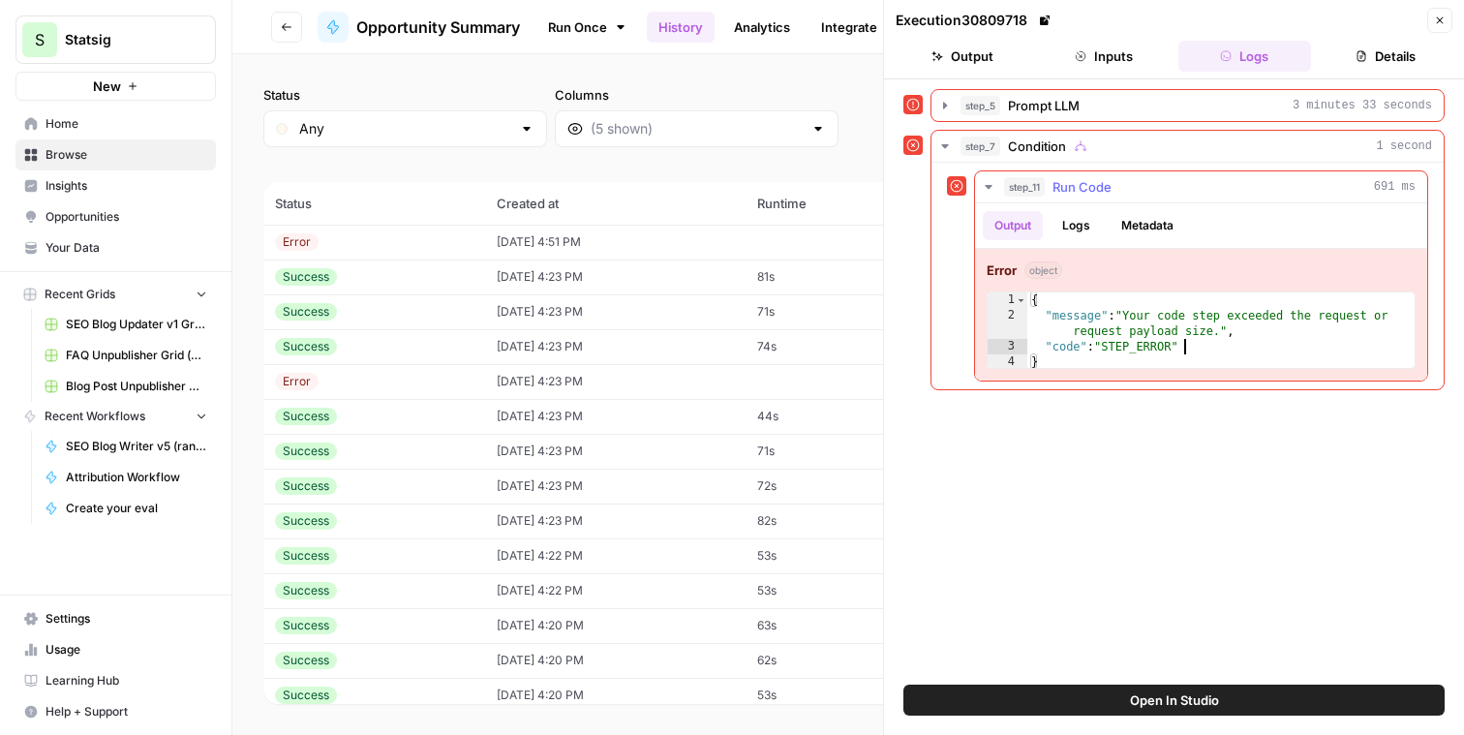
click at [1310, 349] on div "{ "message" : "Your code step exceeded the request or request payload size." , …" at bounding box center [1220, 346] width 387 height 108
type textarea "**********"
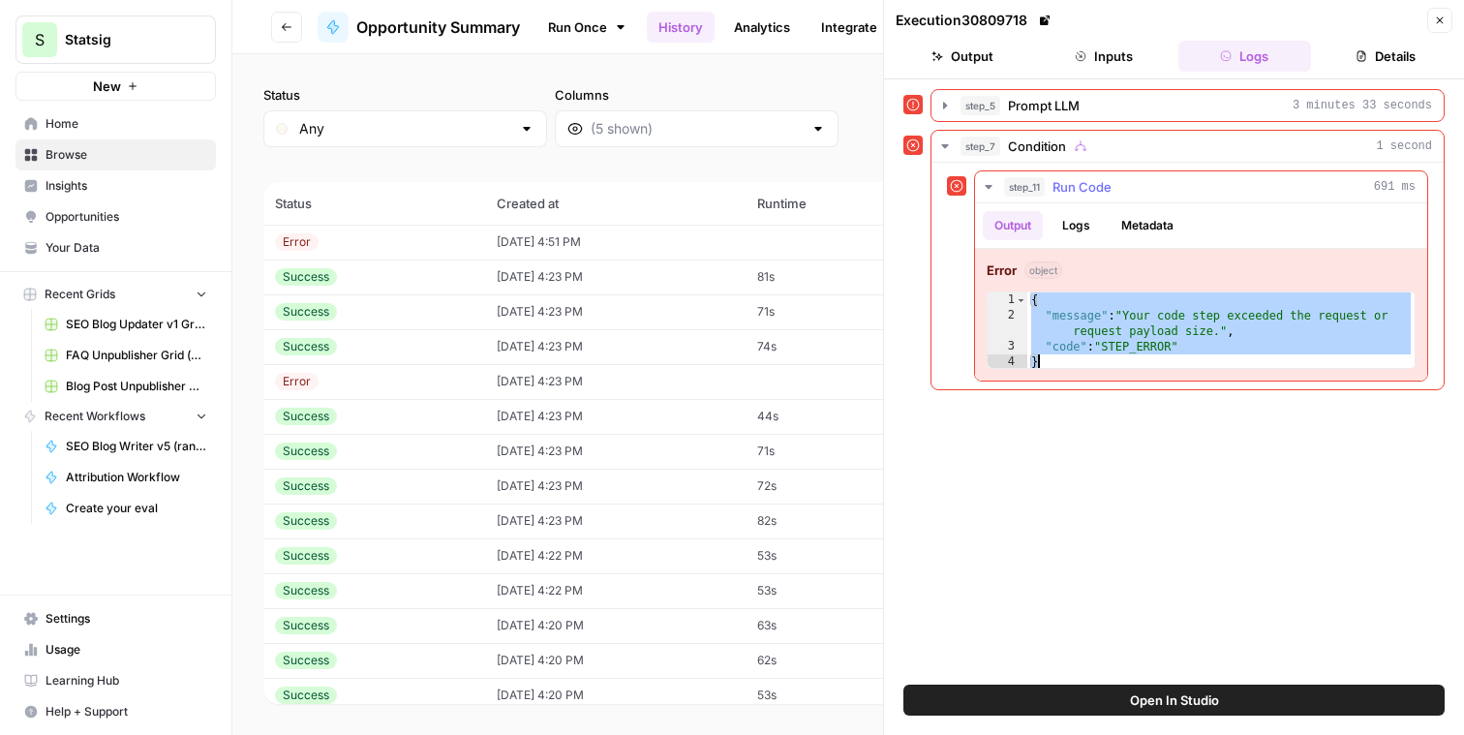
click at [1310, 349] on div "{ "message" : "Your code step exceeded the request or request payload size." , …" at bounding box center [1220, 346] width 387 height 108
click at [1284, 384] on div "**********" at bounding box center [1187, 276] width 512 height 227
click at [1271, 402] on div "**********" at bounding box center [1173, 382] width 541 height 586
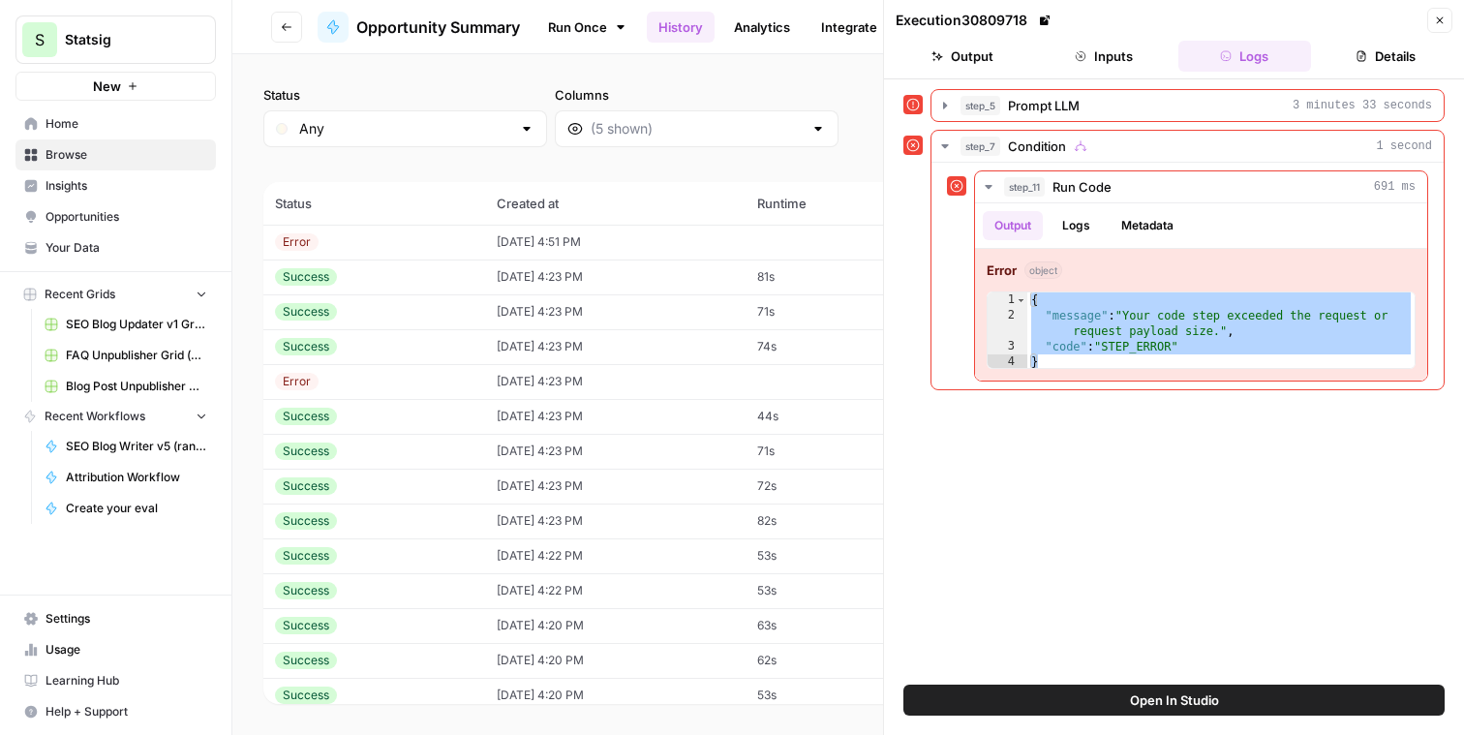
click at [1446, 24] on button "Close" at bounding box center [1439, 20] width 25 height 25
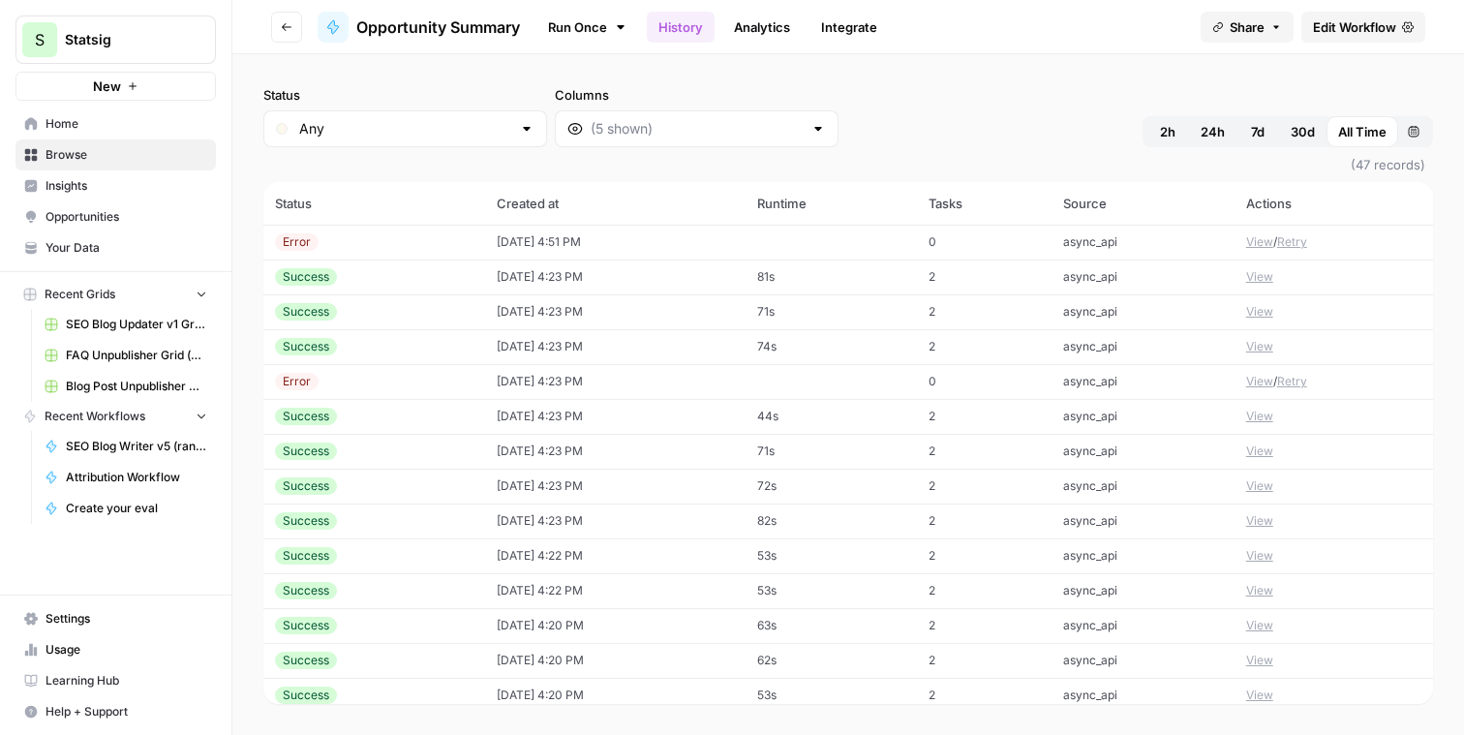
click at [1316, 32] on span "Edit Workflow" at bounding box center [1354, 26] width 83 height 19
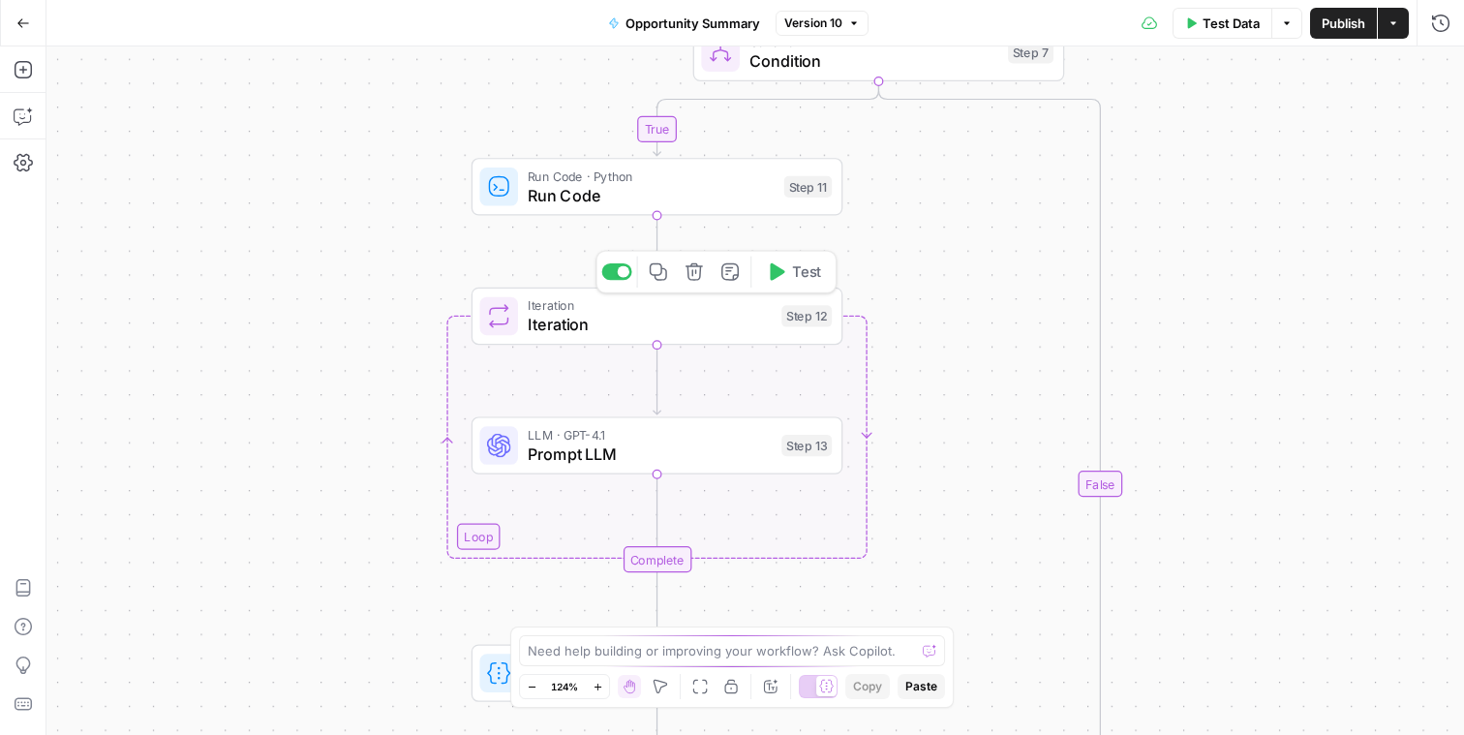
click at [705, 441] on span "LLM · GPT-4.1" at bounding box center [650, 434] width 244 height 19
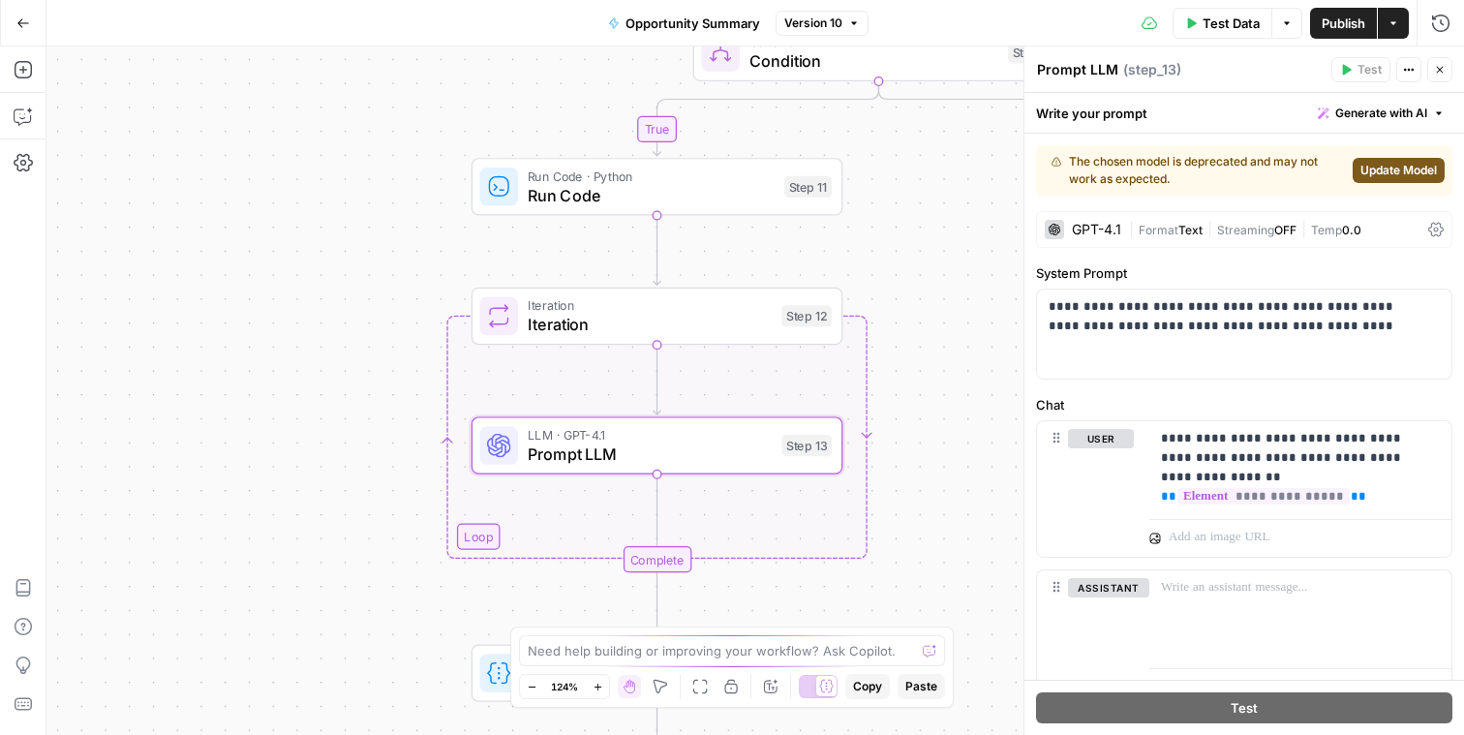
drag, startPoint x: 327, startPoint y: 302, endPoint x: 473, endPoint y: 214, distance: 170.7
click at [326, 302] on div "true false Workflow Input Settings Inputs LLM · GPT-5 Prompt LLM Step 5 Output …" at bounding box center [755, 390] width 1418 height 688
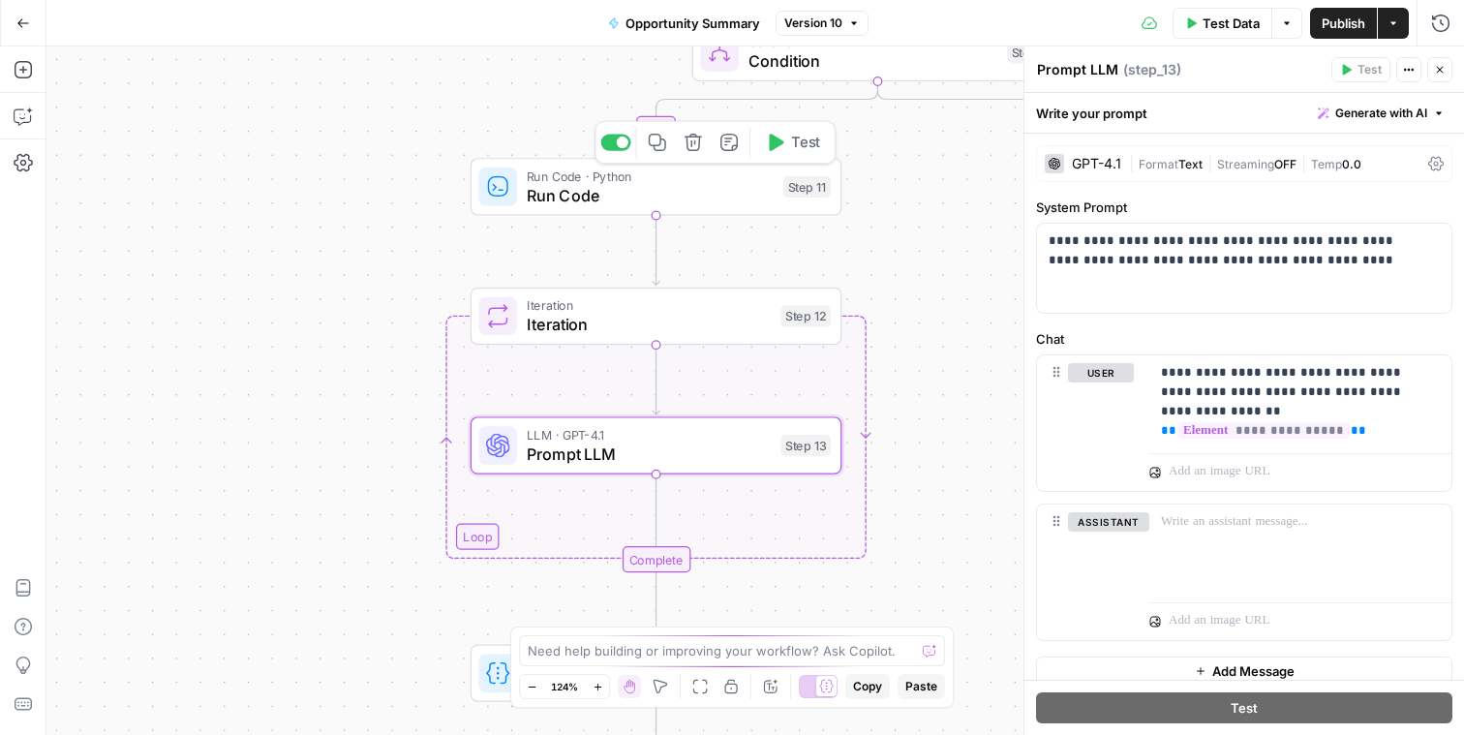
click at [603, 211] on div "Run Code · Python Run Code Step 11 Copy step Delete step Add Note Test" at bounding box center [657, 186] width 372 height 57
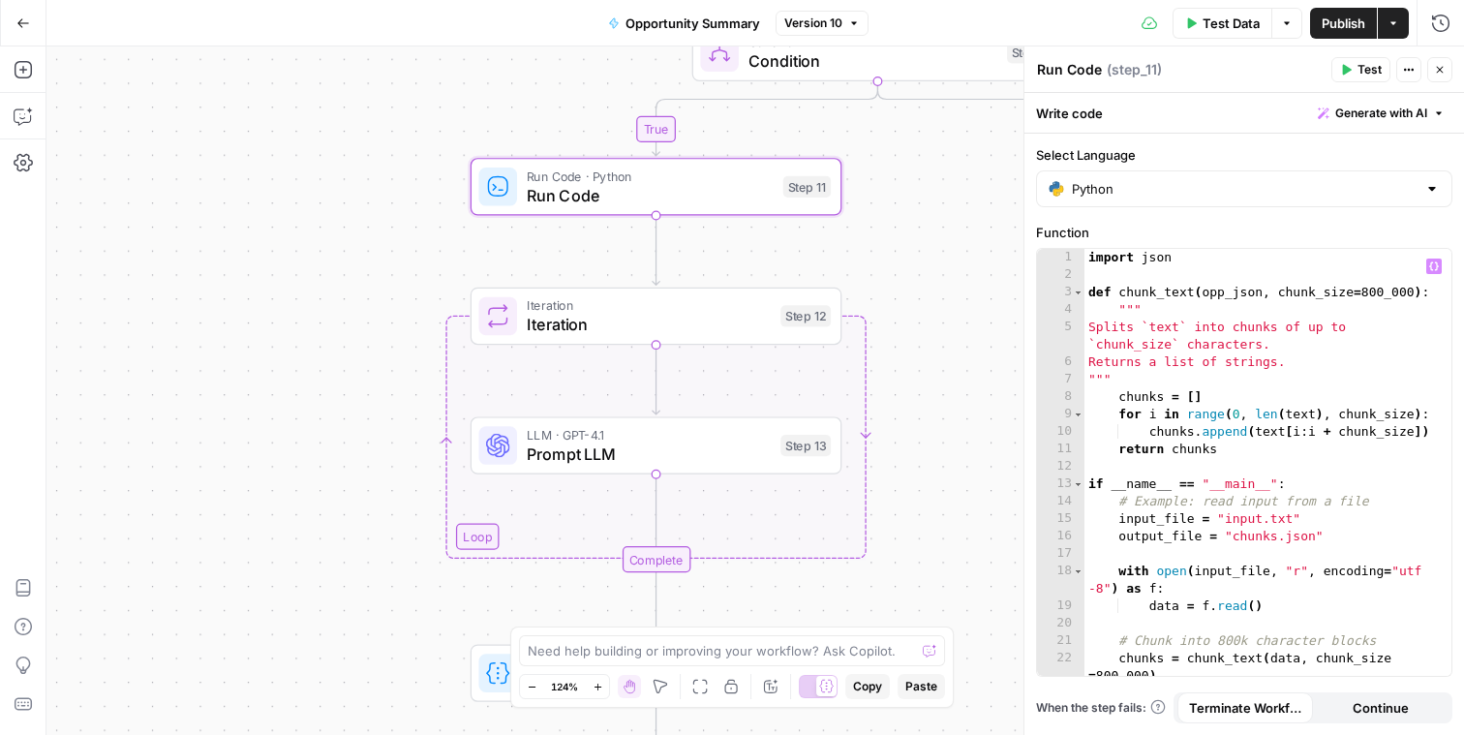
click at [1317, 327] on div "import json def chunk_text ( opp_json , chunk_size = 800 _000 ) : """ Splits `t…" at bounding box center [1260, 480] width 352 height 462
type textarea "**********"
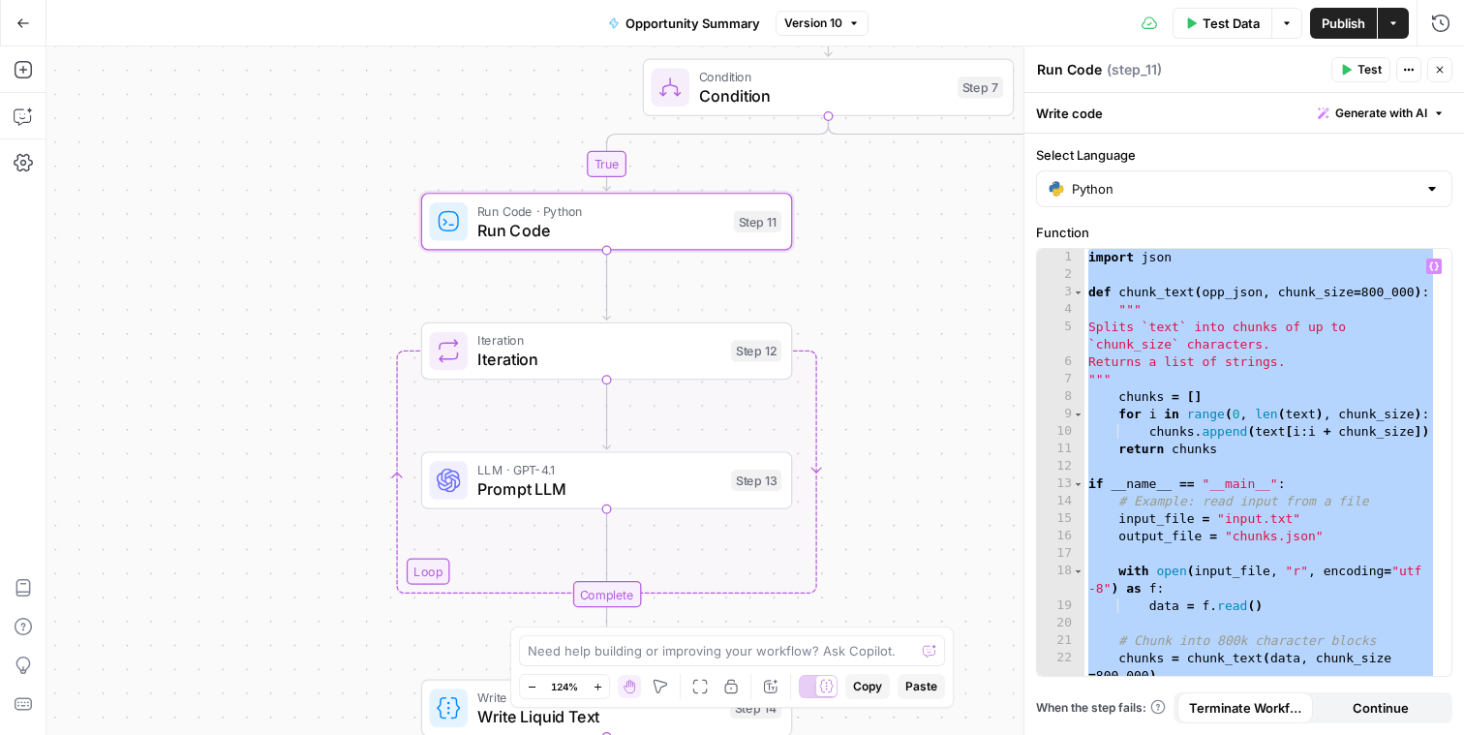
drag, startPoint x: 892, startPoint y: 315, endPoint x: 717, endPoint y: 400, distance: 194.9
click at [733, 394] on div "true false Workflow Input Settings Inputs LLM · GPT-5 Prompt LLM Step 5 Output …" at bounding box center [755, 390] width 1418 height 688
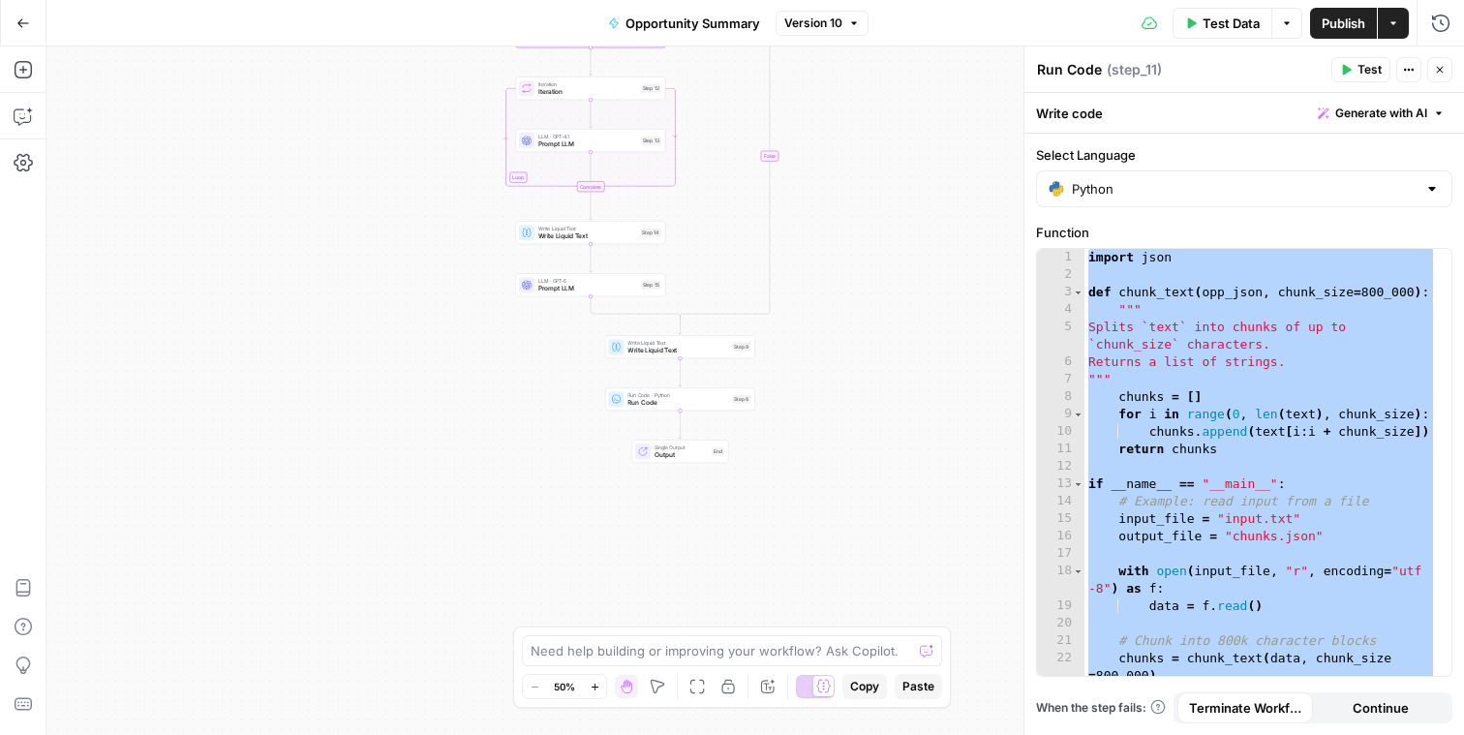
drag, startPoint x: 740, startPoint y: 463, endPoint x: 698, endPoint y: 160, distance: 305.9
click at [698, 138] on div "true false Workflow Input Settings Inputs LLM · GPT-5 Prompt LLM Step 5 Output …" at bounding box center [755, 390] width 1418 height 688
click at [695, 274] on div "true false Workflow Input Settings Inputs LLM · GPT-5 Prompt LLM Step 5 Output …" at bounding box center [755, 390] width 1418 height 688
drag, startPoint x: 706, startPoint y: 243, endPoint x: 714, endPoint y: 352, distance: 109.7
click at [714, 352] on div "true false Workflow Input Settings Inputs LLM · GPT-5 Prompt LLM Step 5 Output …" at bounding box center [755, 390] width 1418 height 688
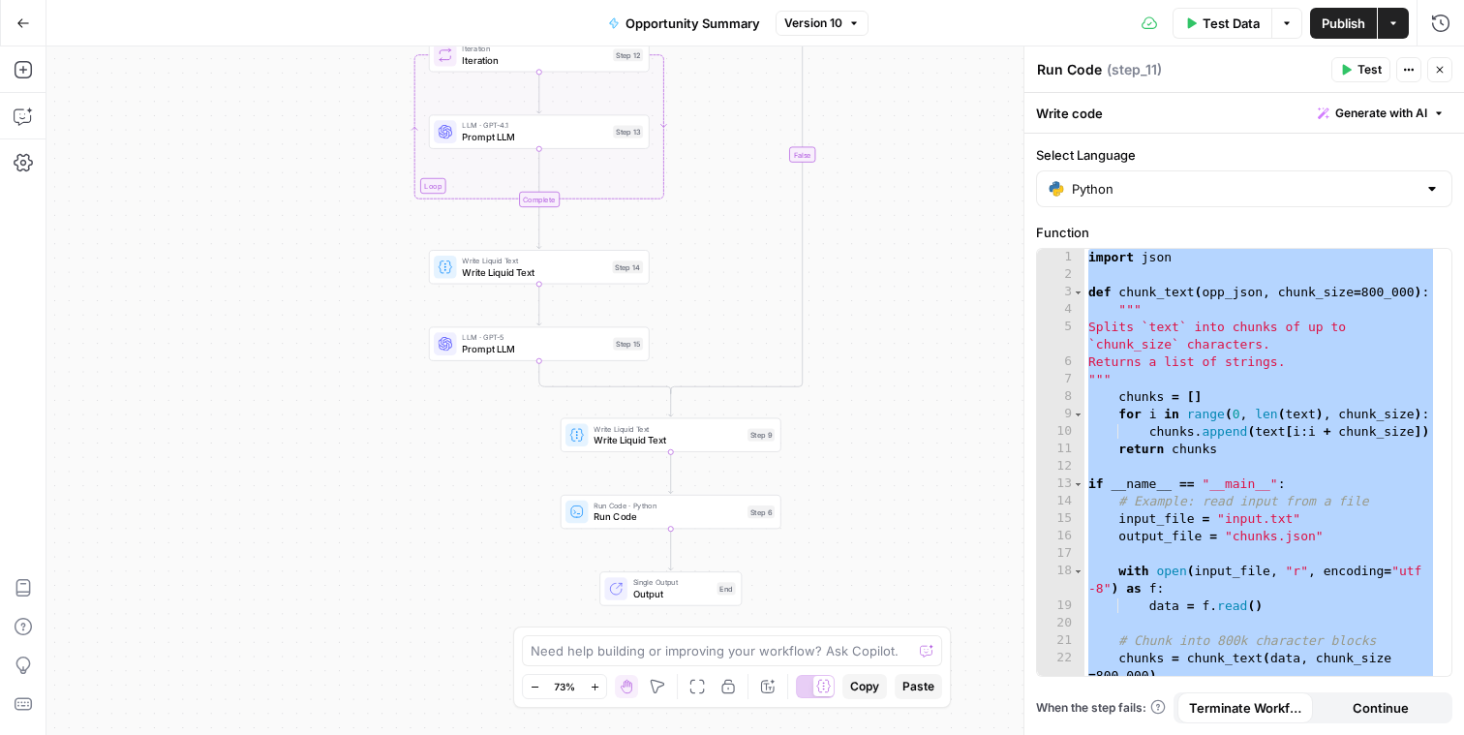
drag, startPoint x: 703, startPoint y: 308, endPoint x: 688, endPoint y: 194, distance: 115.2
click at [688, 194] on div "true false Workflow Input Settings Inputs LLM · GPT-5 Prompt LLM Step 5 Output …" at bounding box center [755, 390] width 1418 height 688
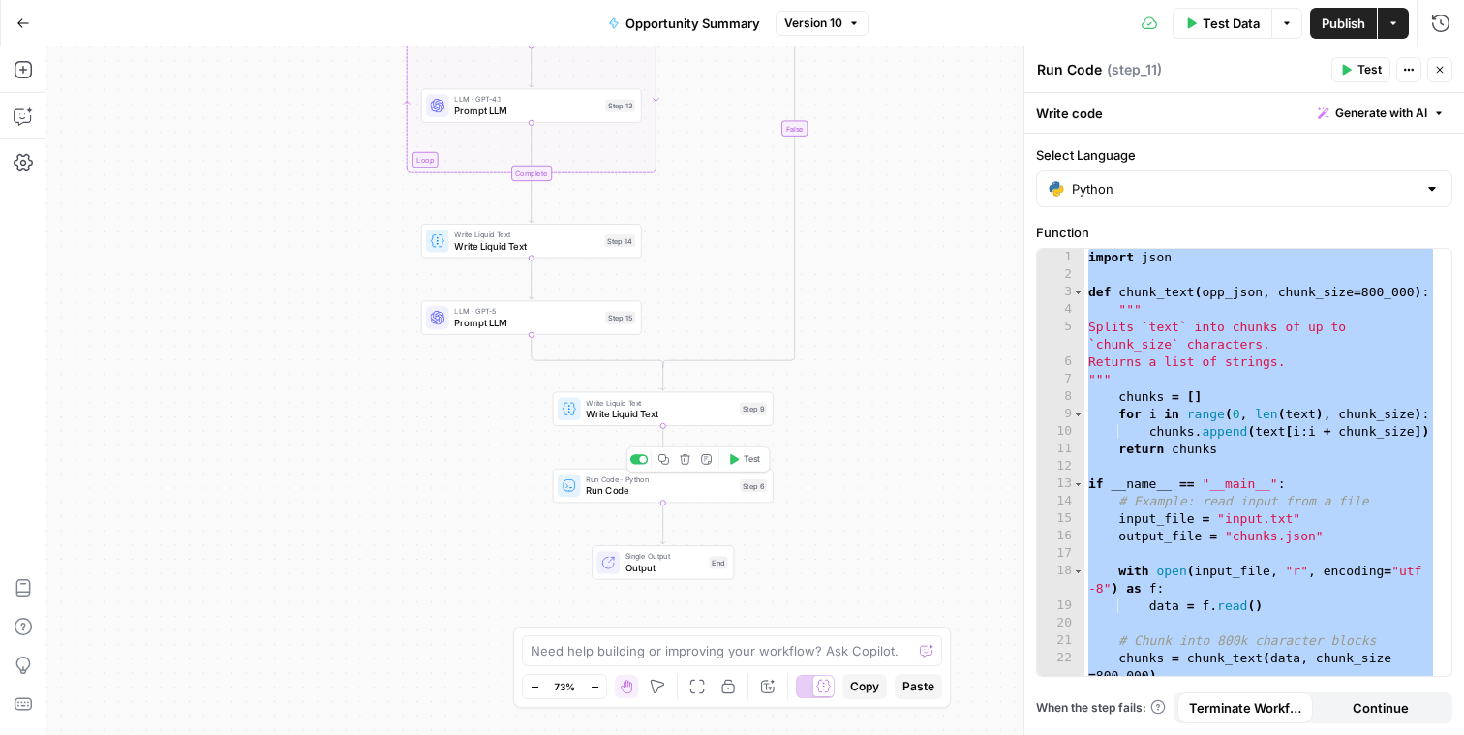
click at [689, 407] on span "Write Liquid Text" at bounding box center [660, 414] width 148 height 15
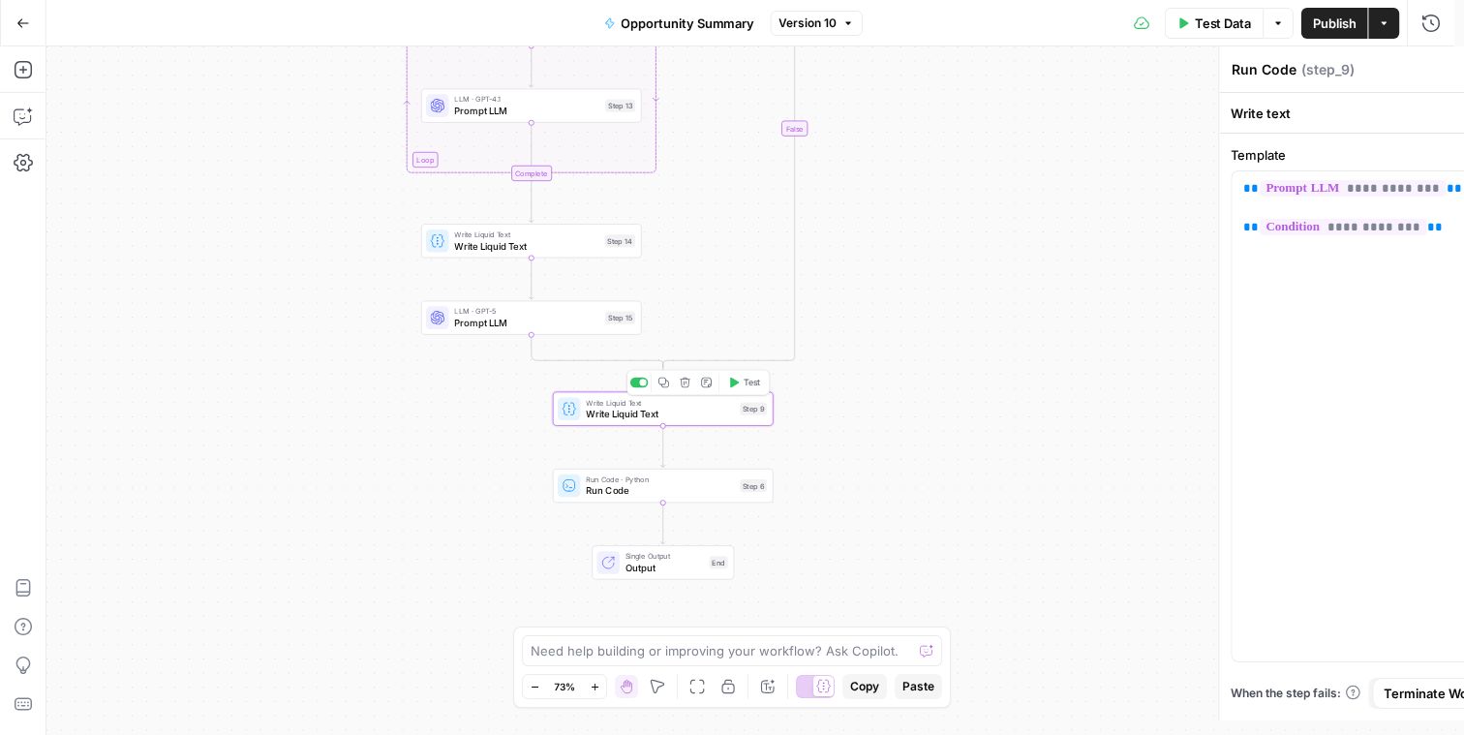
type textarea "Write Liquid Text"
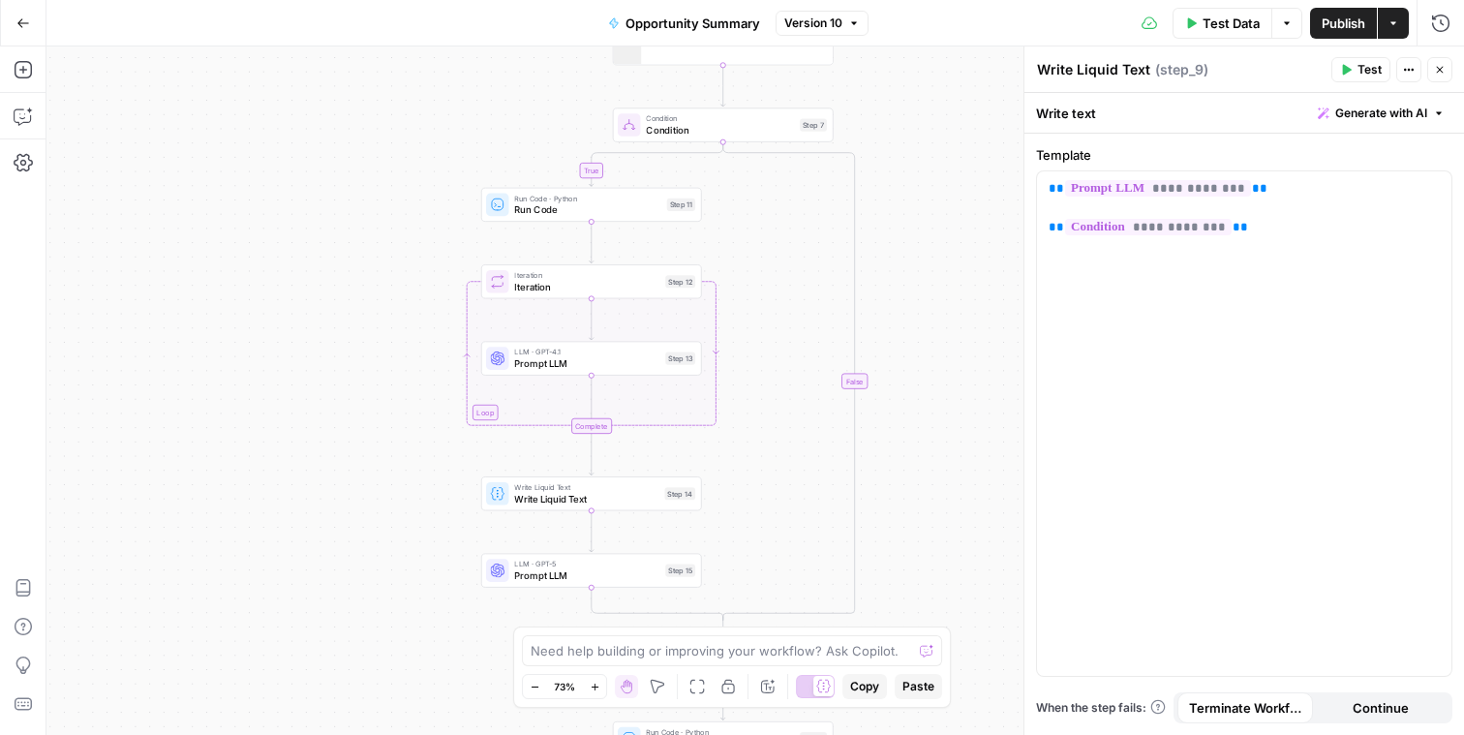
drag, startPoint x: 691, startPoint y: 252, endPoint x: 685, endPoint y: 353, distance: 101.9
click at [741, 472] on div "true false Workflow Input Settings Inputs LLM · GPT-5 Prompt LLM Step 5 Output …" at bounding box center [755, 390] width 1418 height 688
click at [632, 206] on span "Run Code" at bounding box center [584, 206] width 146 height 15
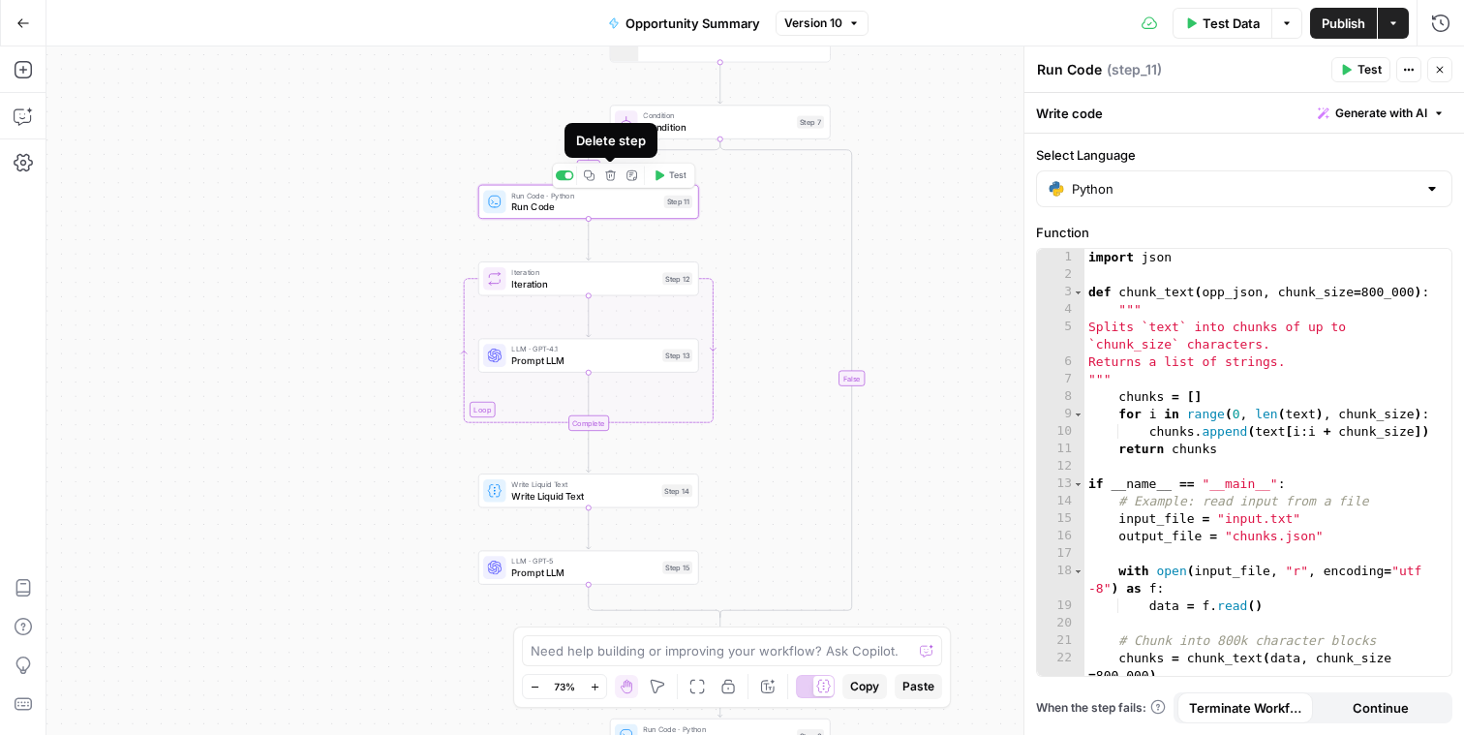
click at [603, 180] on button "Delete step" at bounding box center [610, 176] width 18 height 18
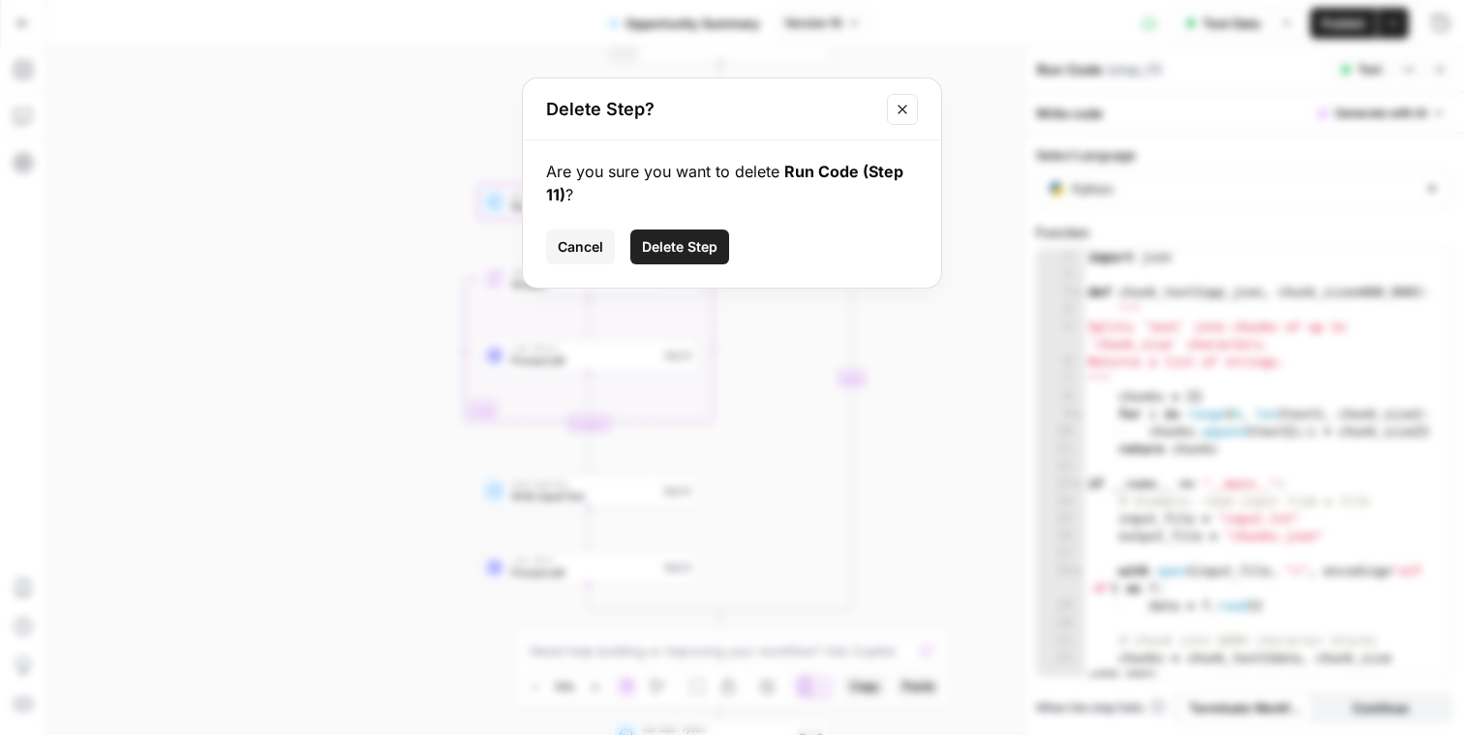
click at [590, 256] on span "Cancel" at bounding box center [581, 246] width 46 height 19
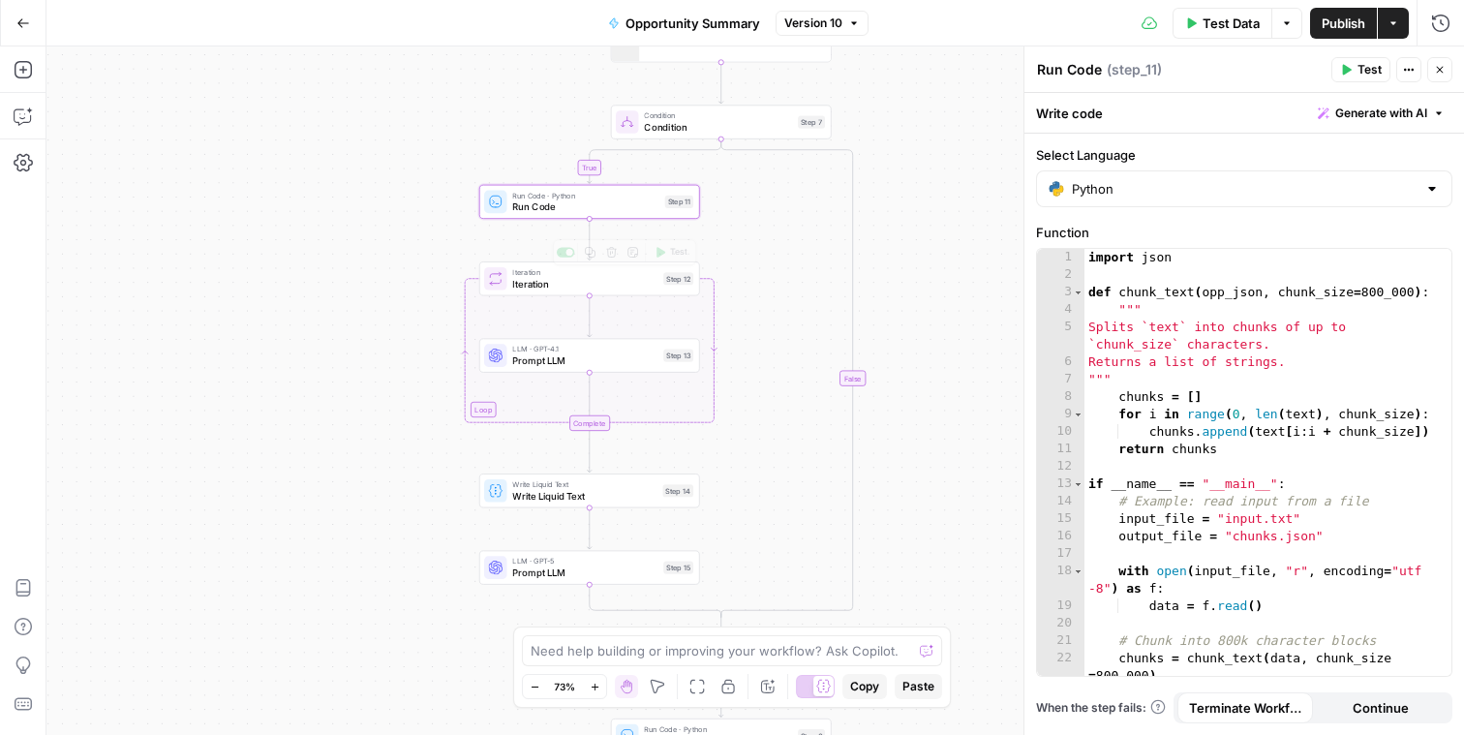
click at [781, 287] on div "true false Workflow Input Settings Inputs LLM · GPT-5 Prompt LLM Step 5 Output …" at bounding box center [755, 390] width 1418 height 688
click at [612, 176] on icon "button" at bounding box center [611, 175] width 11 height 11
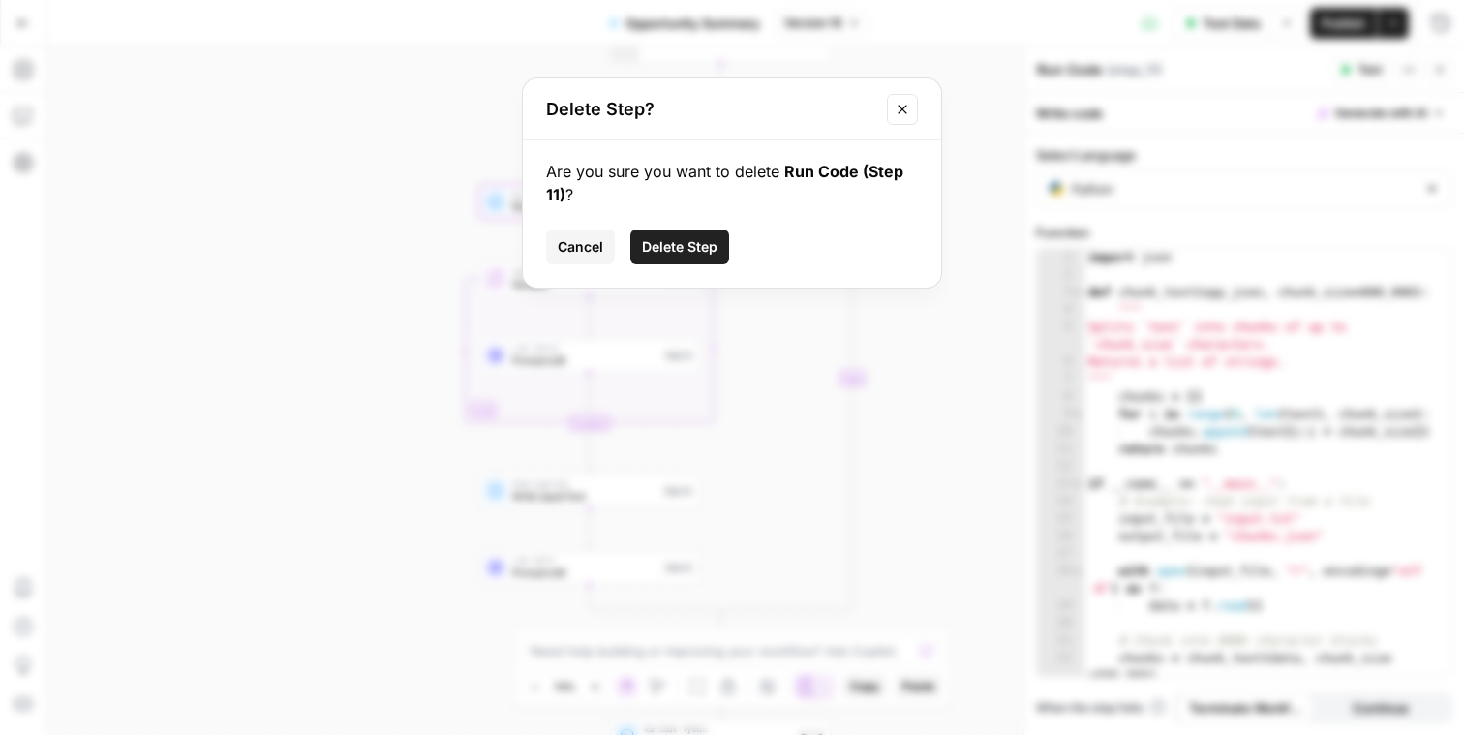
click at [737, 245] on div "Cancel Delete Step" at bounding box center [732, 246] width 372 height 35
click at [707, 248] on span "Delete Step" at bounding box center [680, 246] width 76 height 19
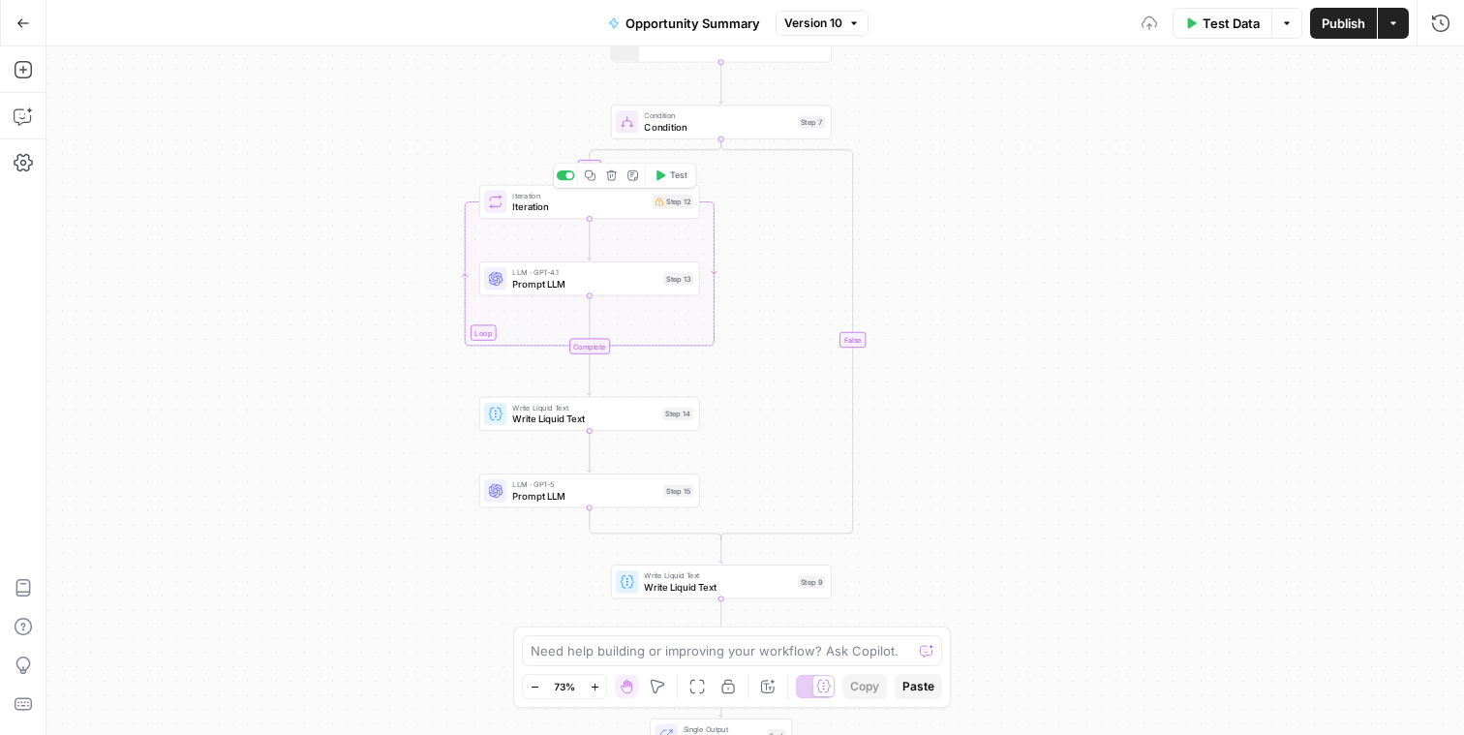
click at [612, 179] on icon "button" at bounding box center [611, 175] width 11 height 11
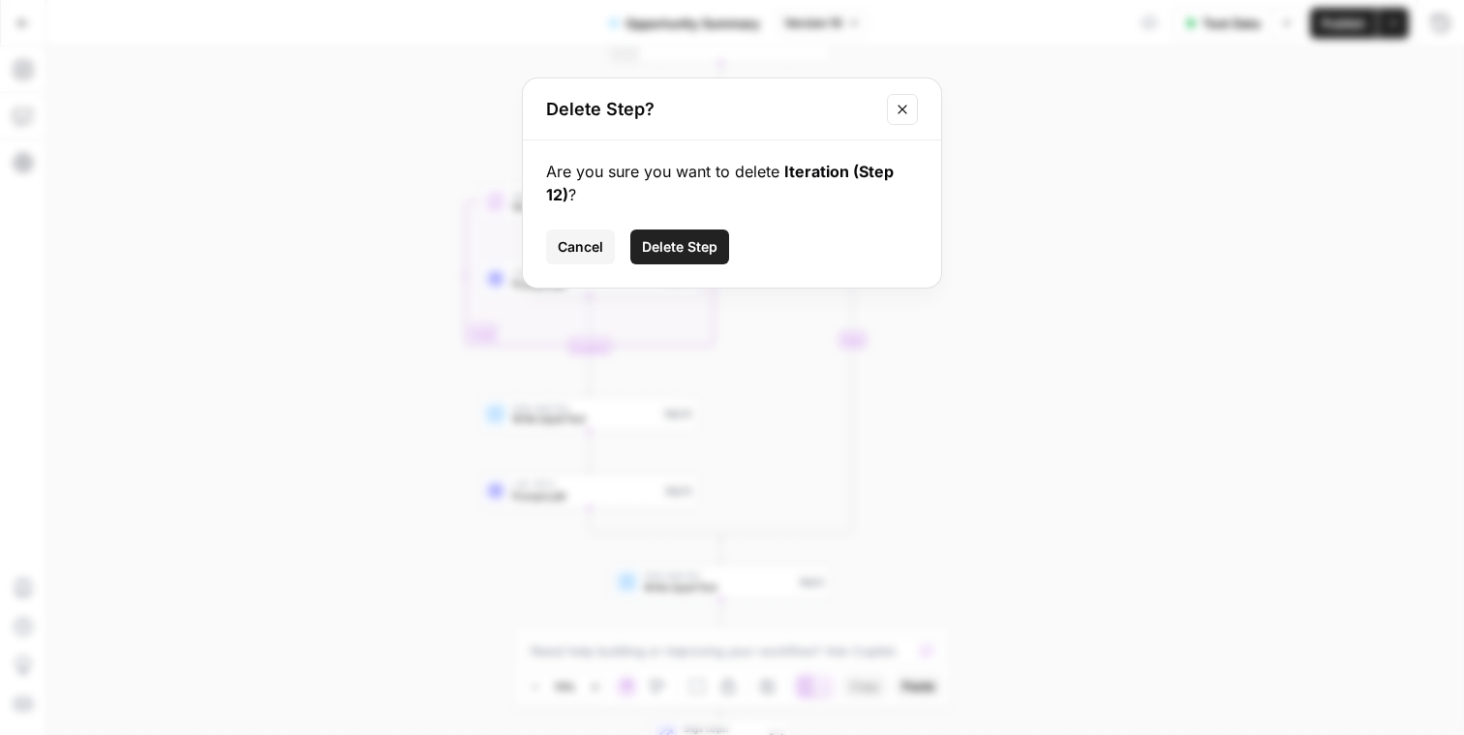
click at [685, 241] on span "Delete Step" at bounding box center [680, 246] width 76 height 19
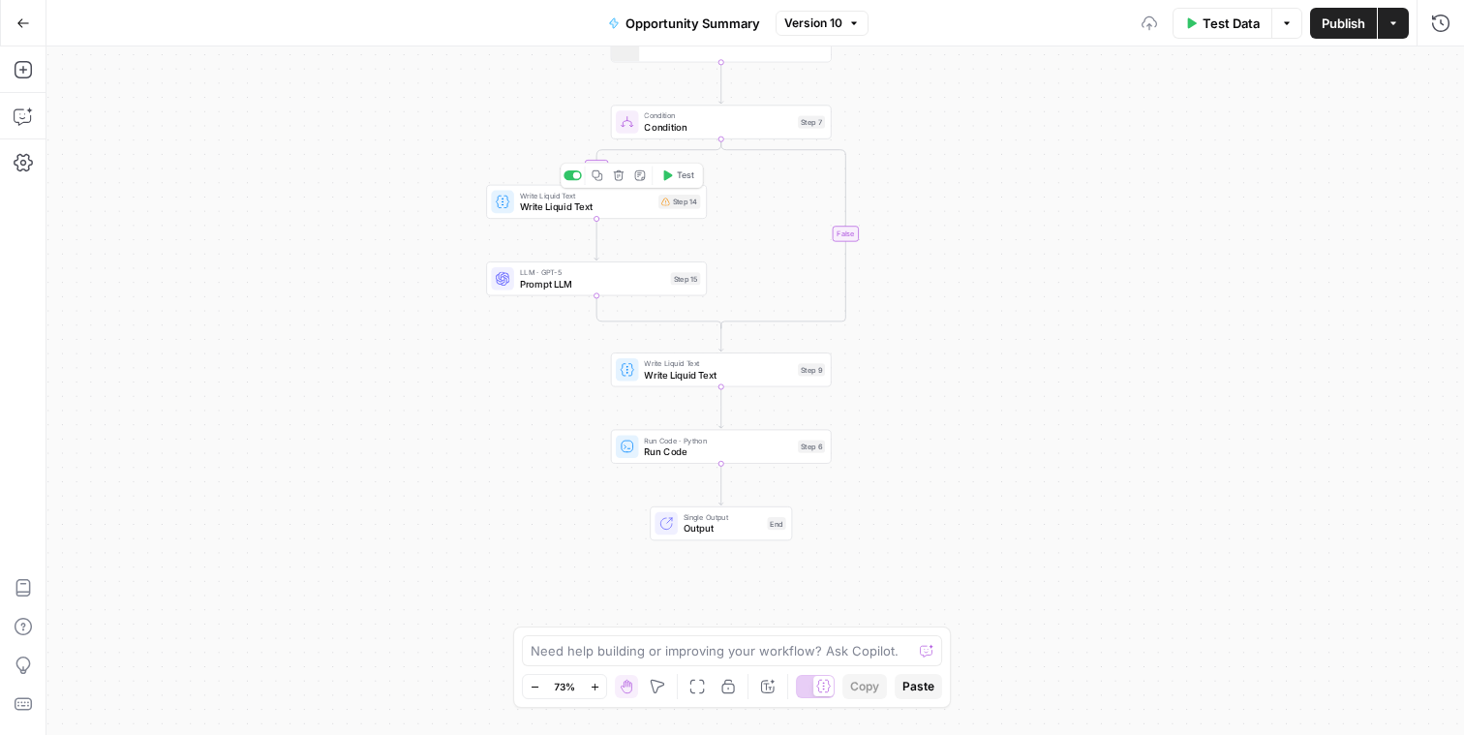
click at [618, 172] on icon "button" at bounding box center [619, 175] width 12 height 12
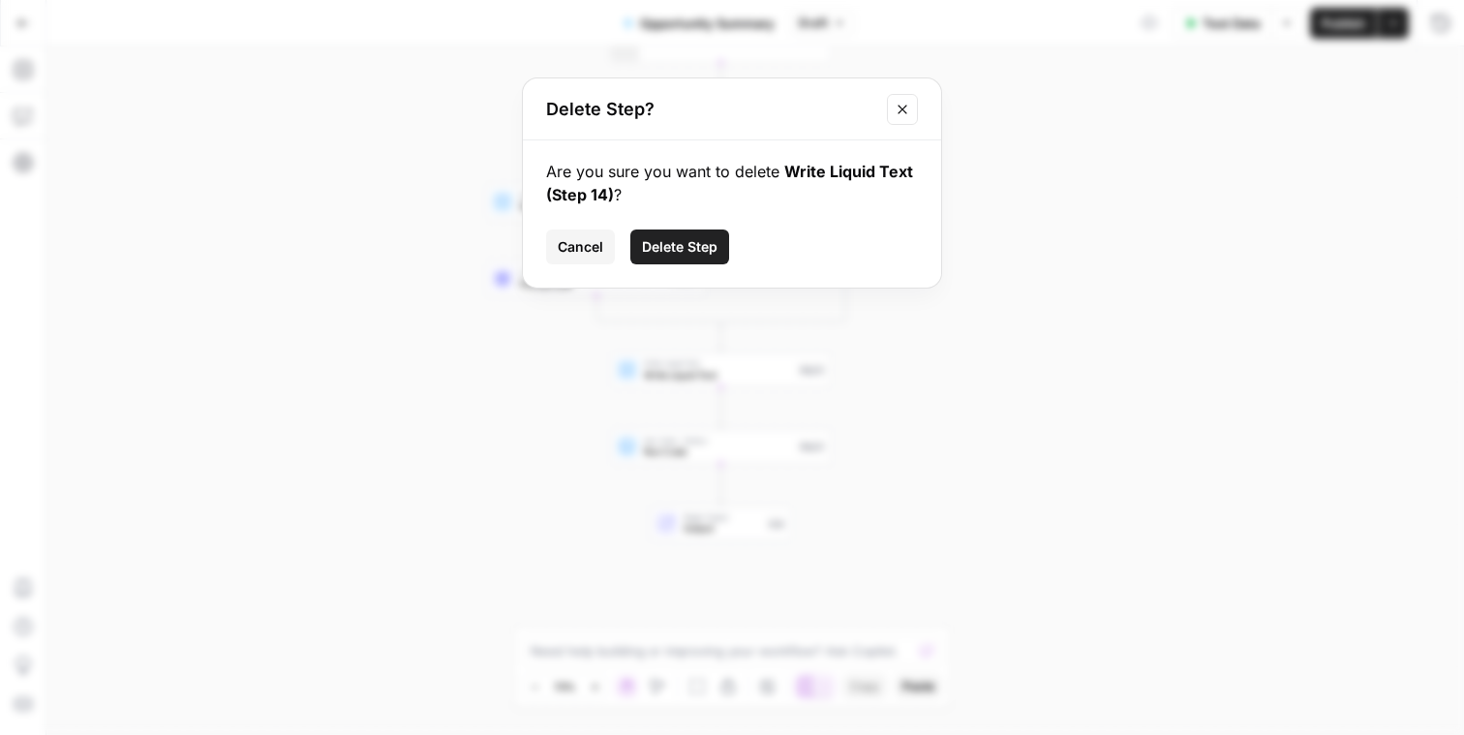
click at [680, 250] on span "Delete Step" at bounding box center [680, 246] width 76 height 19
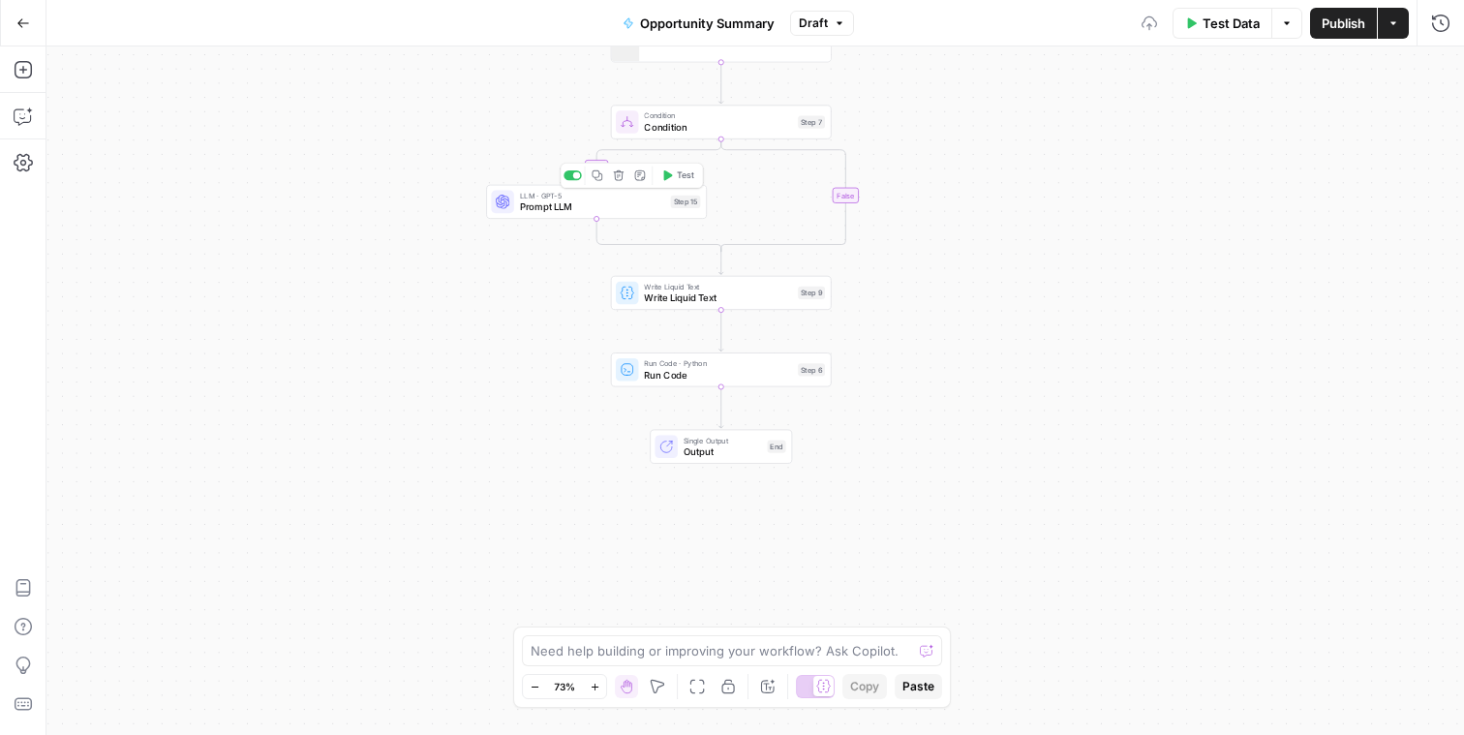
click at [618, 177] on icon "button" at bounding box center [619, 175] width 12 height 12
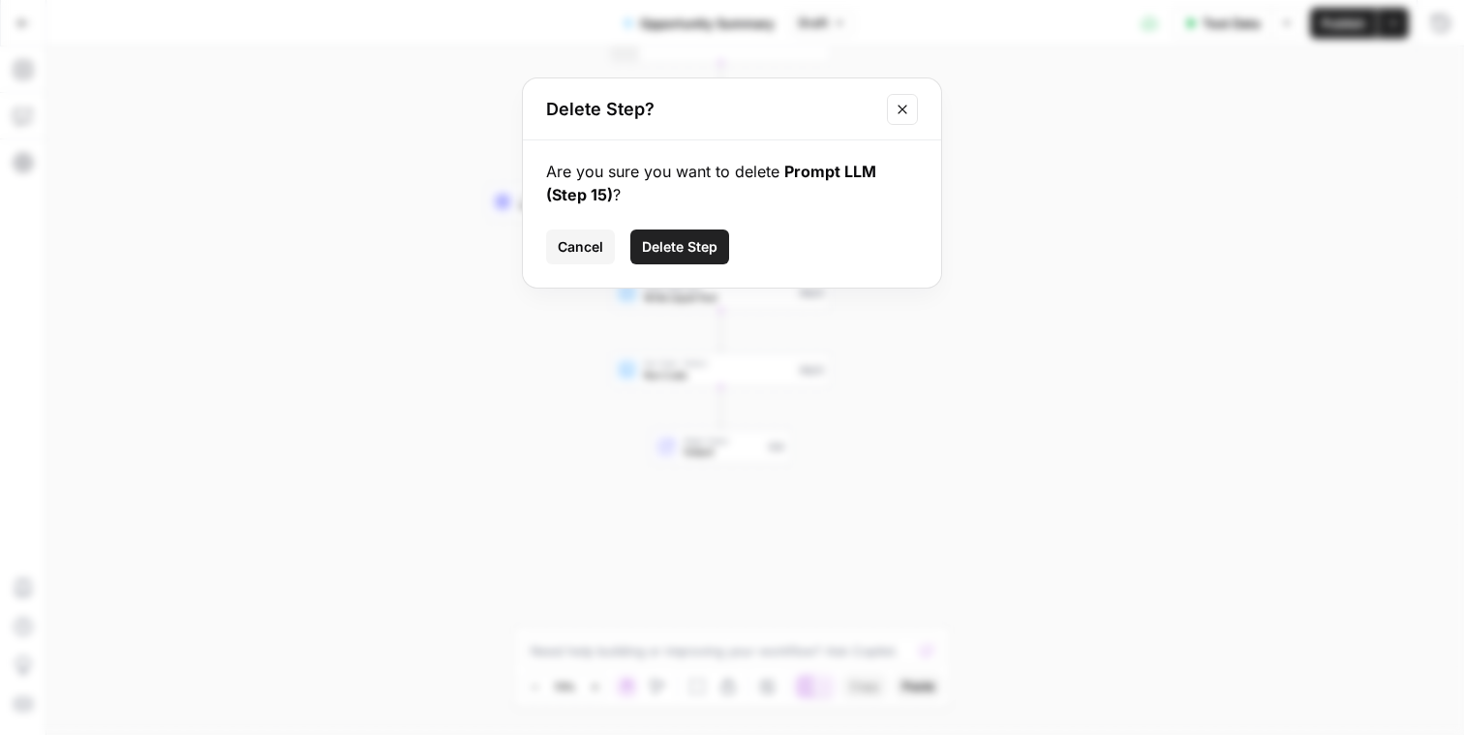
click at [701, 235] on button "Delete Step" at bounding box center [679, 246] width 99 height 35
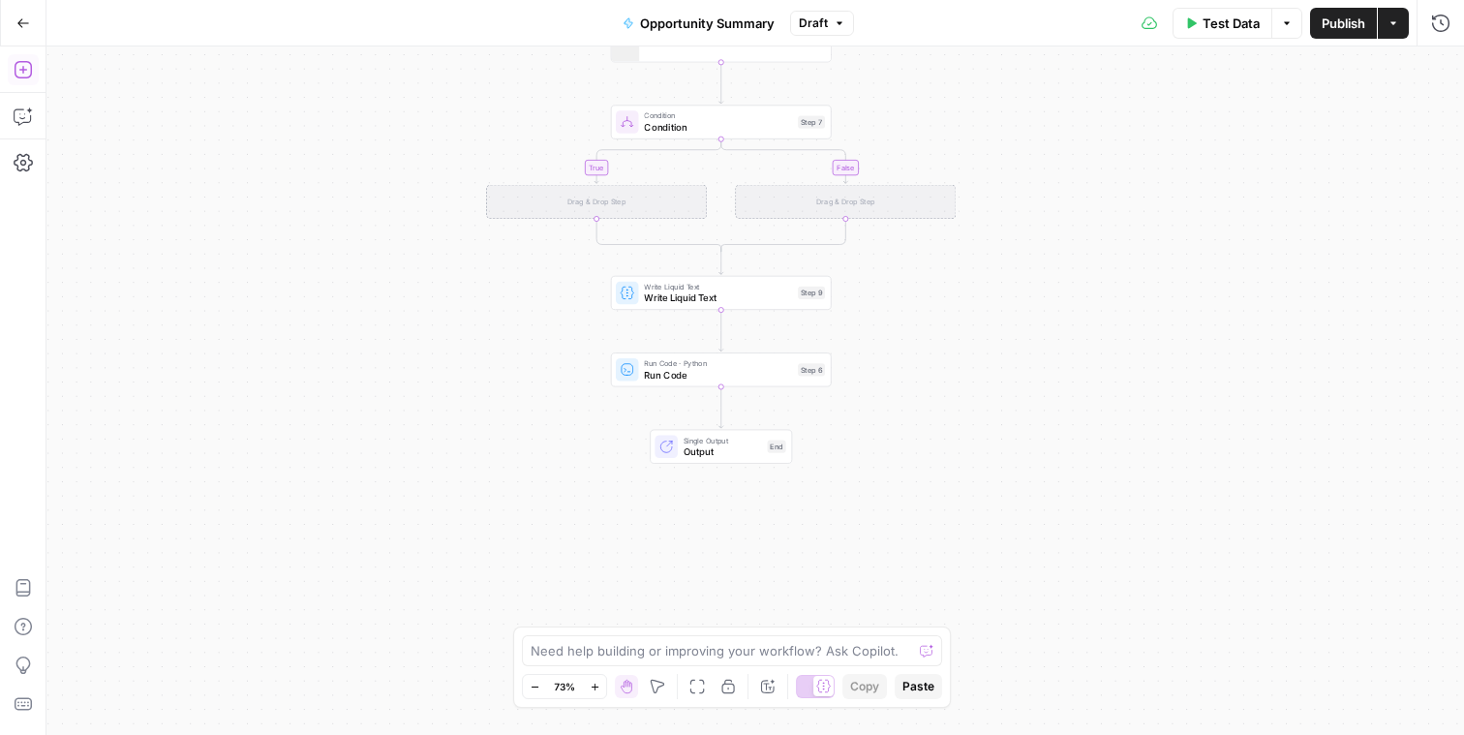
click at [24, 75] on icon "button" at bounding box center [23, 69] width 19 height 19
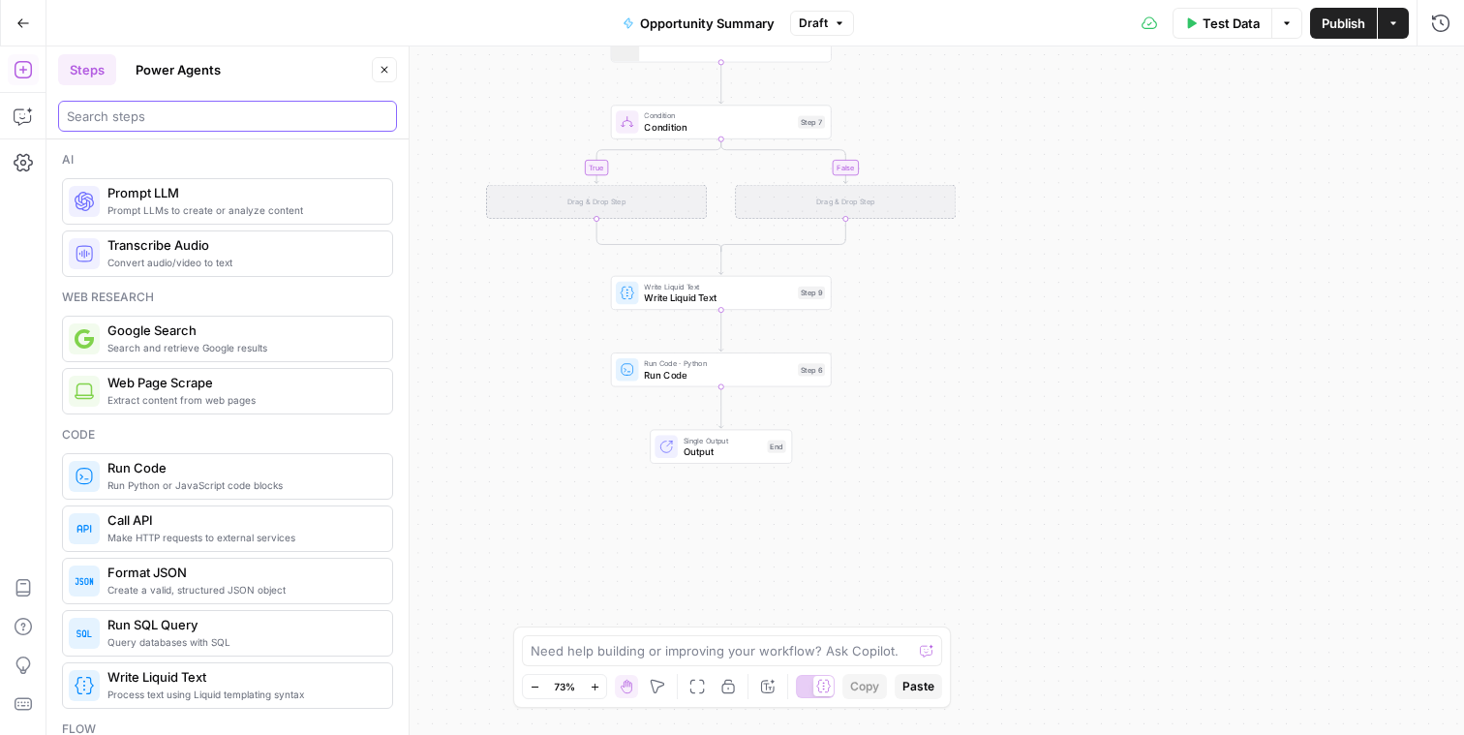
click at [212, 116] on input "search" at bounding box center [227, 116] width 321 height 19
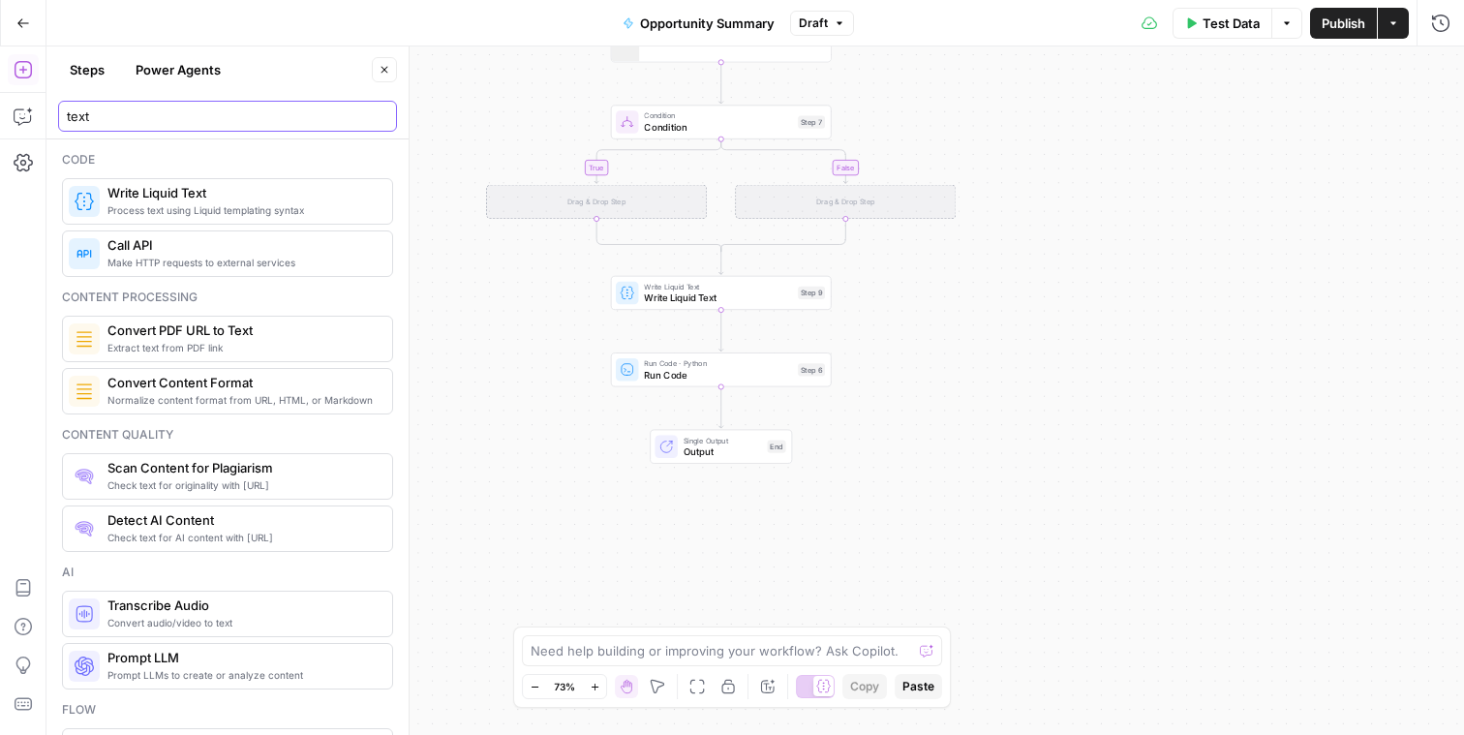
type input "text"
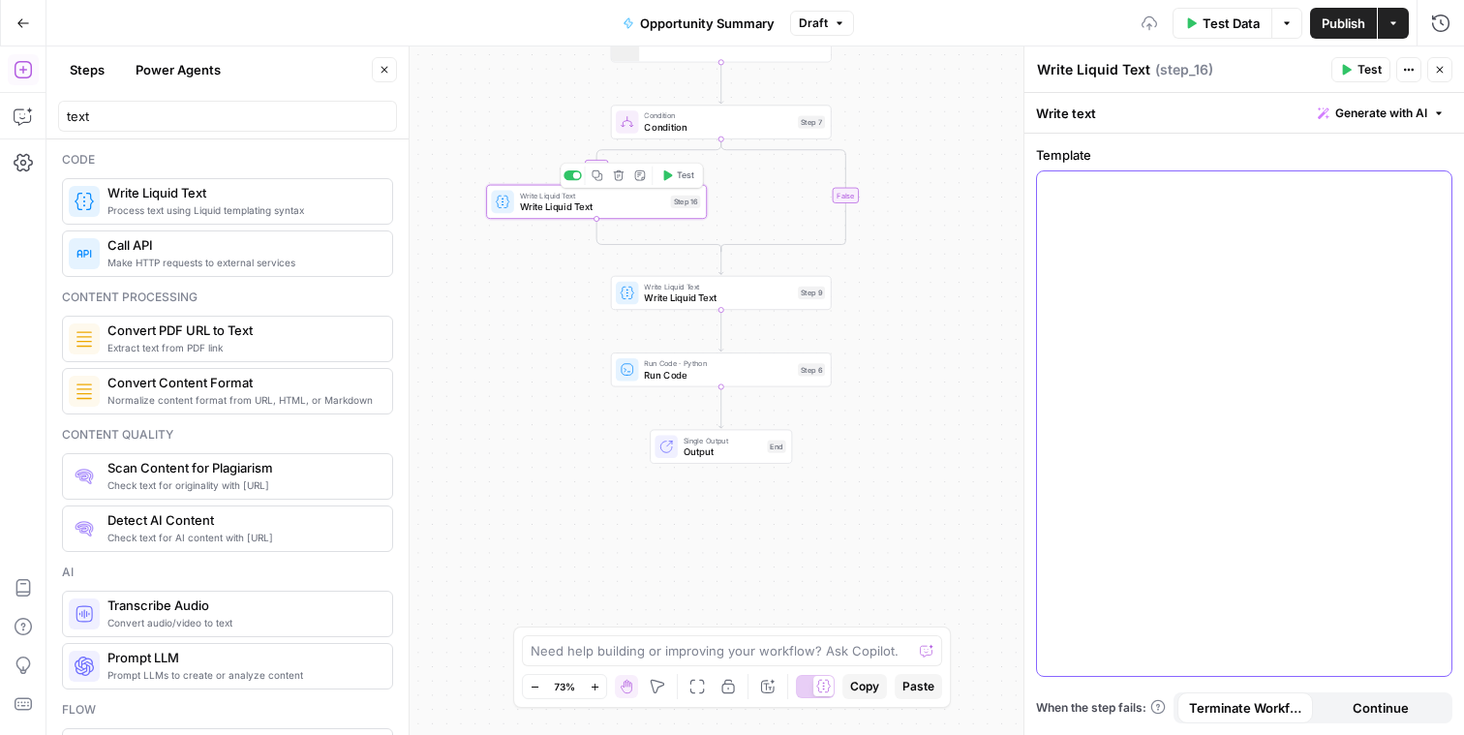
click at [1228, 274] on div at bounding box center [1244, 423] width 414 height 504
drag, startPoint x: 919, startPoint y: 218, endPoint x: 922, endPoint y: 196, distance: 22.5
click at [919, 218] on div "true false Workflow Input Settings Inputs LLM · GPT-5 Prompt LLM Step 5 Output …" at bounding box center [755, 390] width 1418 height 688
drag, startPoint x: 913, startPoint y: 253, endPoint x: 906, endPoint y: 322, distance: 70.0
click at [905, 324] on div "true false Workflow Input Settings Inputs LLM · GPT-5 Prompt LLM Step 5 Output …" at bounding box center [755, 390] width 1418 height 688
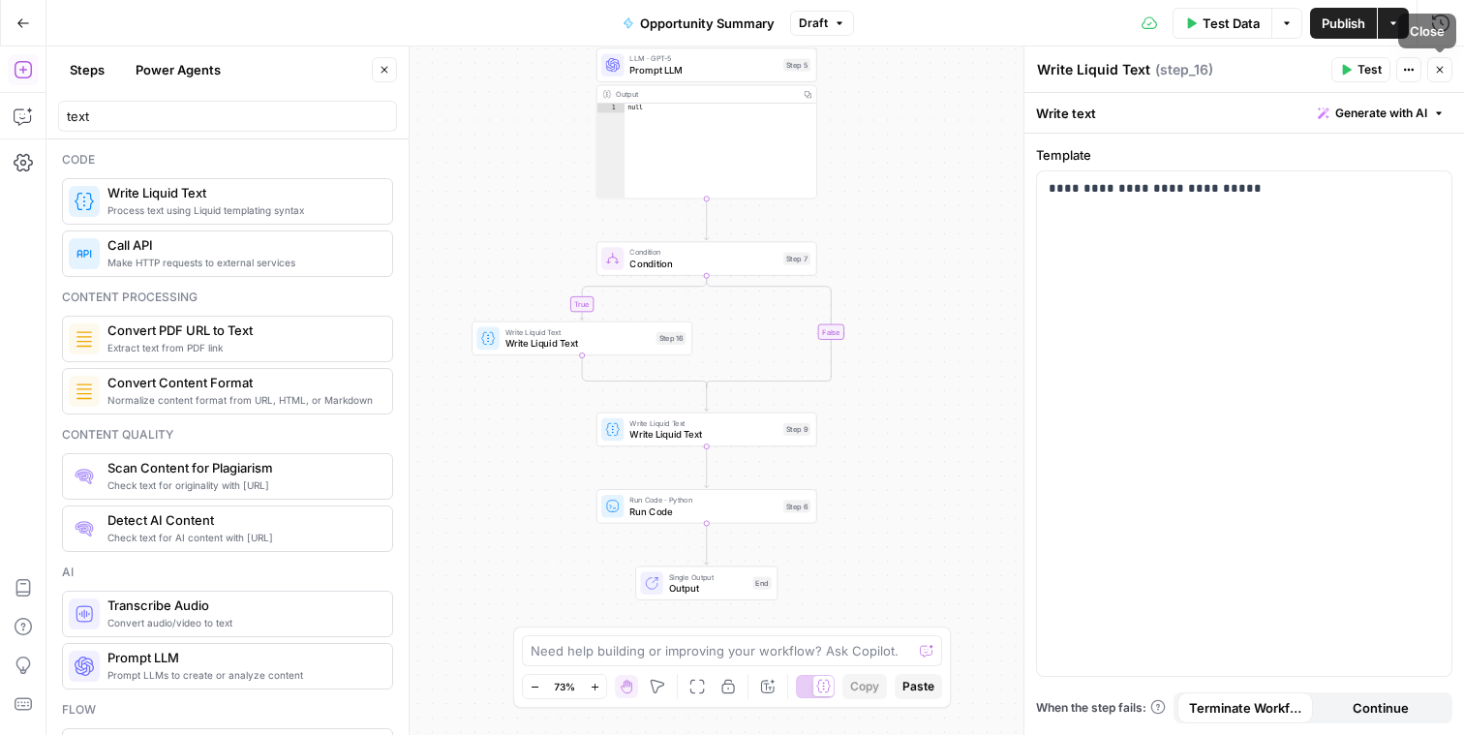
click at [1357, 27] on span "Publish" at bounding box center [1344, 23] width 44 height 19
click at [1439, 74] on icon "button" at bounding box center [1440, 70] width 12 height 12
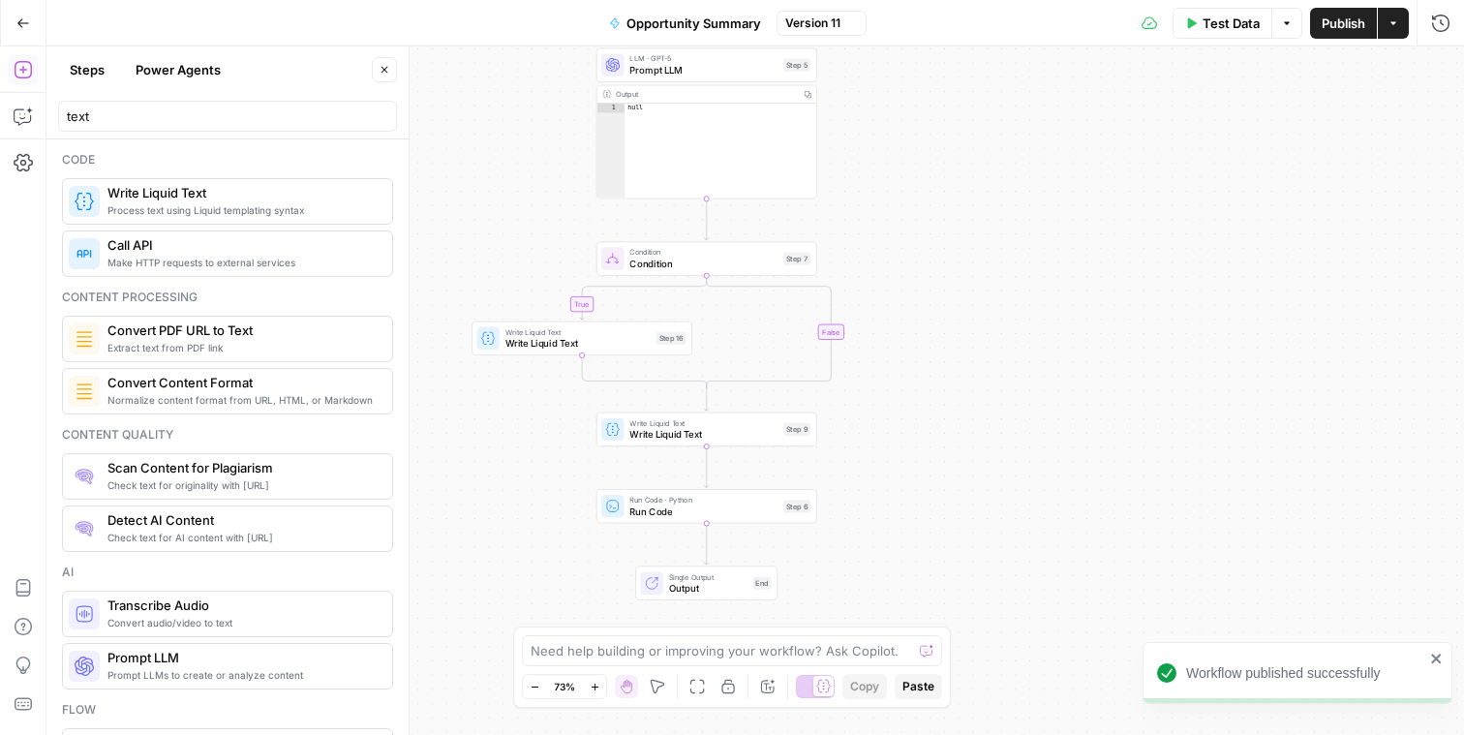
click at [32, 18] on button "Go Back" at bounding box center [23, 23] width 35 height 35
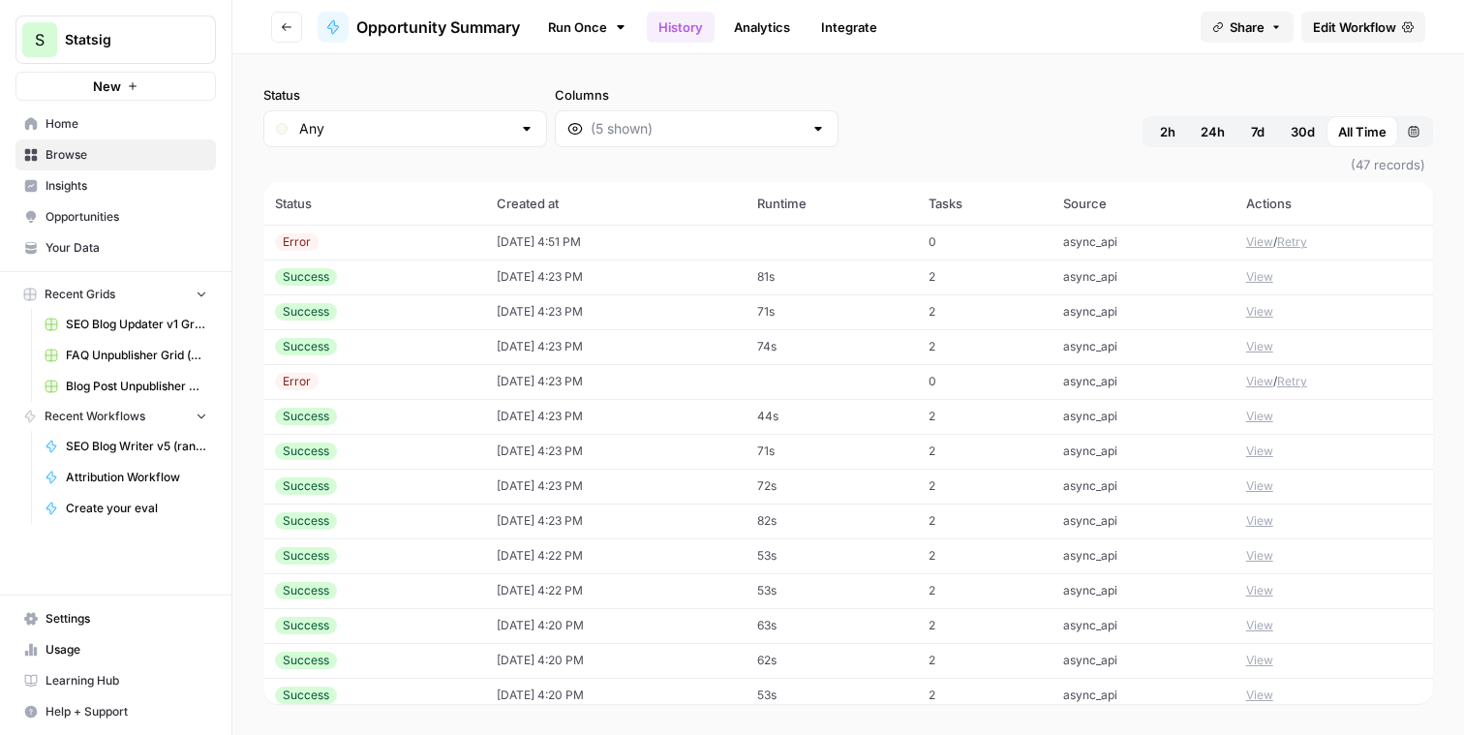
click at [1246, 239] on button "View" at bounding box center [1259, 241] width 27 height 17
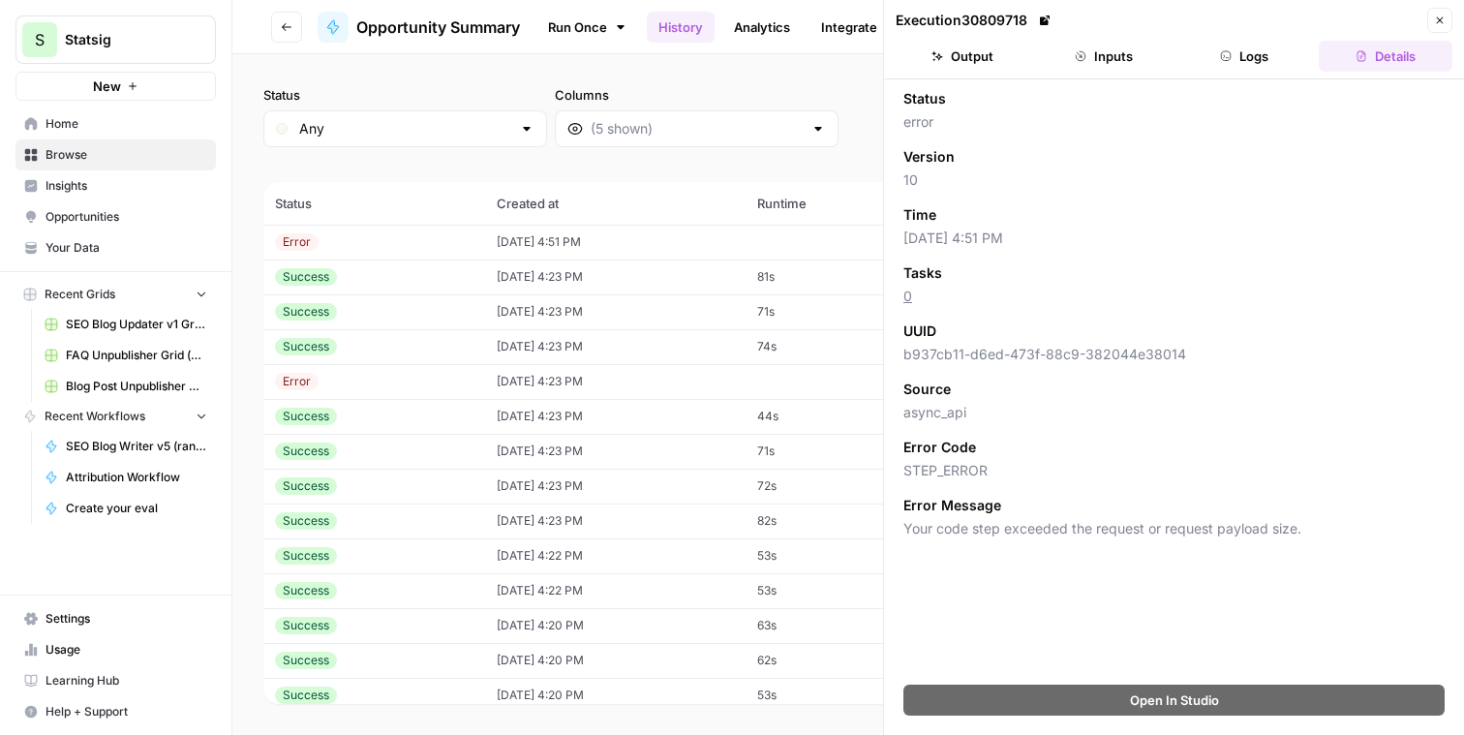
click at [1217, 63] on button "Logs" at bounding box center [1245, 56] width 134 height 31
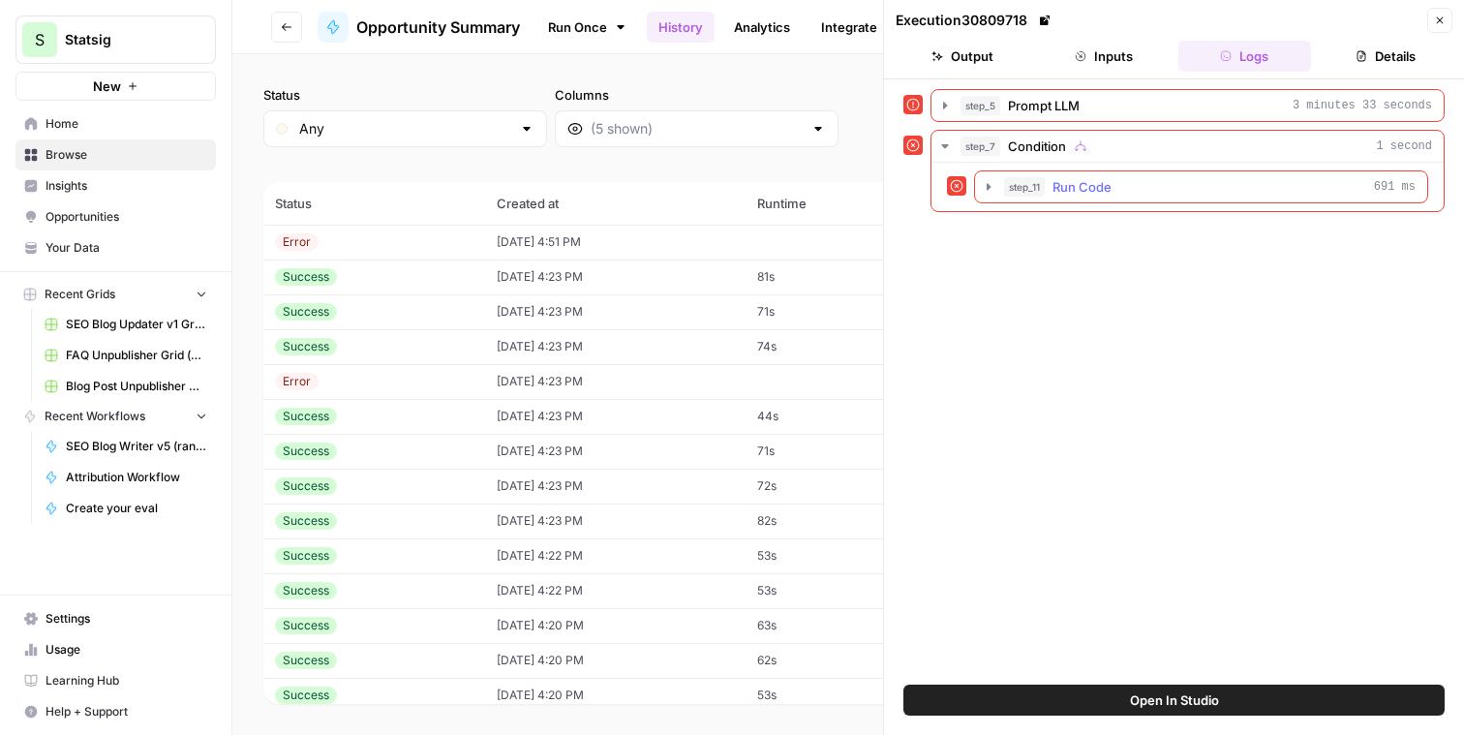
click at [997, 190] on button "step_11 Run Code 691 ms" at bounding box center [1201, 186] width 452 height 31
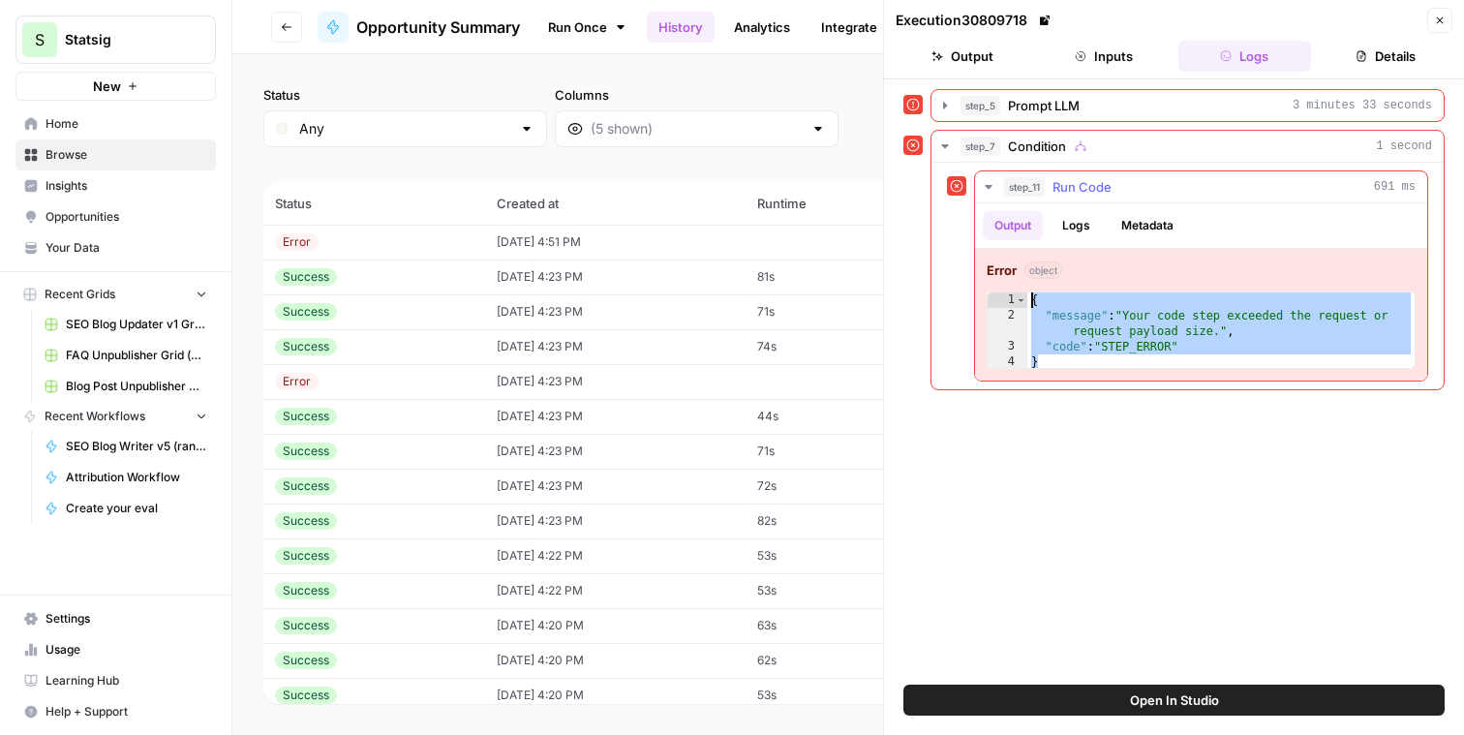
drag, startPoint x: 1114, startPoint y: 359, endPoint x: 1009, endPoint y: 298, distance: 121.9
click at [1009, 298] on div "* 1 2 3 4 { "message" : "Your code step exceeded the request or request payload…" at bounding box center [1201, 329] width 429 height 77
type textarea "**********"
click at [1443, 8] on button "Close" at bounding box center [1439, 20] width 25 height 25
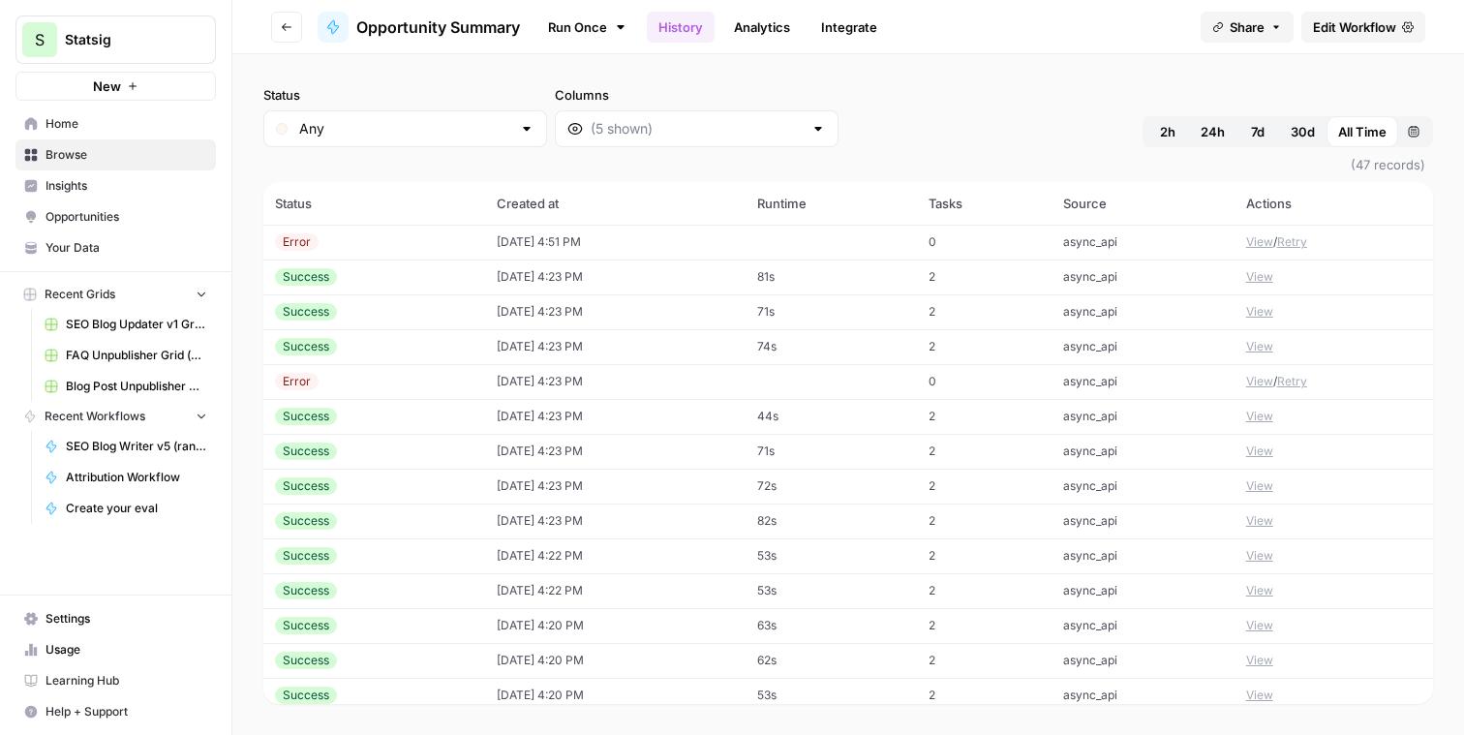
click at [1329, 24] on span "Edit Workflow" at bounding box center [1354, 26] width 83 height 19
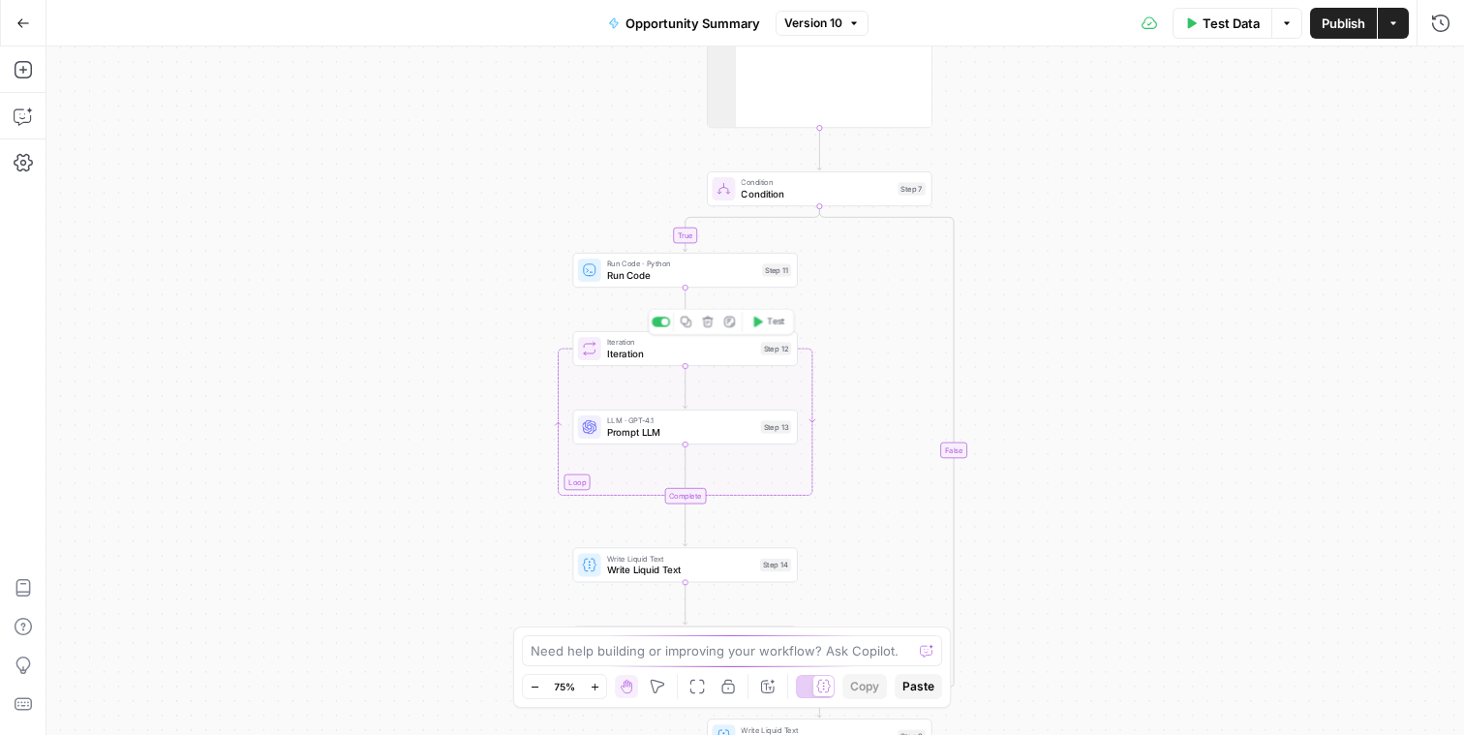
click at [730, 345] on span "Iteration" at bounding box center [681, 342] width 148 height 12
click at [871, 381] on div "true false Workflow Input Settings Inputs LLM · GPT-5 Prompt LLM Step 5 Output …" at bounding box center [755, 390] width 1418 height 688
click at [707, 431] on span "Prompt LLM" at bounding box center [681, 432] width 148 height 15
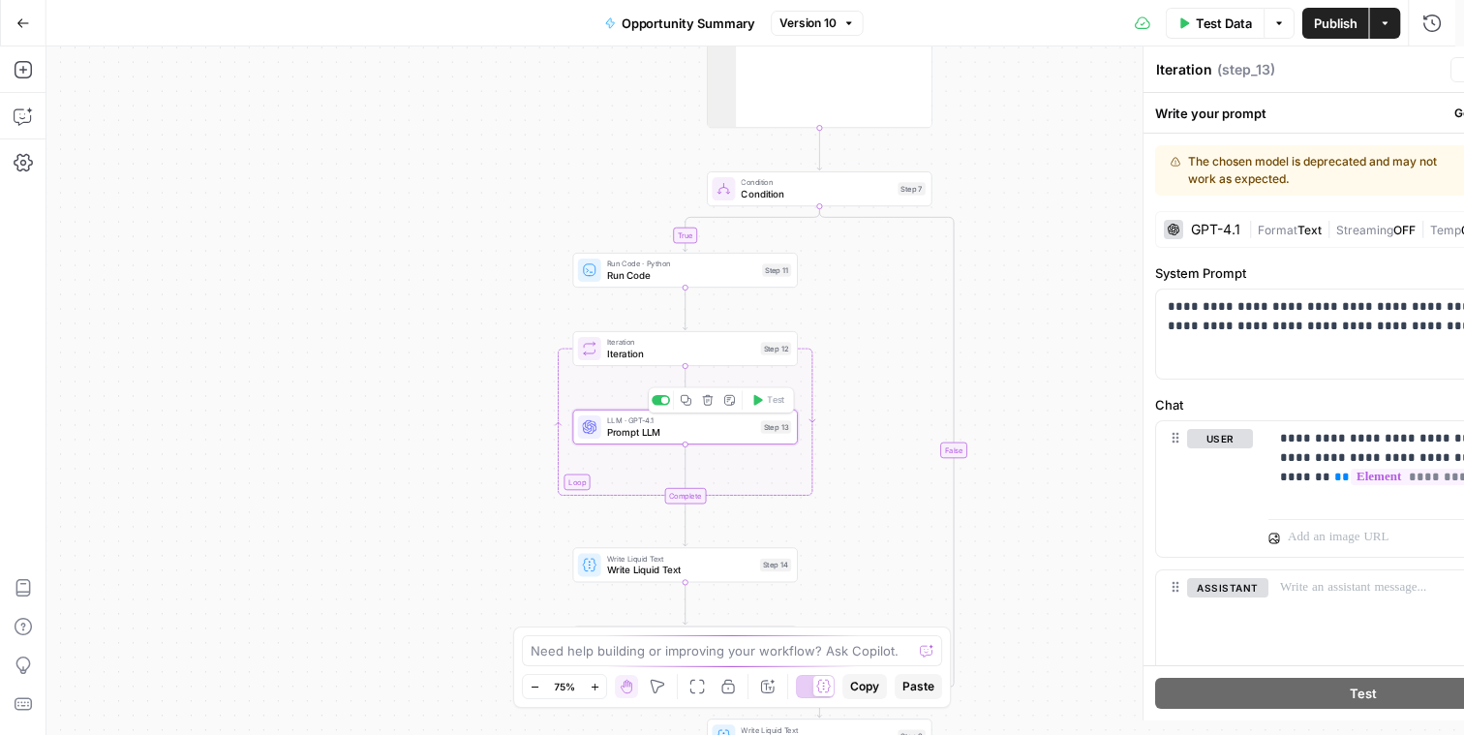
type textarea "Prompt LLM"
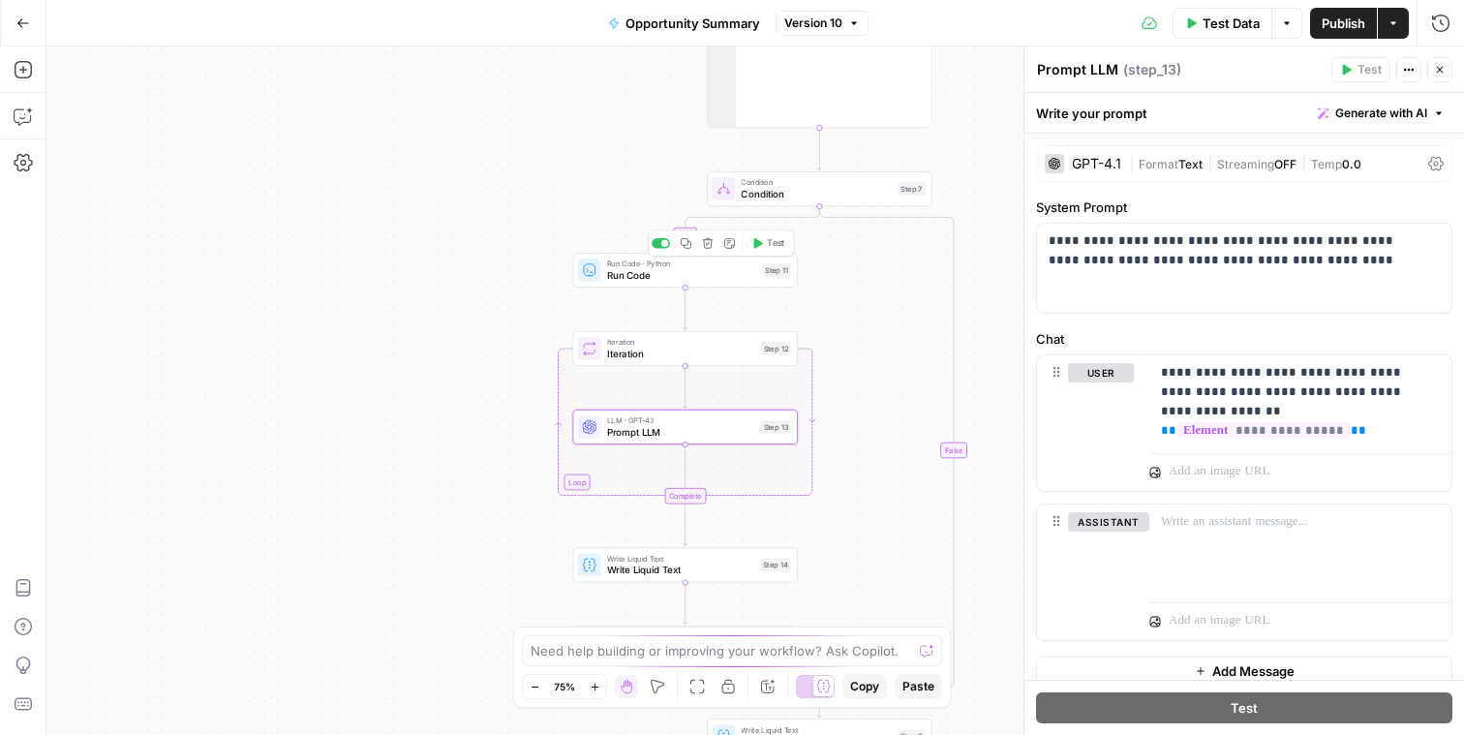
click at [685, 284] on div "Run Code · Python Run Code Step 11 Copy step Delete step Add Note Test" at bounding box center [685, 270] width 225 height 35
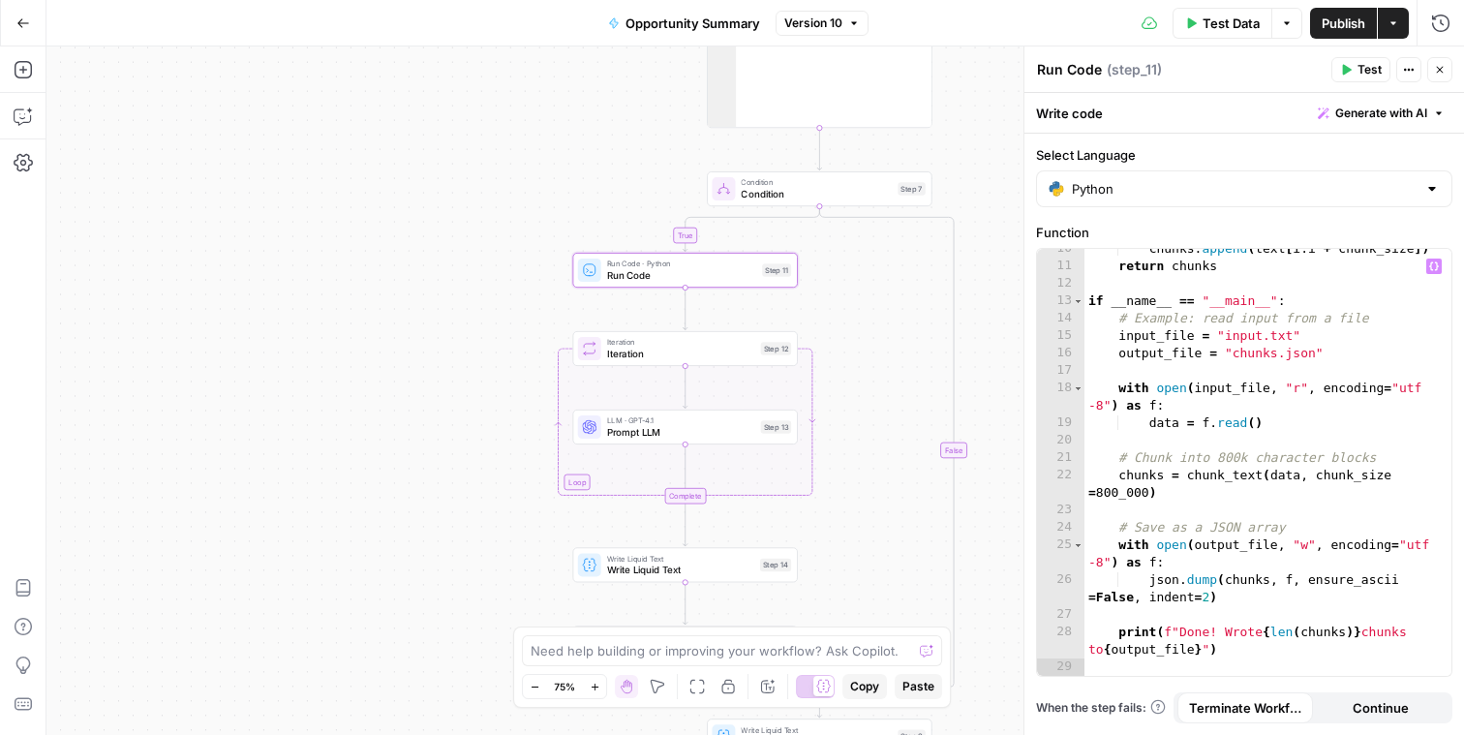
scroll to position [183, 0]
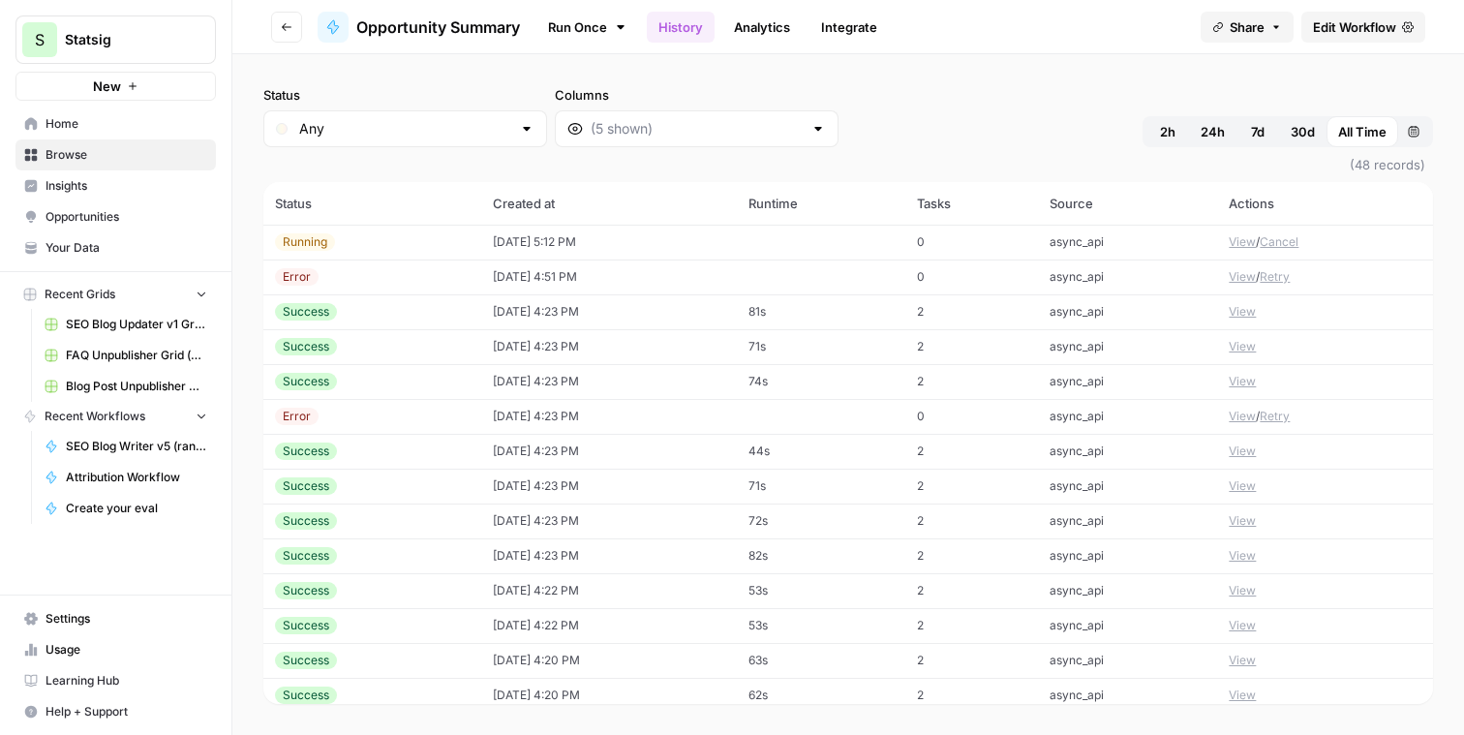
click at [1240, 241] on button "View" at bounding box center [1242, 241] width 27 height 17
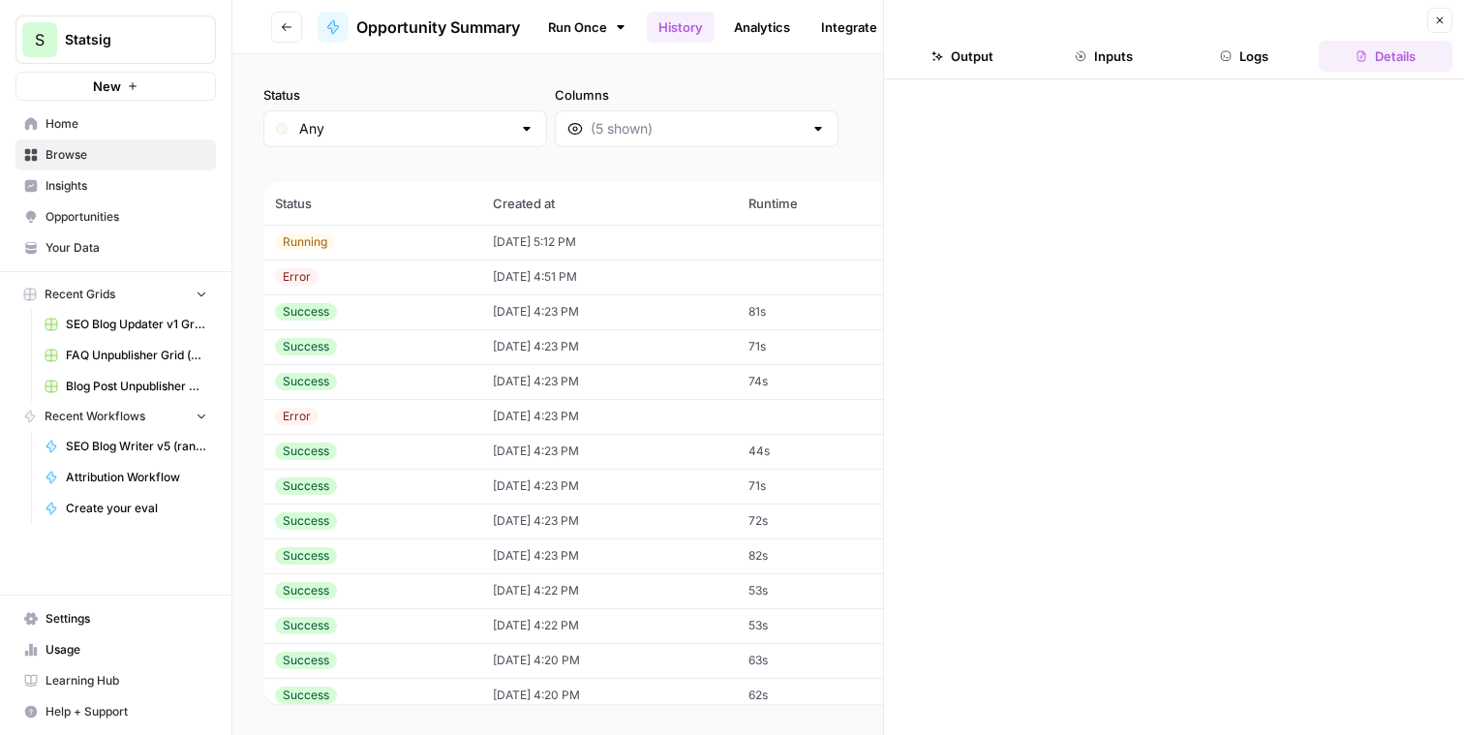
click at [1255, 54] on button "Logs" at bounding box center [1245, 56] width 134 height 31
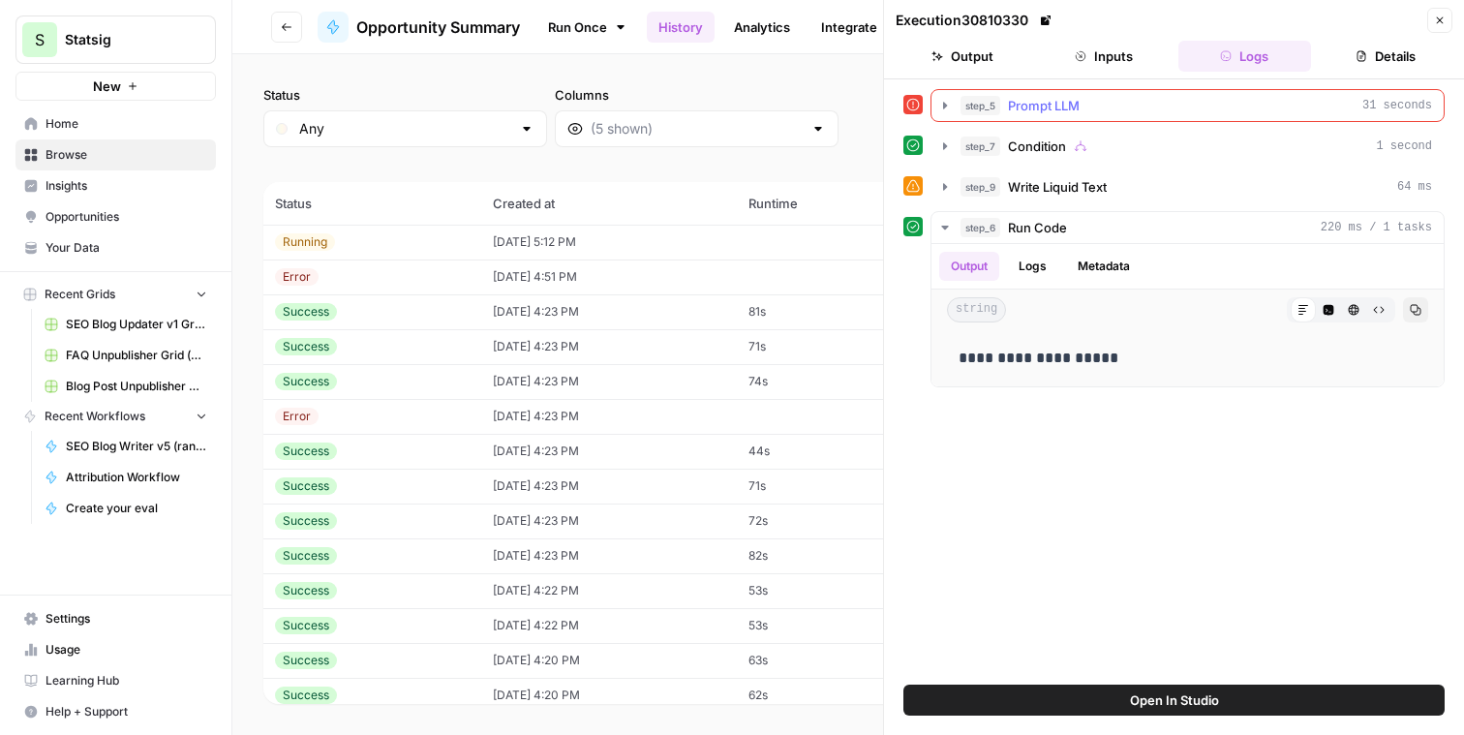
click at [939, 97] on button "step_5 Prompt LLM 31 seconds" at bounding box center [1187, 105] width 512 height 31
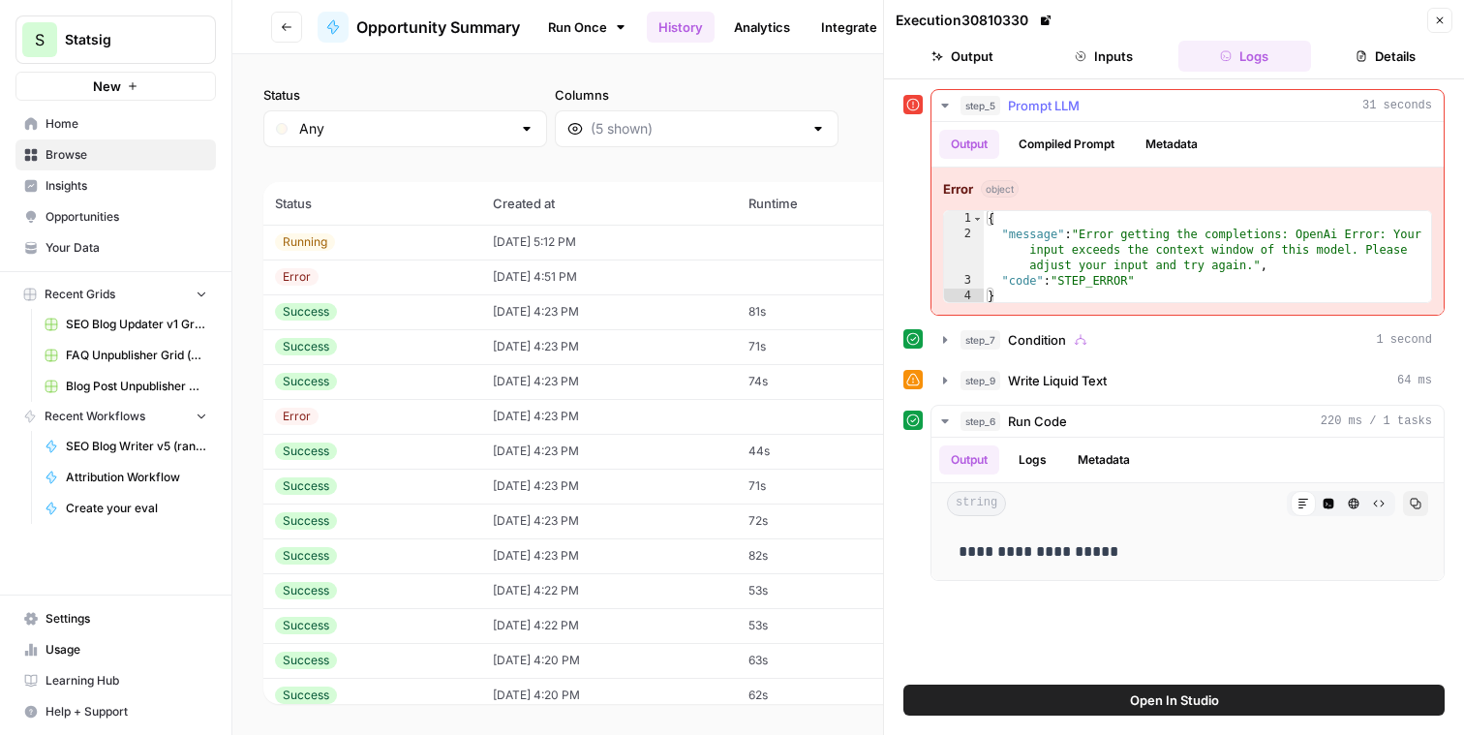
click at [942, 109] on icon "button" at bounding box center [944, 105] width 15 height 15
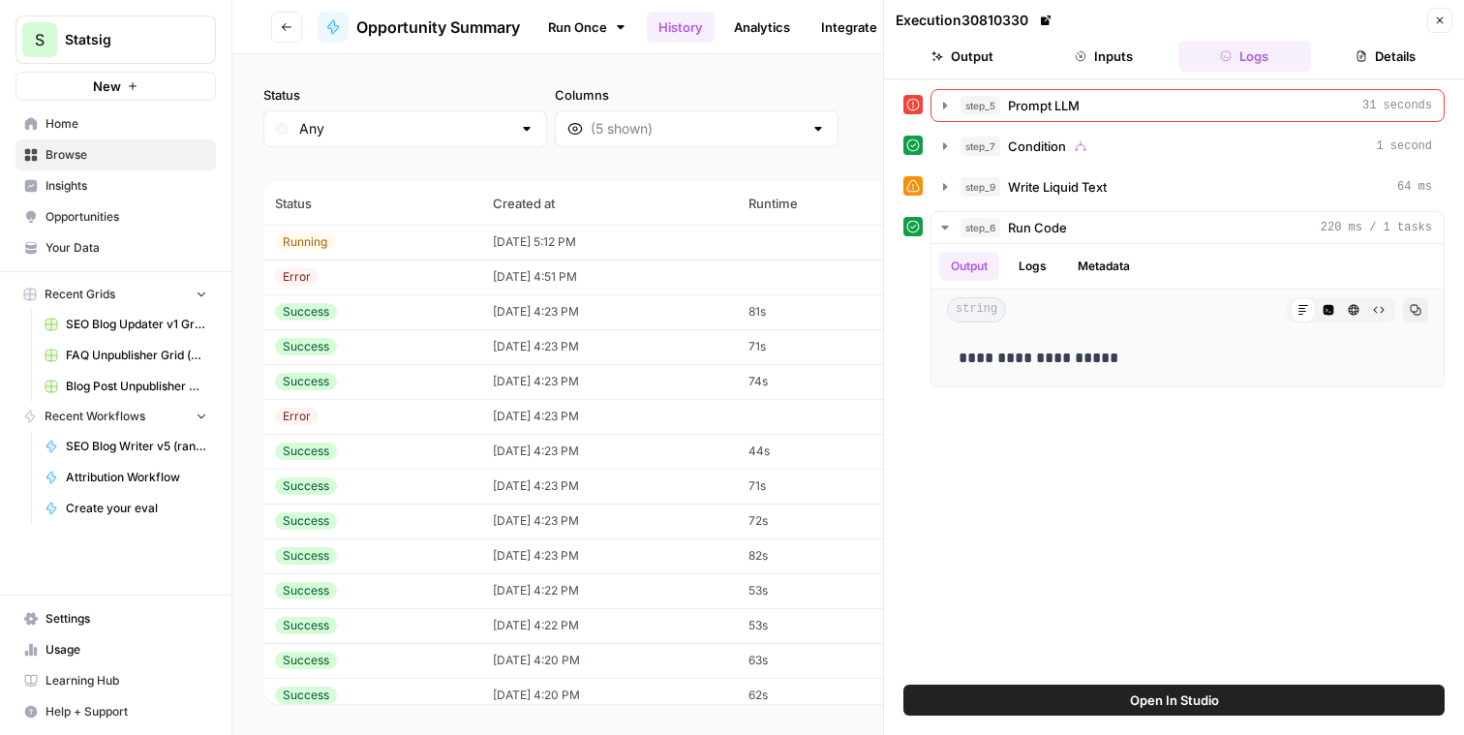
click at [807, 157] on span "(48 records)" at bounding box center [848, 164] width 1170 height 35
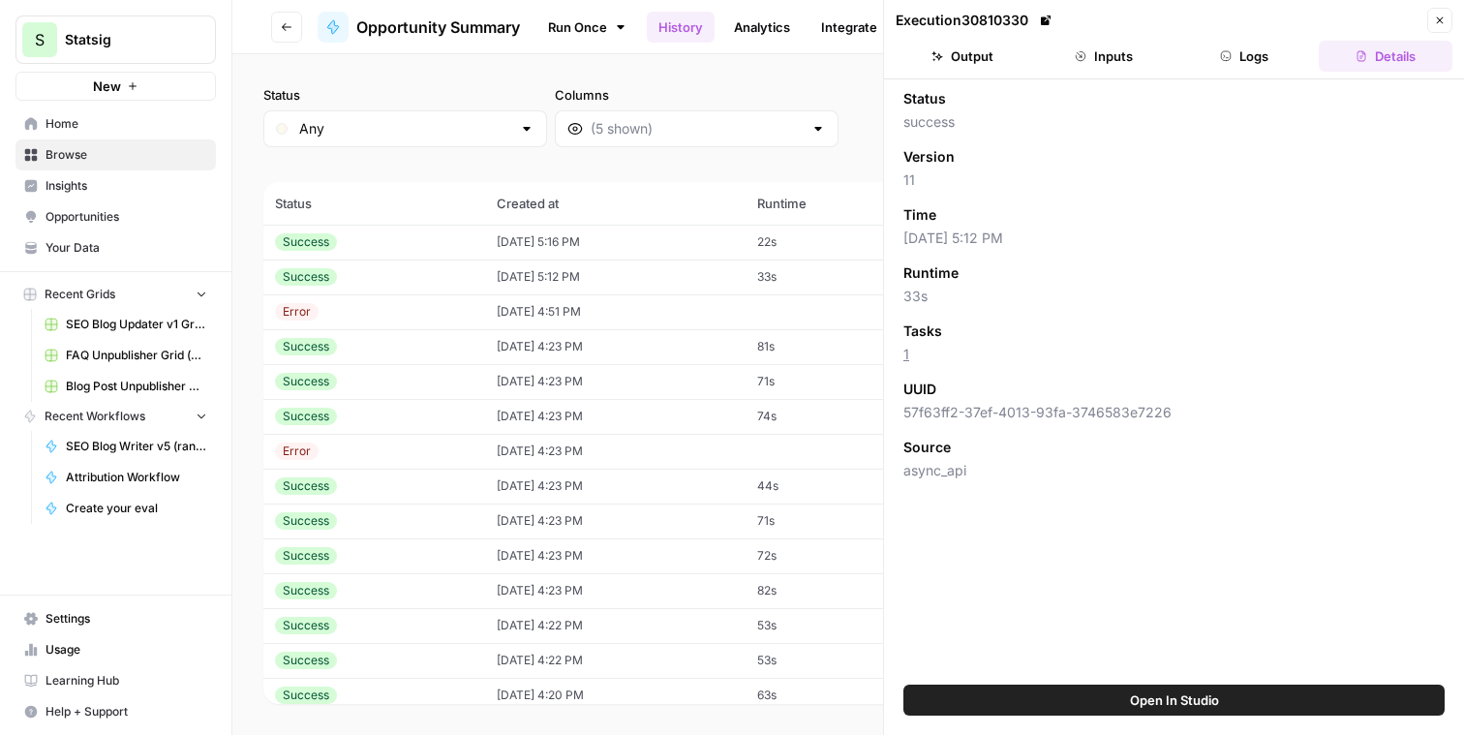
click at [1434, 23] on icon "button" at bounding box center [1440, 21] width 12 height 12
